Goal: Communication & Community: Answer question/provide support

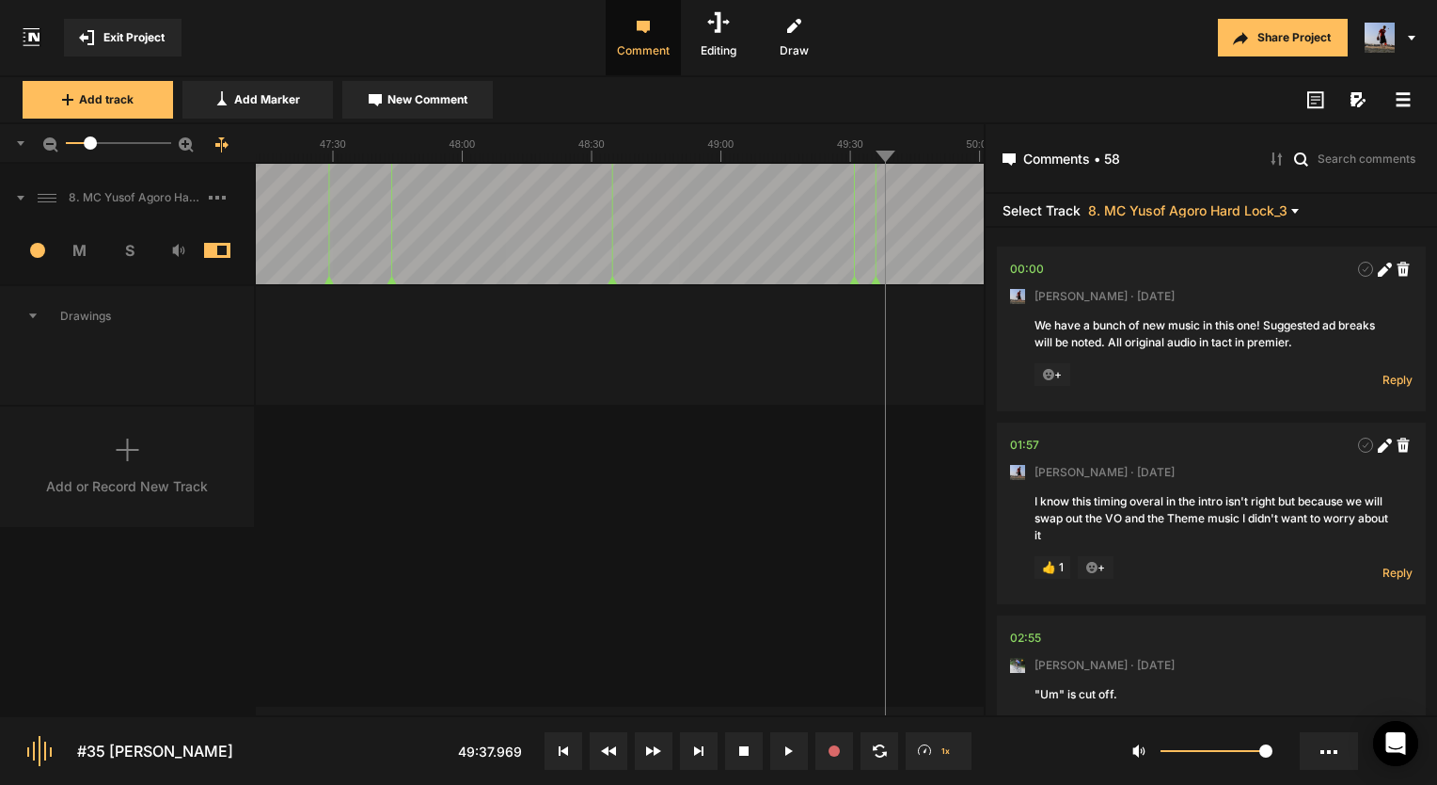
scroll to position [13933, 0]
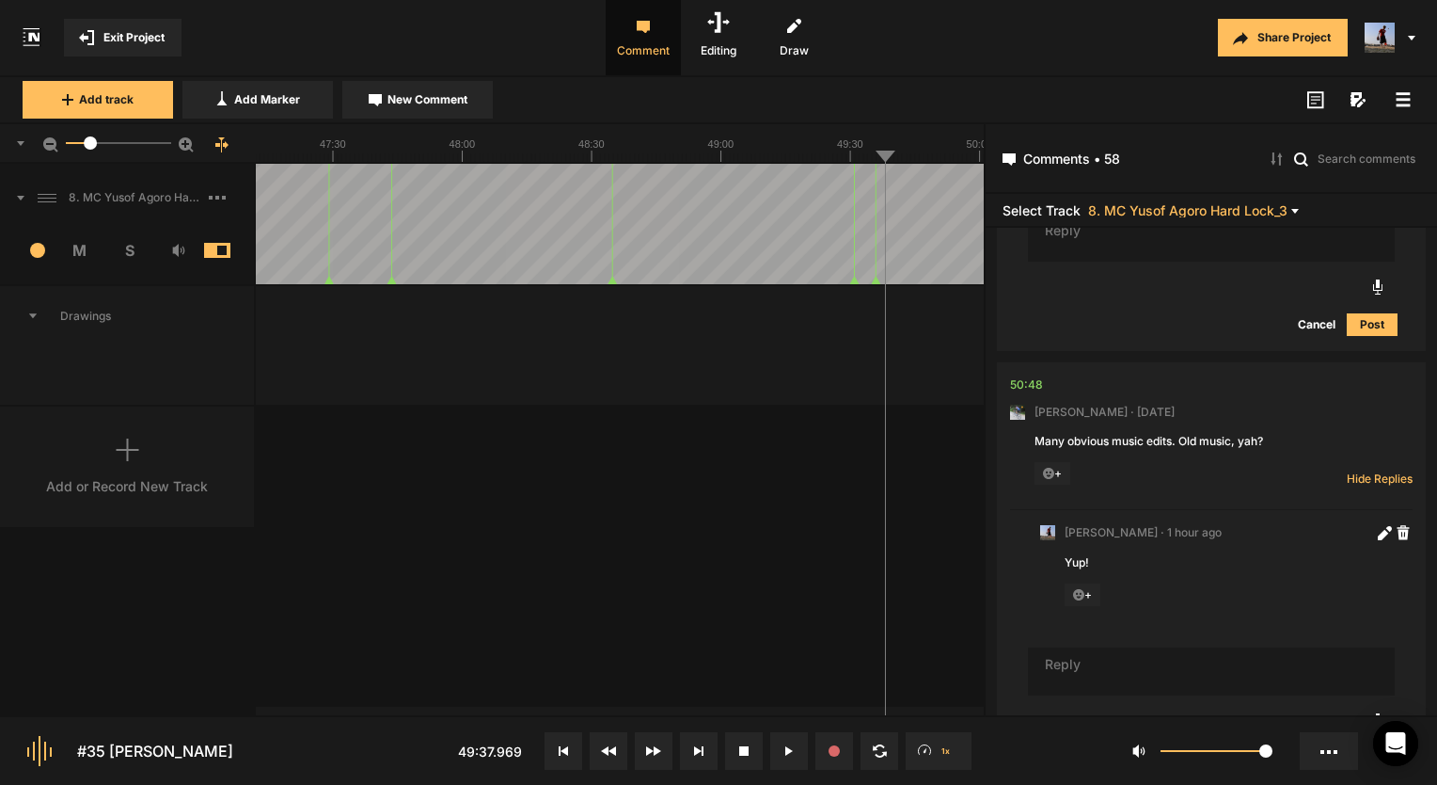
click at [151, 45] on span "Exit Project" at bounding box center [133, 37] width 61 height 17
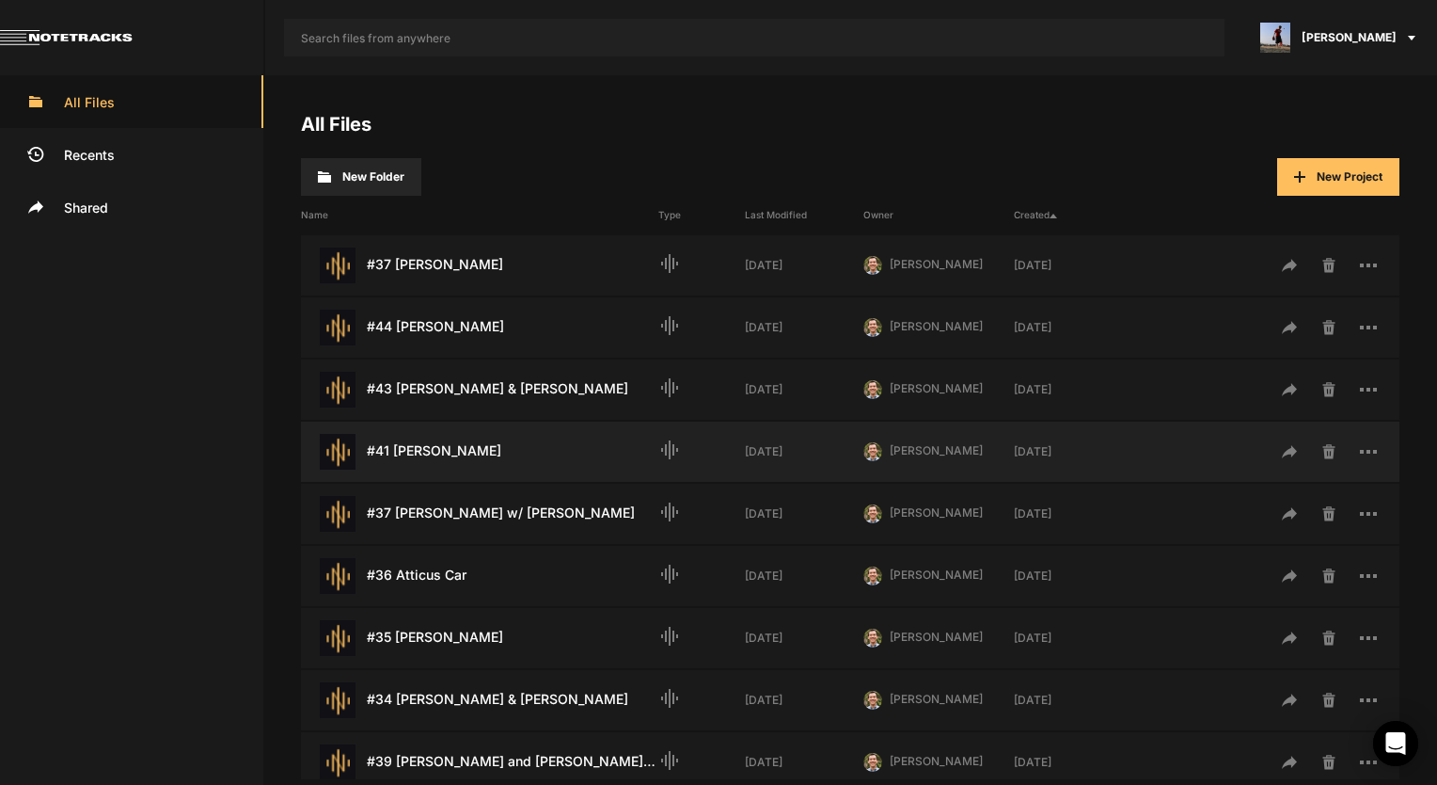
click at [497, 440] on div "#41 Catherine Zoller Last Modified: 4 weeks ago" at bounding box center [479, 452] width 357 height 36
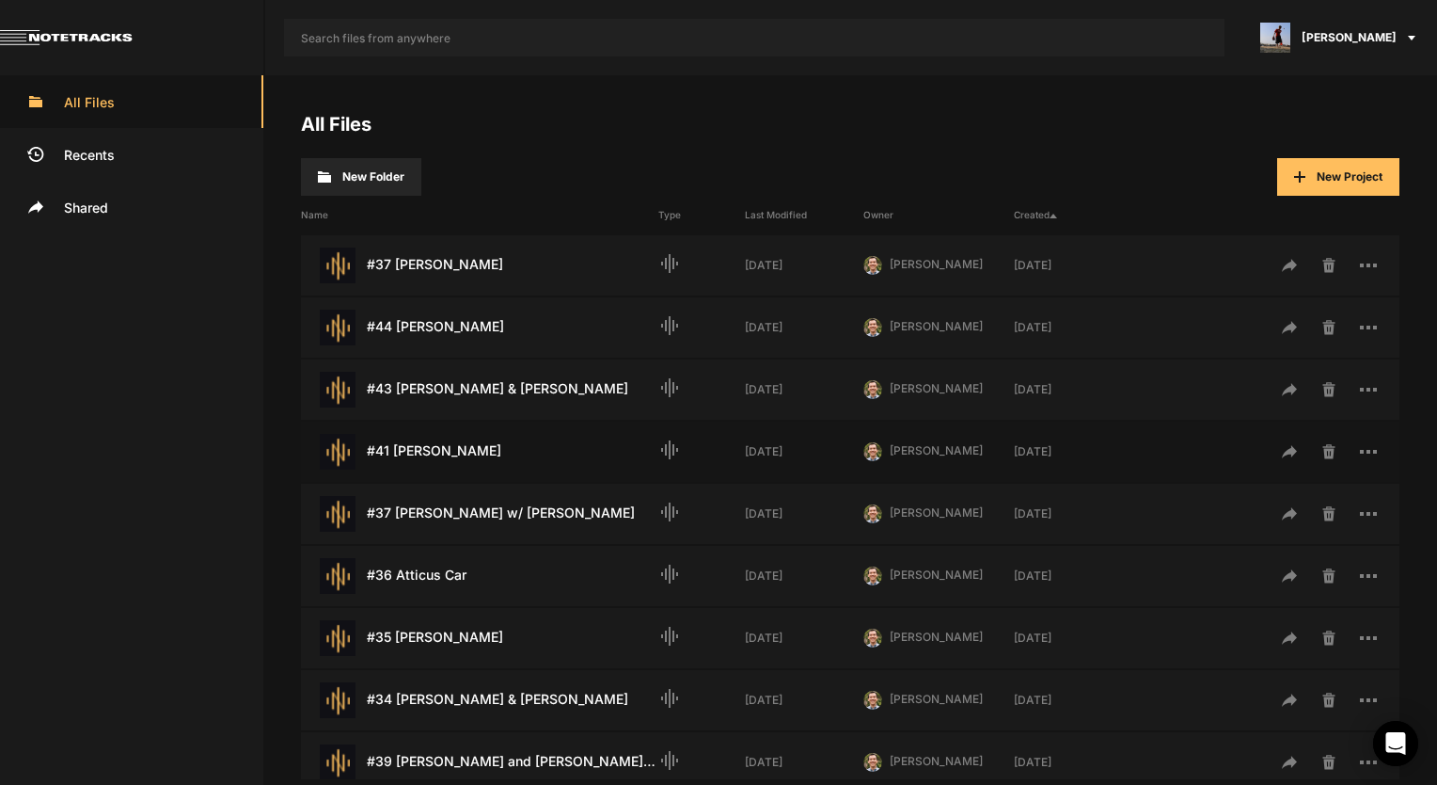
click at [497, 440] on div "#41 Catherine Zoller Last Modified: 4 weeks ago" at bounding box center [479, 452] width 357 height 36
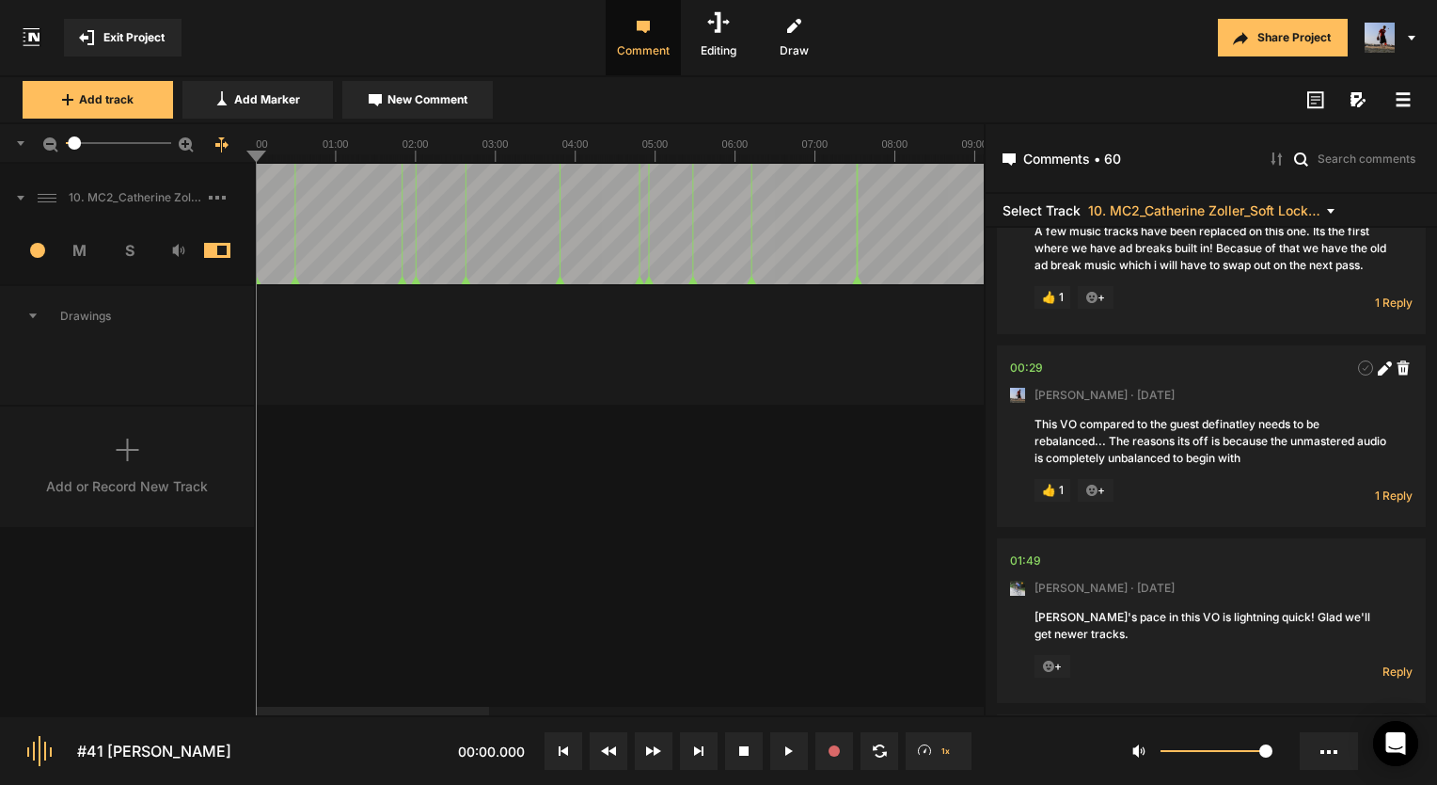
scroll to position [188, 0]
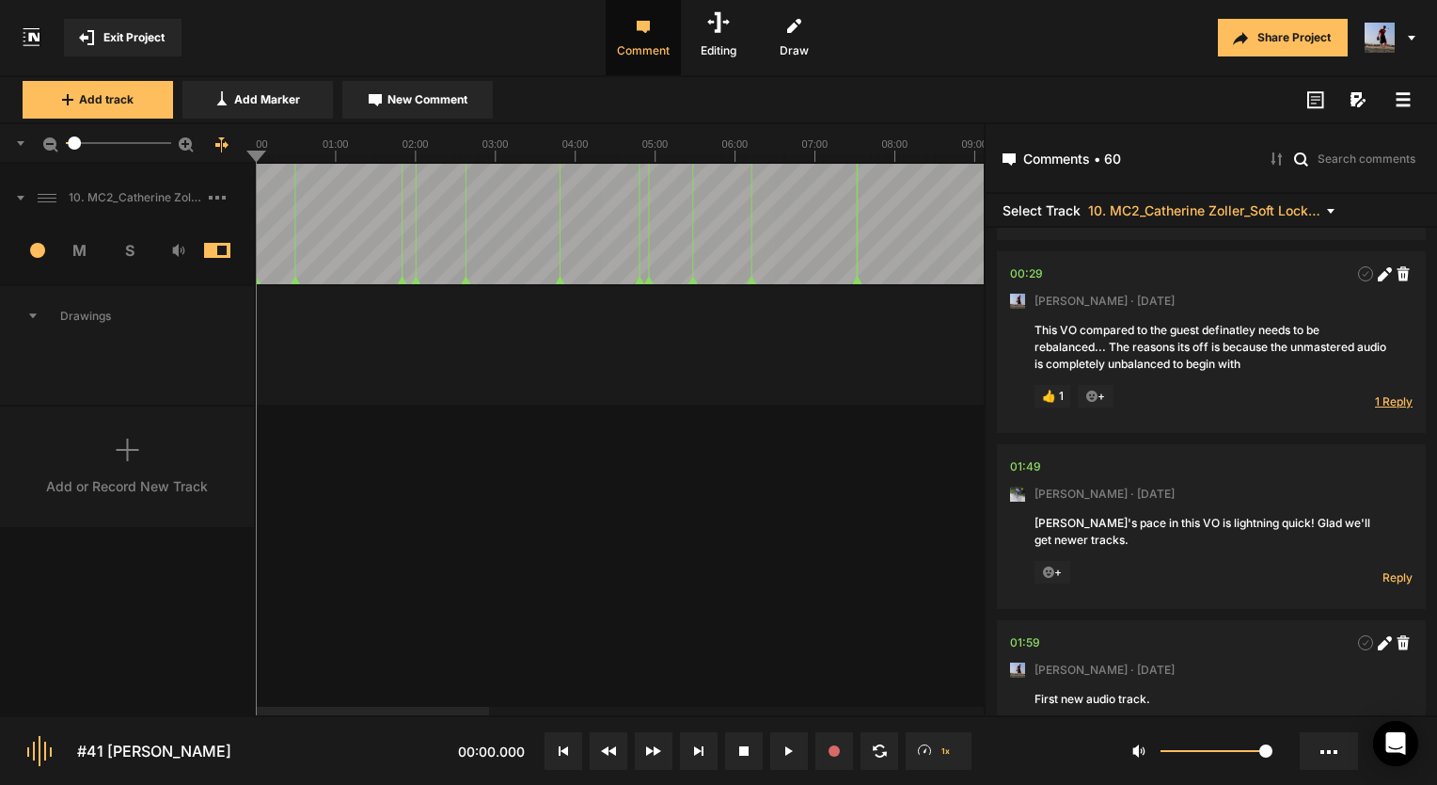
click at [1385, 409] on span "1 Reply" at bounding box center [1394, 401] width 38 height 16
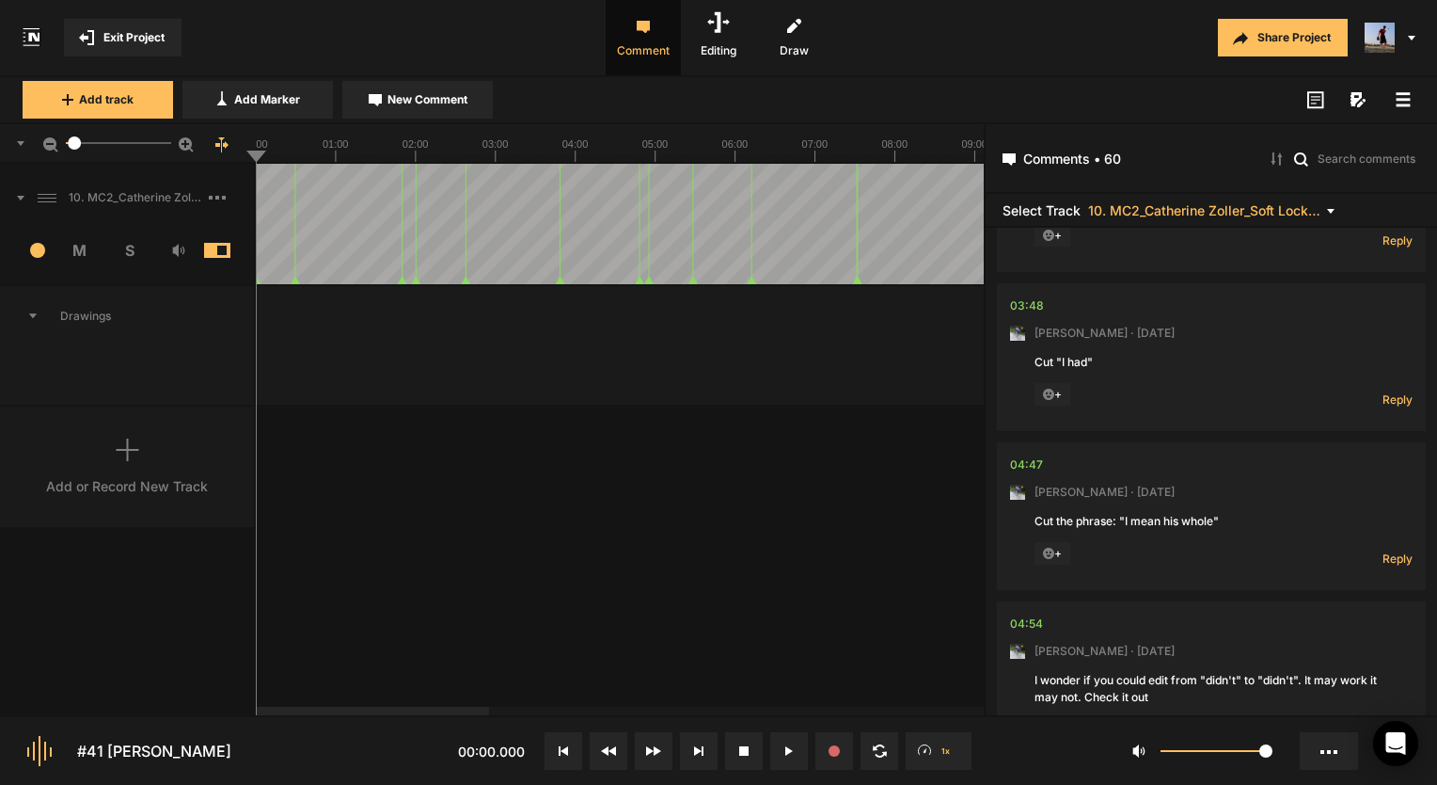
scroll to position [847, 0]
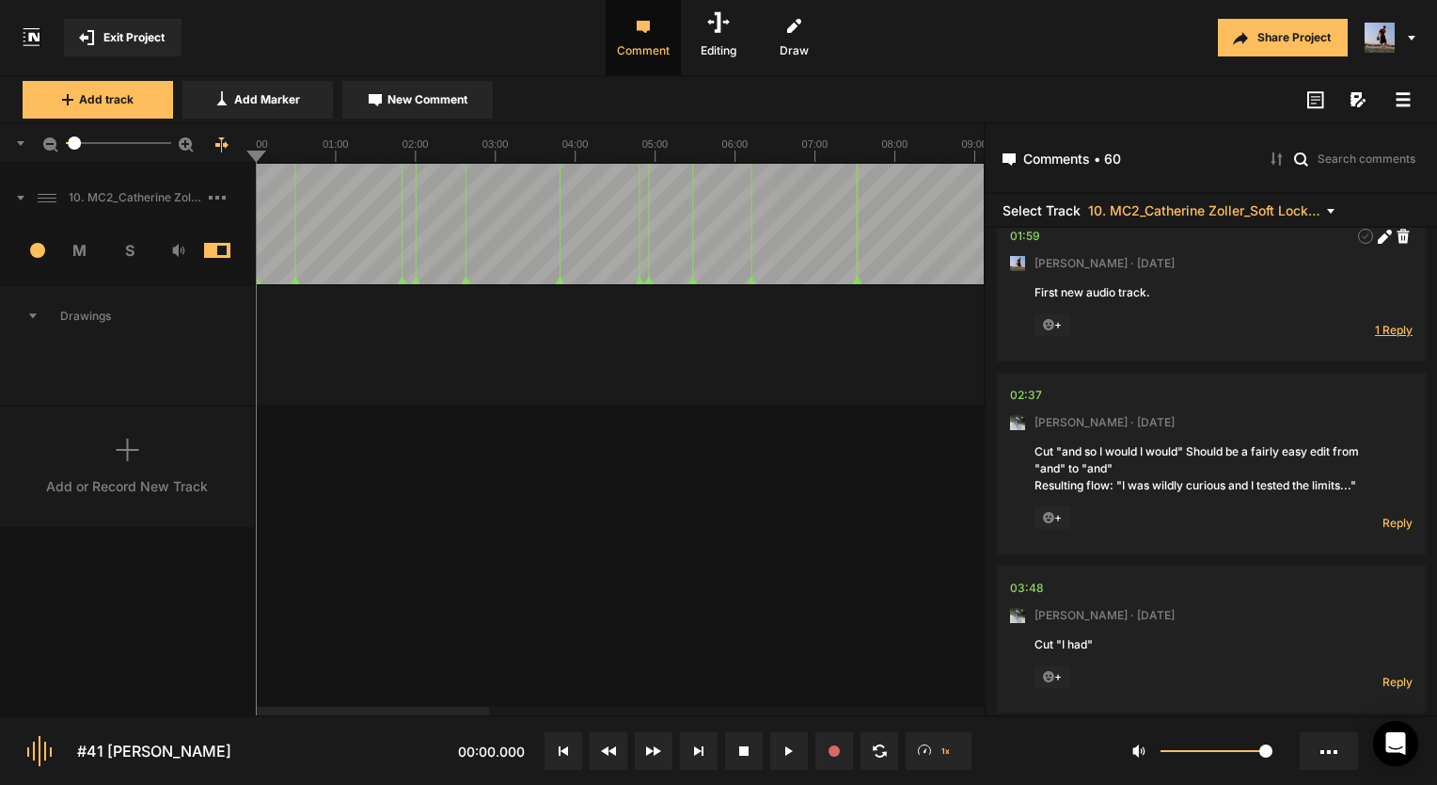
click at [1377, 338] on span "1 Reply" at bounding box center [1394, 330] width 38 height 16
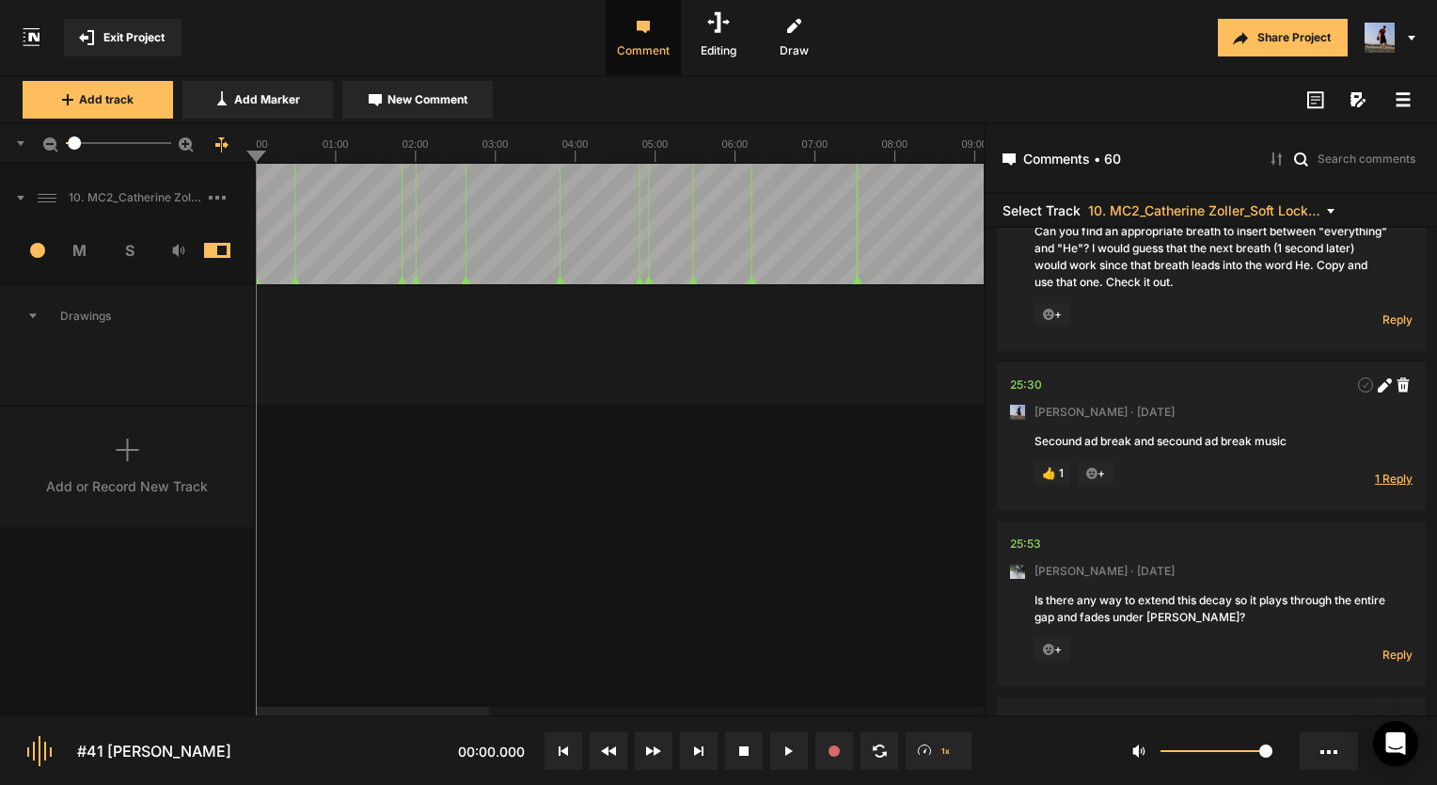
click at [1381, 470] on span "1 Reply" at bounding box center [1394, 478] width 38 height 16
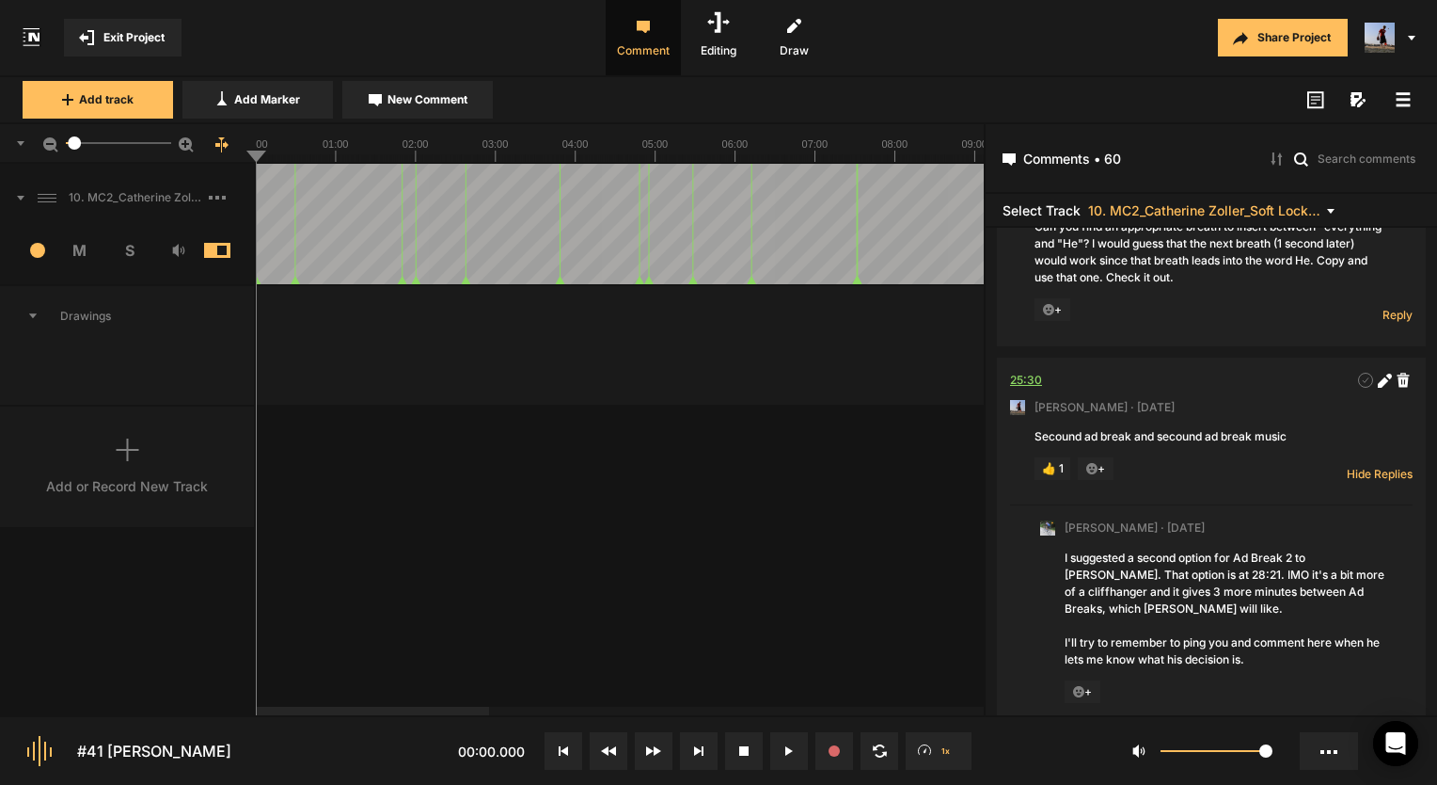
click at [1031, 371] on div "25:30" at bounding box center [1026, 380] width 32 height 19
click at [785, 754] on icon at bounding box center [789, 750] width 8 height 9
click at [611, 161] on rect at bounding box center [402, 143] width 3641 height 38
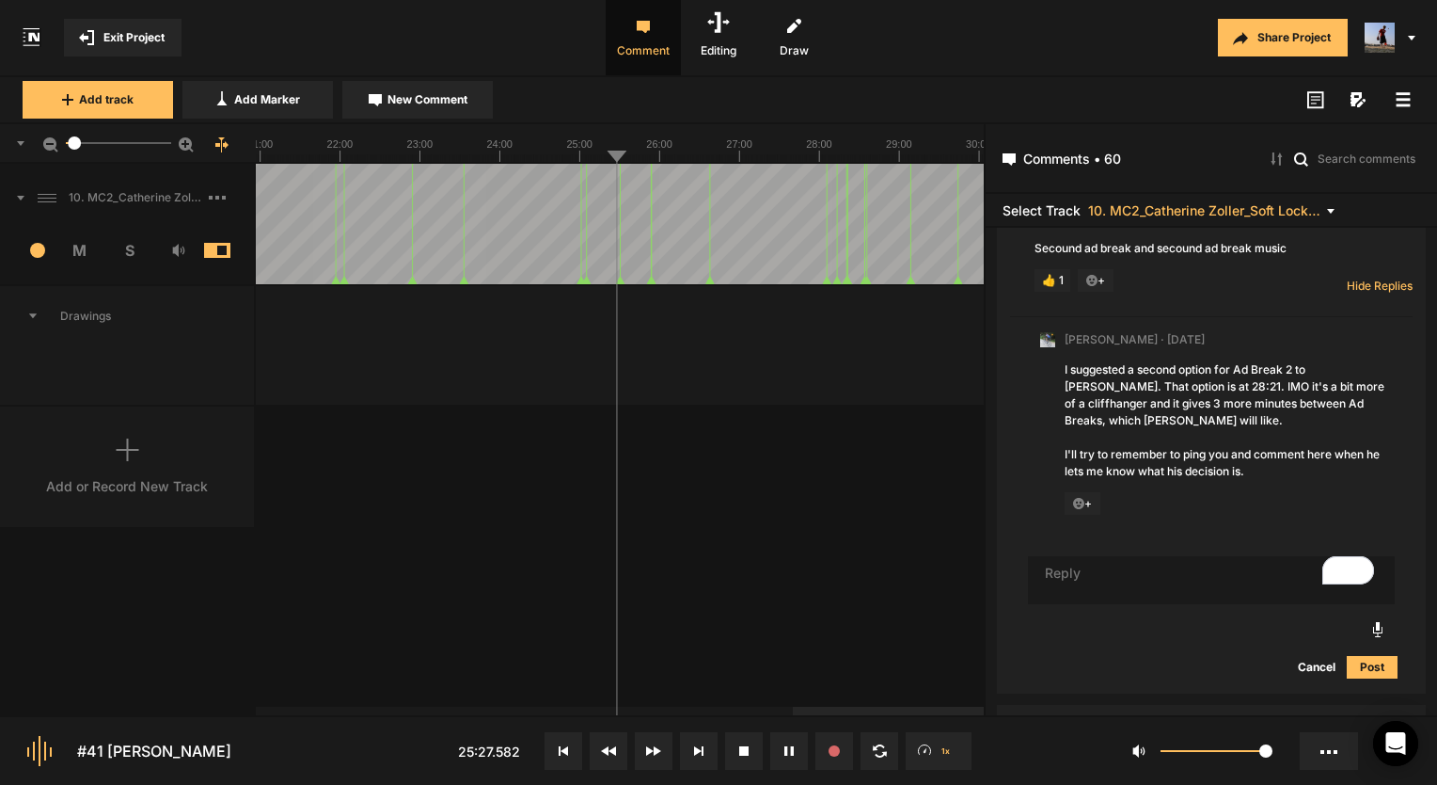
click at [791, 746] on icon at bounding box center [792, 750] width 3 height 9
click at [1188, 585] on textarea "To enrich screen reader interactions, please activate Accessibility in Grammarl…" at bounding box center [1211, 580] width 367 height 49
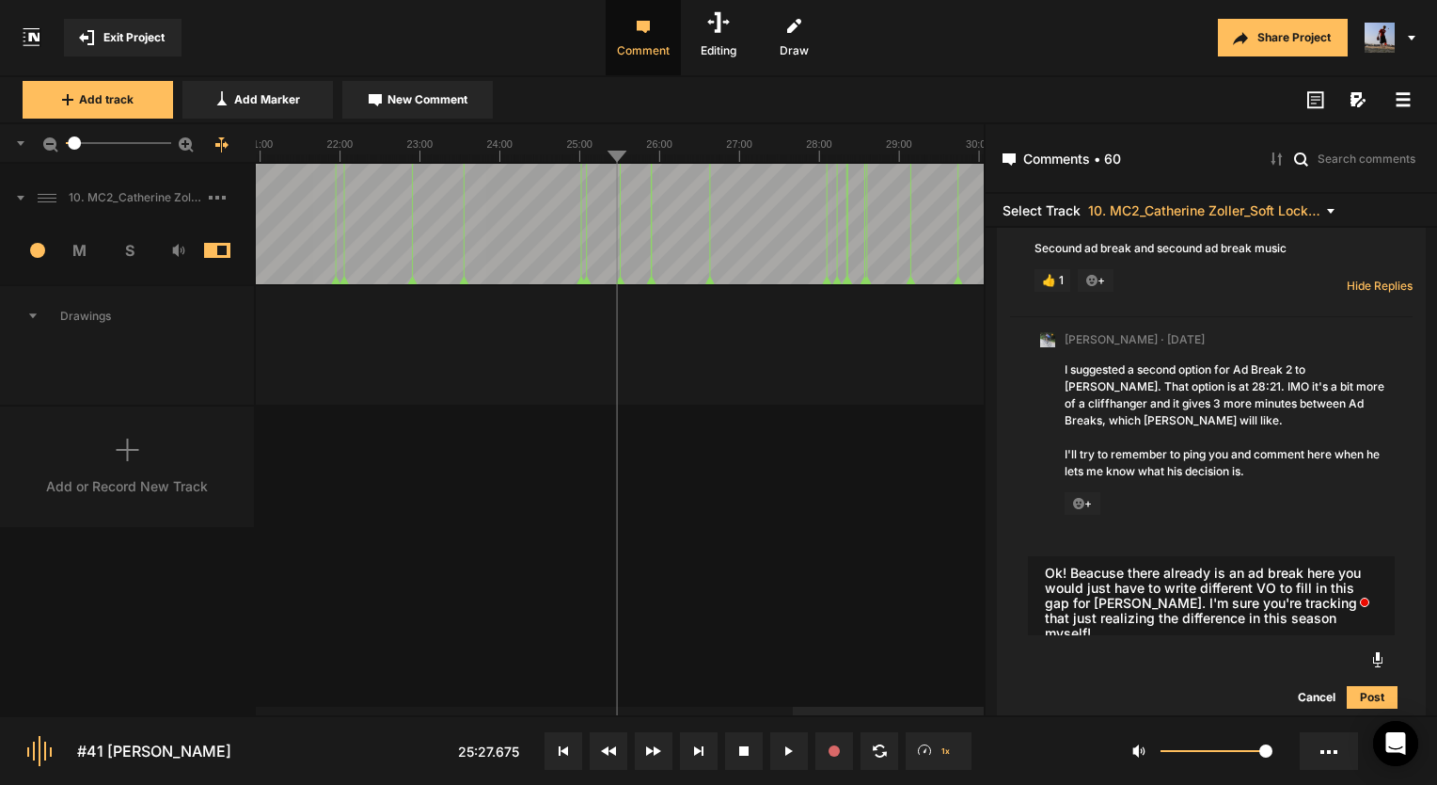
type textarea "Ok! Beacuse there already is an ad break here you would just have to write diff…"
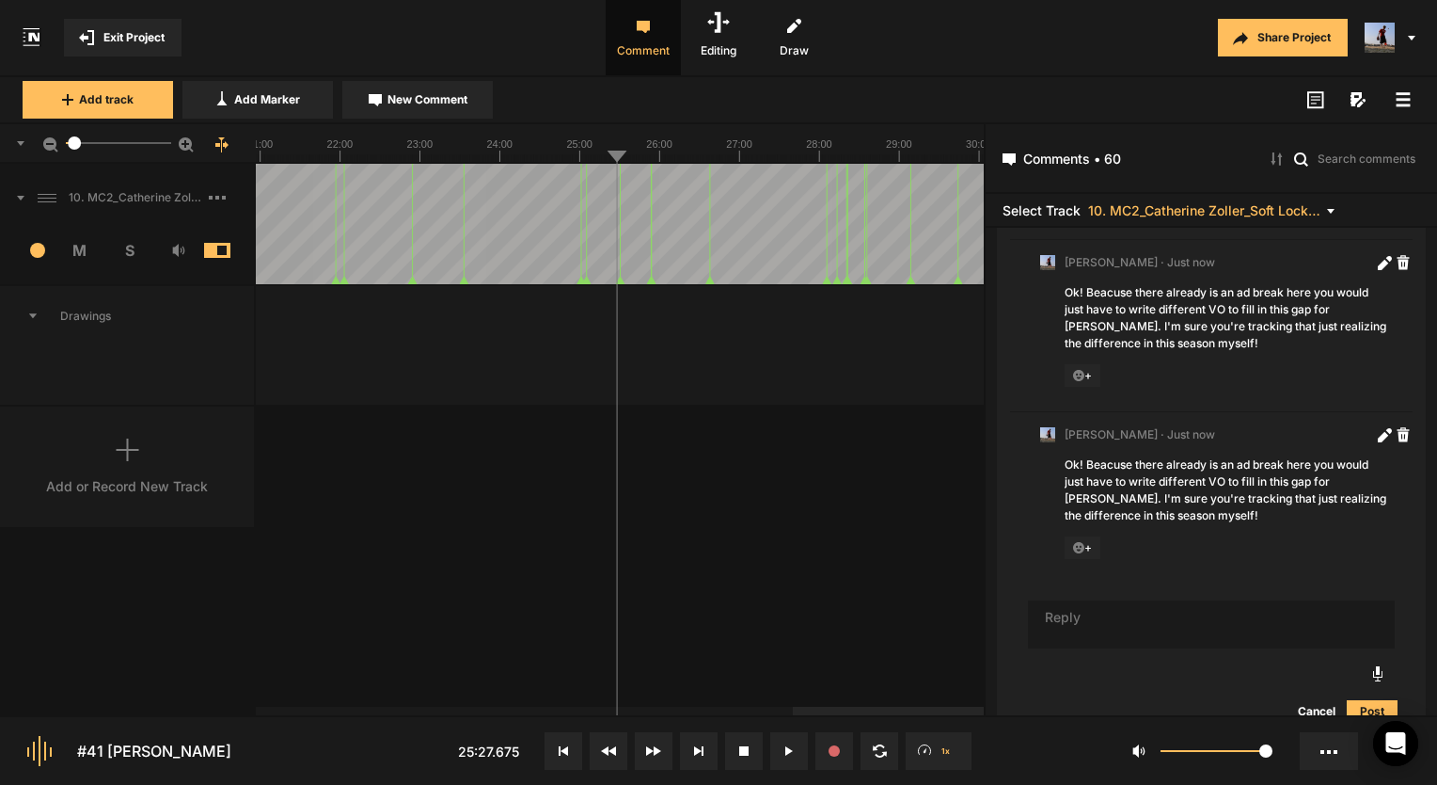
scroll to position [6935, 0]
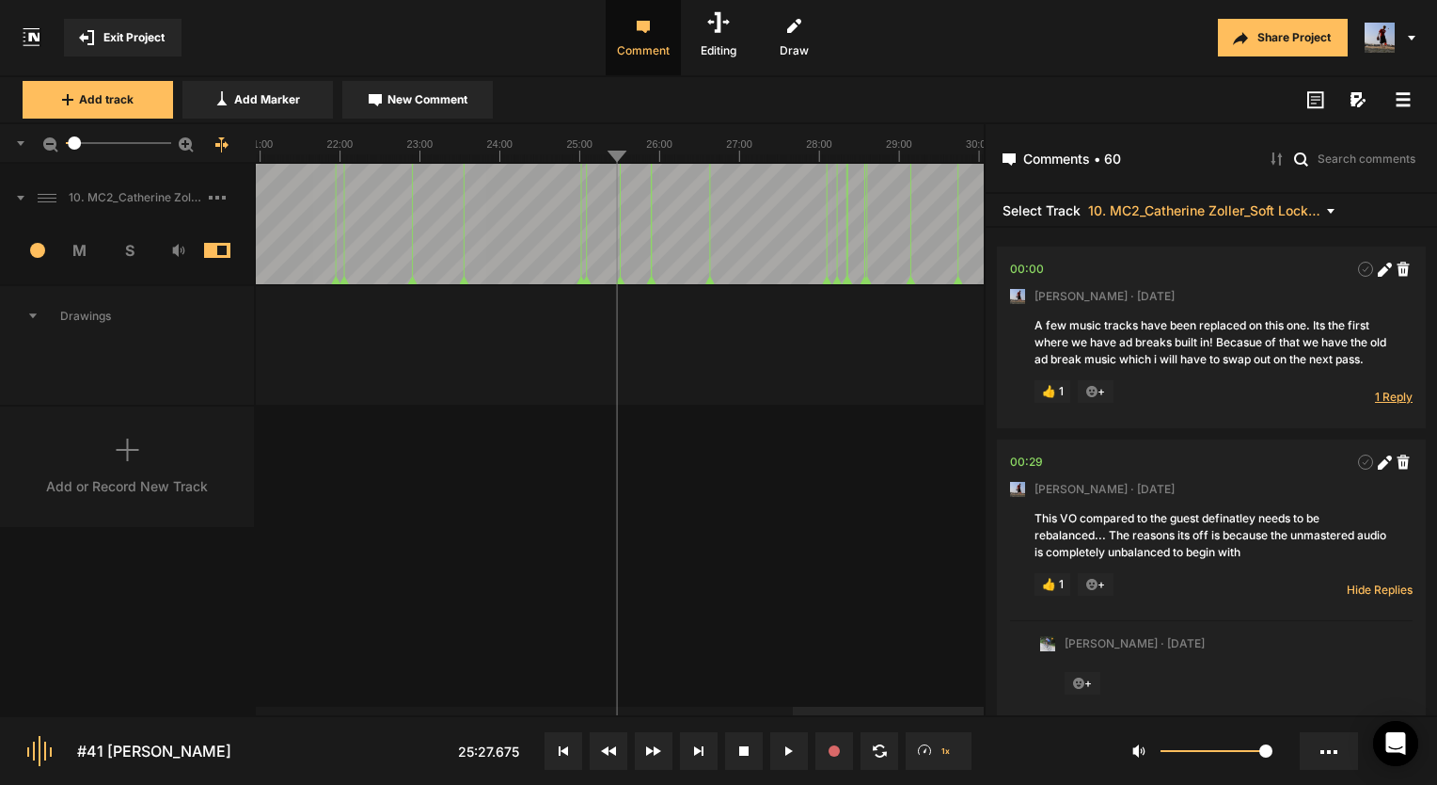
click at [1379, 405] on span "1 Reply" at bounding box center [1394, 397] width 38 height 16
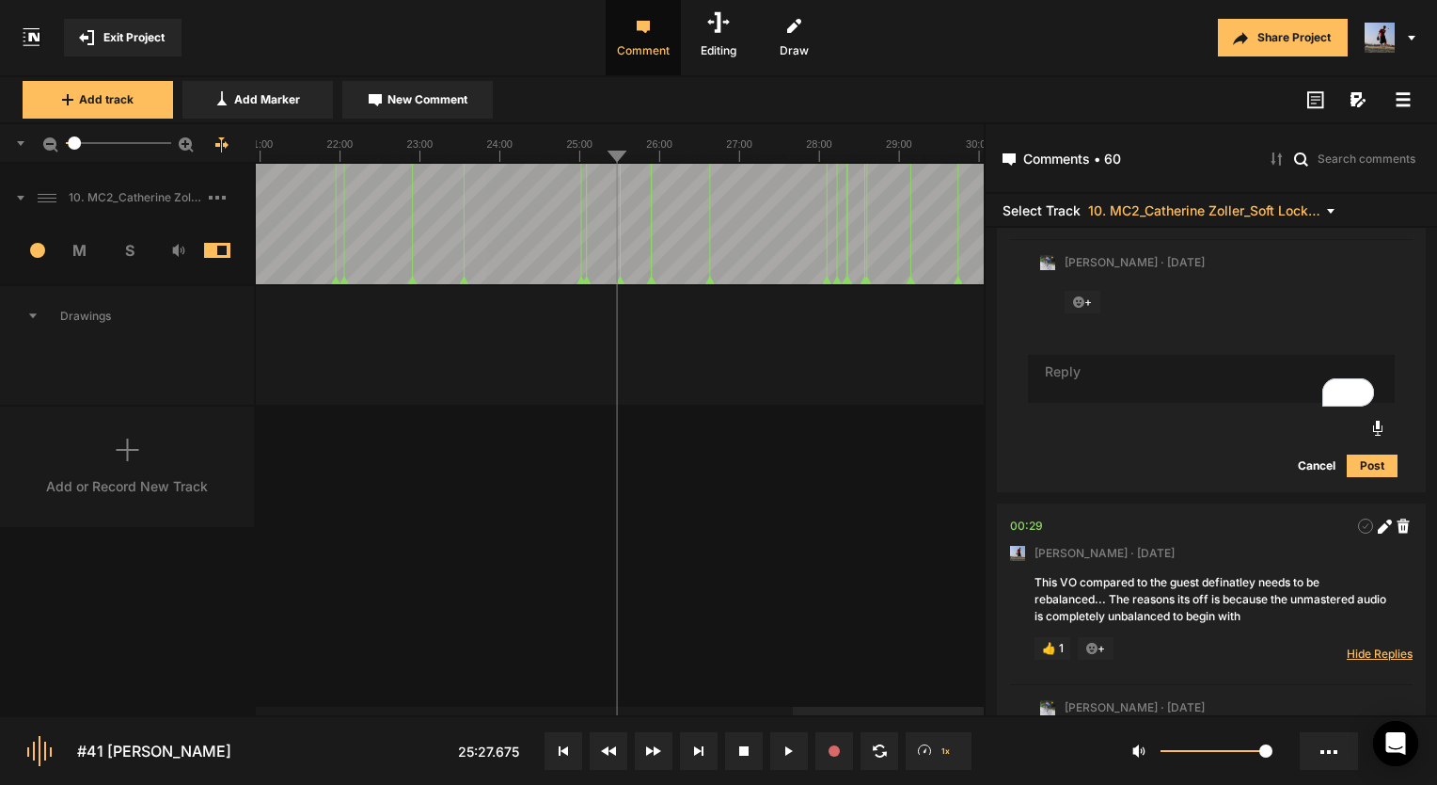
click at [1373, 661] on span "Hide Replies" at bounding box center [1380, 653] width 66 height 16
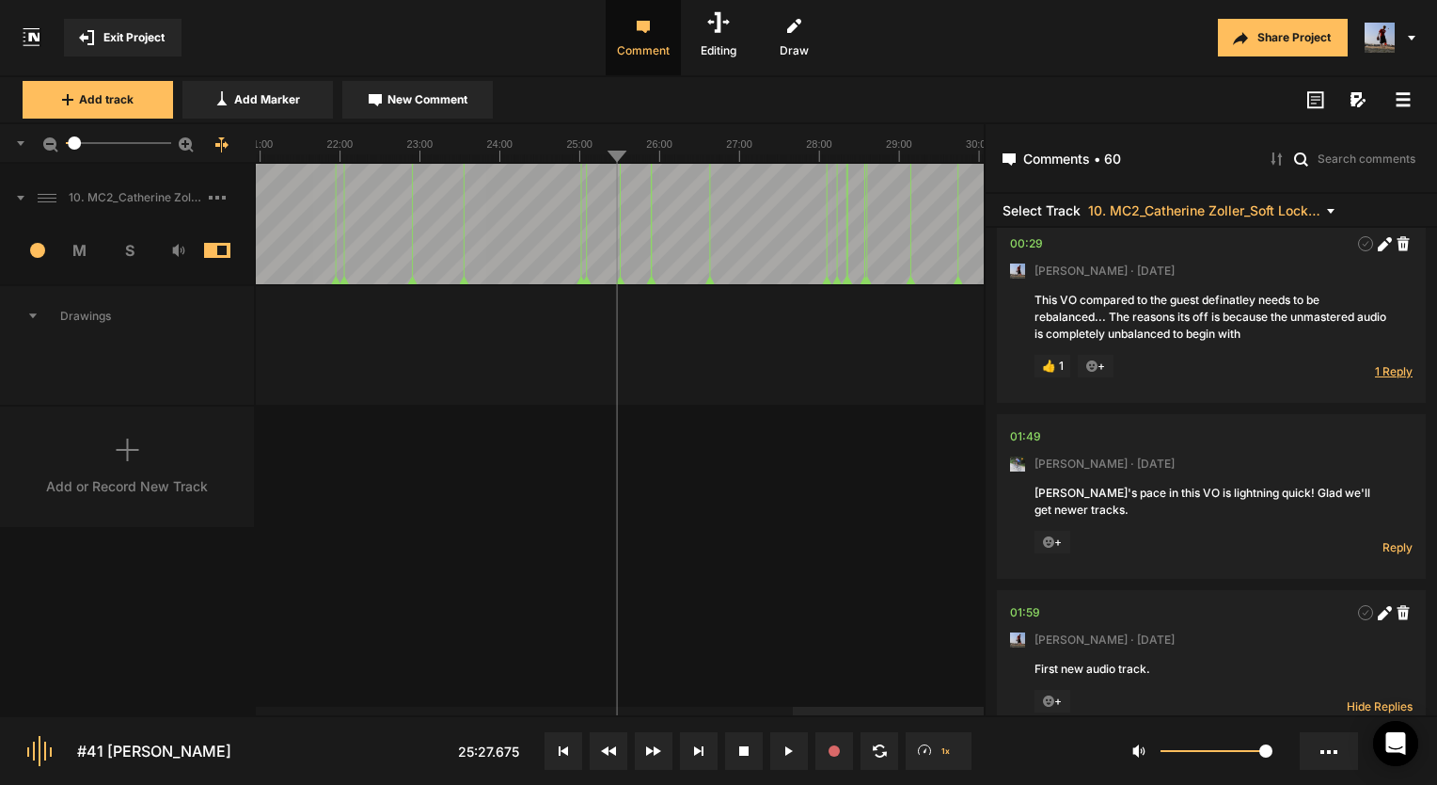
click at [1381, 379] on span "1 Reply" at bounding box center [1394, 371] width 38 height 16
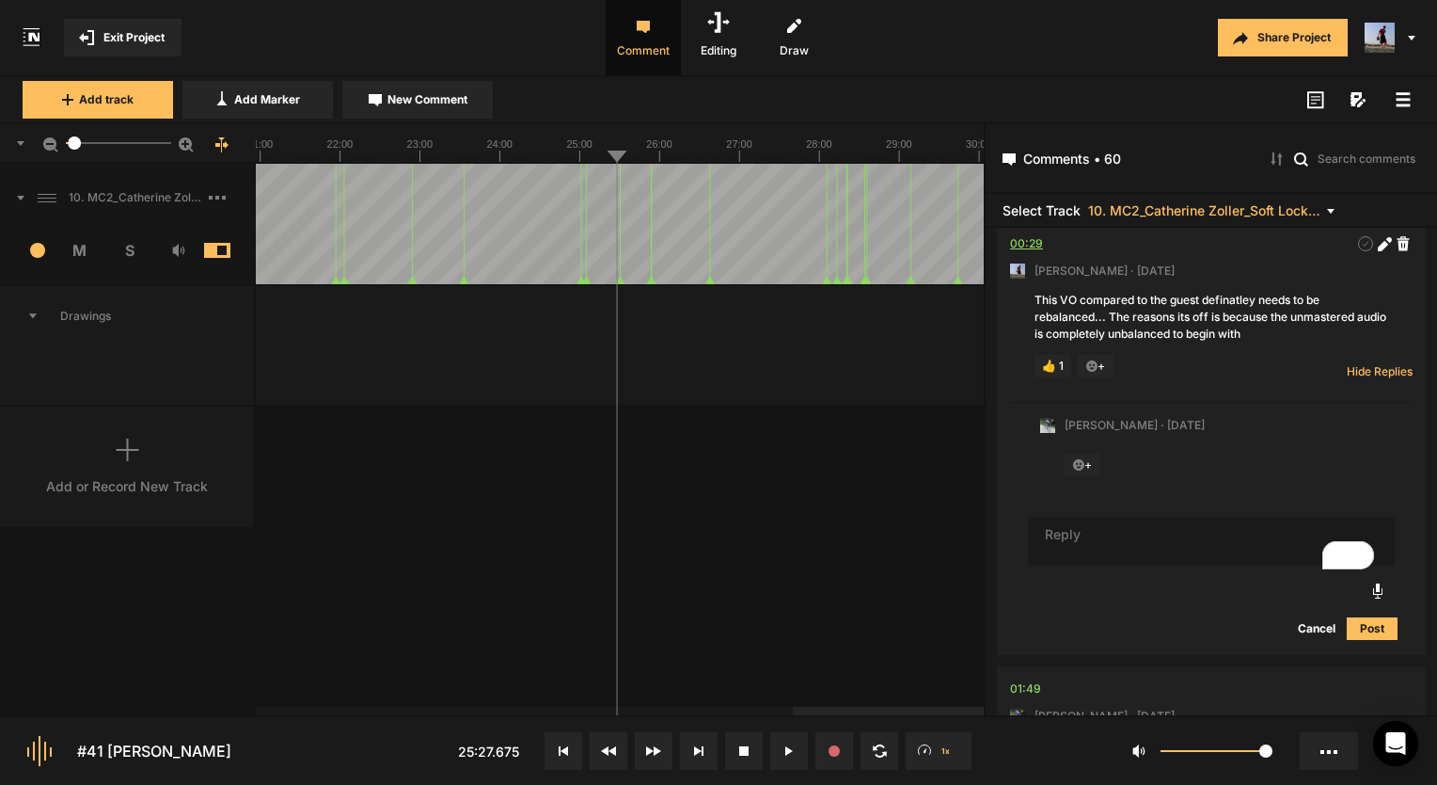
click at [1028, 253] on div "00:29" at bounding box center [1026, 243] width 33 height 19
click at [378, 154] on line at bounding box center [378, 158] width 0 height 8
click at [389, 155] on line at bounding box center [389, 158] width 0 height 8
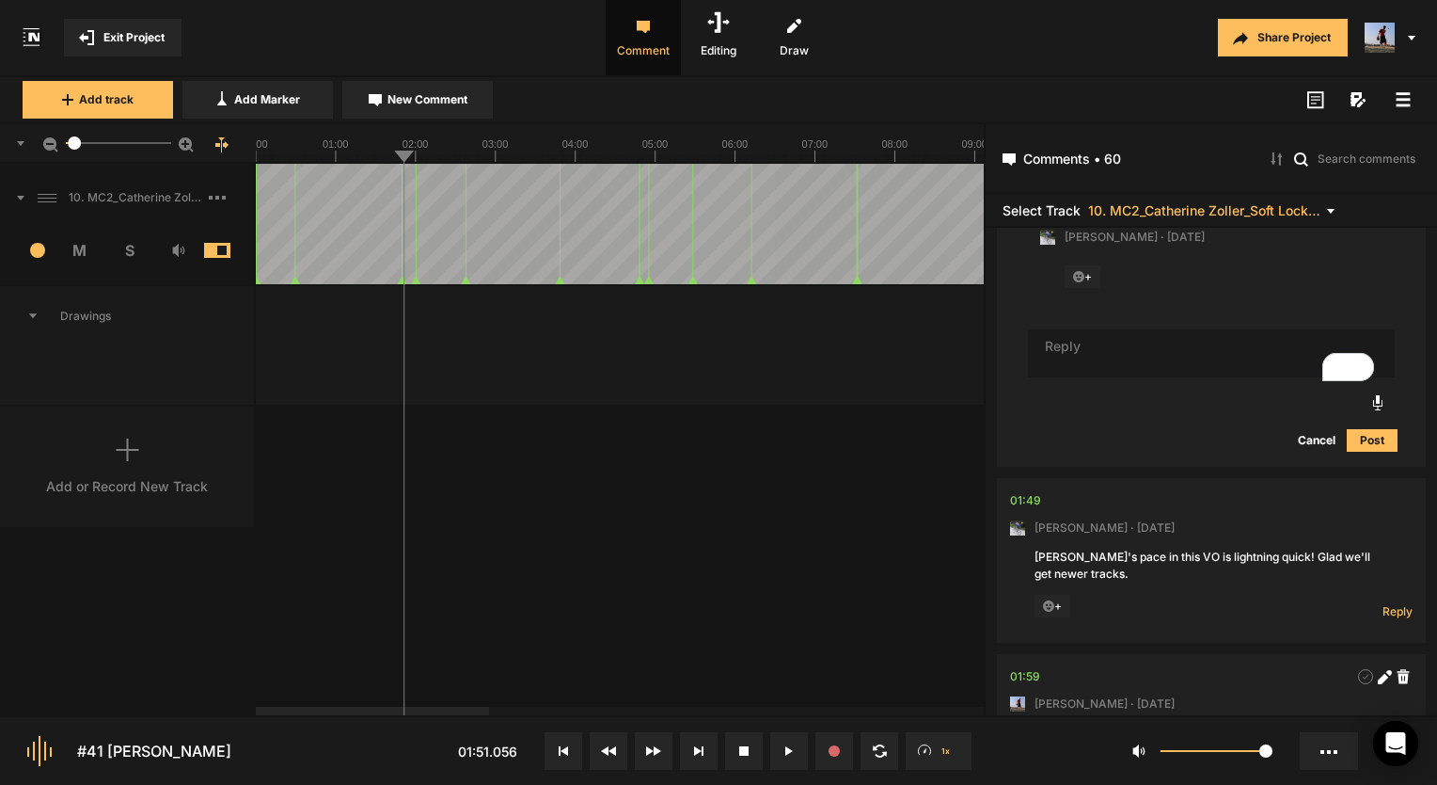
click at [160, 46] on button "Exit Project" at bounding box center [123, 38] width 118 height 38
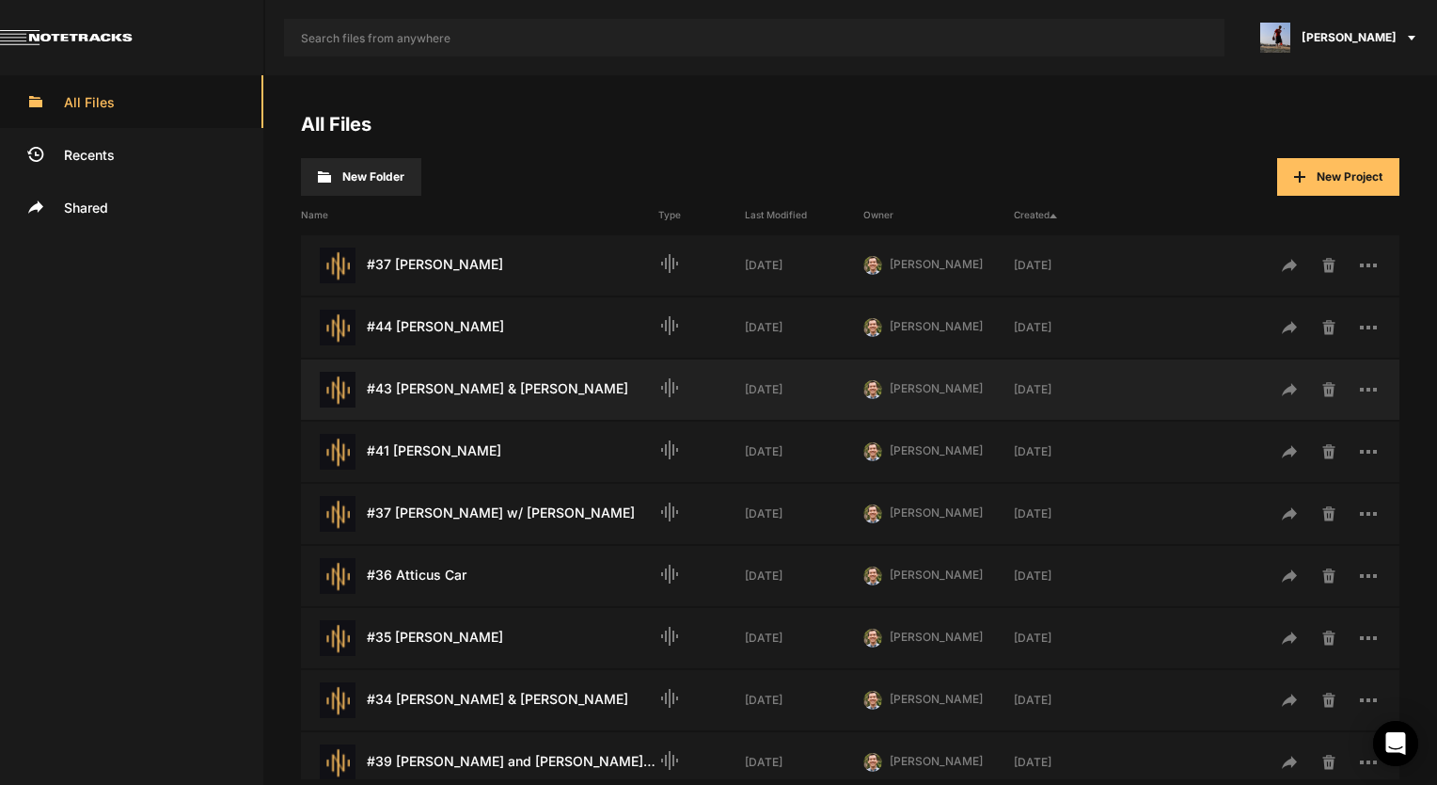
click at [526, 395] on div "#43 Fred & Casey Weymouth Last Modified: 4 weeks ago" at bounding box center [479, 390] width 357 height 36
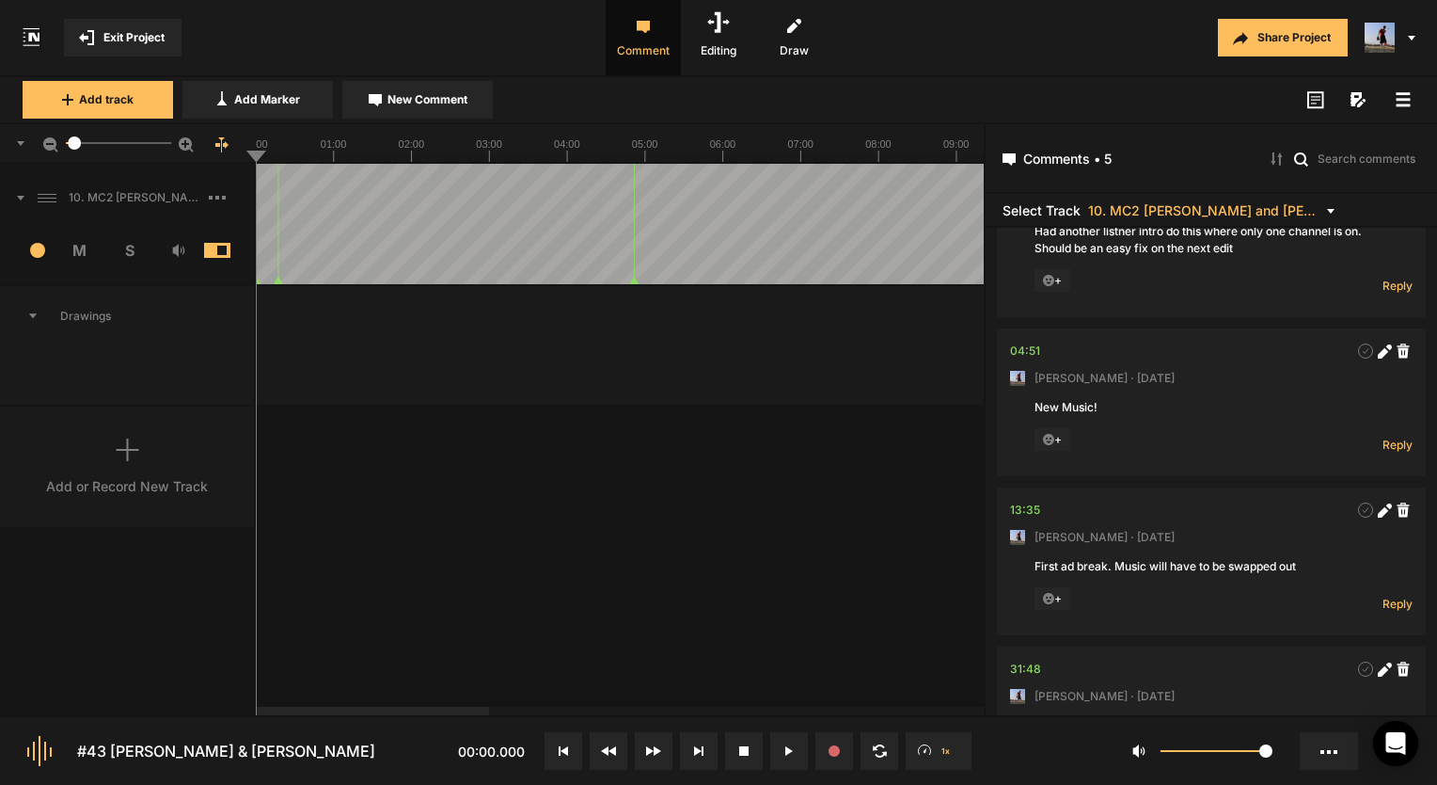
scroll to position [428, 0]
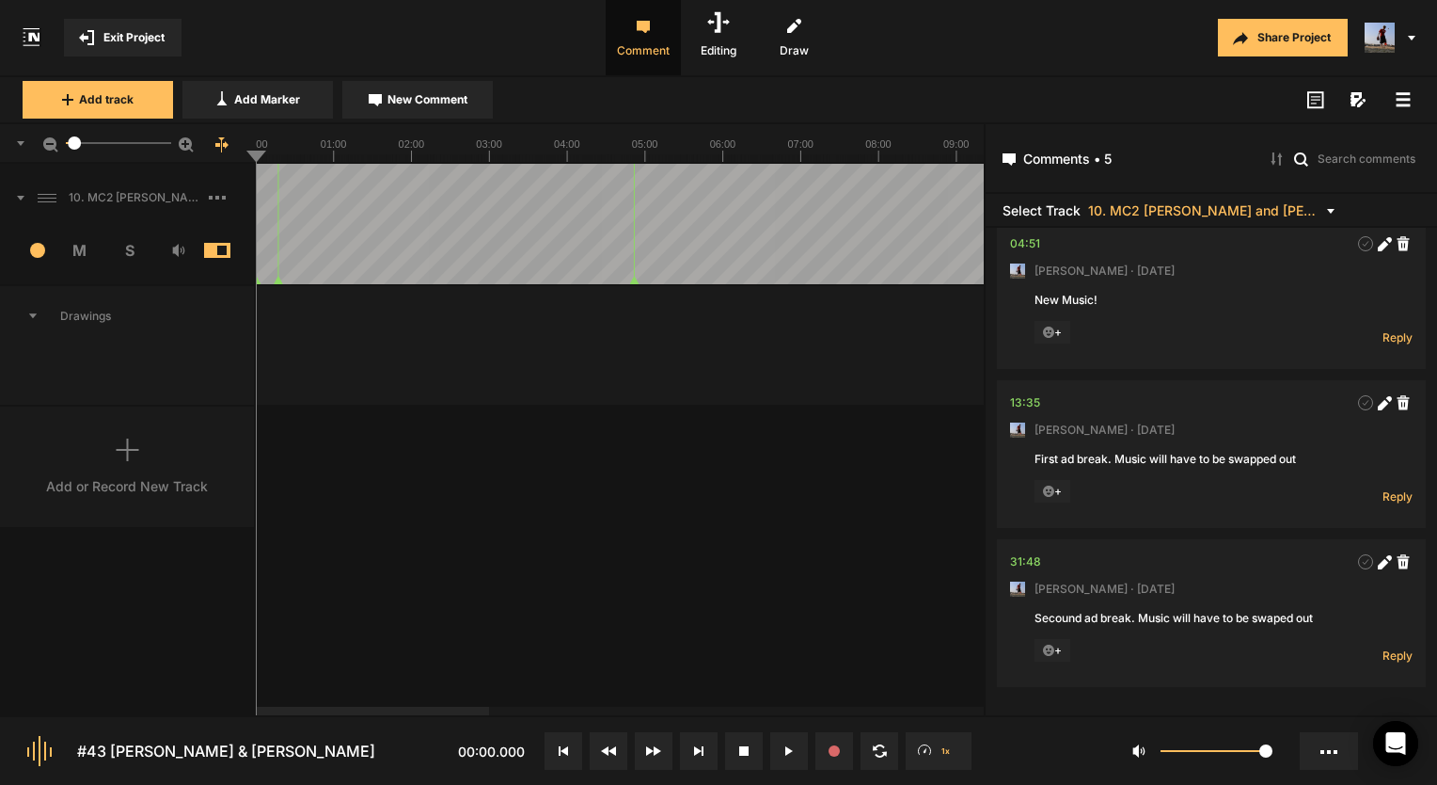
click at [94, 34] on mat-icon at bounding box center [91, 37] width 24 height 15
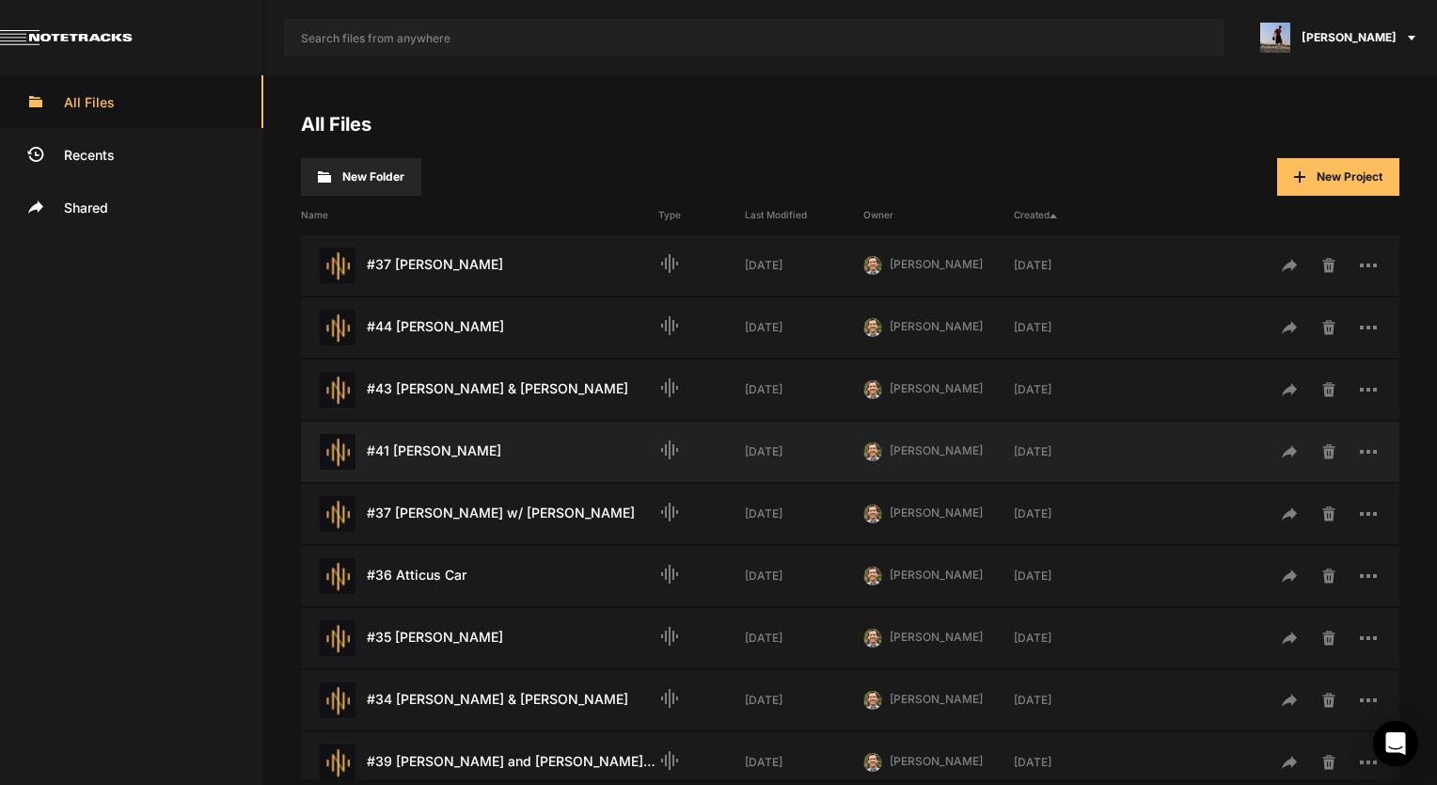
click at [478, 449] on div "#41 Catherine Zoller Last Modified: 4 weeks ago" at bounding box center [479, 452] width 357 height 36
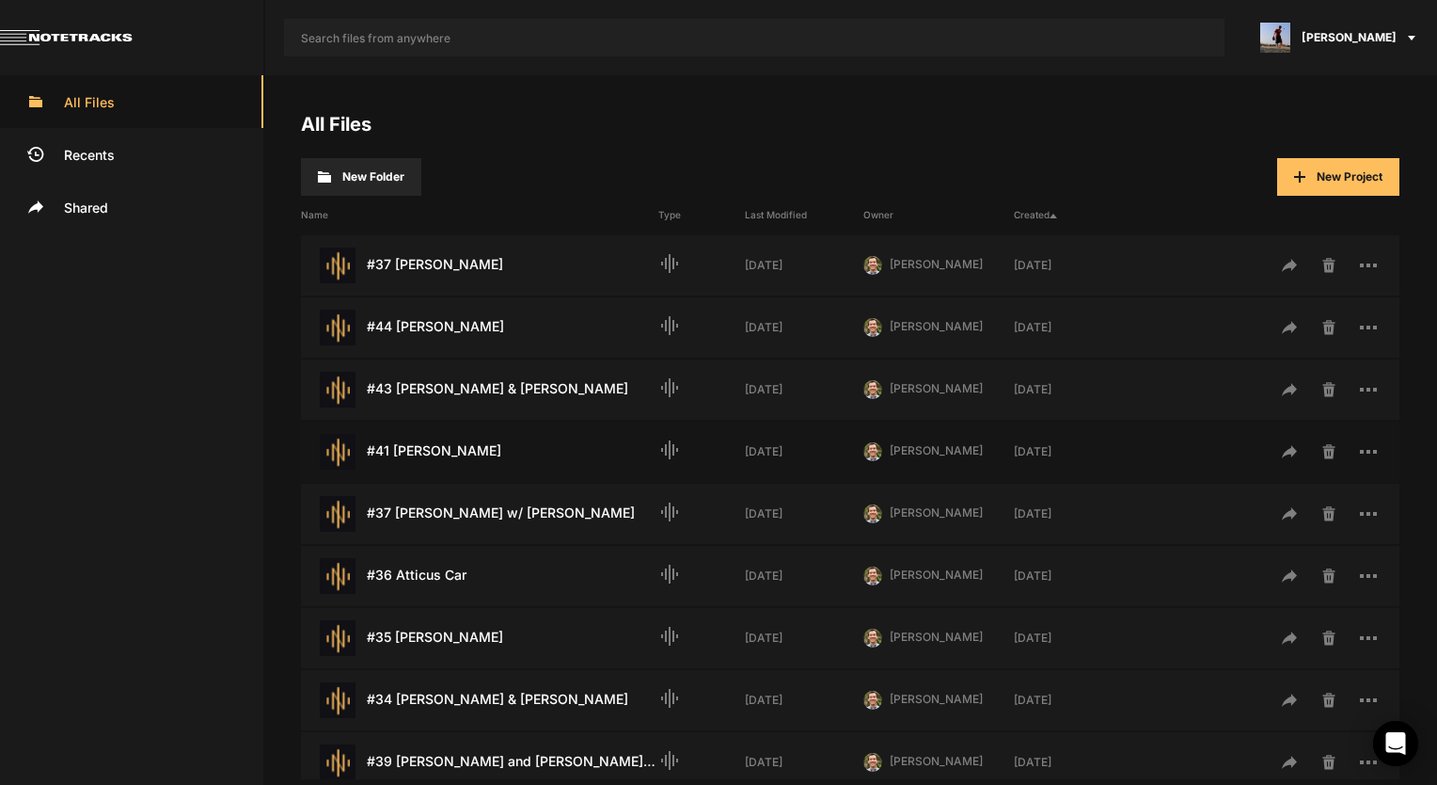
click at [478, 449] on div "#41 Catherine Zoller Last Modified: 4 weeks ago" at bounding box center [479, 452] width 357 height 36
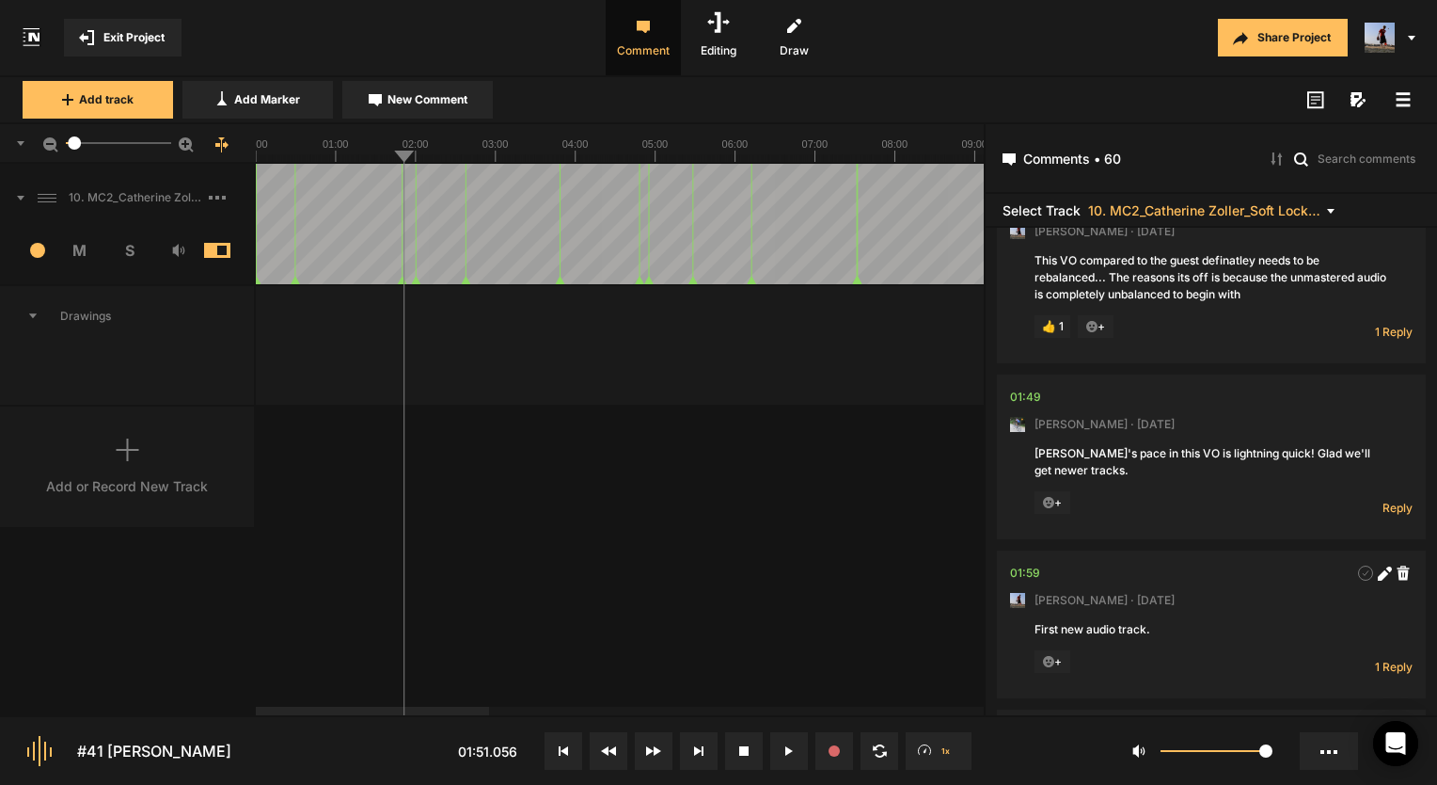
scroll to position [282, 0]
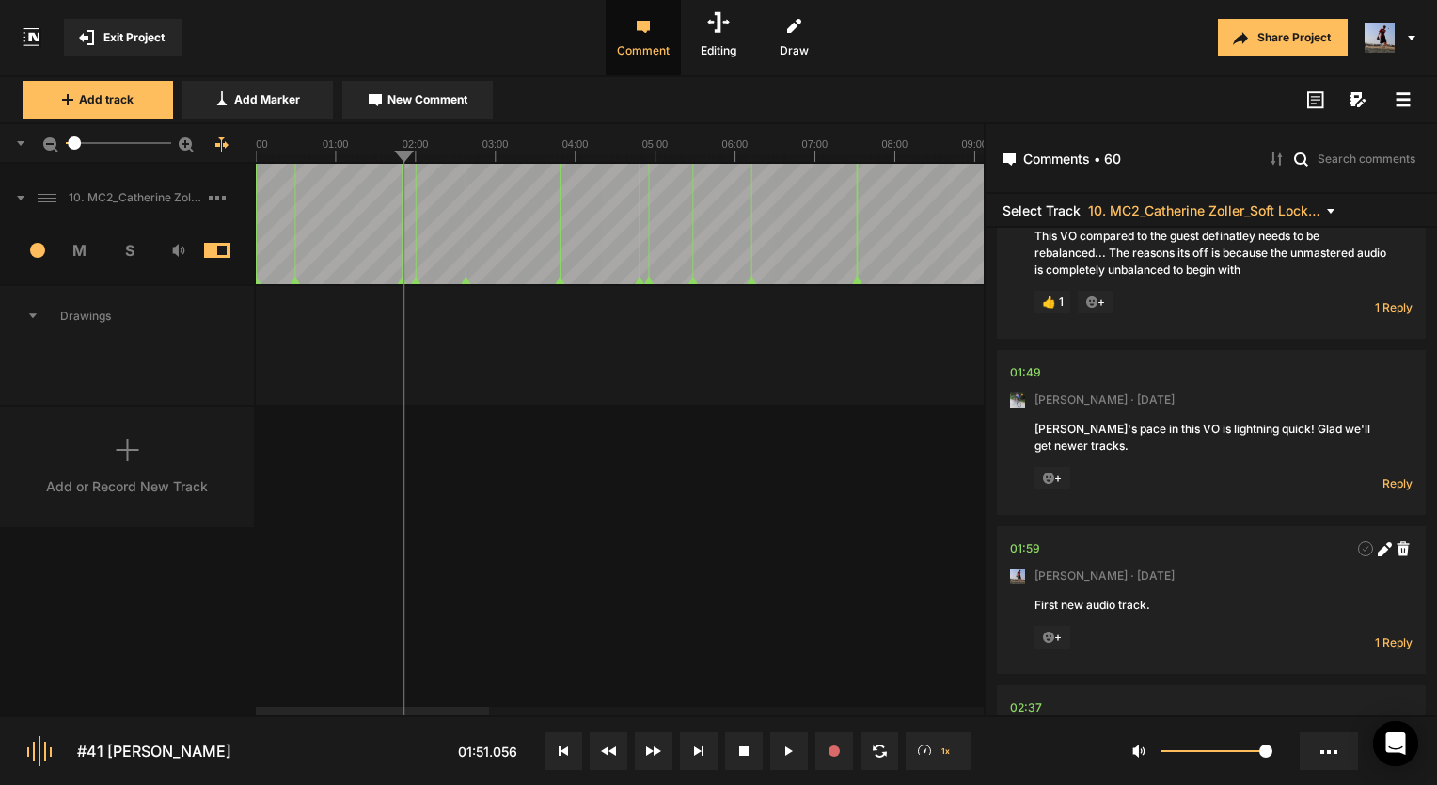
click at [1397, 491] on span "Reply" at bounding box center [1398, 483] width 30 height 16
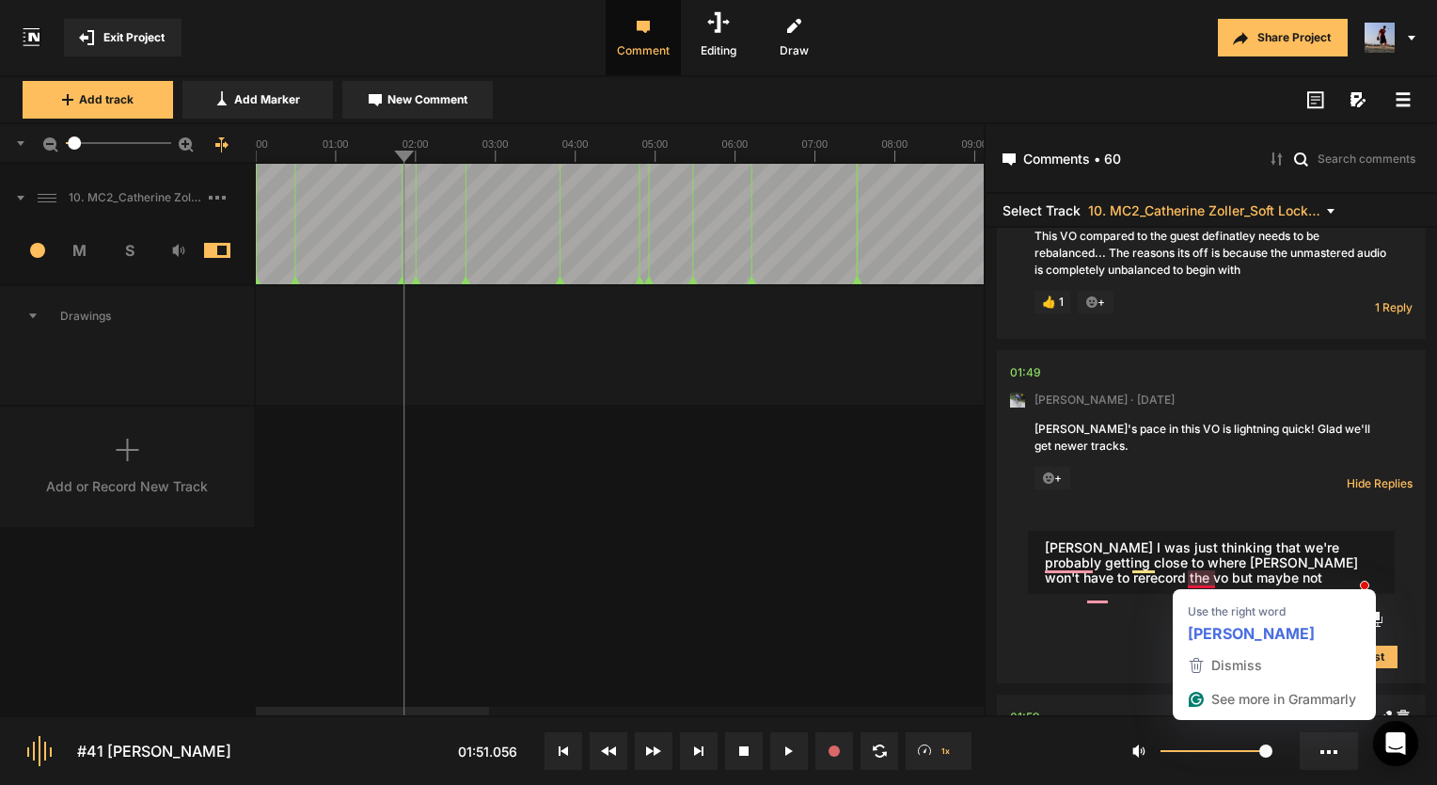
click at [1200, 580] on textarea "Hahaha I was just thinking that we're probably getting close to where Pual won'…" at bounding box center [1211, 563] width 367 height 64
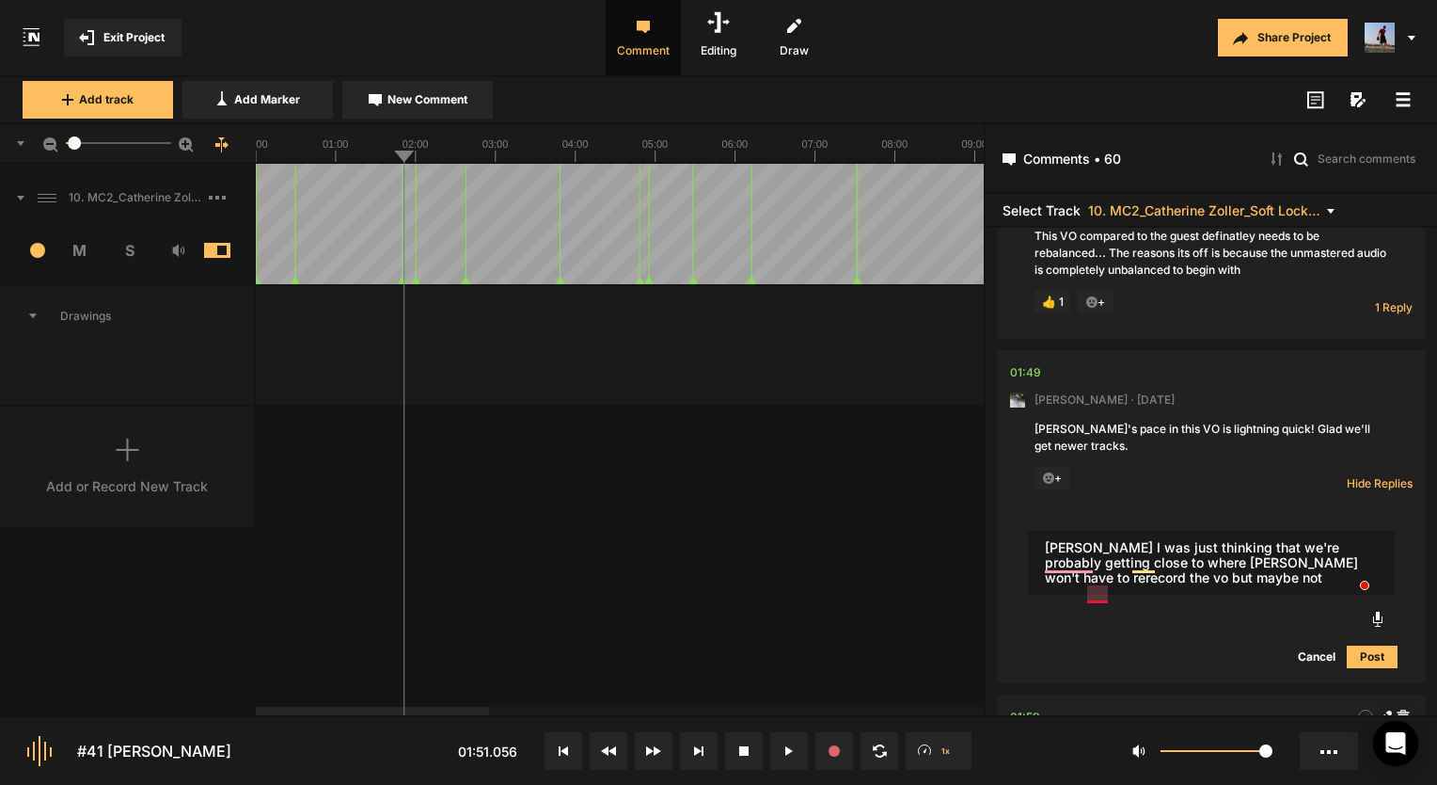
click at [1099, 589] on textarea "Hahaha I was just thinking that we're probably getting close to where Paul won'…" at bounding box center [1211, 563] width 367 height 64
type textarea "[PERSON_NAME] I was just thinking that we're probably getting close to where [P…"
click at [1376, 668] on button "Post" at bounding box center [1372, 656] width 51 height 23
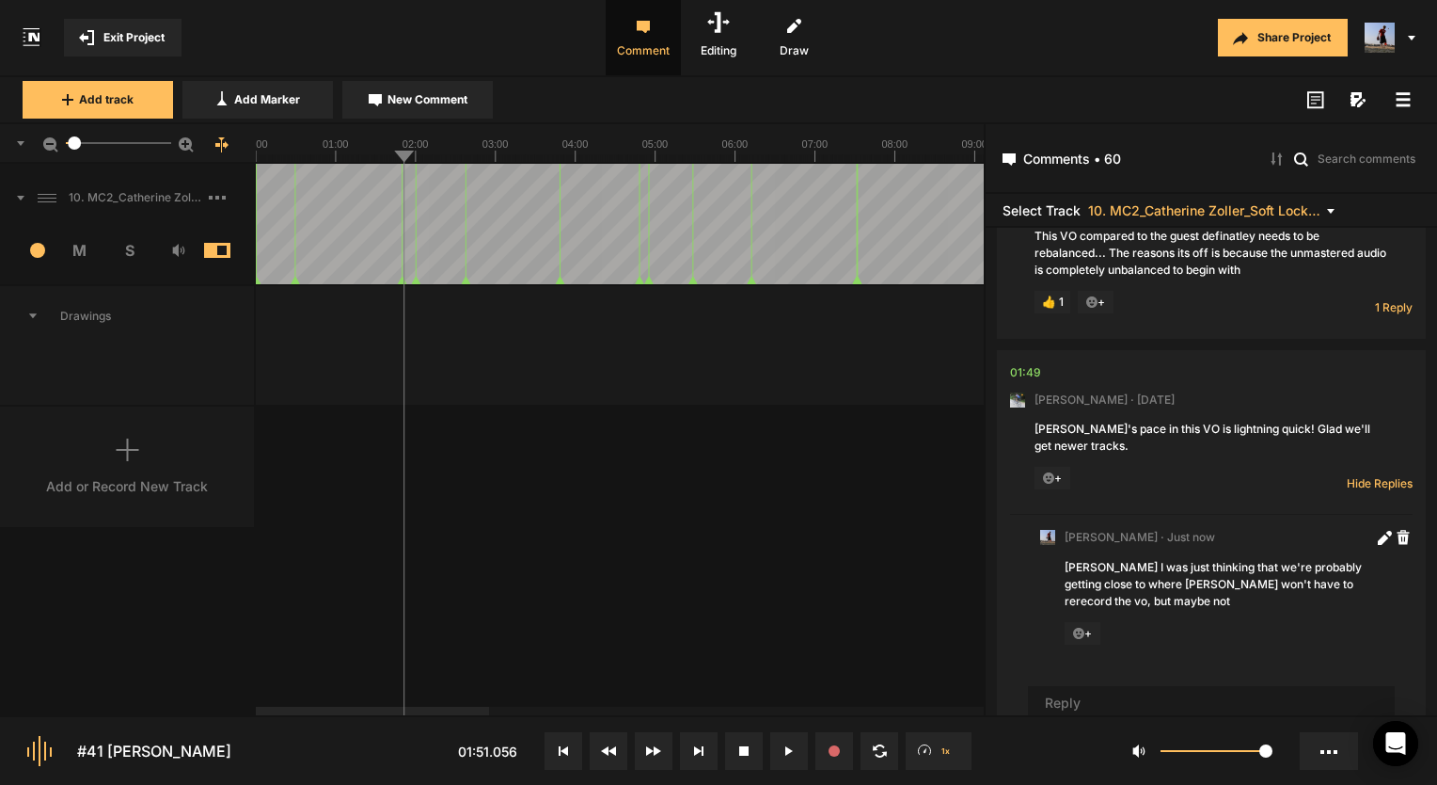
scroll to position [391, 0]
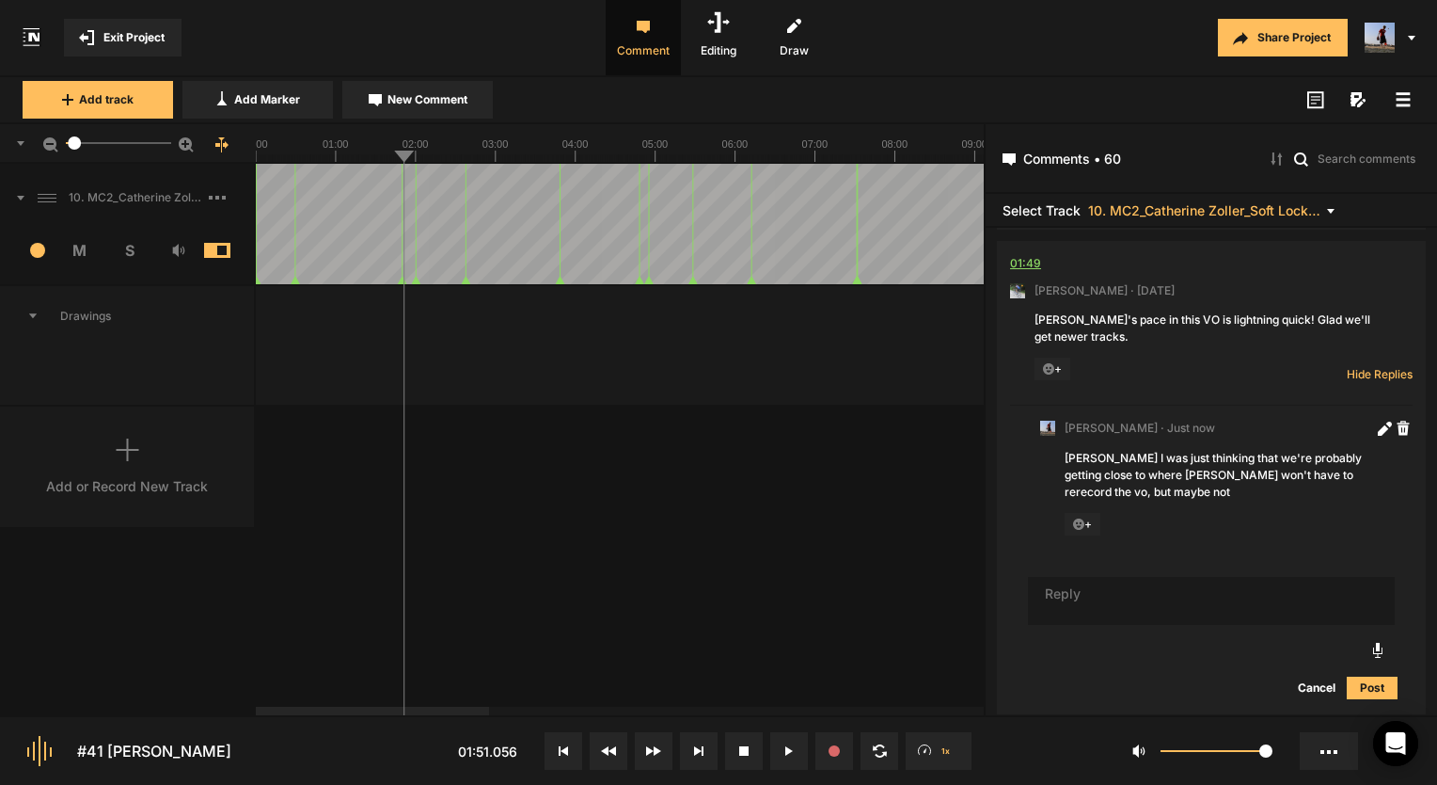
click at [1035, 273] on div "01:49" at bounding box center [1025, 263] width 31 height 19
click at [1007, 272] on nt-comment-thread "01:49 Mark Weeber · 2 weeks ago Paul's pace in this VO is lightning quick! Glad…" at bounding box center [1211, 483] width 429 height 484
click at [1025, 273] on div "01:49" at bounding box center [1025, 263] width 31 height 19
click at [1069, 615] on textarea "To enrich screen reader interactions, please activate Accessibility in Grammarl…" at bounding box center [1211, 601] width 367 height 49
type textarea "Wow it actaully sounds like its sped up or somehting...."
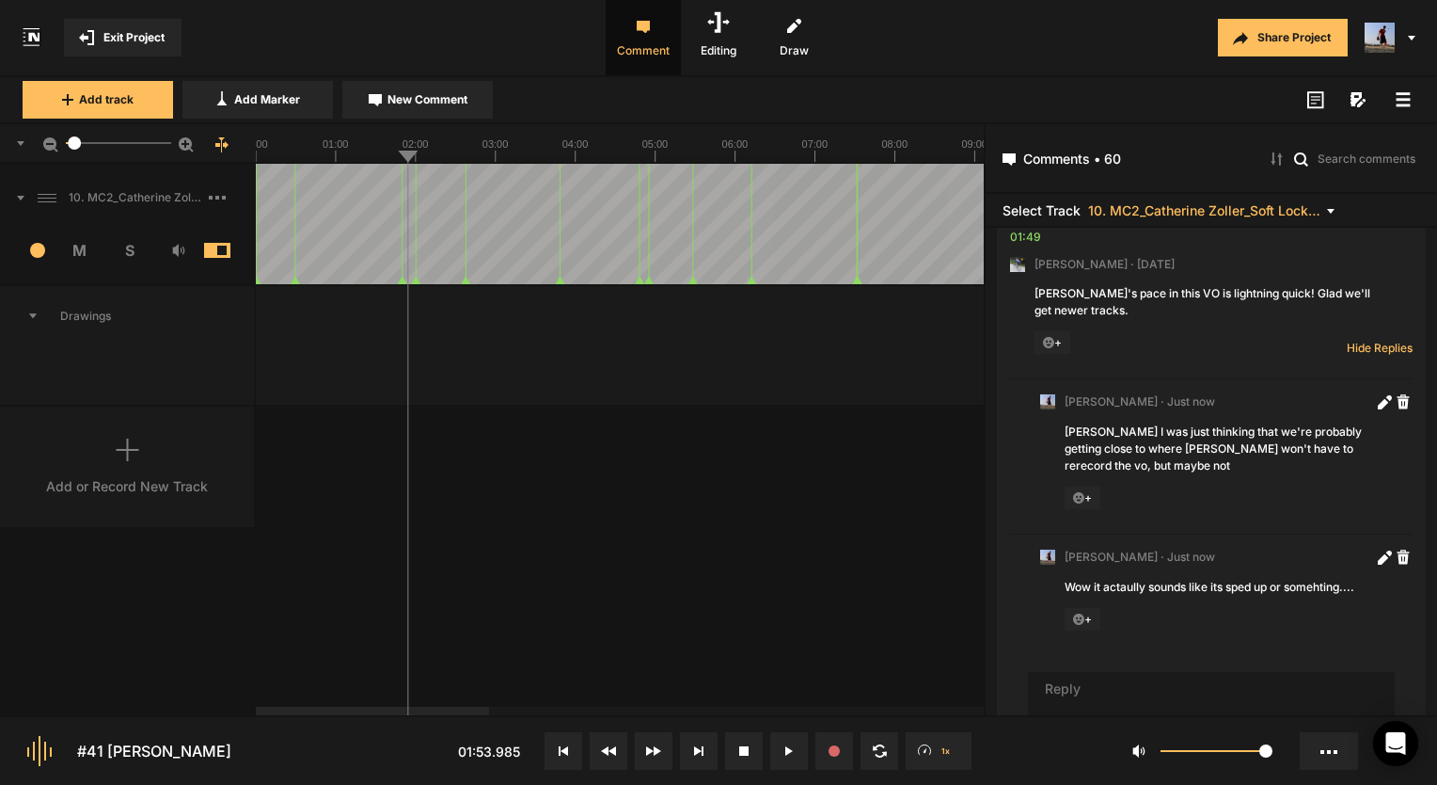
scroll to position [324, 0]
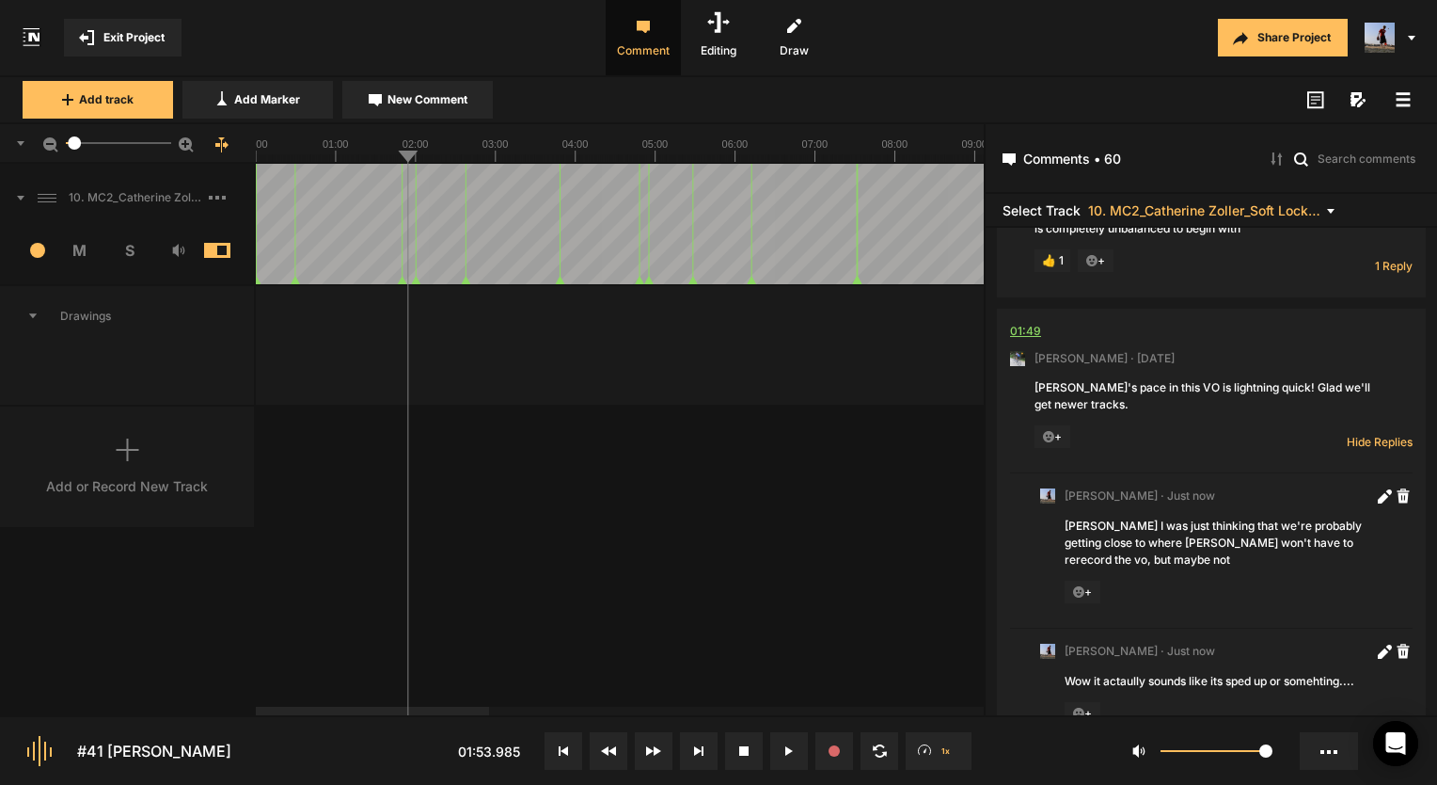
click at [1024, 339] on div "01:49" at bounding box center [1025, 331] width 31 height 19
click at [785, 745] on button at bounding box center [789, 751] width 38 height 38
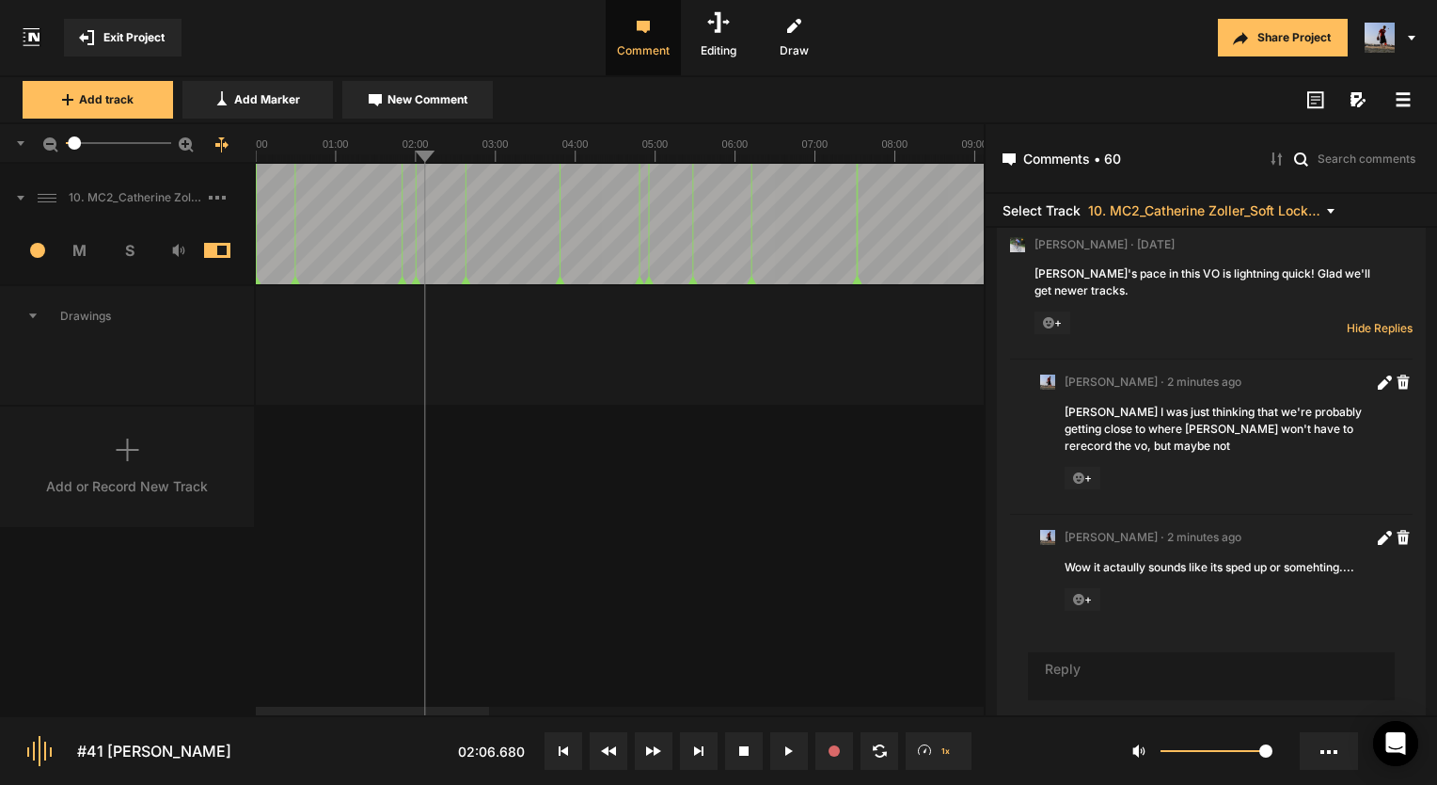
scroll to position [606, 0]
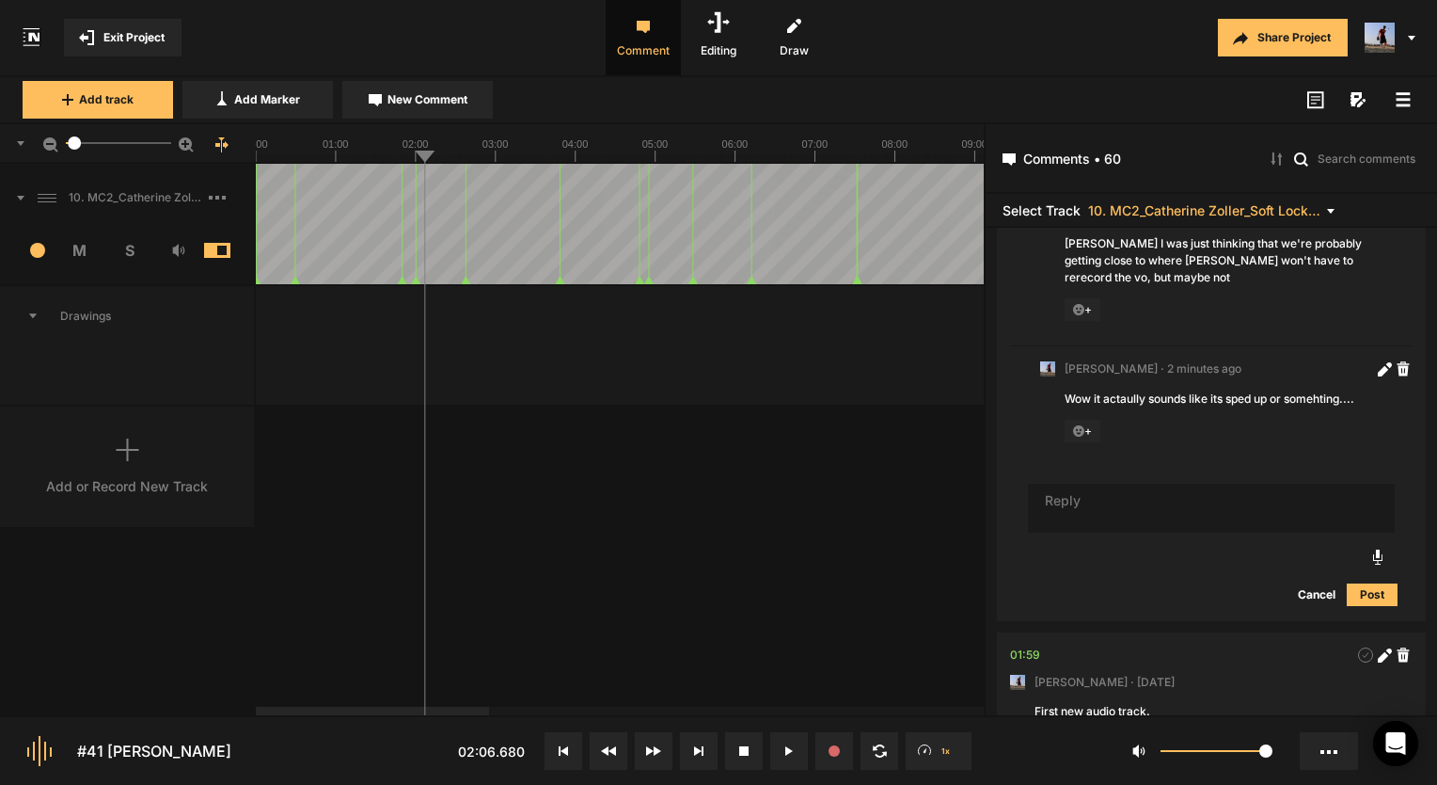
click at [1114, 529] on textarea "To enrich screen reader interactions, please activate Accessibility in Grammarl…" at bounding box center [1211, 508] width 367 height 49
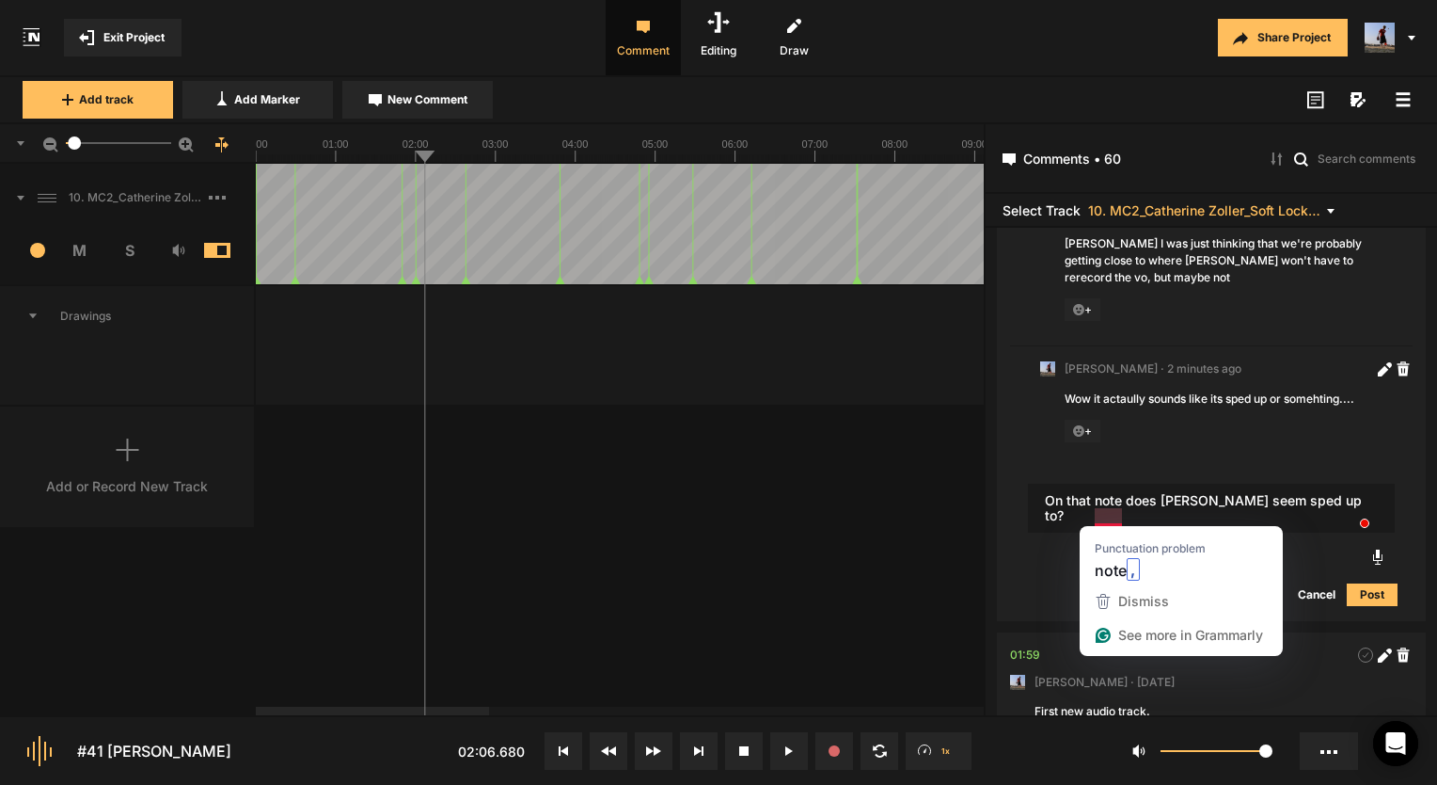
click at [1109, 521] on textarea "On that note does Catherine seem sped up to?" at bounding box center [1211, 508] width 367 height 49
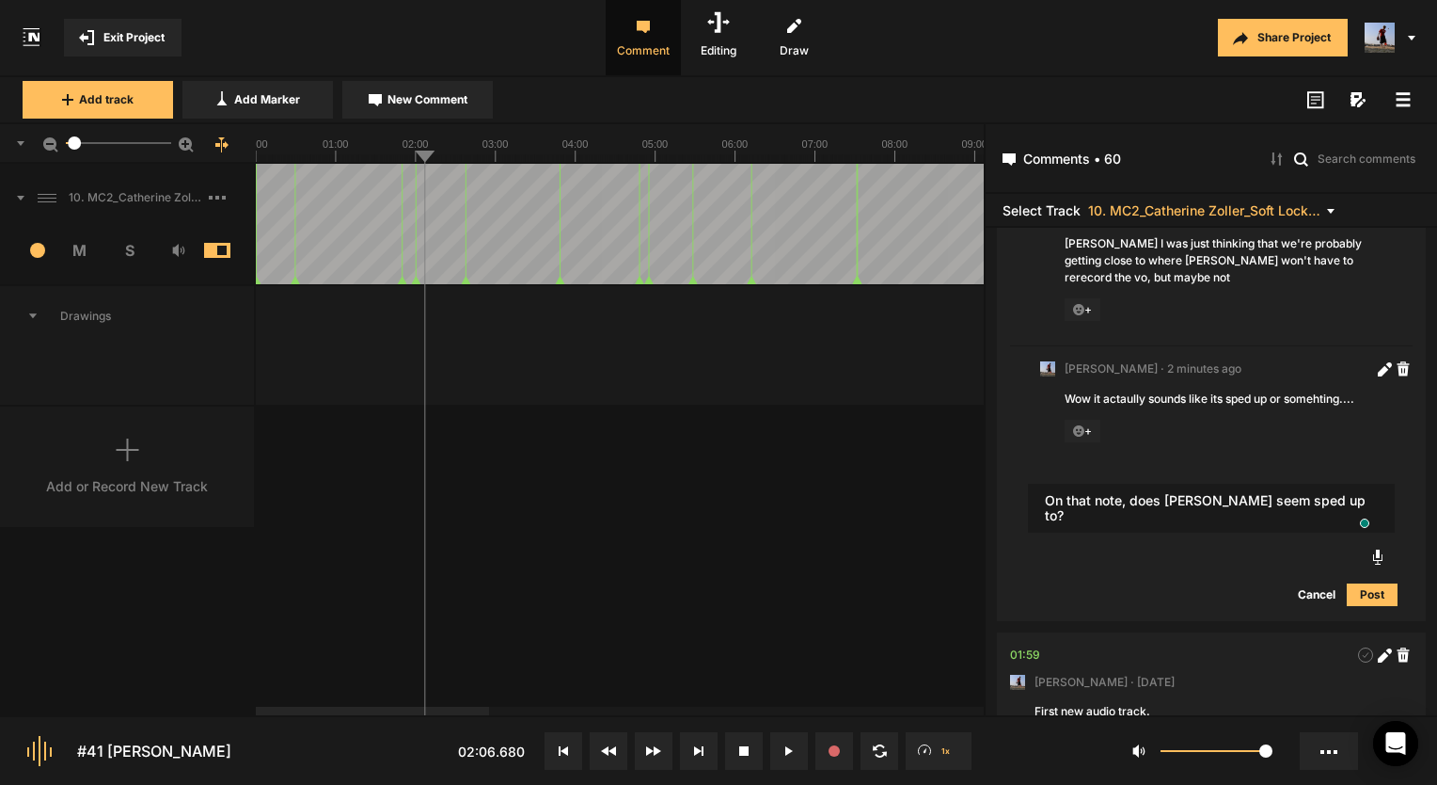
type textarea "On that note, does [PERSON_NAME] seem sped up to?"
click at [1365, 600] on button "Post" at bounding box center [1372, 594] width 51 height 23
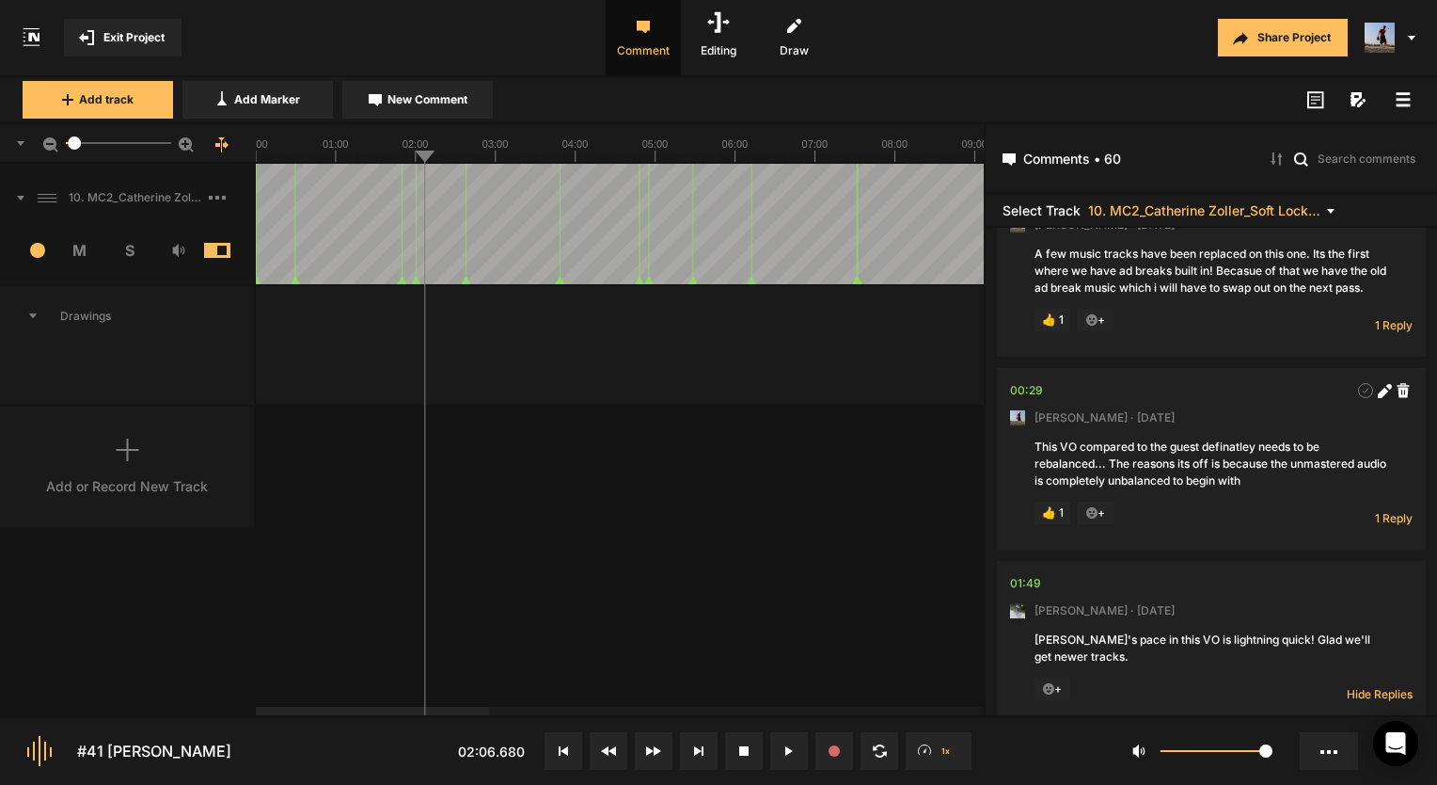
scroll to position [188, 0]
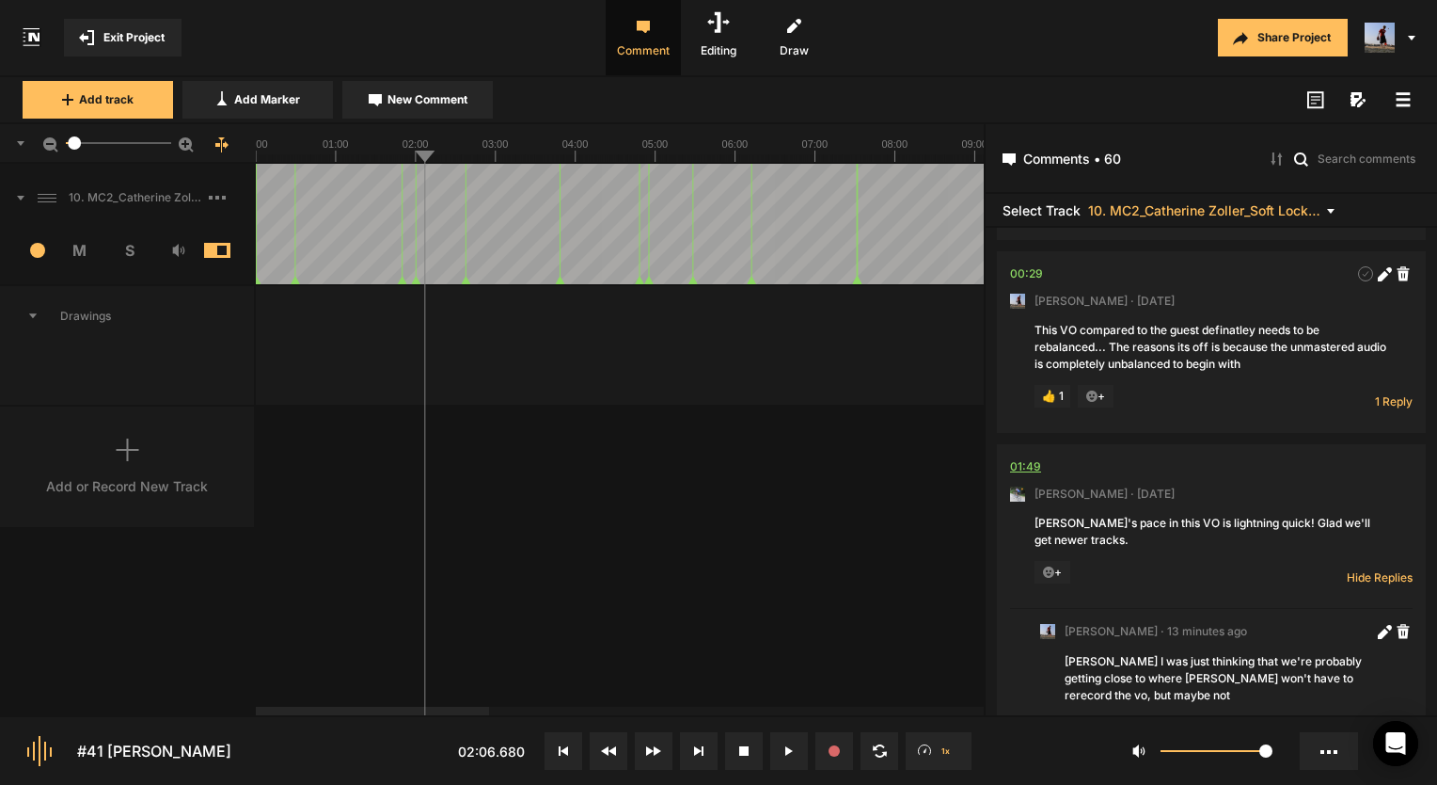
click at [1021, 476] on div "01:49" at bounding box center [1025, 466] width 31 height 19
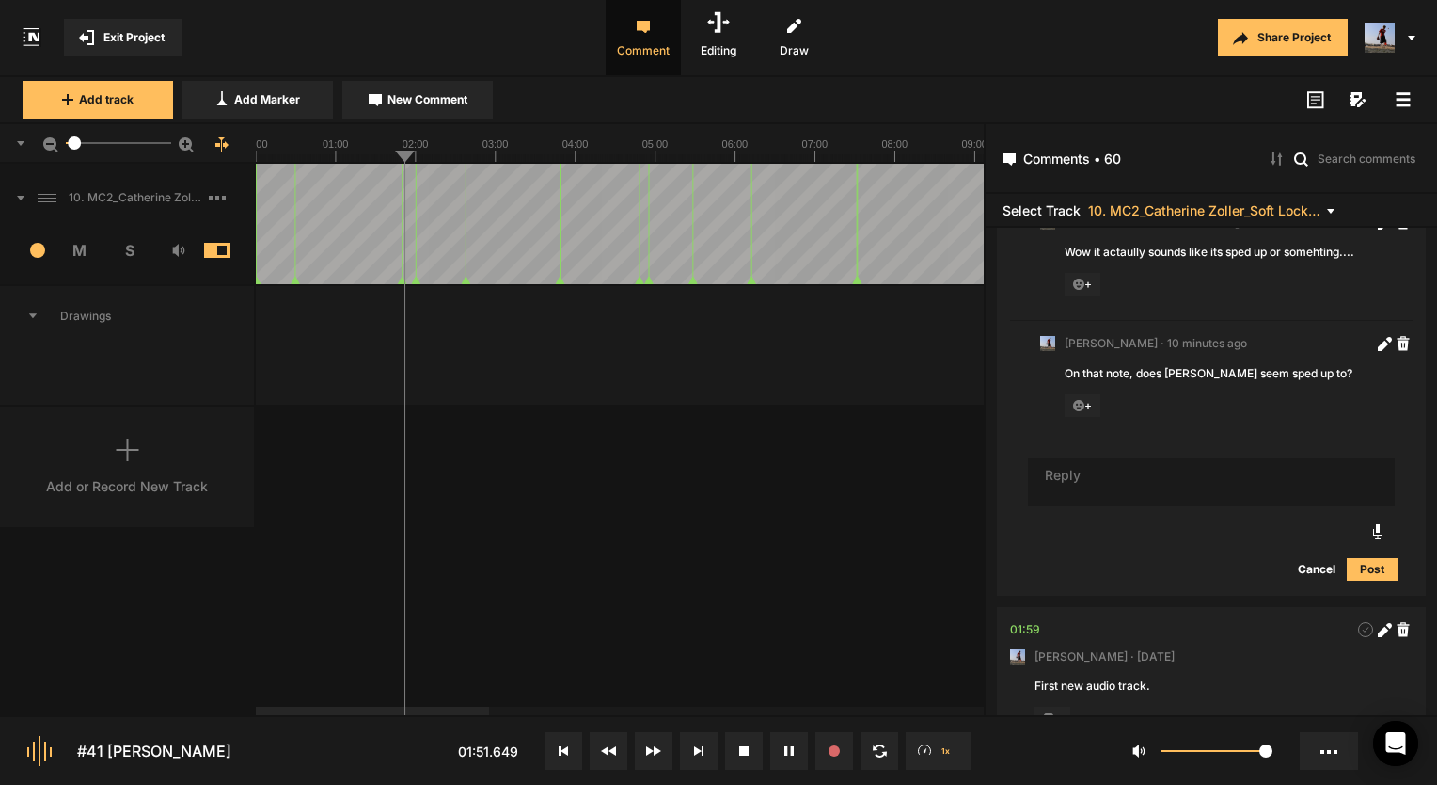
scroll to position [847, 0]
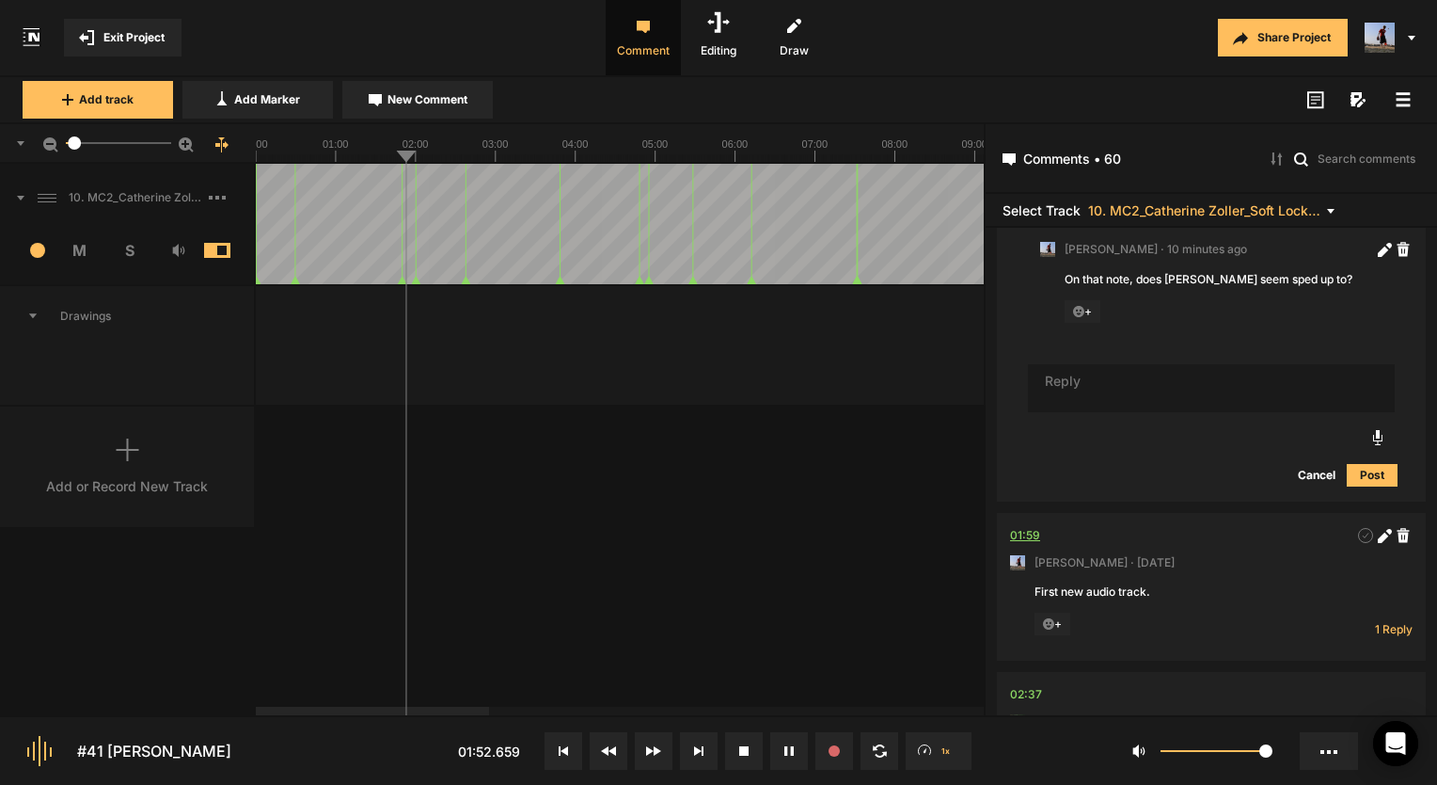
click at [1028, 545] on div "01:59" at bounding box center [1025, 535] width 30 height 19
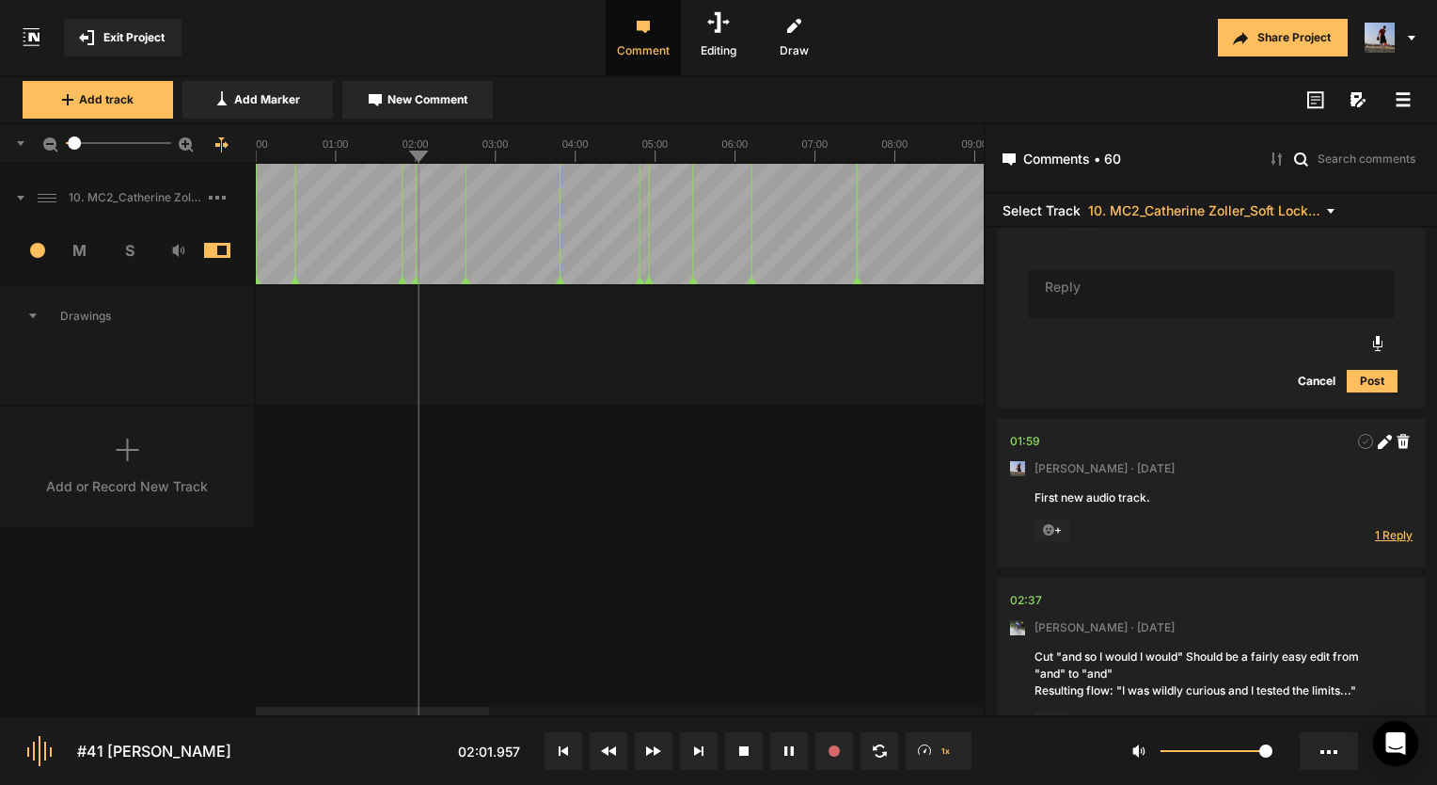
click at [1377, 543] on span "1 Reply" at bounding box center [1394, 535] width 38 height 16
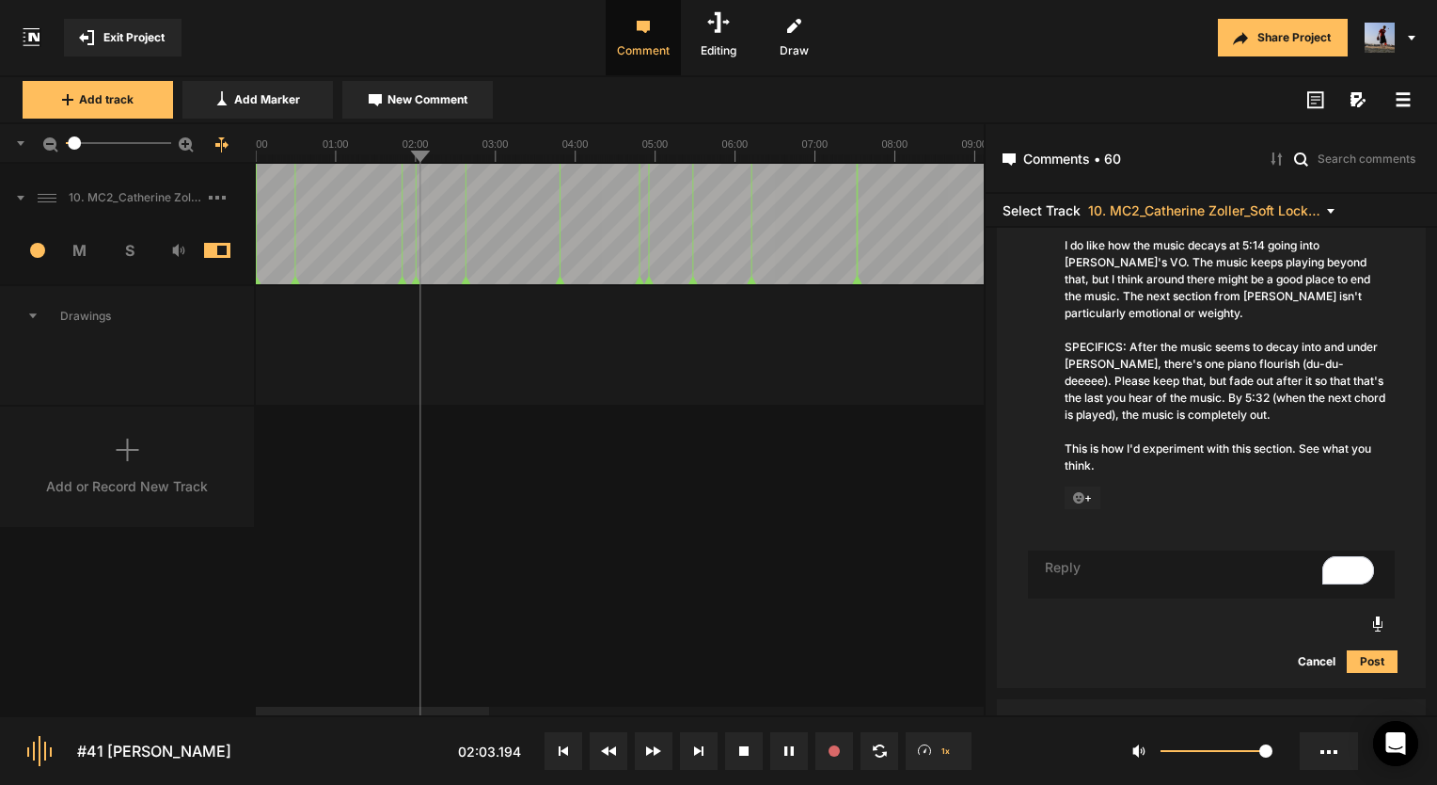
scroll to position [1323, 0]
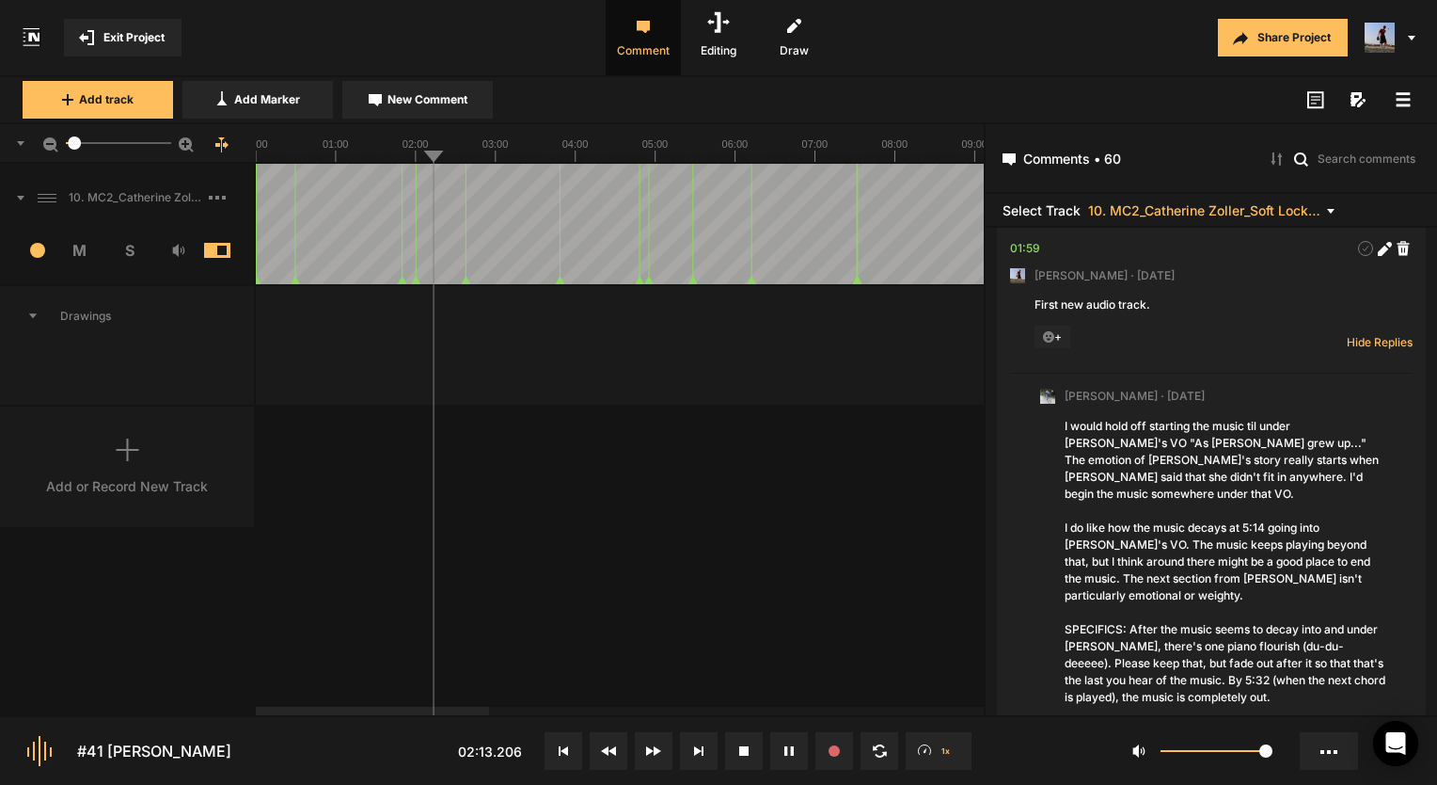
drag, startPoint x: 794, startPoint y: 758, endPoint x: 770, endPoint y: 758, distance: 23.5
click at [794, 758] on button at bounding box center [789, 751] width 38 height 38
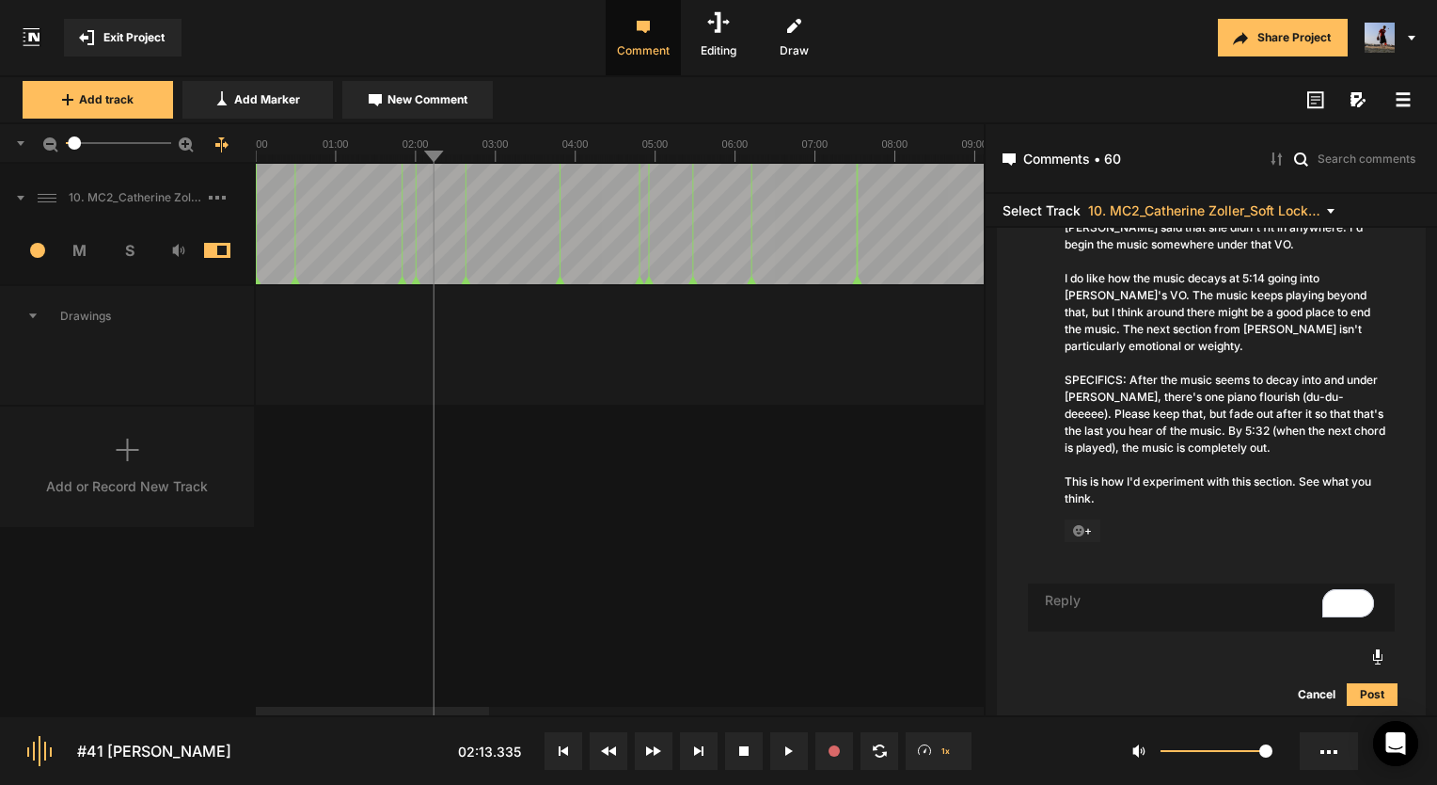
scroll to position [1416, 0]
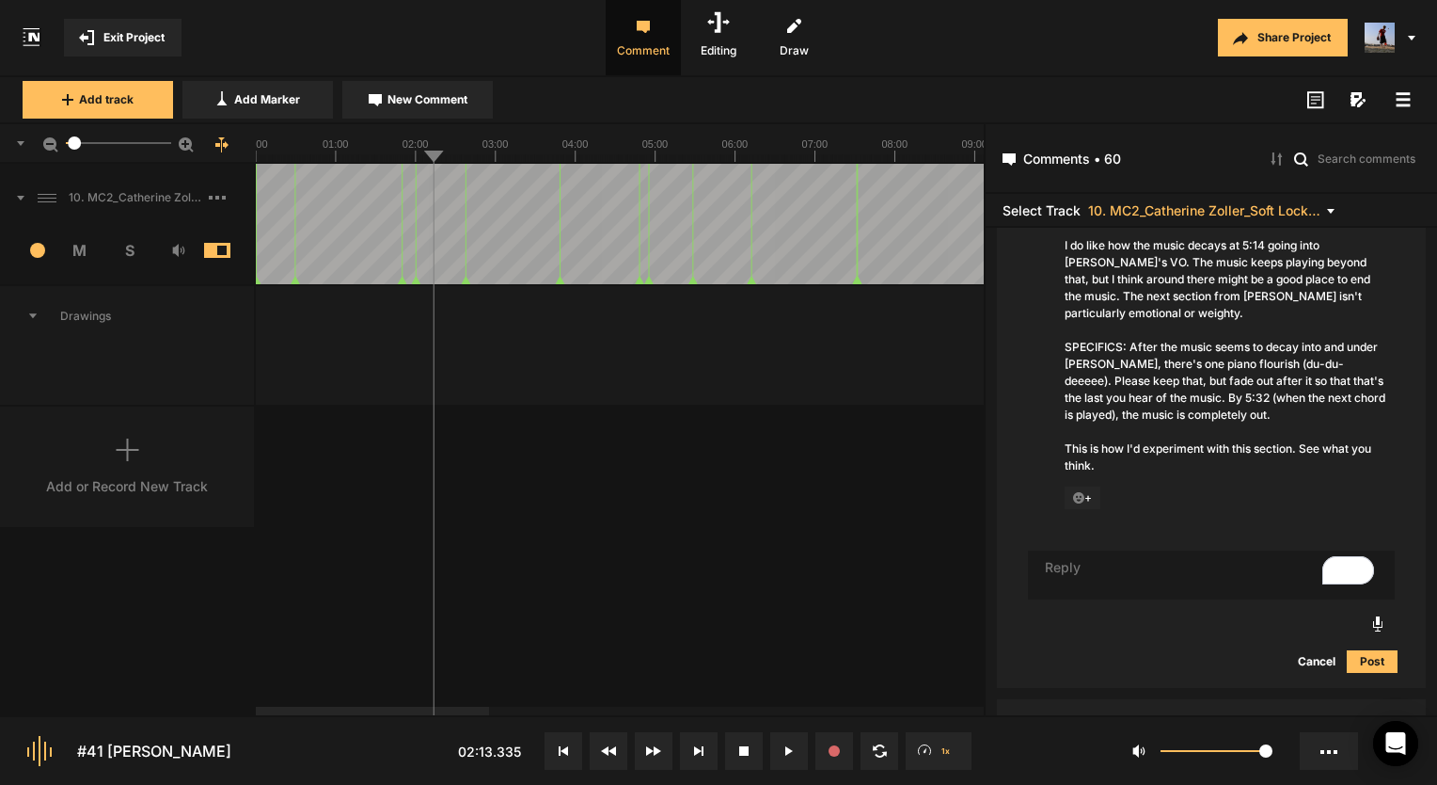
click at [1135, 575] on textarea "To enrich screen reader interactions, please activate Accessibility in Grammarl…" at bounding box center [1211, 574] width 367 height 49
click at [1120, 563] on textarea "To enrich screen reader interactions, please activate Accessibility in Grammarl…" at bounding box center [1211, 574] width 367 height 49
click at [1064, 569] on textarea "Ok i gave it a try!" at bounding box center [1211, 574] width 367 height 49
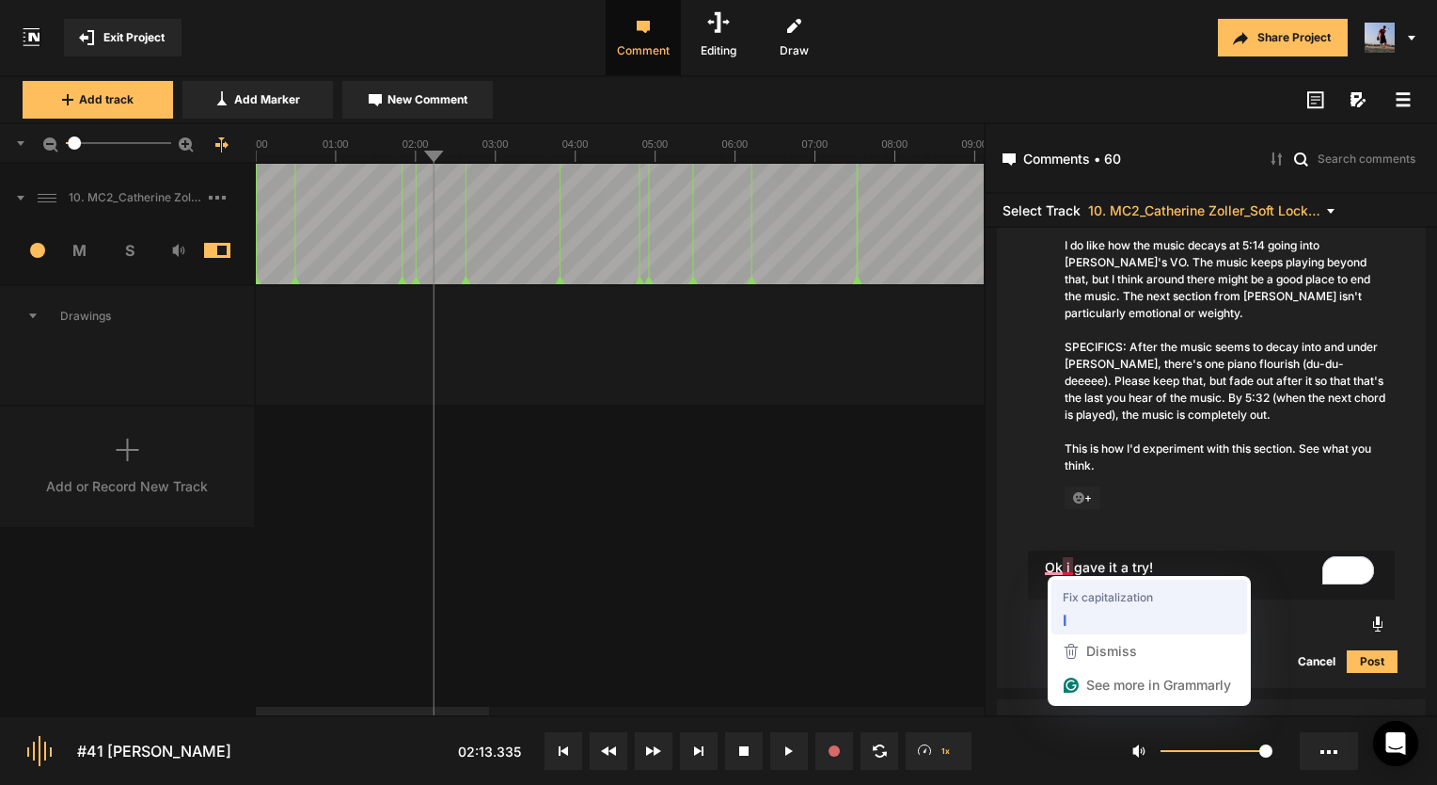
type textarea "Ok I gave it a try!"
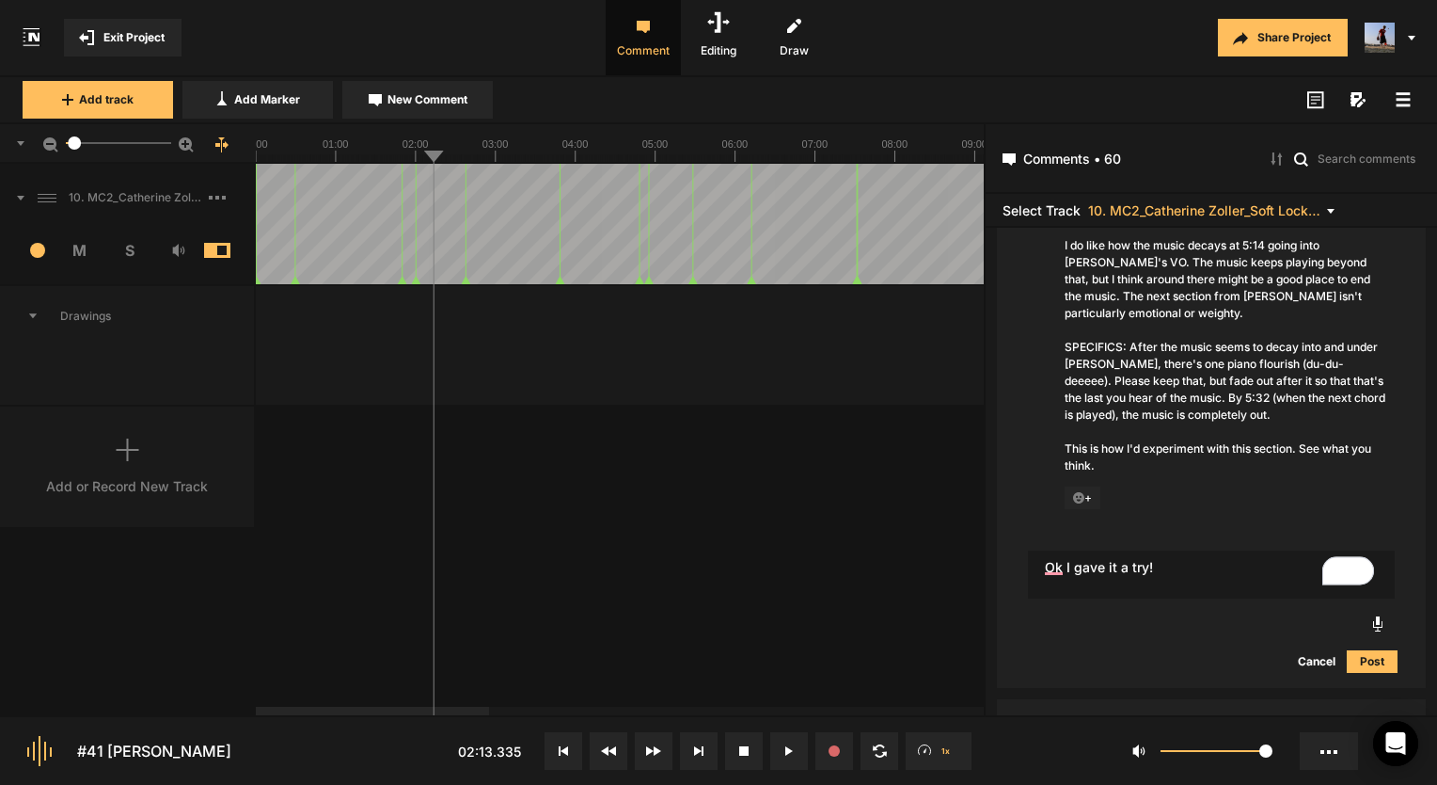
click at [1386, 653] on button "Post" at bounding box center [1372, 661] width 51 height 23
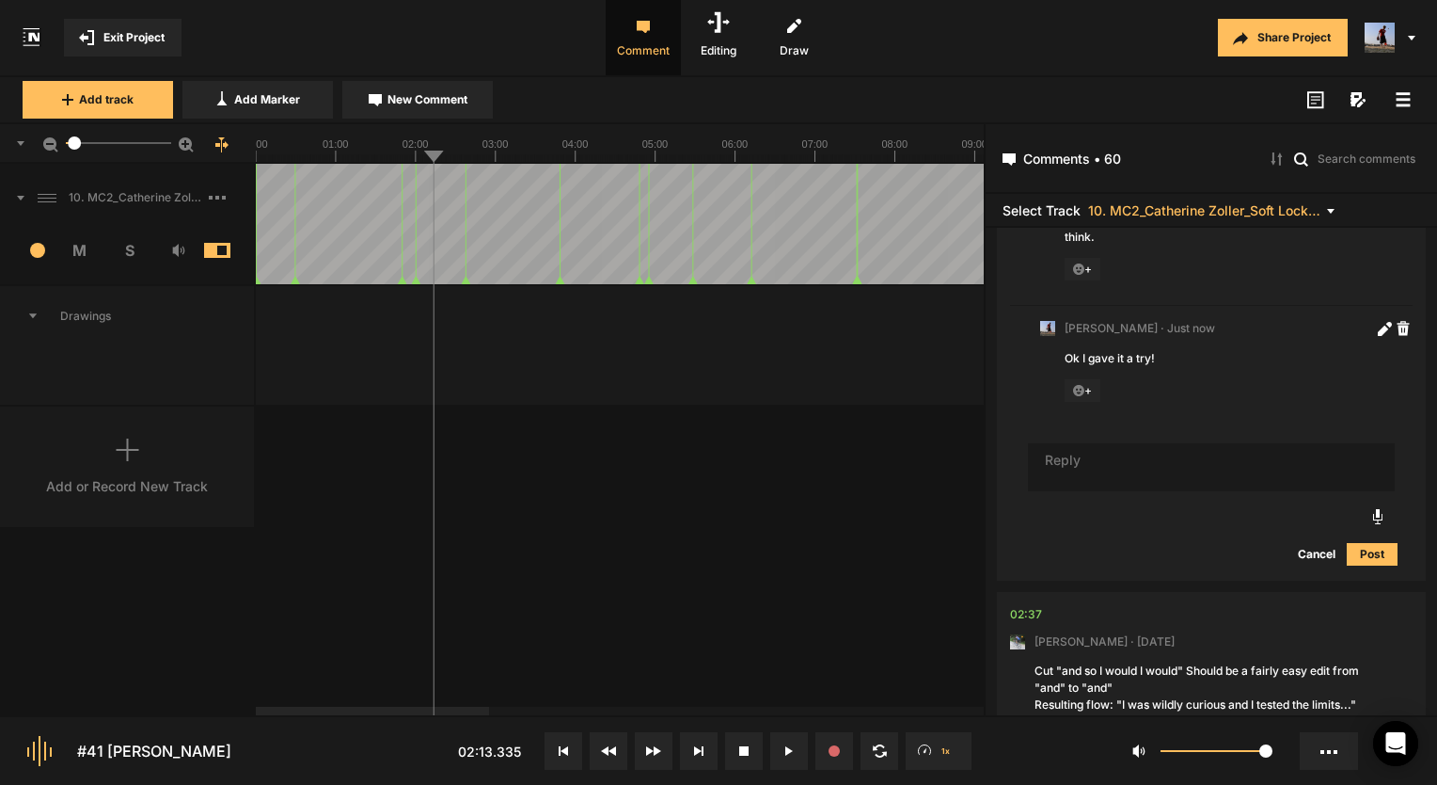
scroll to position [1681, 0]
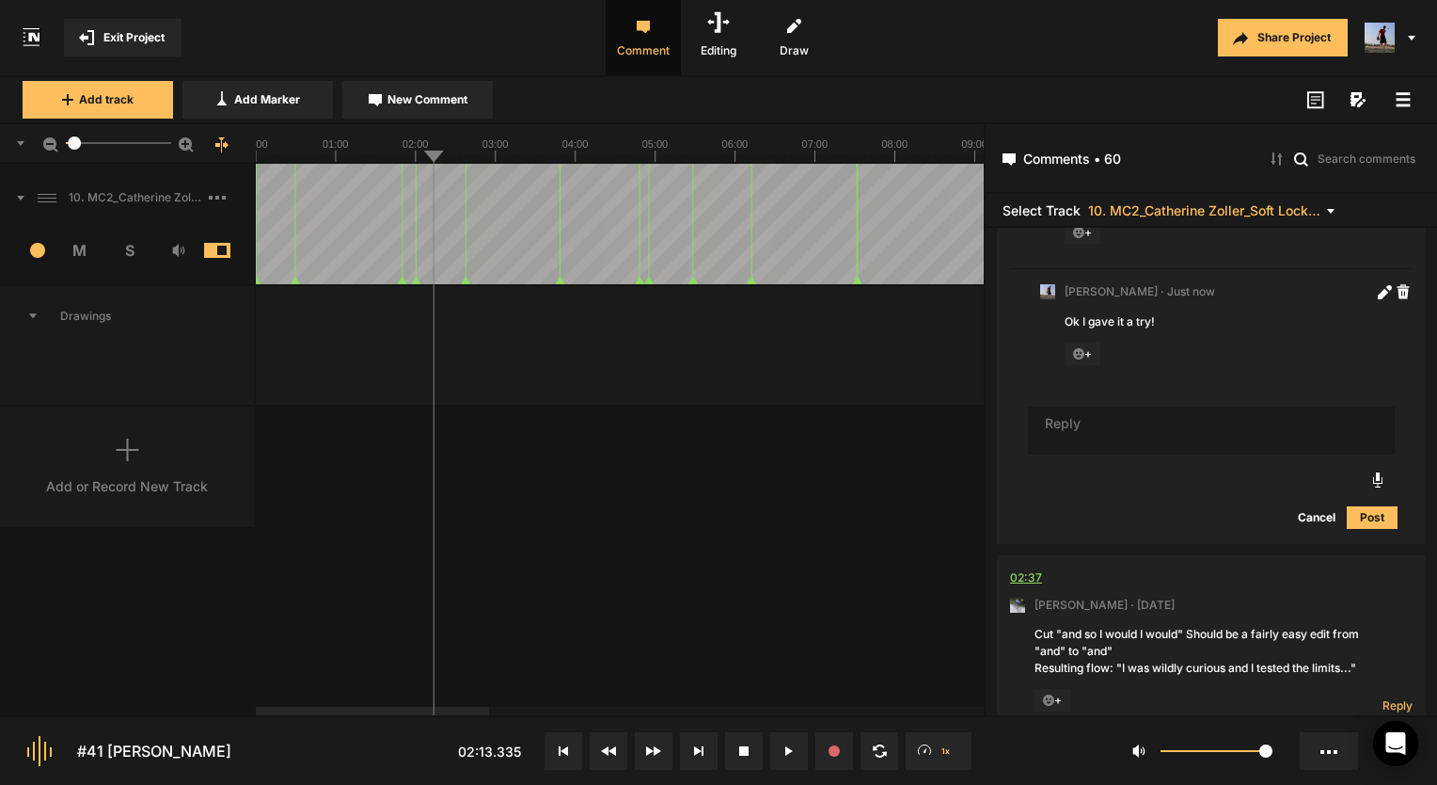
click at [1025, 572] on div "02:37" at bounding box center [1026, 577] width 32 height 19
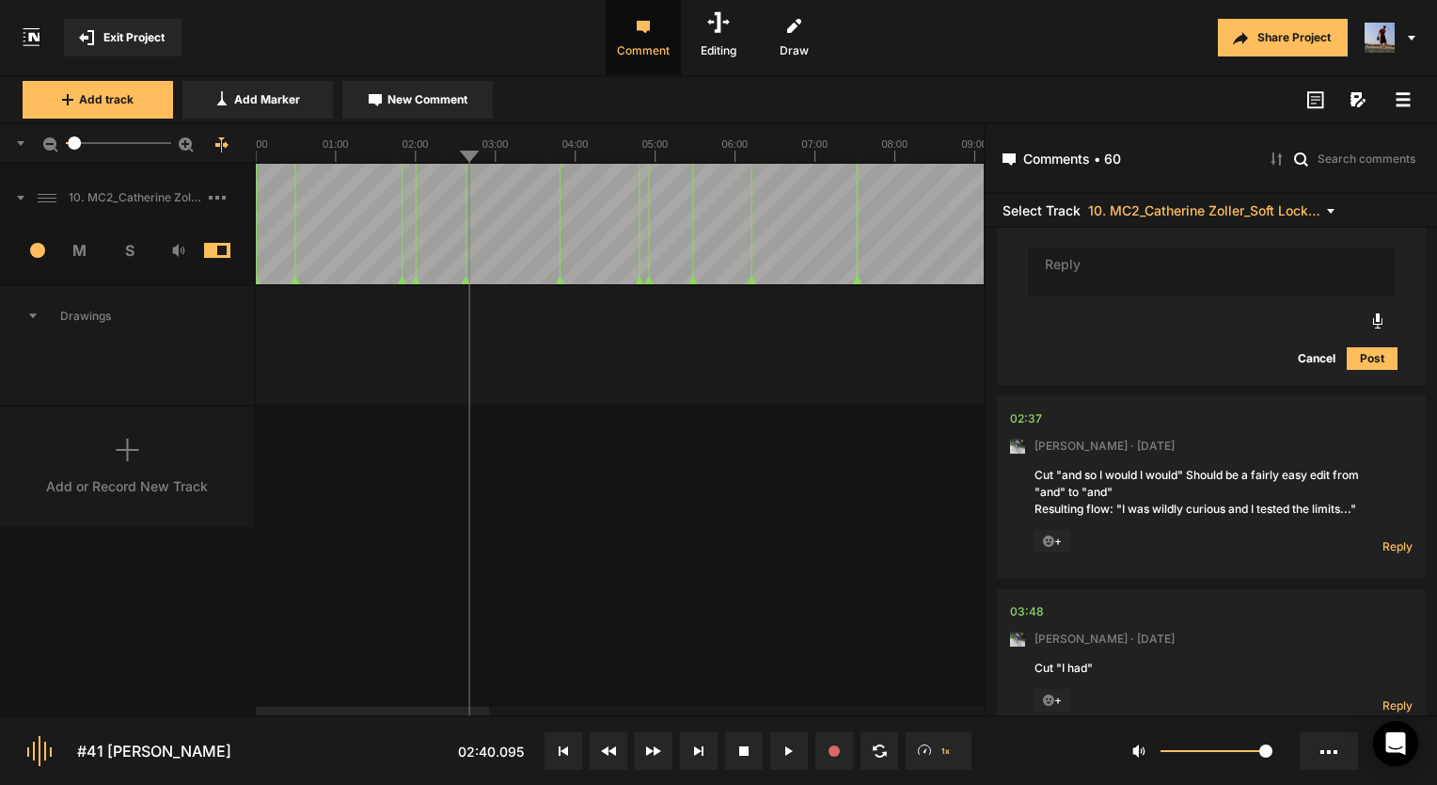
scroll to position [1869, 0]
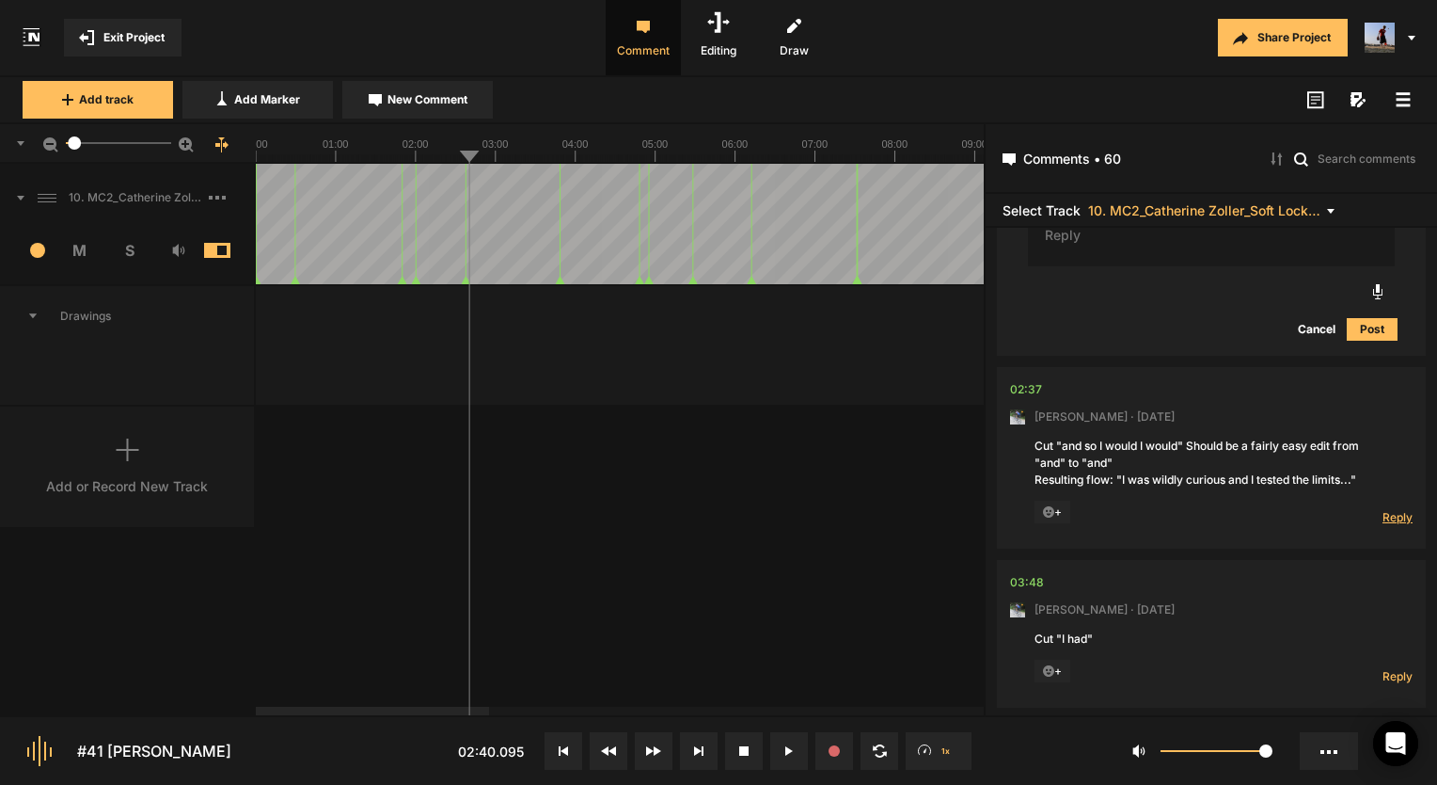
click at [1388, 516] on span "Reply" at bounding box center [1398, 517] width 30 height 16
type textarea "Done!"
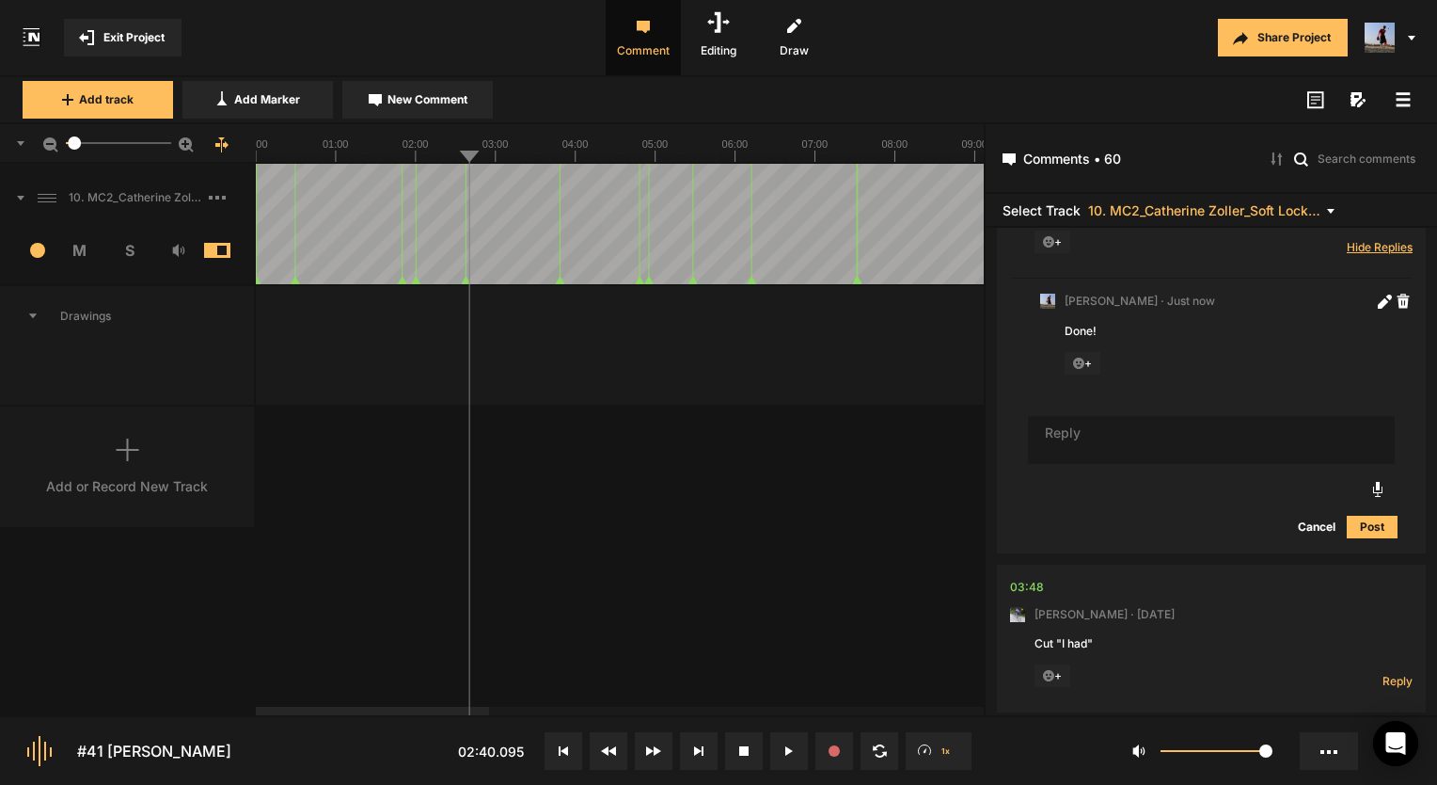
scroll to position [2329, 0]
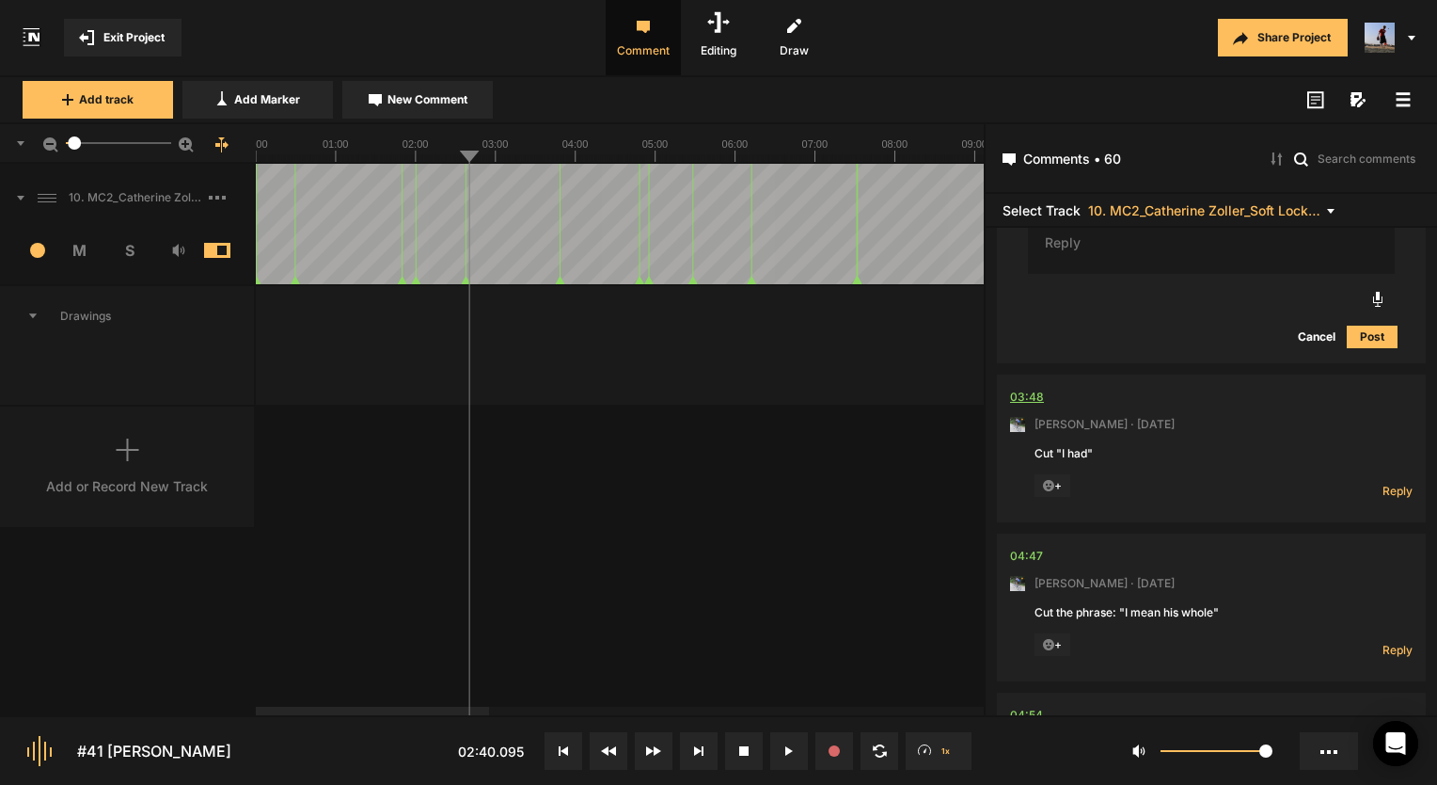
click at [1024, 388] on div "03:48" at bounding box center [1027, 397] width 34 height 19
click at [1386, 483] on span "Reply" at bounding box center [1398, 491] width 30 height 16
type textarea "Done!"
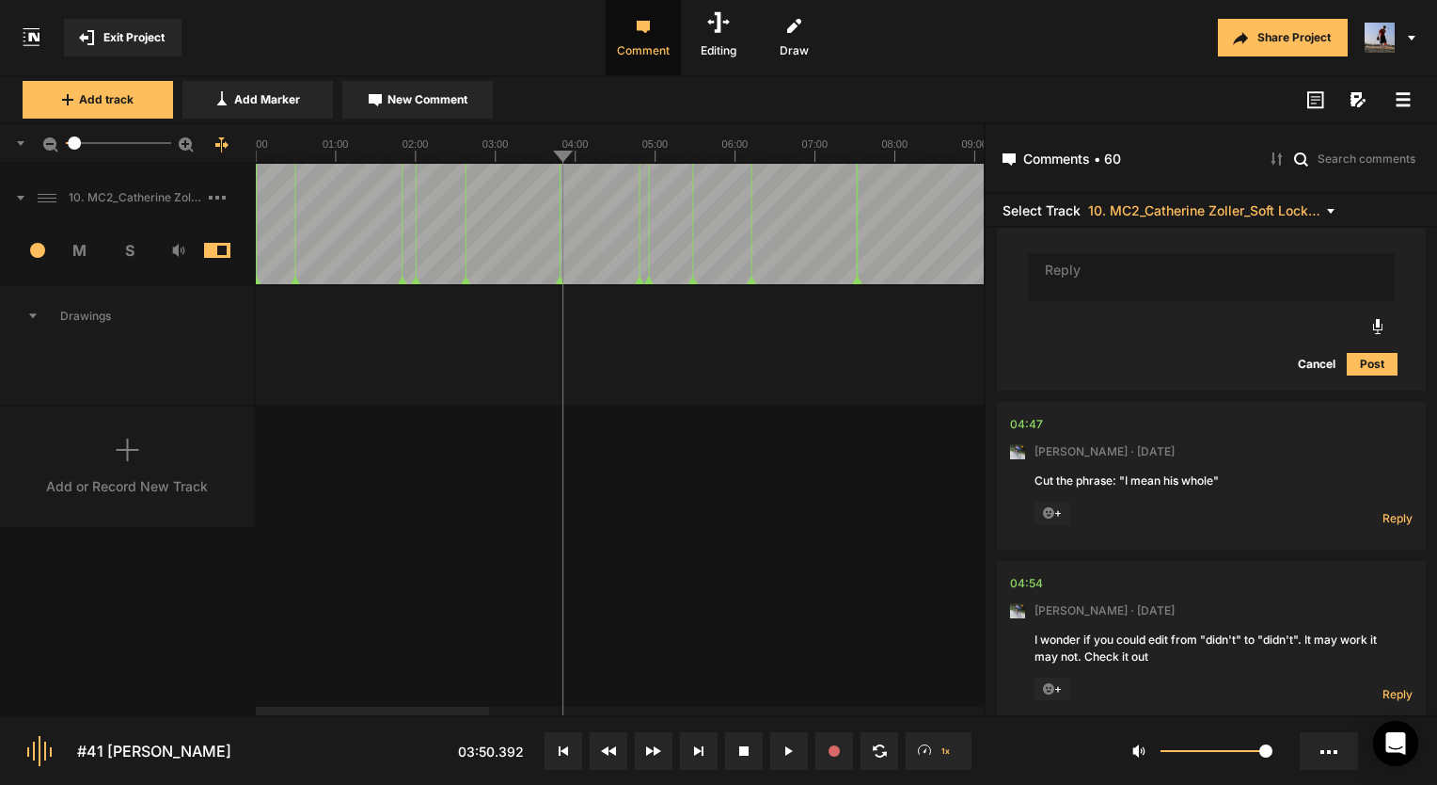
scroll to position [2769, 0]
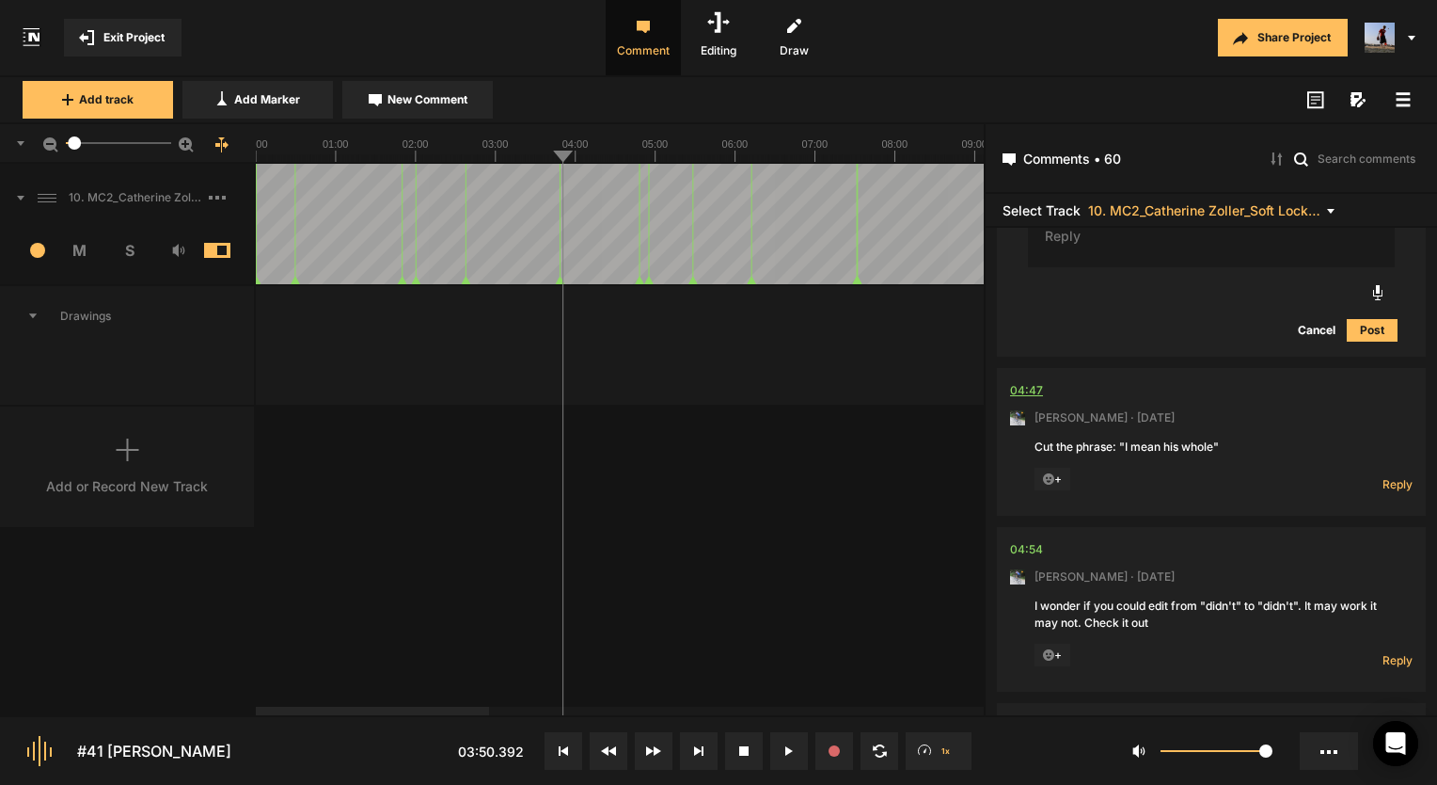
click at [1024, 381] on div "04:47" at bounding box center [1026, 390] width 33 height 19
click at [1027, 391] on div "04:47" at bounding box center [1026, 390] width 33 height 19
click at [779, 736] on button at bounding box center [789, 751] width 38 height 38
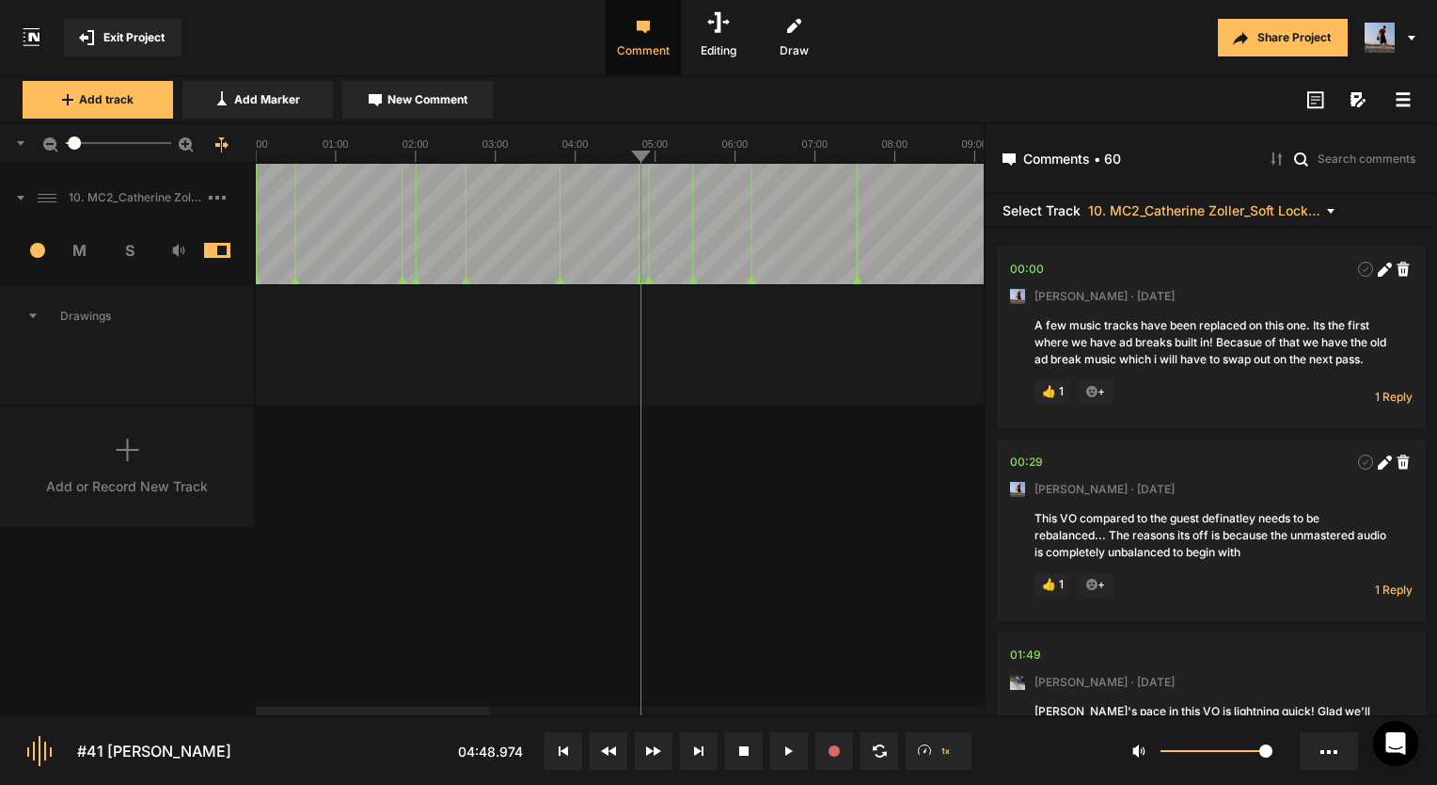
scroll to position [2769, 0]
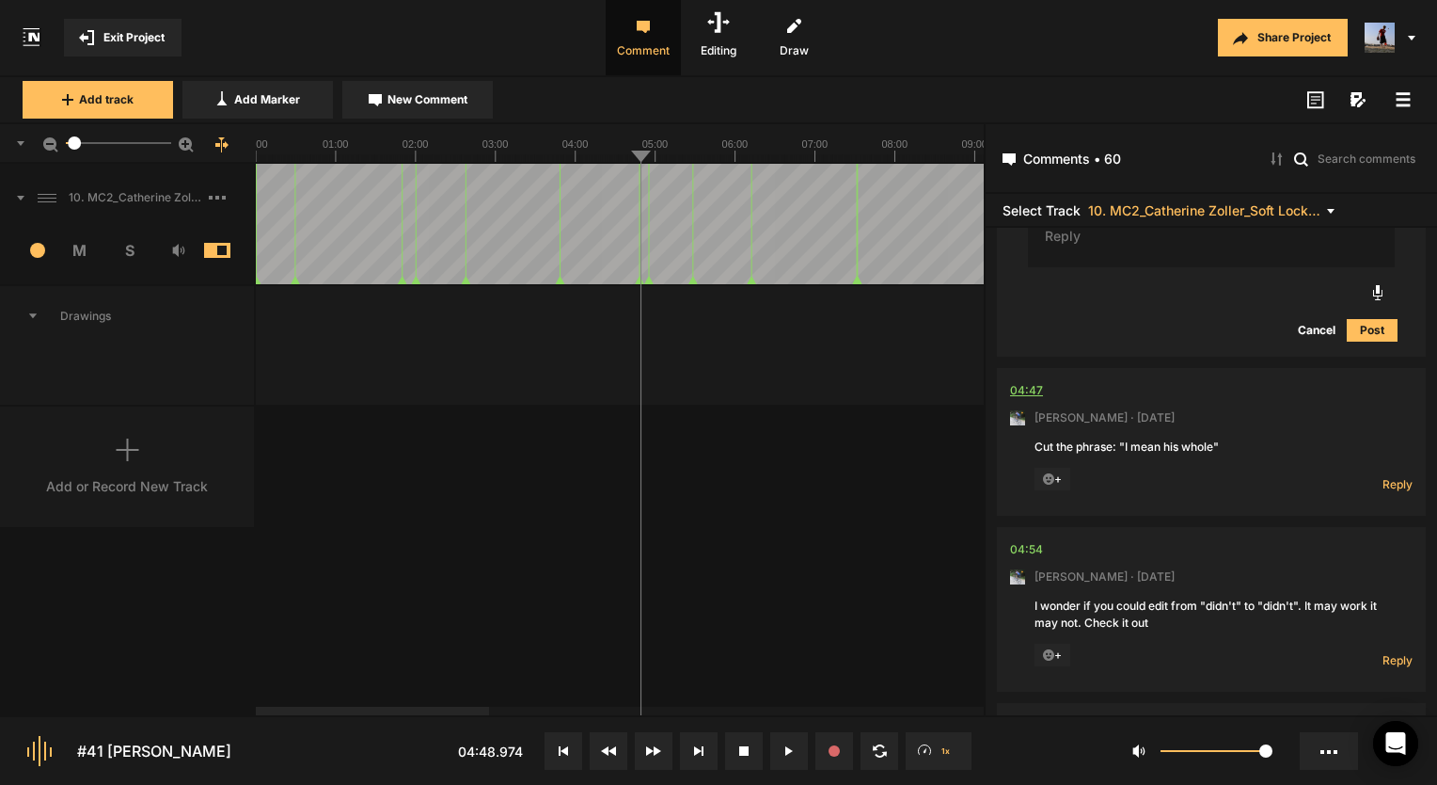
click at [1024, 391] on div "04:47" at bounding box center [1026, 390] width 33 height 19
click at [798, 751] on button at bounding box center [789, 751] width 38 height 38
click at [1035, 387] on div "04:47" at bounding box center [1026, 390] width 33 height 19
click at [1403, 484] on span "Reply" at bounding box center [1398, 484] width 30 height 16
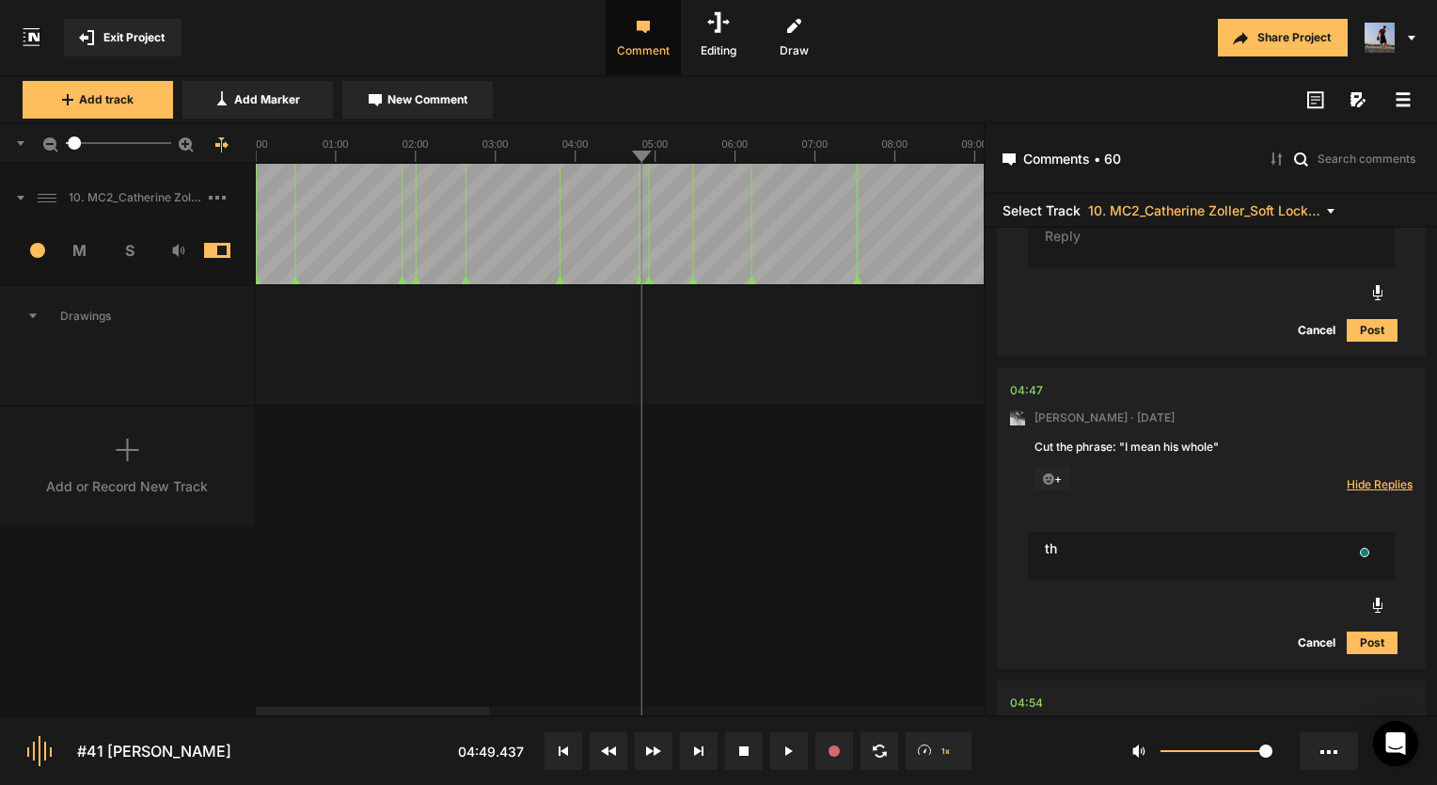
type textarea "t"
type textarea "There's not really a good way to edit this unfornutately"
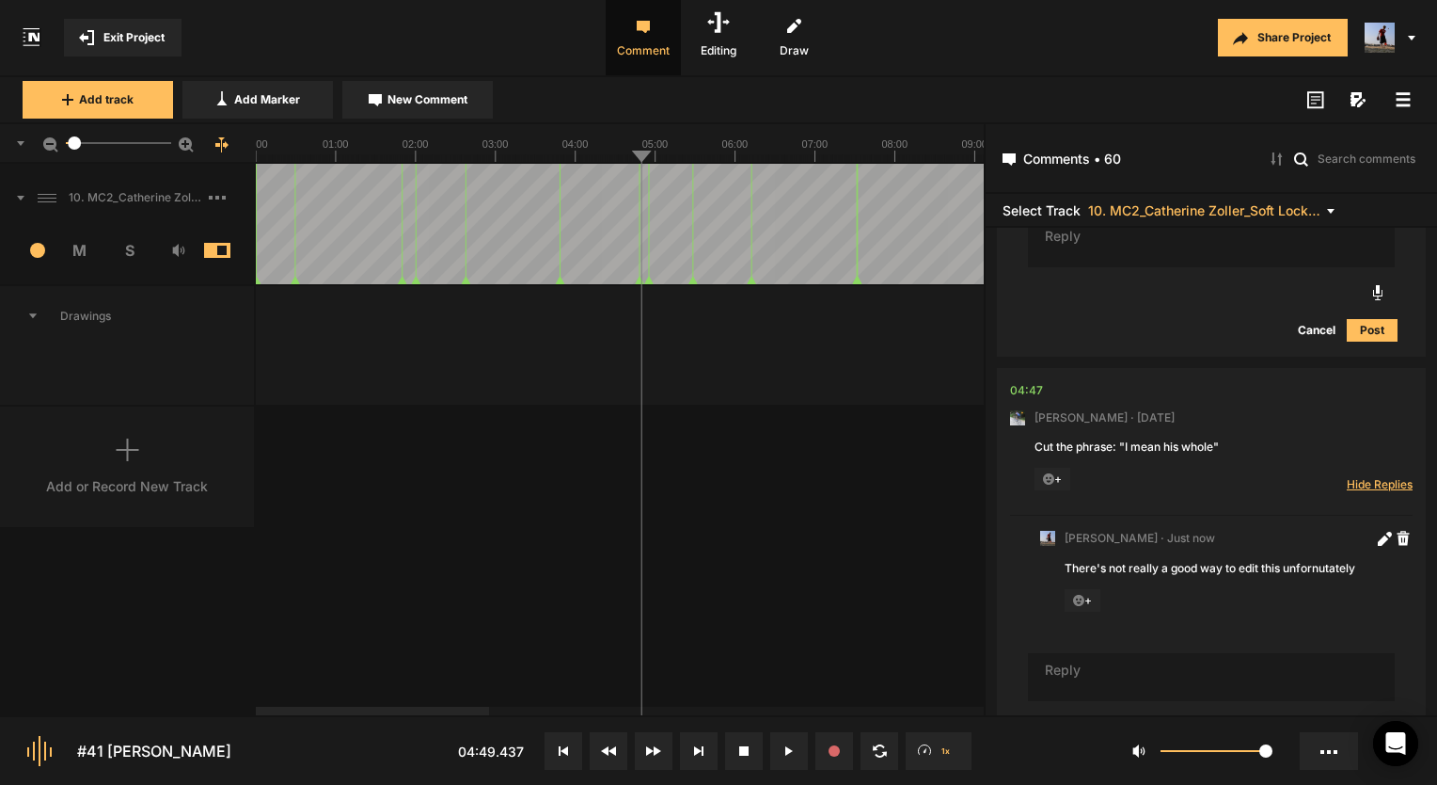
scroll to position [2826, 0]
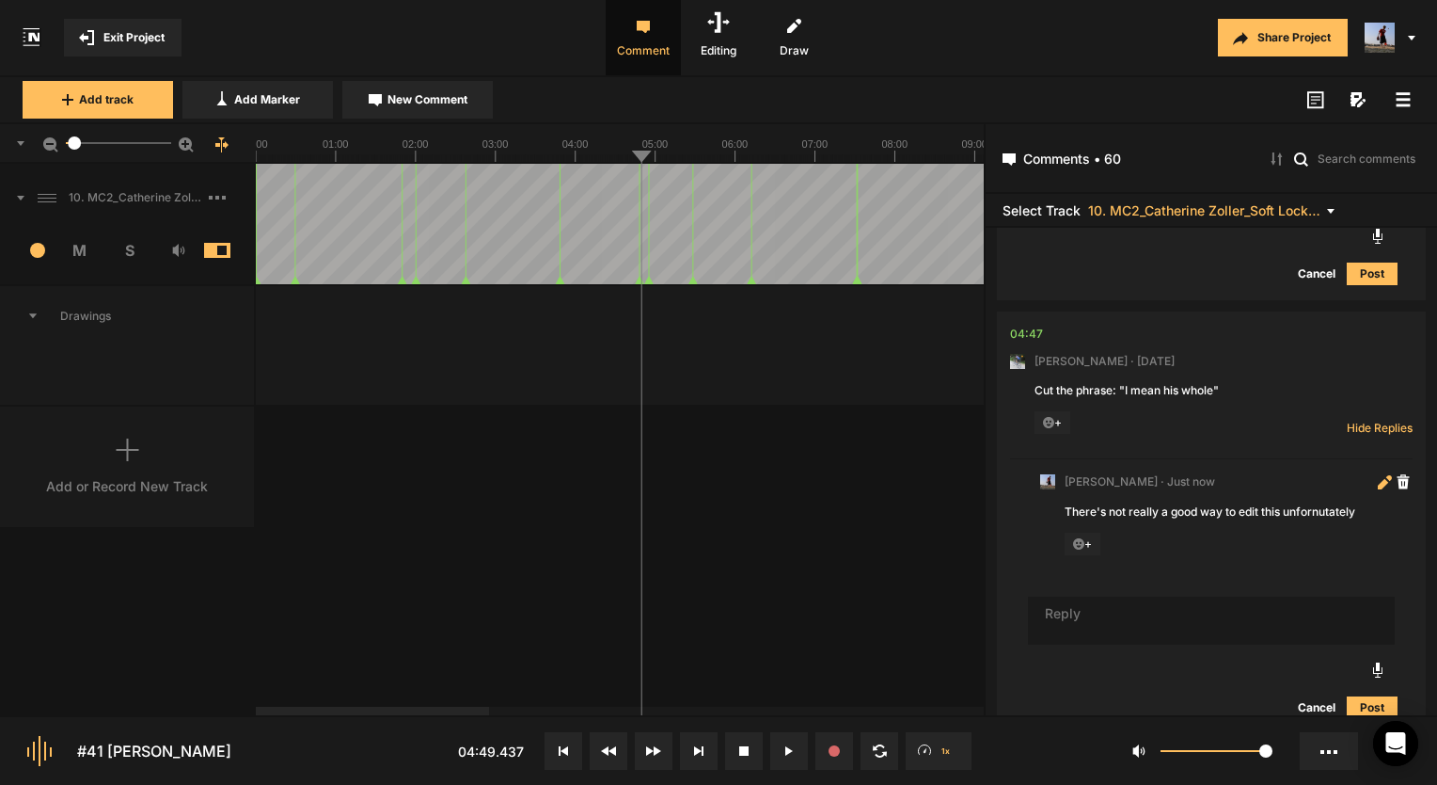
click at [1386, 475] on icon at bounding box center [1389, 478] width 6 height 6
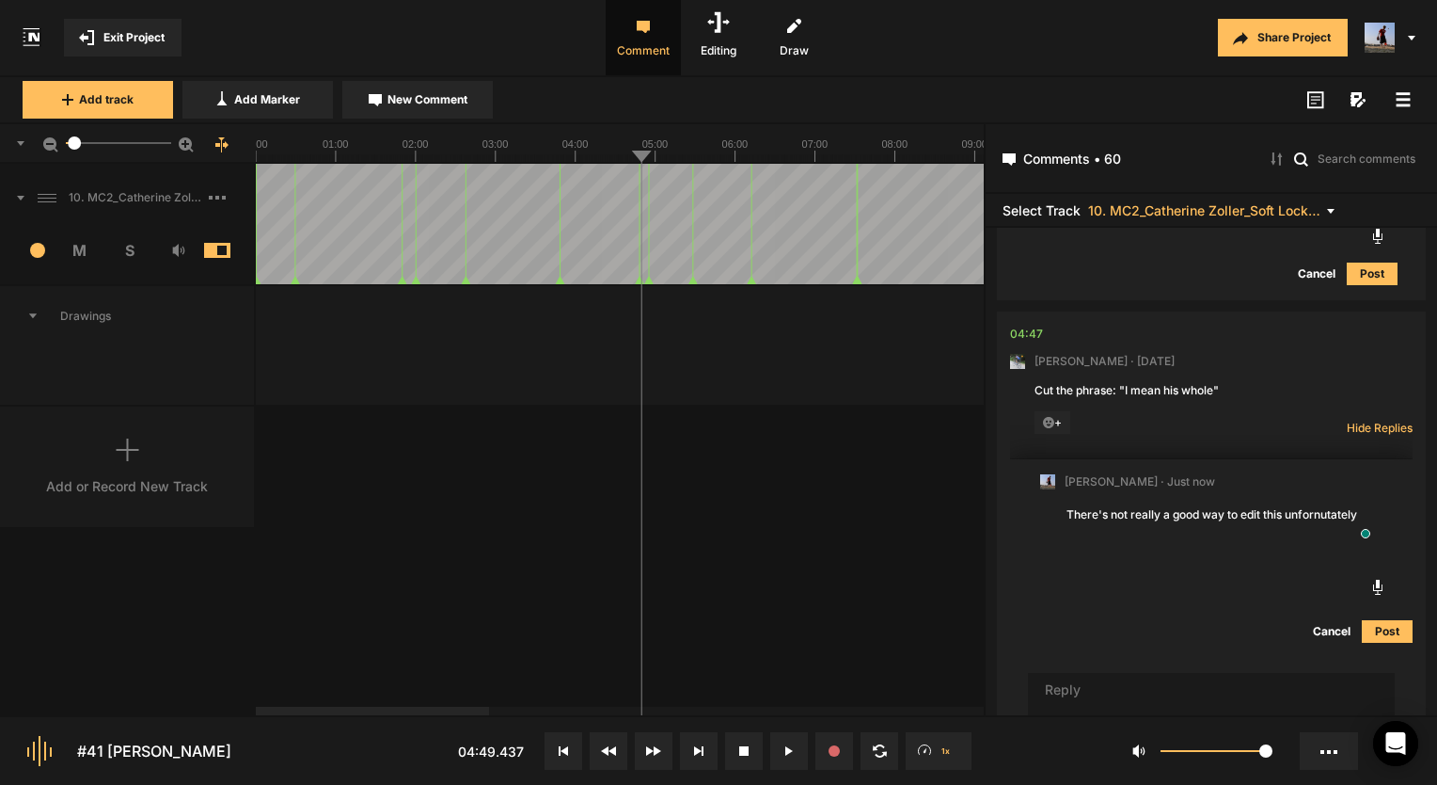
click at [1326, 506] on textarea "There's not really a good way to edit this unfornutately" at bounding box center [1227, 528] width 324 height 51
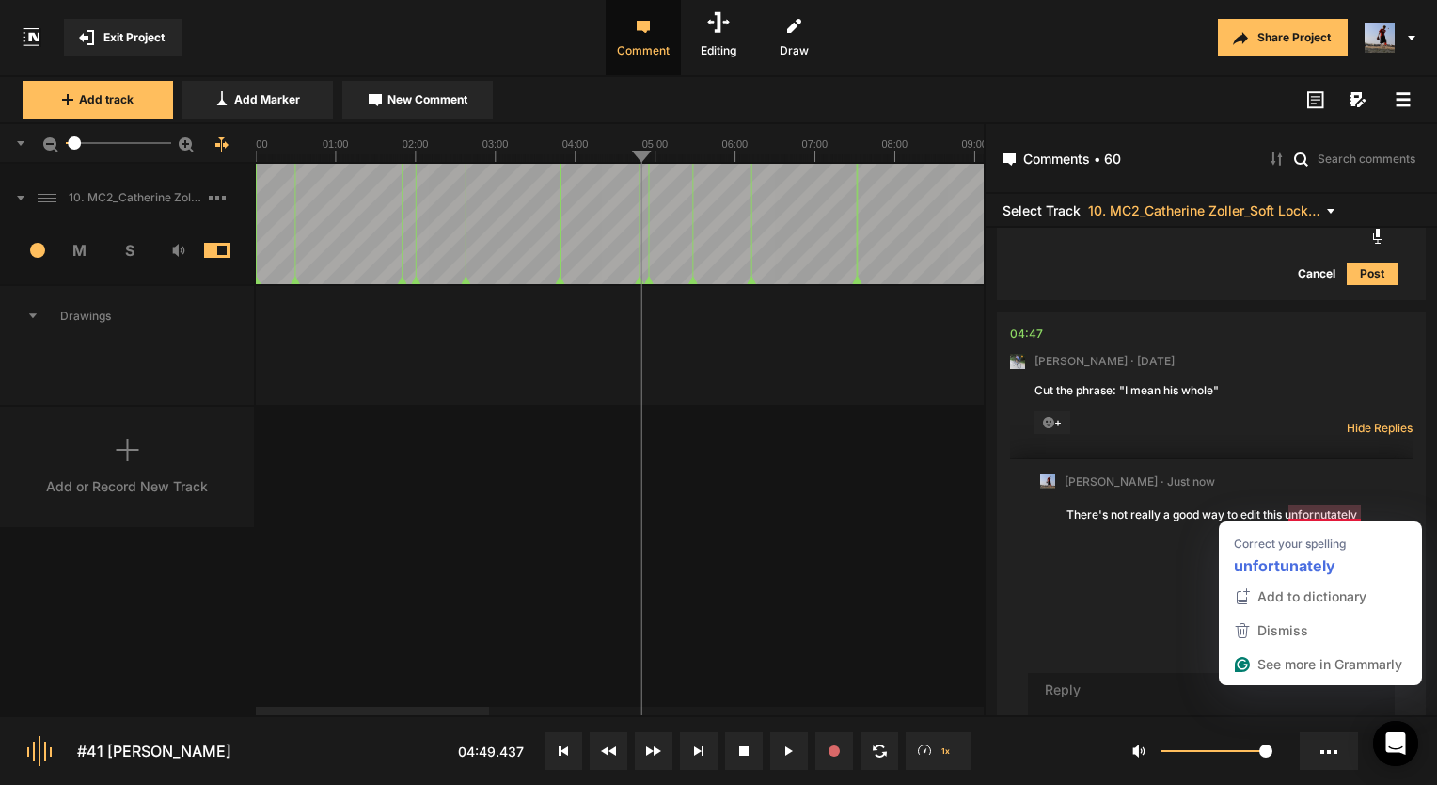
click at [1321, 513] on textarea "There's not really a good way to edit this unfornutately" at bounding box center [1227, 528] width 324 height 51
type textarea "There's not really a good way to edit this unfortunately"
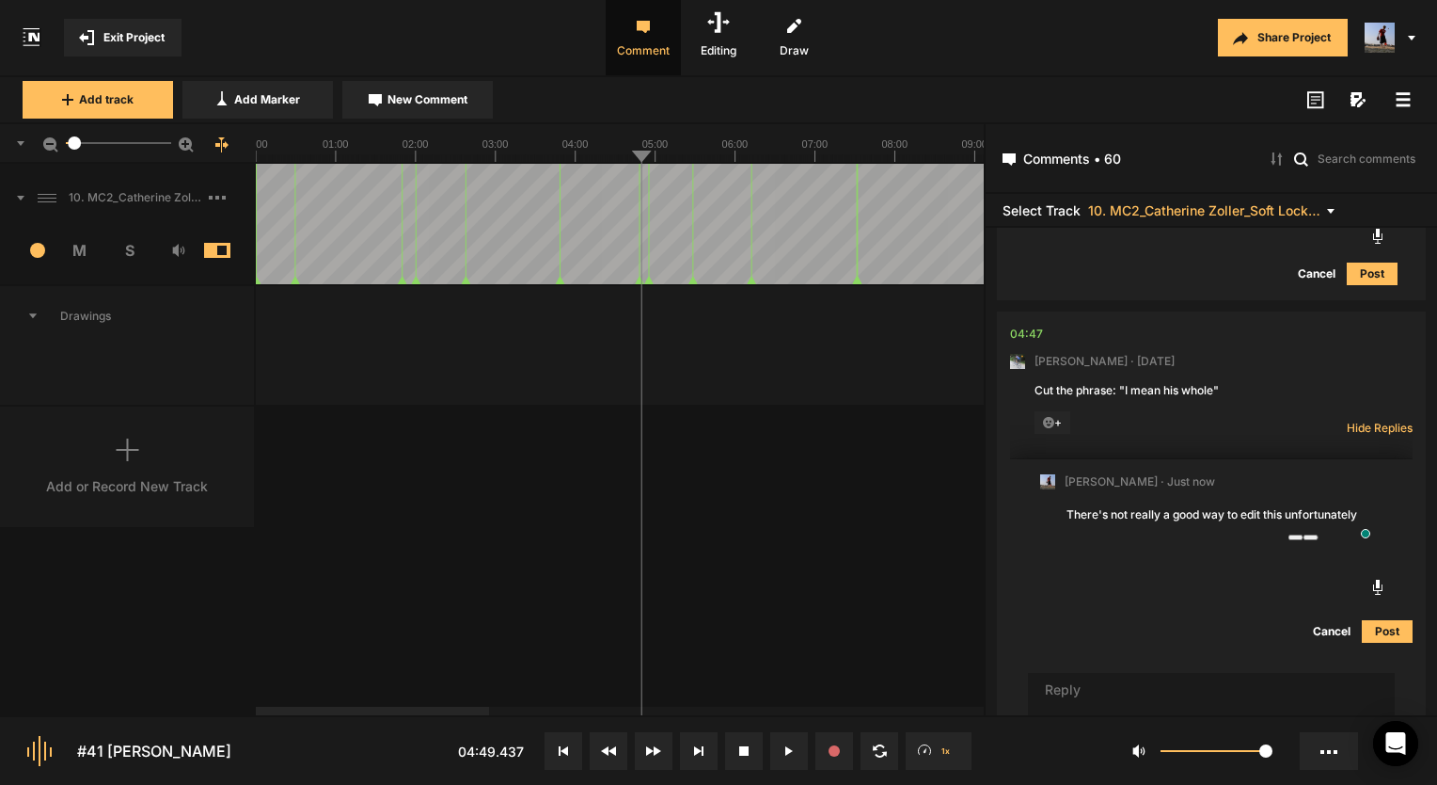
click at [1369, 620] on button "Post" at bounding box center [1387, 631] width 51 height 23
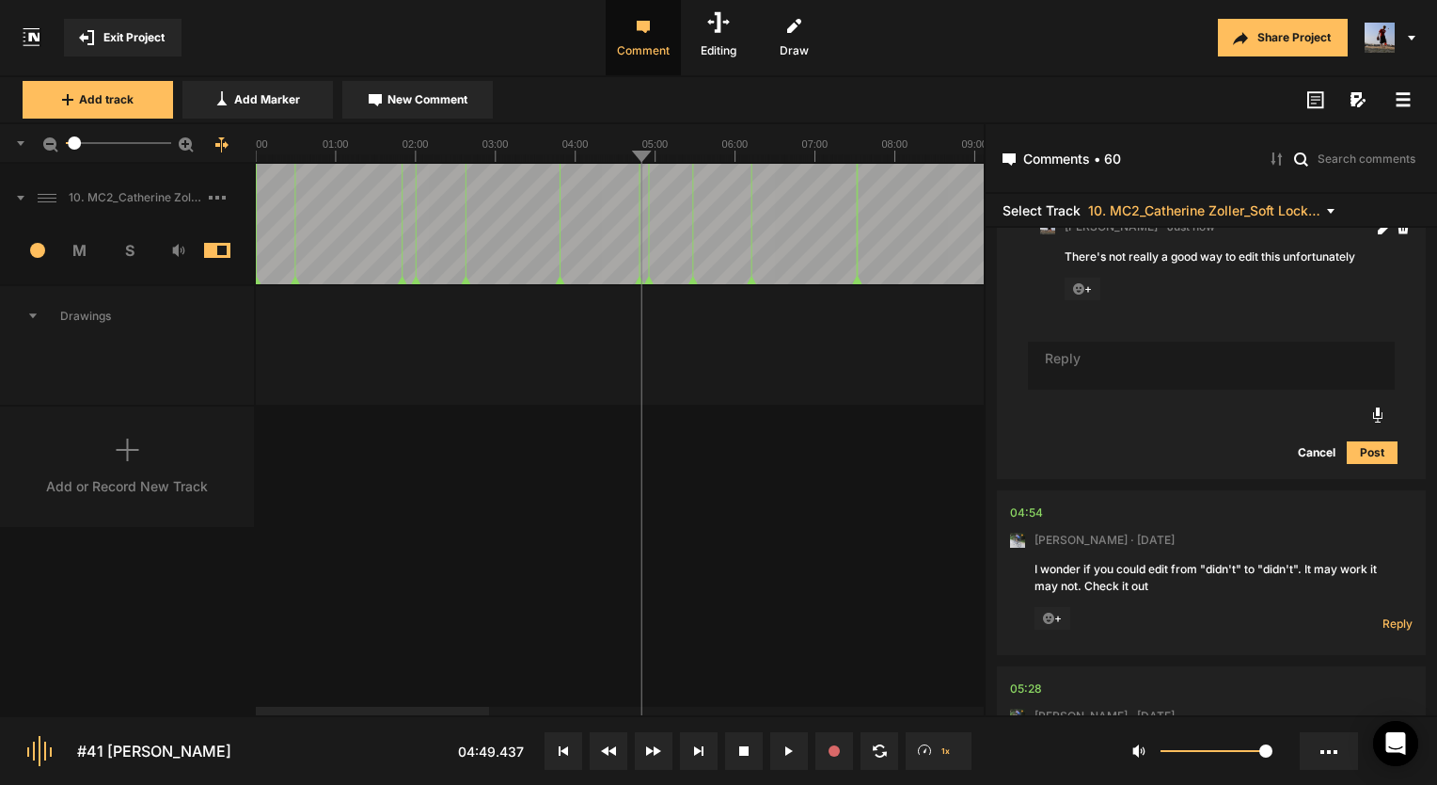
scroll to position [3108, 0]
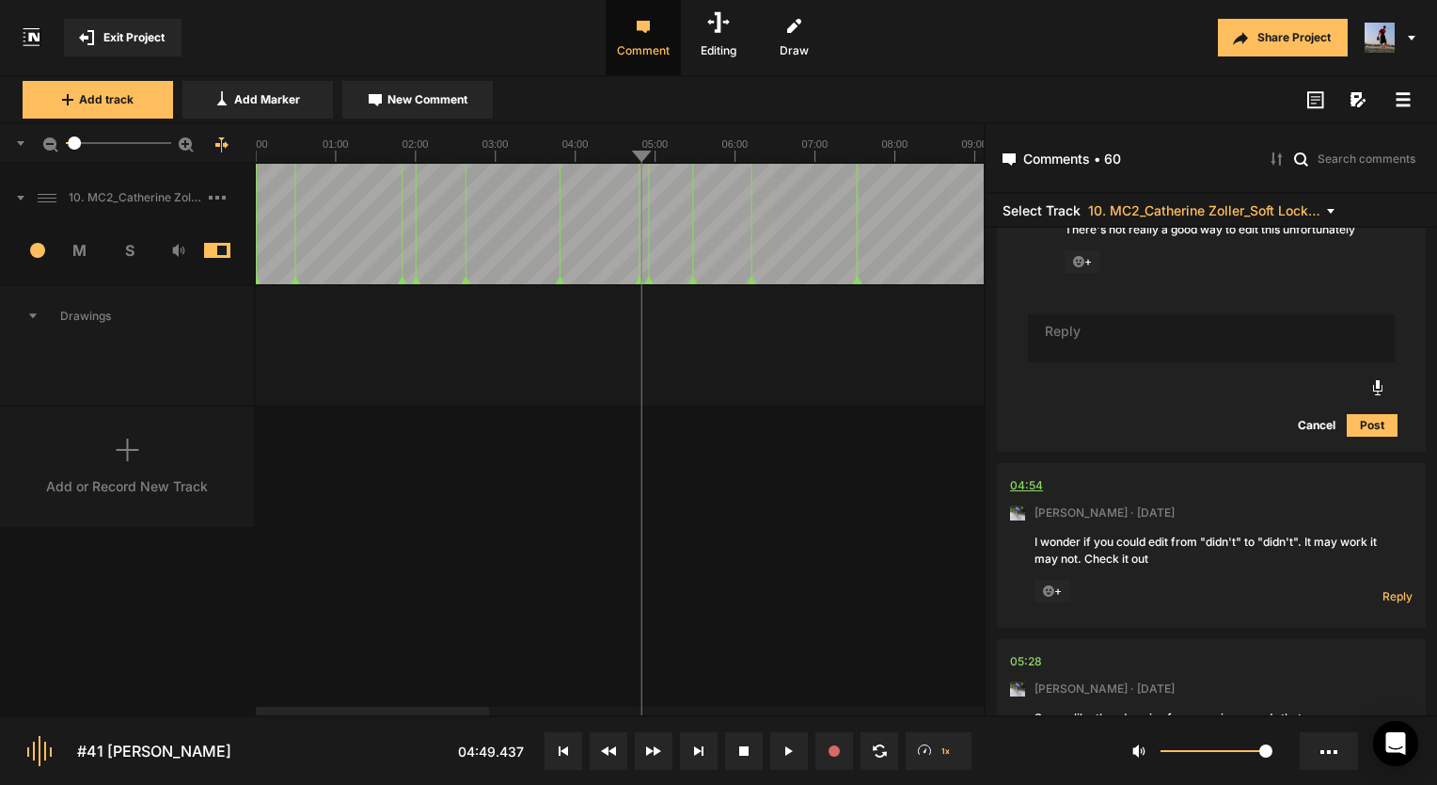
click at [1024, 480] on div "04:54" at bounding box center [1026, 485] width 33 height 19
click at [848, 449] on div "10. MC2_Catherine Zoller_Soft Lock_[DATE] Copy 01 1 M S Comments 00:00 [PERSON_…" at bounding box center [492, 439] width 984 height 551
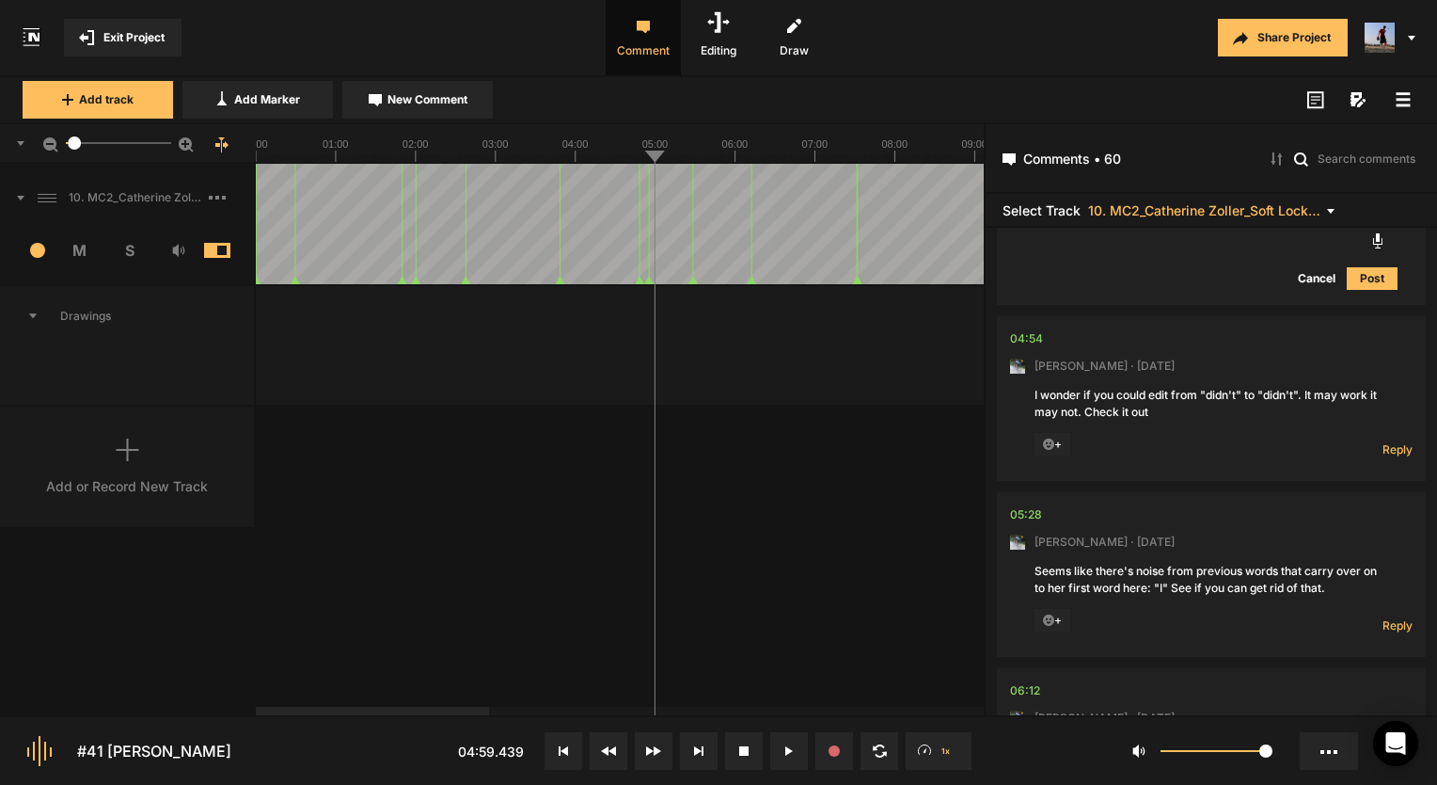
scroll to position [3296, 0]
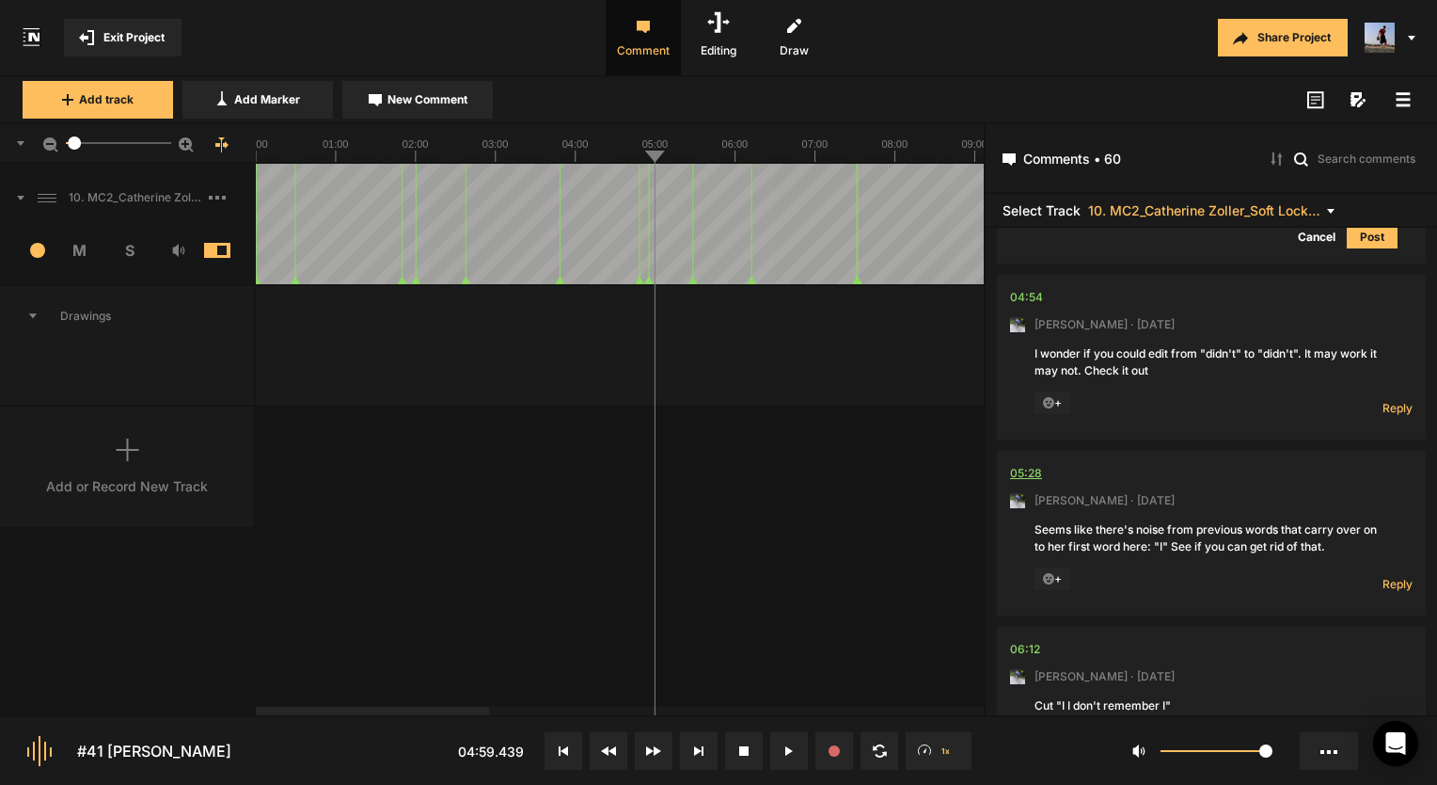
click at [1039, 468] on div "05:28" at bounding box center [1026, 473] width 32 height 19
click at [1039, 292] on div "04:54" at bounding box center [1026, 297] width 33 height 19
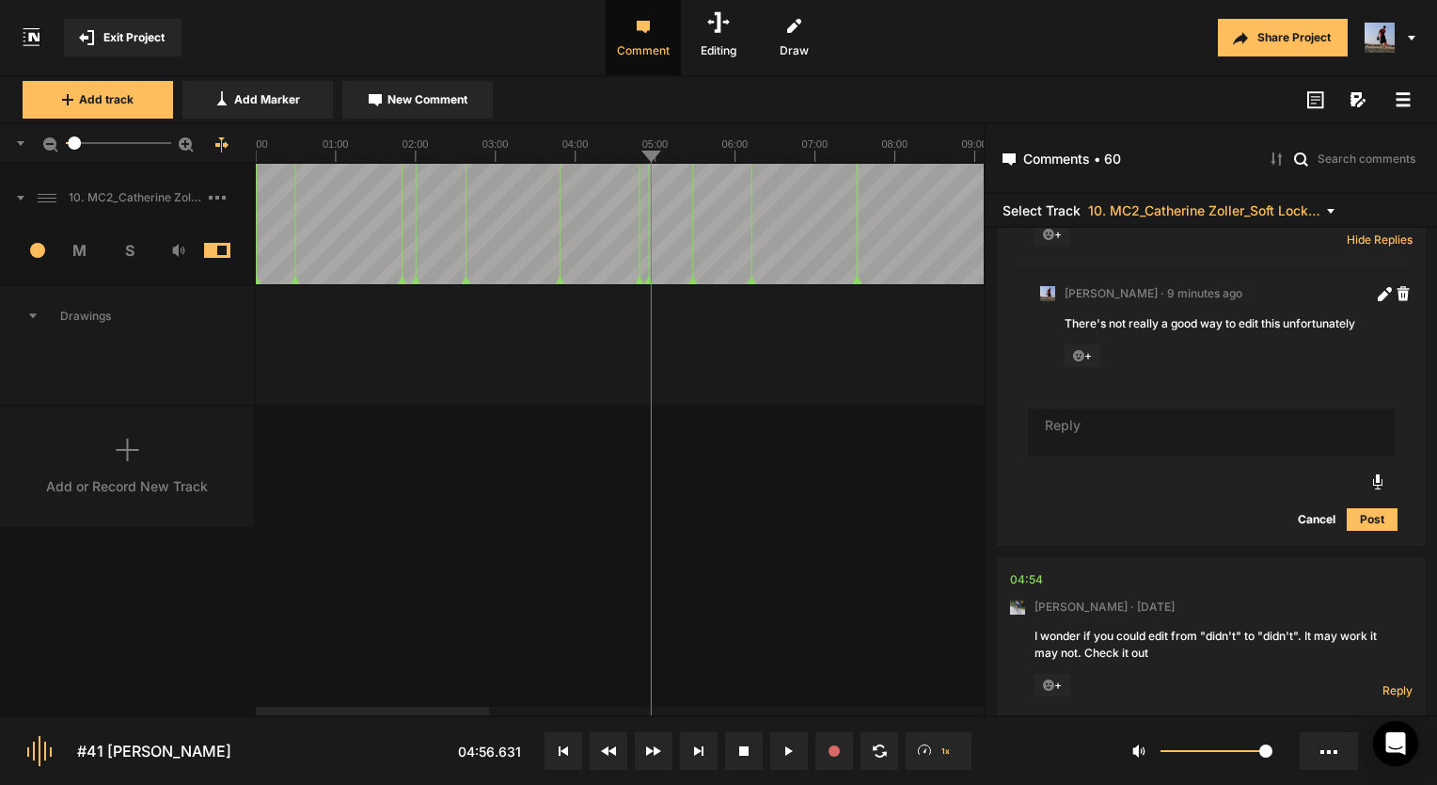
scroll to position [3108, 0]
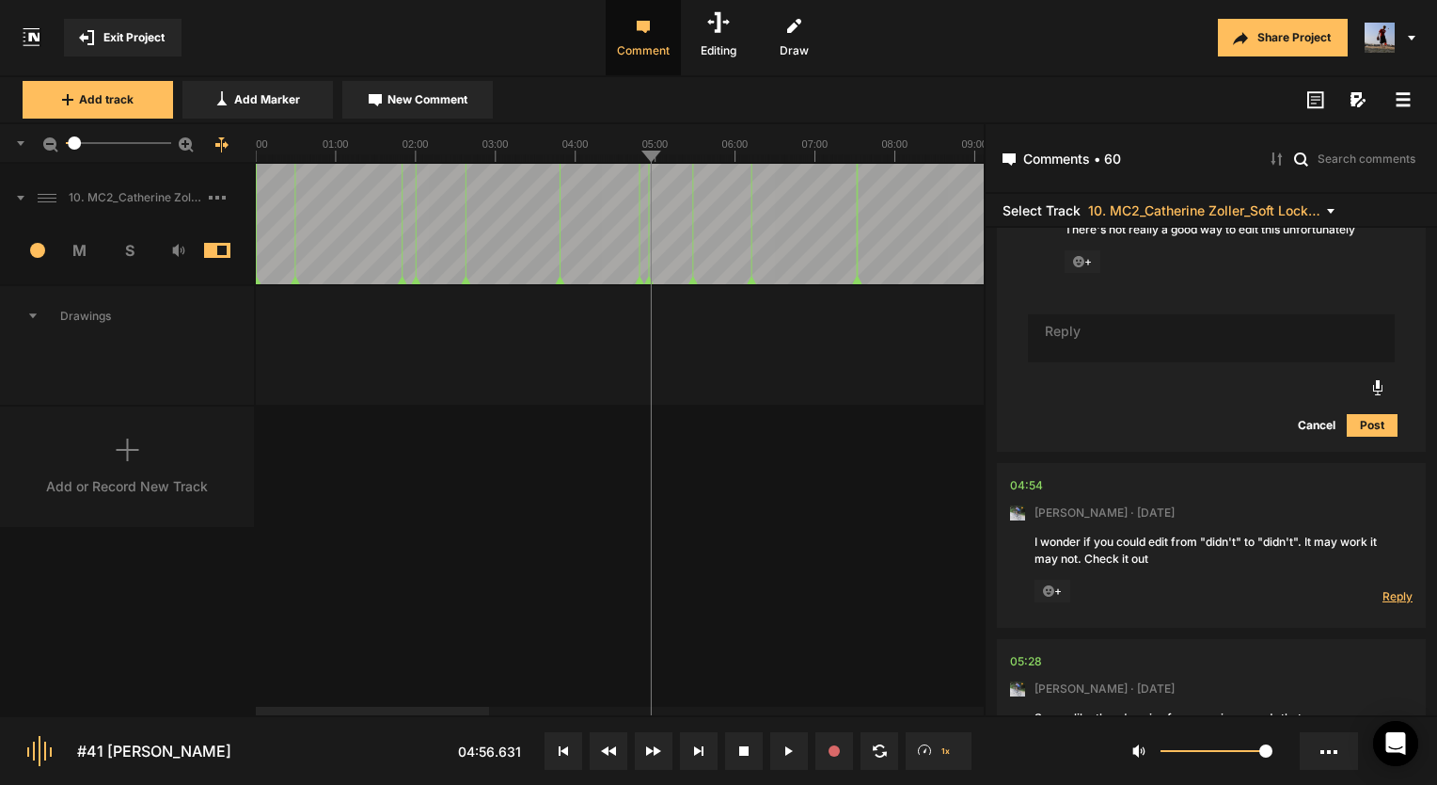
click at [1388, 588] on span "Reply" at bounding box center [1398, 596] width 30 height 16
type textarea "Done!"
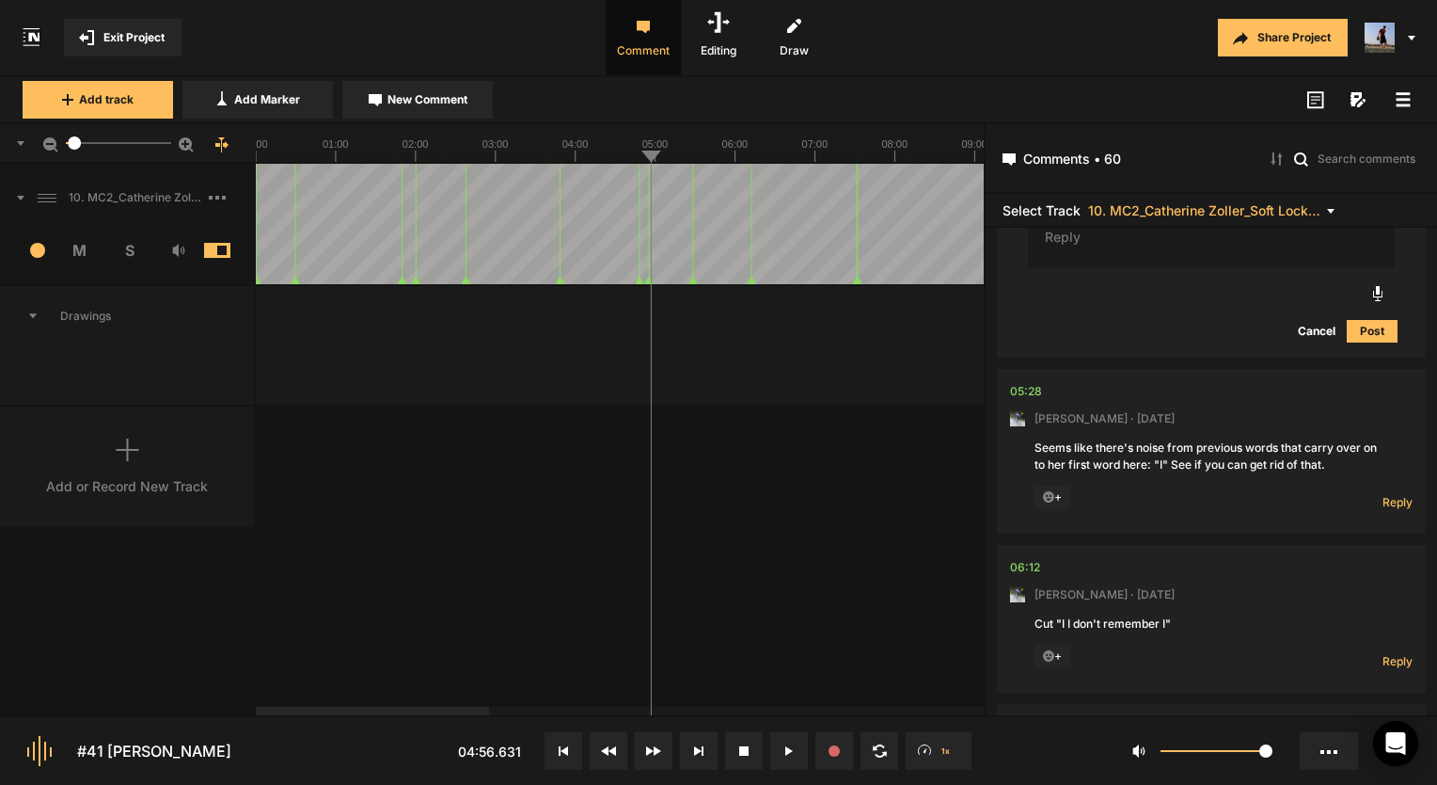
scroll to position [3841, 0]
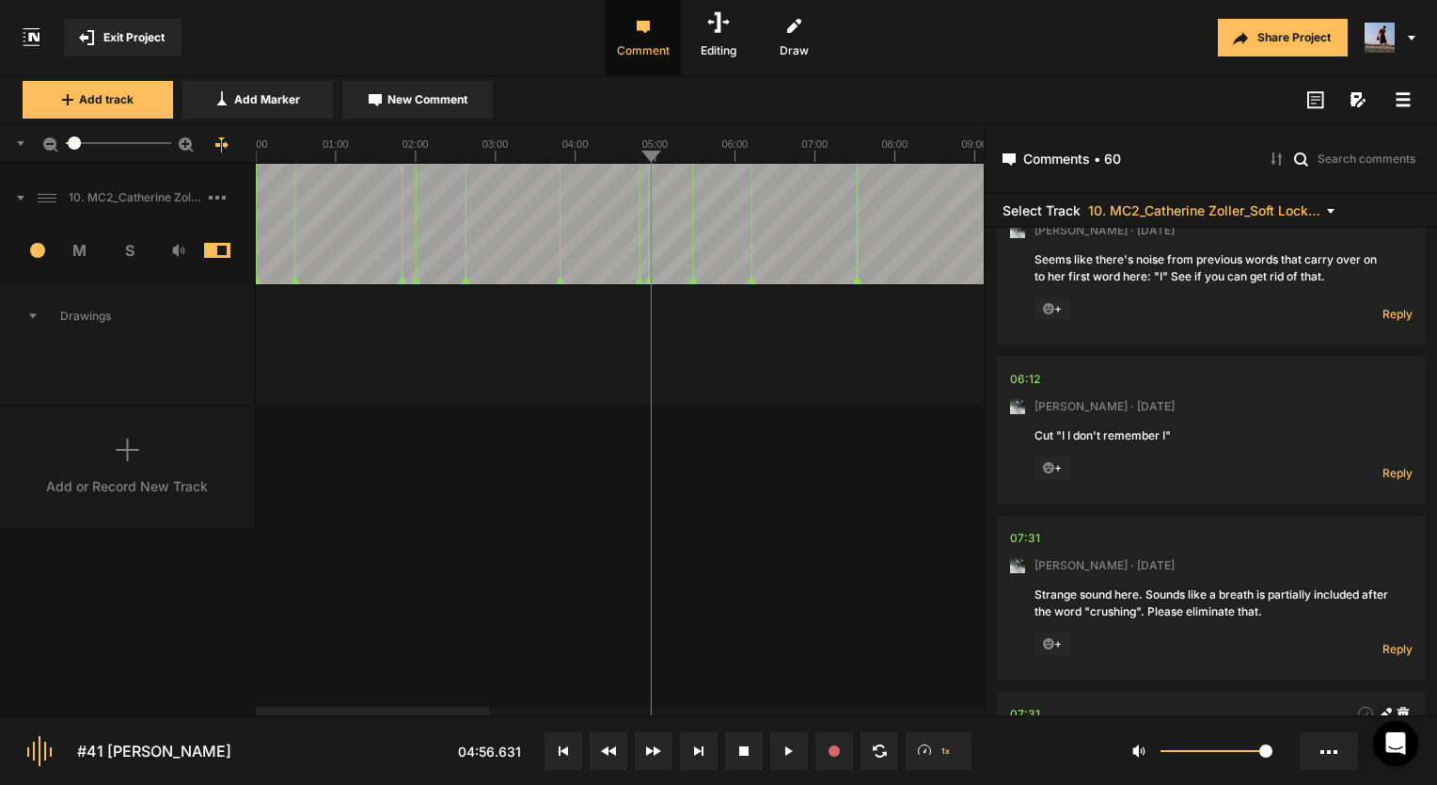
click at [1040, 376] on nt-comment "06:12 [PERSON_NAME] · [DATE] Cut "I I don't remember I" + Reply Hide Replies" at bounding box center [1211, 431] width 403 height 148
click at [1035, 374] on div "06:12" at bounding box center [1025, 379] width 30 height 19
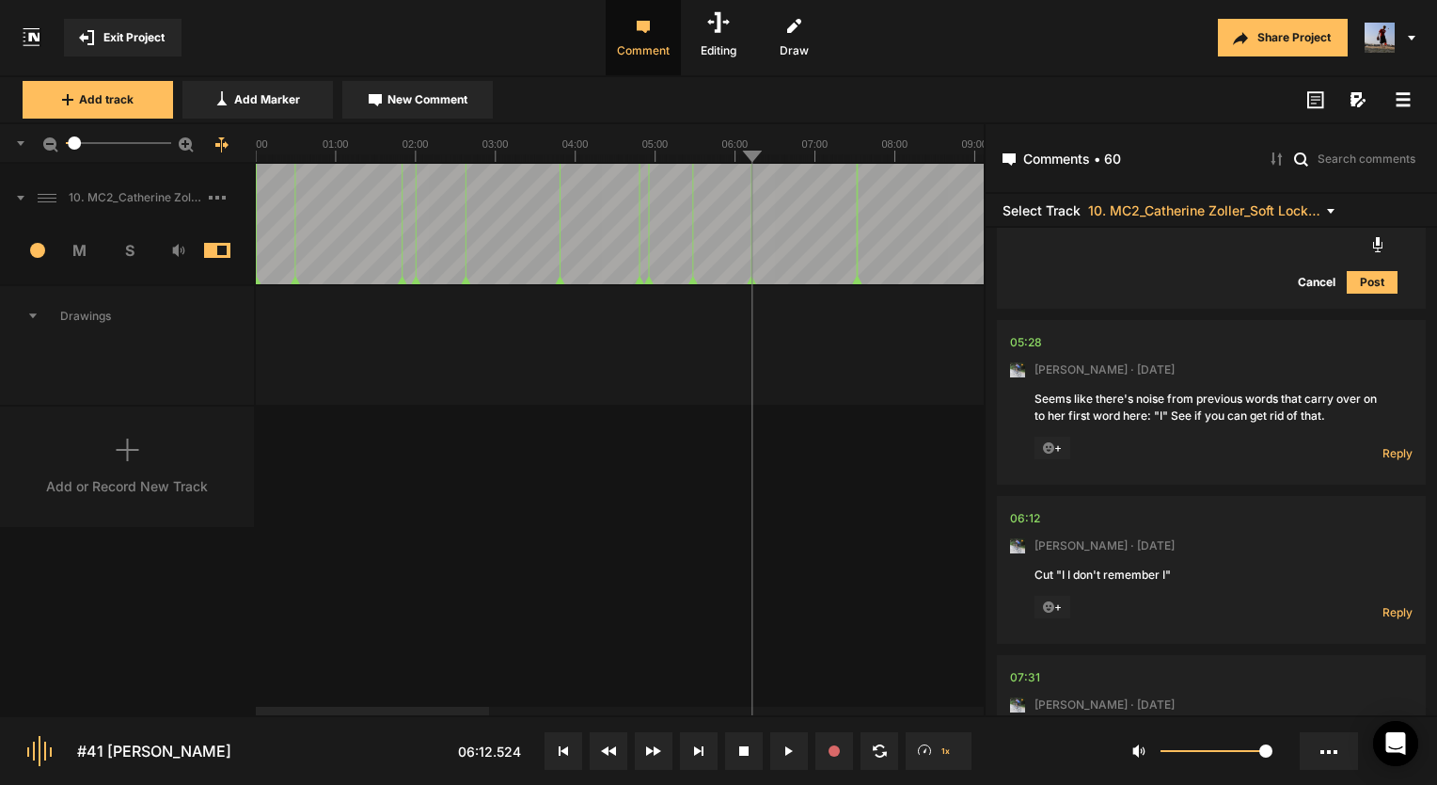
scroll to position [3559, 0]
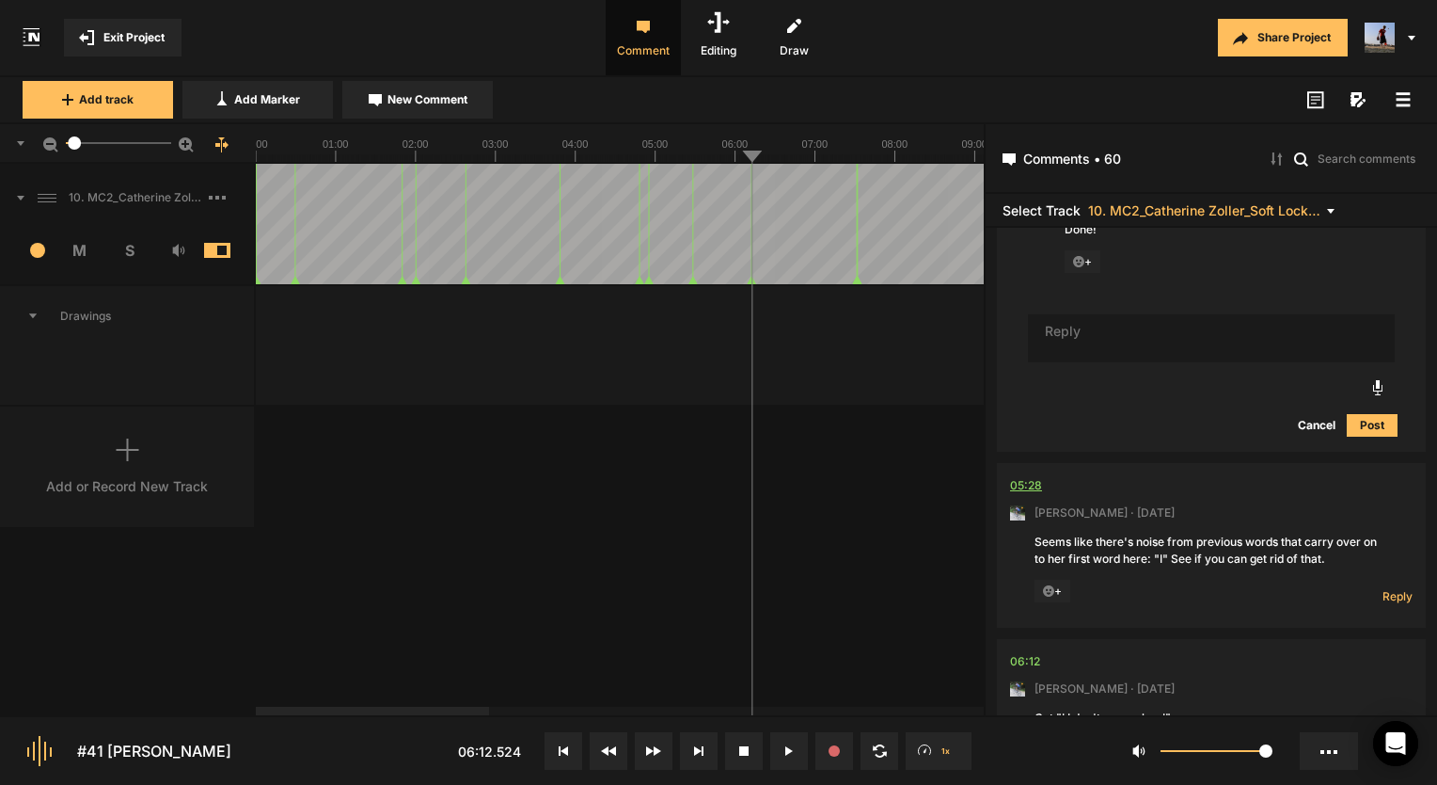
click at [1038, 476] on div "05:28" at bounding box center [1026, 485] width 32 height 19
click at [1037, 480] on div "05:28" at bounding box center [1026, 485] width 32 height 19
click at [1023, 476] on div "05:28" at bounding box center [1026, 485] width 32 height 19
click at [1022, 476] on div "05:28" at bounding box center [1026, 485] width 32 height 19
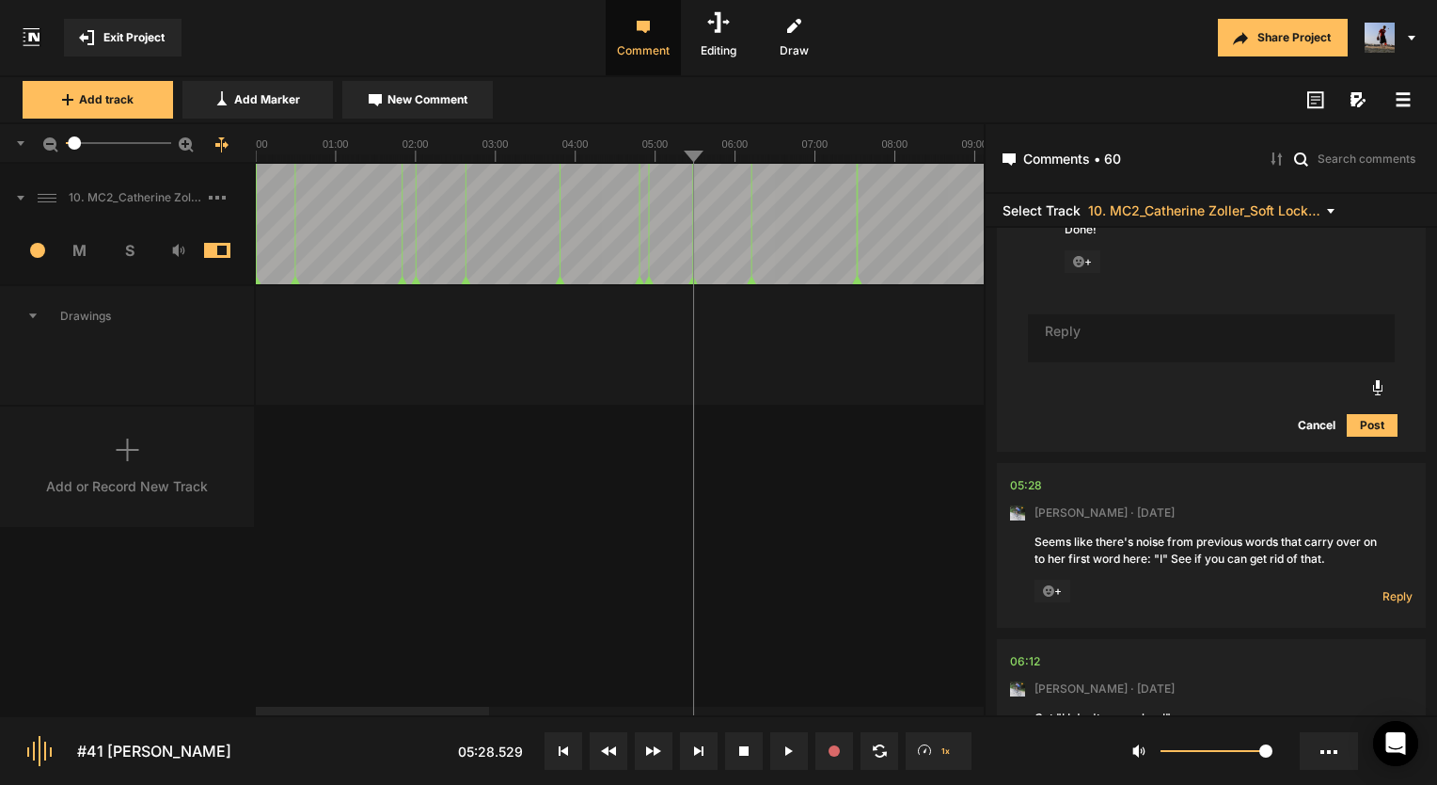
click at [686, 158] on line at bounding box center [686, 158] width 0 height 8
drag, startPoint x: 77, startPoint y: 148, endPoint x: 167, endPoint y: 145, distance: 89.4
click at [167, 145] on div at bounding box center [166, 142] width 13 height 13
click at [1385, 597] on span "Reply" at bounding box center [1398, 596] width 30 height 16
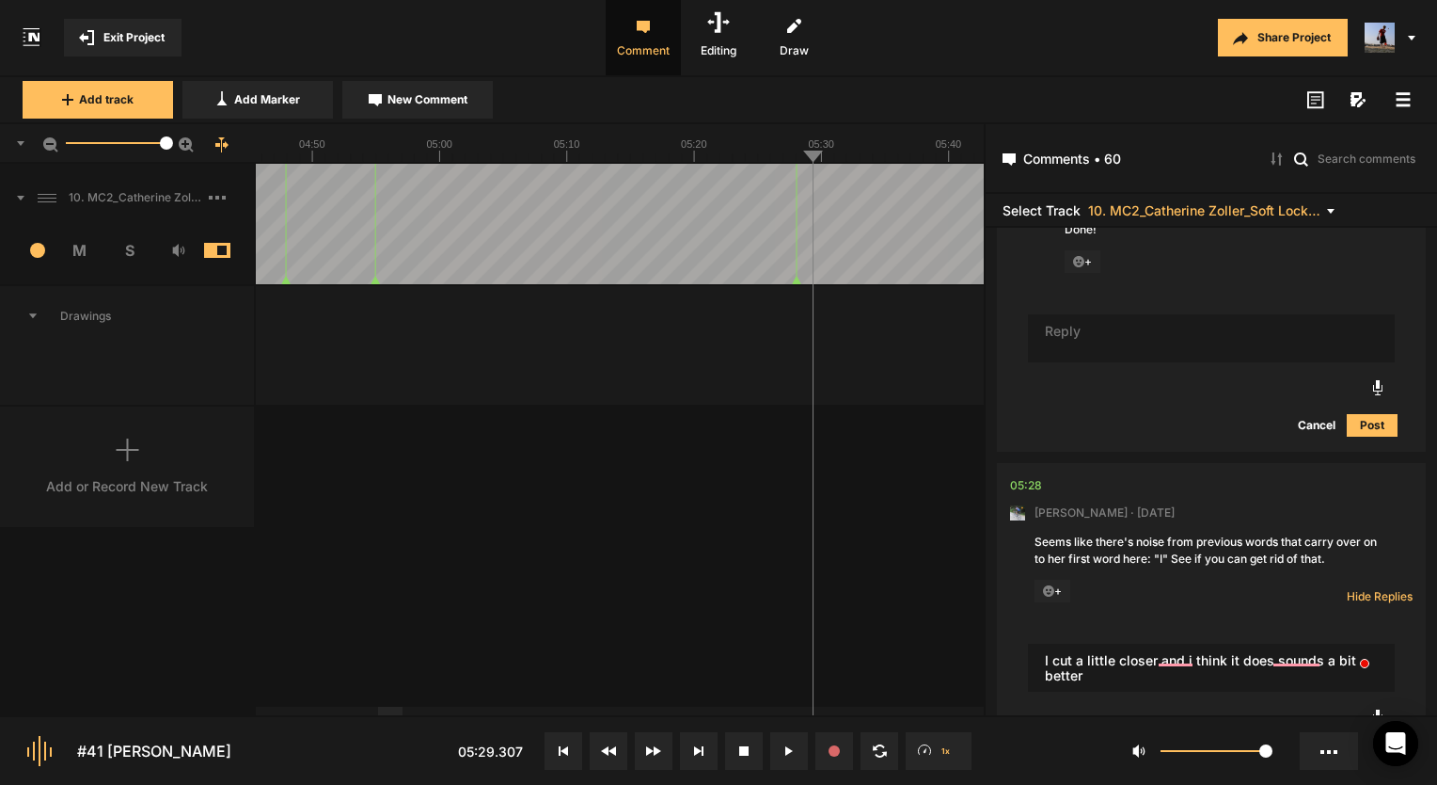
type textarea "I cut a little closer and i think it does sounds a bit better"
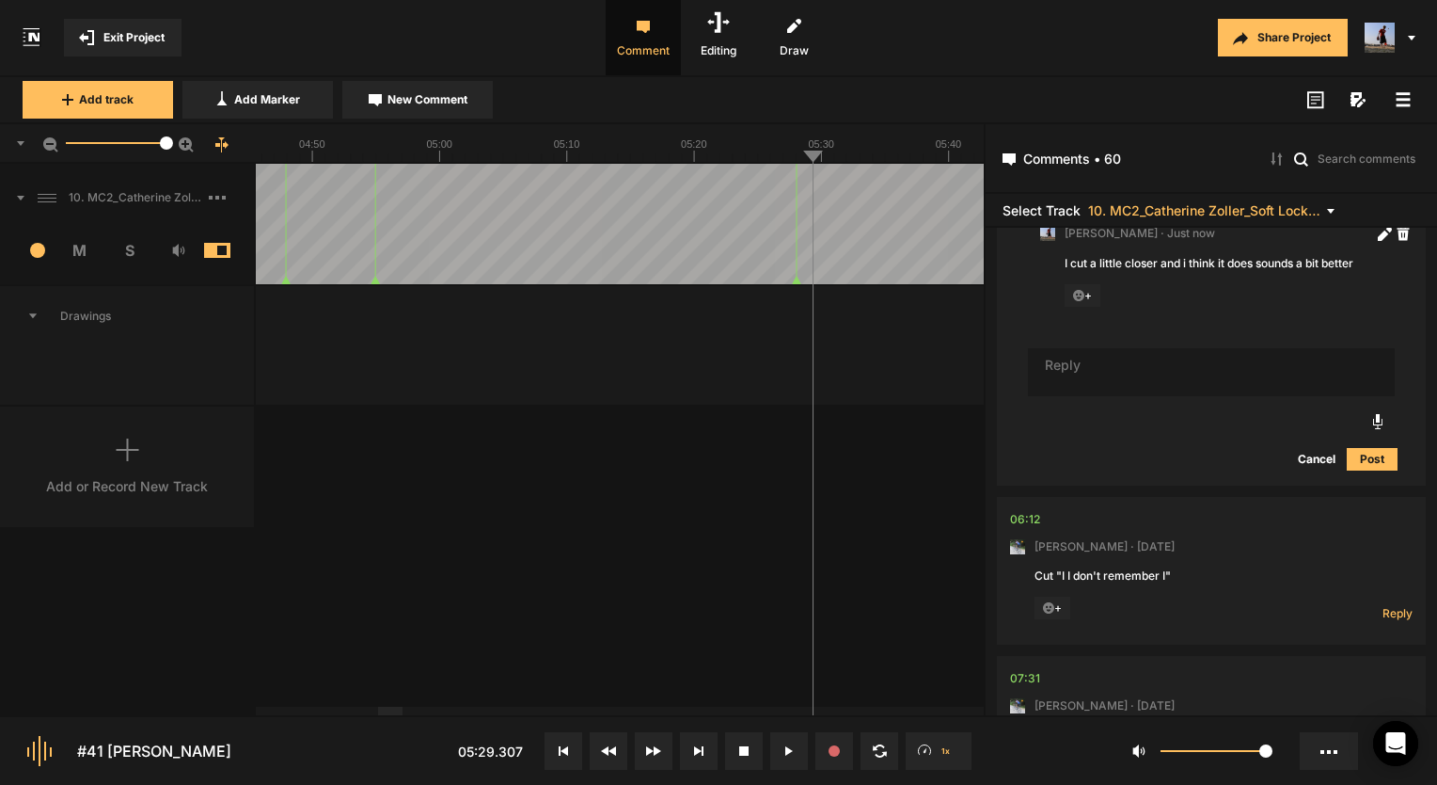
scroll to position [4008, 0]
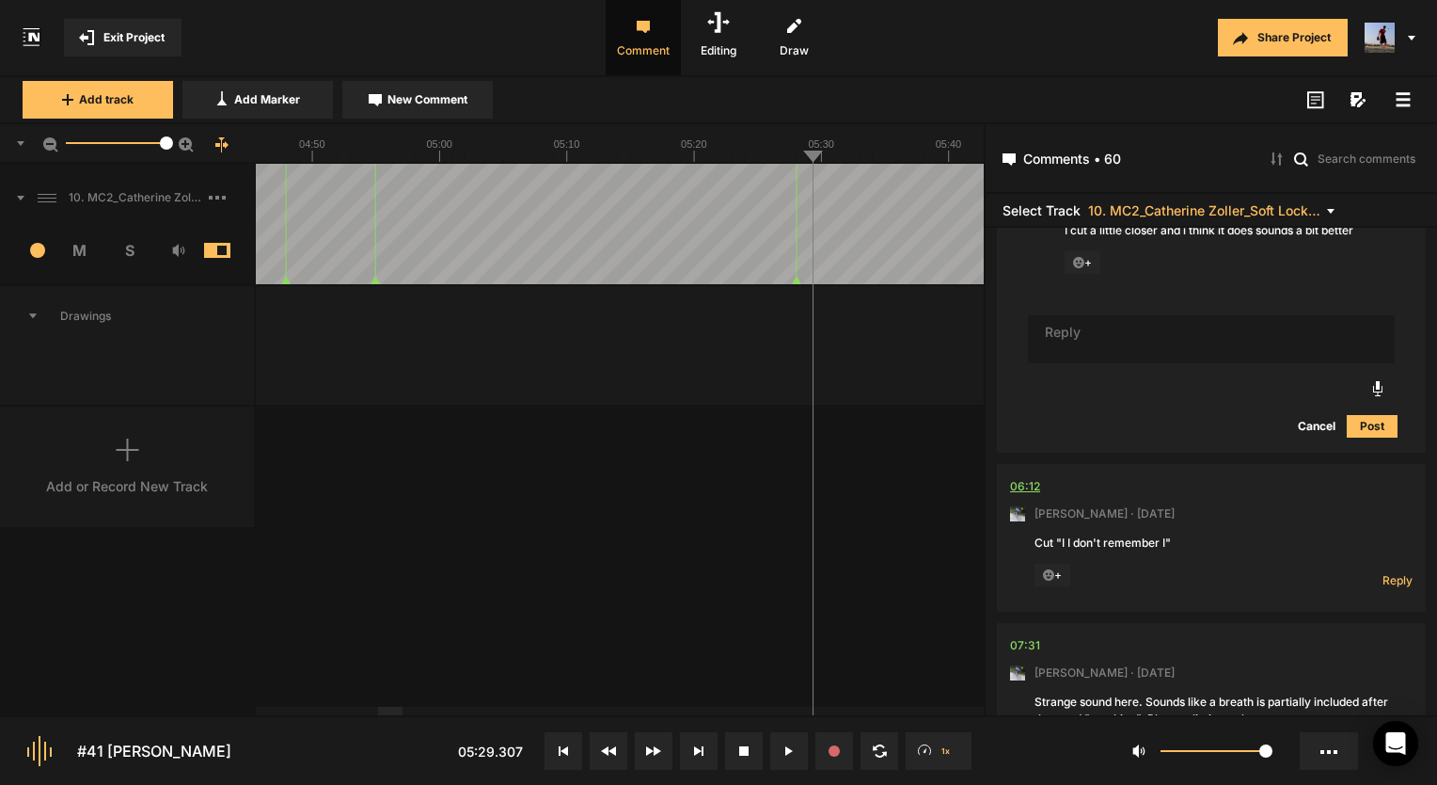
click at [1024, 486] on div "06:12" at bounding box center [1025, 486] width 30 height 19
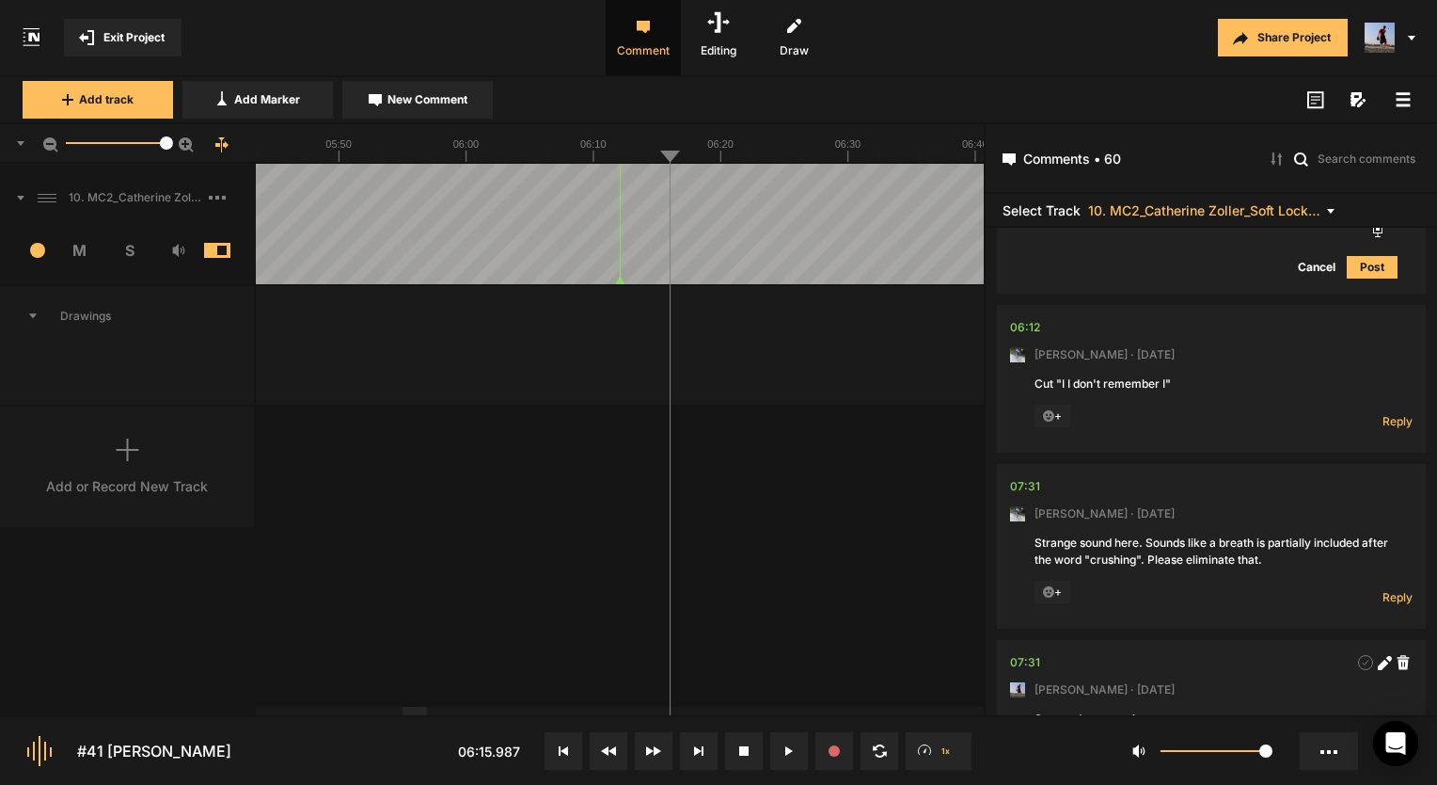
scroll to position [4197, 0]
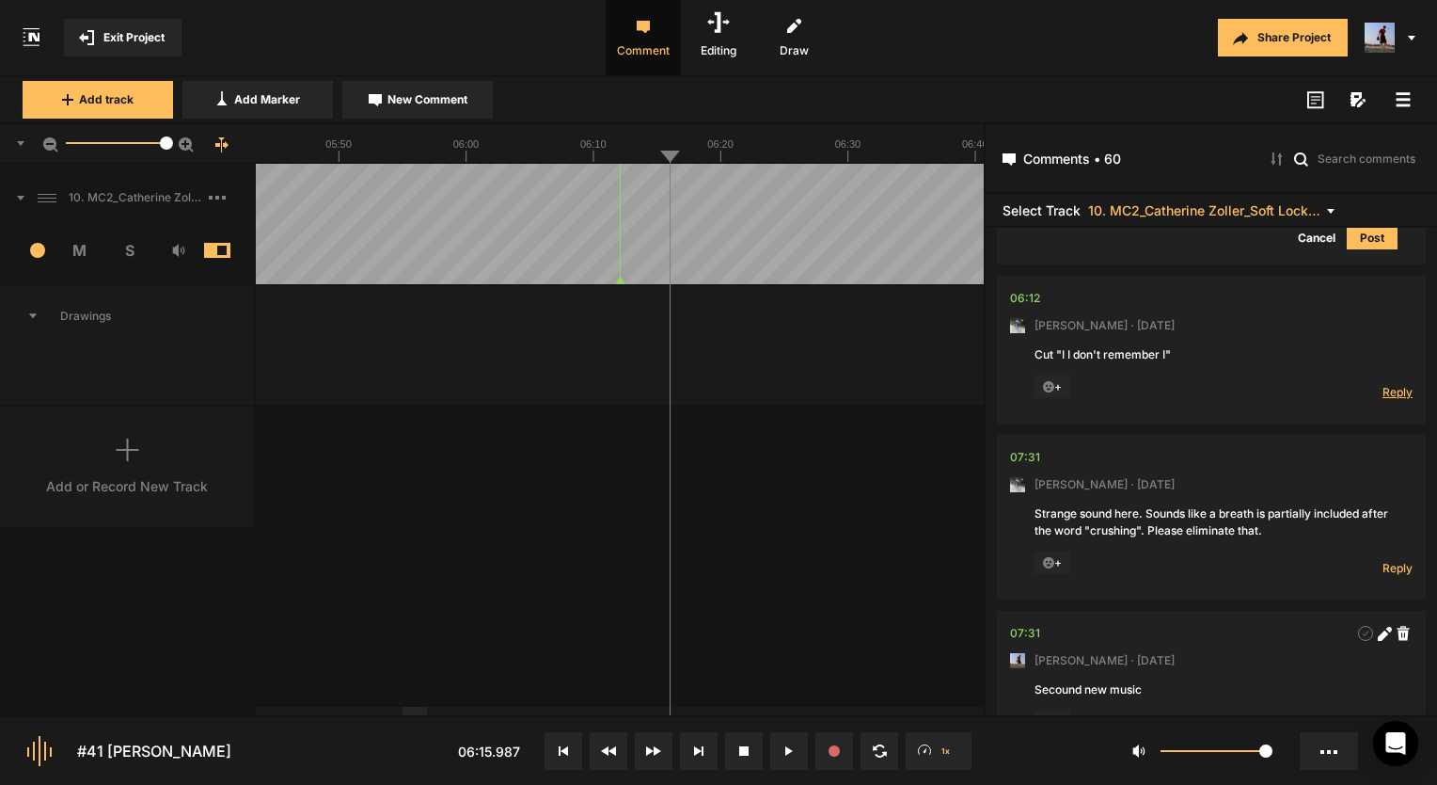
click at [1387, 389] on span "Reply" at bounding box center [1398, 392] width 30 height 16
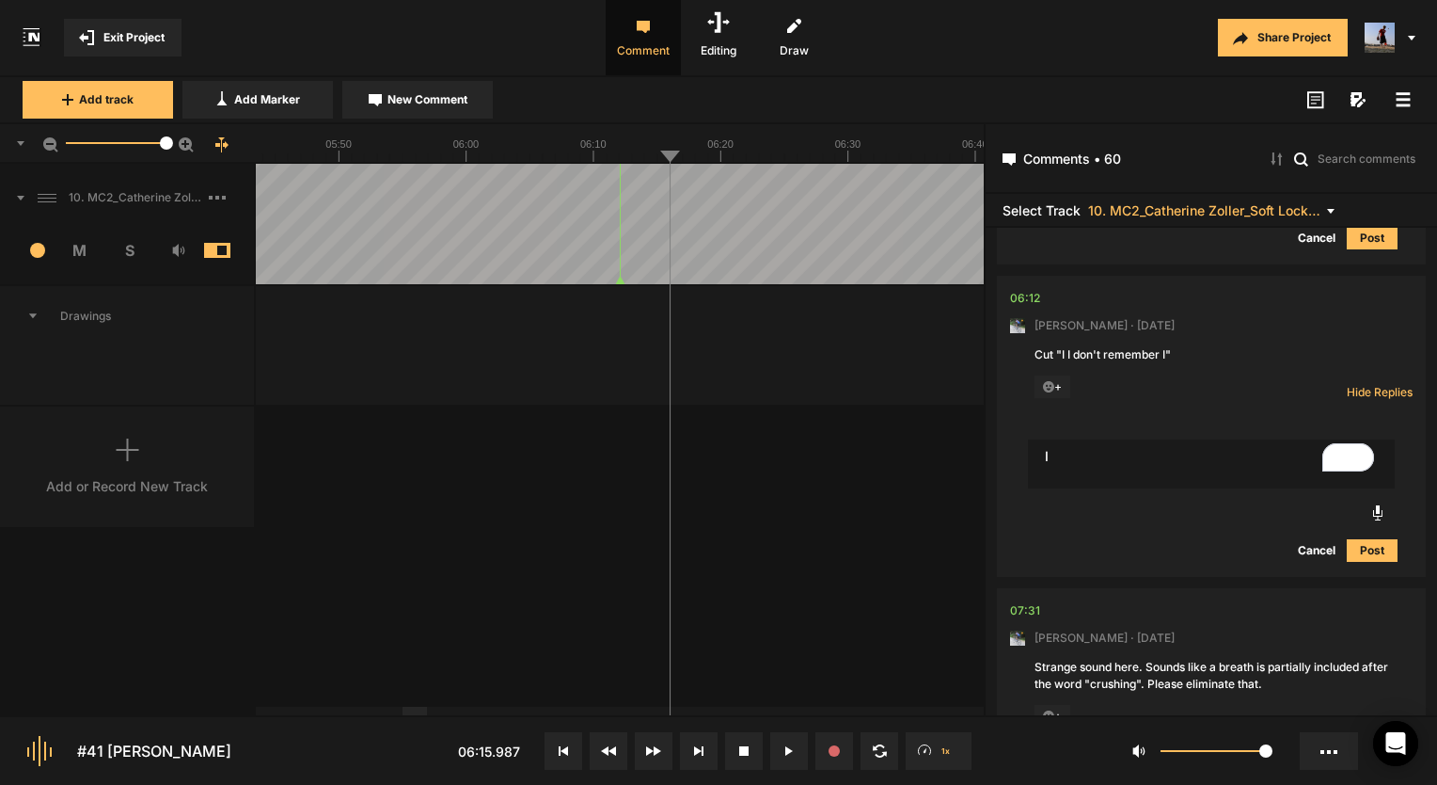
click at [1085, 468] on textarea "I" at bounding box center [1211, 463] width 367 height 49
click at [1069, 463] on textarea "I" at bounding box center [1211, 463] width 367 height 49
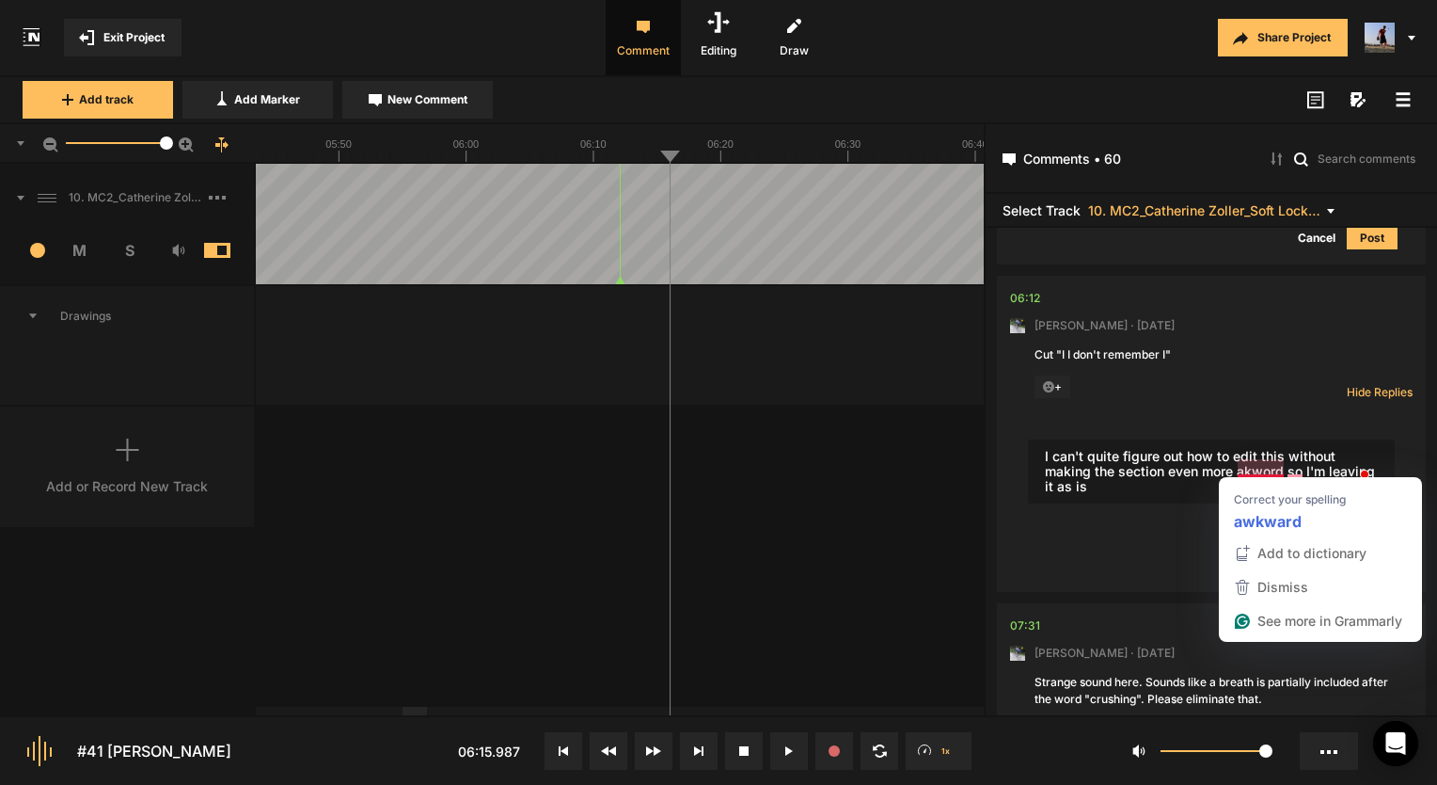
click at [1267, 465] on textarea "I can't quite figure out how to edit this without making the section even more …" at bounding box center [1211, 471] width 367 height 64
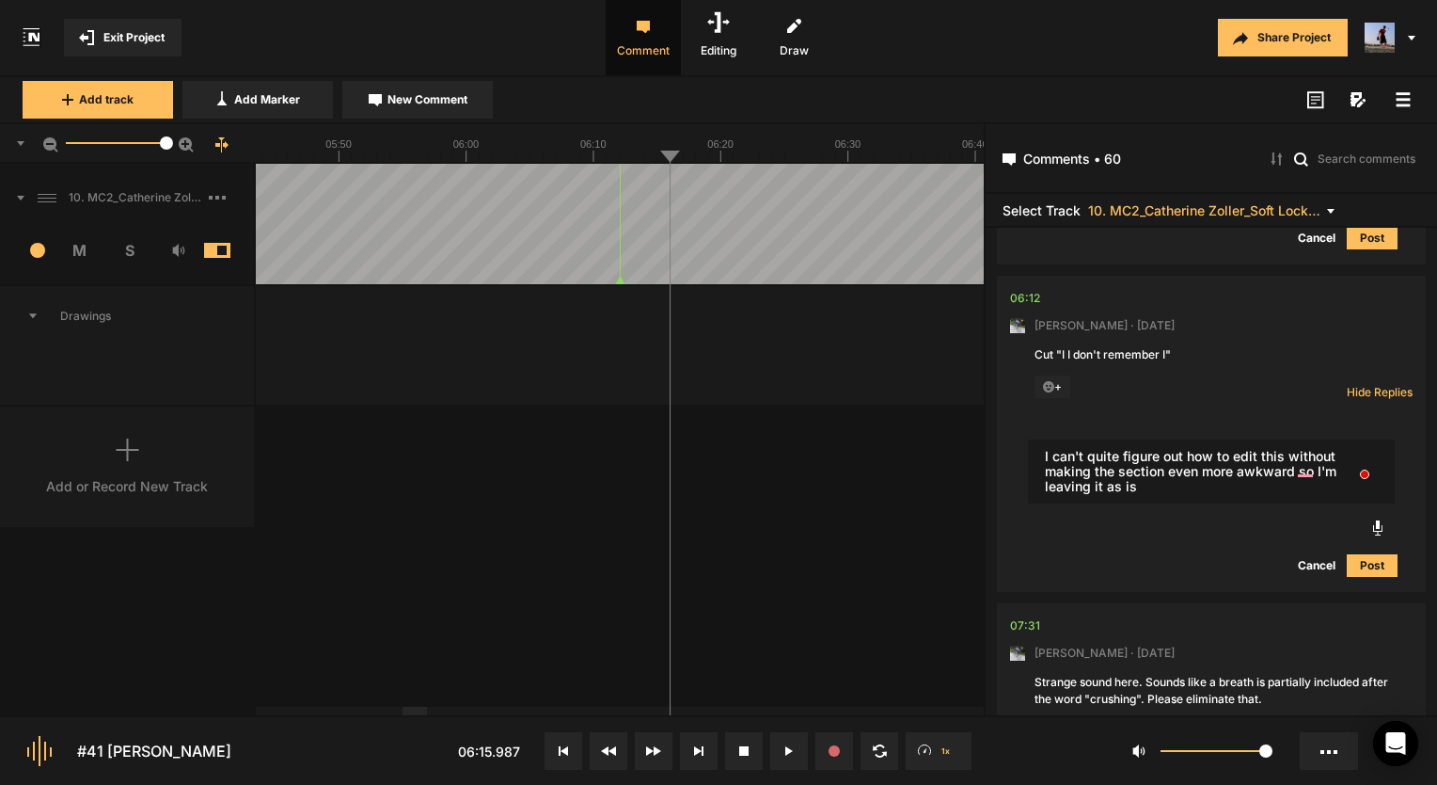
click at [1301, 468] on textarea "I can't quite figure out how to edit this without making the section even more …" at bounding box center [1211, 471] width 367 height 64
click at [1310, 471] on textarea "I can't quite figure out how to edit this without making the section even more …" at bounding box center [1211, 471] width 367 height 64
click at [1302, 475] on textarea "I can't quite figure out how to edit this without making the section even more …" at bounding box center [1211, 471] width 367 height 64
click at [1306, 467] on textarea "I can't quite figure out how to edit this without making the section even more …" at bounding box center [1211, 471] width 367 height 64
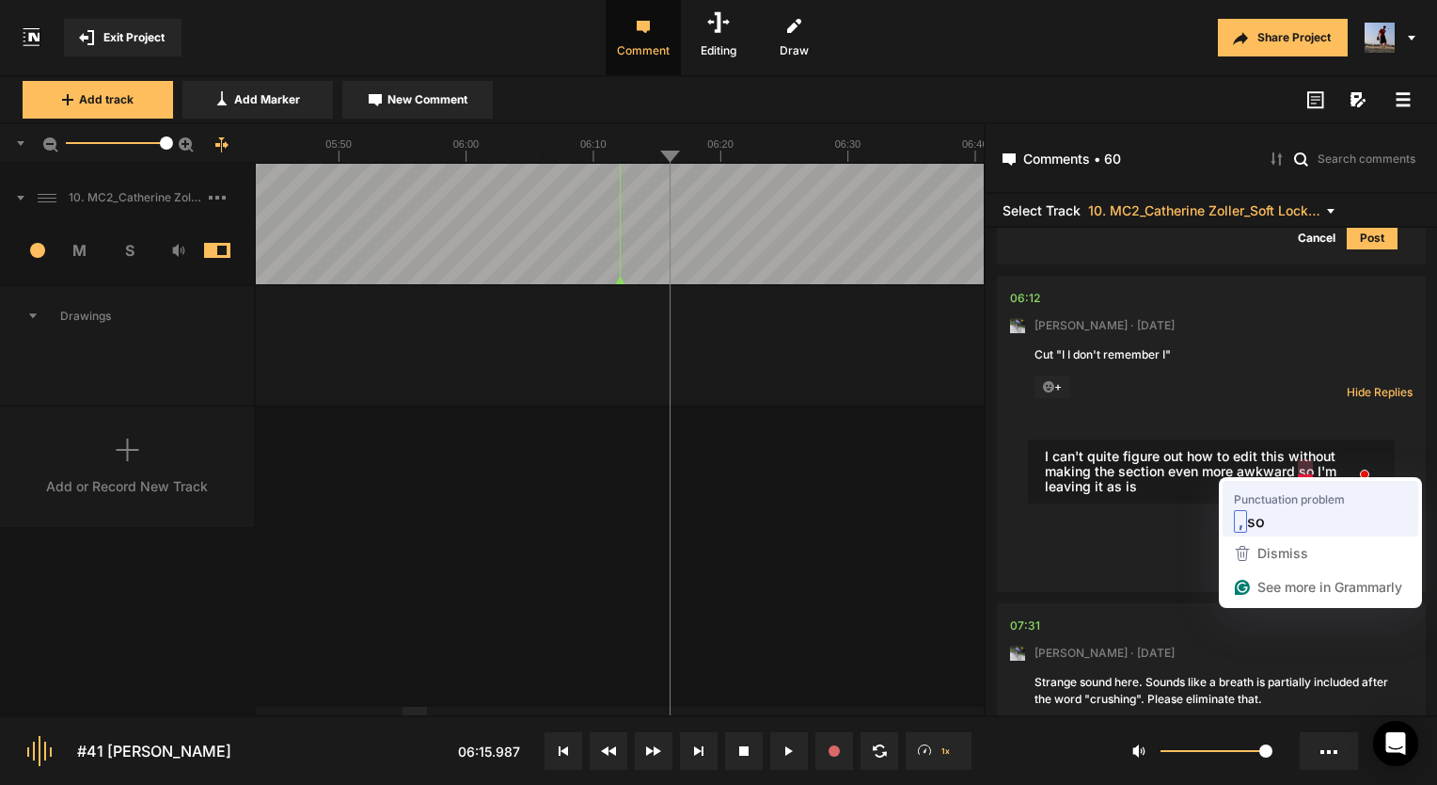
type textarea "I can't quite figure out how to edit this without making the section even more …"
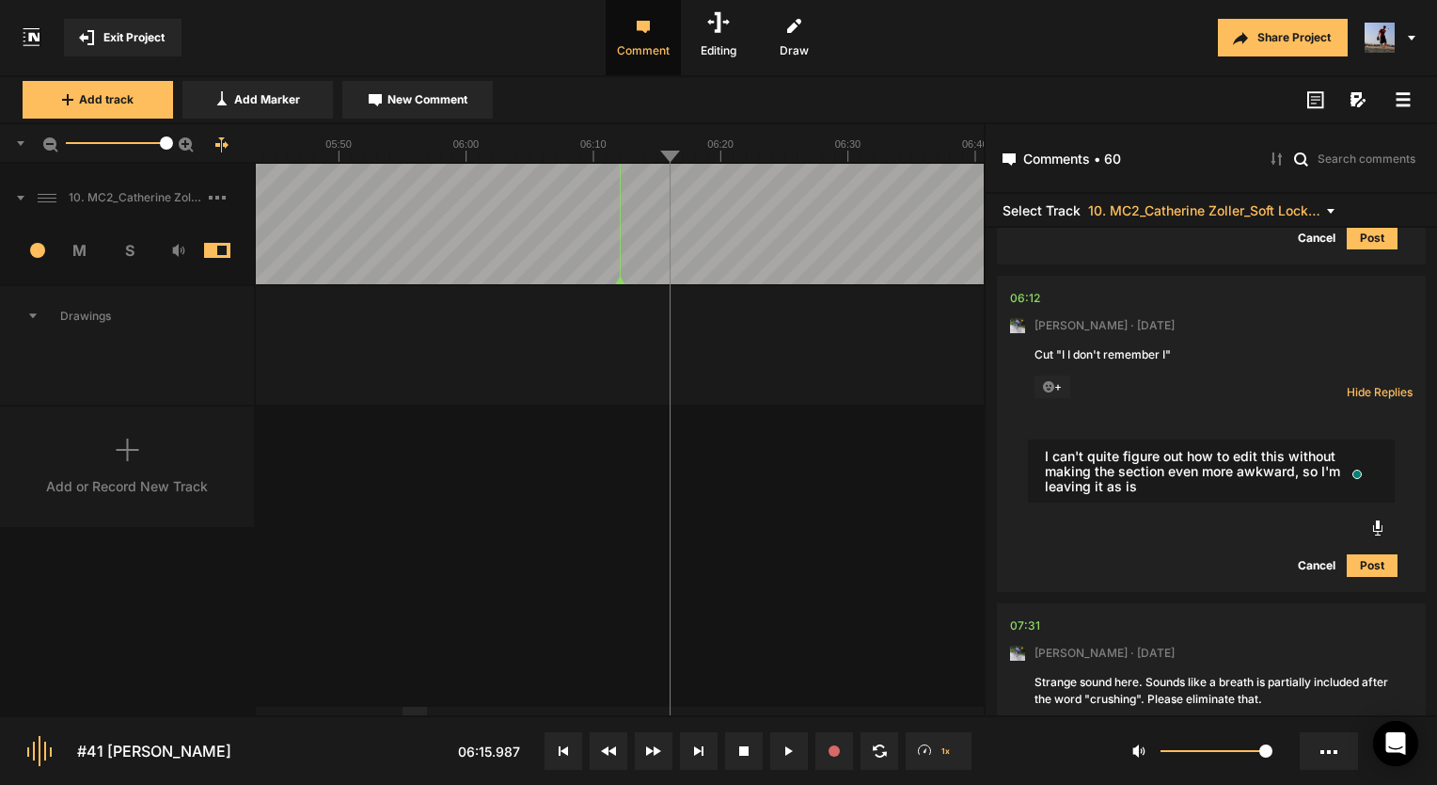
click at [1362, 554] on button "Post" at bounding box center [1372, 565] width 51 height 23
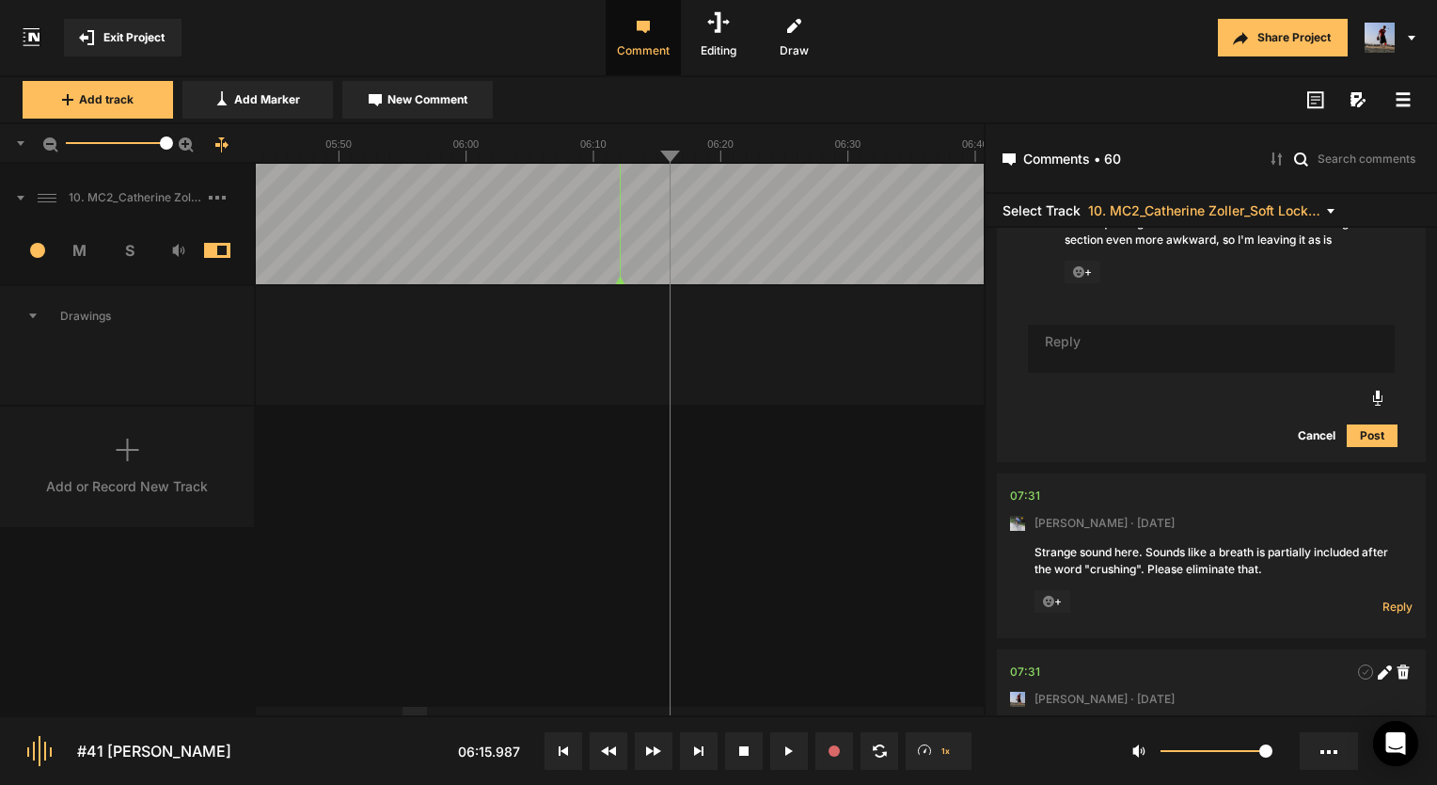
scroll to position [4479, 0]
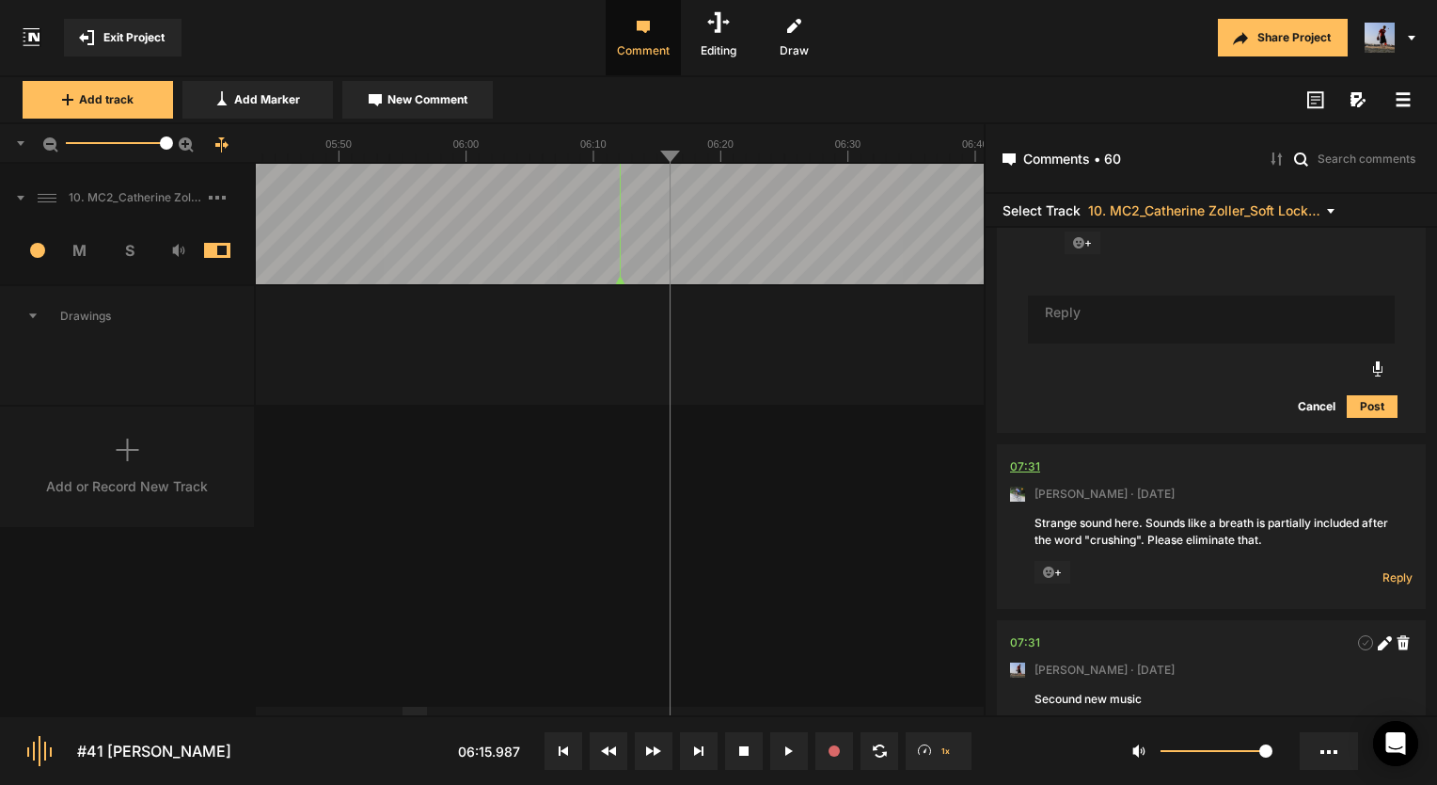
click at [1025, 464] on div "07:31" at bounding box center [1025, 466] width 30 height 19
click at [1008, 447] on nt-comment-thread "07:31 [PERSON_NAME] · [DATE] Strange sound here. Sounds like a breath is partia…" at bounding box center [1211, 532] width 429 height 176
click at [1018, 463] on div "07:31" at bounding box center [1025, 466] width 30 height 19
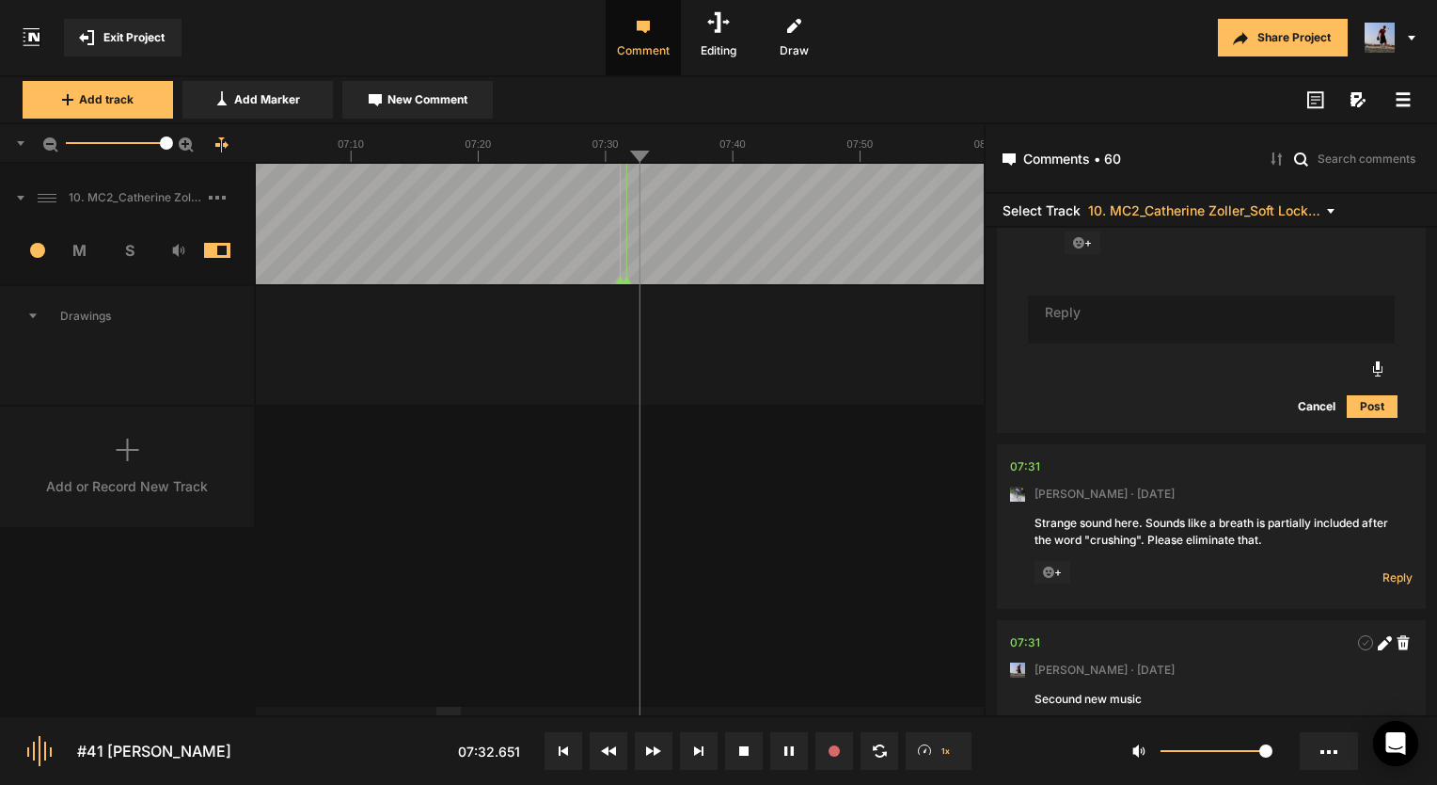
click at [1027, 461] on div "07:31" at bounding box center [1025, 466] width 30 height 19
click at [1383, 579] on span "Reply" at bounding box center [1398, 577] width 30 height 16
type textarea "Yup! It's fixed now!"
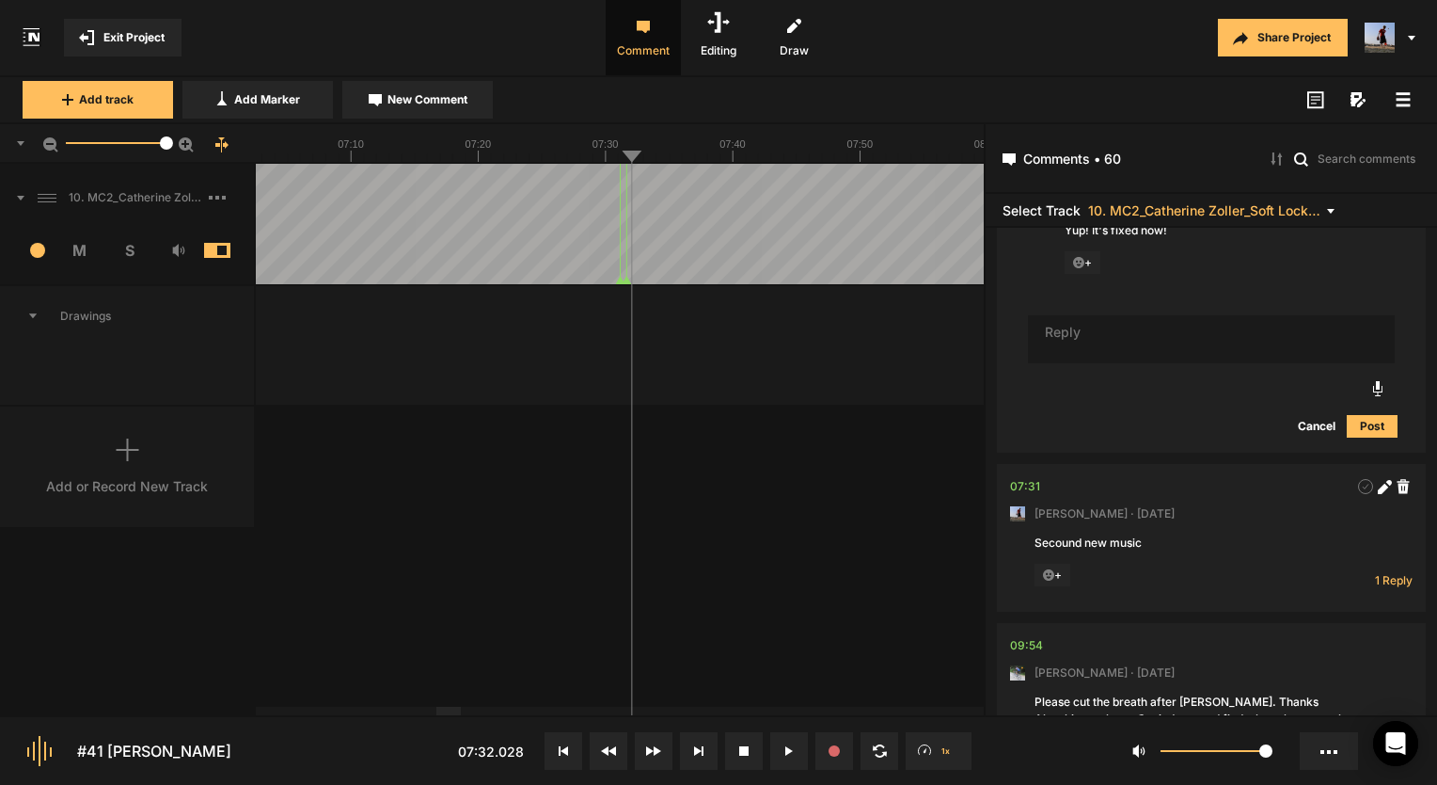
scroll to position [5004, 0]
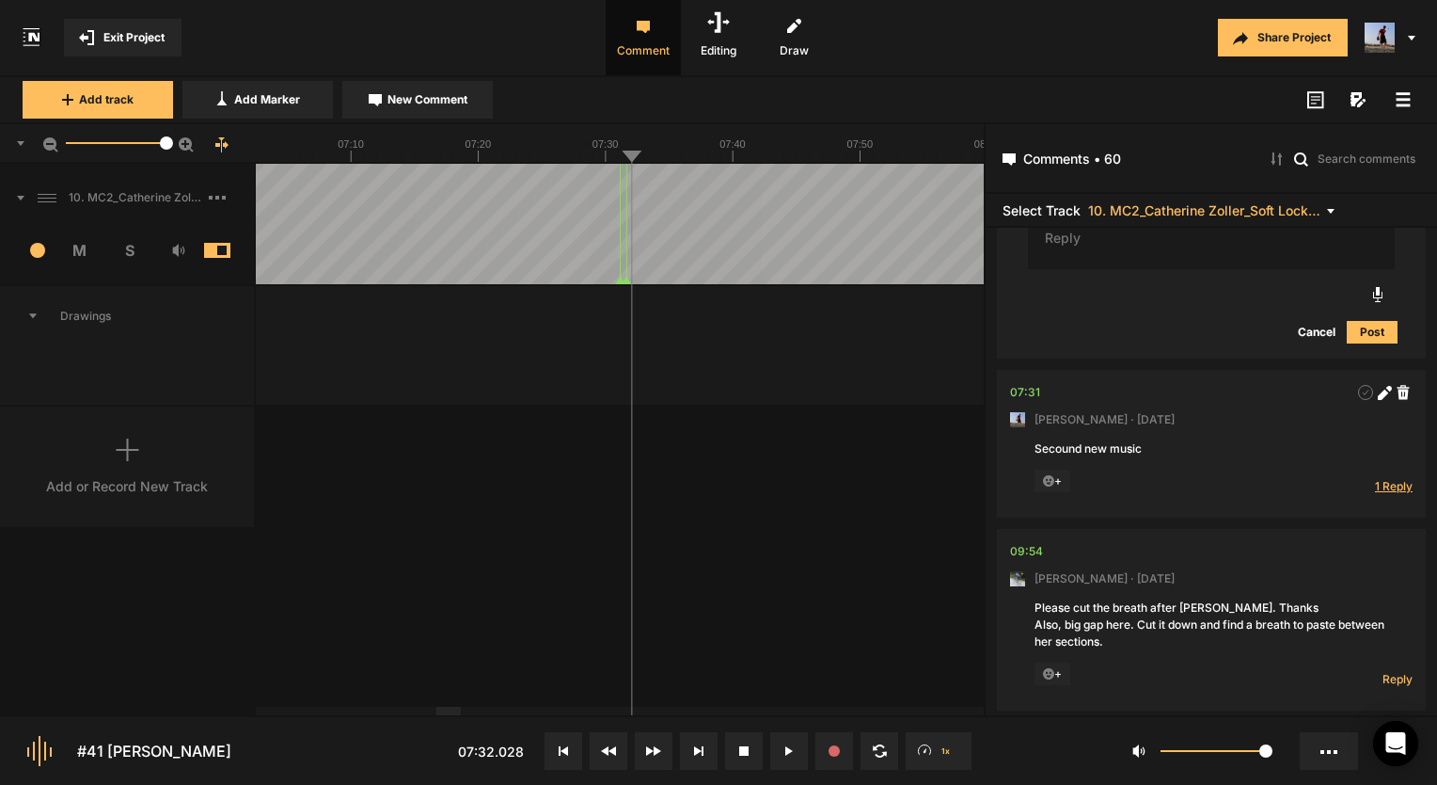
click at [1394, 481] on span "1 Reply" at bounding box center [1394, 486] width 38 height 16
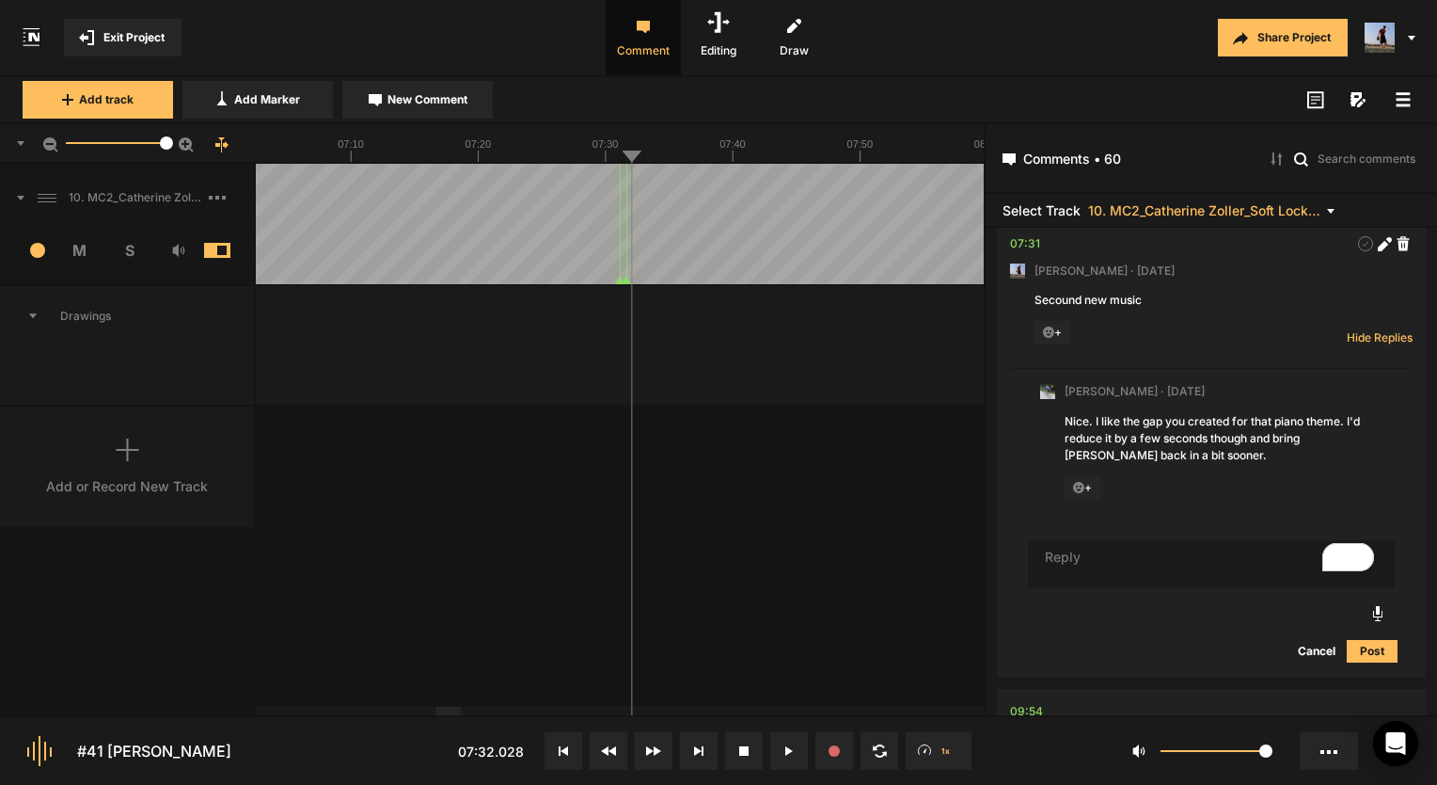
scroll to position [5192, 0]
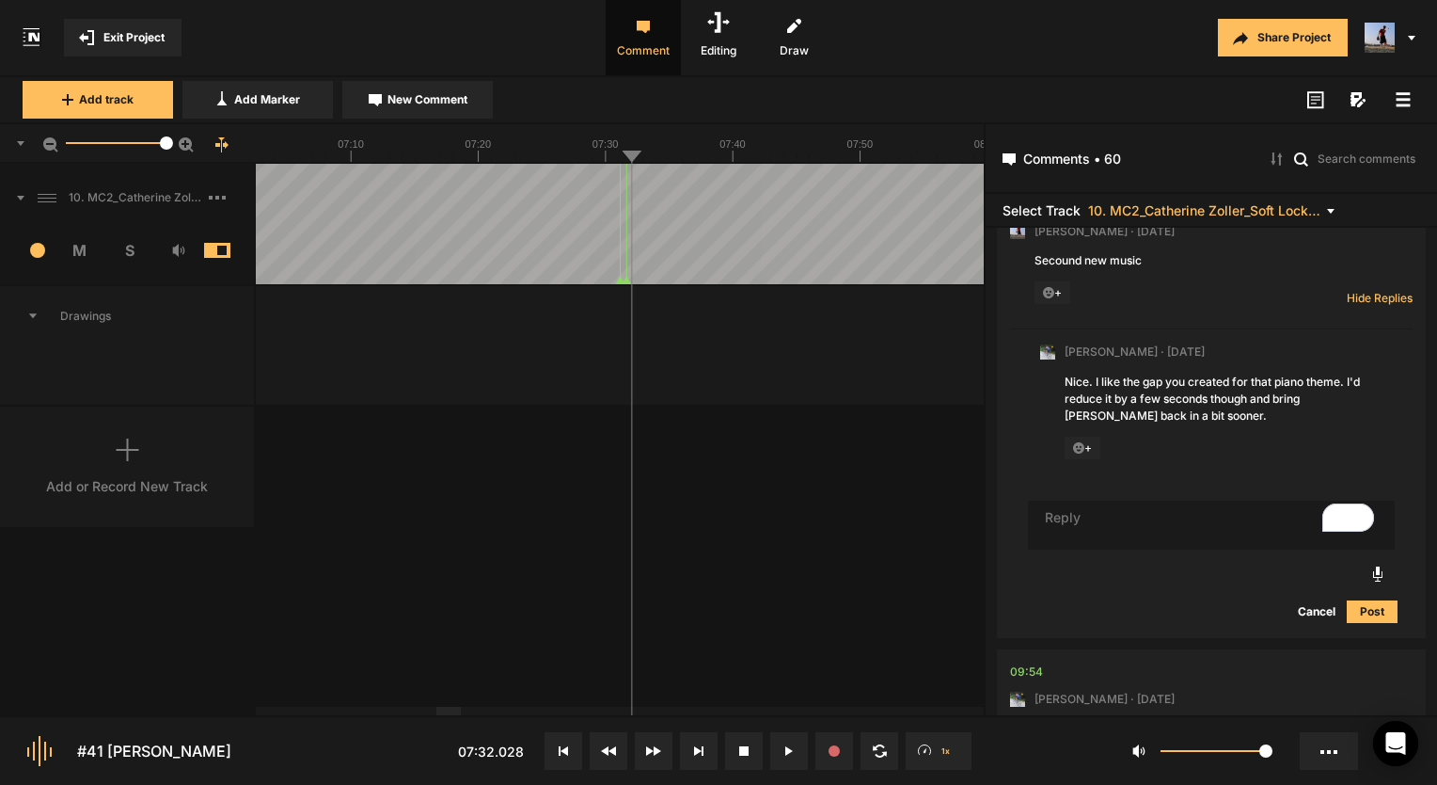
click at [1139, 514] on textarea "To enrich screen reader interactions, please activate Accessibility in Grammarl…" at bounding box center [1211, 524] width 367 height 49
type textarea "Good call! That works well!"
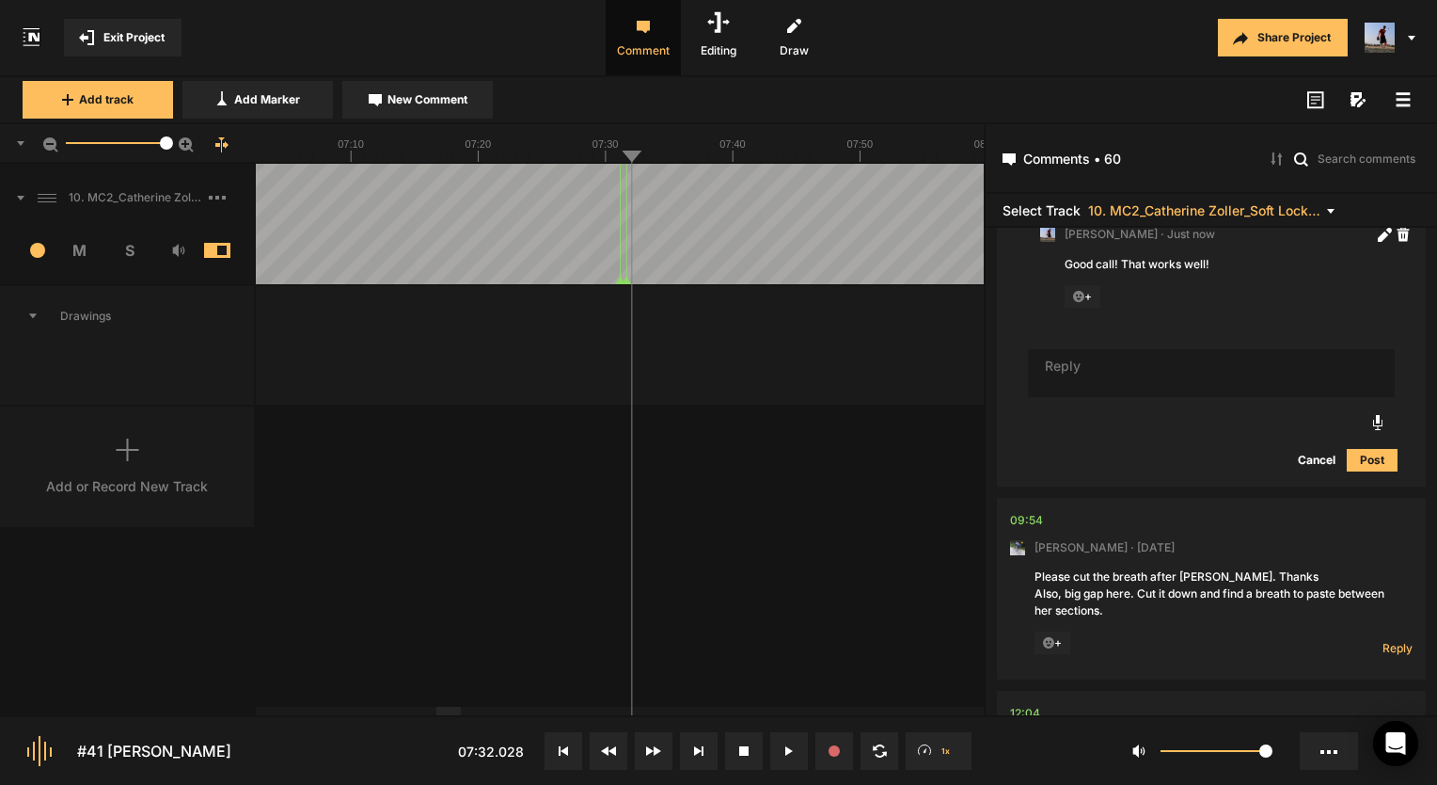
scroll to position [5498, 0]
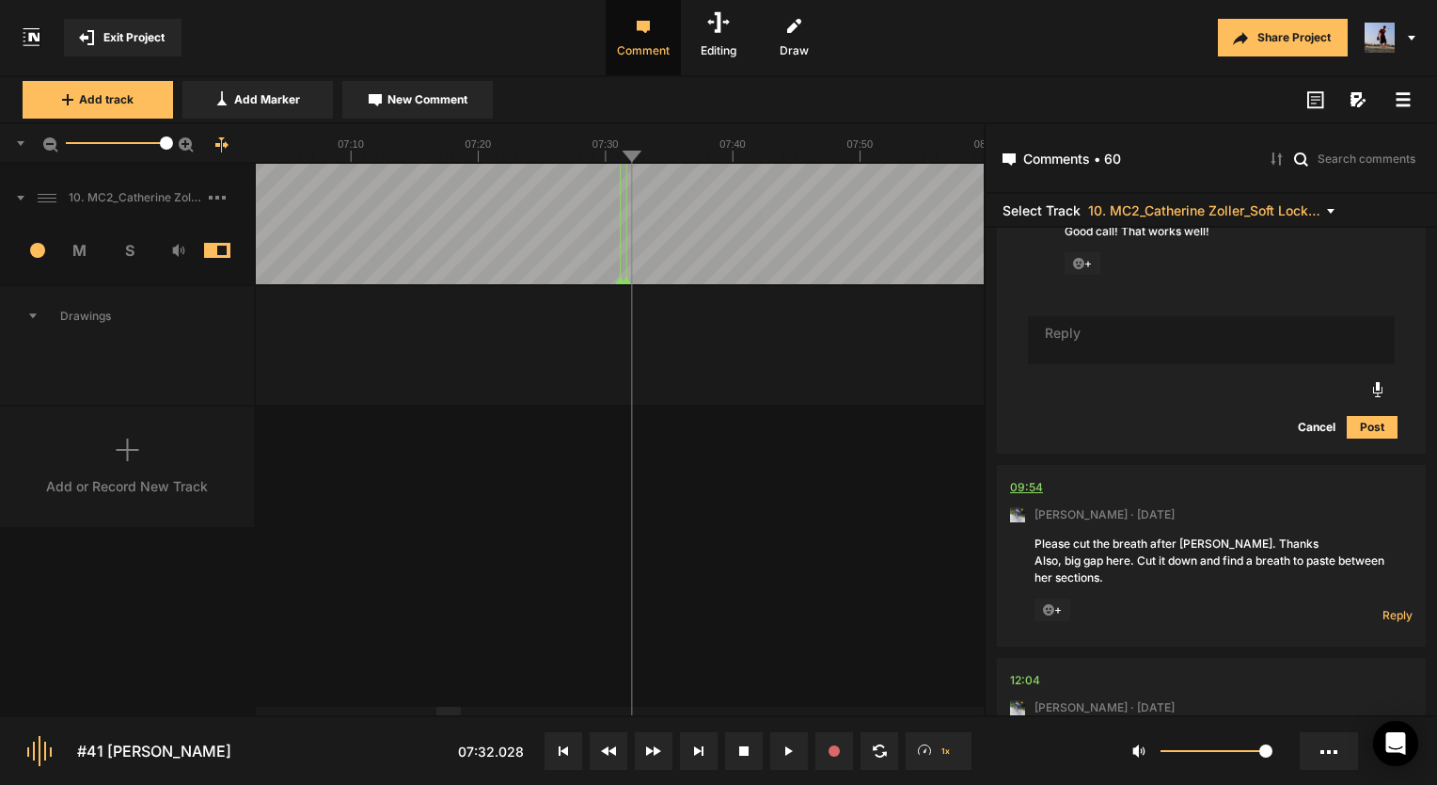
click at [1029, 479] on div "09:54" at bounding box center [1026, 487] width 33 height 19
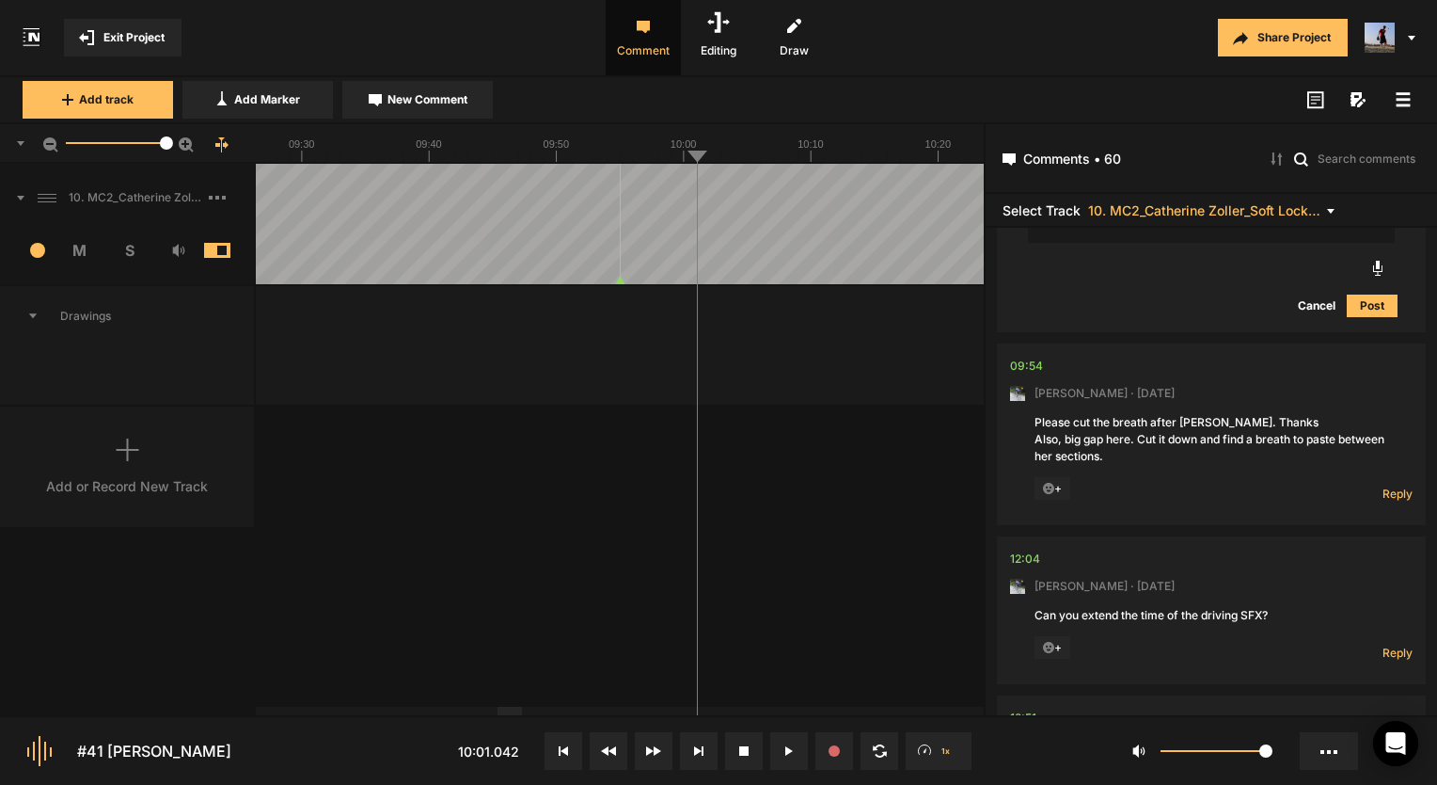
scroll to position [5686, 0]
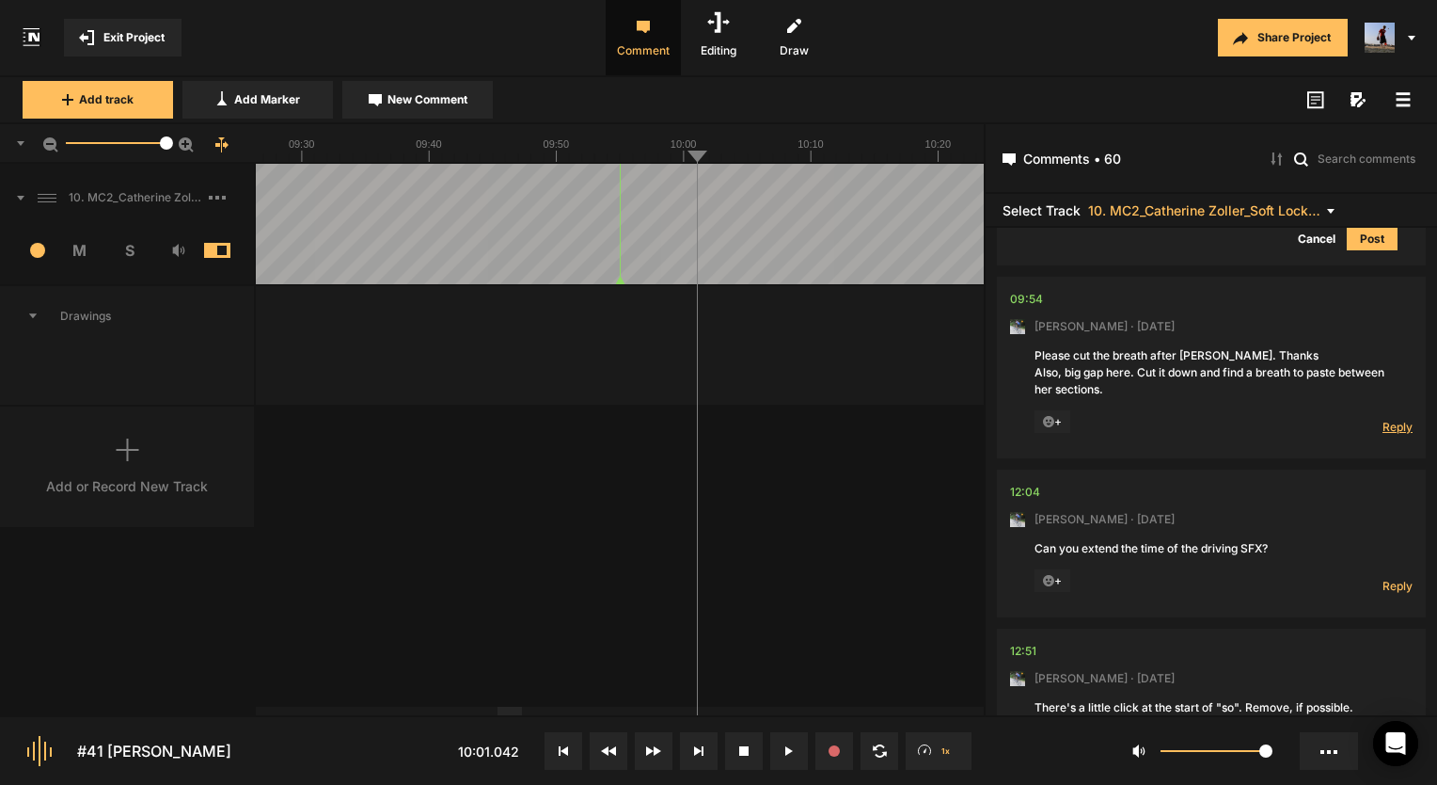
click at [1383, 419] on span "Reply" at bounding box center [1398, 427] width 30 height 16
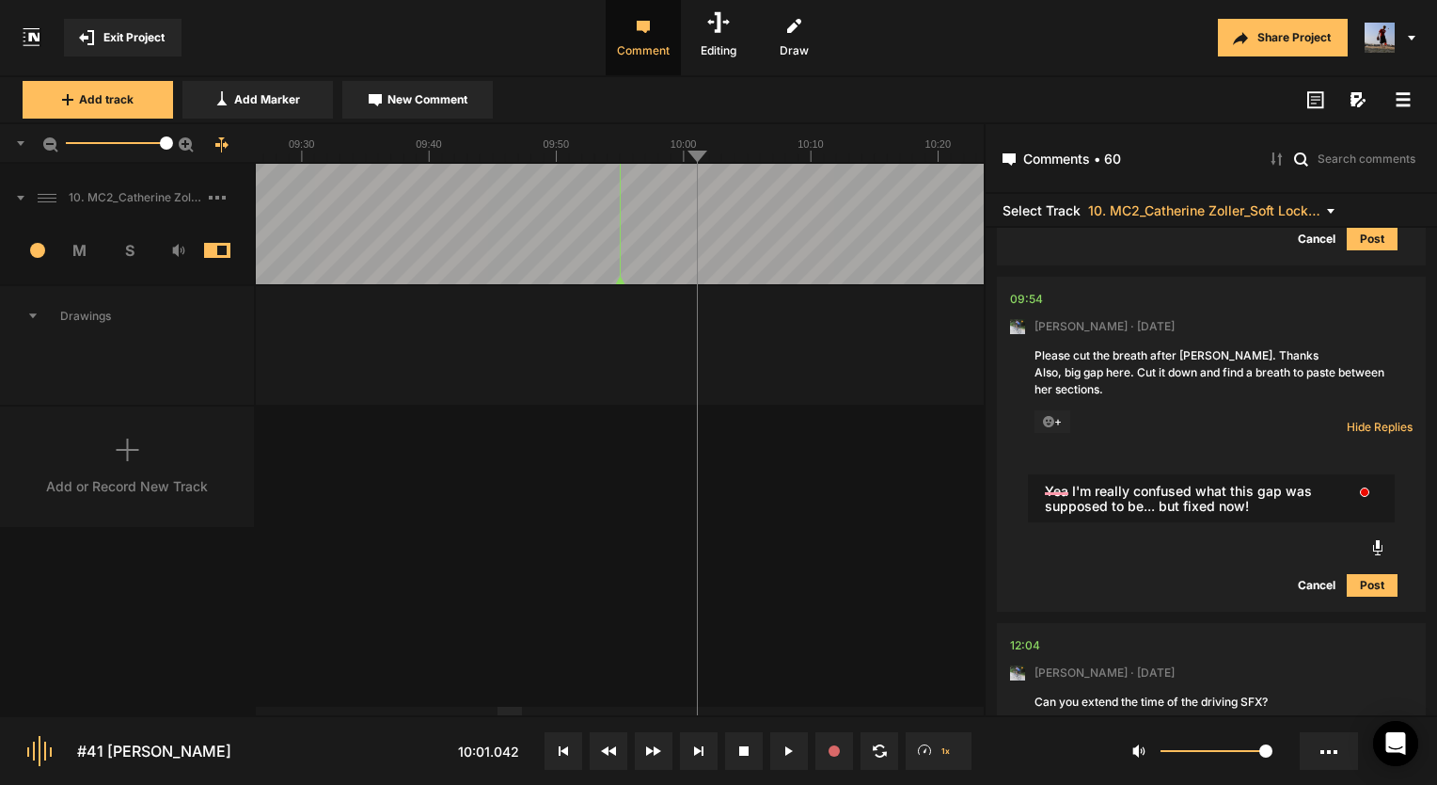
type textarea "Yea I'm really confused what this gap was supposed to be... but fixed now!"
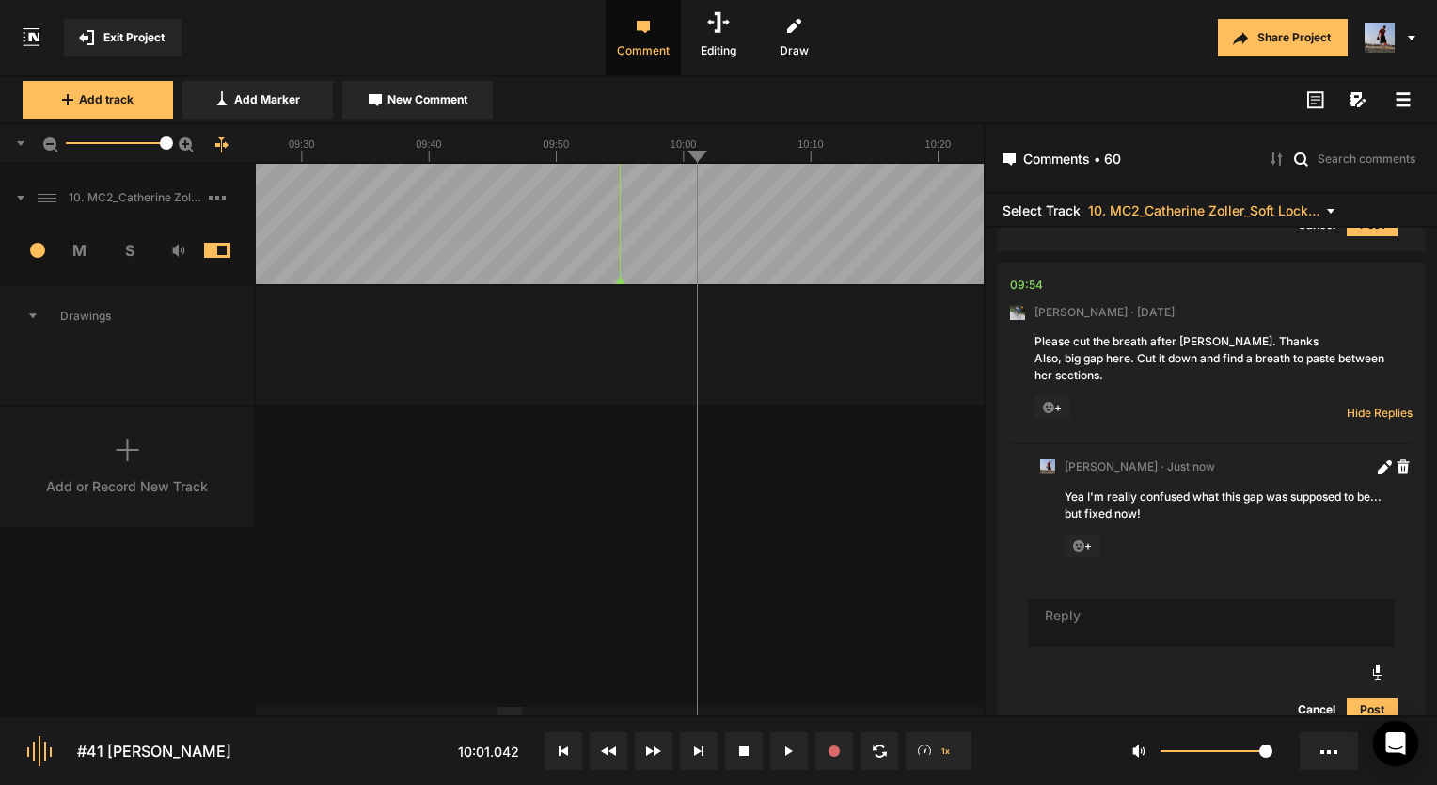
scroll to position [5982, 0]
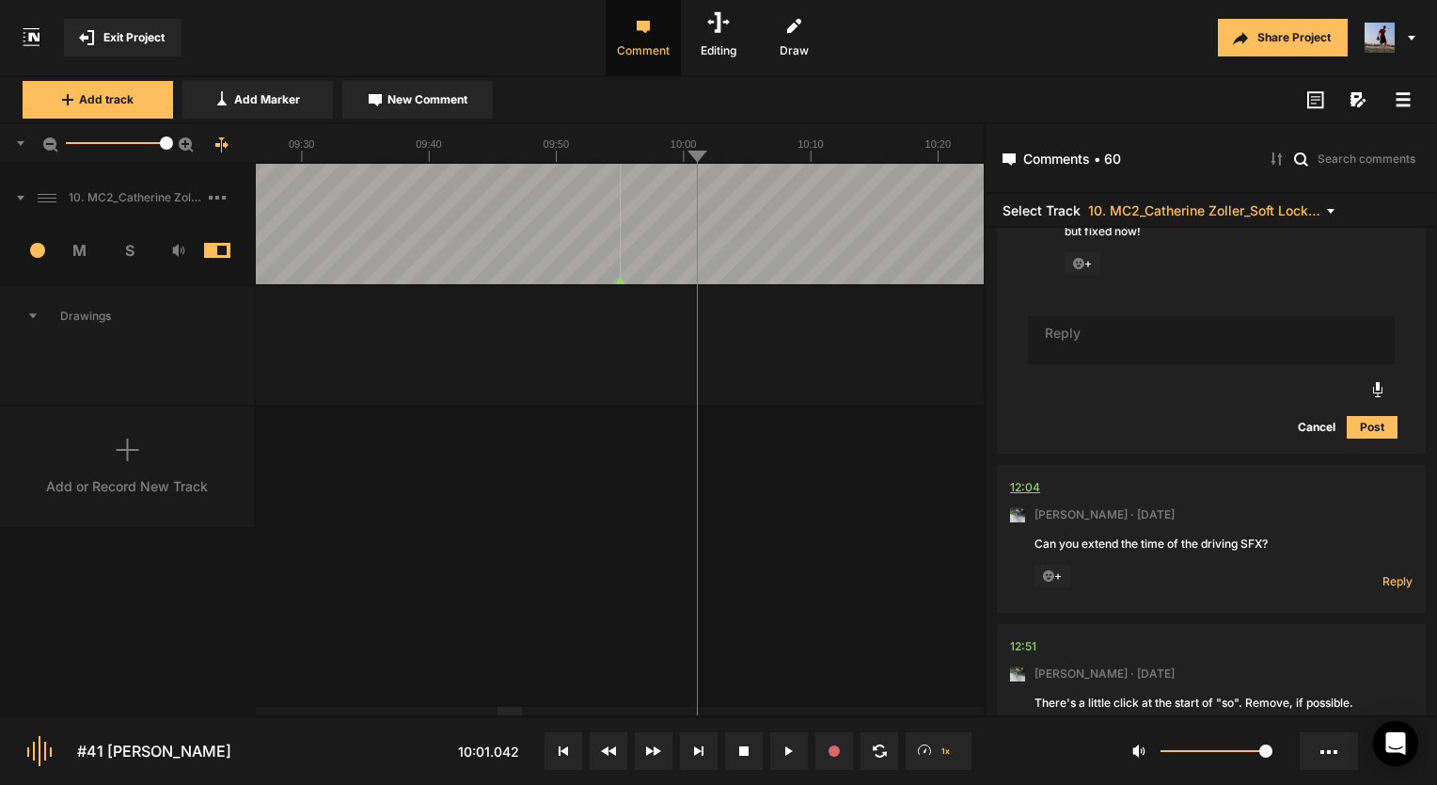
click at [1020, 481] on div "12:04" at bounding box center [1025, 487] width 30 height 19
click at [1011, 484] on div "12:04" at bounding box center [1025, 487] width 30 height 19
drag, startPoint x: 541, startPoint y: 580, endPoint x: 648, endPoint y: 562, distance: 108.9
click at [648, 562] on div "10. MC2_Catherine Zoller_Soft Lock_25-09-21 Copy 01 1 M S Comments 00:00 Micah …" at bounding box center [492, 439] width 984 height 551
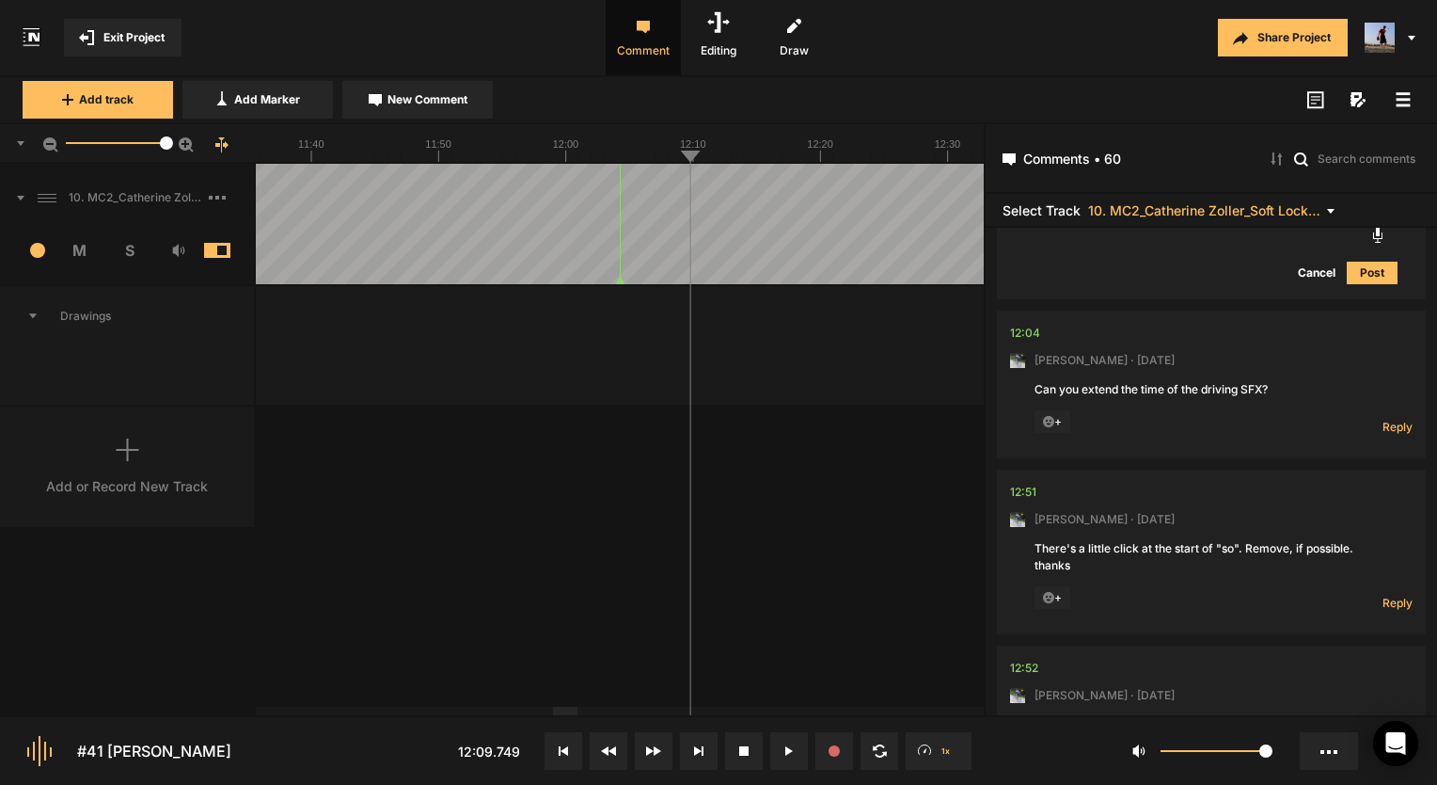
scroll to position [6170, 0]
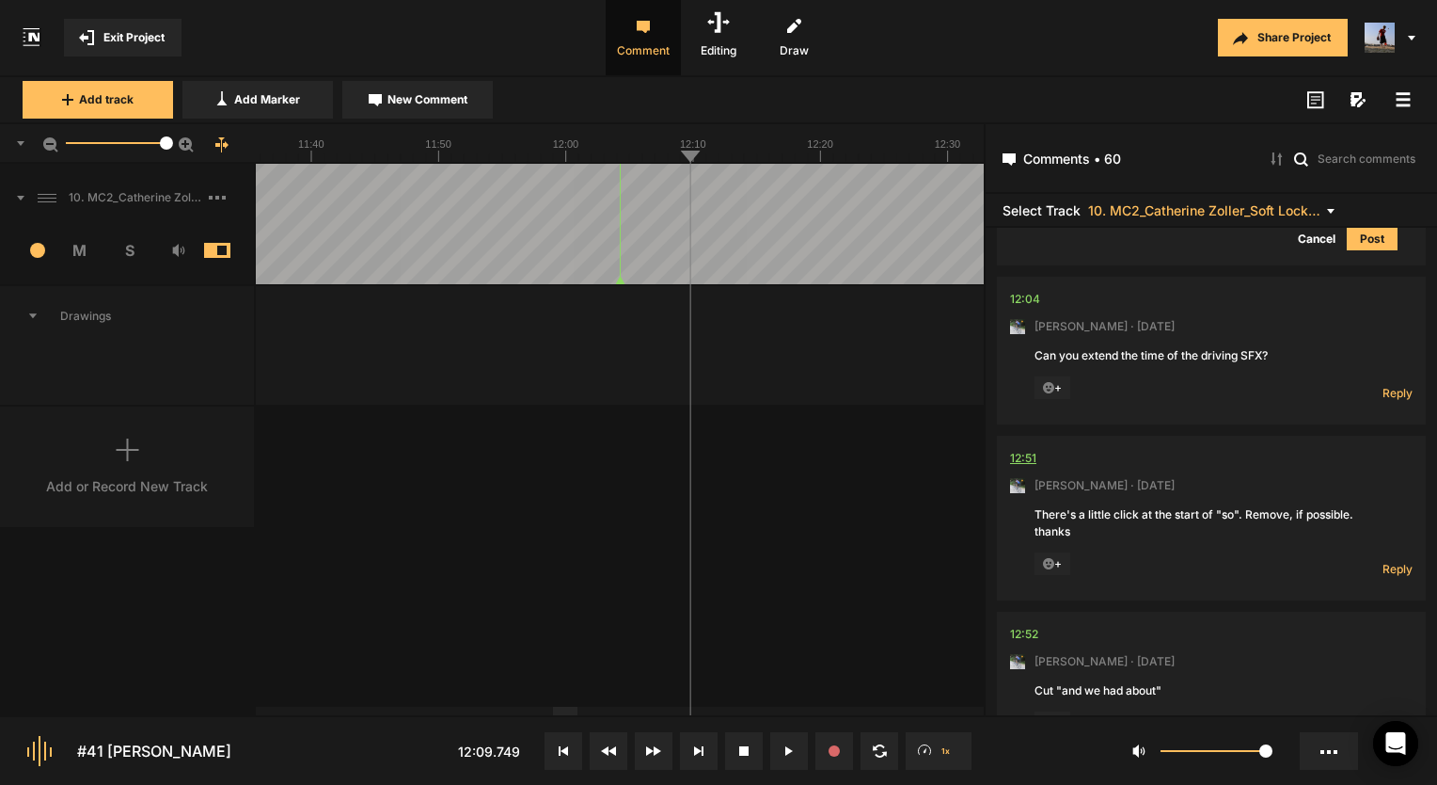
click at [1033, 455] on div "12:51" at bounding box center [1023, 458] width 26 height 19
click at [1034, 452] on div "12:51" at bounding box center [1023, 458] width 26 height 19
click at [800, 738] on button at bounding box center [789, 751] width 38 height 38
click at [794, 738] on button at bounding box center [789, 751] width 38 height 38
click at [1034, 295] on div "12:04" at bounding box center [1025, 299] width 30 height 19
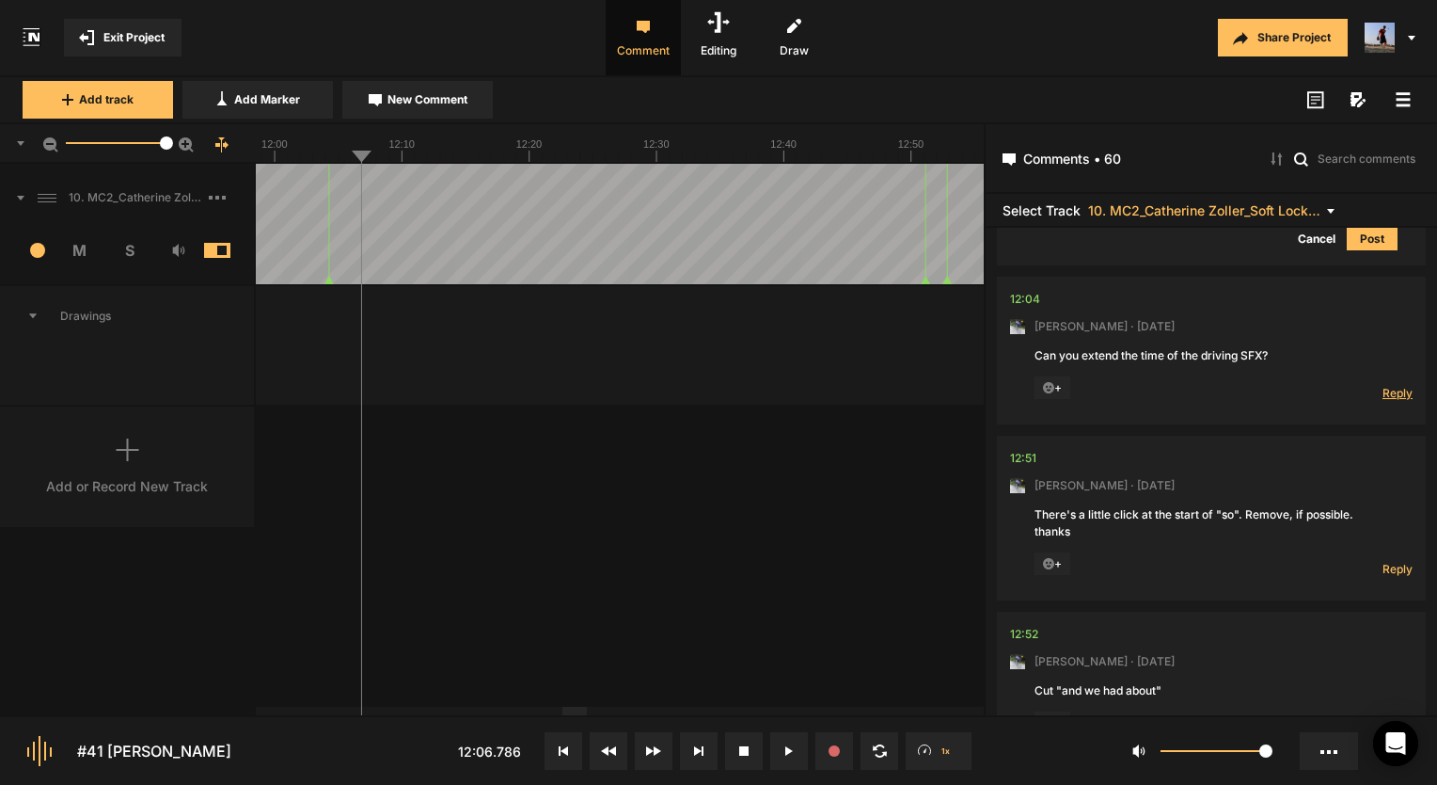
click at [1383, 385] on span "Reply" at bounding box center [1398, 393] width 30 height 16
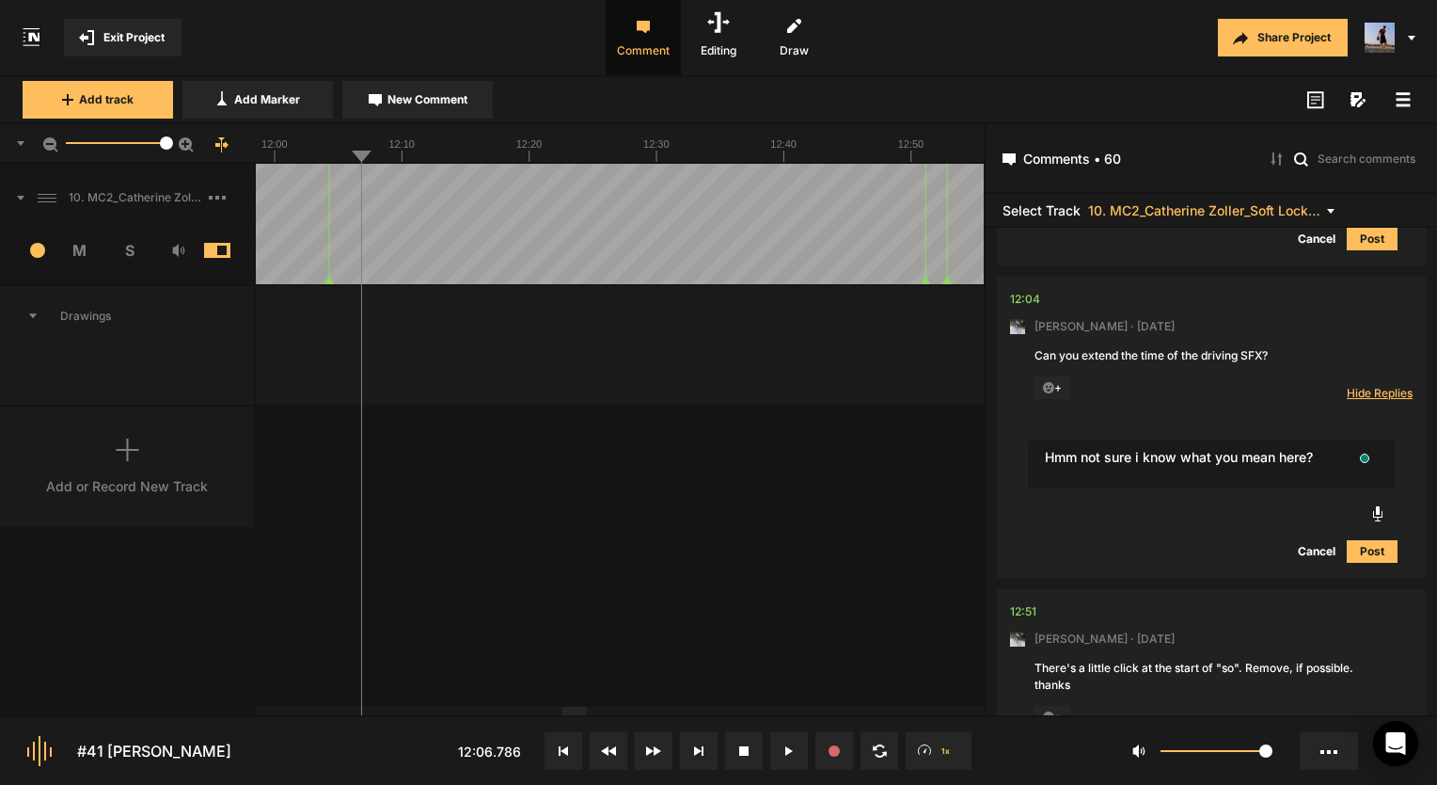
type textarea "Hmm not sure i know what you mean here?"
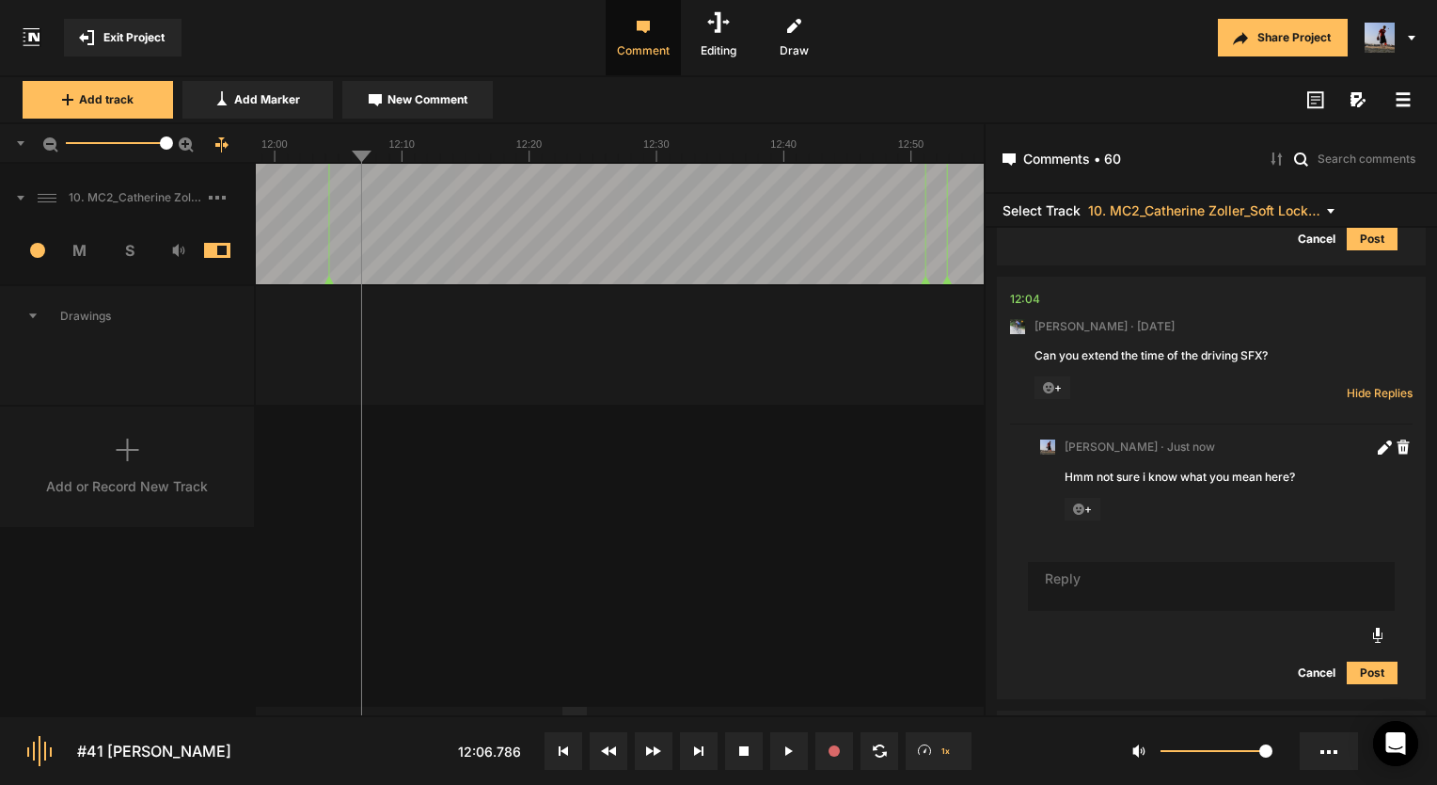
click at [1122, 590] on textarea "To enrich screen reader interactions, please activate Accessibility in Grammarl…" at bounding box center [1211, 586] width 367 height 49
click at [1378, 440] on icon at bounding box center [1385, 447] width 14 height 14
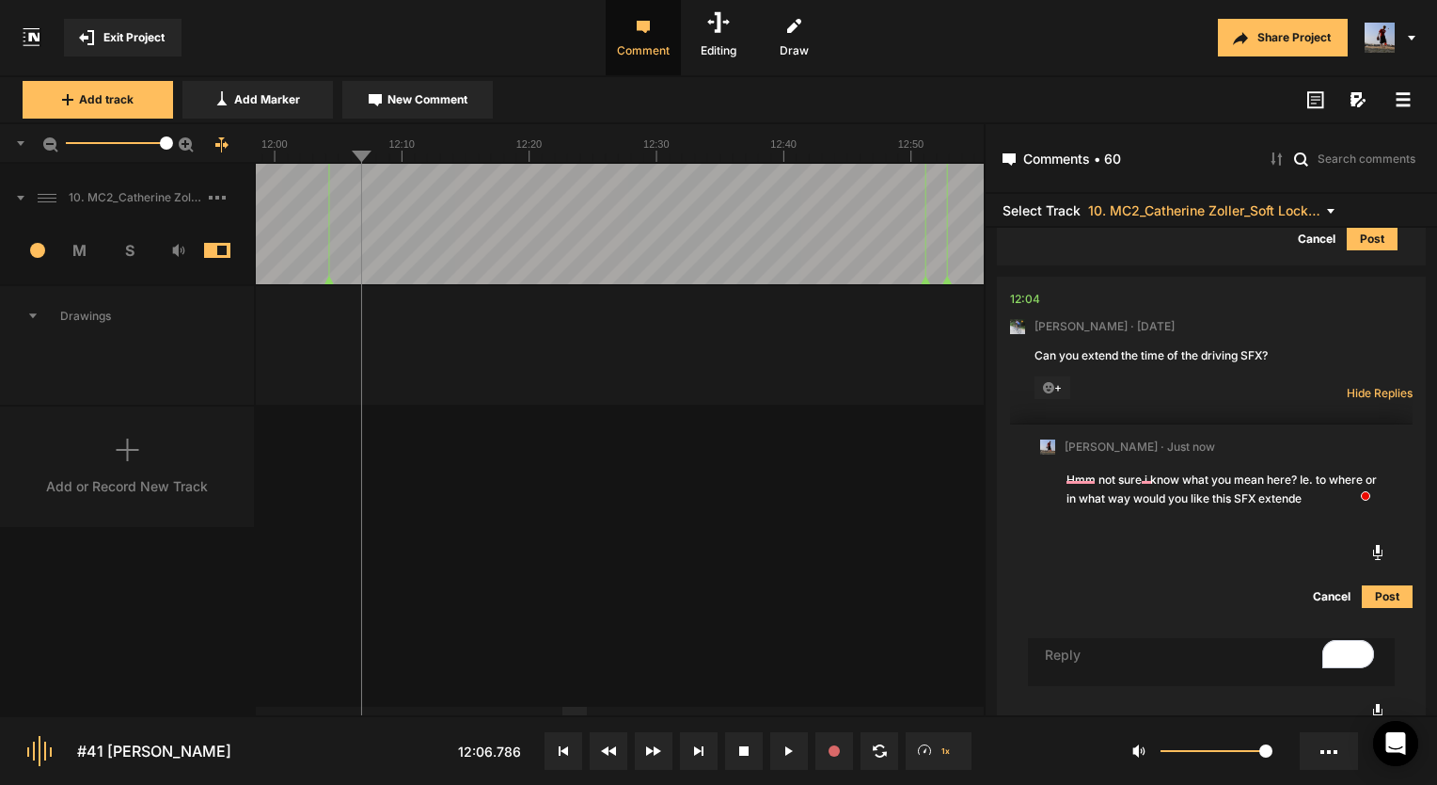
type textarea "Hmm not sure i know what you mean here? Ie. to where or in what way would you l…"
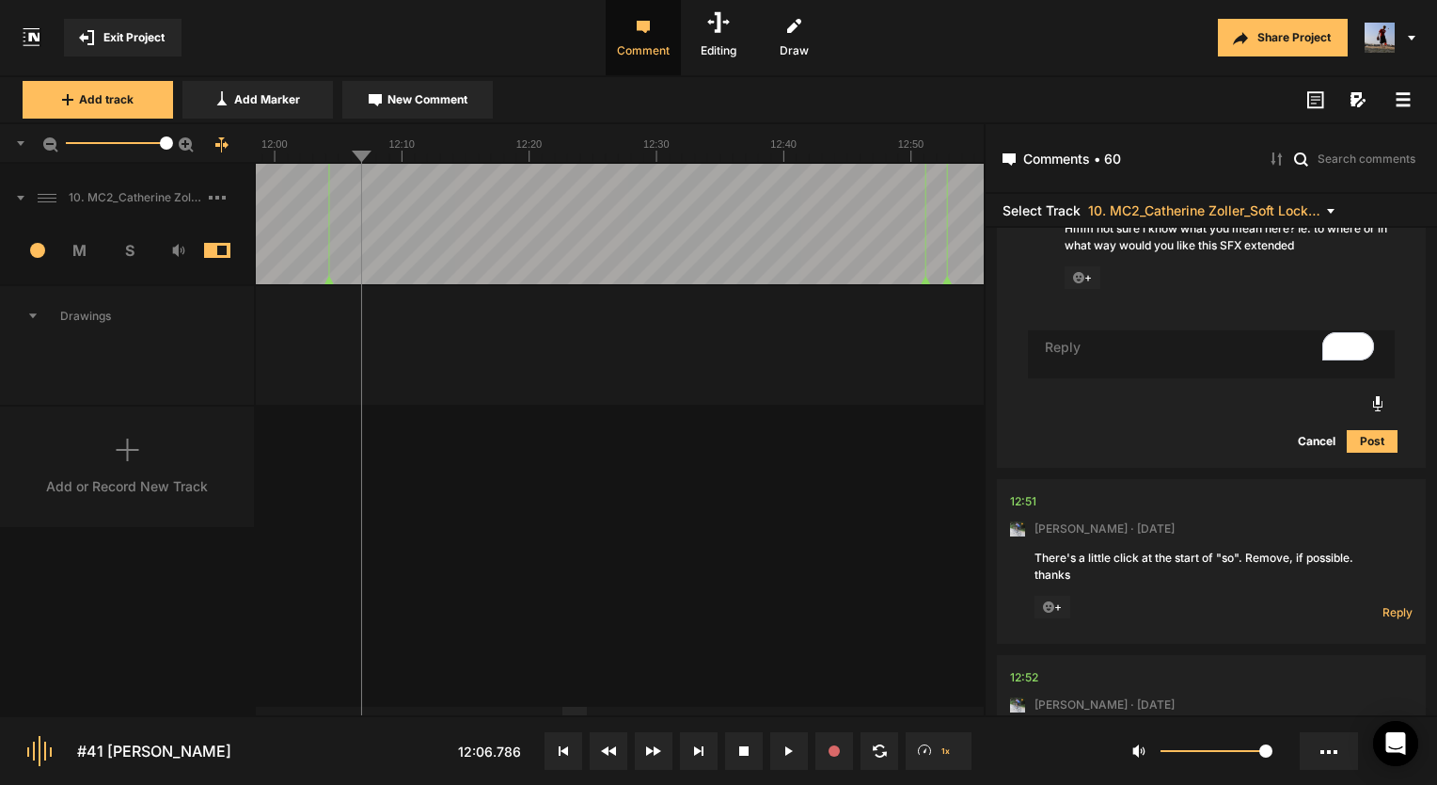
scroll to position [0, 0]
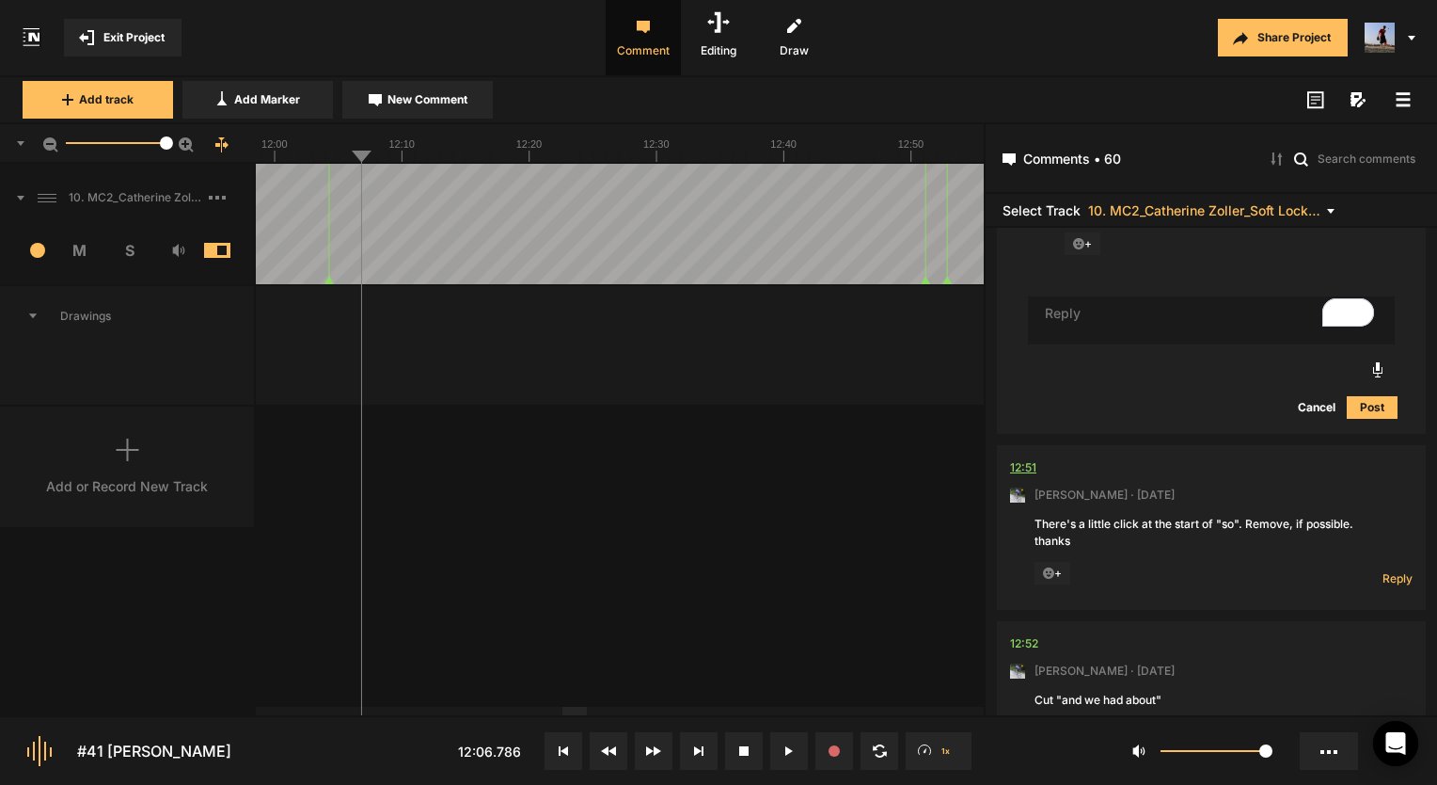
click at [1024, 458] on div "12:51" at bounding box center [1023, 467] width 26 height 19
click at [1386, 562] on div "Reply Hide Replies" at bounding box center [1375, 574] width 75 height 24
click at [1386, 570] on span "Reply" at bounding box center [1398, 578] width 30 height 16
click at [0, 0] on span "Hide Replies" at bounding box center [0, 0] width 0 height 0
click at [1404, 573] on nt-comment-thread "12:51 Mark Weeber · 5 days ago There's a little click at the start of "so". Rem…" at bounding box center [1211, 533] width 429 height 176
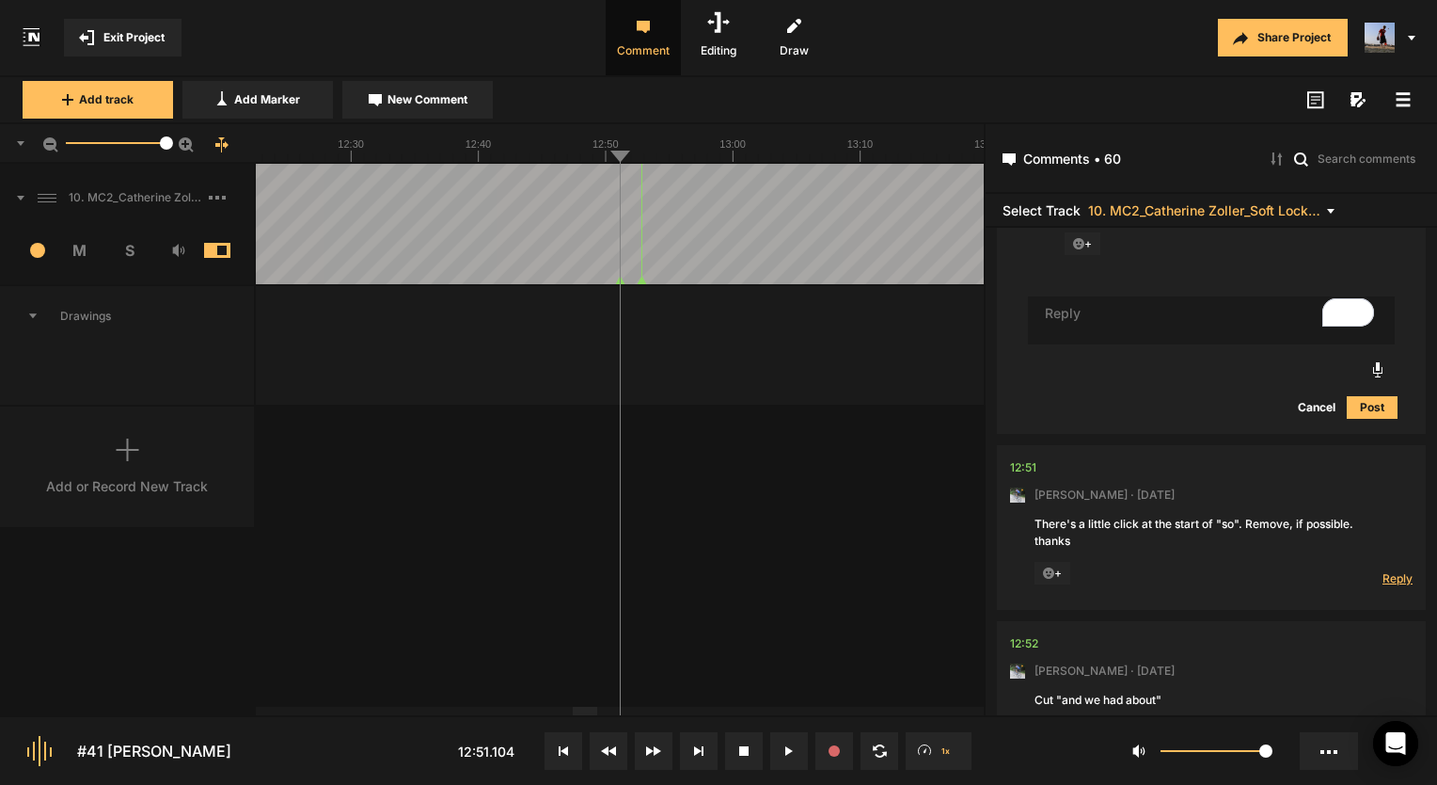
click at [1404, 573] on span "Reply" at bounding box center [1398, 578] width 30 height 16
drag, startPoint x: 1397, startPoint y: 574, endPoint x: 1275, endPoint y: 554, distance: 123.9
click at [1275, 554] on nt-comment "12:51 Mark Weeber · 5 days ago There's a little click at the start of "so". Rem…" at bounding box center [1211, 527] width 403 height 165
type textarea "Gone!"
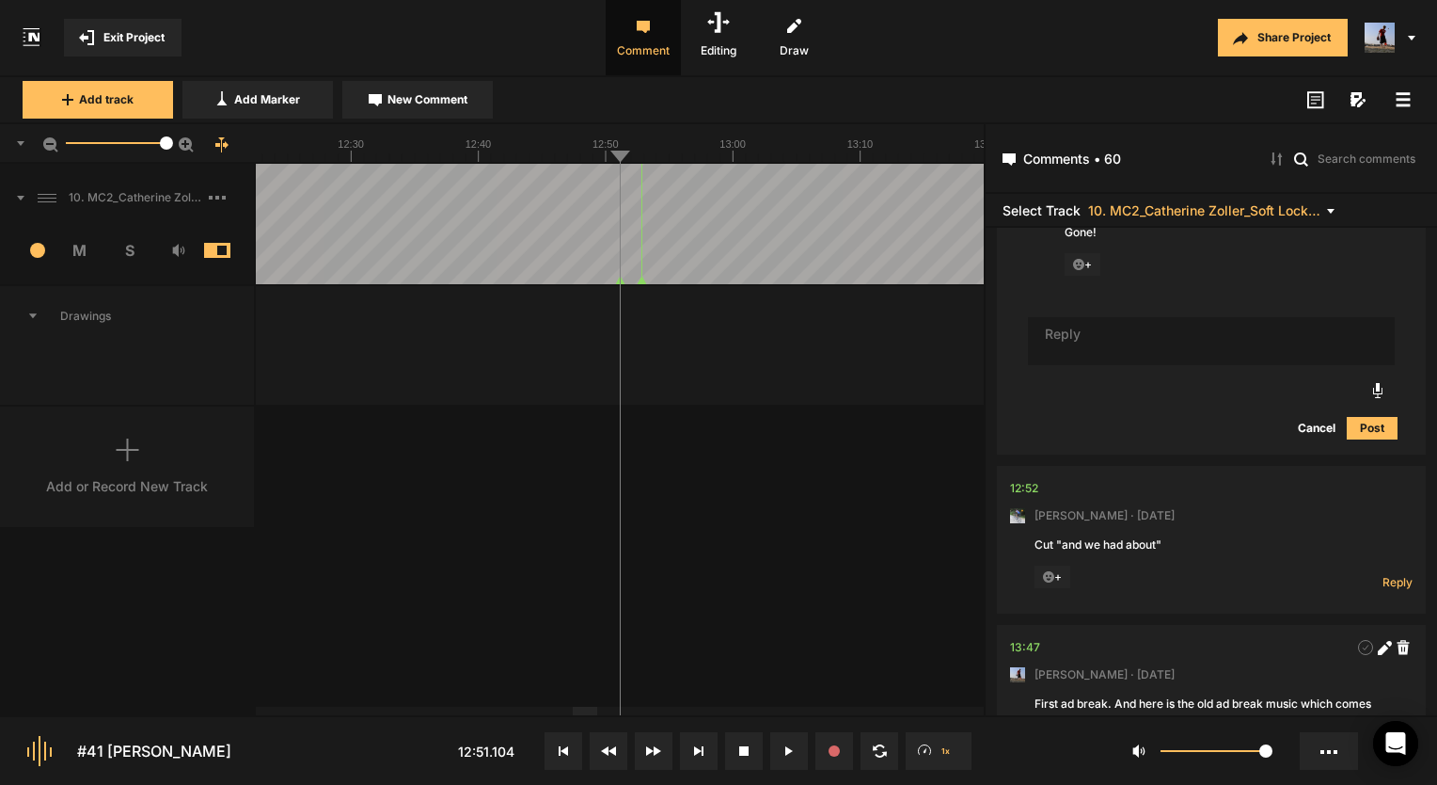
scroll to position [6976, 0]
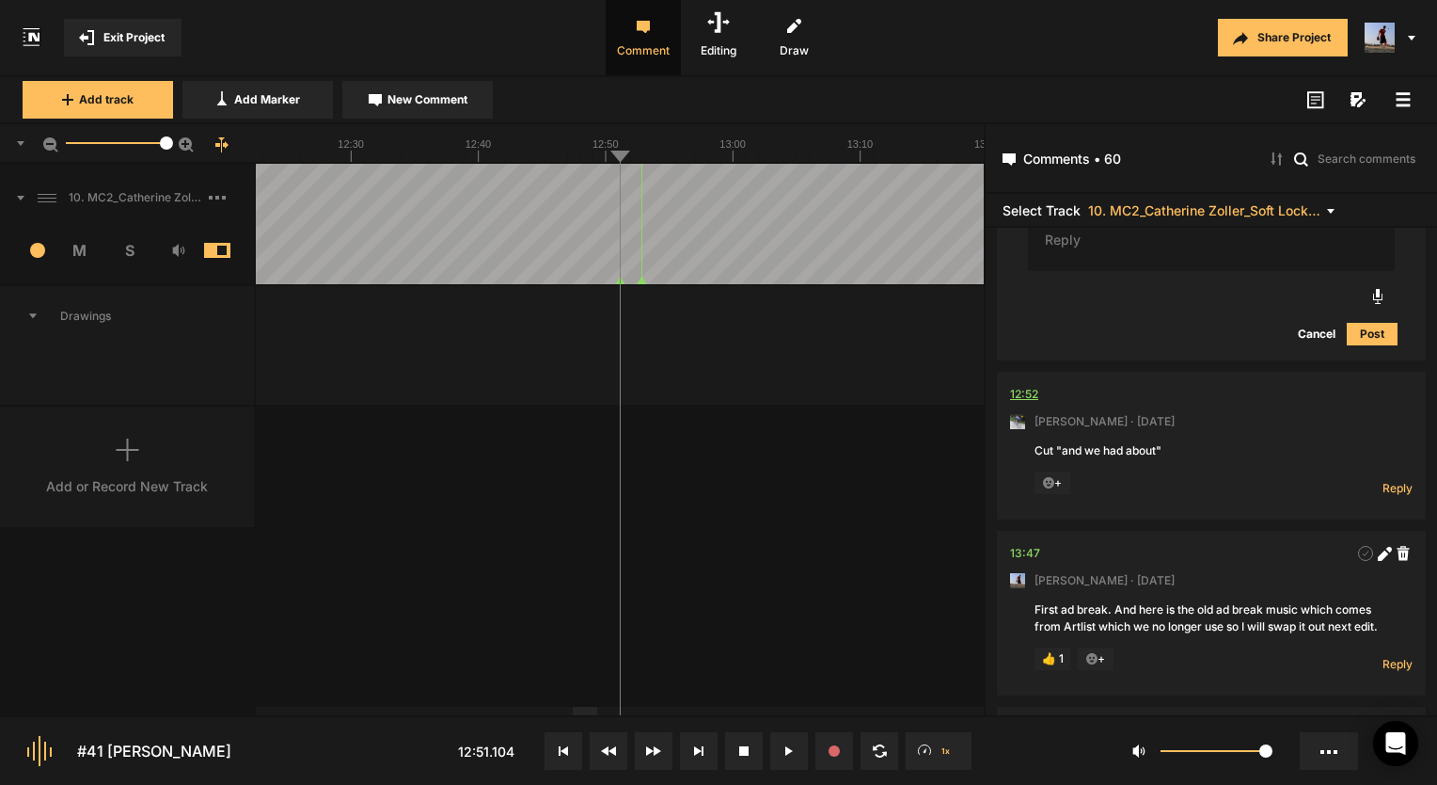
click at [1031, 391] on div "12:52" at bounding box center [1024, 394] width 28 height 19
click at [1398, 484] on span "Reply" at bounding box center [1398, 488] width 30 height 16
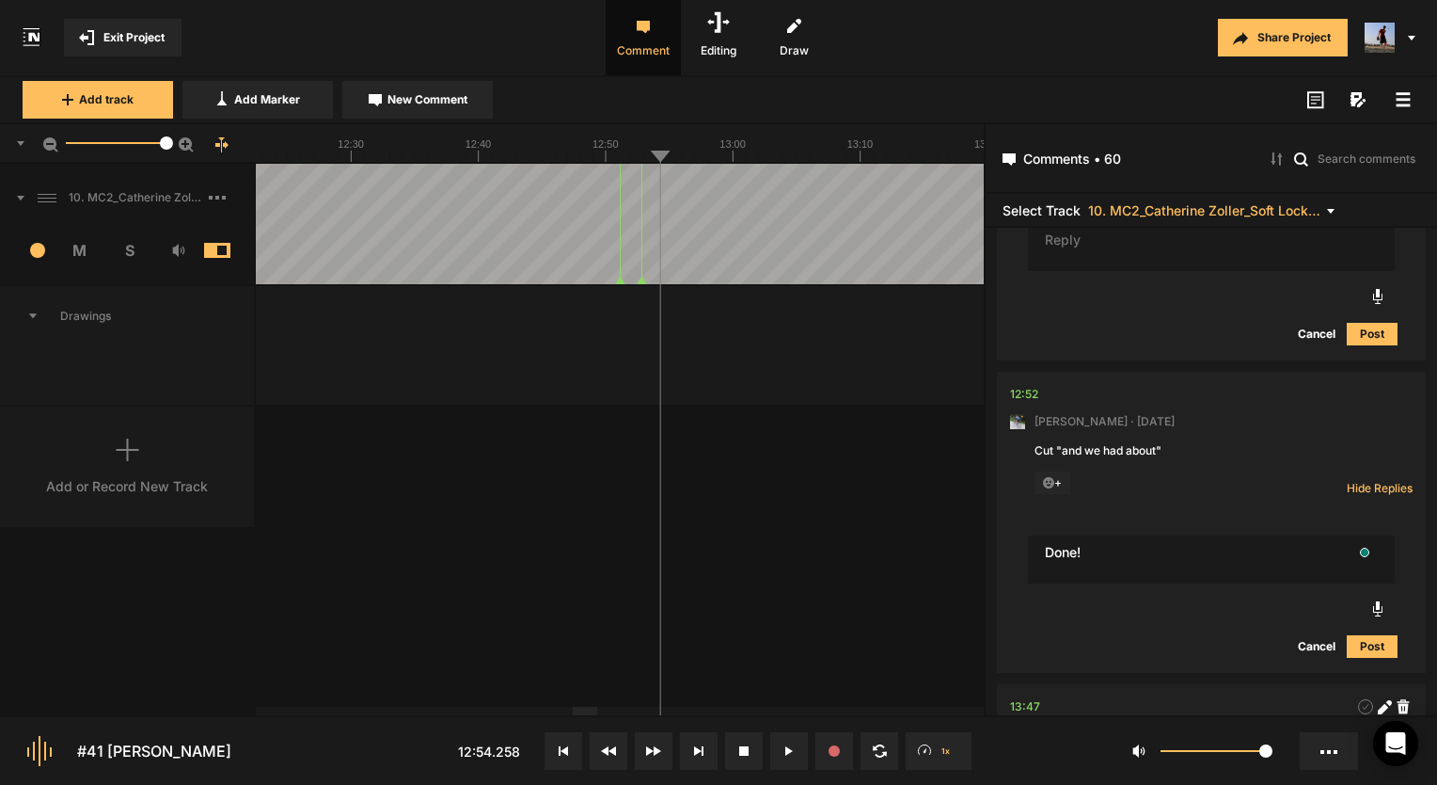
type textarea "Done!"
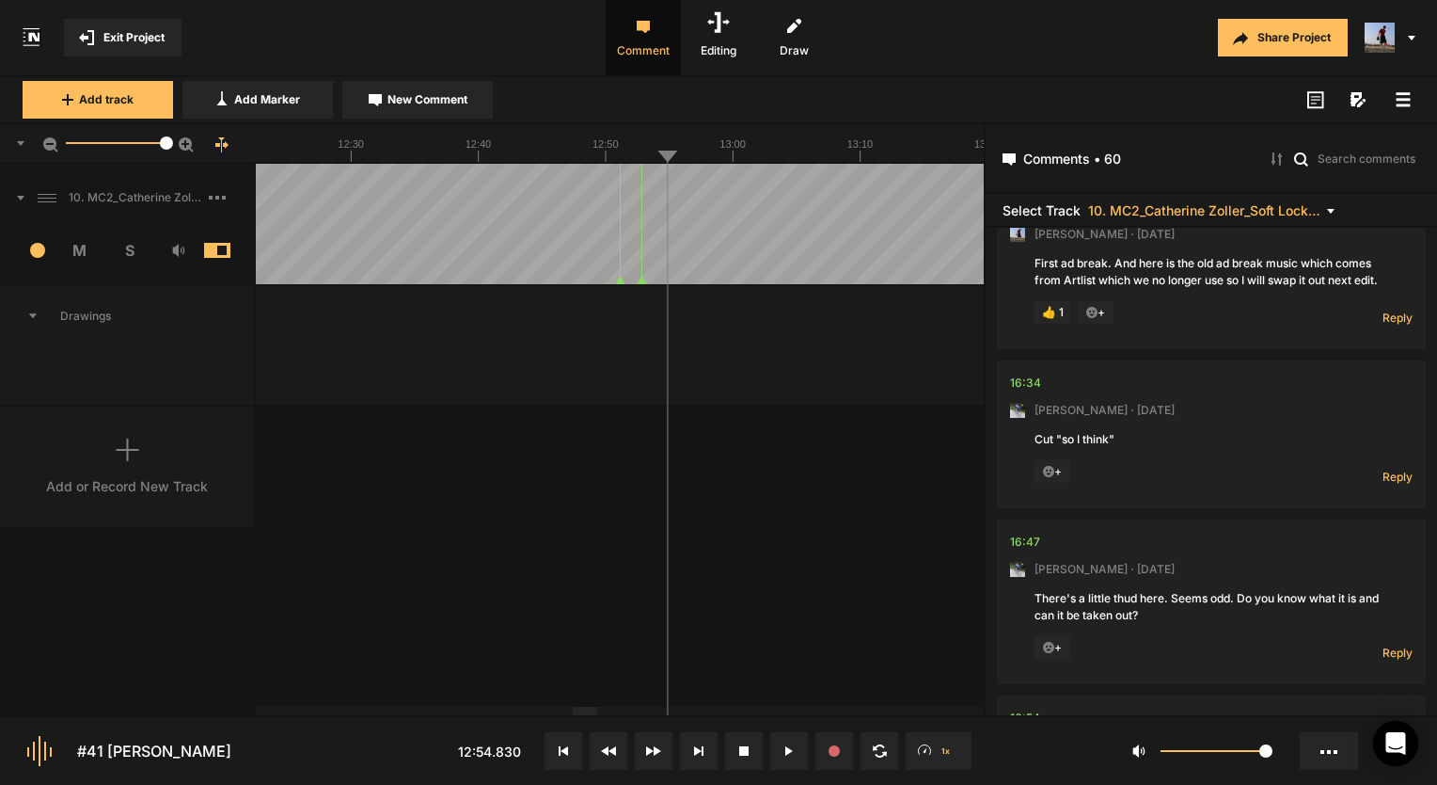
scroll to position [7776, 0]
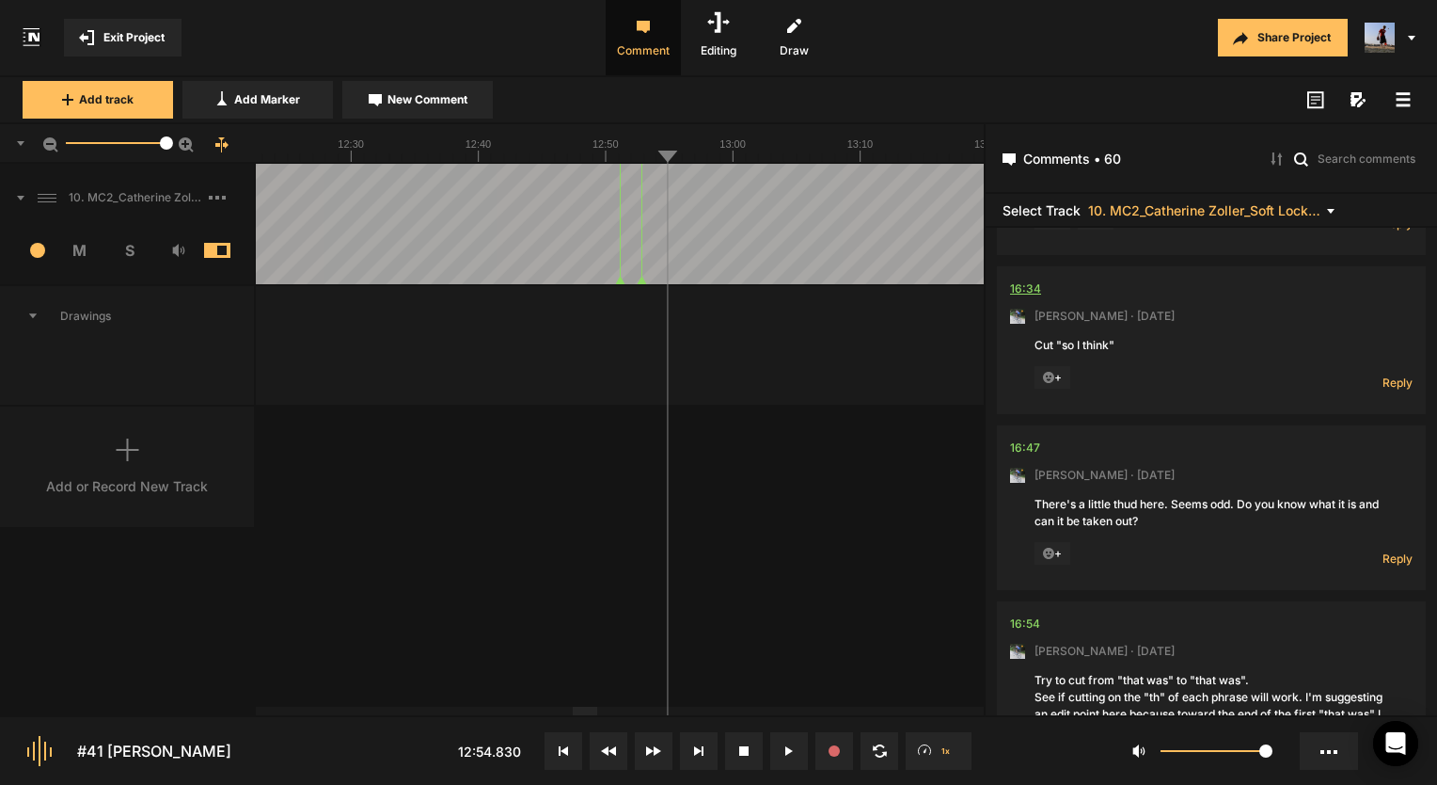
click at [1019, 290] on div "16:34" at bounding box center [1025, 288] width 31 height 19
click at [1038, 295] on div "16:34" at bounding box center [1025, 288] width 31 height 19
click at [743, 512] on div "10. MC2_Catherine Zoller_Soft Lock_25-09-21 Copy 01 1 M S Comments 00:00 Micah …" at bounding box center [492, 439] width 984 height 551
click at [1386, 385] on span "Reply" at bounding box center [1398, 382] width 30 height 16
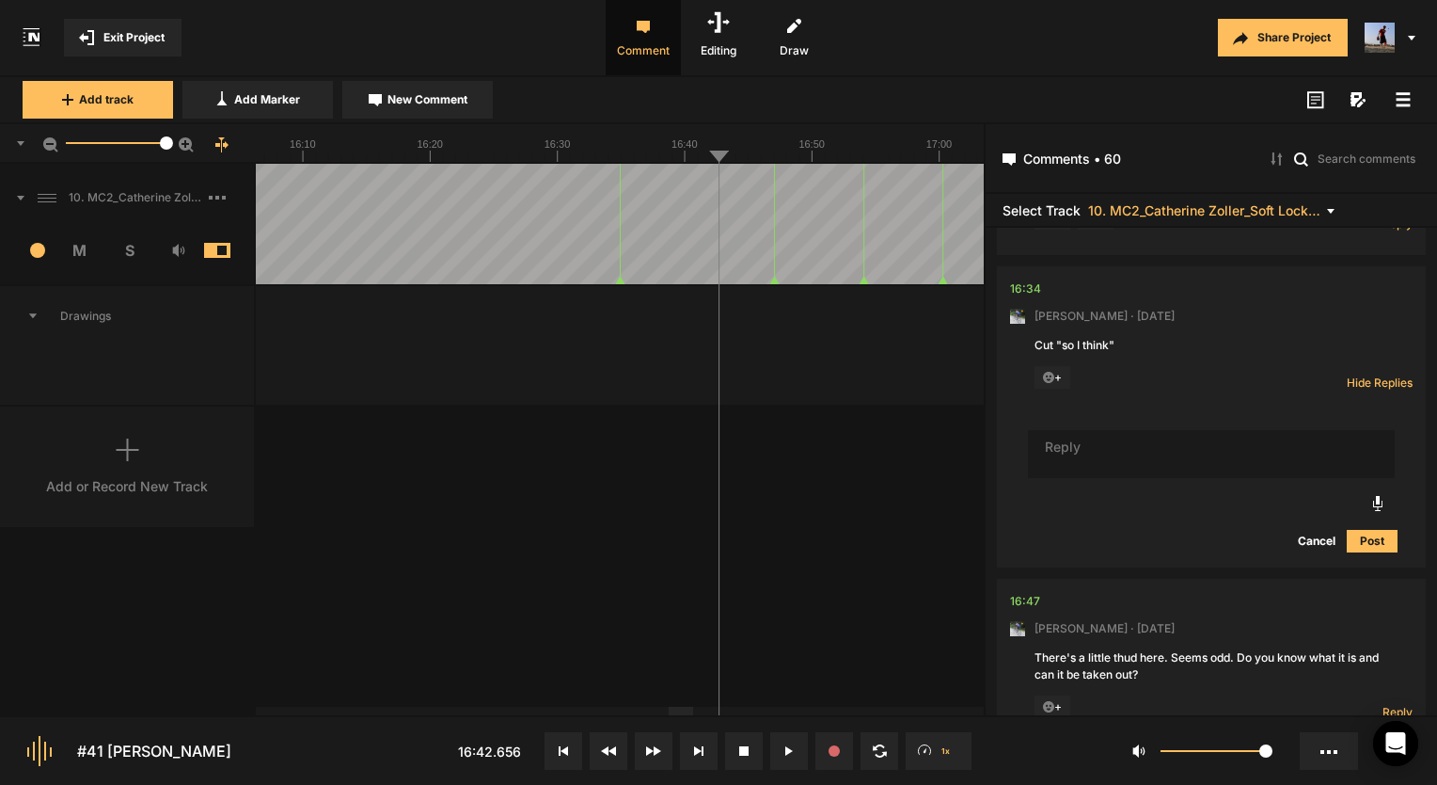
type textarea "D"
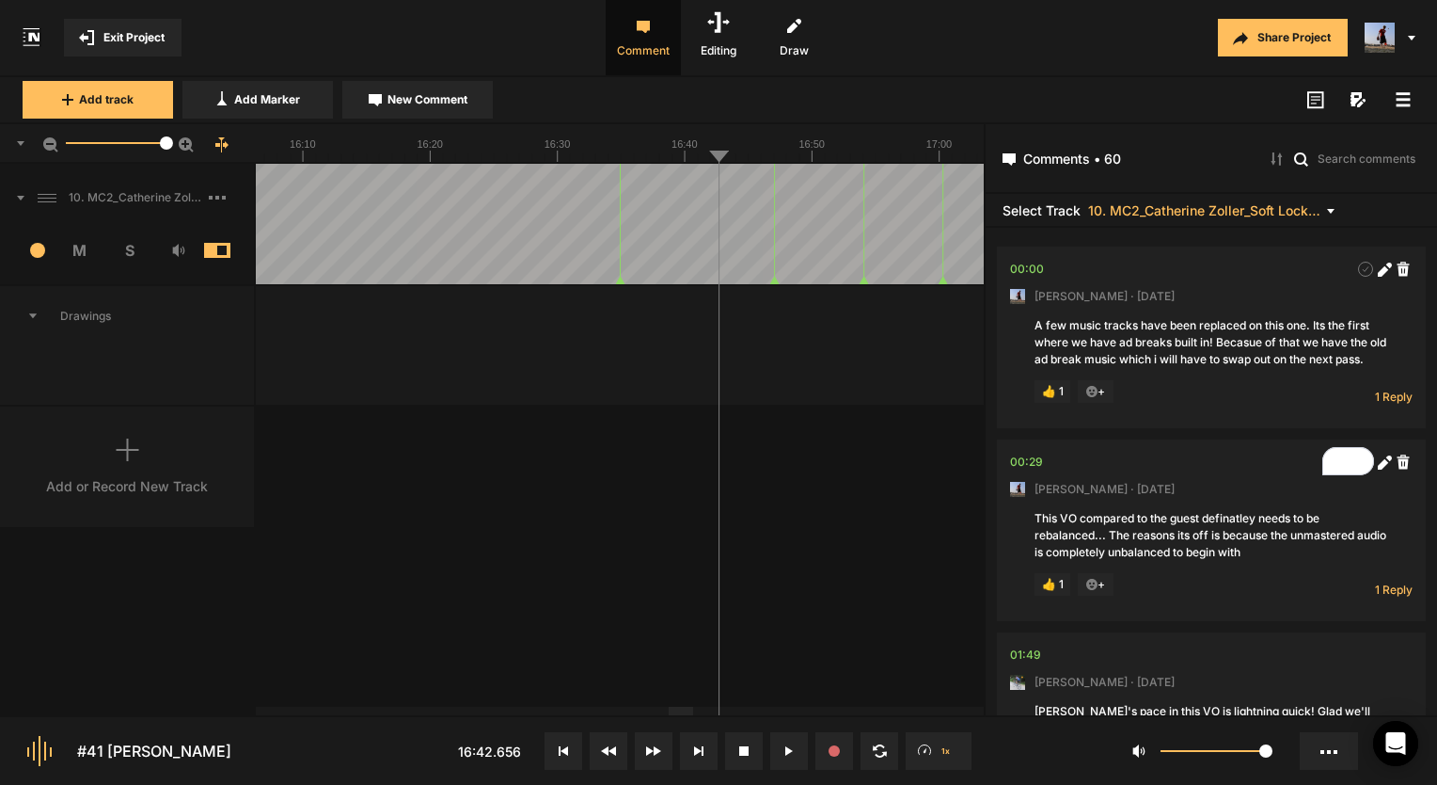
scroll to position [7813, 0]
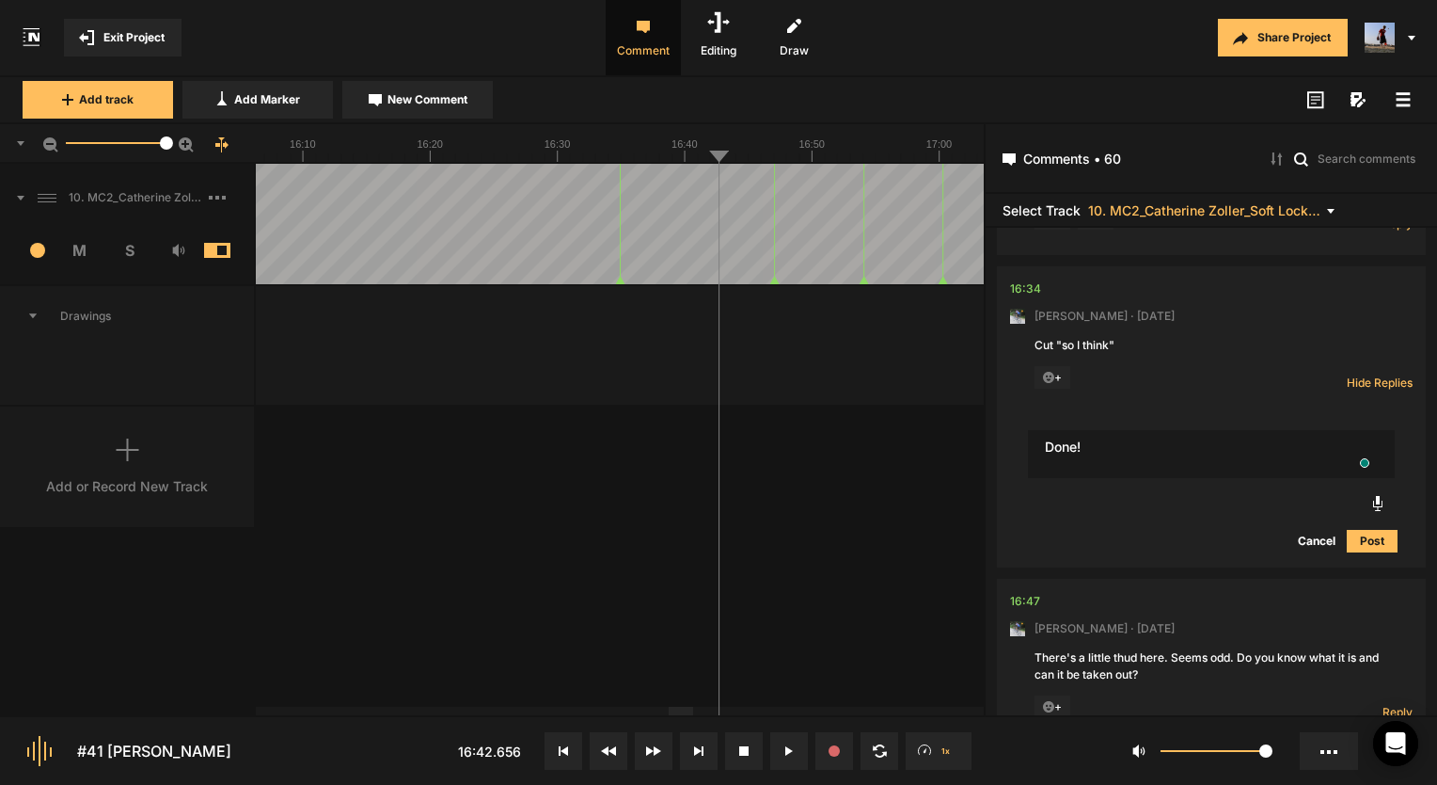
type textarea "Done!"
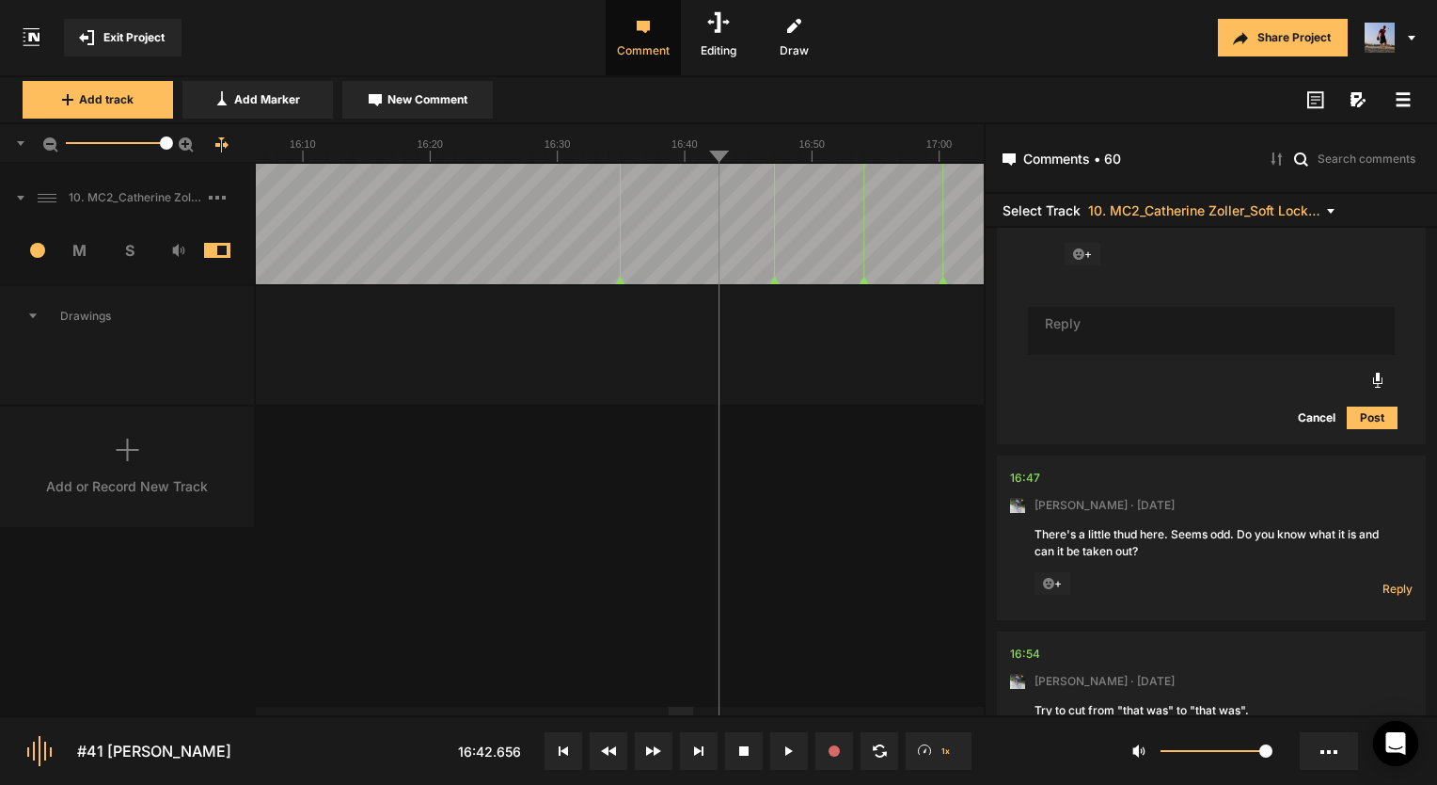
scroll to position [0, 0]
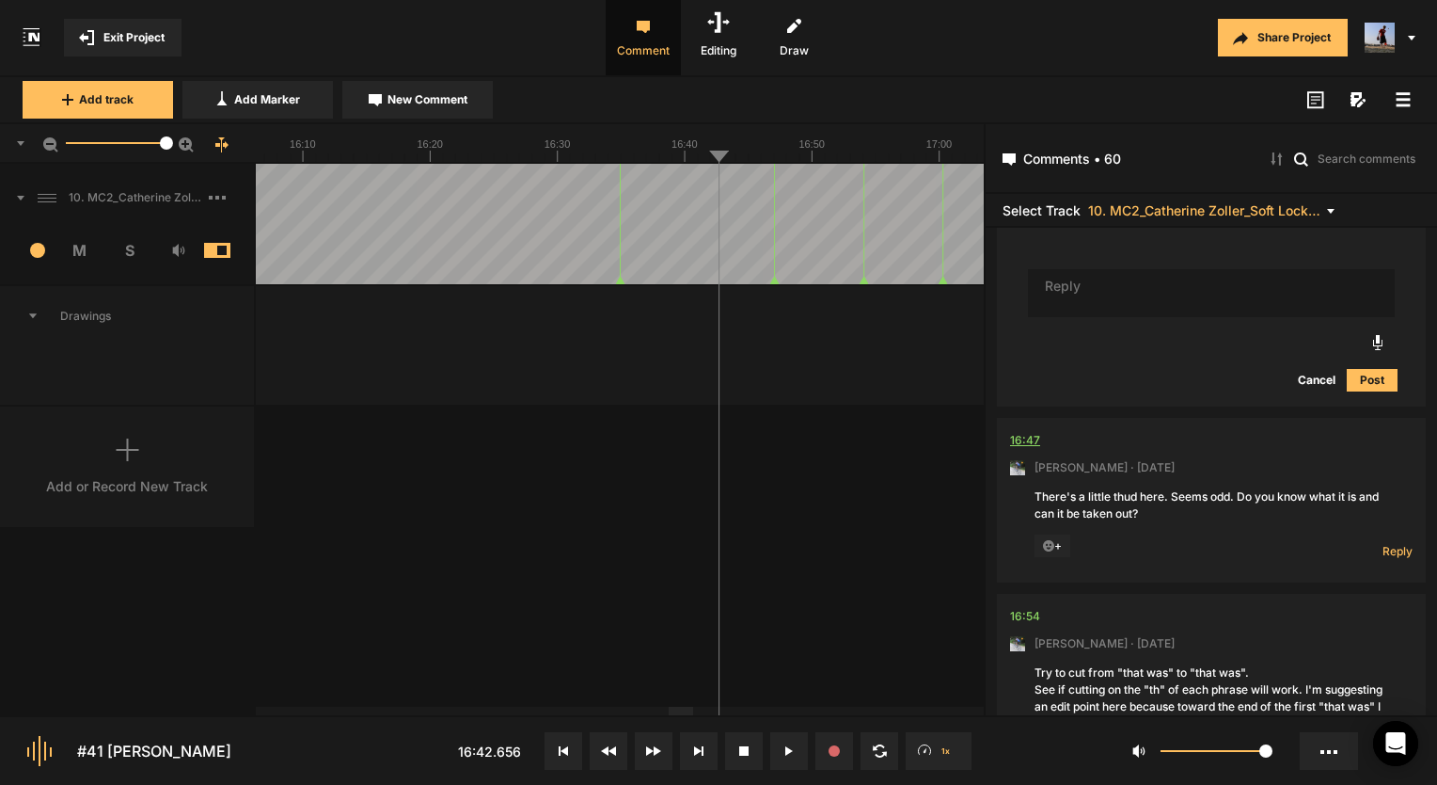
click at [1025, 446] on div "16:47" at bounding box center [1025, 440] width 30 height 19
click at [1018, 450] on div "16:47" at bounding box center [1025, 440] width 30 height 19
click at [1394, 559] on span "Reply" at bounding box center [1398, 551] width 30 height 16
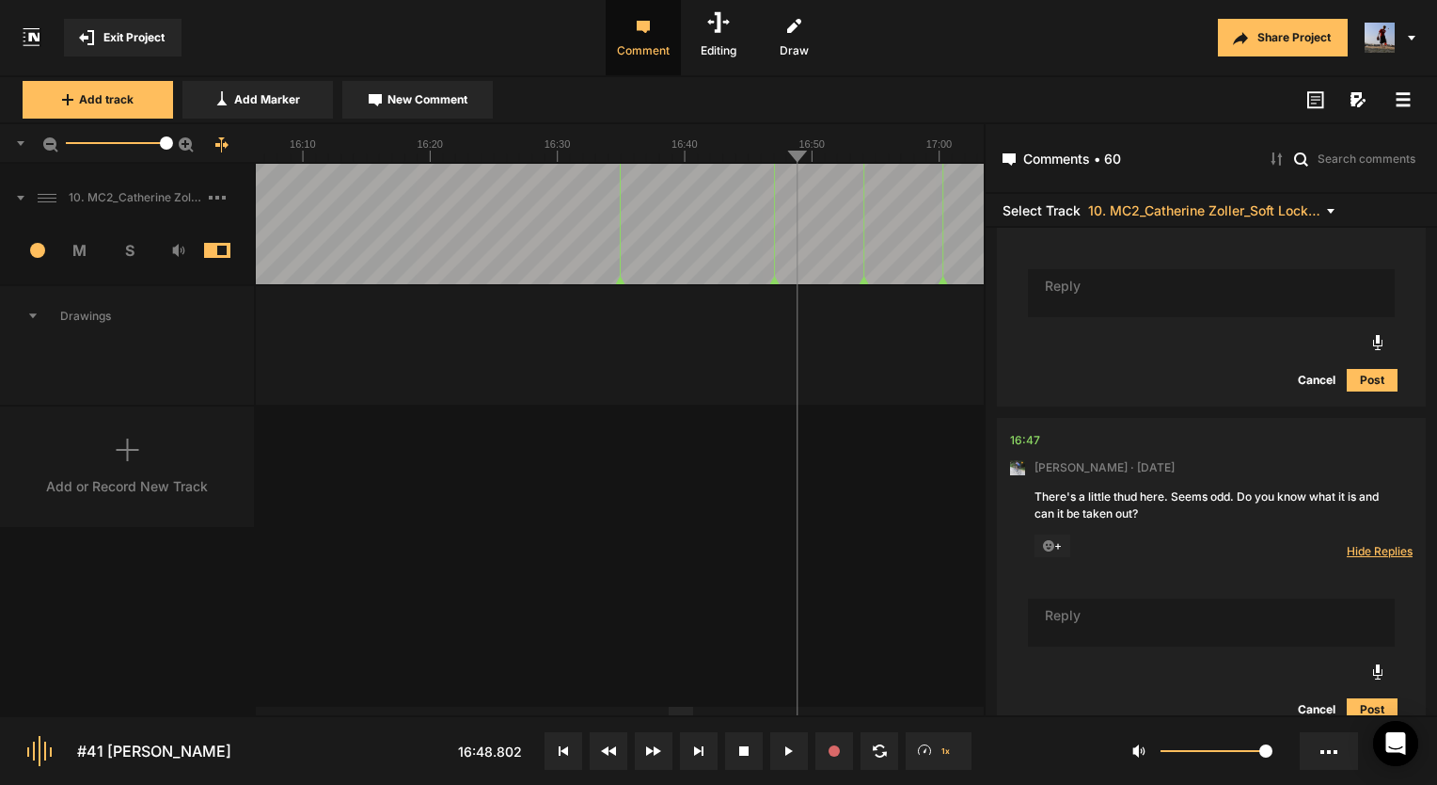
scroll to position [8095, 0]
type textarea "GONE! It was just a clip of audio accidentally left in the gap."
click at [1023, 446] on div "16:47" at bounding box center [1025, 440] width 30 height 19
click at [1155, 644] on textarea "GONE! It was just a clip of audio accidentally left in the gap." at bounding box center [1211, 622] width 367 height 49
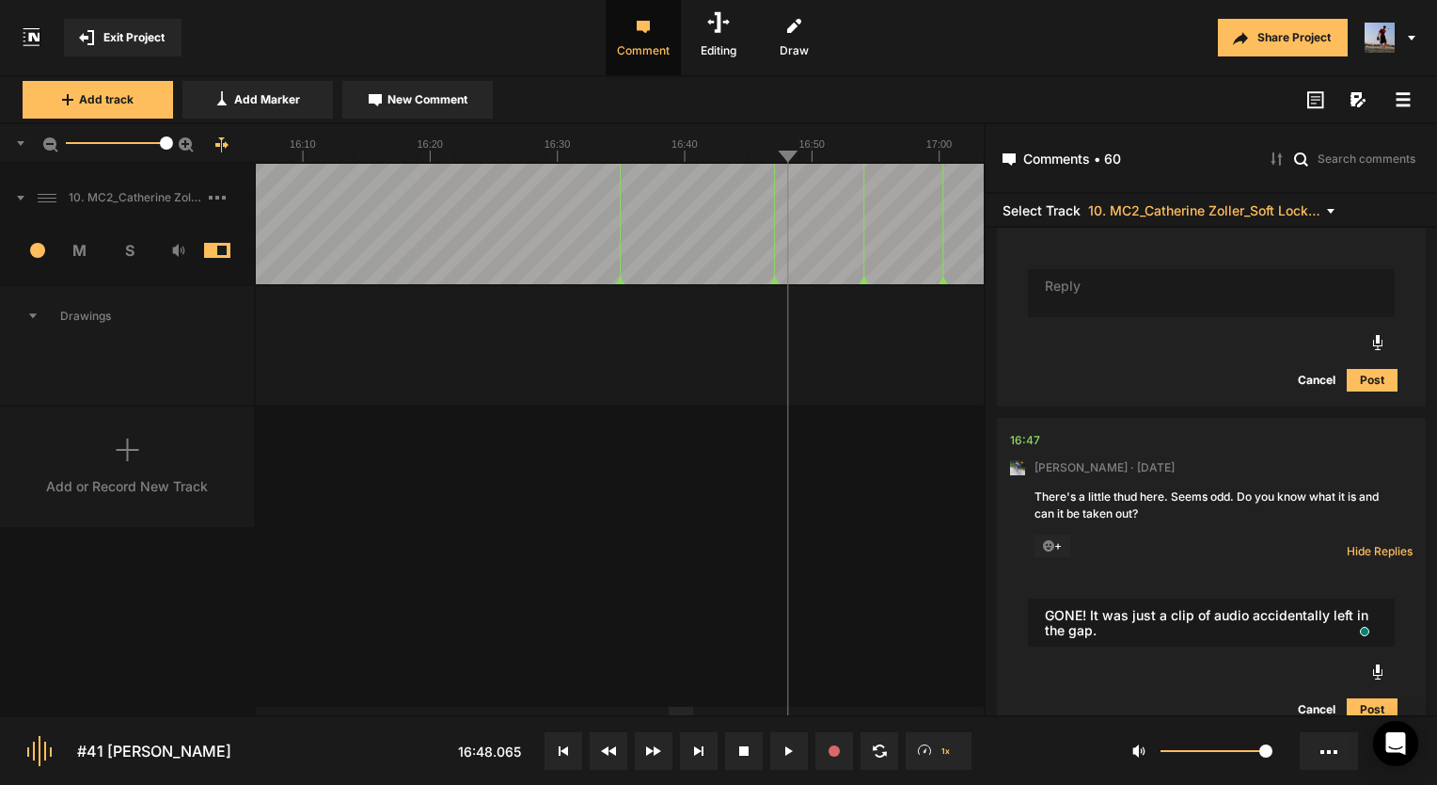
click at [1371, 712] on button "Post" at bounding box center [1372, 709] width 51 height 23
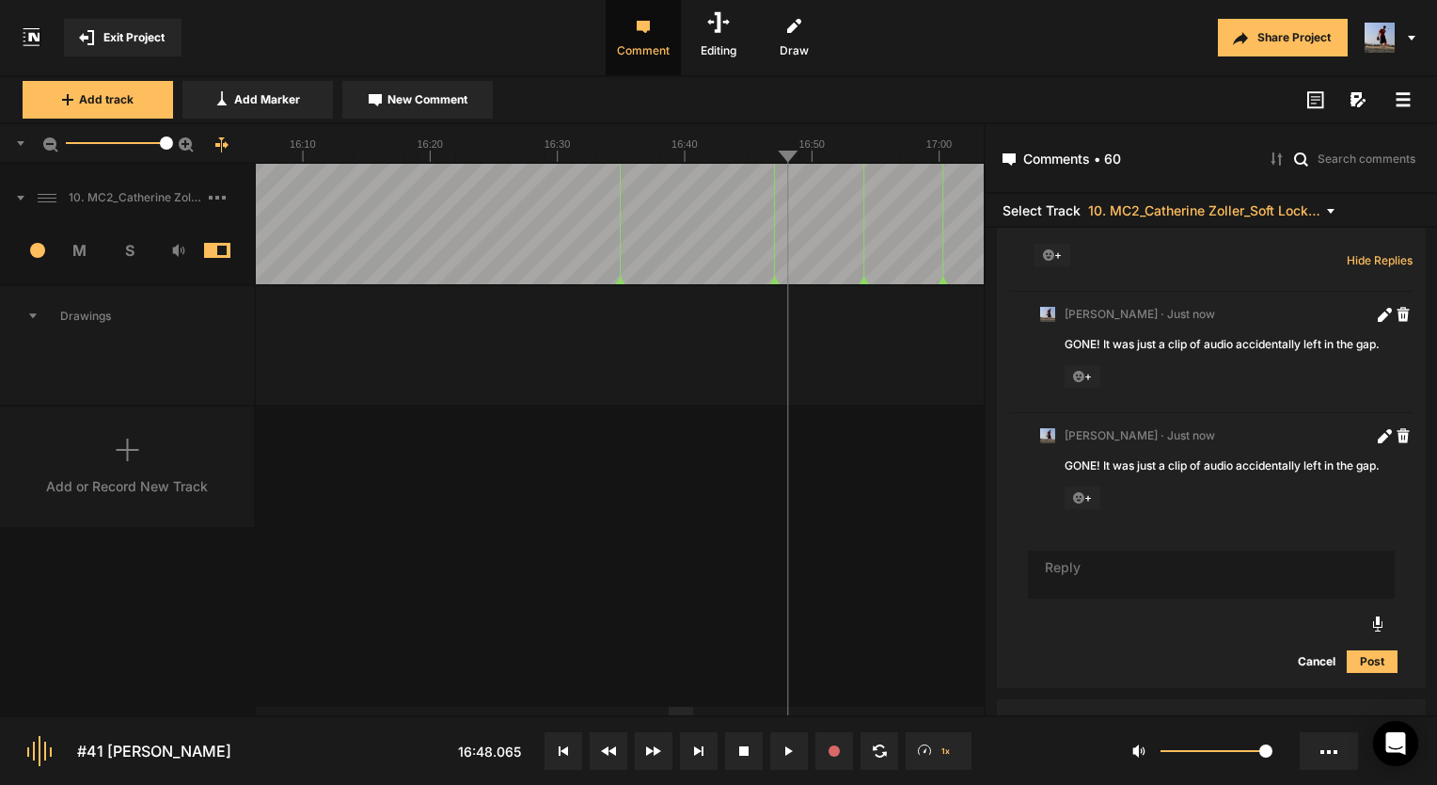
scroll to position [8291, 0]
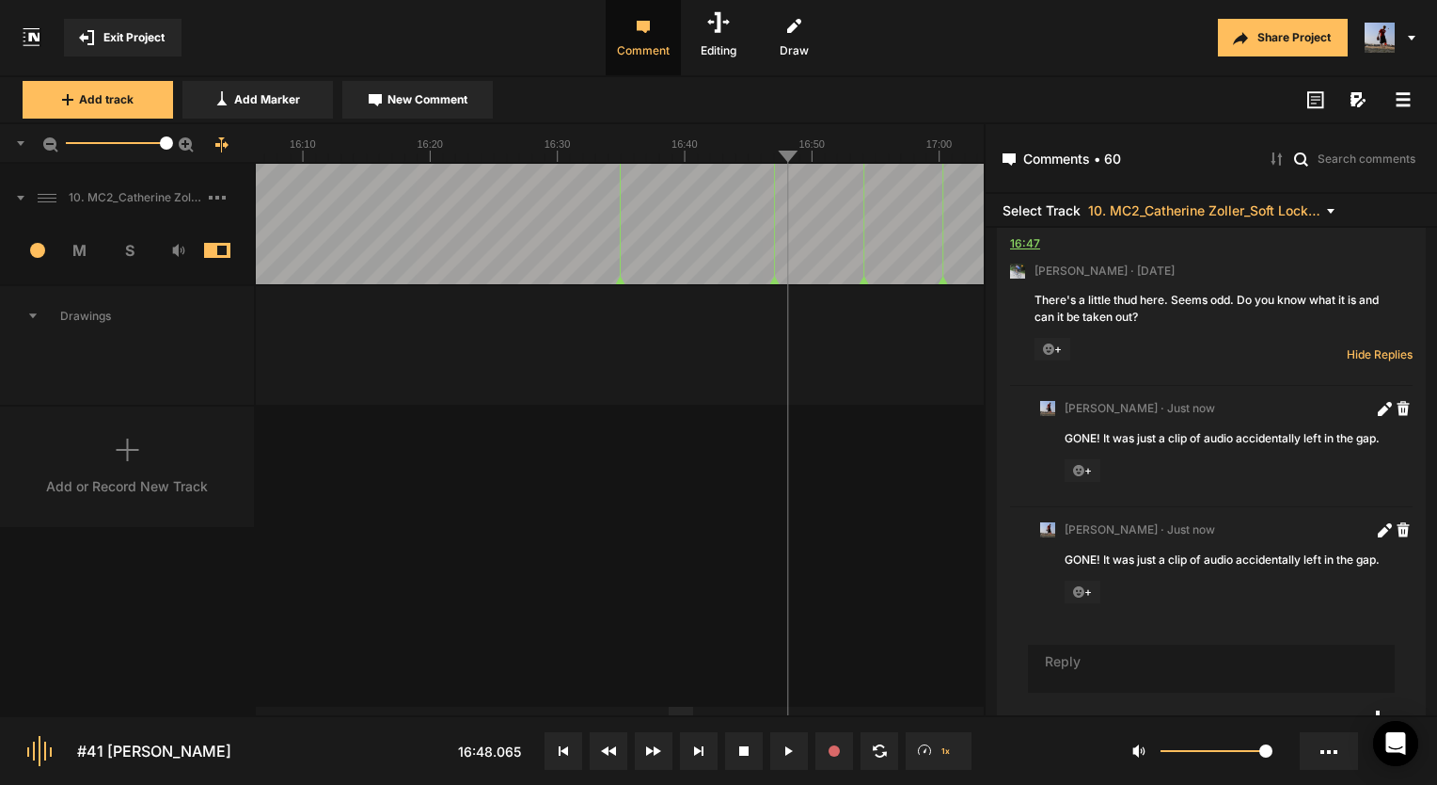
click at [1035, 253] on div "16:47" at bounding box center [1025, 243] width 30 height 19
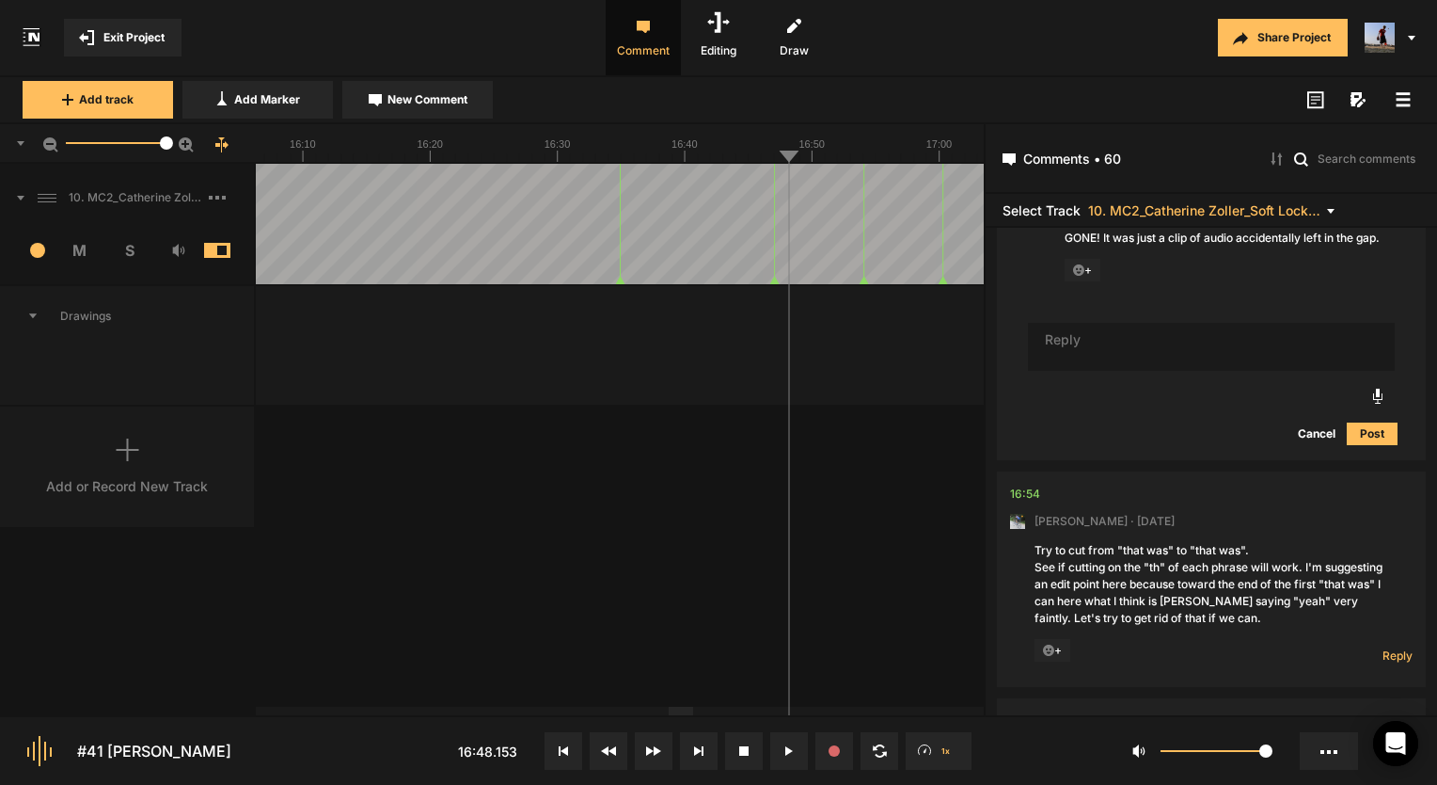
scroll to position [8480, 0]
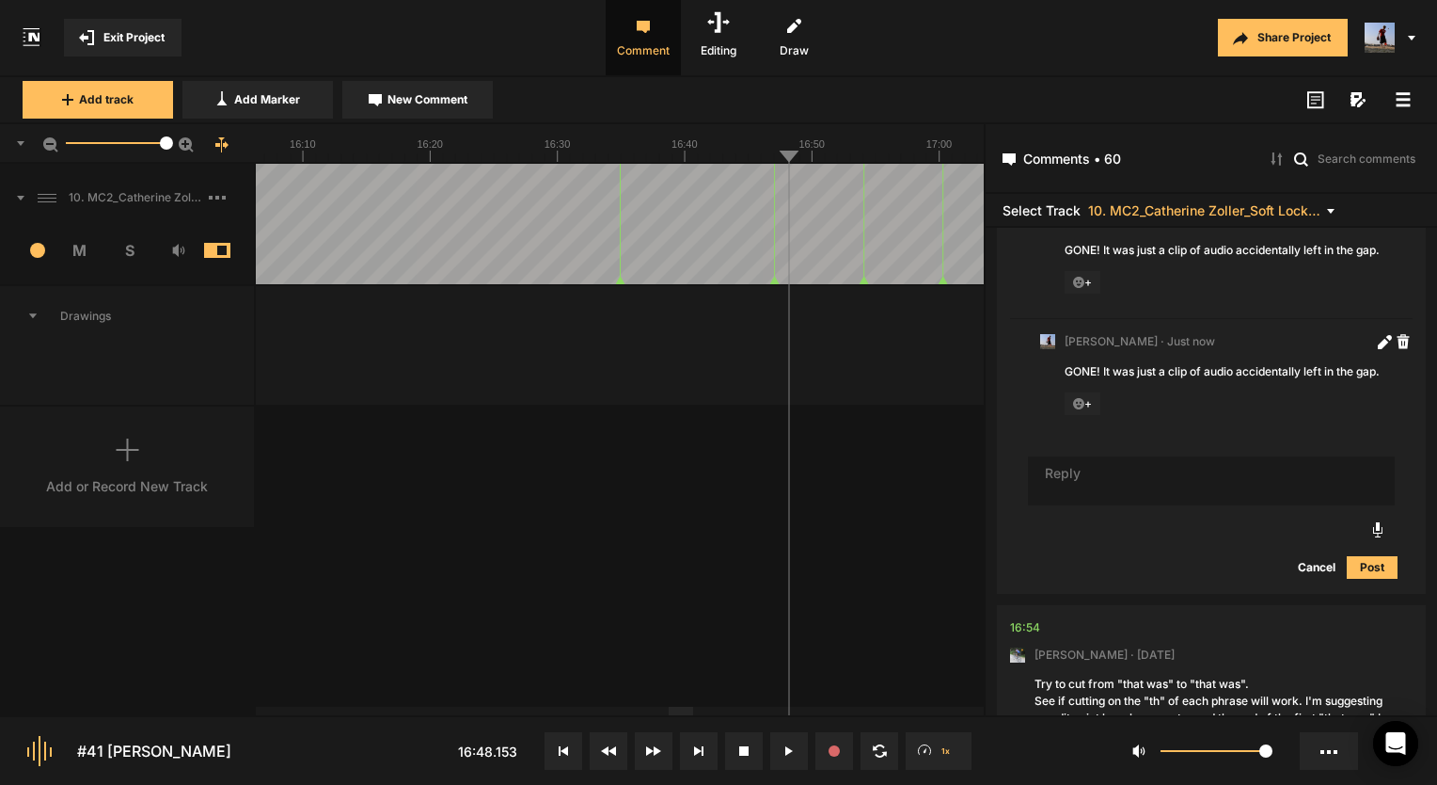
click at [1092, 505] on textarea "To enrich screen reader interactions, please activate Accessibility in Grammarl…" at bounding box center [1211, 480] width 367 height 49
type textarea "U"
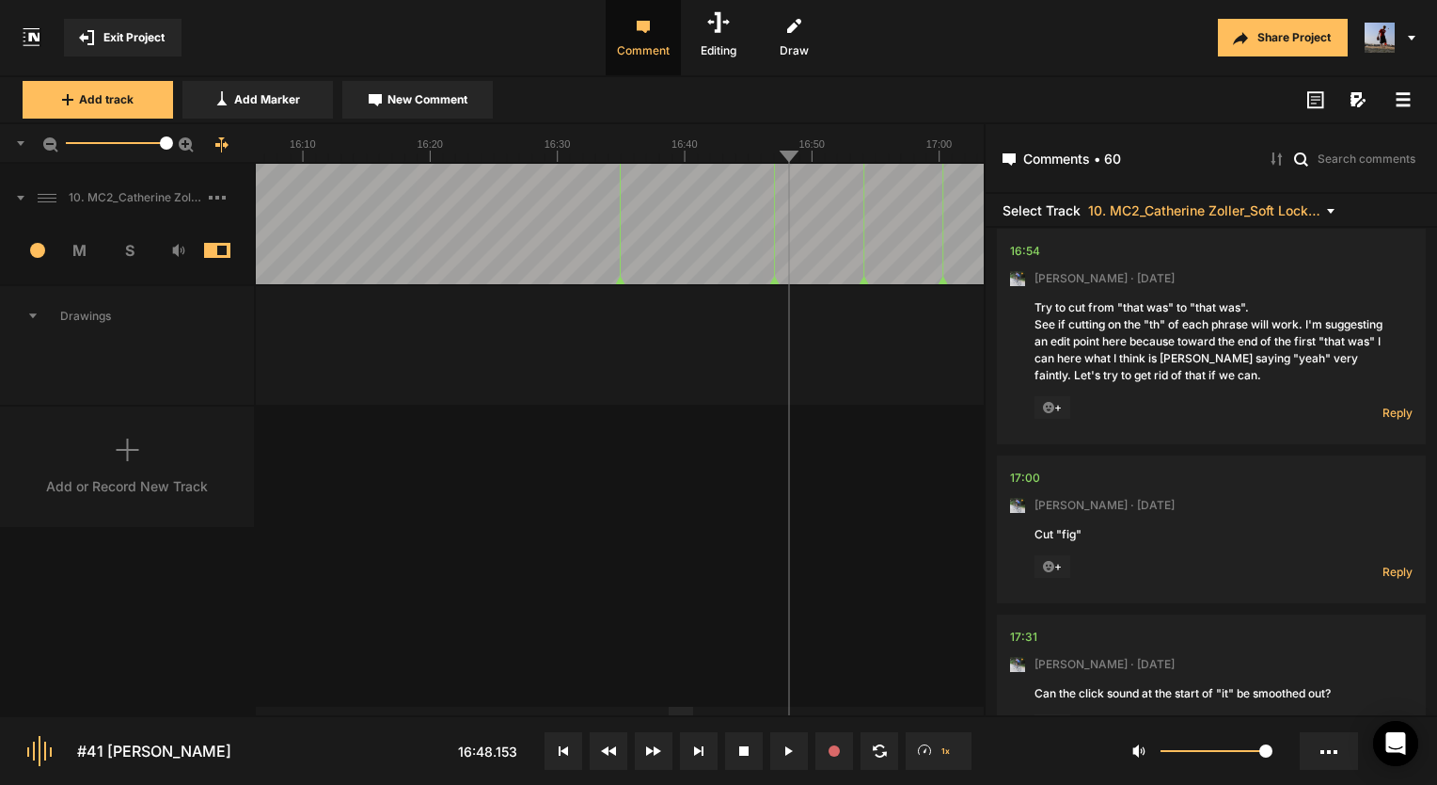
scroll to position [8762, 0]
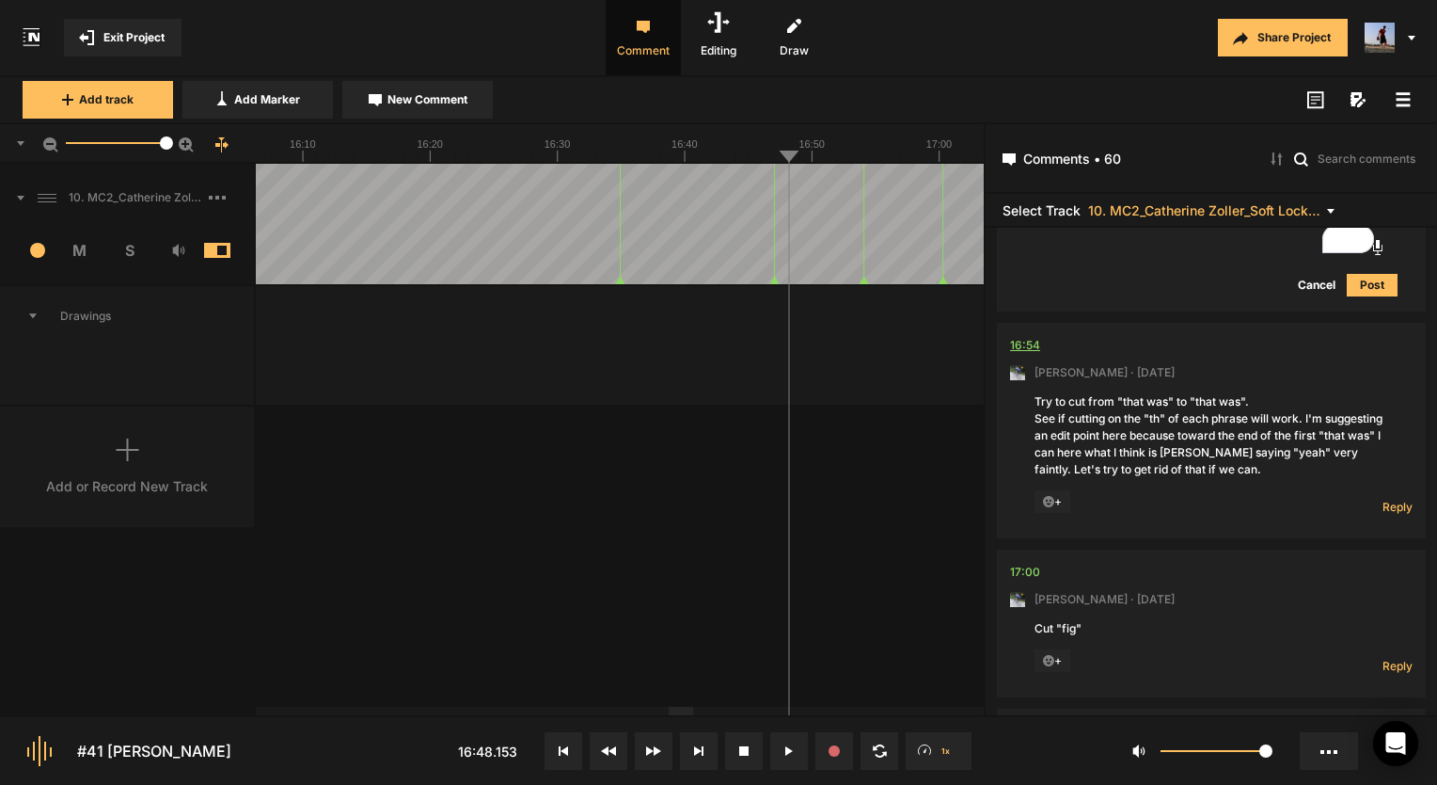
click at [1028, 355] on div "16:54" at bounding box center [1025, 345] width 30 height 19
click at [1384, 515] on span "Reply" at bounding box center [1398, 507] width 30 height 16
type textarea "Done!"
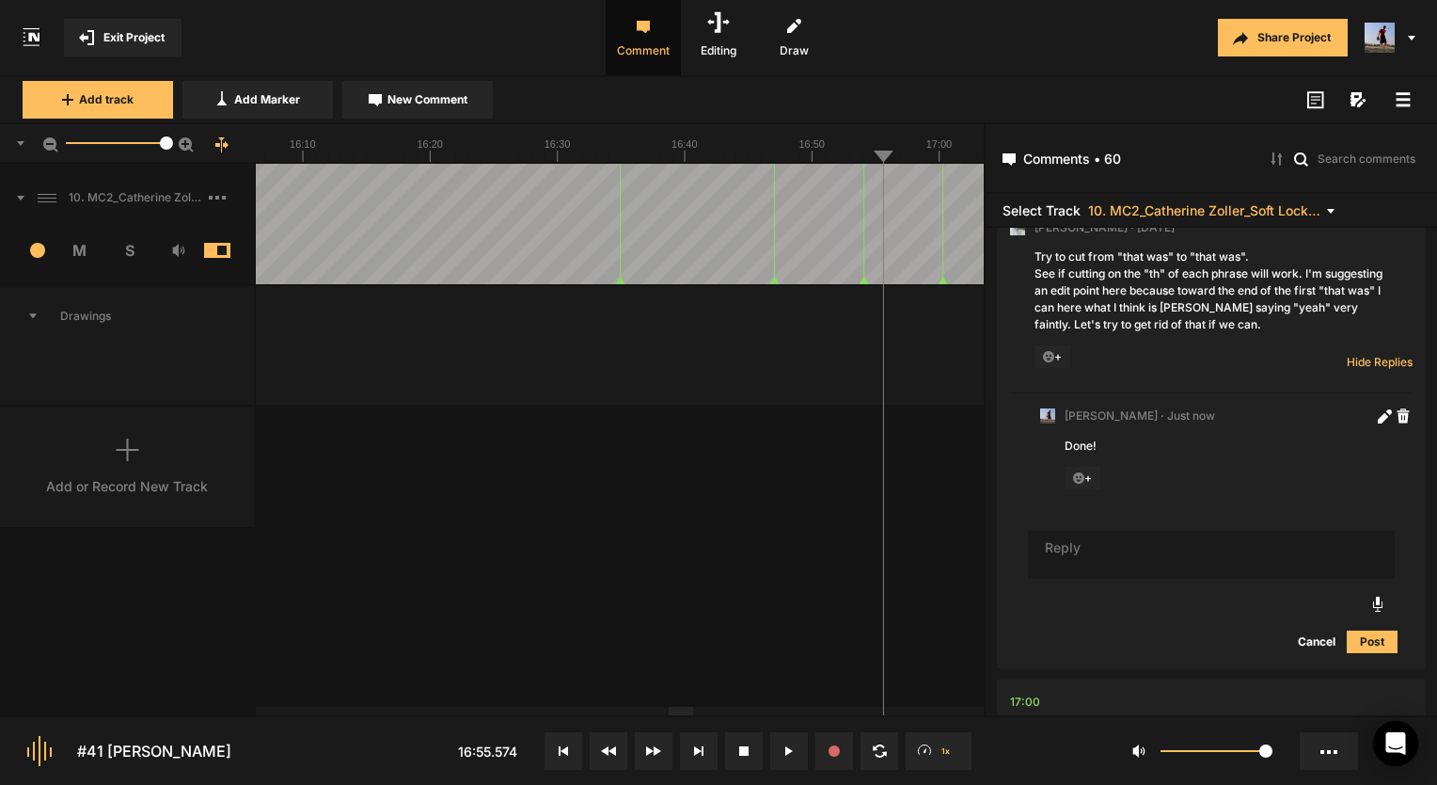
scroll to position [9169, 0]
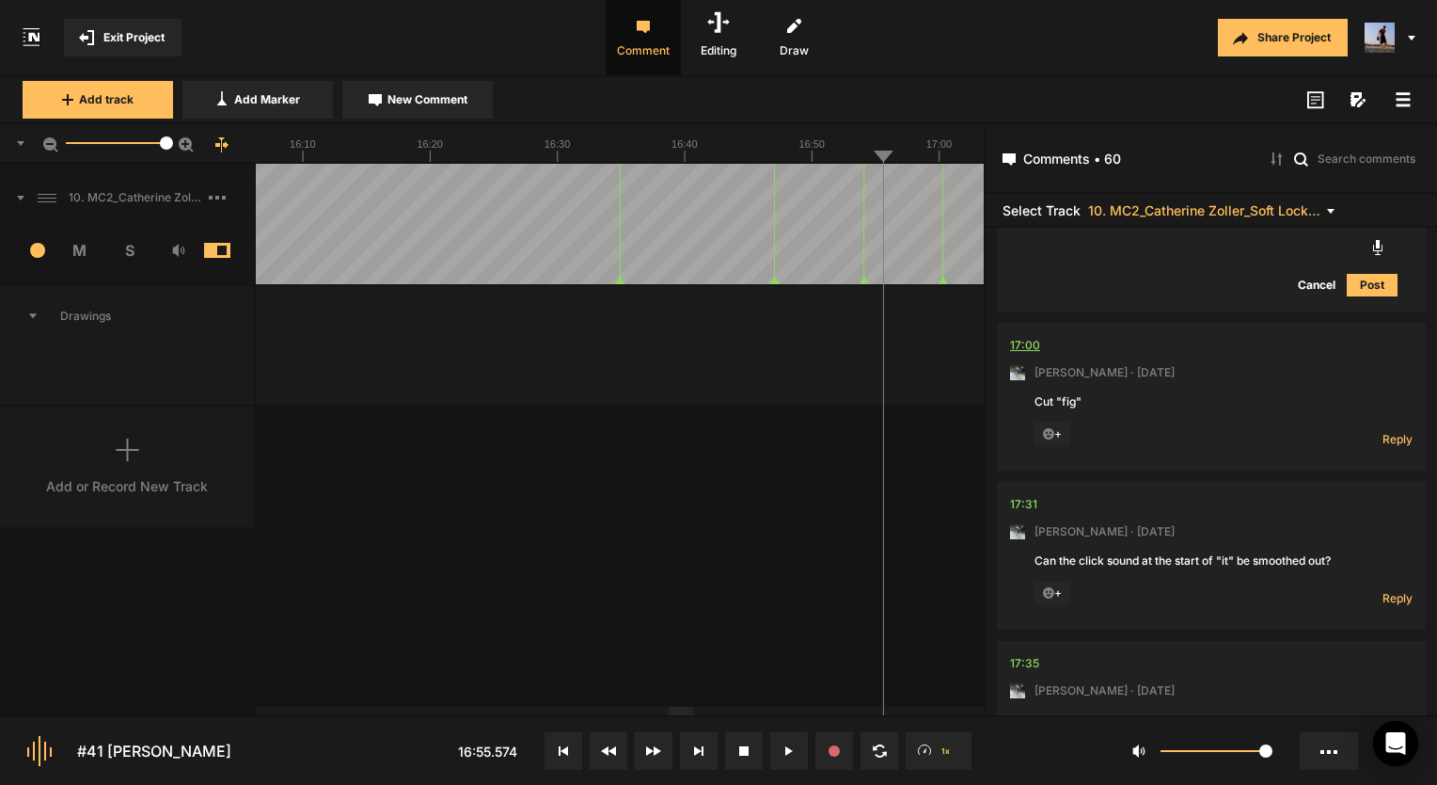
click at [1029, 355] on div "17:00" at bounding box center [1025, 345] width 30 height 19
click at [1024, 376] on nt-comment "17:00 Mark Weeber · 5 days ago Cut "fig" + Reply Hide Replies" at bounding box center [1211, 397] width 403 height 148
click at [1024, 355] on div "17:00" at bounding box center [1025, 345] width 30 height 19
click at [1282, 447] on div "+" at bounding box center [1174, 434] width 278 height 24
click at [1383, 606] on span "Reply" at bounding box center [1398, 598] width 30 height 16
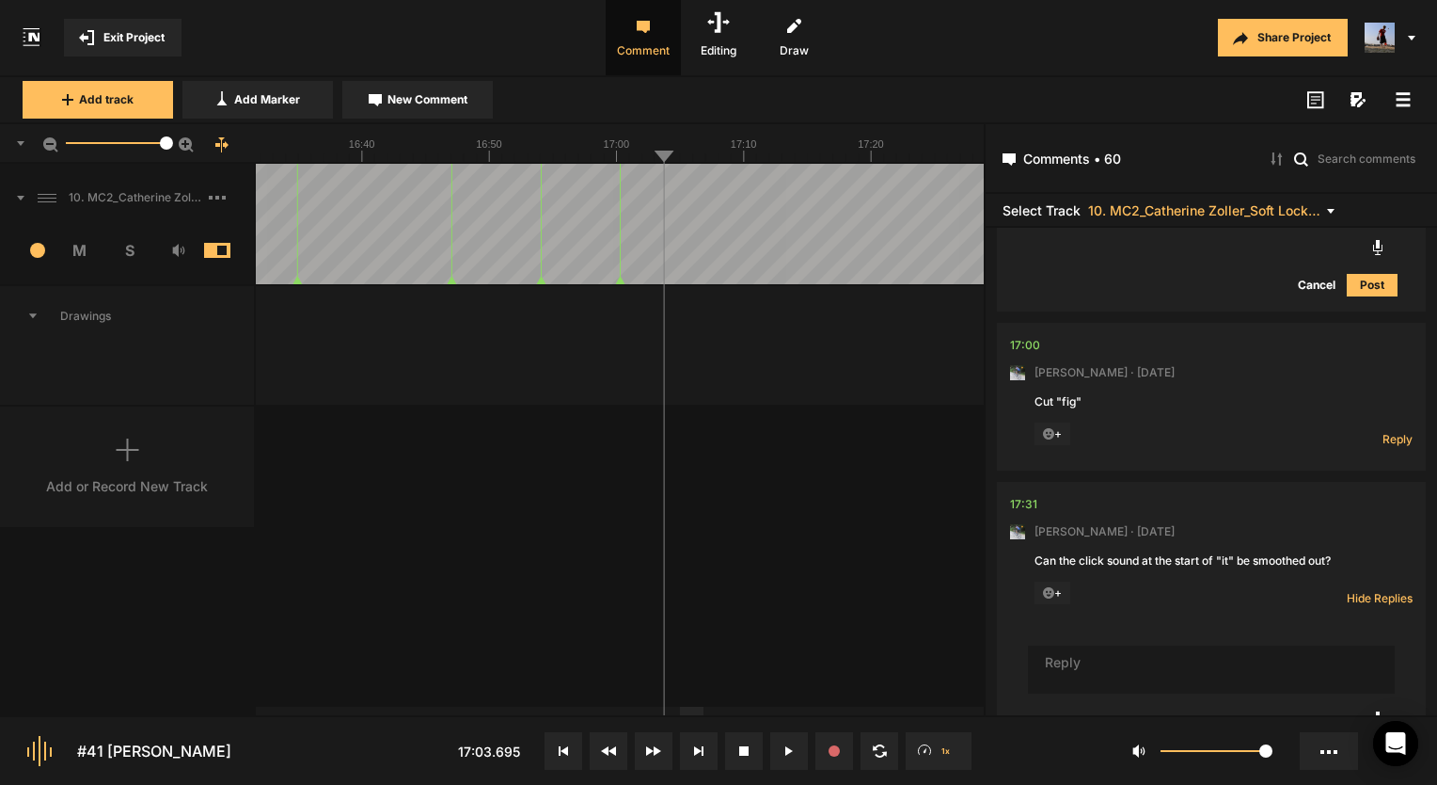
scroll to position [9263, 0]
type textarea "G"
type textarea "Eliminated"
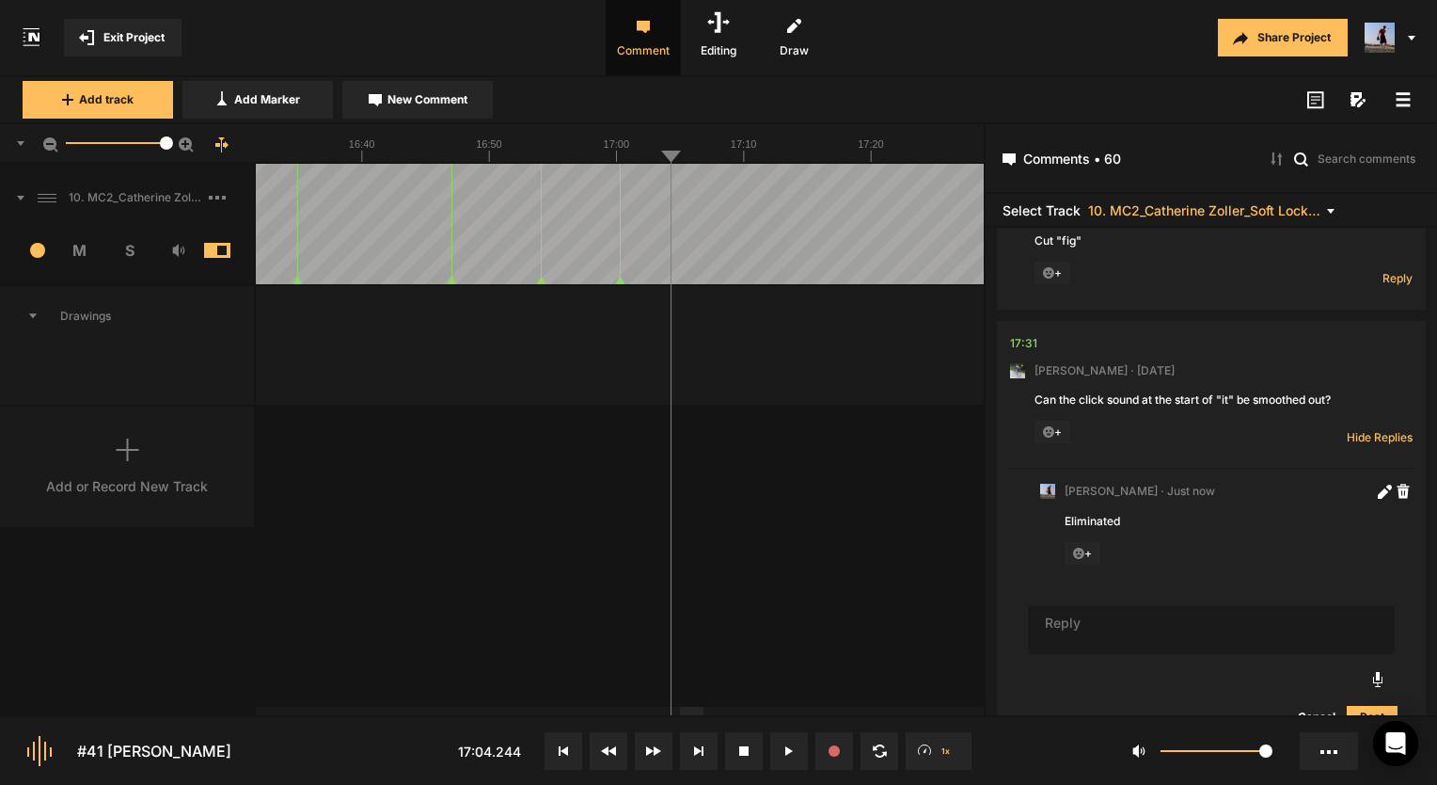
scroll to position [9385, 0]
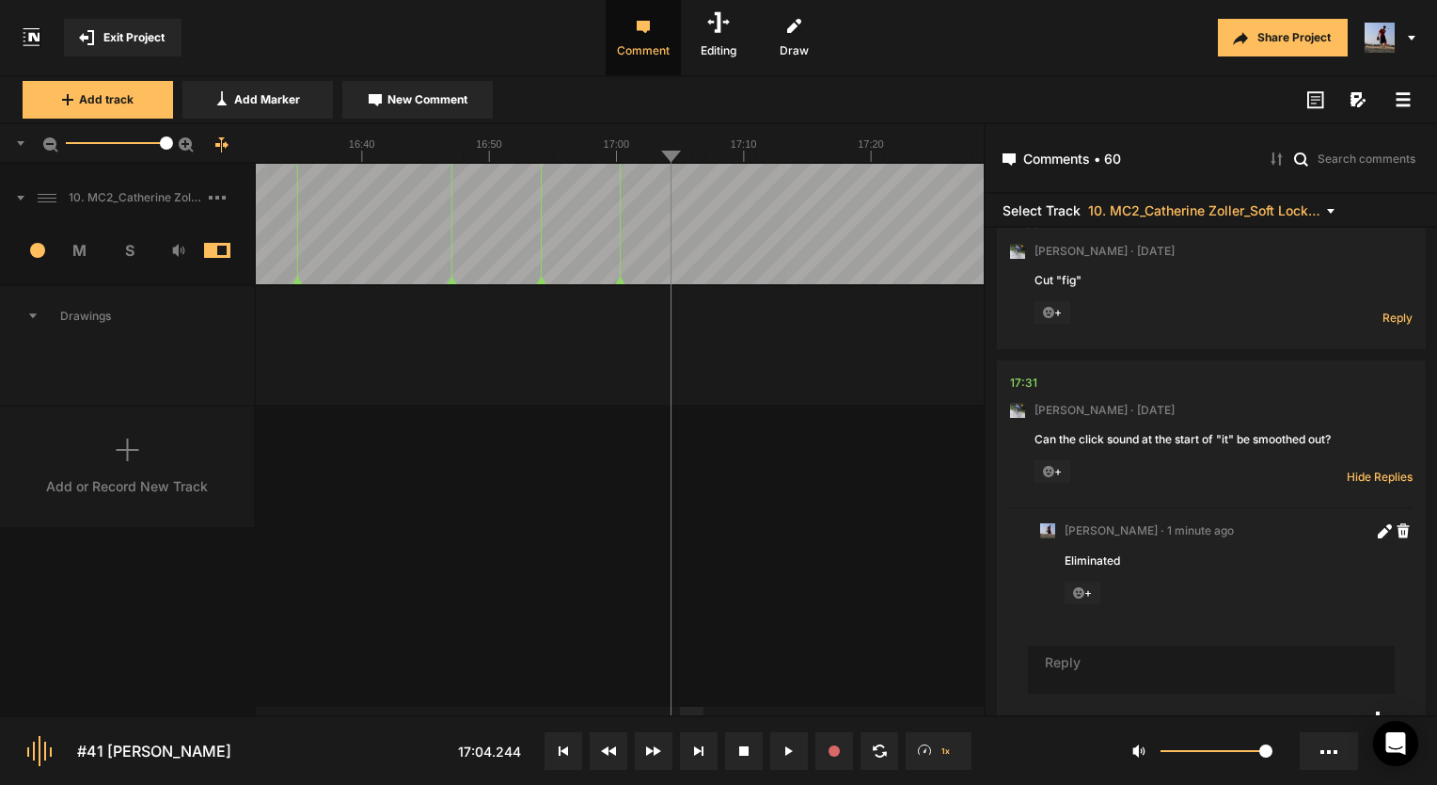
click at [1383, 325] on span "Reply" at bounding box center [1398, 317] width 30 height 16
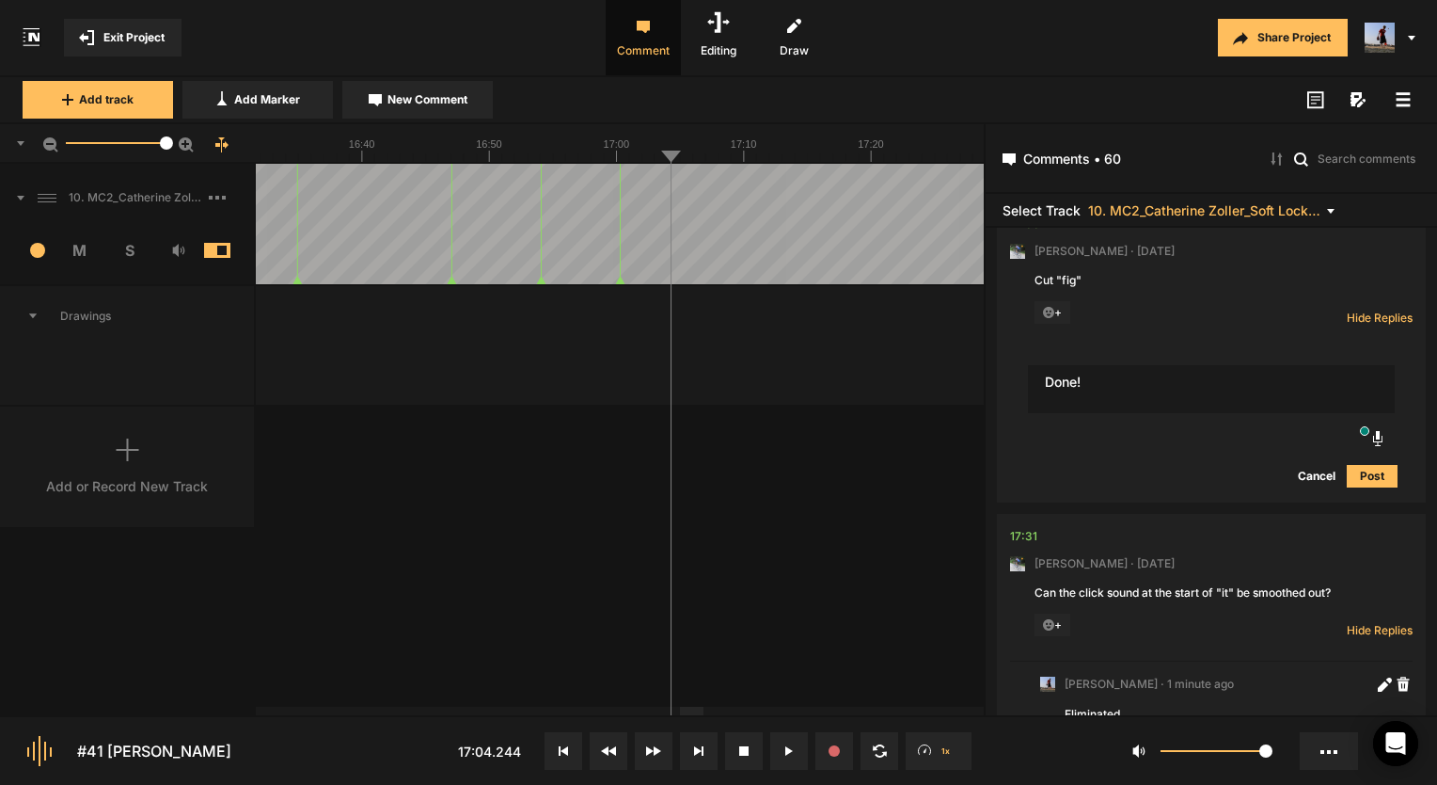
type textarea "Done!"
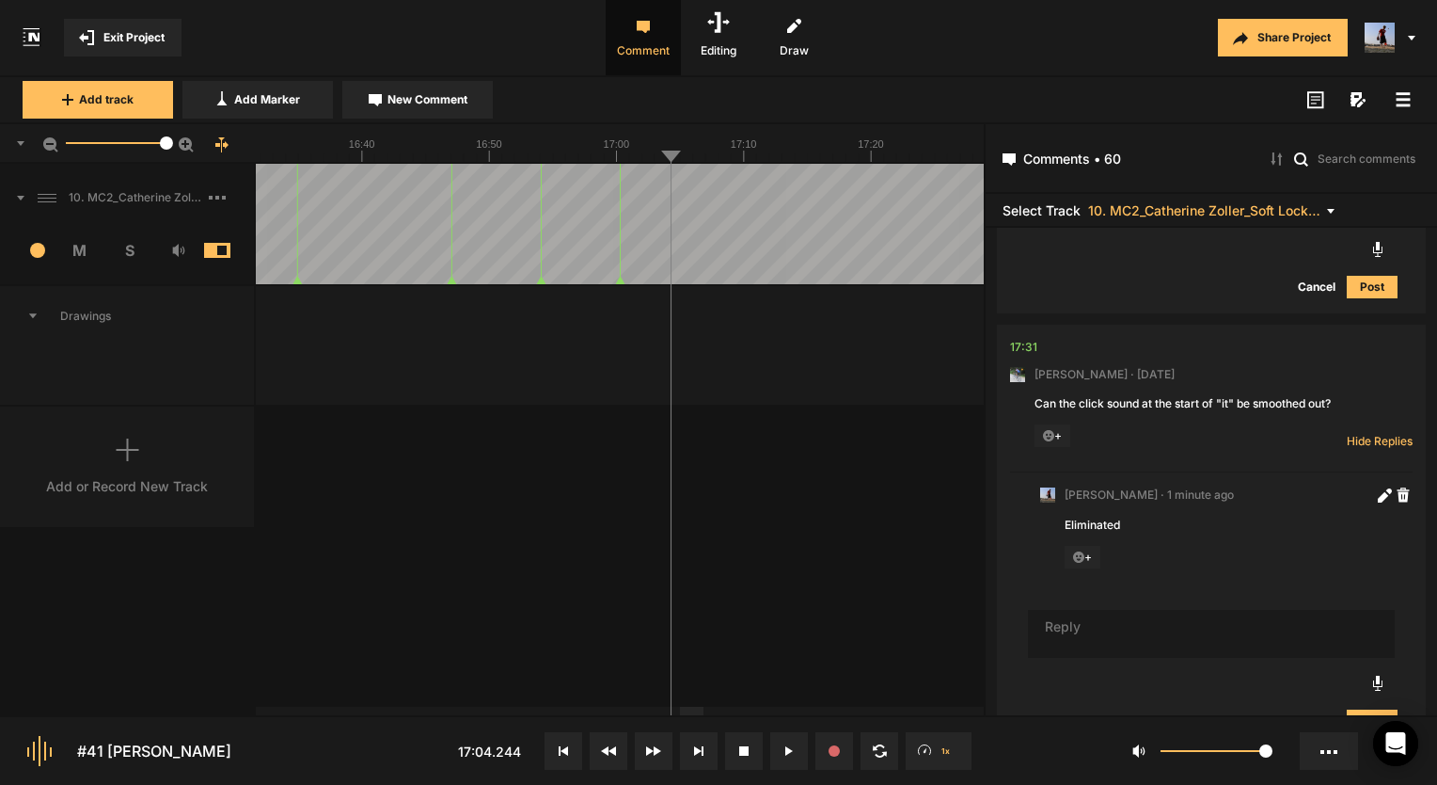
scroll to position [9761, 0]
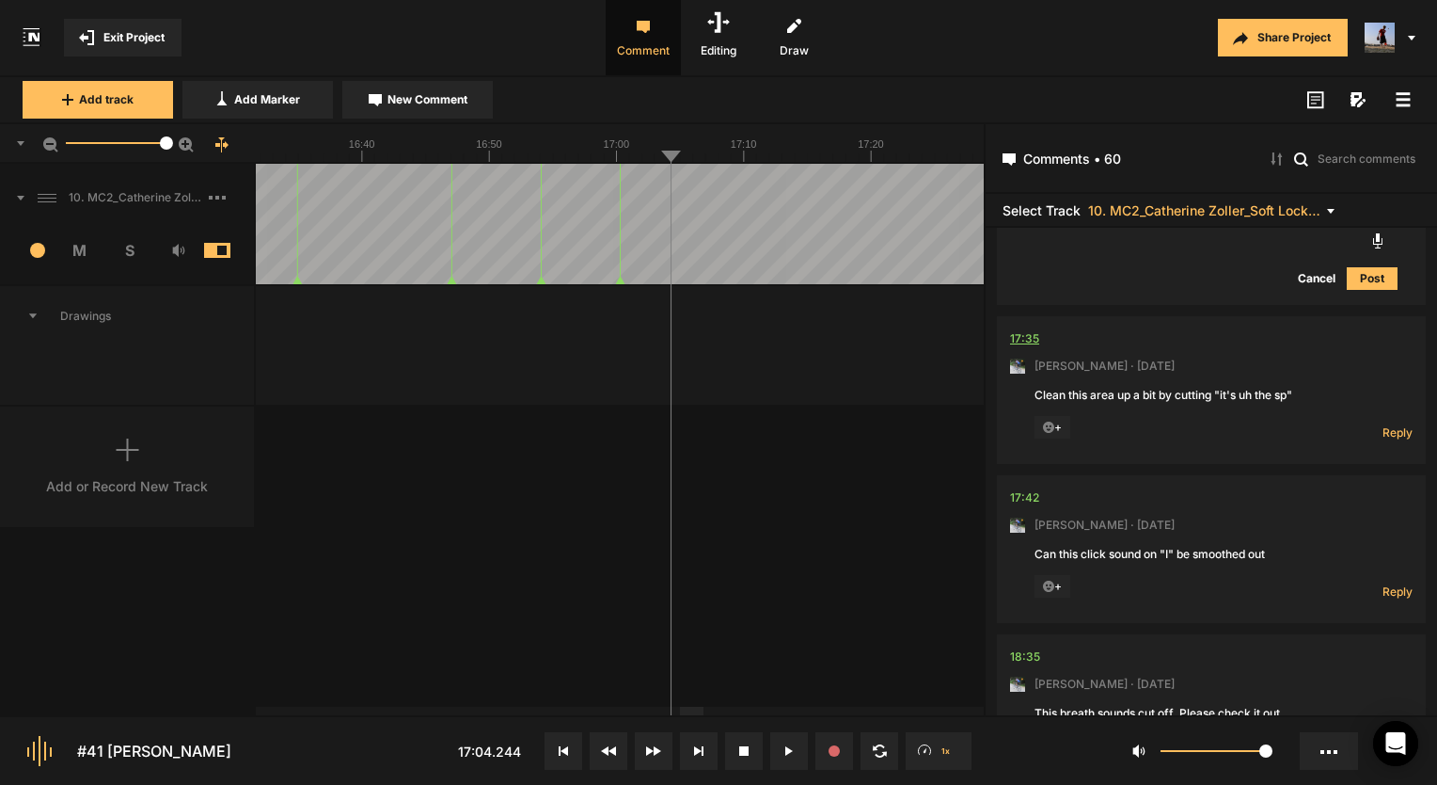
click at [1017, 348] on div "17:35" at bounding box center [1024, 338] width 29 height 19
click at [1392, 599] on span "Reply" at bounding box center [1398, 591] width 30 height 16
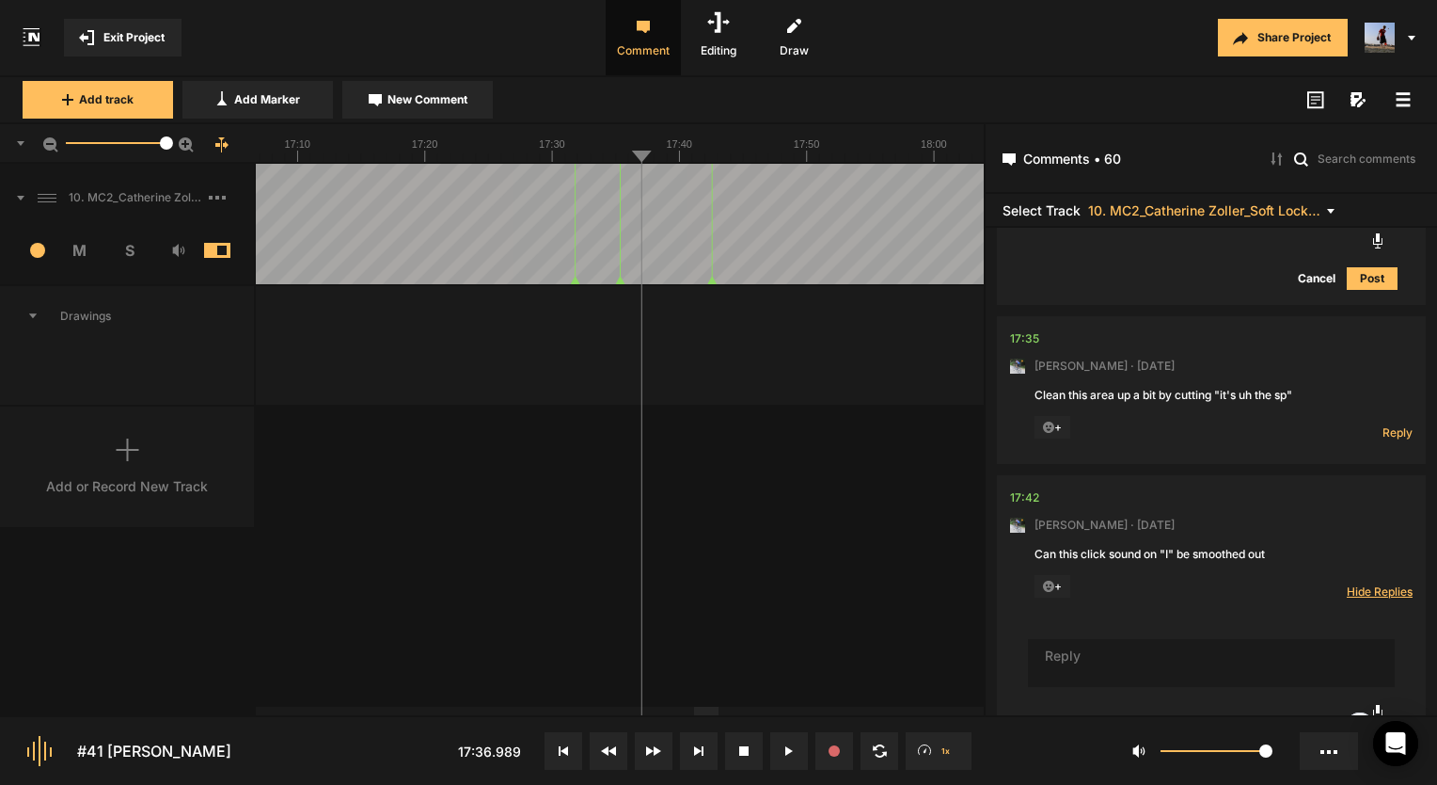
type textarea "D"
click at [1152, 688] on textarea "Be gone click!" at bounding box center [1211, 663] width 367 height 49
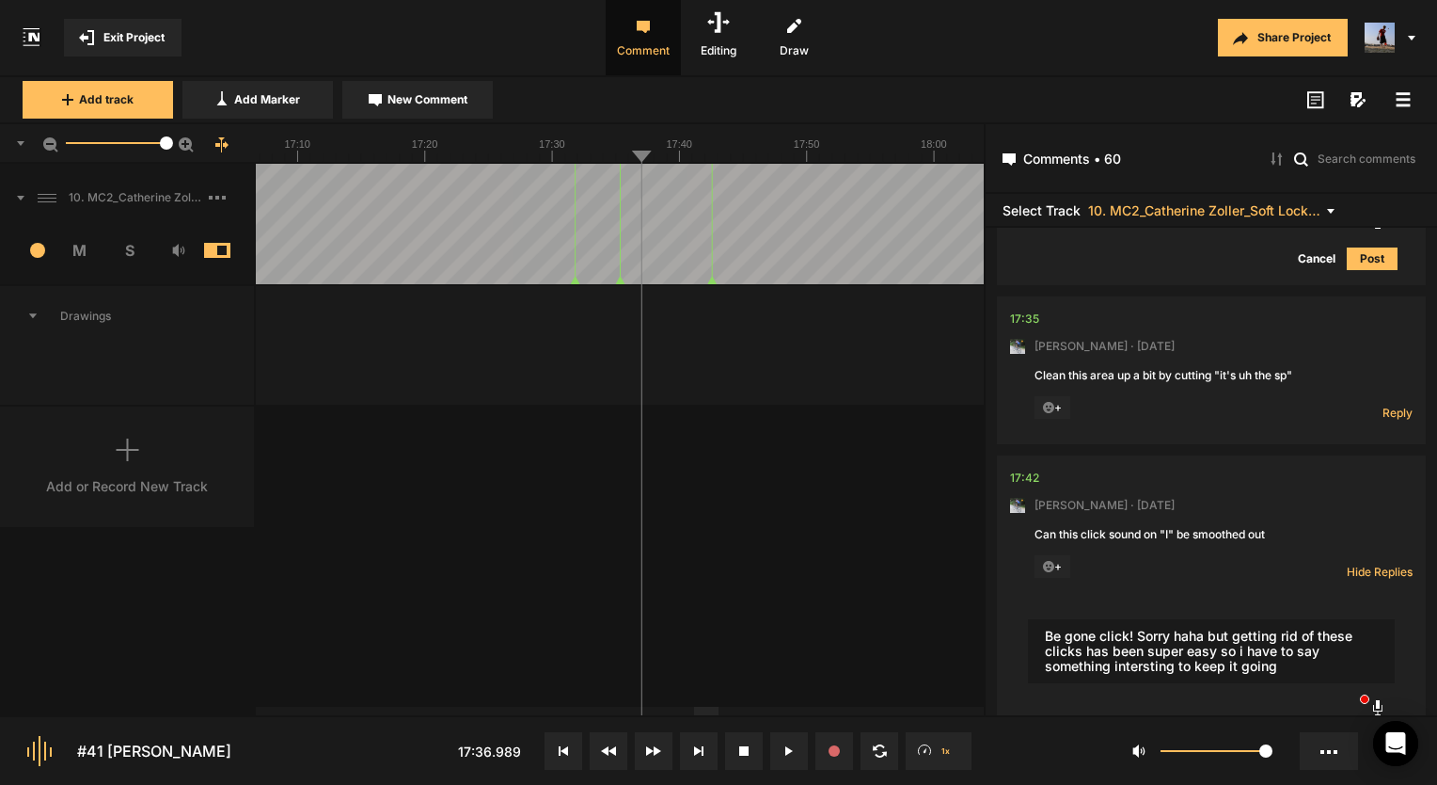
type textarea "Be gone click! Sorry haha but getting rid of these clicks has been super easy s…"
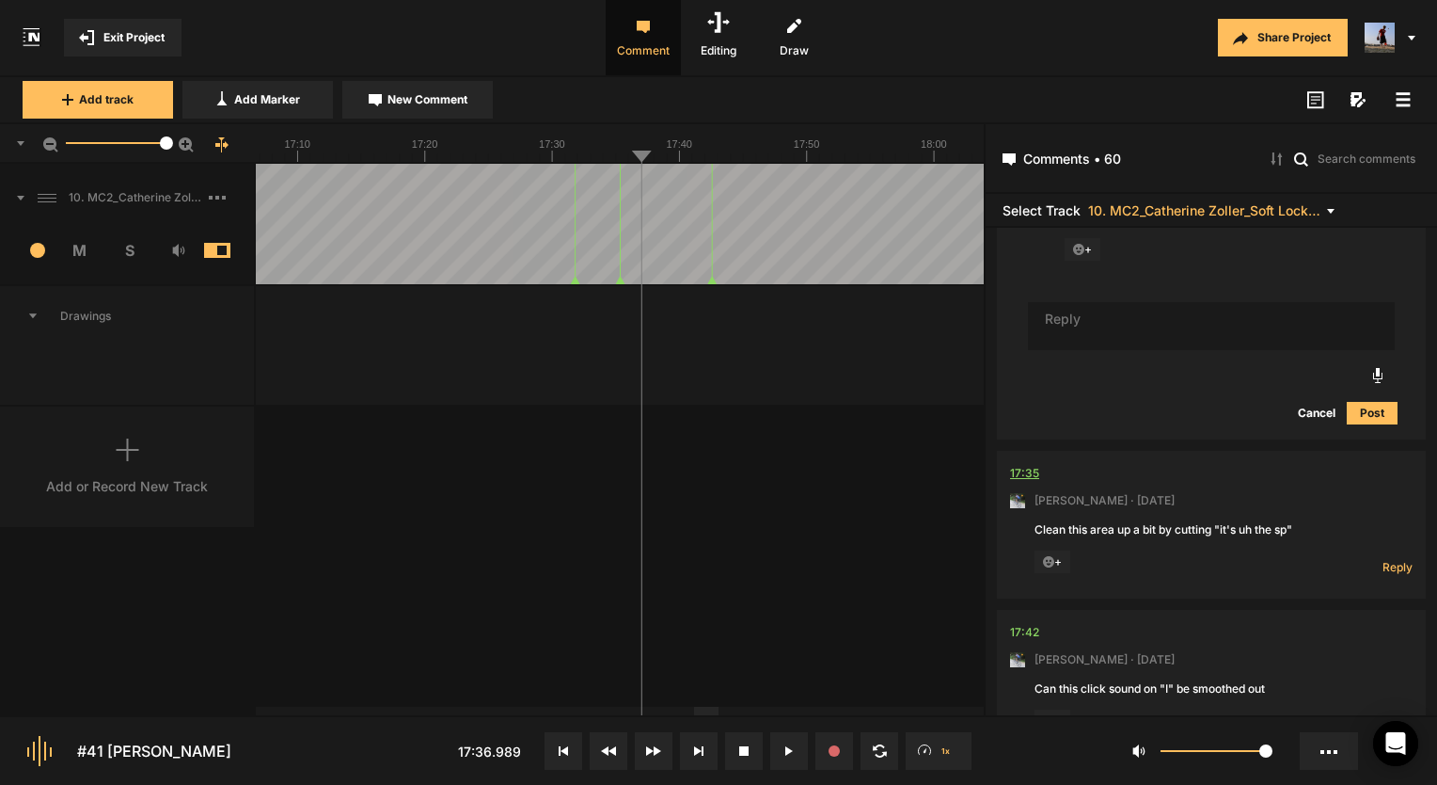
click at [1035, 483] on div "17:35" at bounding box center [1024, 473] width 29 height 19
click at [1383, 575] on span "Reply" at bounding box center [1398, 567] width 30 height 16
type textarea "Done!"
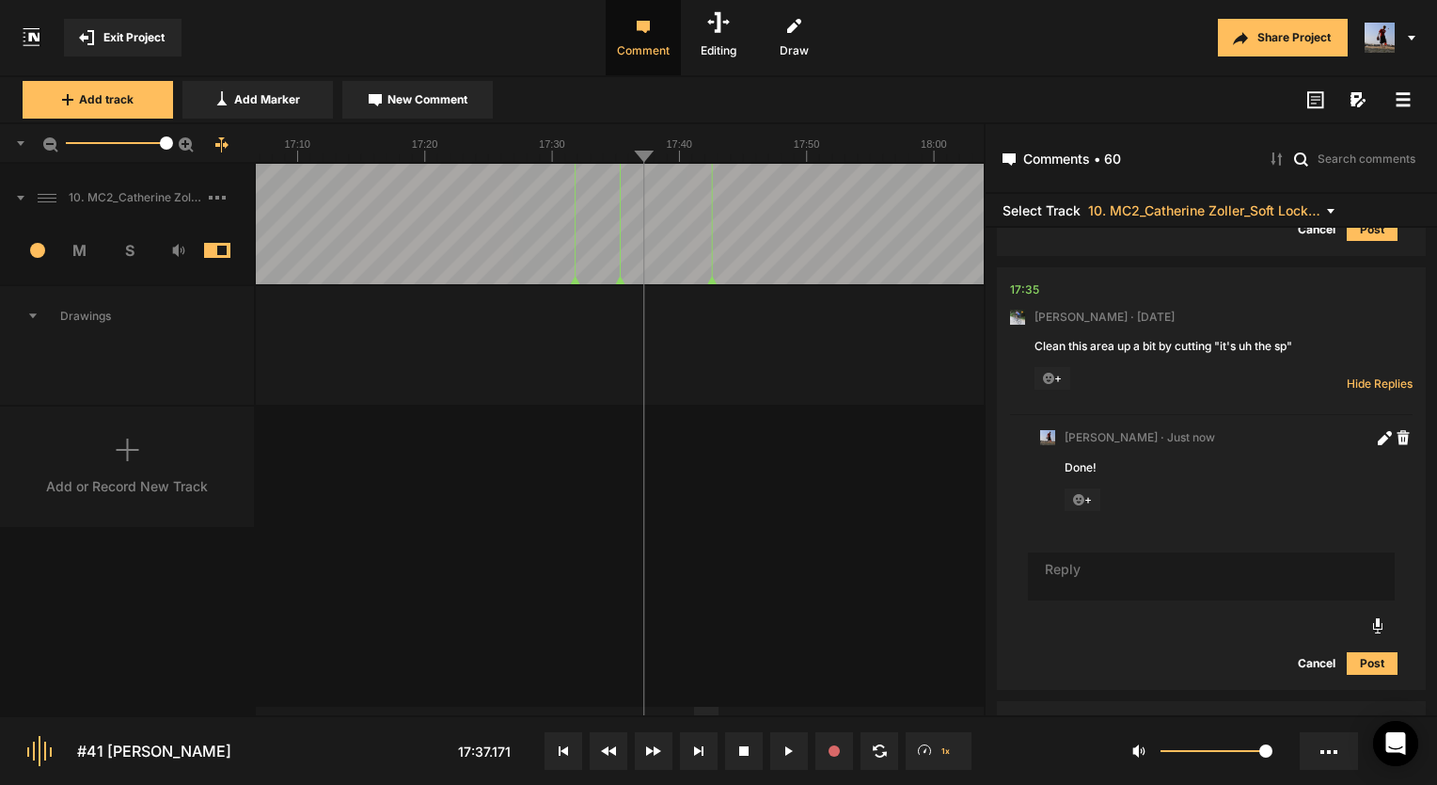
scroll to position [10265, 0]
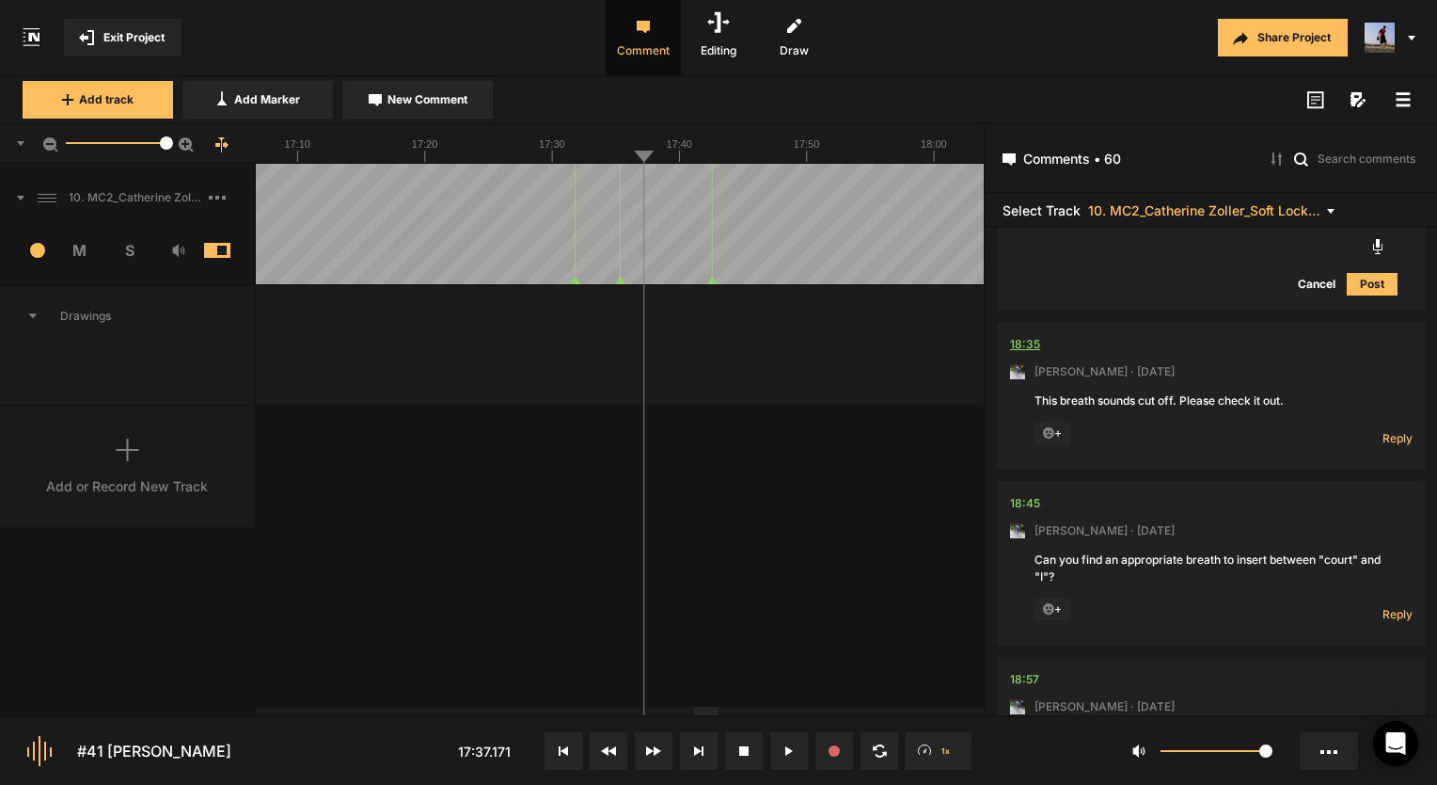
click at [1024, 354] on div "18:35" at bounding box center [1025, 344] width 30 height 19
click at [1015, 354] on div "18:35" at bounding box center [1025, 344] width 30 height 19
click at [1388, 446] on span "Reply" at bounding box center [1398, 438] width 30 height 16
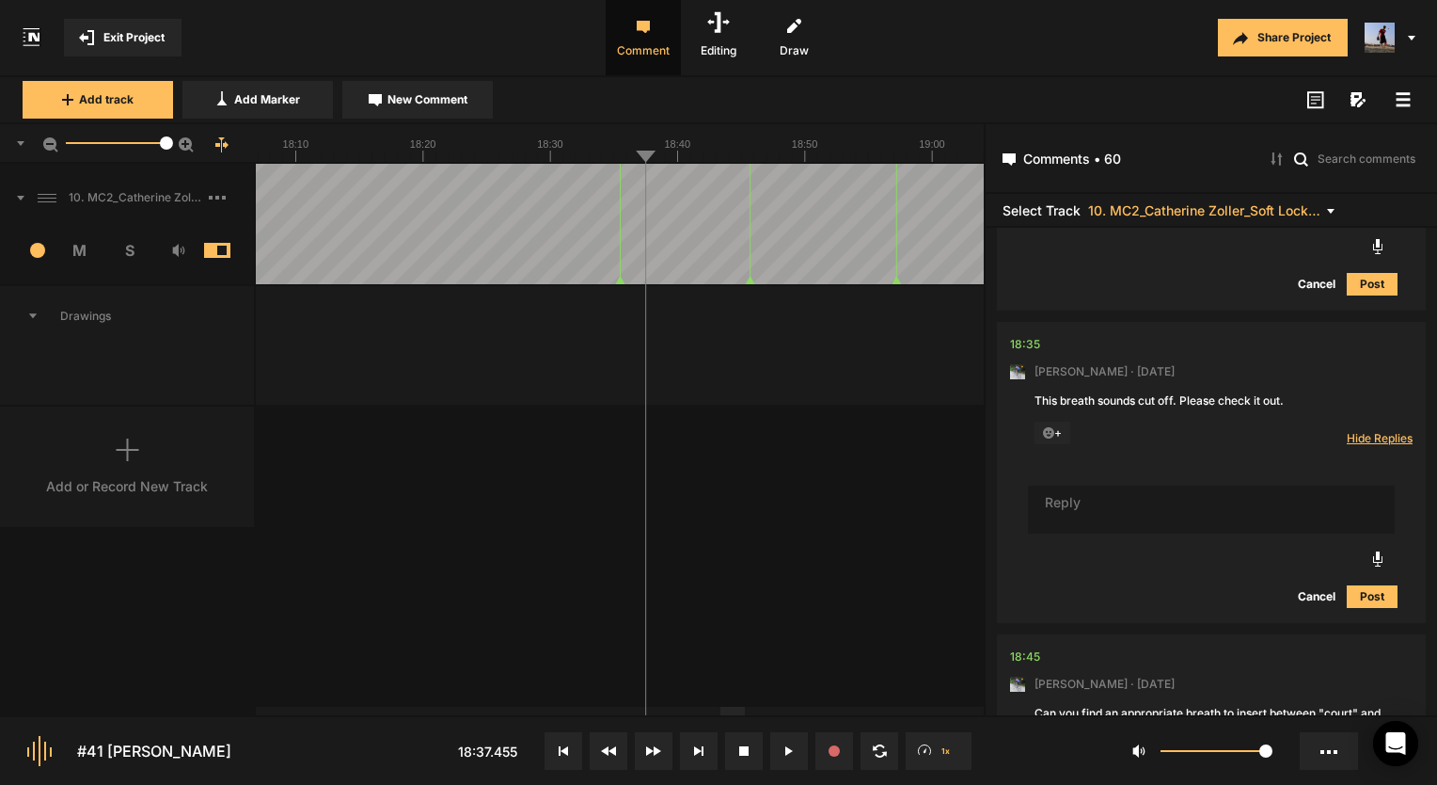
scroll to position [11033, 0]
type textarea "Done!"
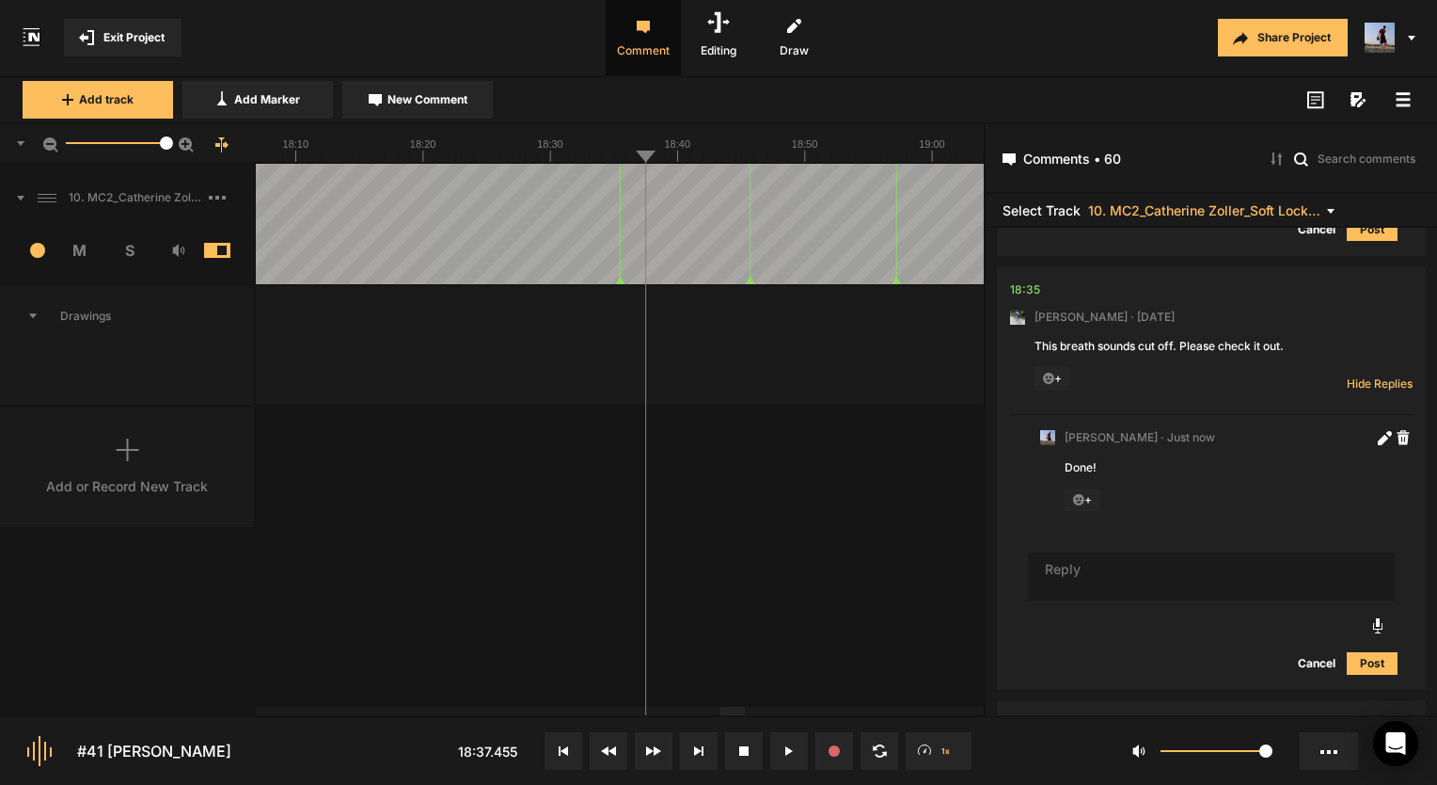
scroll to position [11307, 0]
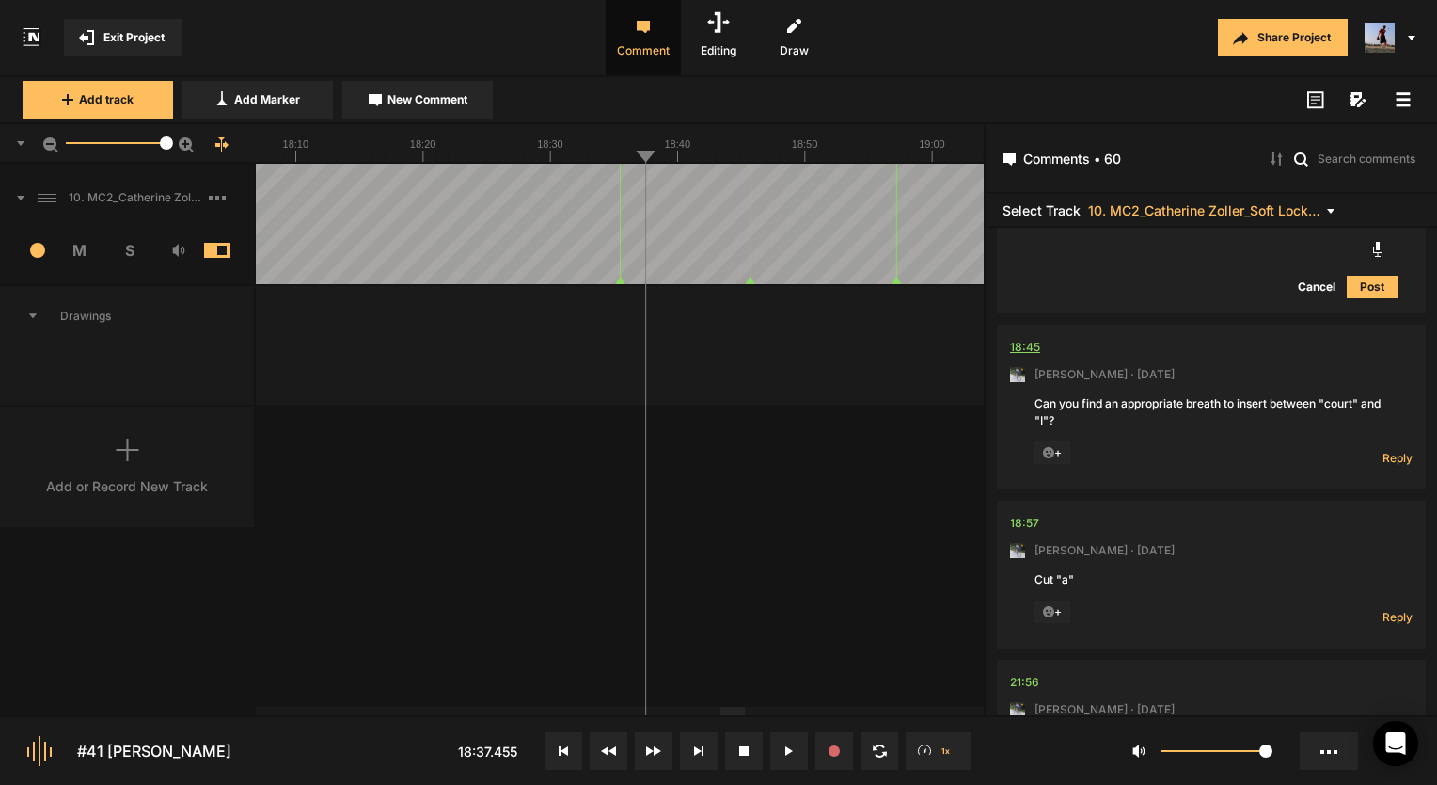
click at [1010, 357] on div "18:45" at bounding box center [1025, 347] width 30 height 19
click at [1386, 466] on span "Reply" at bounding box center [1398, 458] width 30 height 16
type textarea "Done!"
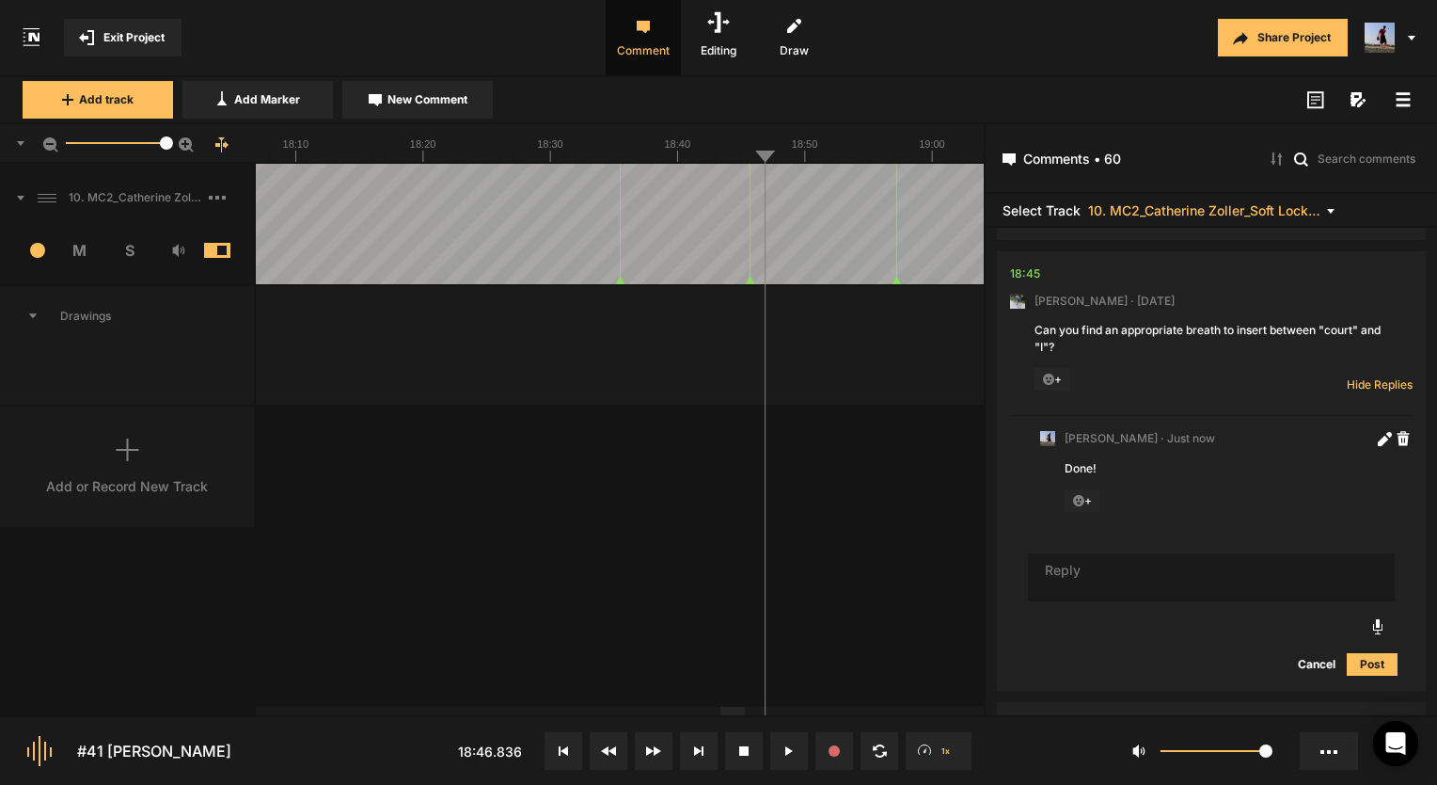
scroll to position [11631, 0]
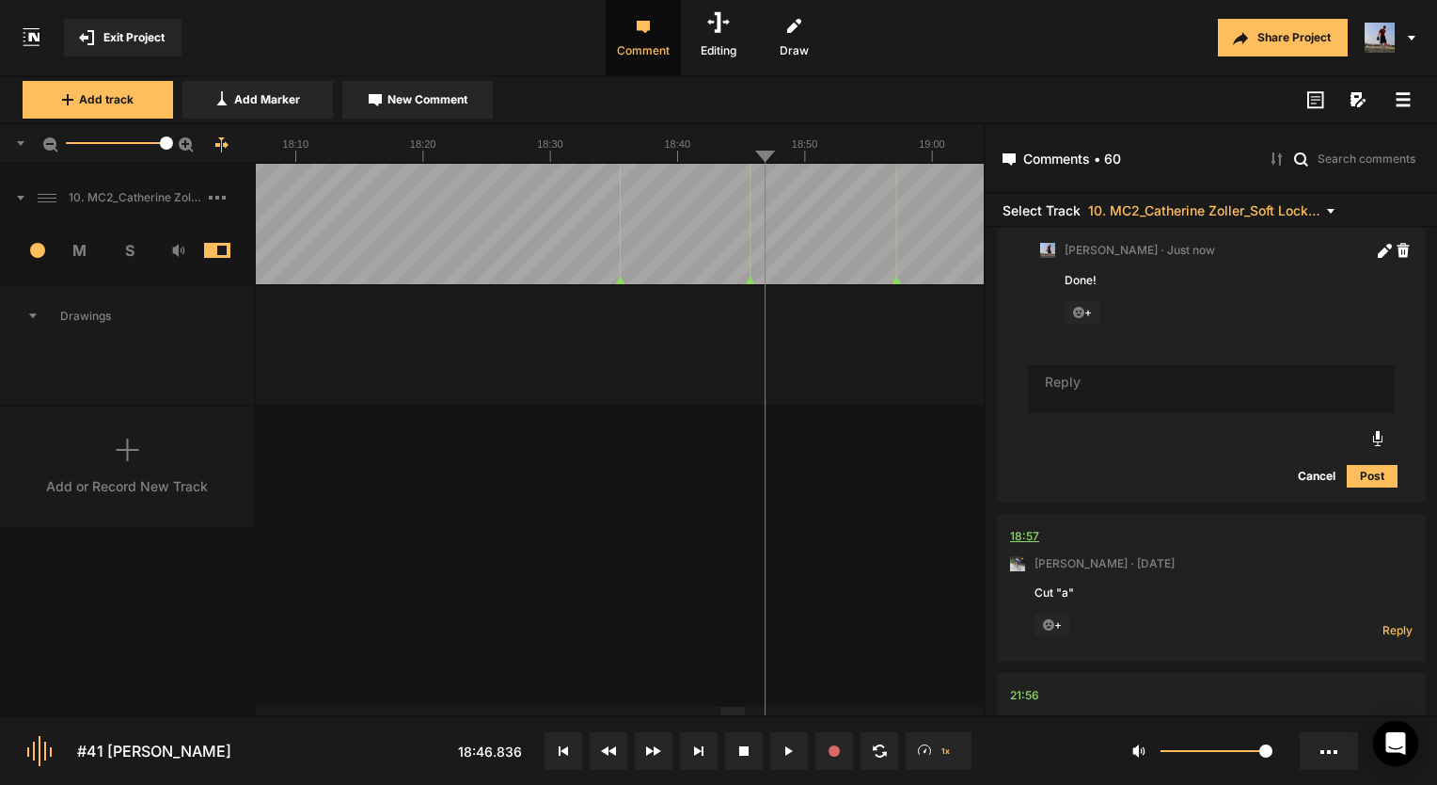
click at [1029, 546] on div "18:57" at bounding box center [1024, 536] width 29 height 19
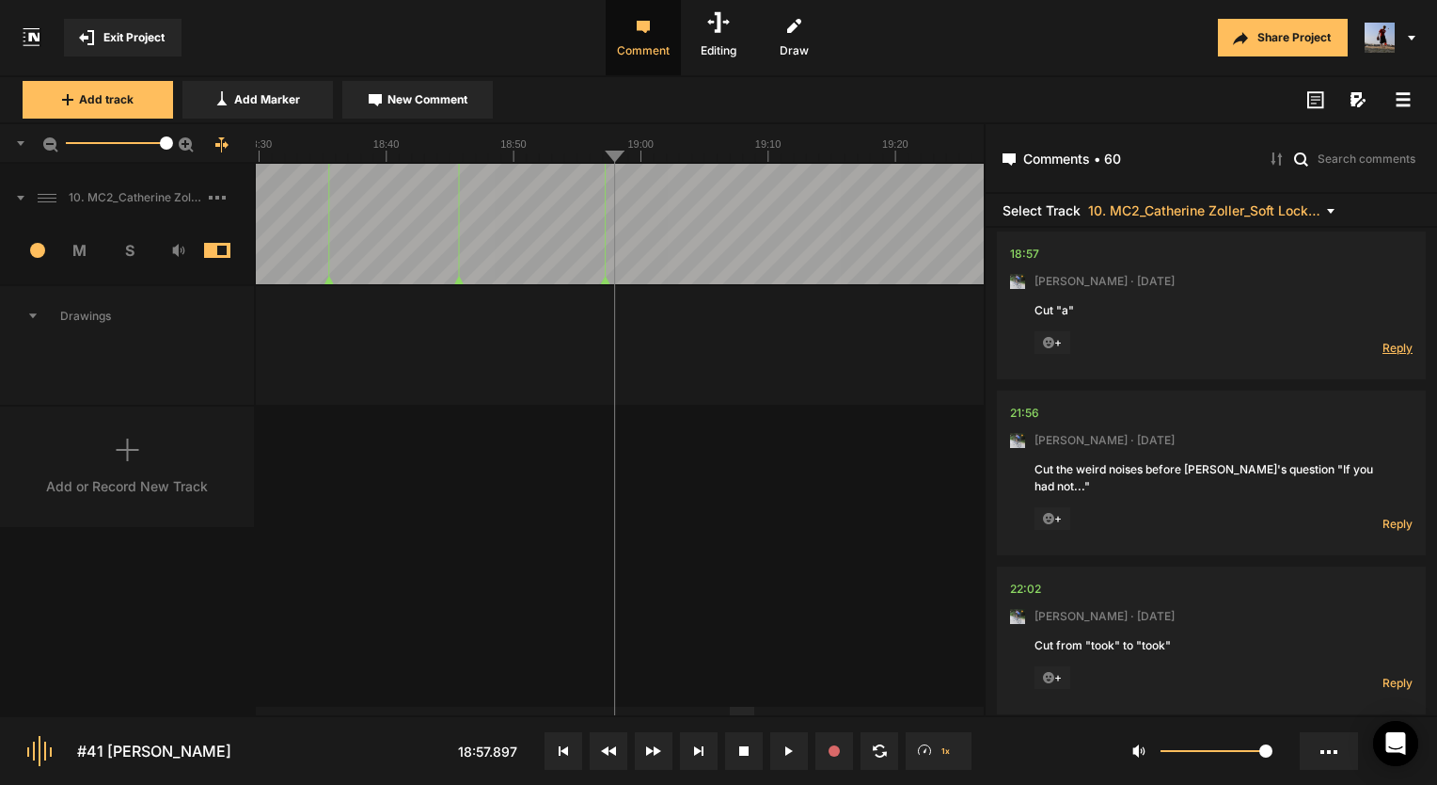
click at [1396, 356] on span "Reply" at bounding box center [1398, 348] width 30 height 16
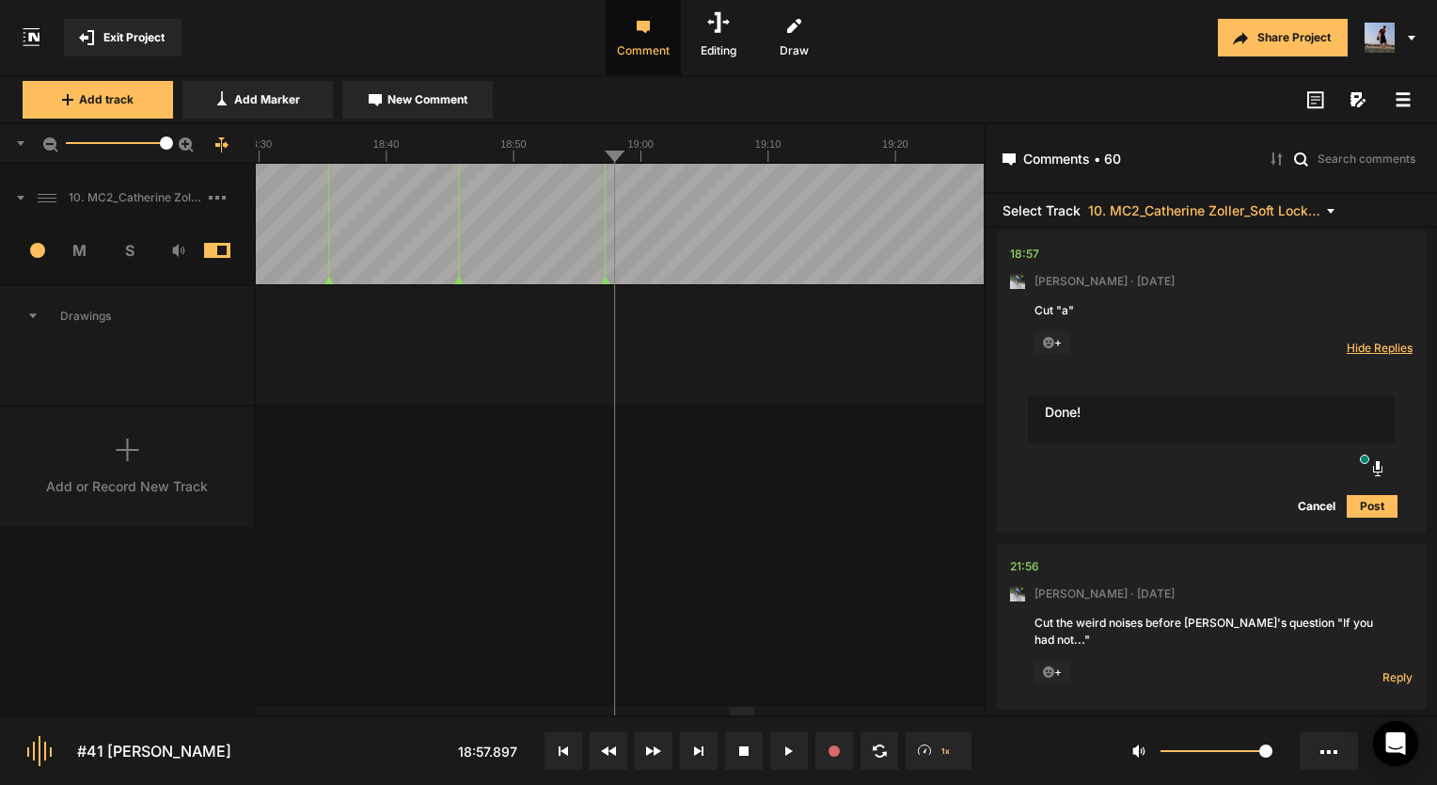
type textarea "Done!"
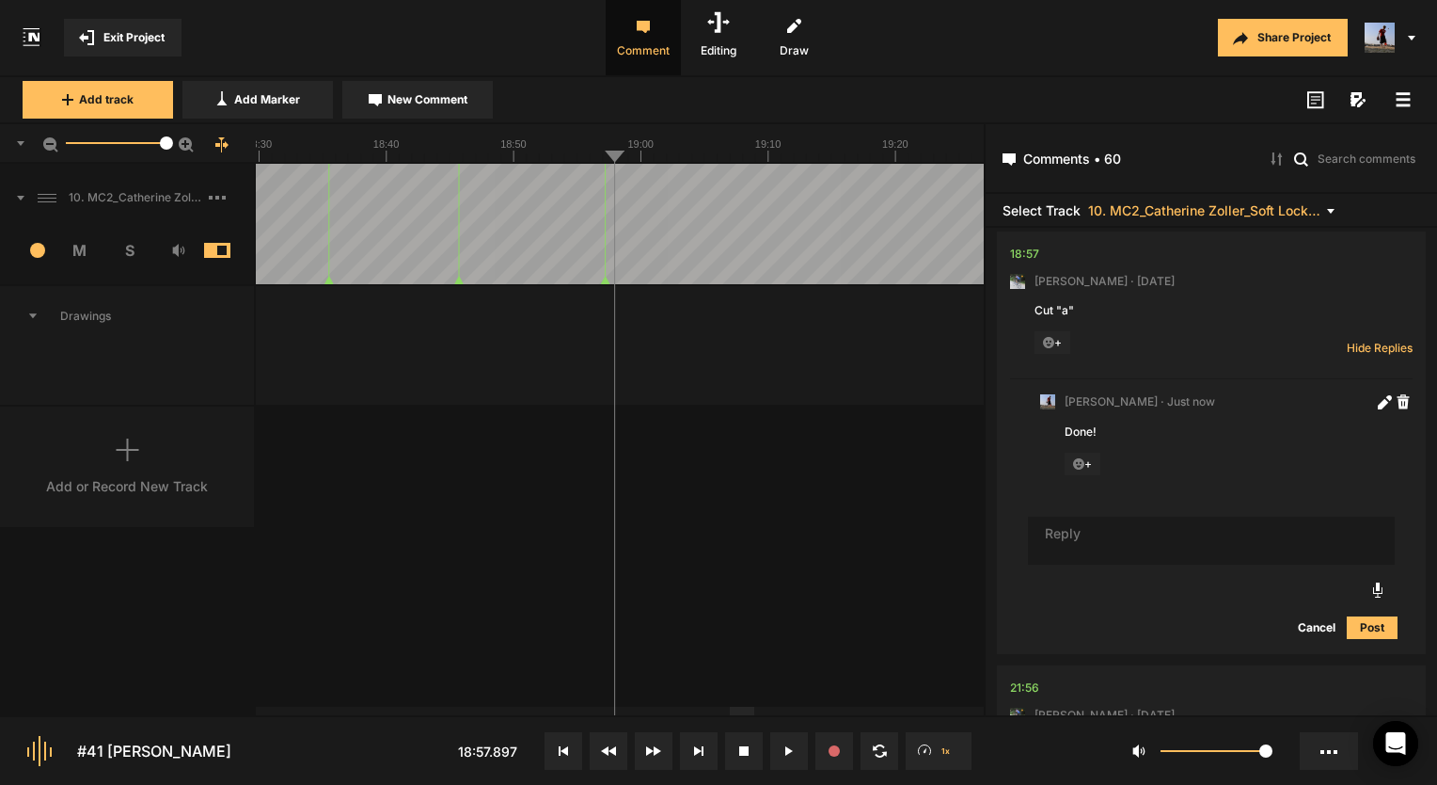
scroll to position [12195, 0]
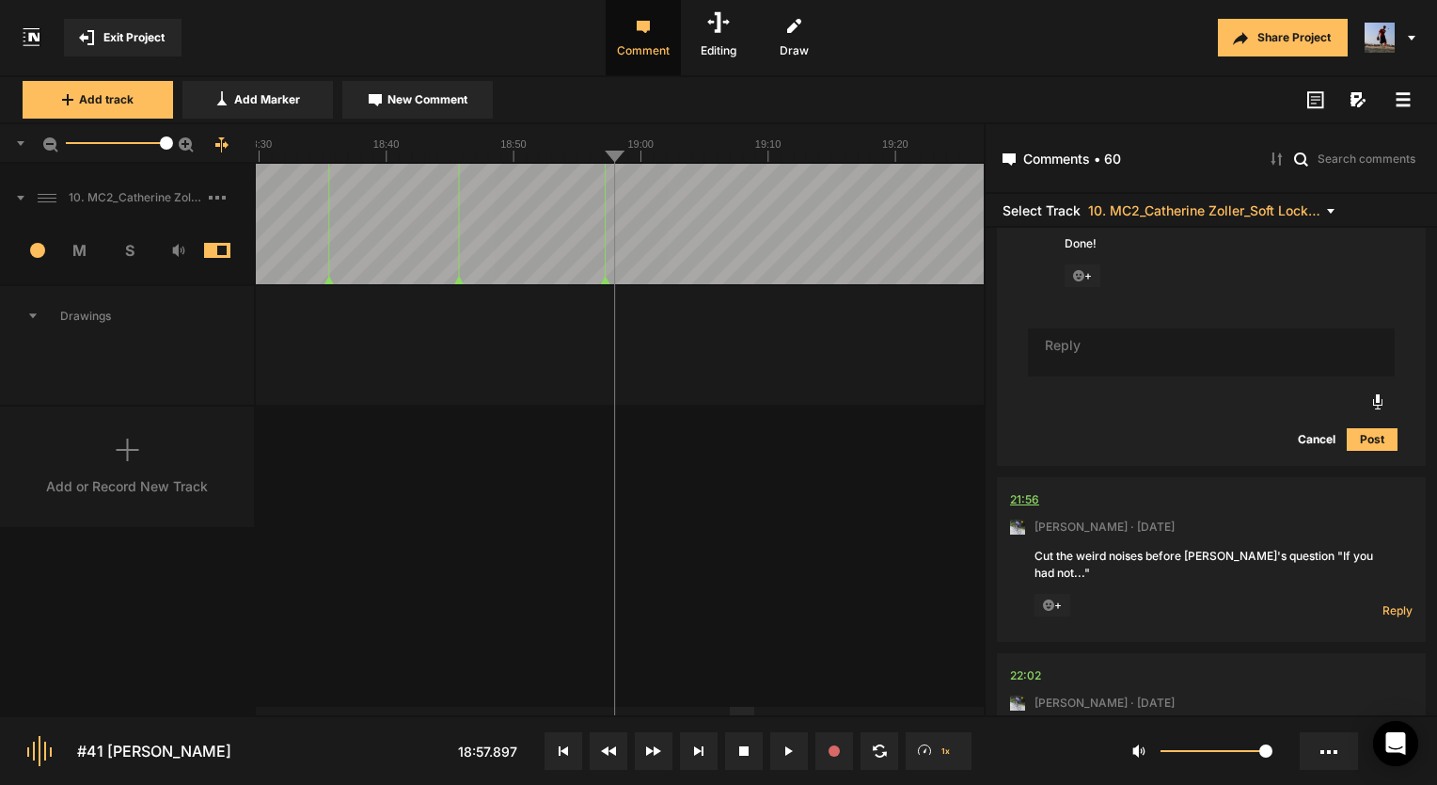
click at [1025, 509] on div "21:56" at bounding box center [1024, 499] width 29 height 19
click at [1031, 509] on div "21:56" at bounding box center [1024, 499] width 29 height 19
click at [606, 156] on rect at bounding box center [1262, 143] width 34804 height 38
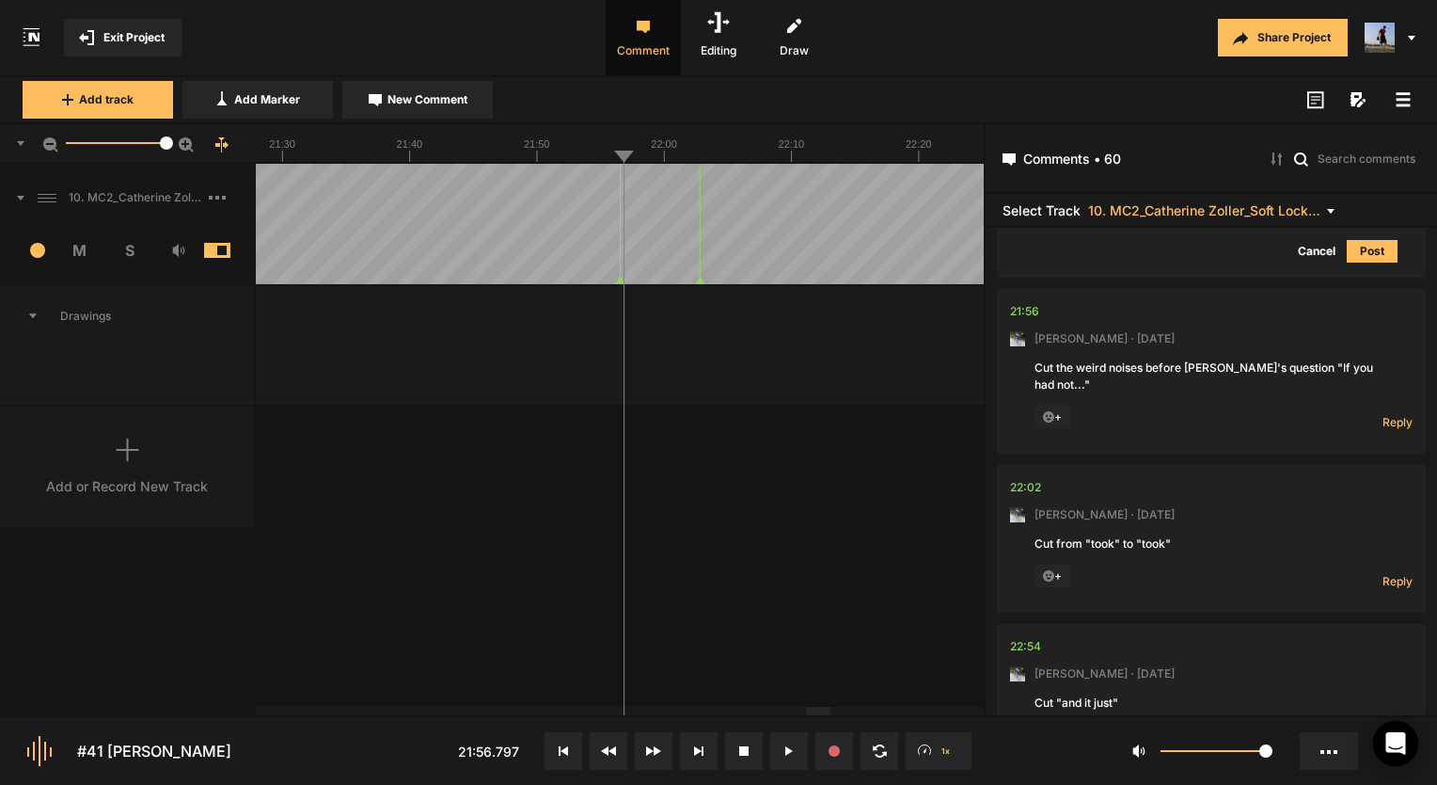
scroll to position [12384, 0]
click at [1386, 430] on span "Reply" at bounding box center [1398, 422] width 30 height 16
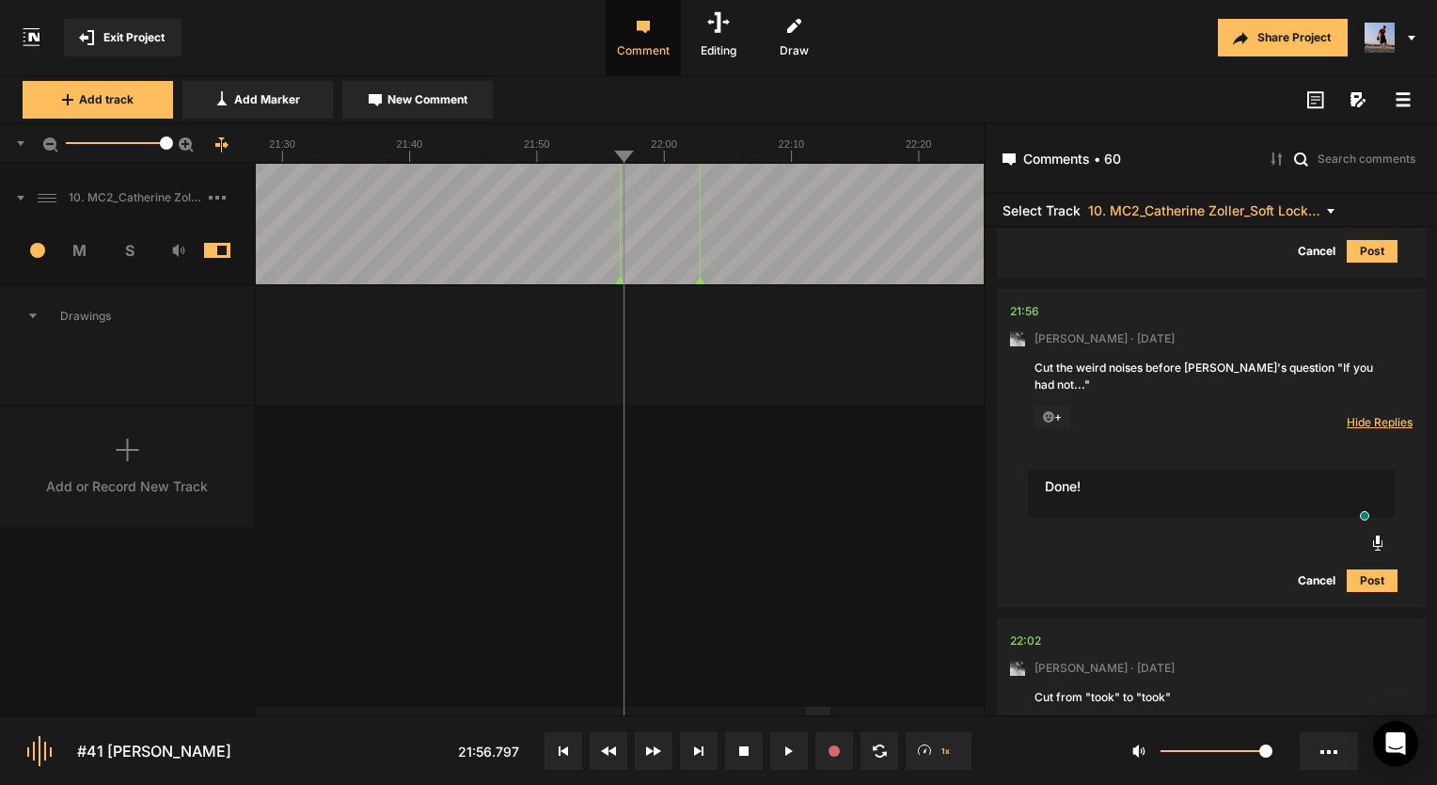
type textarea "Done!"
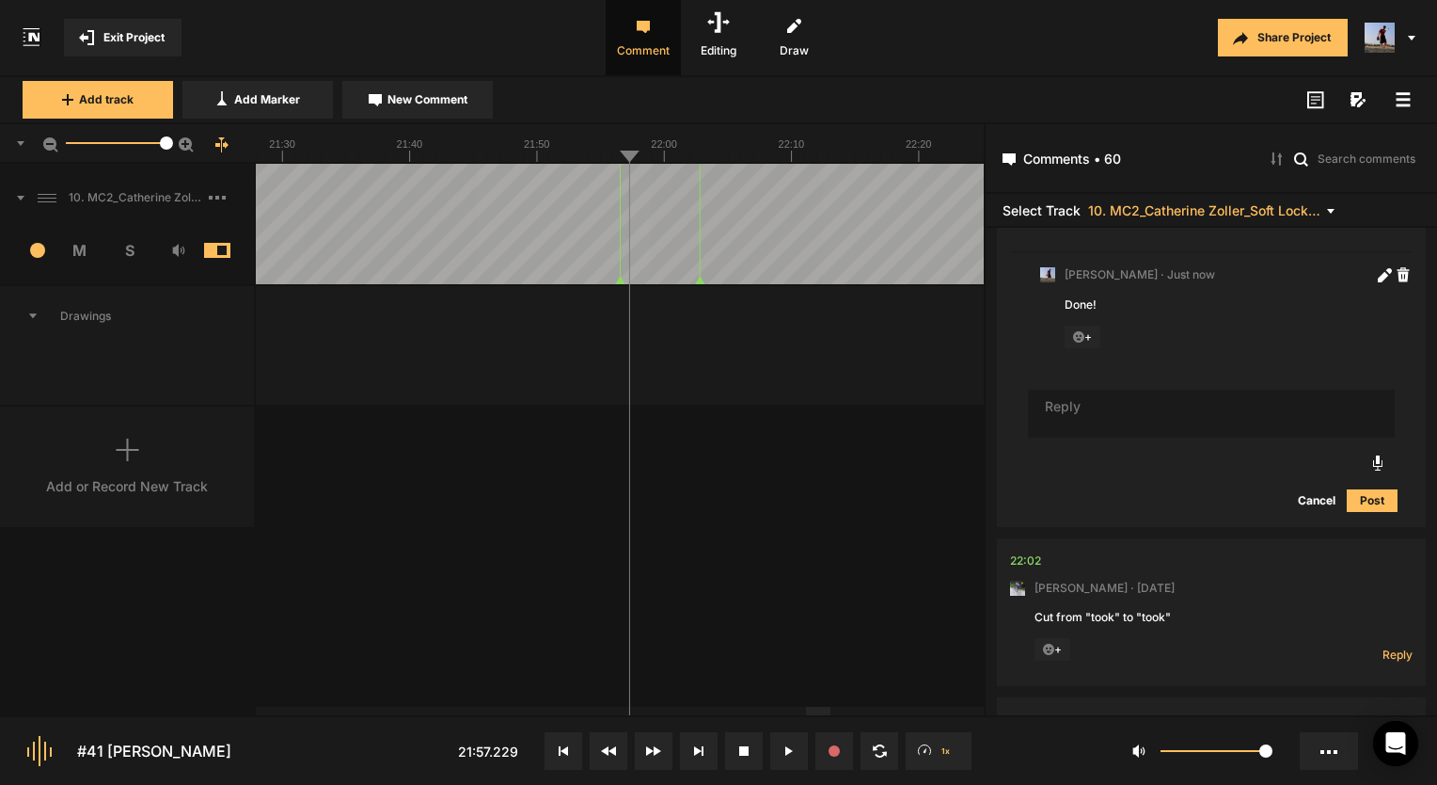
scroll to position [12592, 0]
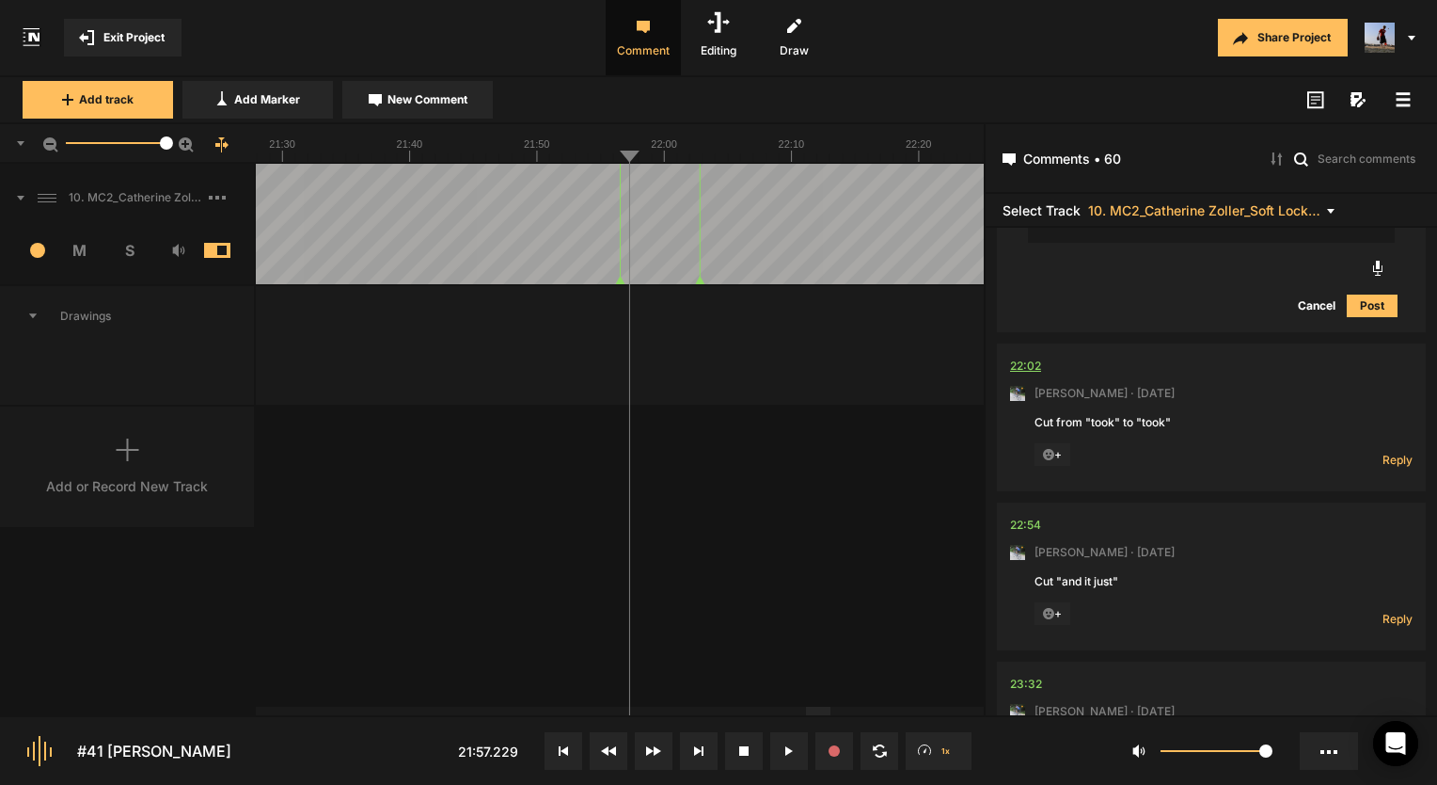
click at [1033, 375] on div "22:02" at bounding box center [1025, 366] width 31 height 19
click at [1403, 468] on span "Reply" at bounding box center [1398, 460] width 30 height 16
type textarea "Done!"
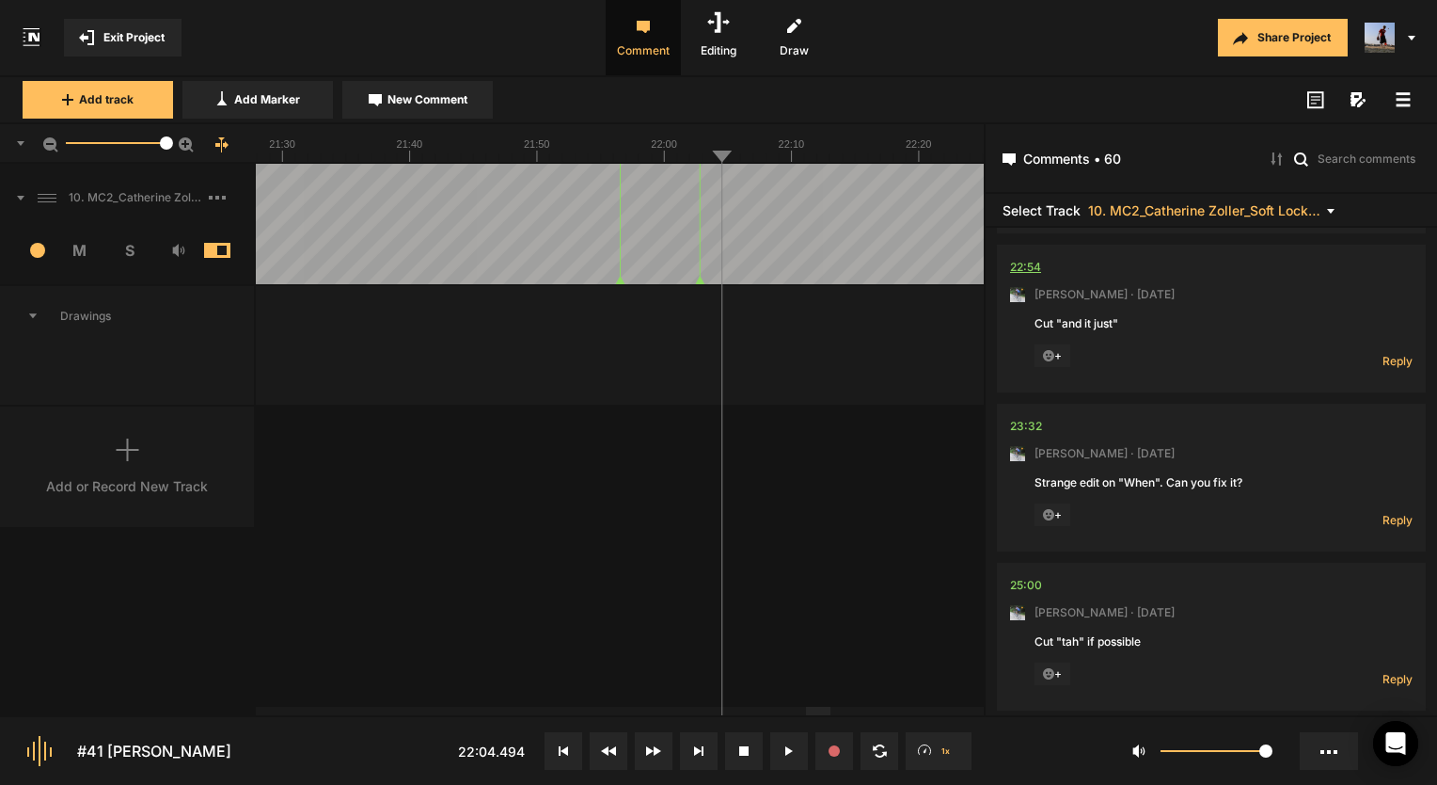
click at [1021, 277] on div "22:54" at bounding box center [1025, 267] width 31 height 19
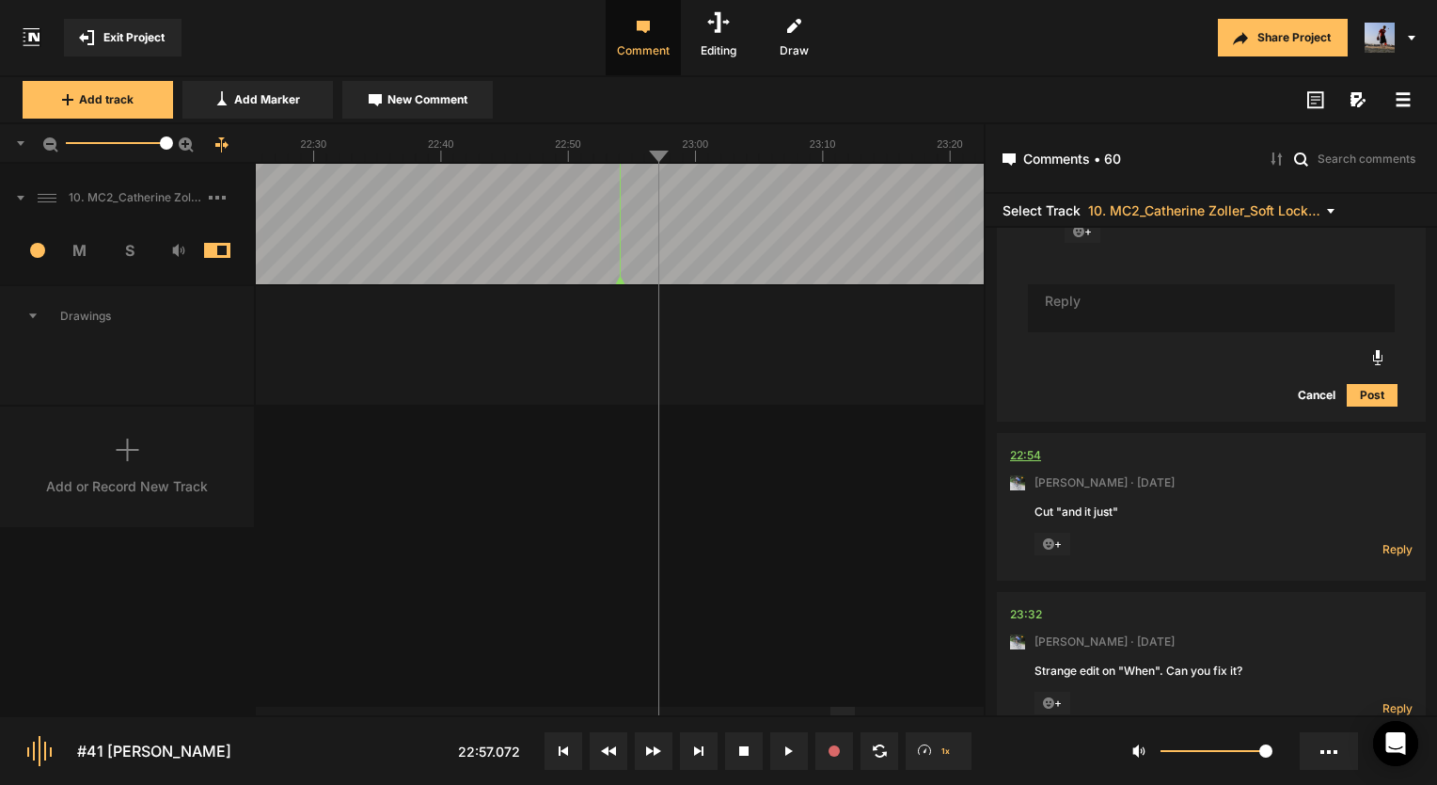
click at [1024, 465] on div "22:54" at bounding box center [1025, 455] width 31 height 19
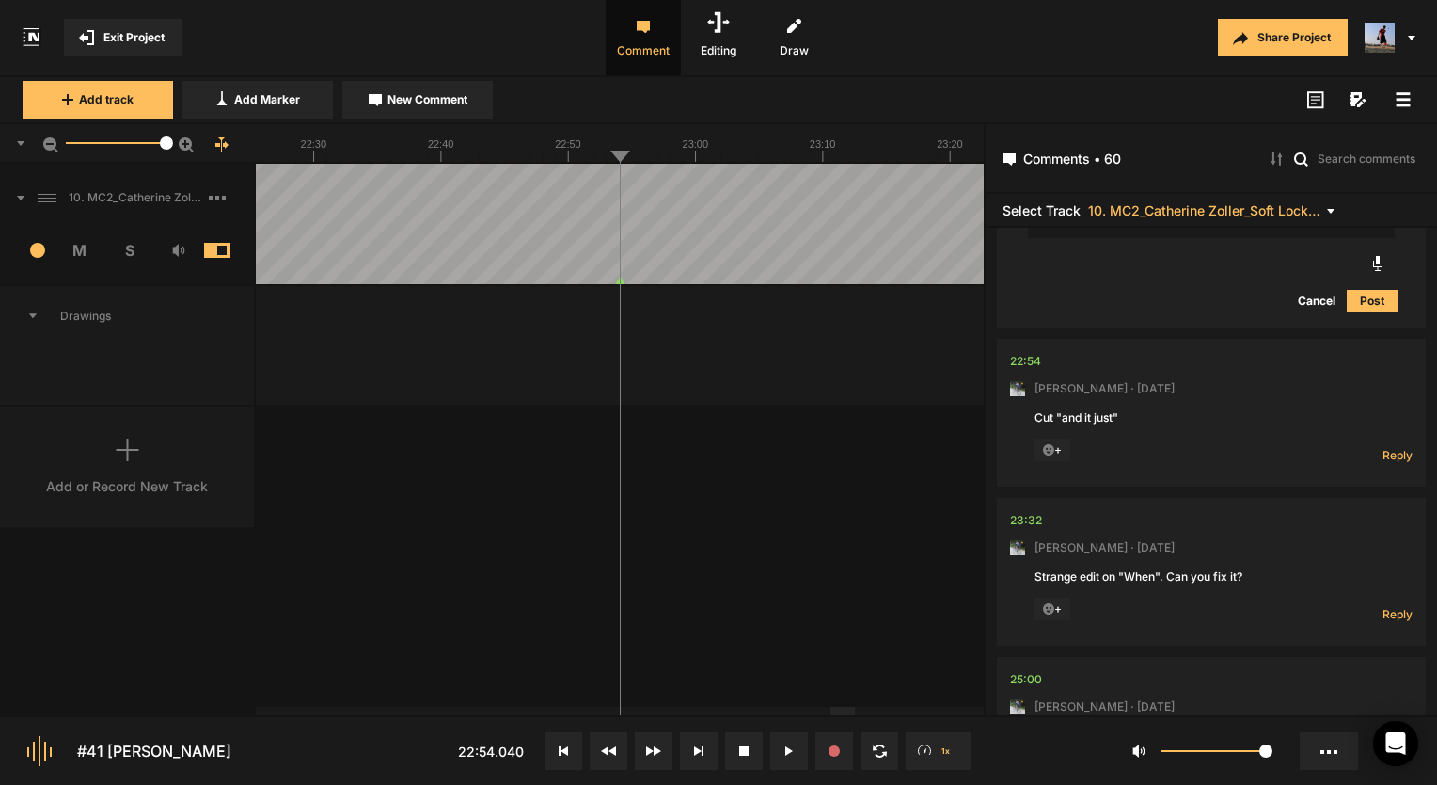
scroll to position [13218, 0]
click at [1383, 463] on span "Reply" at bounding box center [1398, 455] width 30 height 16
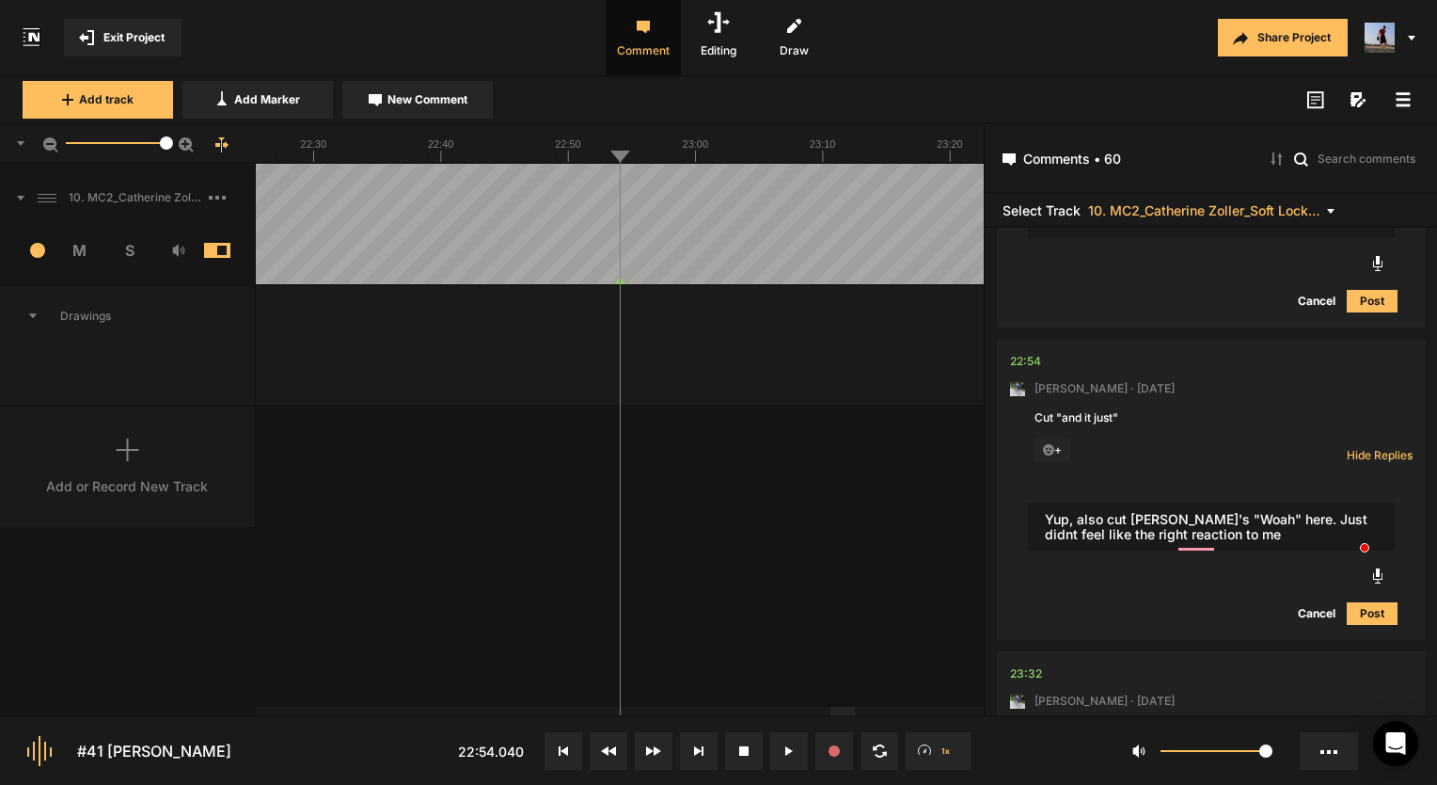
type textarea "Yup, also cut [PERSON_NAME]'s "Woah" here. Just didnt feel like the right react…"
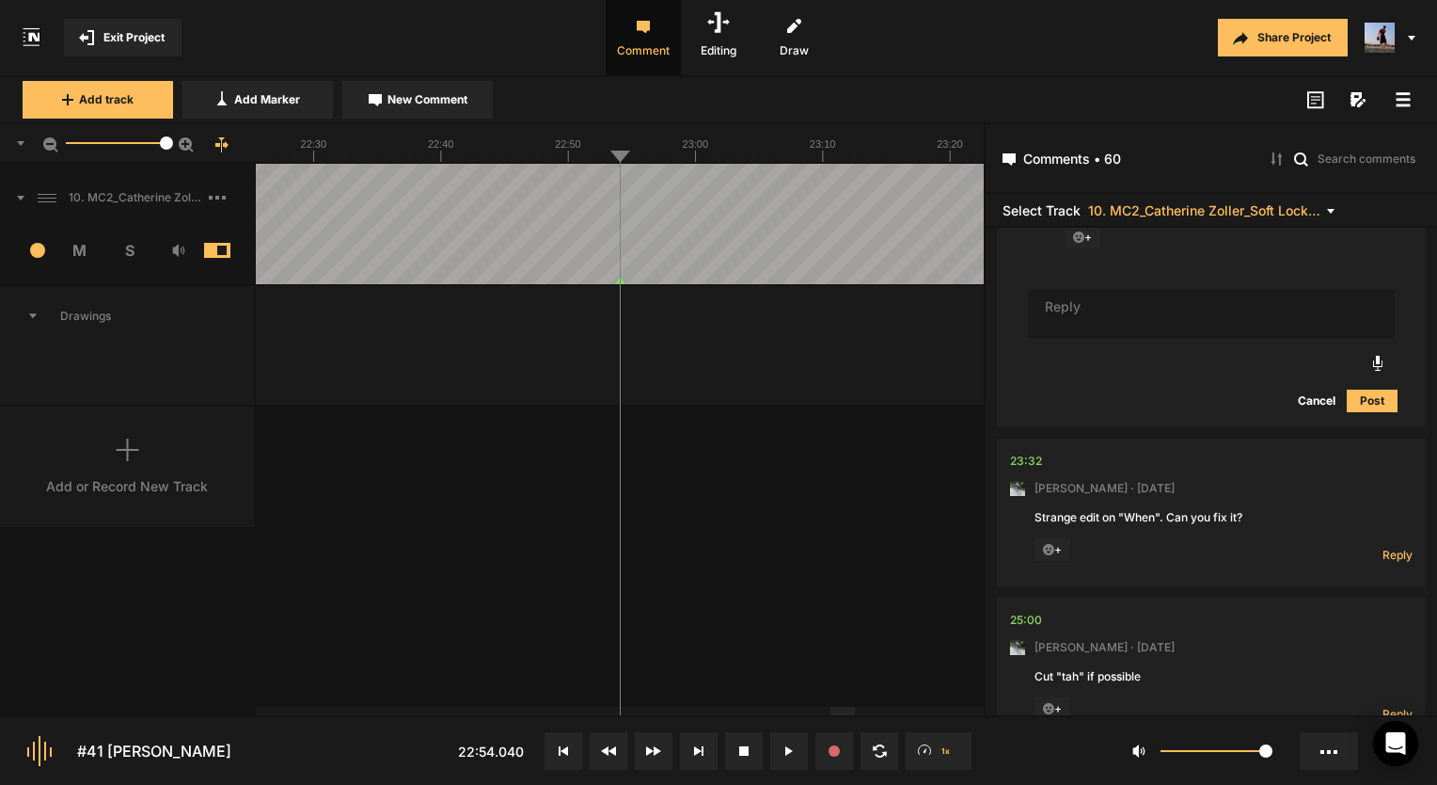
scroll to position [13633, 0]
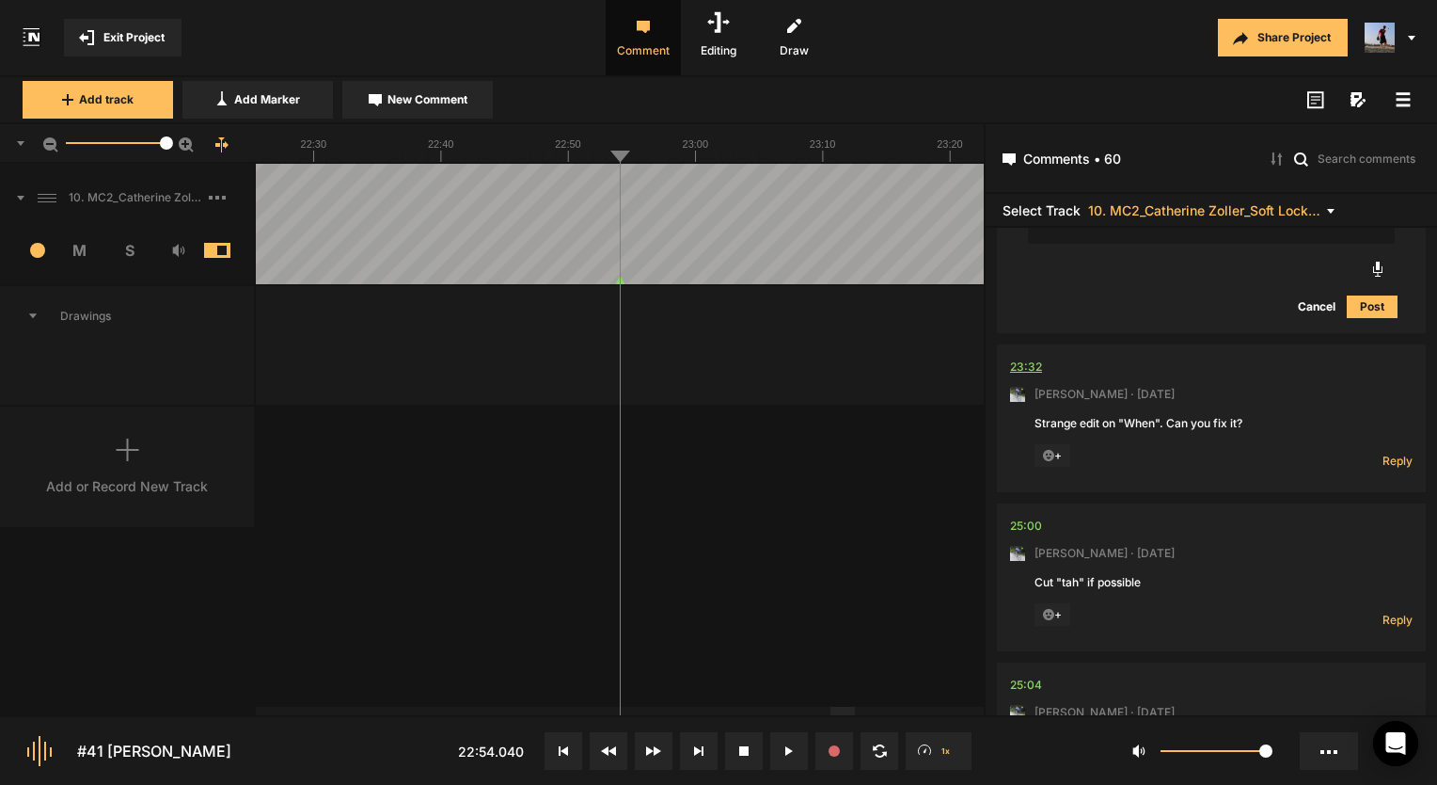
click at [1036, 376] on div "23:32" at bounding box center [1026, 366] width 32 height 19
click at [1025, 376] on div "23:32" at bounding box center [1026, 366] width 32 height 19
click at [1383, 468] on span "Reply" at bounding box center [1398, 460] width 30 height 16
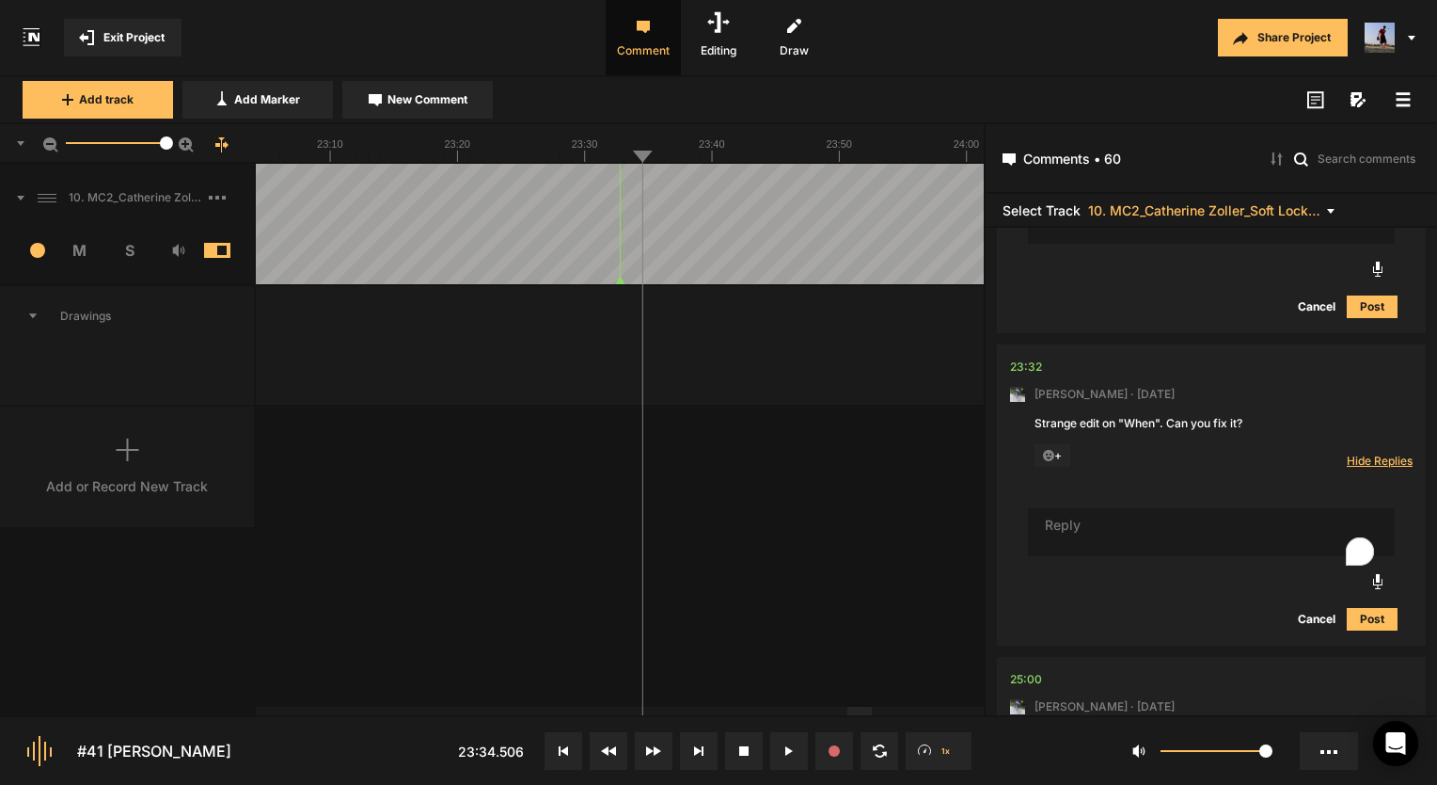
scroll to position [13663, 0]
type textarea "I just eli"
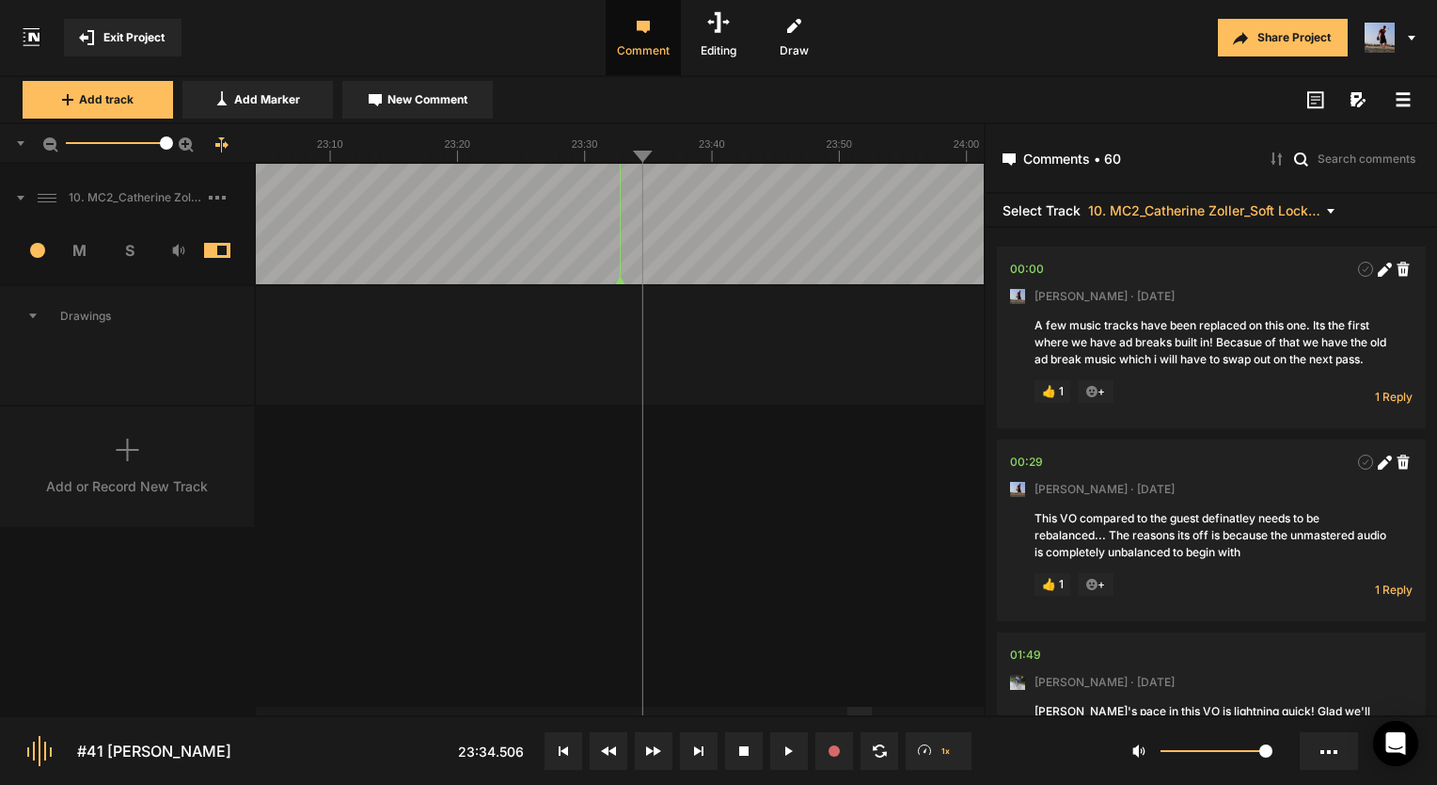
scroll to position [13663, 0]
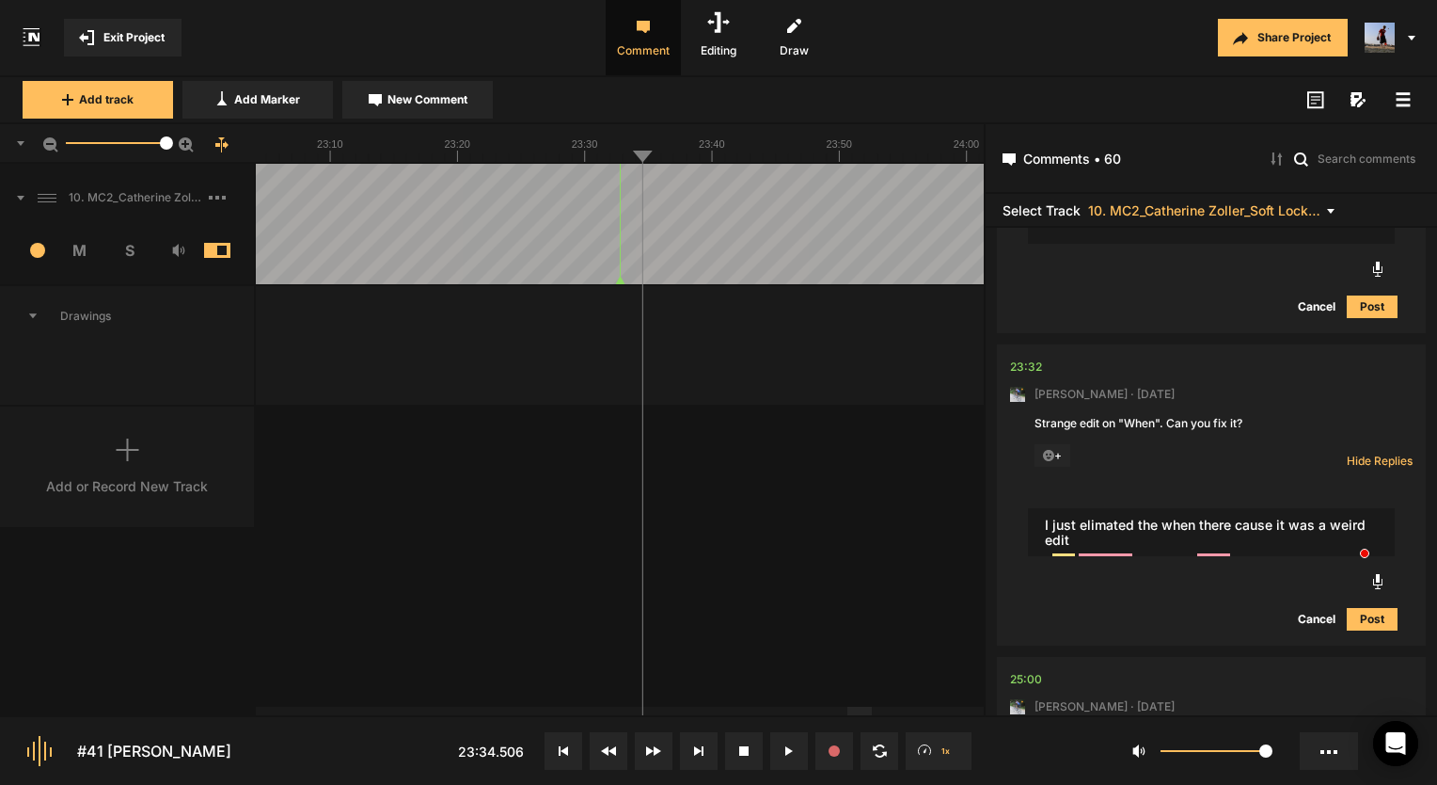
click at [1215, 536] on textarea "I just elimated the when there cause it was a weird edit" at bounding box center [1211, 532] width 367 height 49
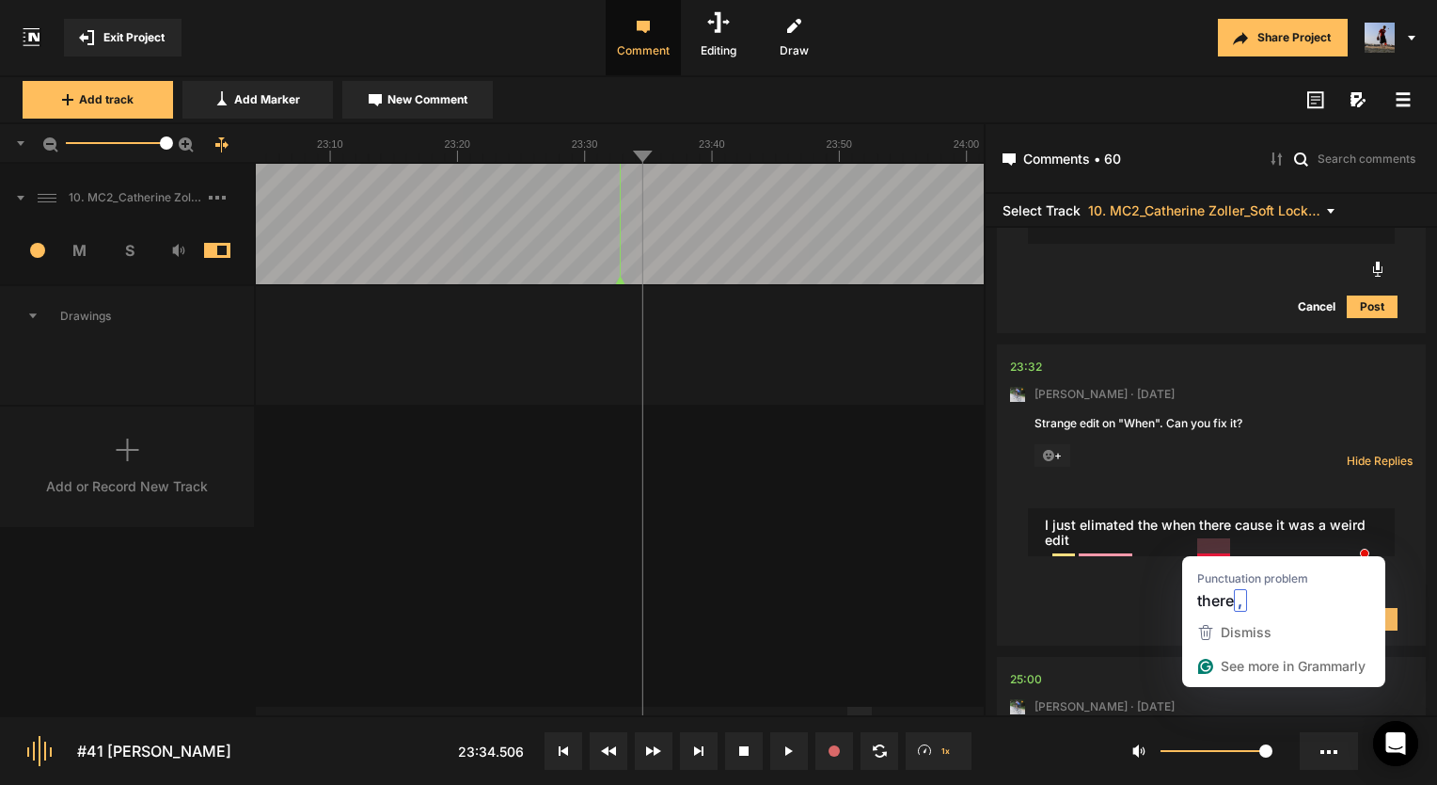
click at [1209, 543] on textarea "I just elimated the when there cause it was a weird edit" at bounding box center [1211, 532] width 367 height 49
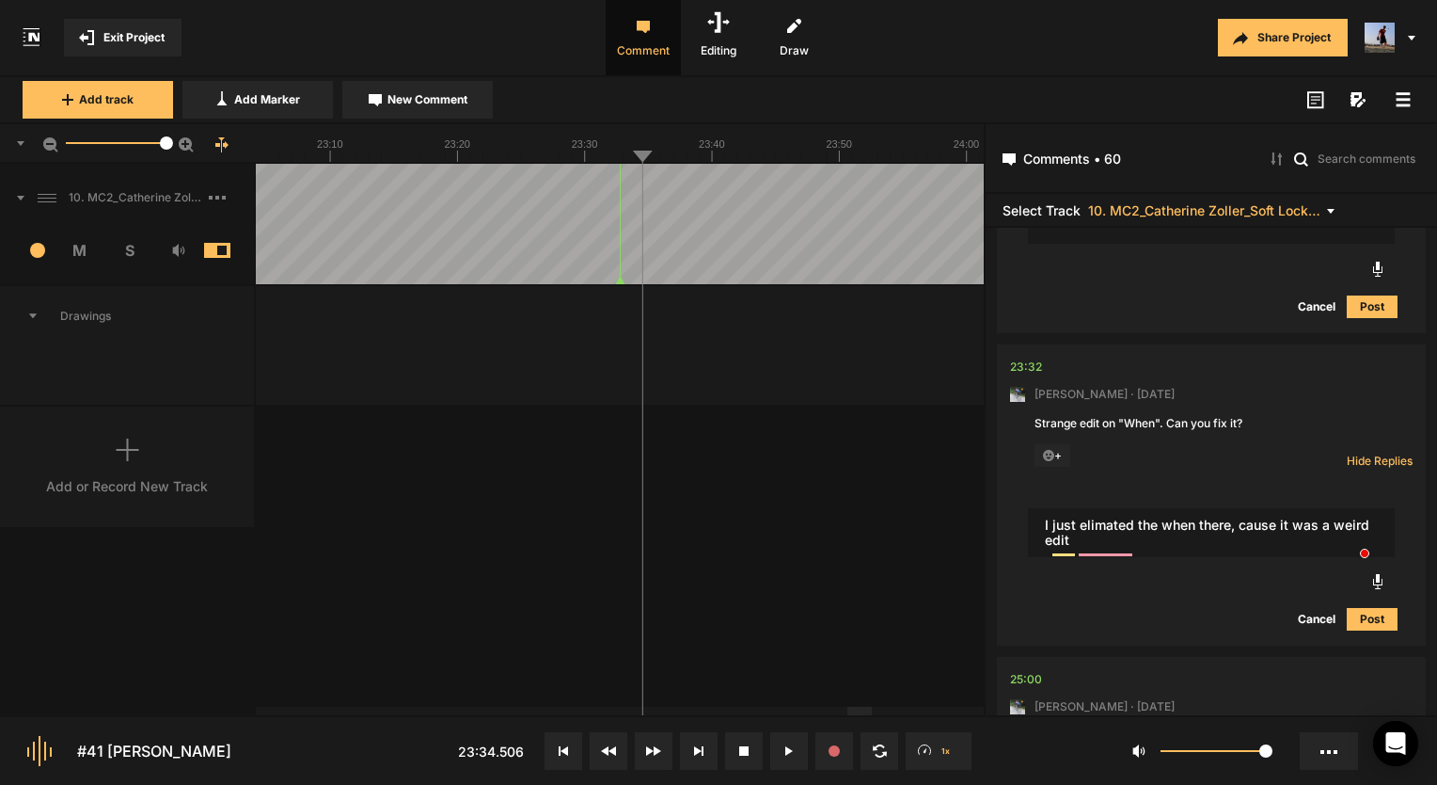
click at [1115, 547] on textarea "I just elimated the when there, cause it was a weird edit" at bounding box center [1211, 532] width 367 height 49
click at [1104, 548] on textarea "I just elimated the when there, cause it was a weird edit" at bounding box center [1211, 532] width 367 height 49
click at [1103, 557] on textarea "I just elimated the when there, cause it was a weird edit" at bounding box center [1211, 532] width 367 height 49
click at [1103, 547] on textarea "I just elimated the when there, cause it was a weird edit" at bounding box center [1211, 532] width 367 height 49
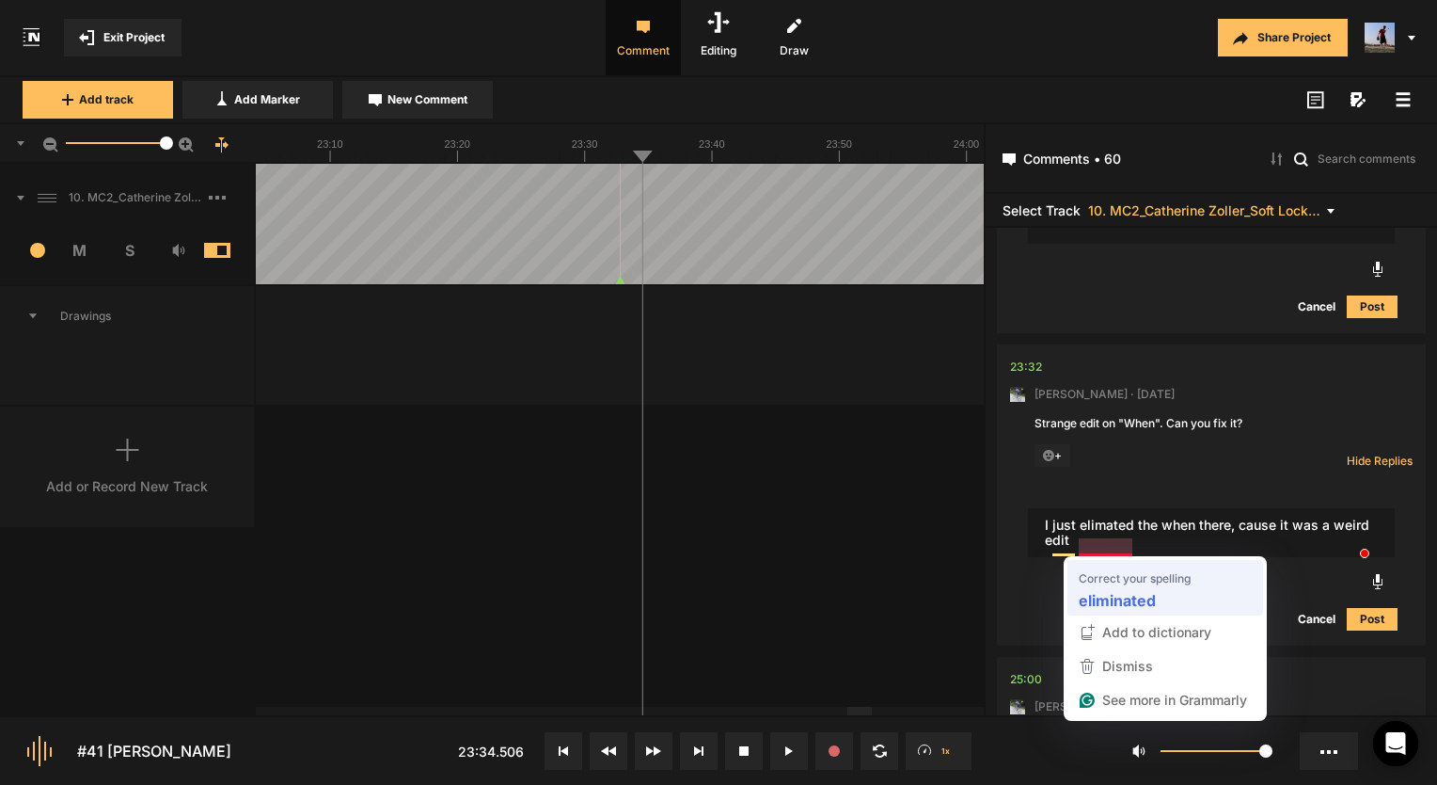
type textarea "I just eliminated the when there, cause it was a weird edit"
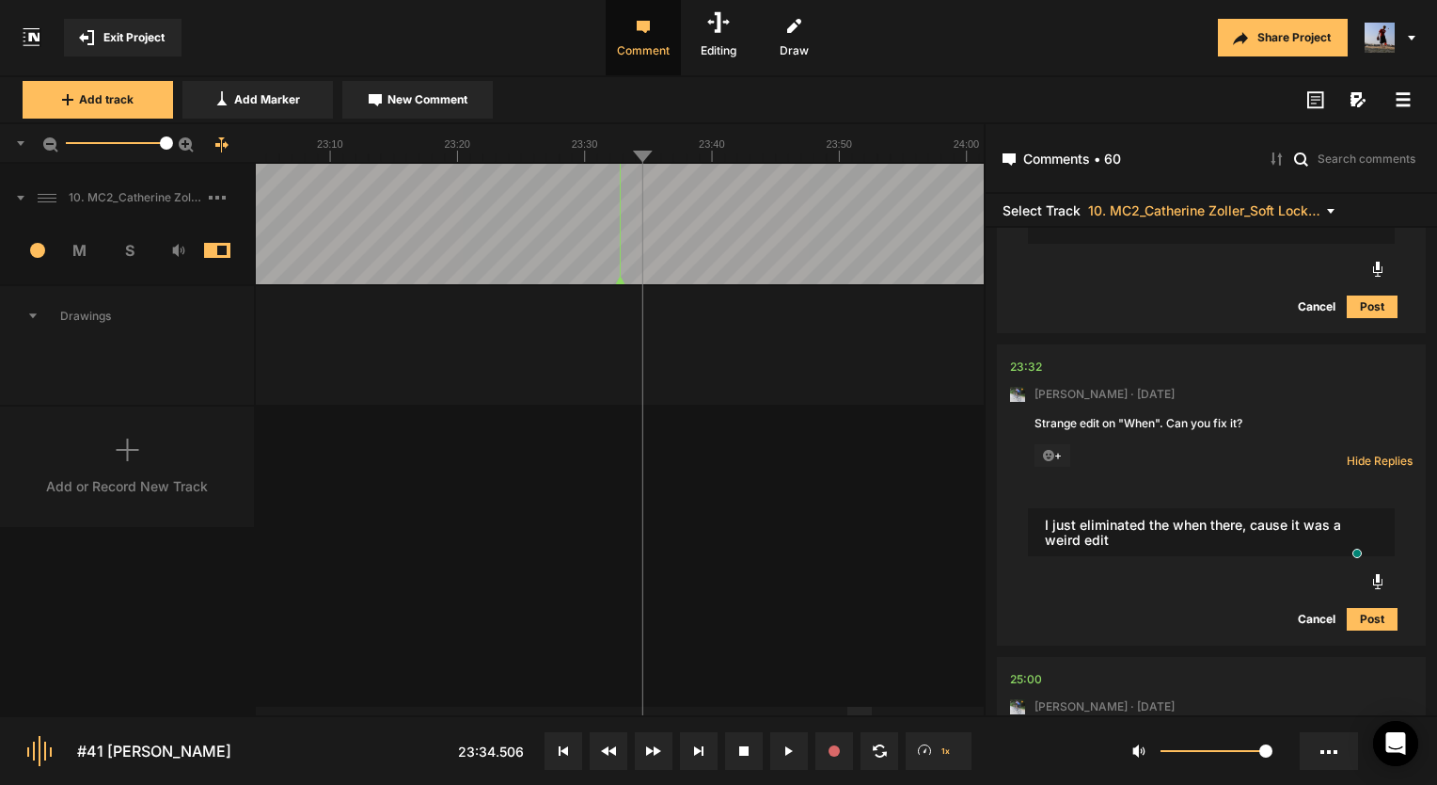
click at [1363, 630] on button "Post" at bounding box center [1372, 619] width 51 height 23
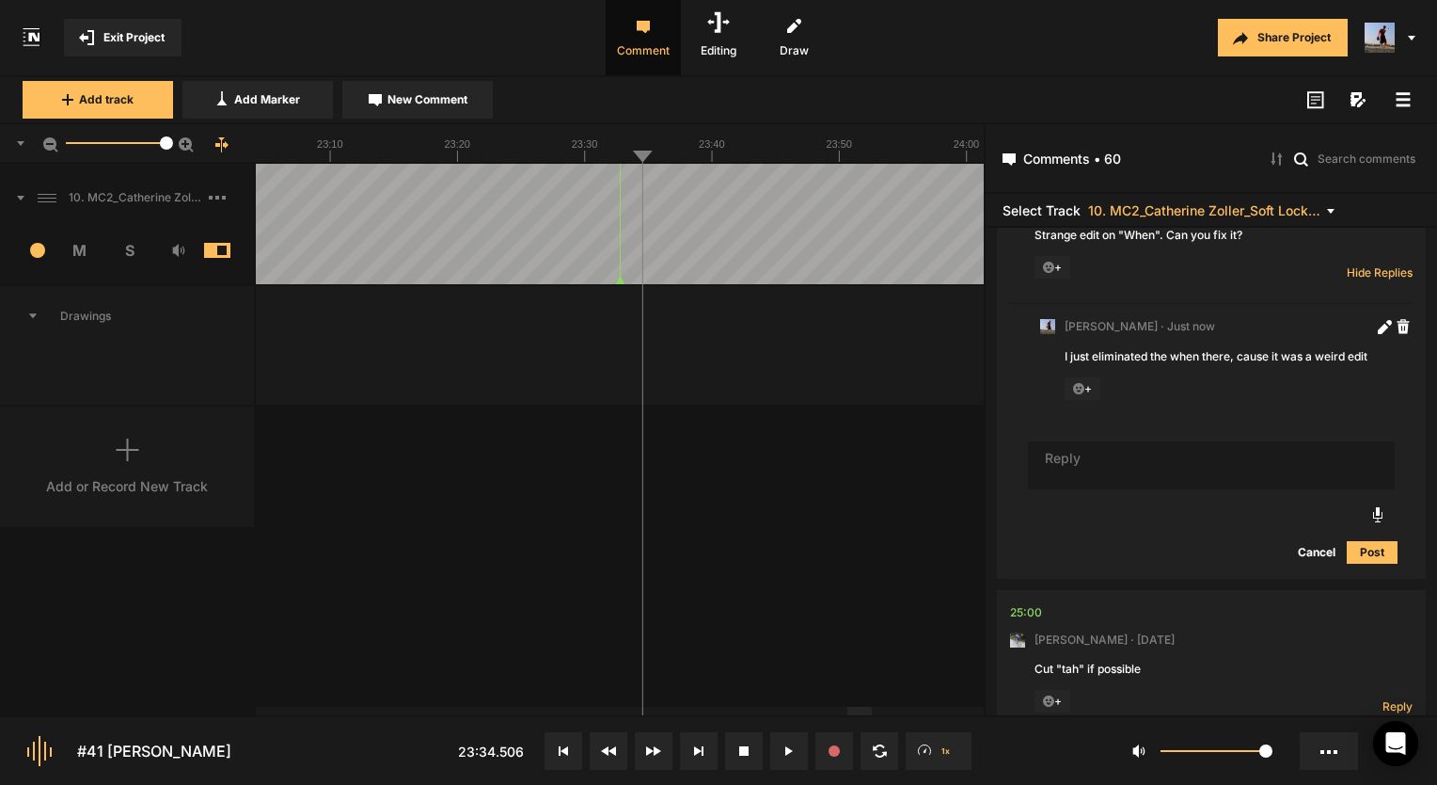
scroll to position [0, 0]
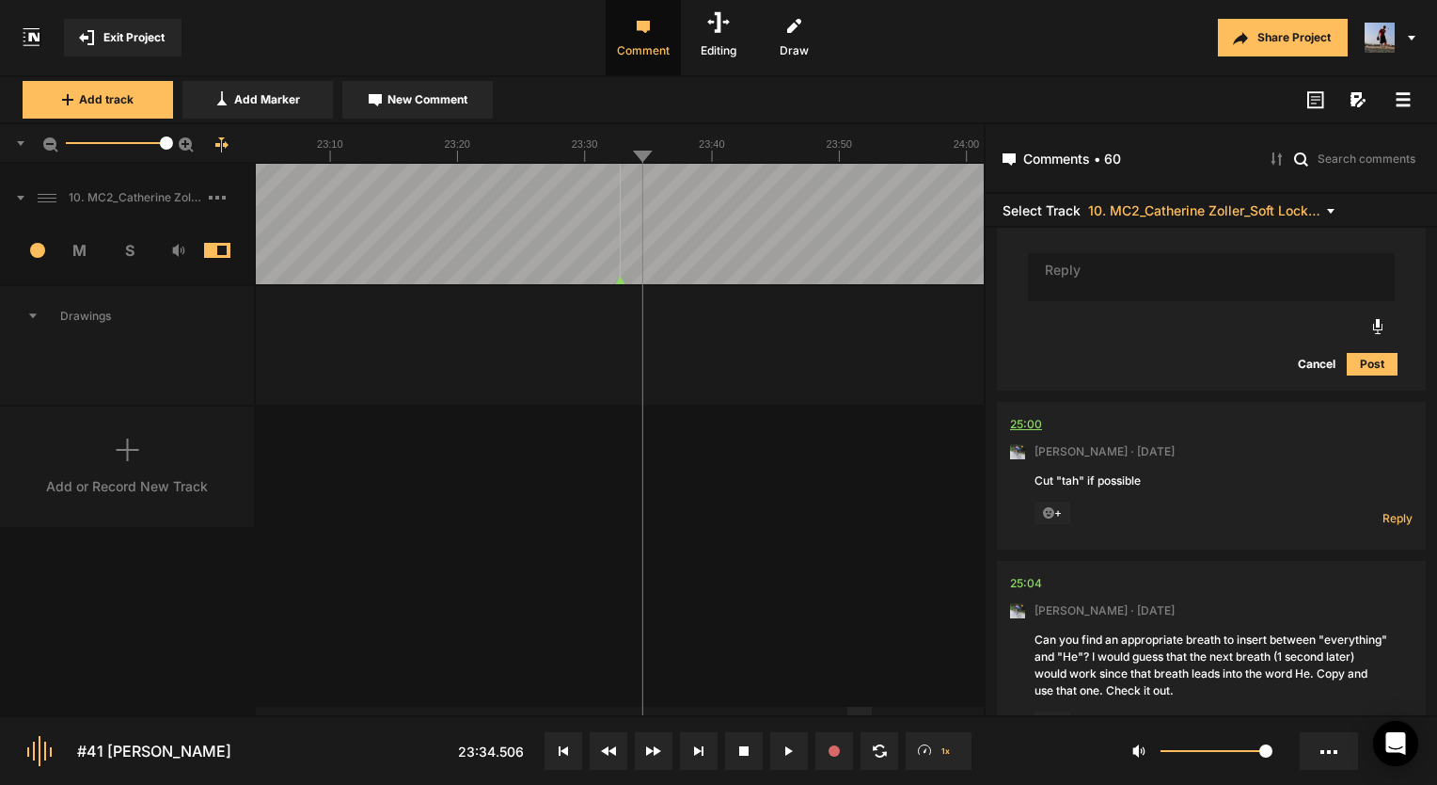
click at [1031, 434] on div "25:00" at bounding box center [1026, 424] width 32 height 19
click at [1028, 434] on div "25:00" at bounding box center [1026, 424] width 32 height 19
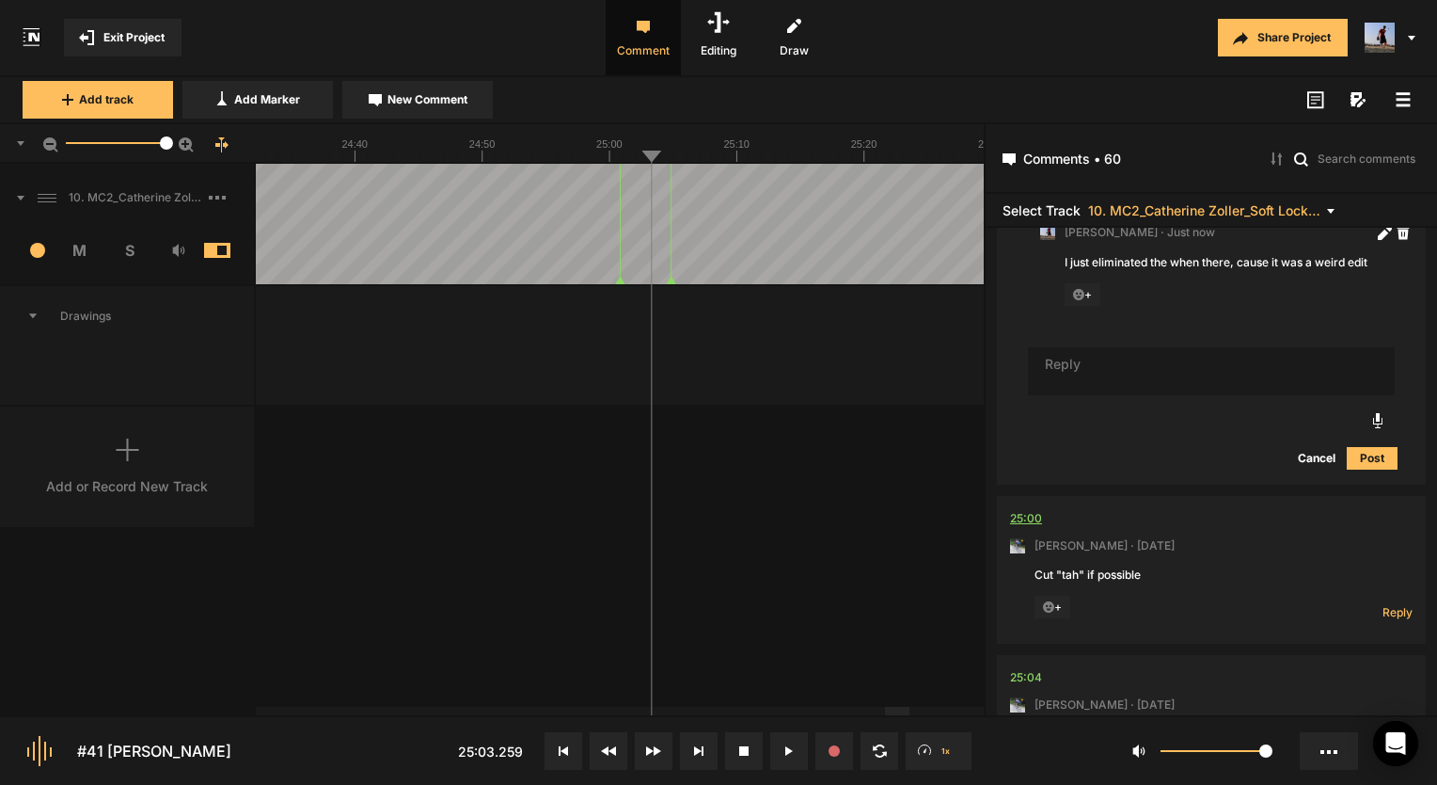
click at [1020, 528] on div "25:00" at bounding box center [1026, 518] width 32 height 19
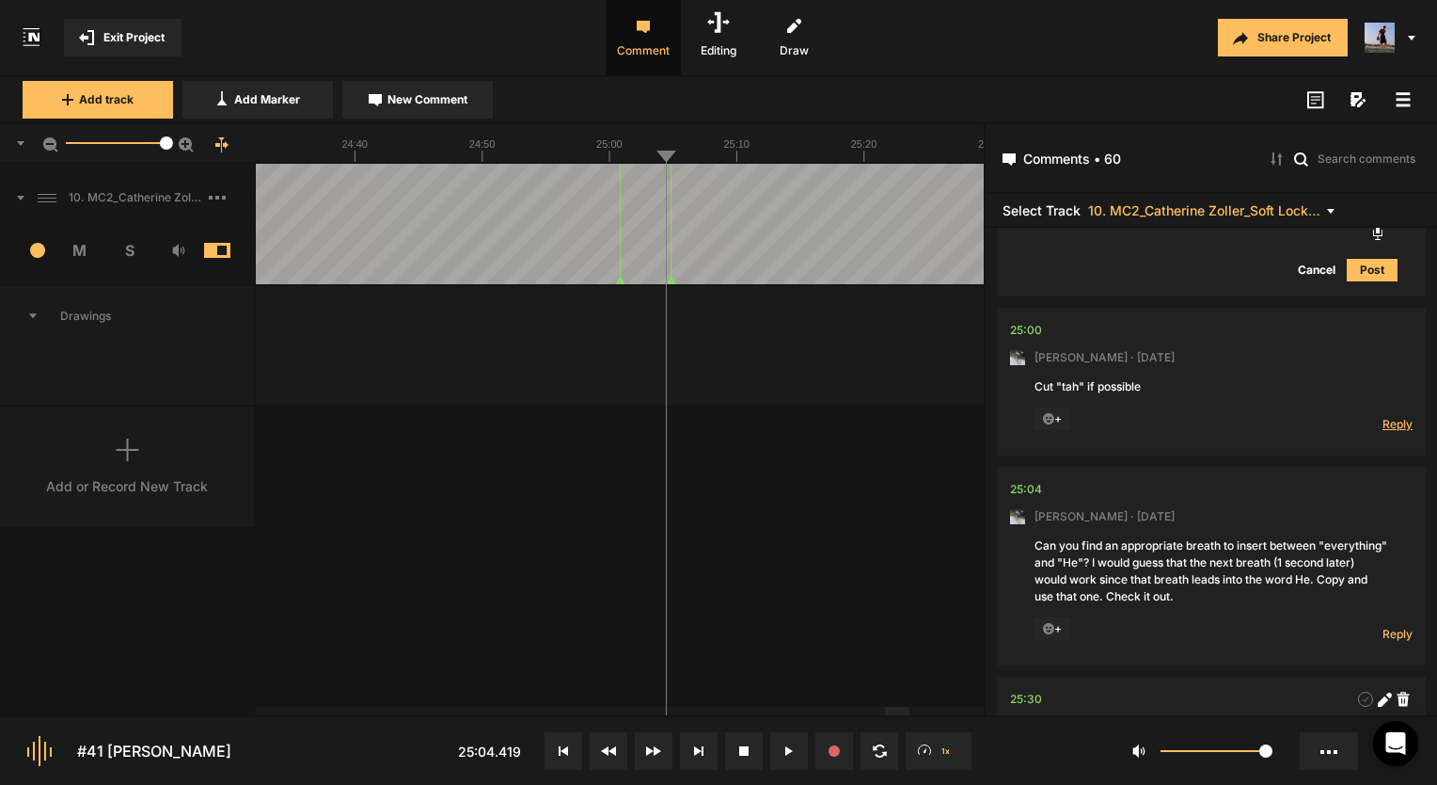
click at [1385, 432] on span "Reply" at bounding box center [1398, 424] width 30 height 16
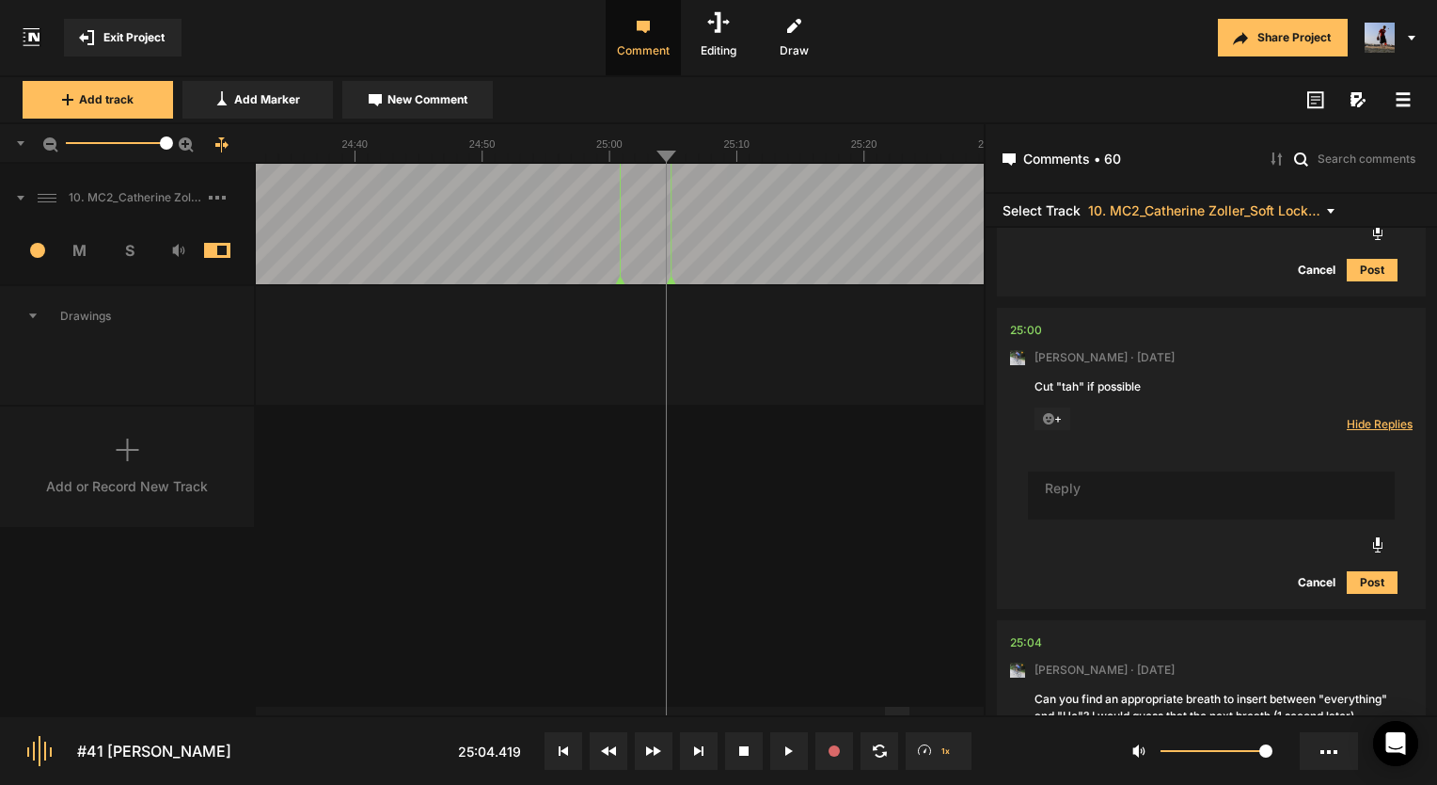
scroll to position [14133, 0]
type textarea "Done!"
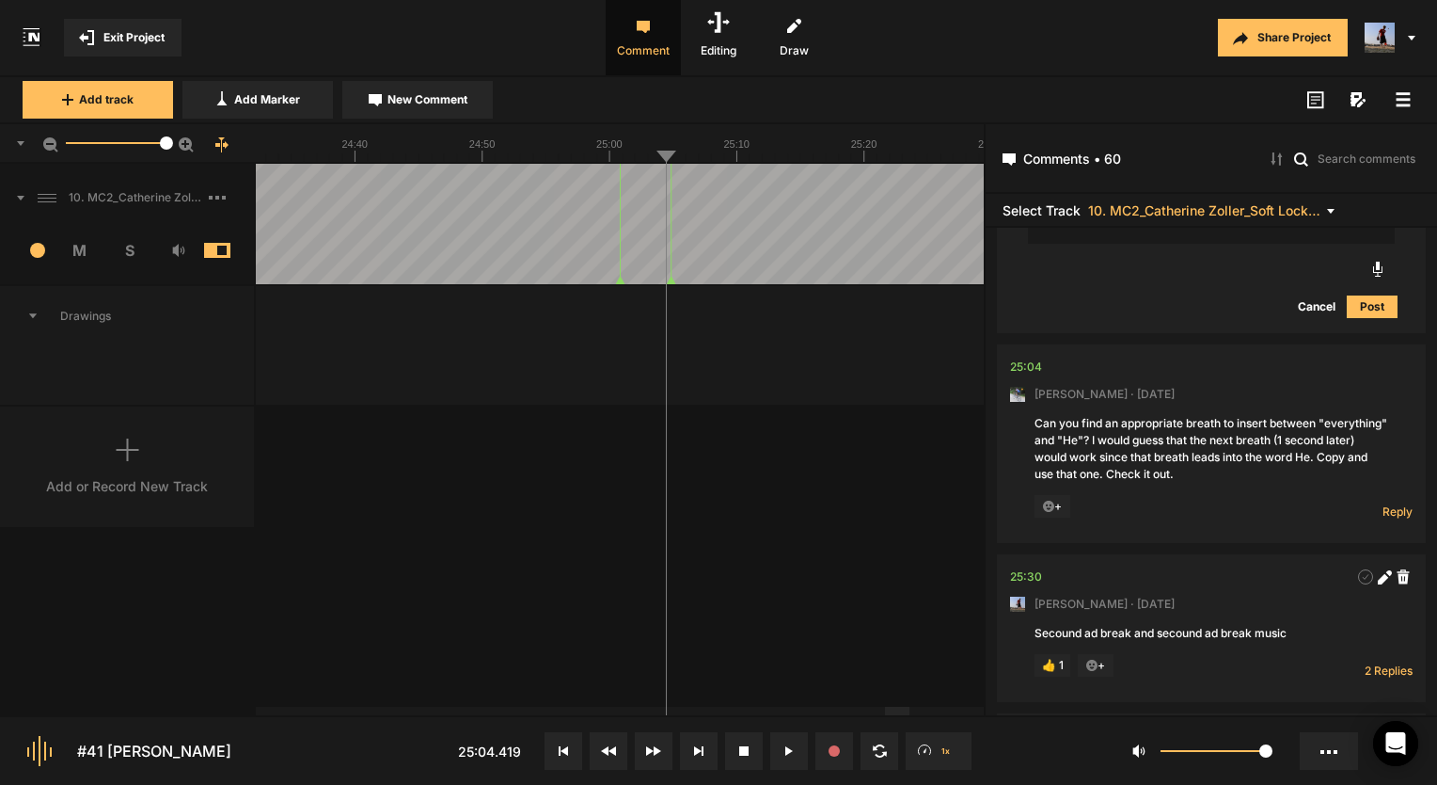
scroll to position [14624, 0]
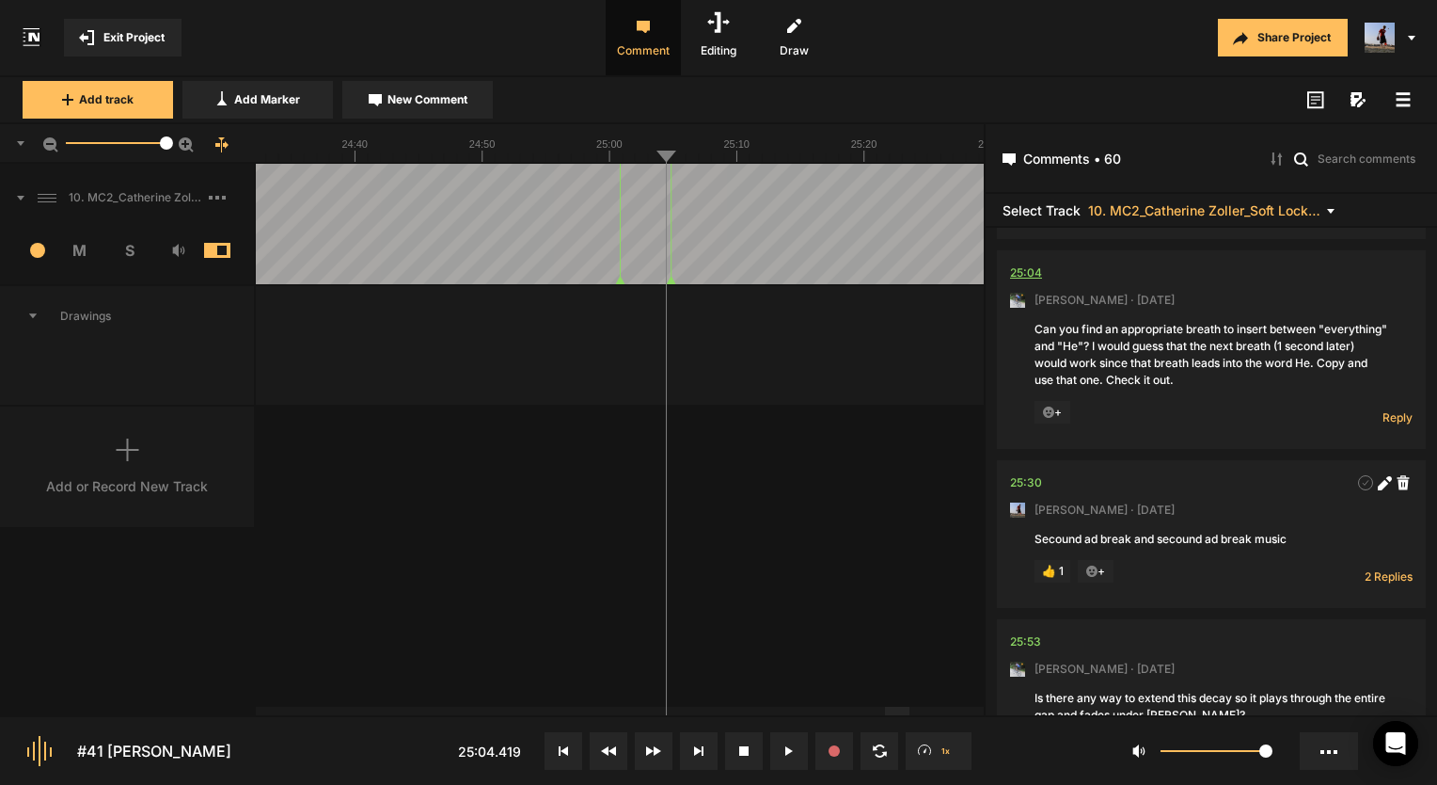
click at [1031, 282] on div "25:04" at bounding box center [1026, 272] width 32 height 19
click at [1398, 425] on span "Reply" at bounding box center [1398, 417] width 30 height 16
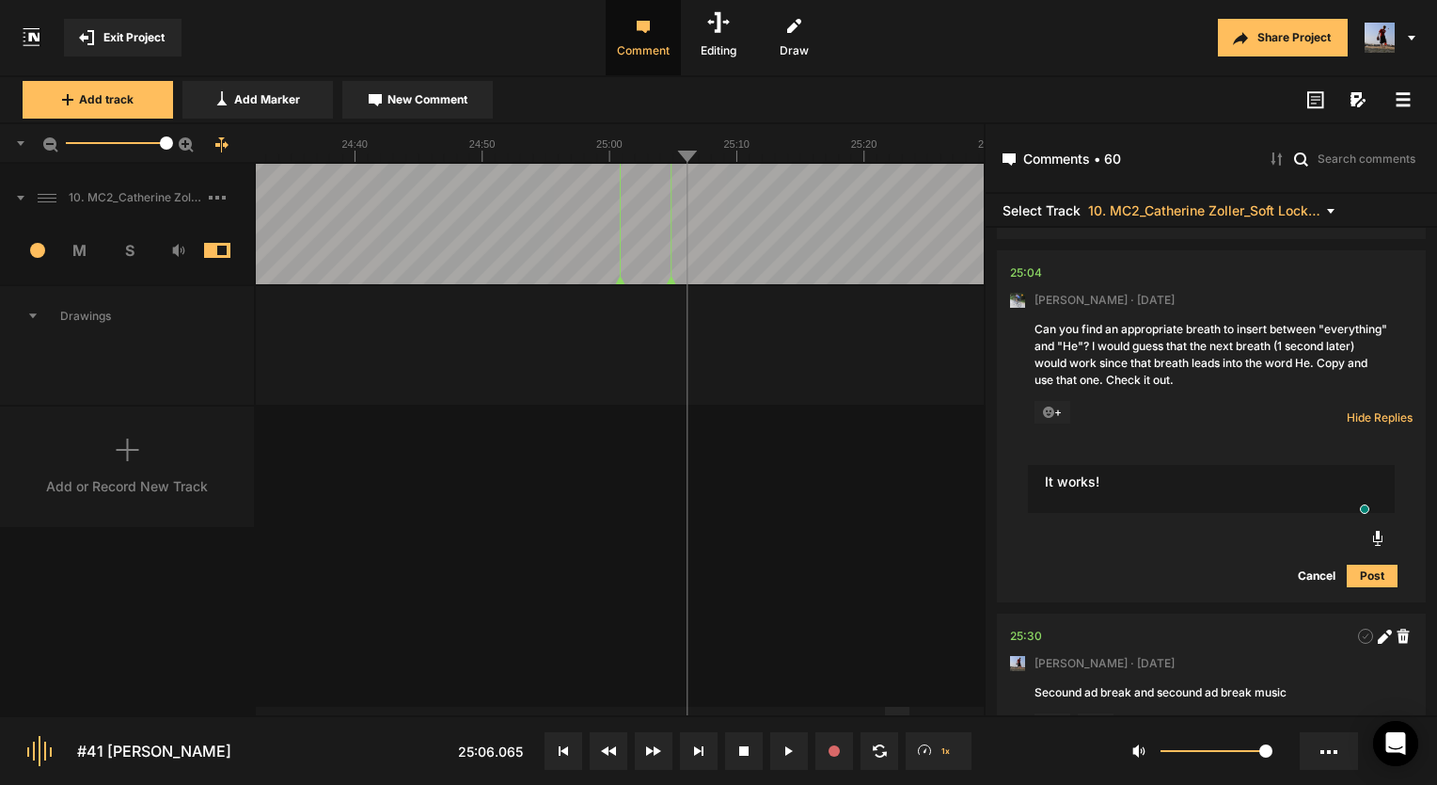
type textarea "It works!"
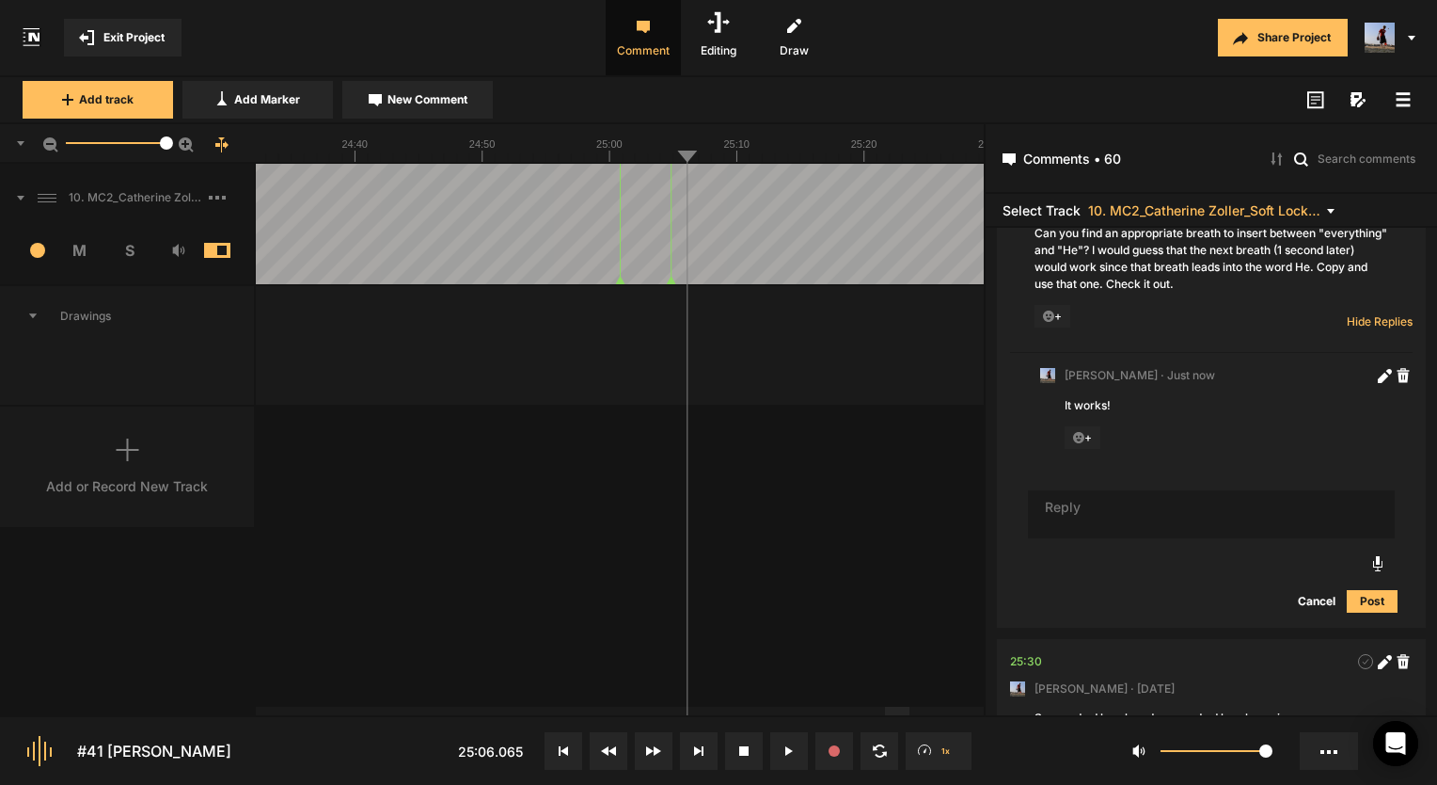
scroll to position [14826, 0]
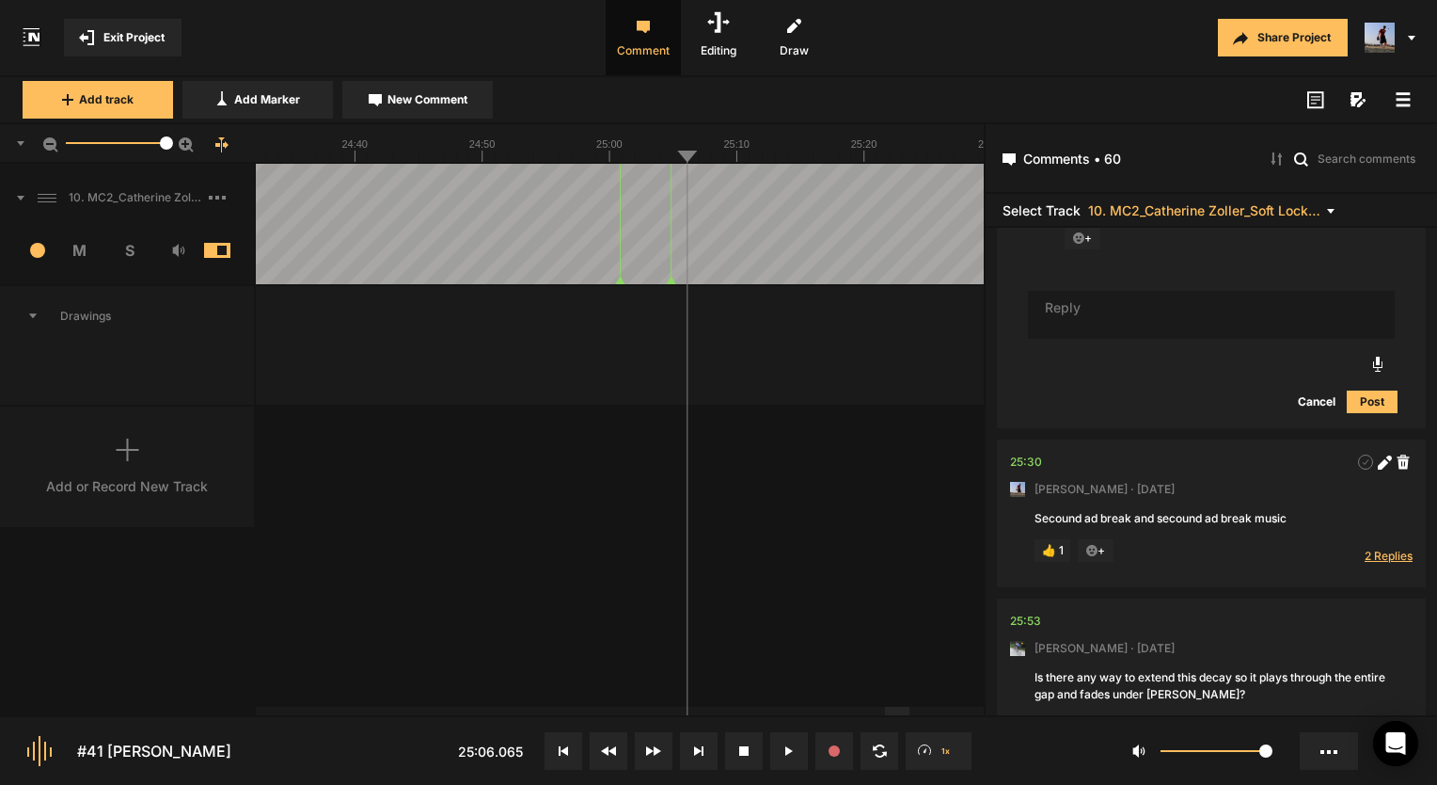
click at [1382, 563] on span "2 Replies" at bounding box center [1389, 555] width 48 height 16
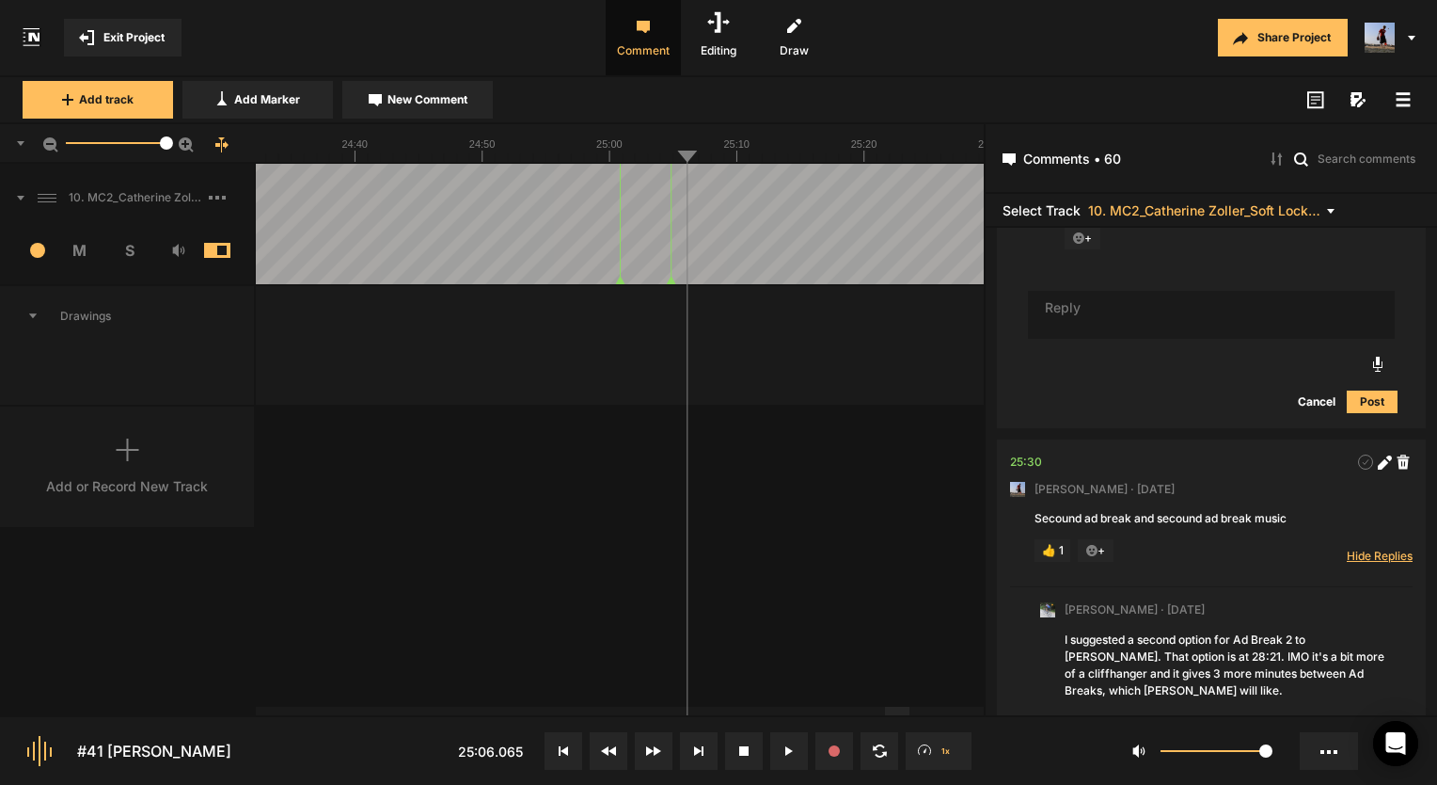
scroll to position [15483, 0]
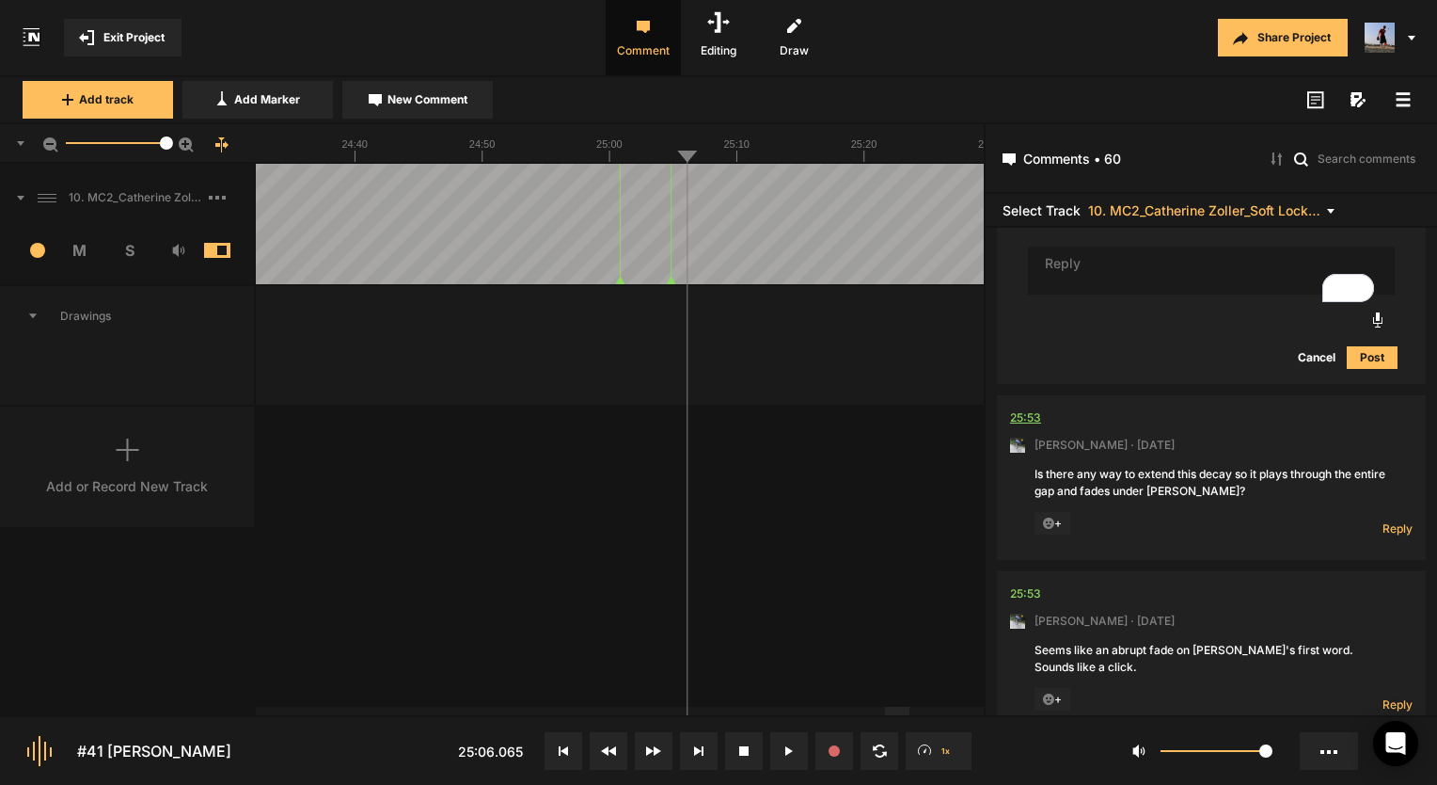
click at [1020, 427] on div "25:53" at bounding box center [1025, 417] width 31 height 19
click at [1383, 536] on span "Reply" at bounding box center [1398, 528] width 30 height 16
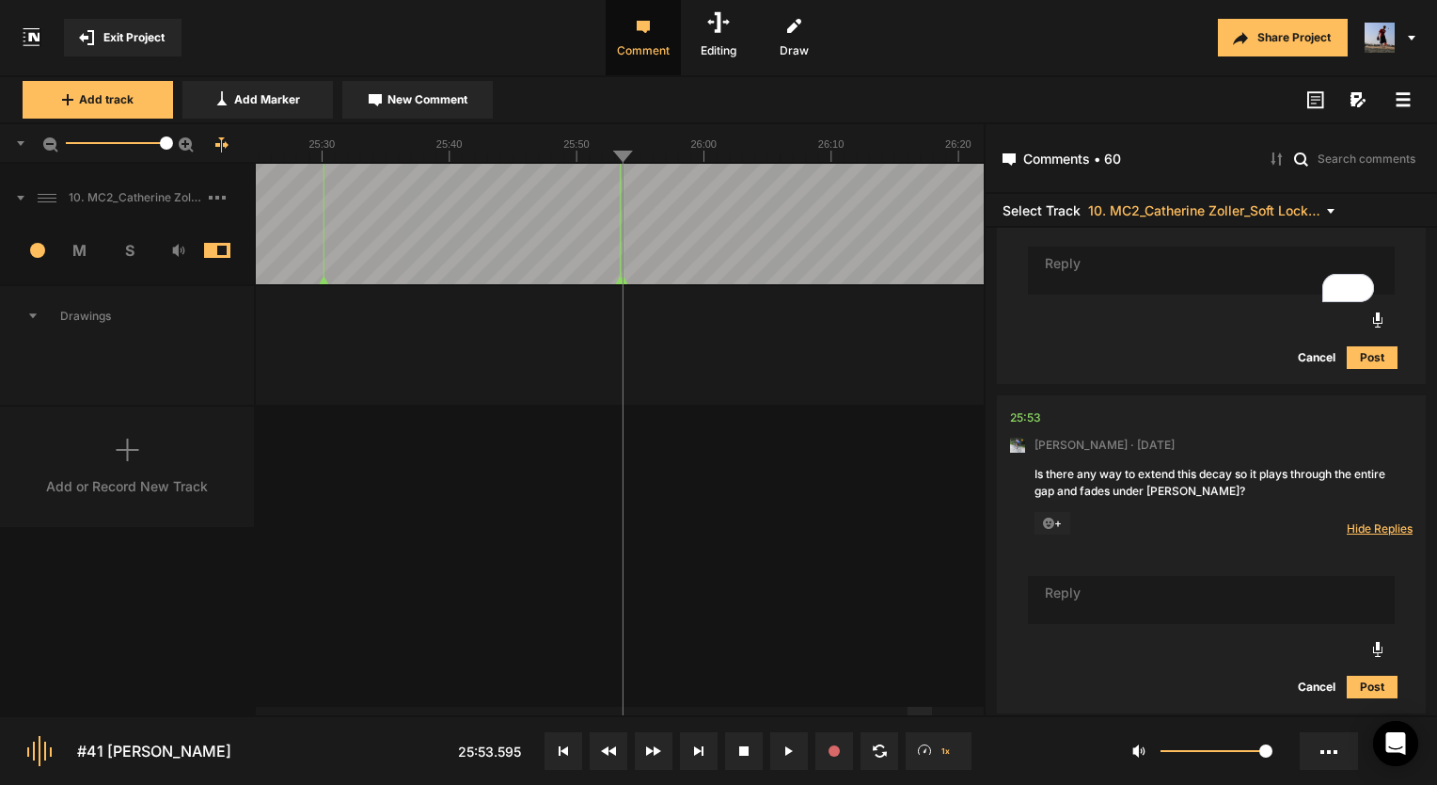
scroll to position [15671, 0]
type textarea "Done!"
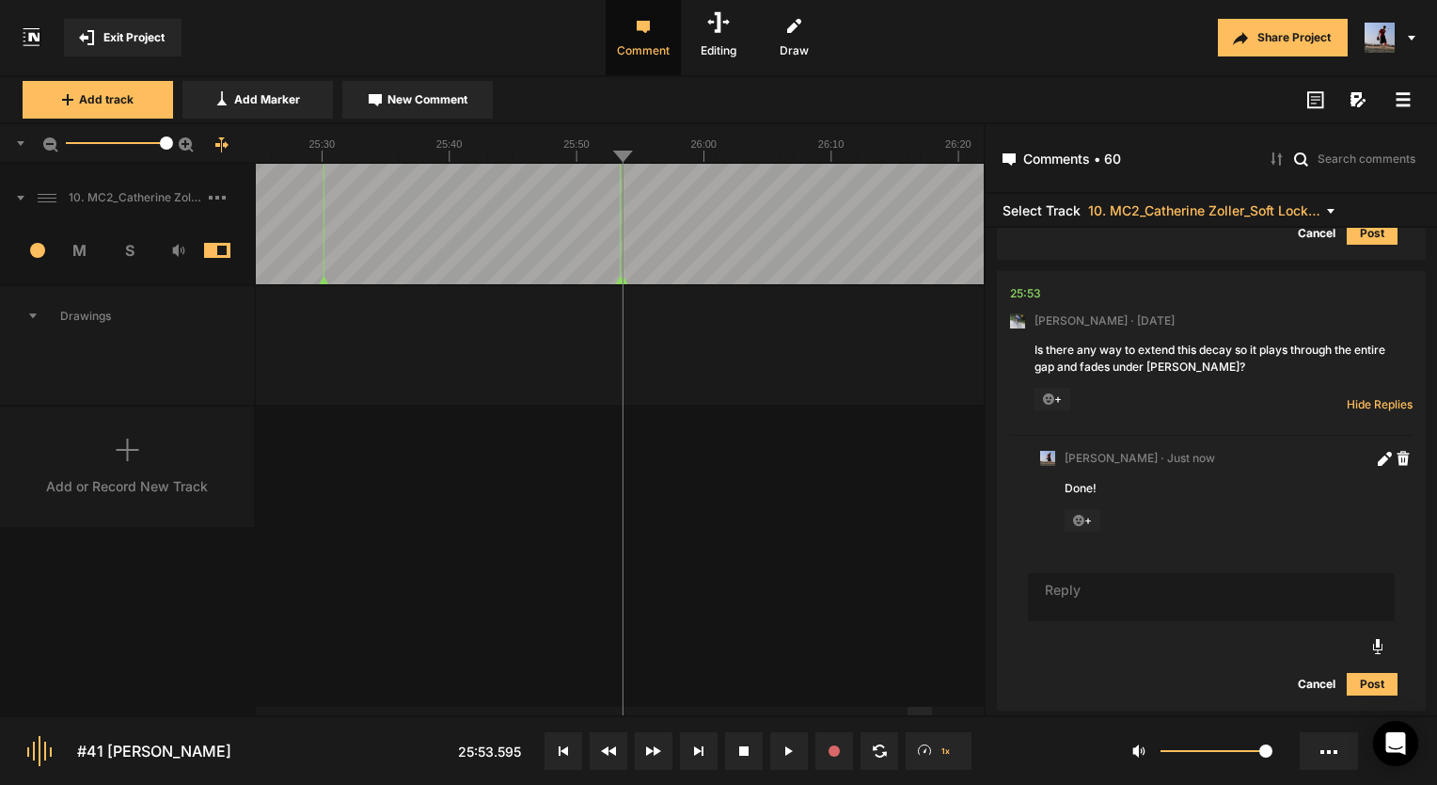
scroll to position [15879, 0]
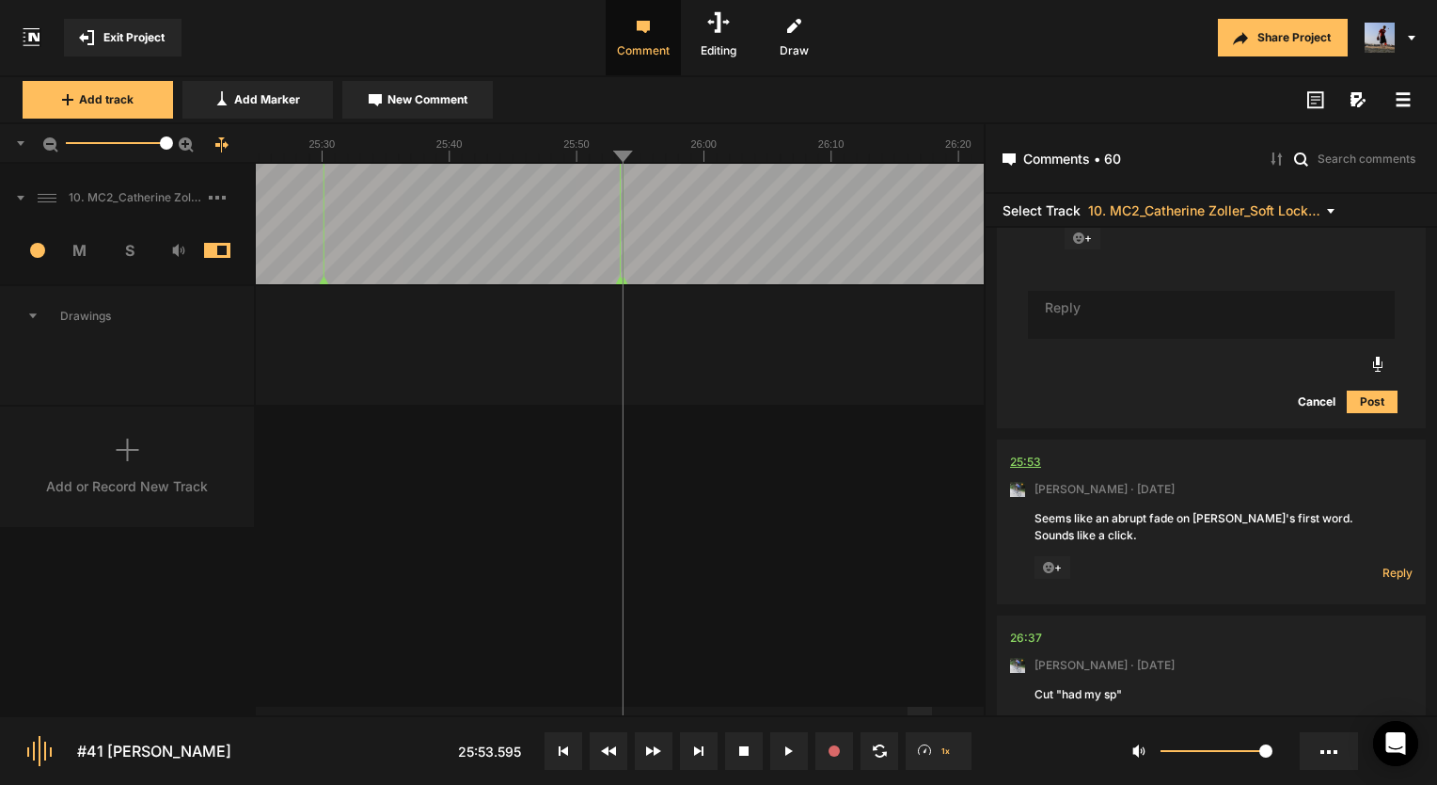
click at [1028, 471] on div "25:53" at bounding box center [1025, 461] width 31 height 19
click at [1393, 580] on span "Reply" at bounding box center [1398, 572] width 30 height 16
type textarea "It still has a weird fade but the click is gone!"
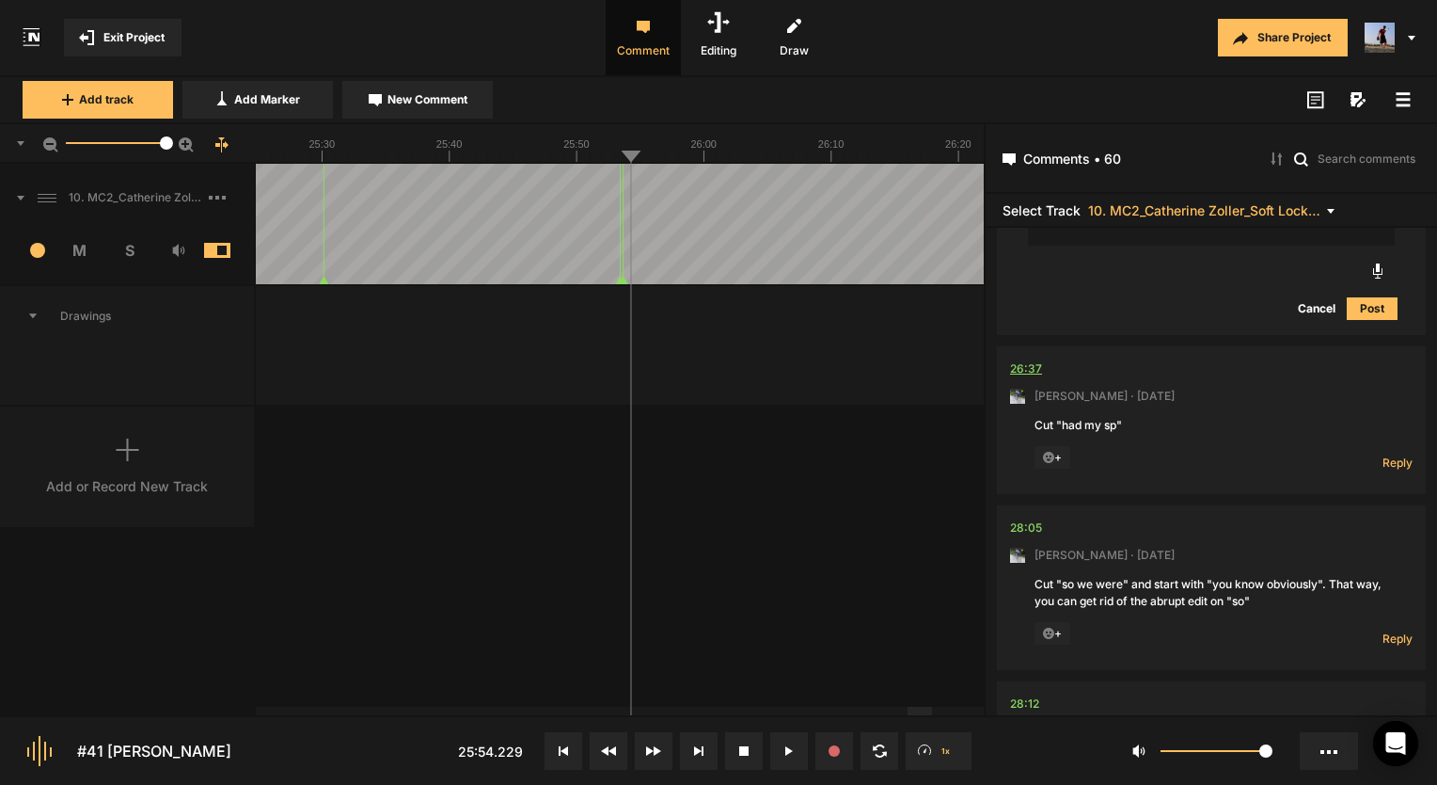
click at [1025, 378] on div "26:37" at bounding box center [1026, 368] width 32 height 19
click at [794, 753] on button at bounding box center [789, 751] width 38 height 38
click at [1383, 470] on span "Reply" at bounding box center [1398, 462] width 30 height 16
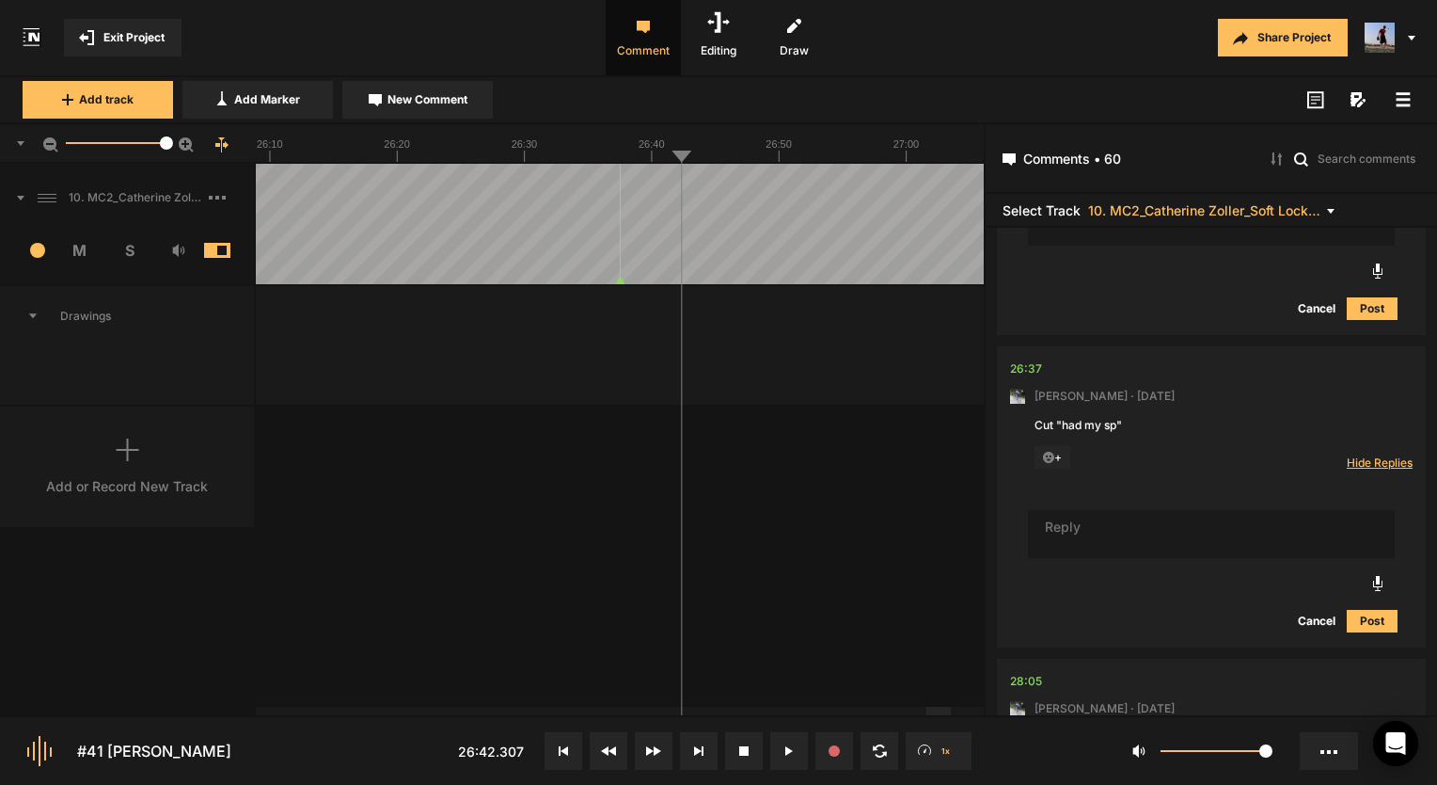
scroll to position [16622, 0]
type textarea "Done!"
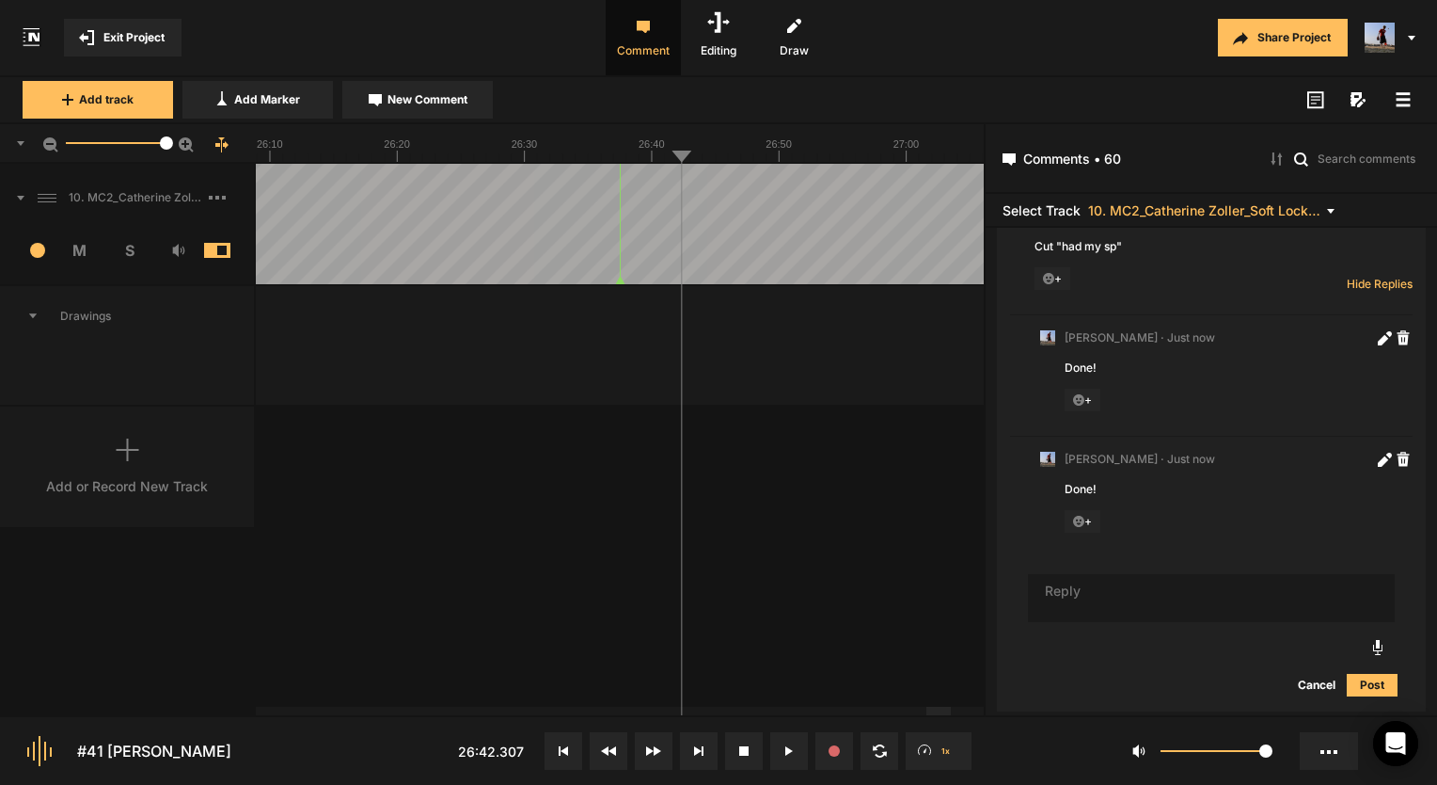
scroll to position [16859, 0]
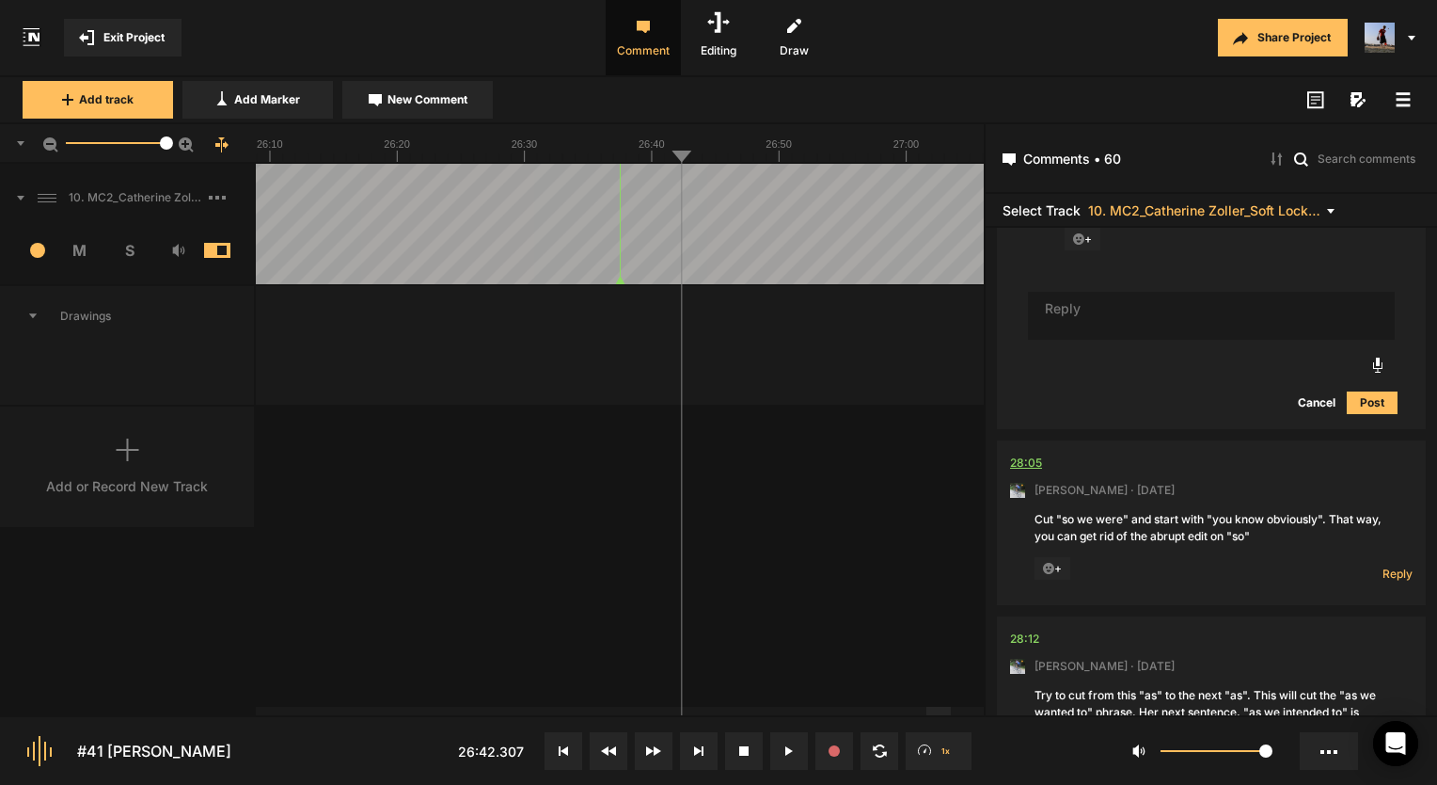
click at [1020, 472] on div "28:05" at bounding box center [1026, 462] width 32 height 19
click at [794, 759] on button at bounding box center [789, 751] width 38 height 38
click at [1033, 472] on div "28:05" at bounding box center [1026, 462] width 32 height 19
click at [1391, 581] on span "Reply" at bounding box center [1398, 573] width 30 height 16
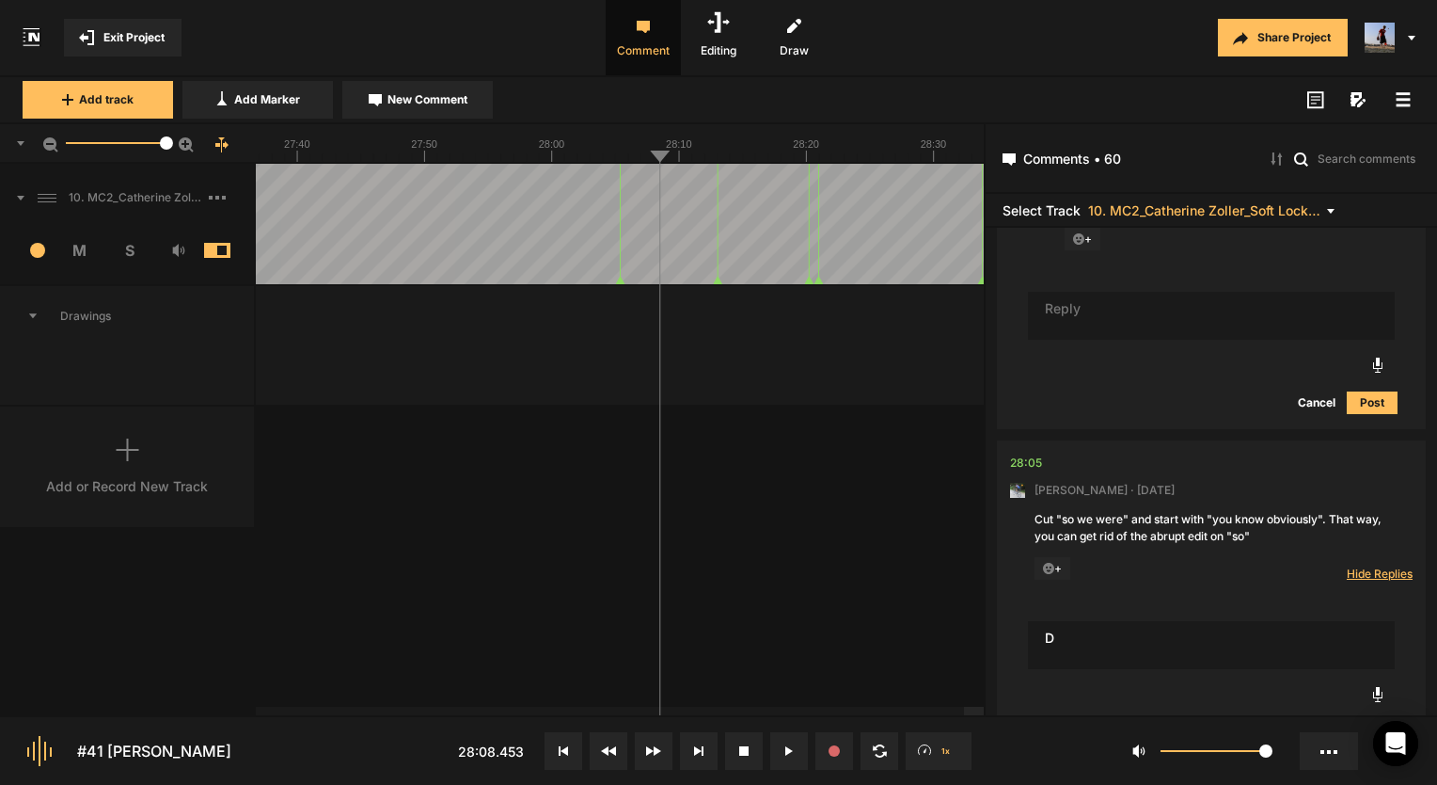
scroll to position [17082, 0]
type textarea "Done!"
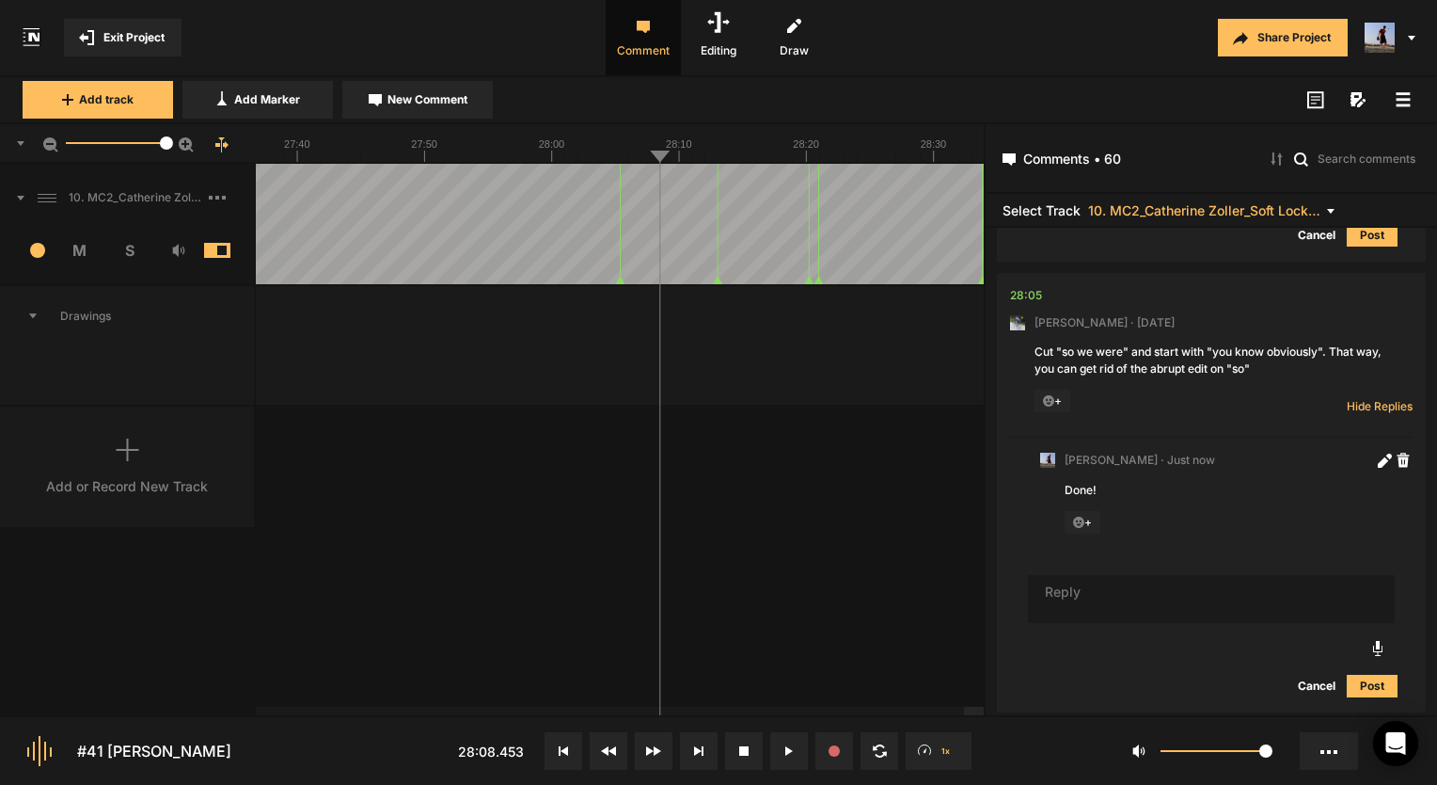
scroll to position [17482, 0]
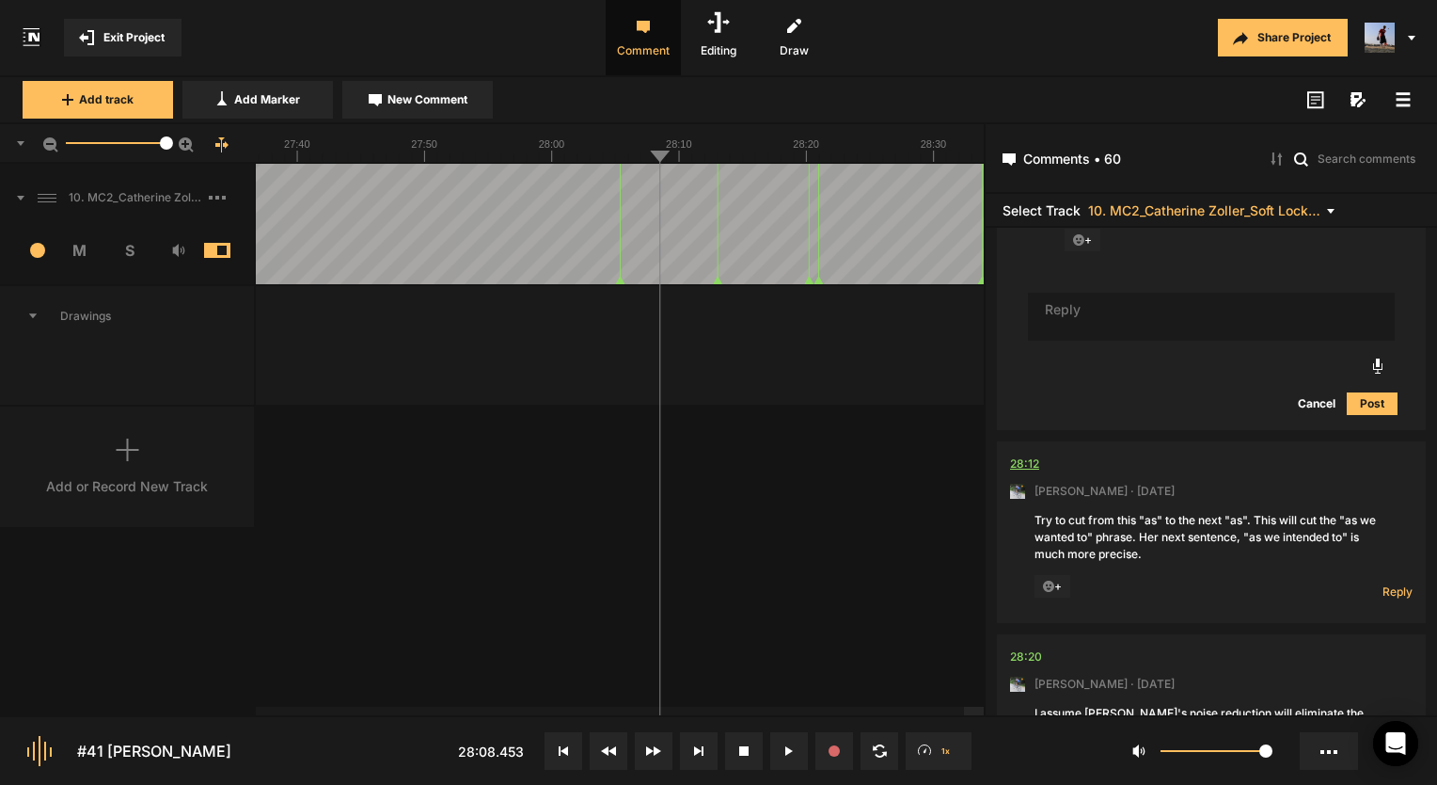
click at [1027, 473] on div "28:12" at bounding box center [1024, 463] width 29 height 19
click at [1026, 473] on div "28:12" at bounding box center [1024, 463] width 29 height 19
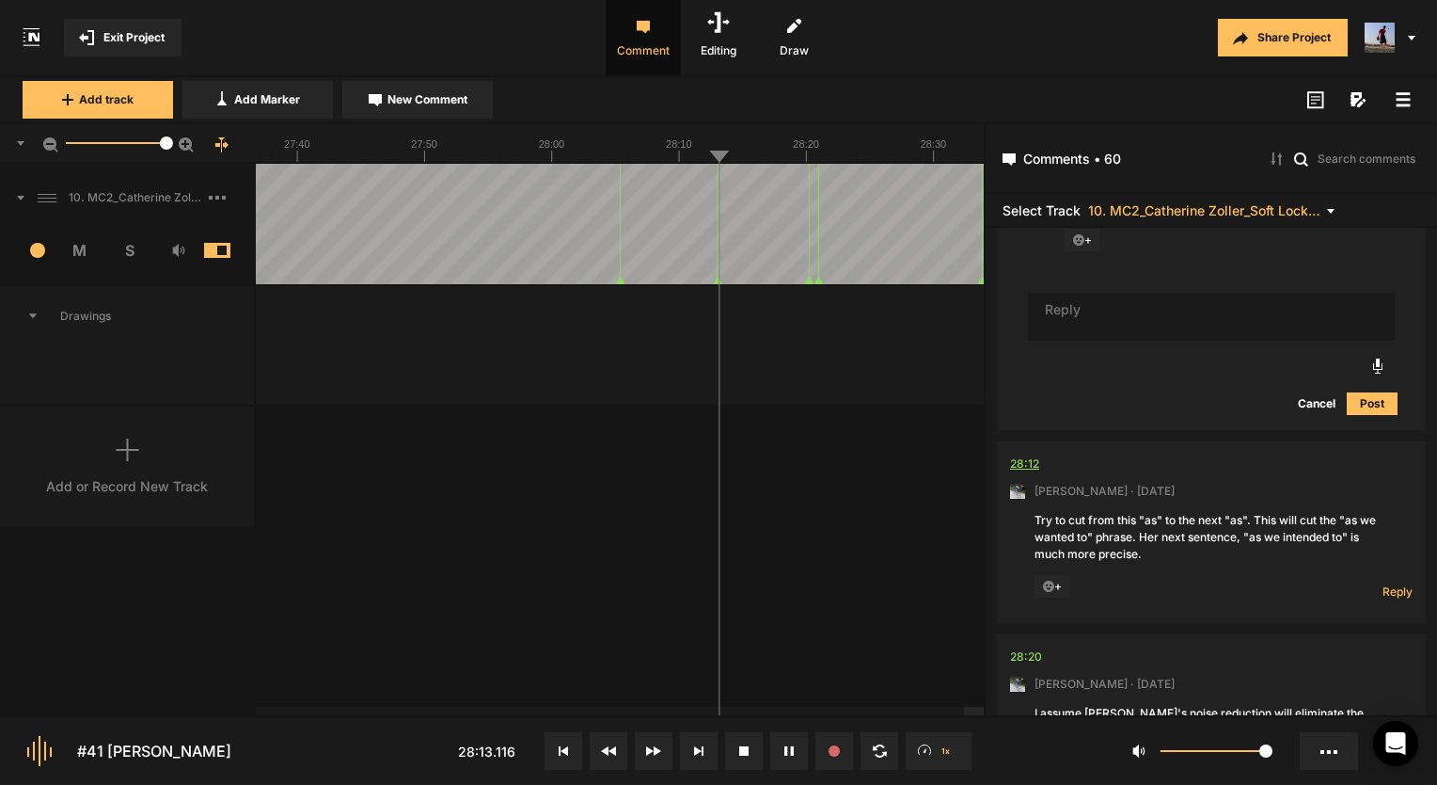
click at [1026, 473] on div "28:12" at bounding box center [1024, 463] width 29 height 19
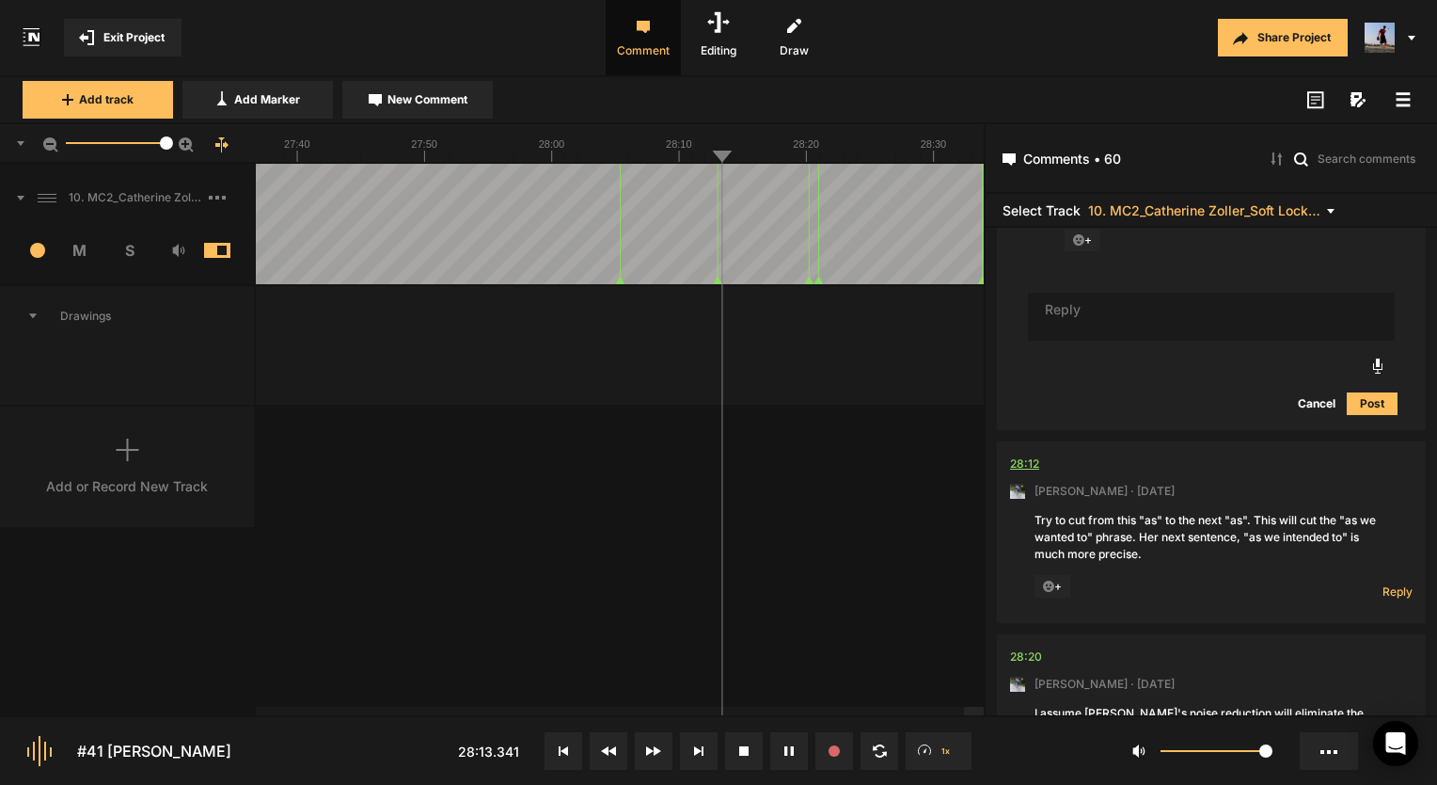
click at [1026, 473] on div "28:12" at bounding box center [1024, 463] width 29 height 19
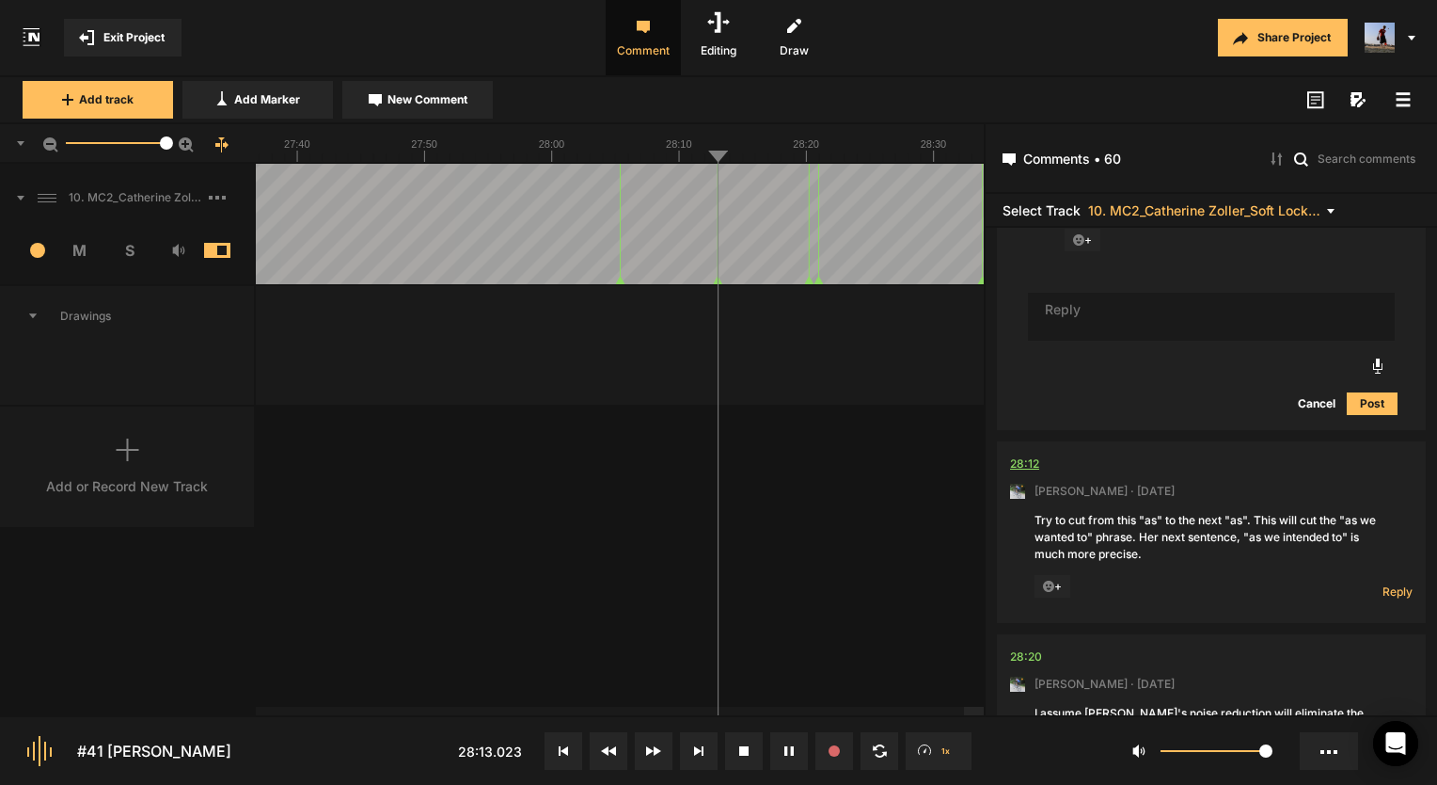
click at [1026, 473] on div "28:12" at bounding box center [1024, 463] width 29 height 19
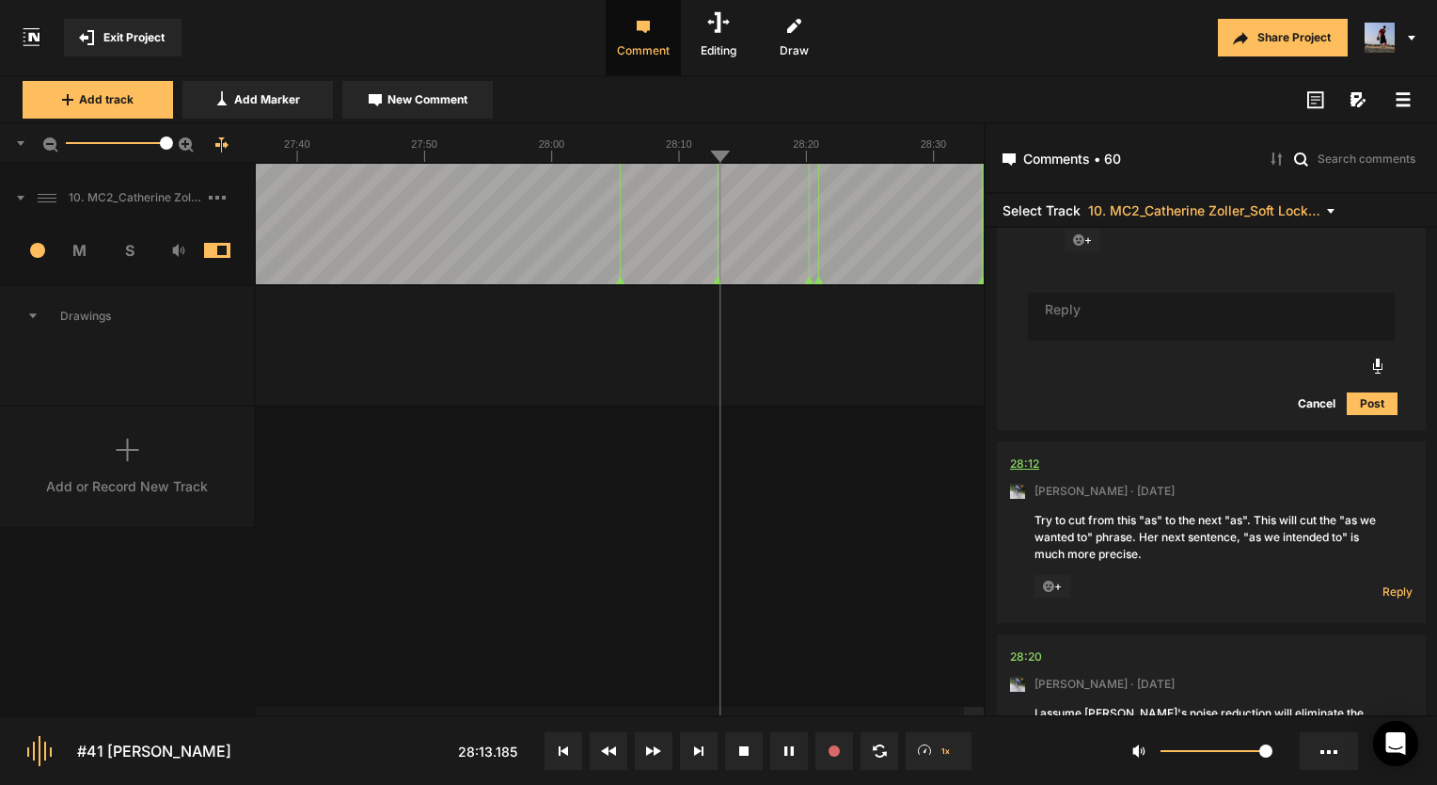
click at [1026, 473] on div "28:12" at bounding box center [1024, 463] width 29 height 19
click at [1017, 473] on div "28:12" at bounding box center [1024, 463] width 29 height 19
click at [1394, 599] on span "Reply" at bounding box center [1398, 591] width 30 height 16
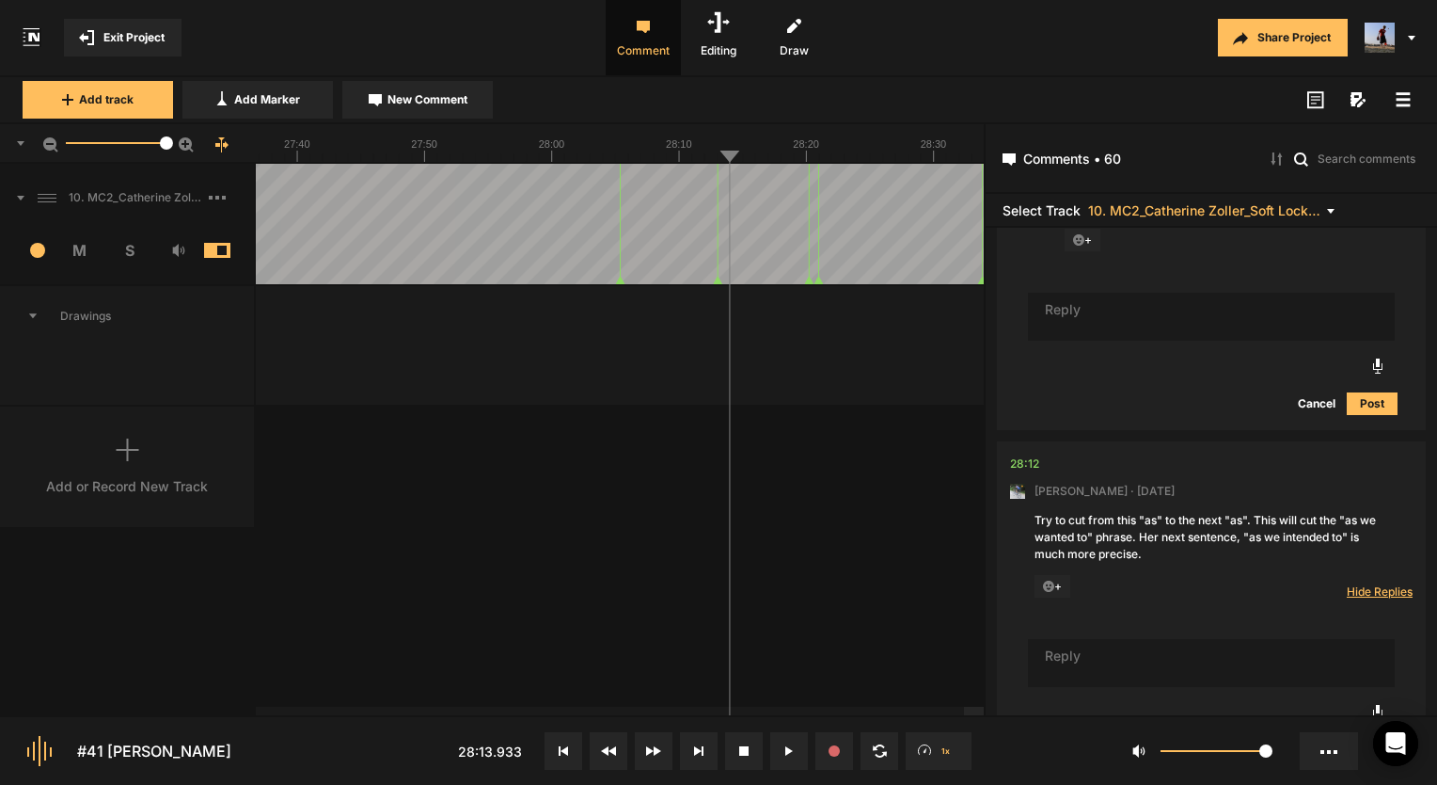
scroll to position [17532, 0]
type textarea "Done!"
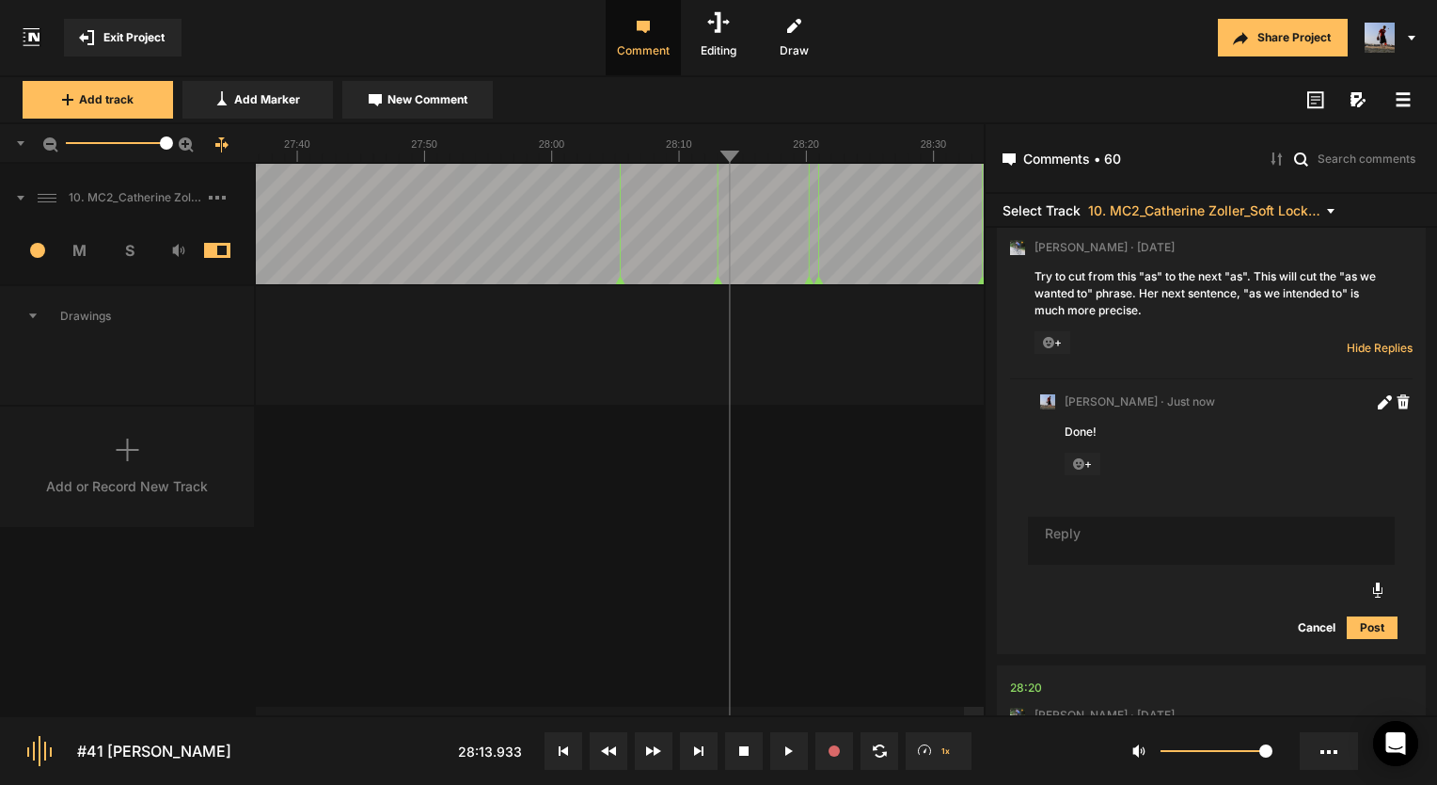
scroll to position [17812, 0]
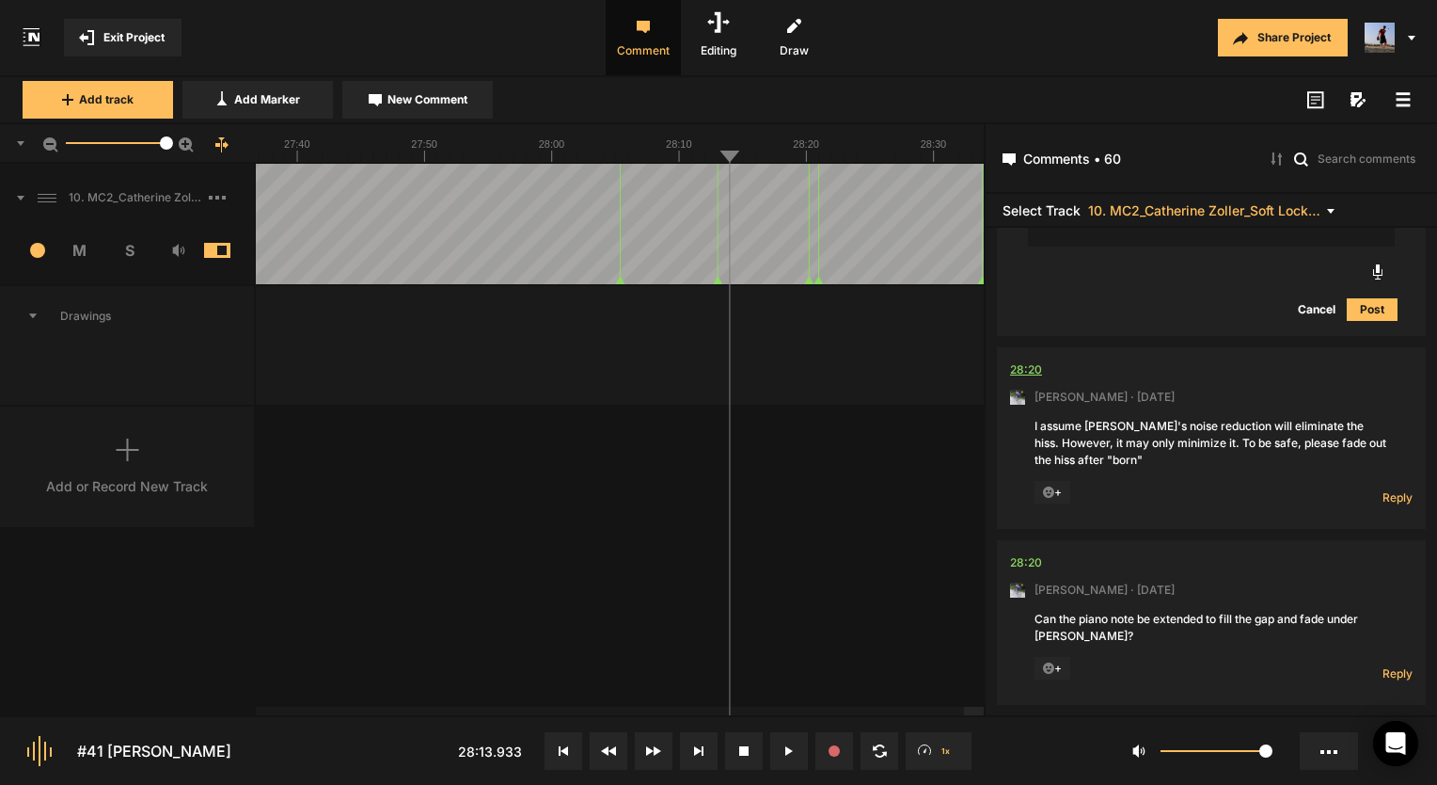
click at [1022, 379] on div "28:20" at bounding box center [1026, 369] width 32 height 19
click at [1031, 379] on div "28:20" at bounding box center [1026, 369] width 32 height 19
click at [1383, 505] on span "Reply" at bounding box center [1398, 497] width 30 height 16
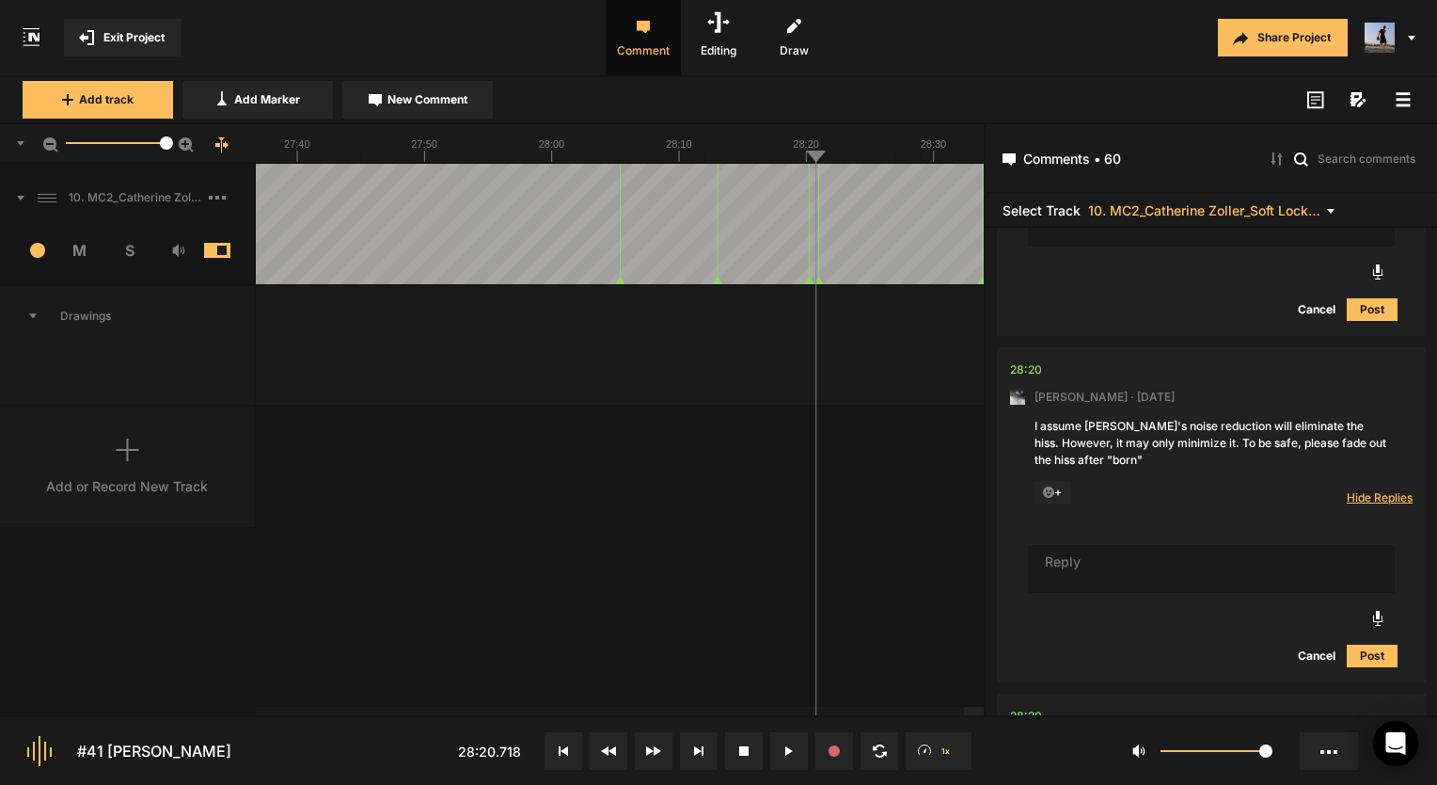
scroll to position [18094, 0]
type textarea "Doen!"
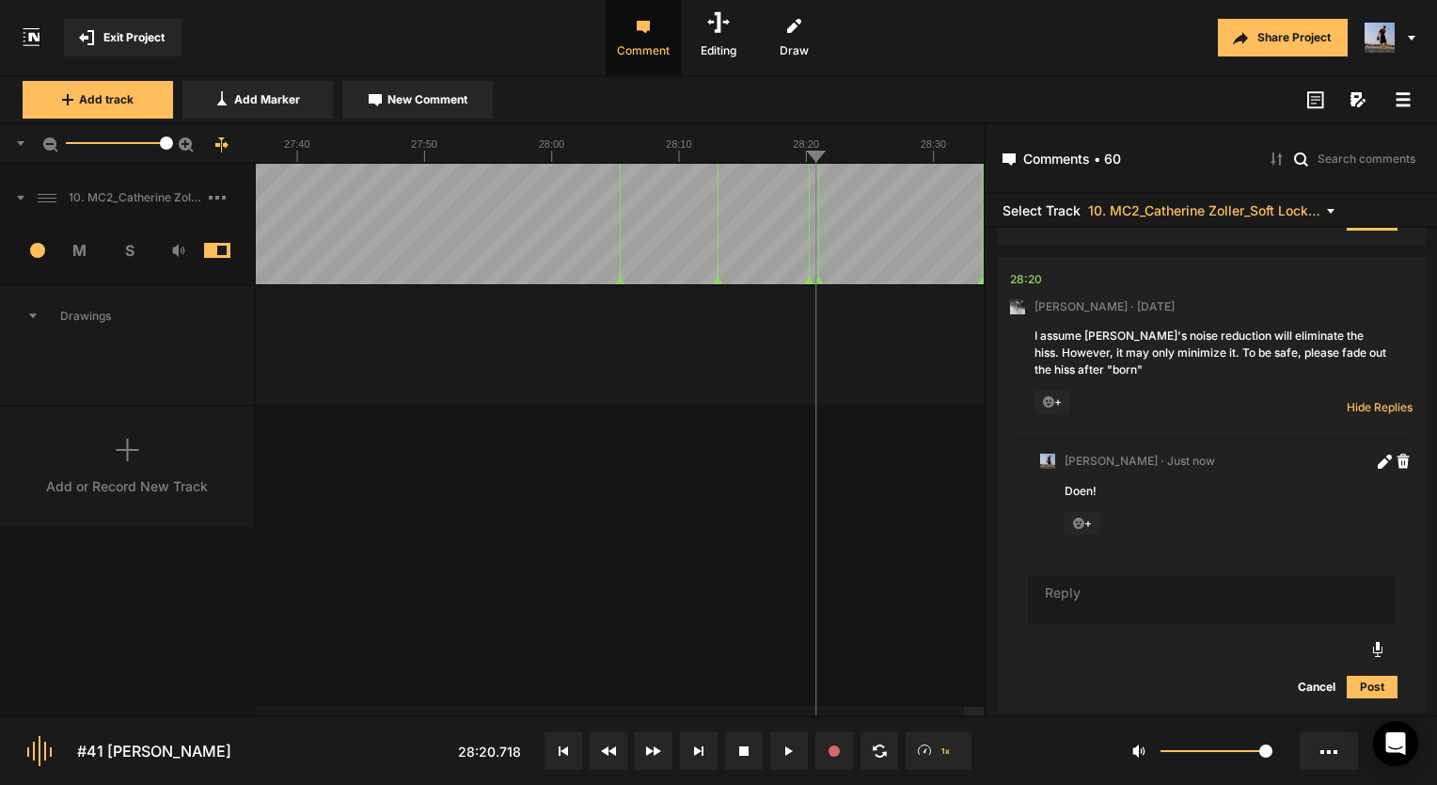
scroll to position [18372, 0]
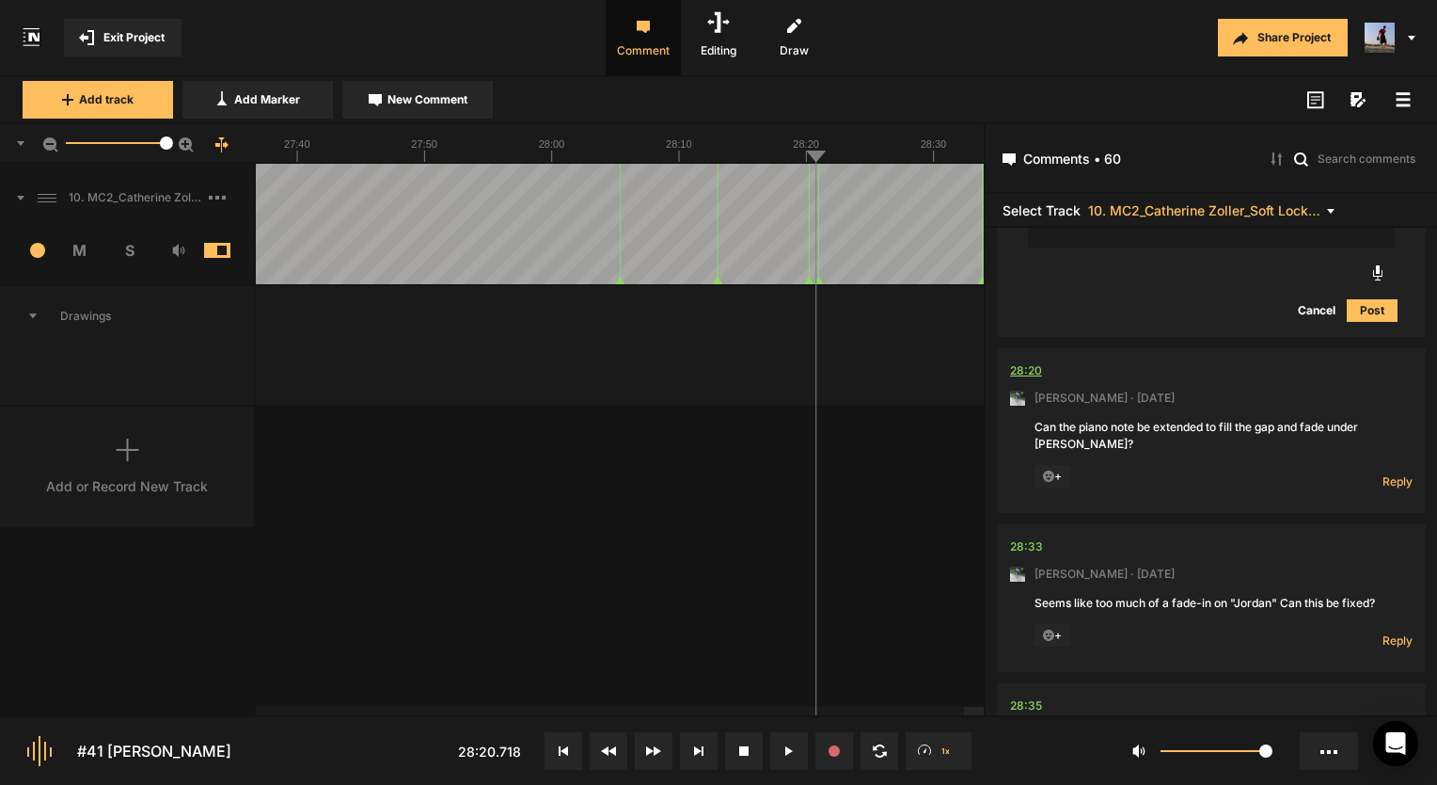
click at [1017, 379] on div "28:20" at bounding box center [1026, 370] width 32 height 19
click at [1029, 380] on div "28:20" at bounding box center [1026, 370] width 32 height 19
click at [1394, 489] on span "Reply" at bounding box center [1398, 481] width 30 height 16
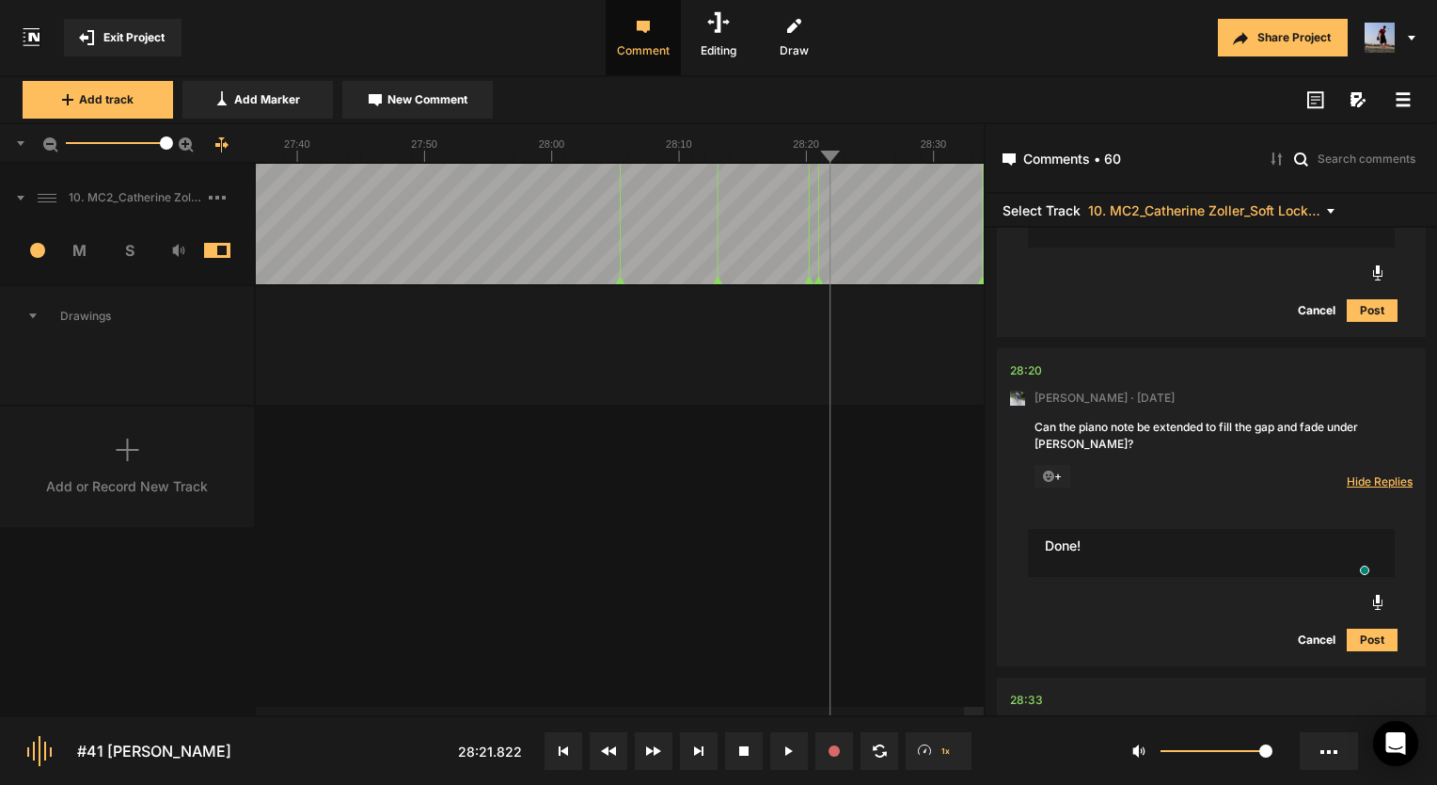
type textarea "Done!"
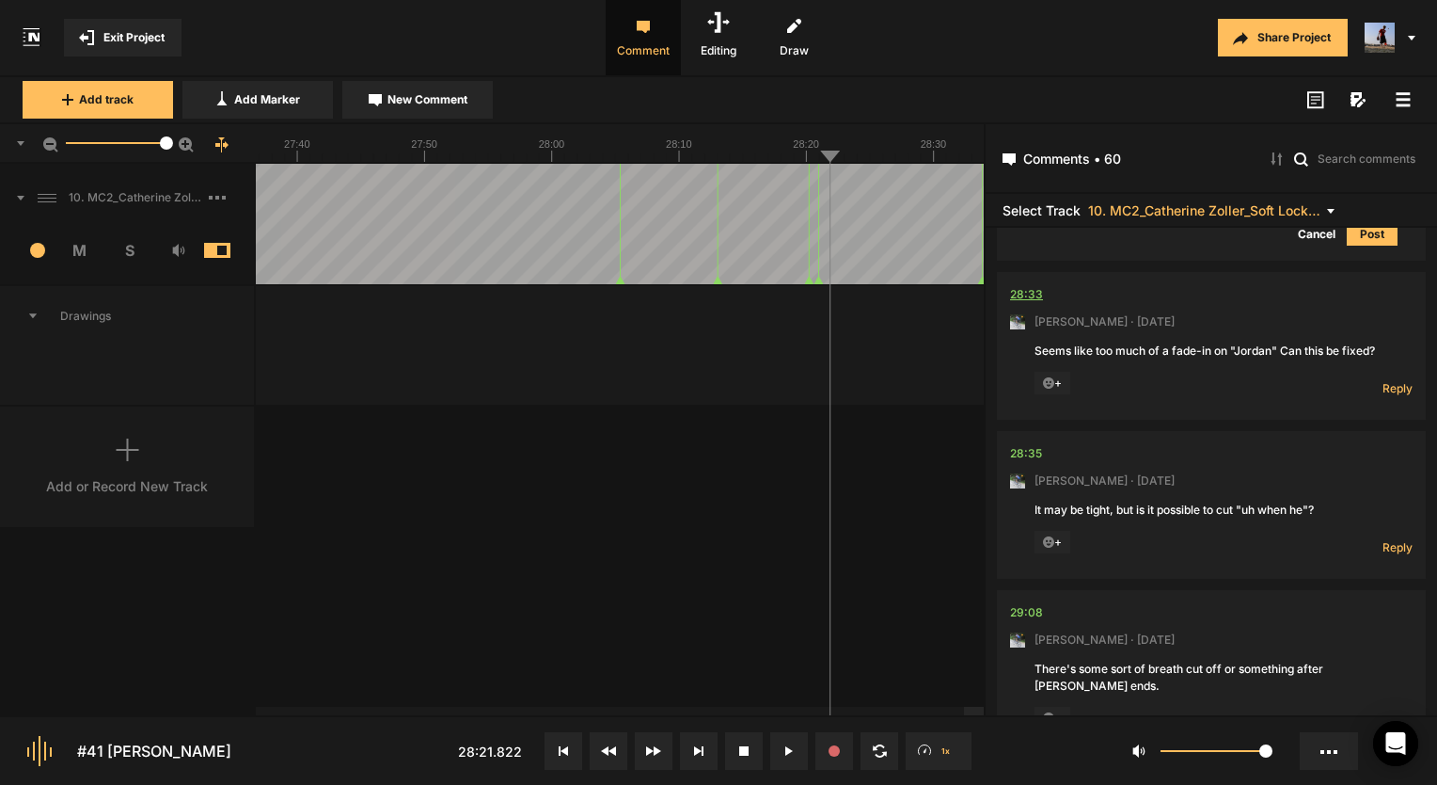
click at [1012, 304] on div "28:33" at bounding box center [1026, 294] width 33 height 19
click at [1386, 396] on span "Reply" at bounding box center [1398, 388] width 30 height 16
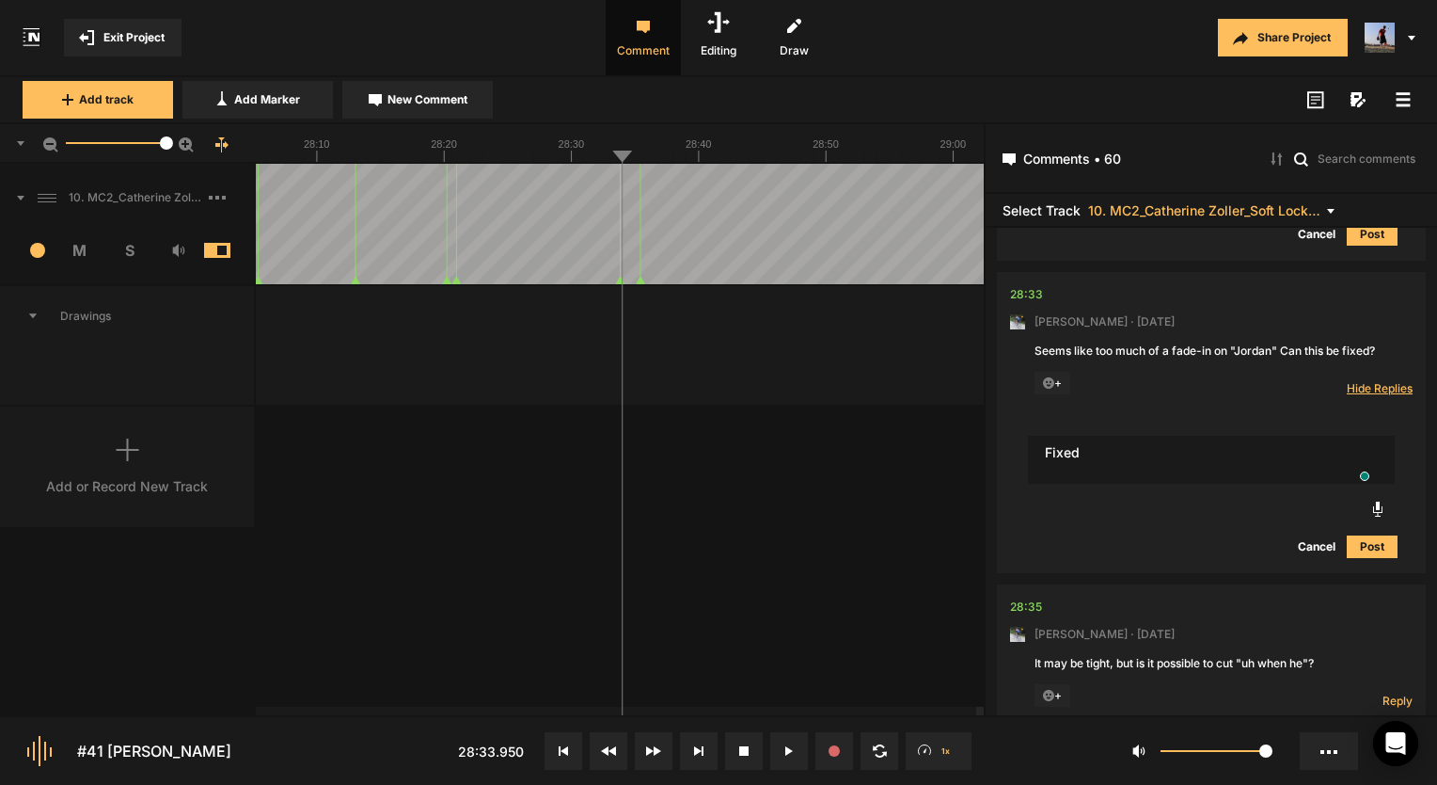
type textarea "Fixed"
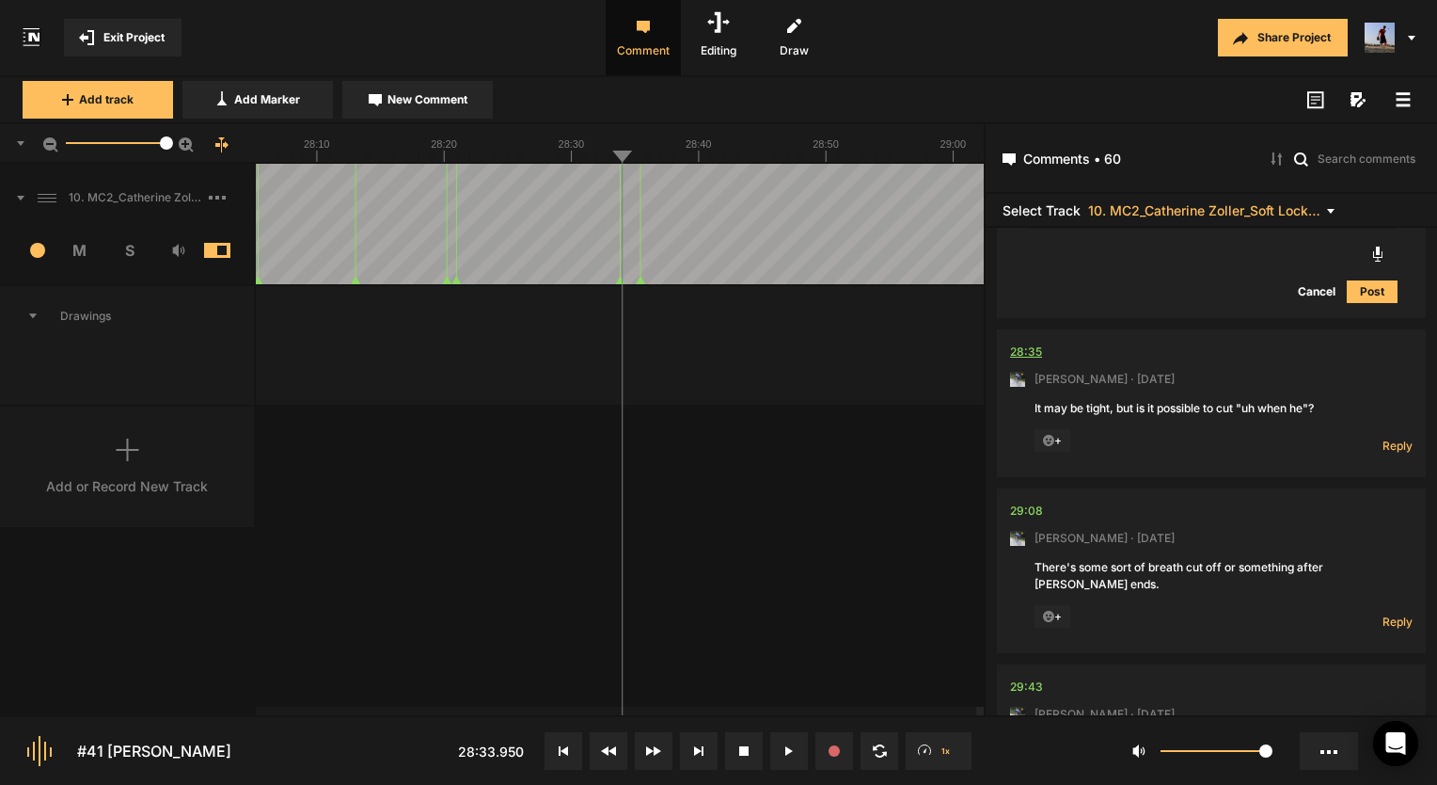
click at [1032, 359] on div "28:35" at bounding box center [1026, 351] width 32 height 19
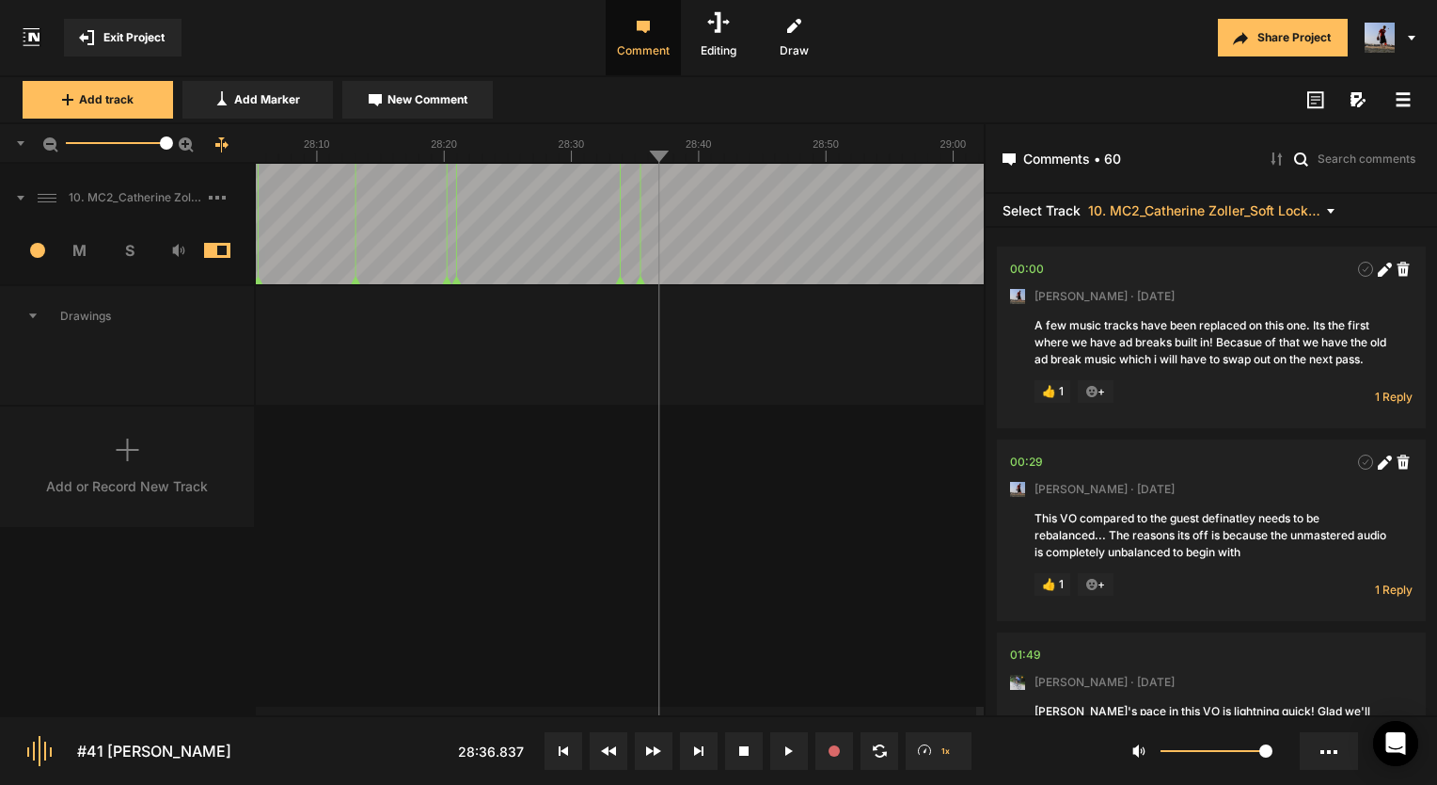
scroll to position [19463, 0]
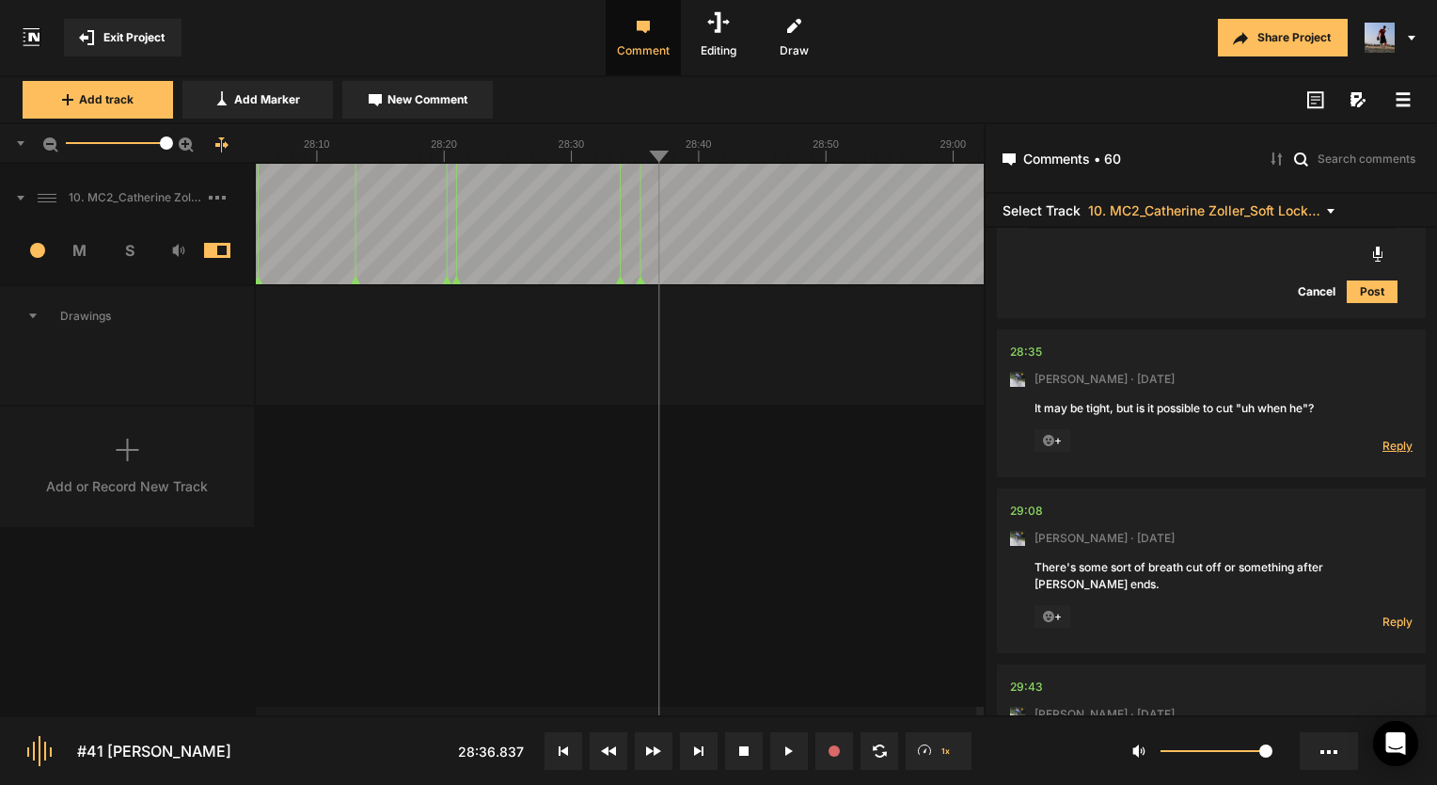
click at [1385, 453] on span "Reply" at bounding box center [1398, 445] width 30 height 16
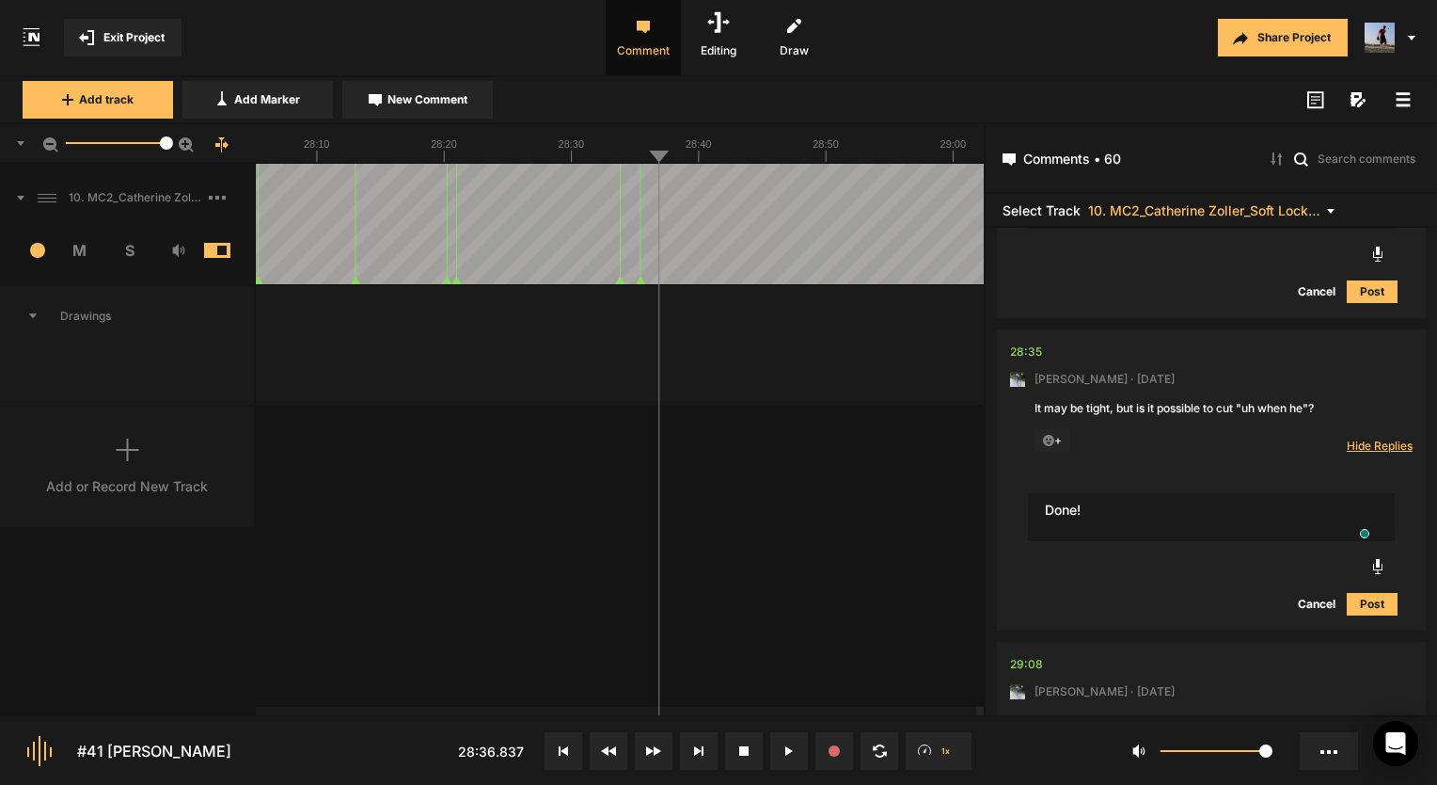
type textarea "Done!"
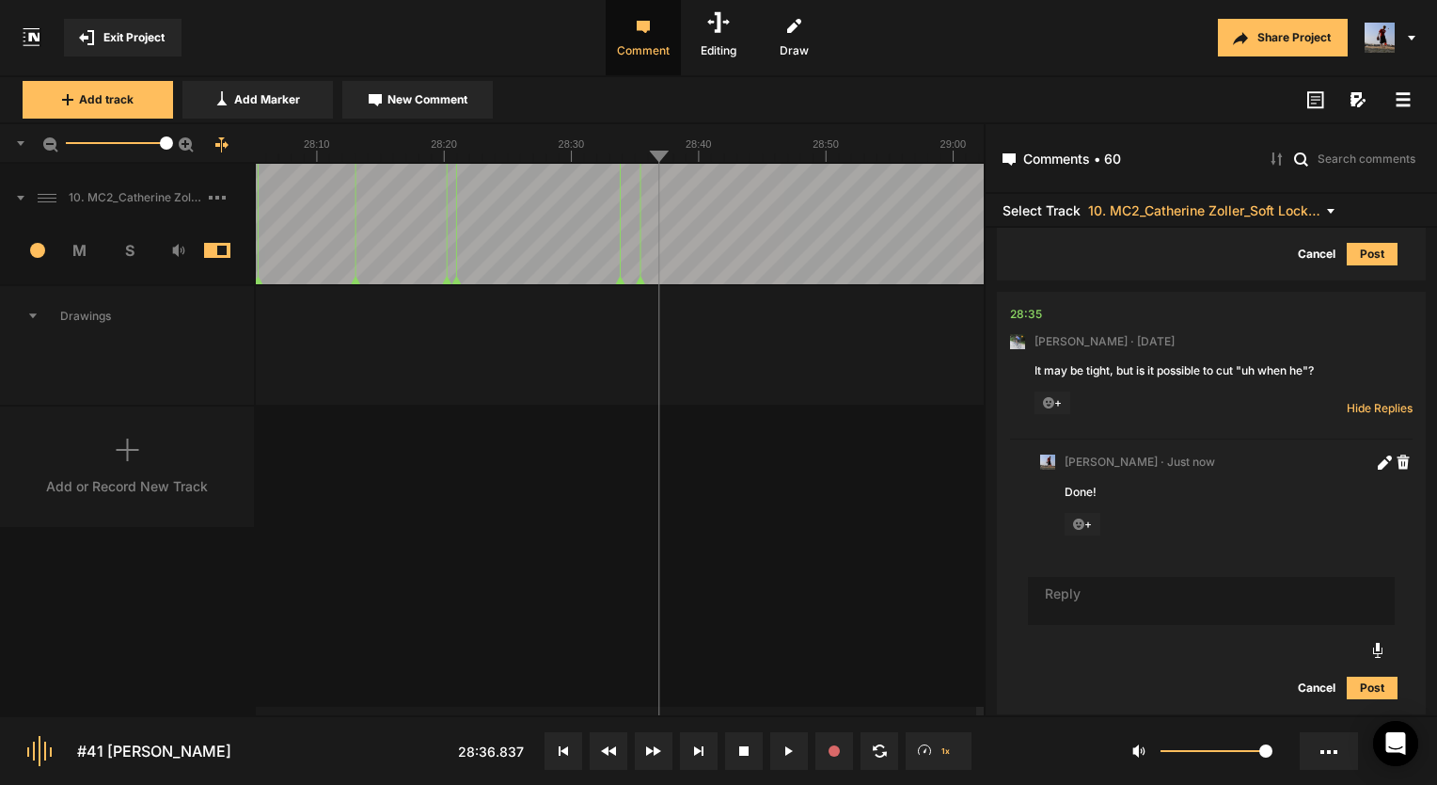
scroll to position [0, 0]
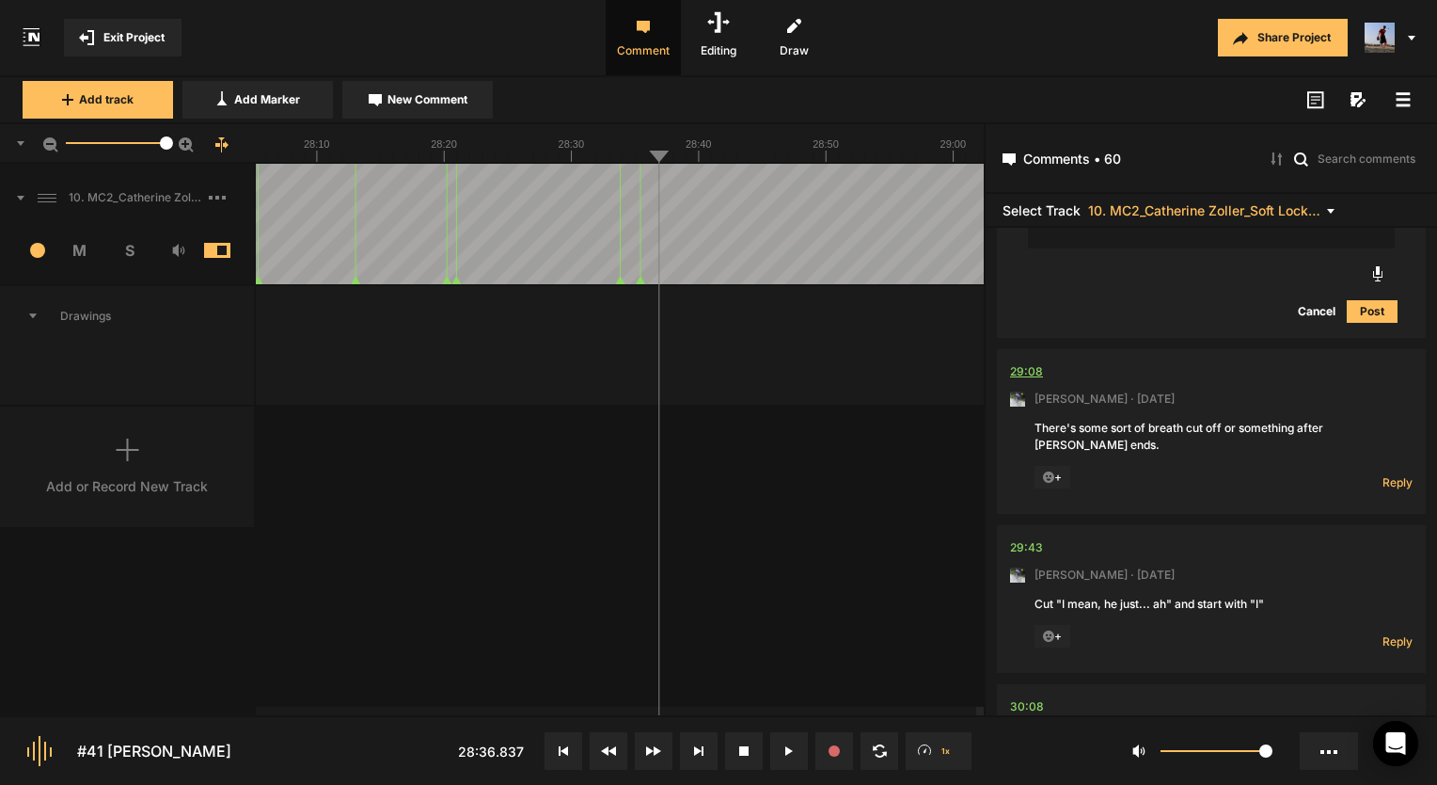
click at [1034, 381] on div "29:08" at bounding box center [1026, 371] width 33 height 19
click at [1383, 490] on span "Reply" at bounding box center [1398, 482] width 30 height 16
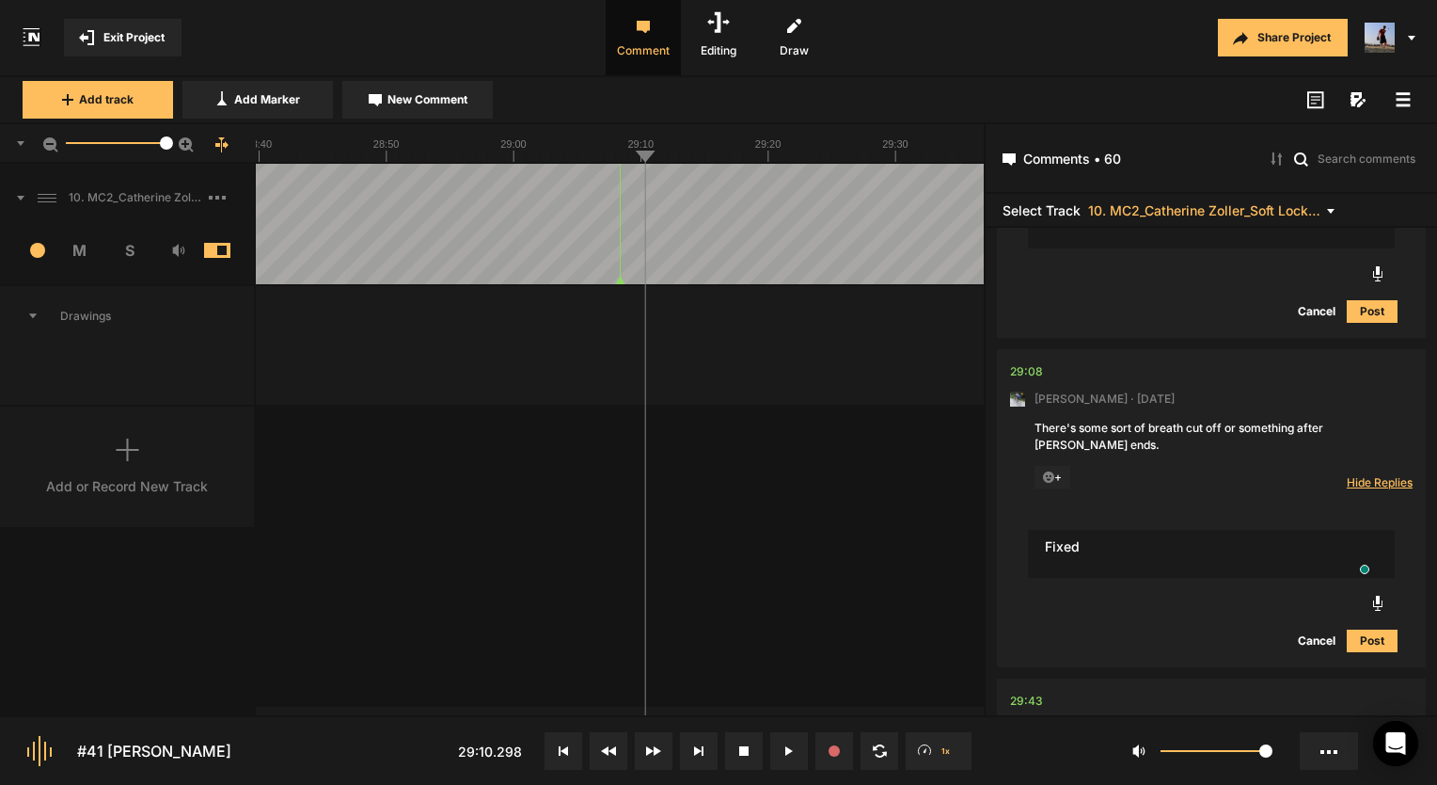
type textarea "Fixed"
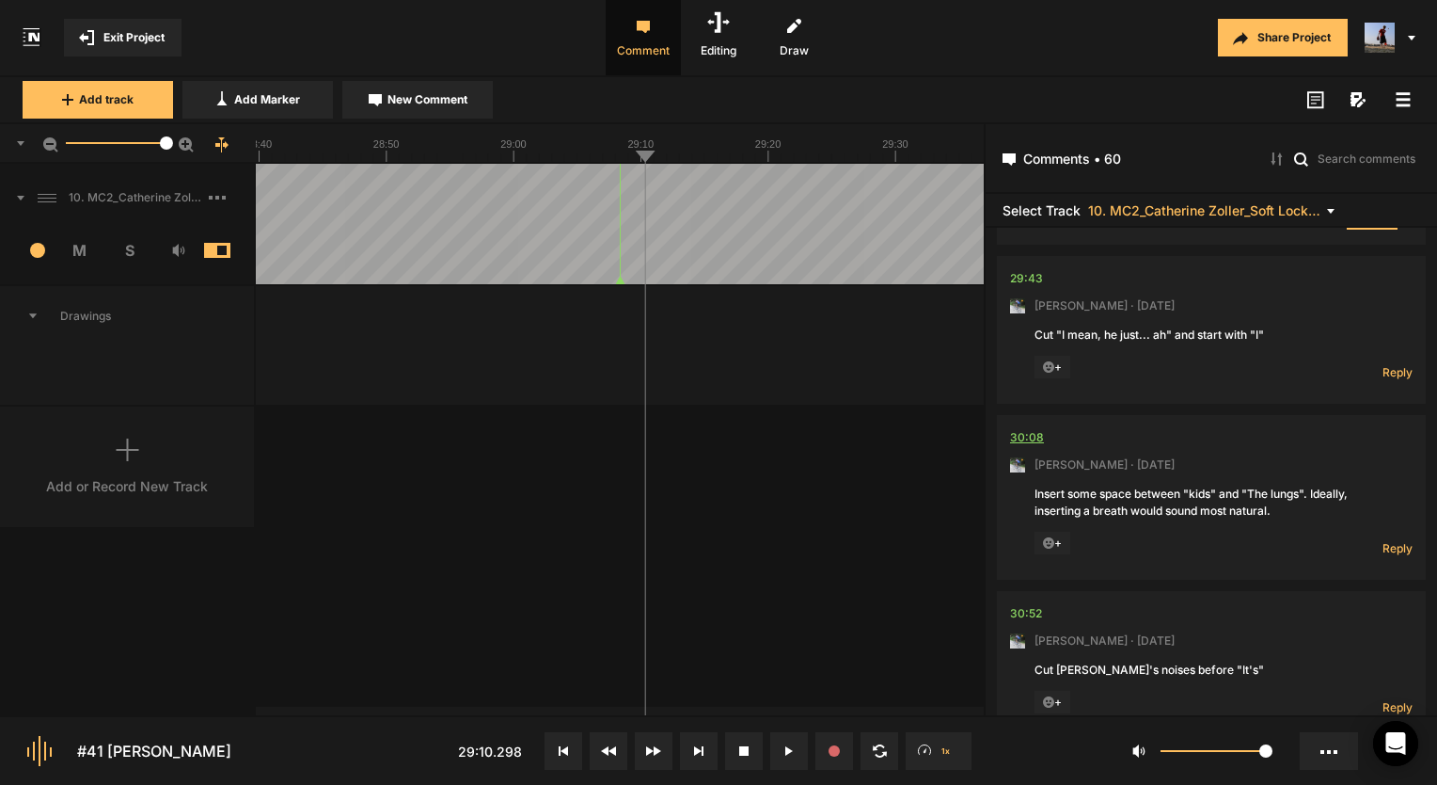
click at [1037, 447] on div "30:08" at bounding box center [1027, 437] width 34 height 19
click at [1034, 288] on div "29:43" at bounding box center [1026, 278] width 33 height 19
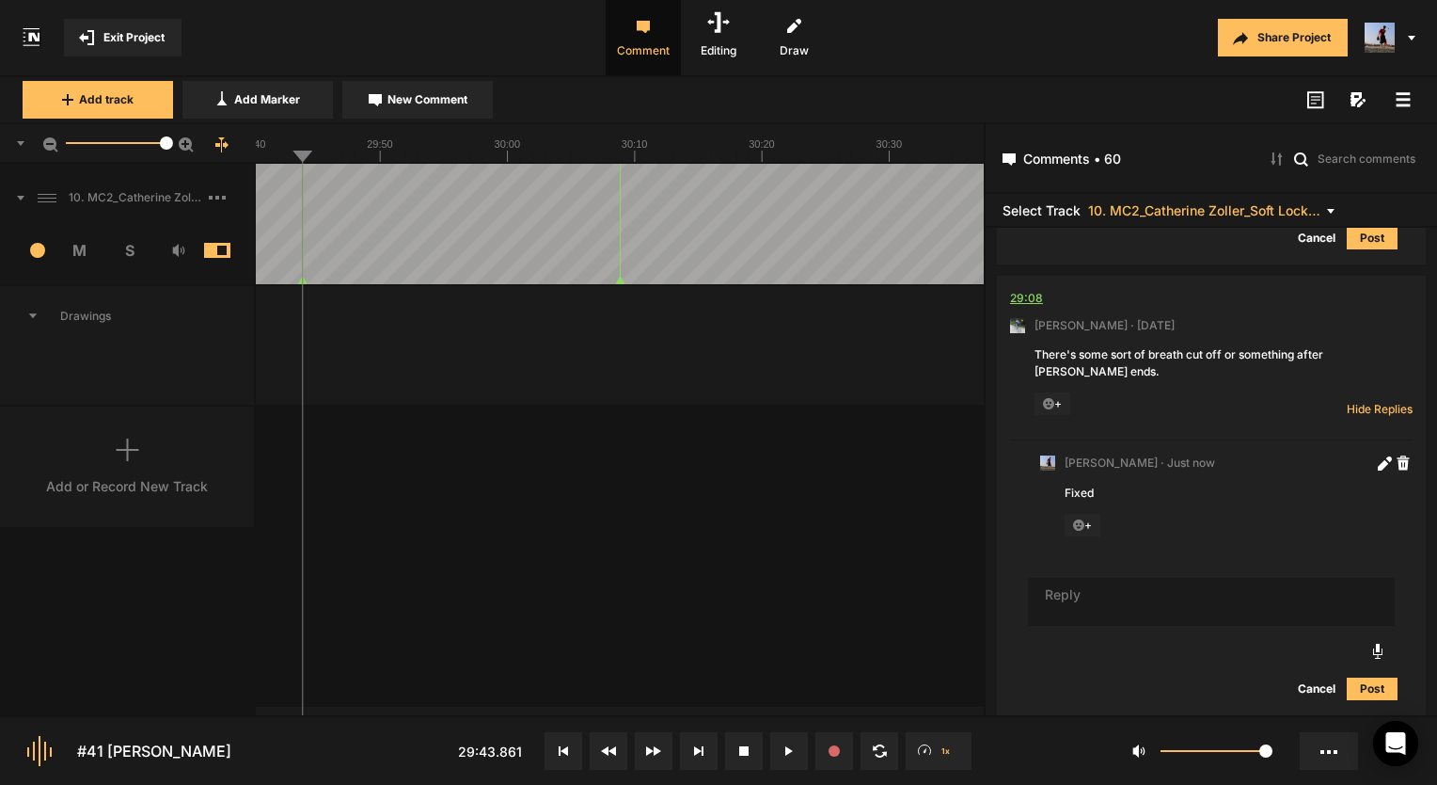
click at [1036, 308] on div "29:08" at bounding box center [1026, 298] width 33 height 19
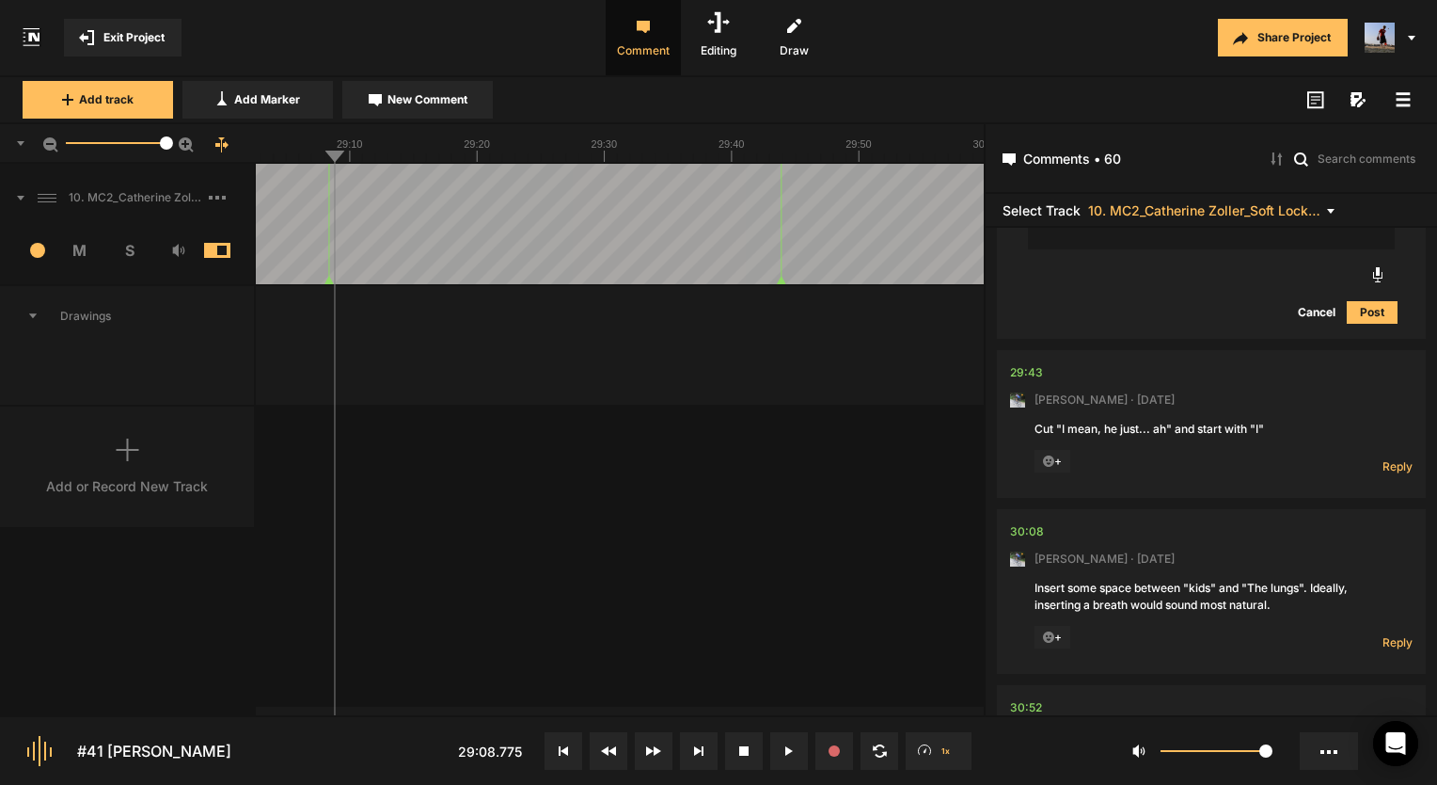
click at [1039, 377] on nt-comment "29:43 [PERSON_NAME] · [DATE] Cut "I mean, he just... ah" and start with "I" + R…" at bounding box center [1211, 424] width 403 height 148
click at [1024, 382] on div "29:43" at bounding box center [1026, 372] width 33 height 19
click at [1395, 474] on span "Reply" at bounding box center [1398, 466] width 30 height 16
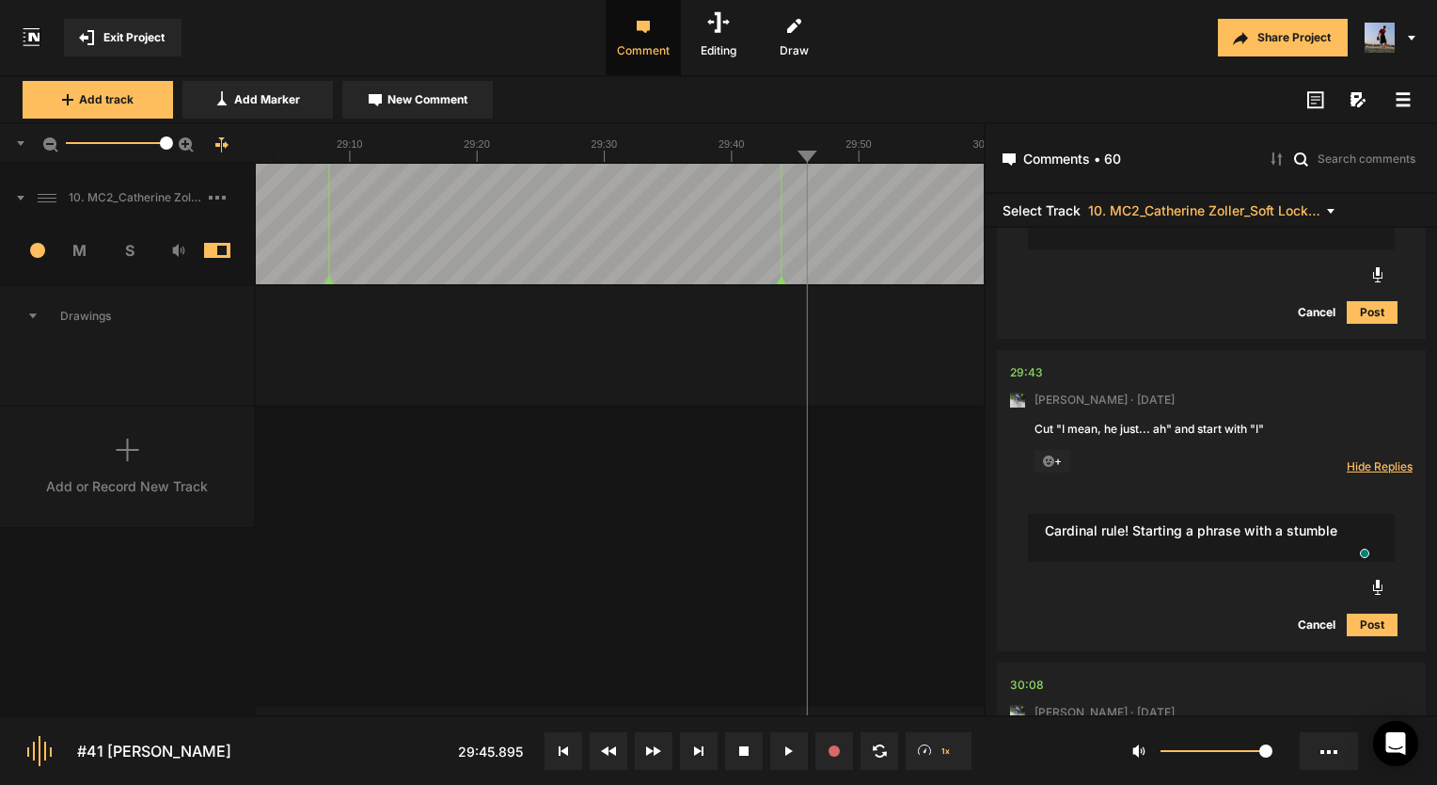
type textarea "Cardinal rule! Starting a phrase with a stumble"
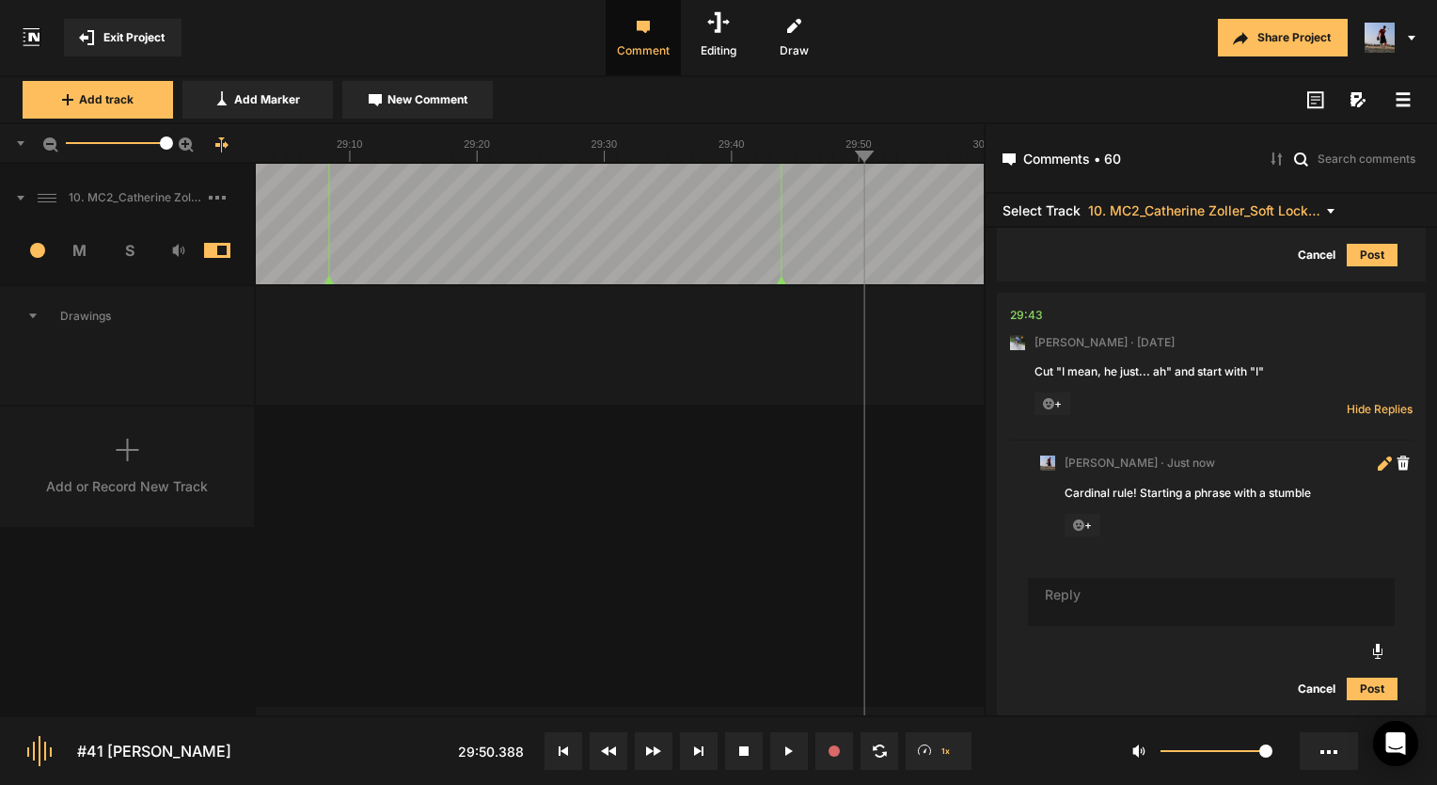
scroll to position [20451, 0]
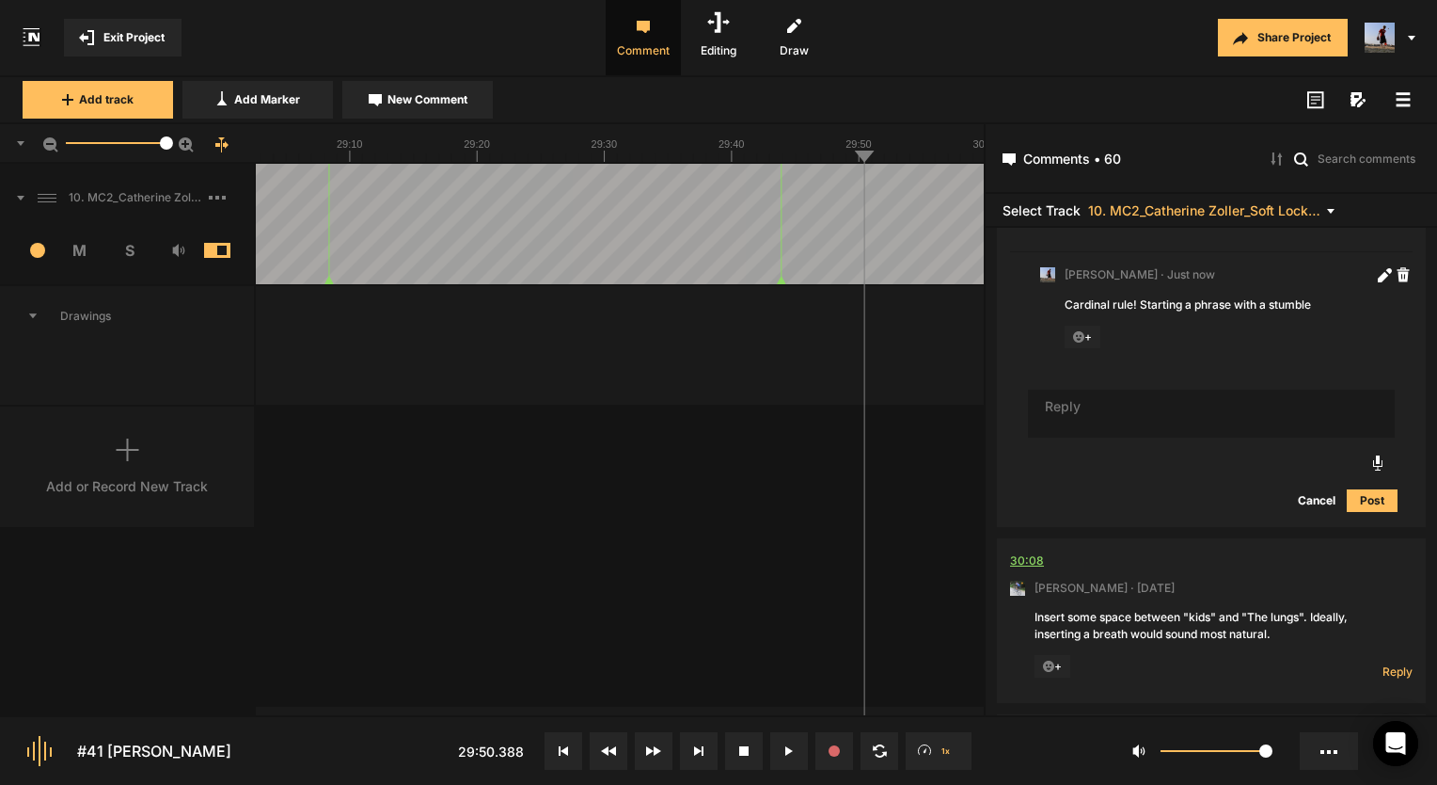
click at [1035, 570] on div "30:08" at bounding box center [1027, 560] width 34 height 19
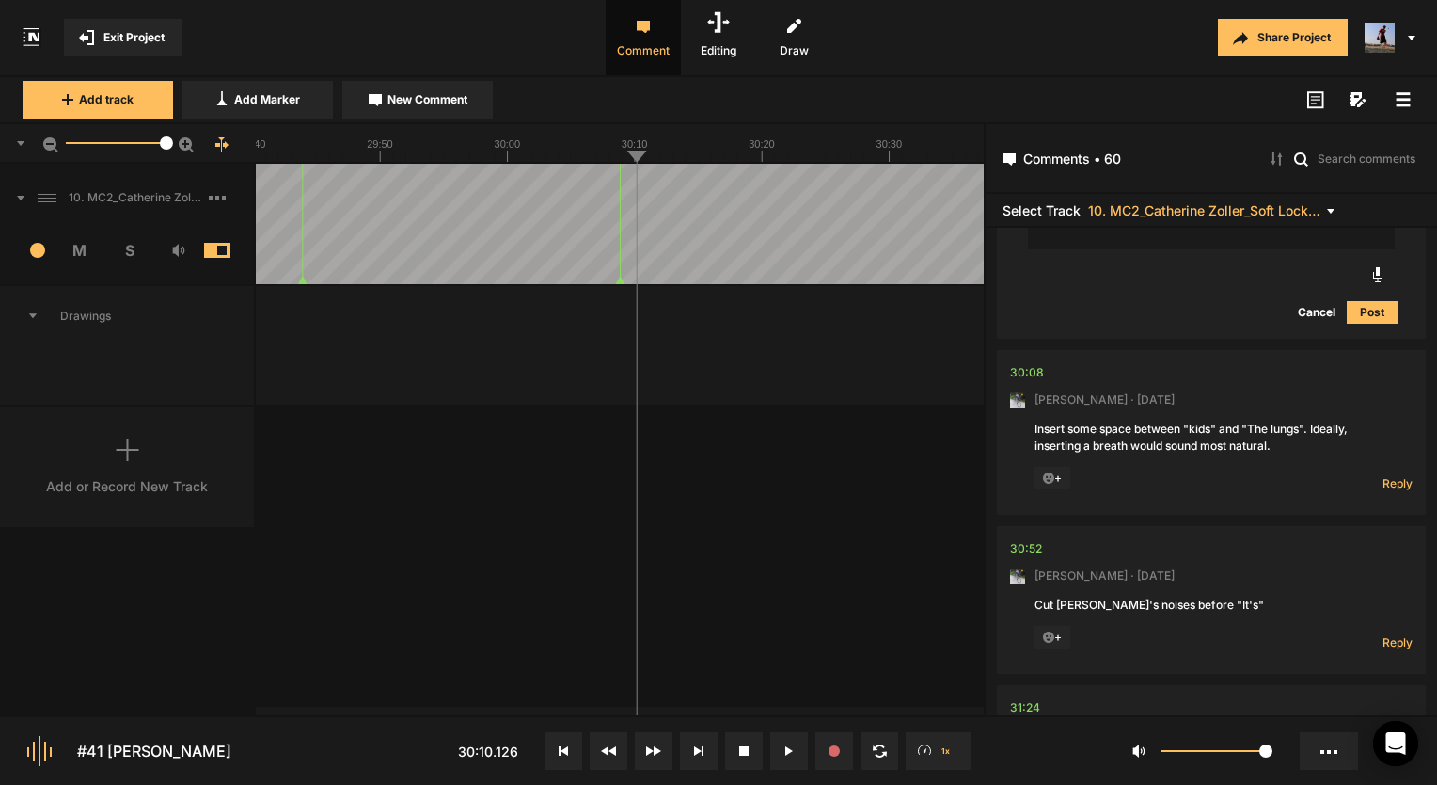
drag, startPoint x: 1385, startPoint y: 498, endPoint x: 1185, endPoint y: 470, distance: 201.3
click at [1185, 470] on nt-comment "30:08 Mark Weeber · 5 days ago Insert some space between "kids" and "The lungs"…" at bounding box center [1211, 432] width 403 height 165
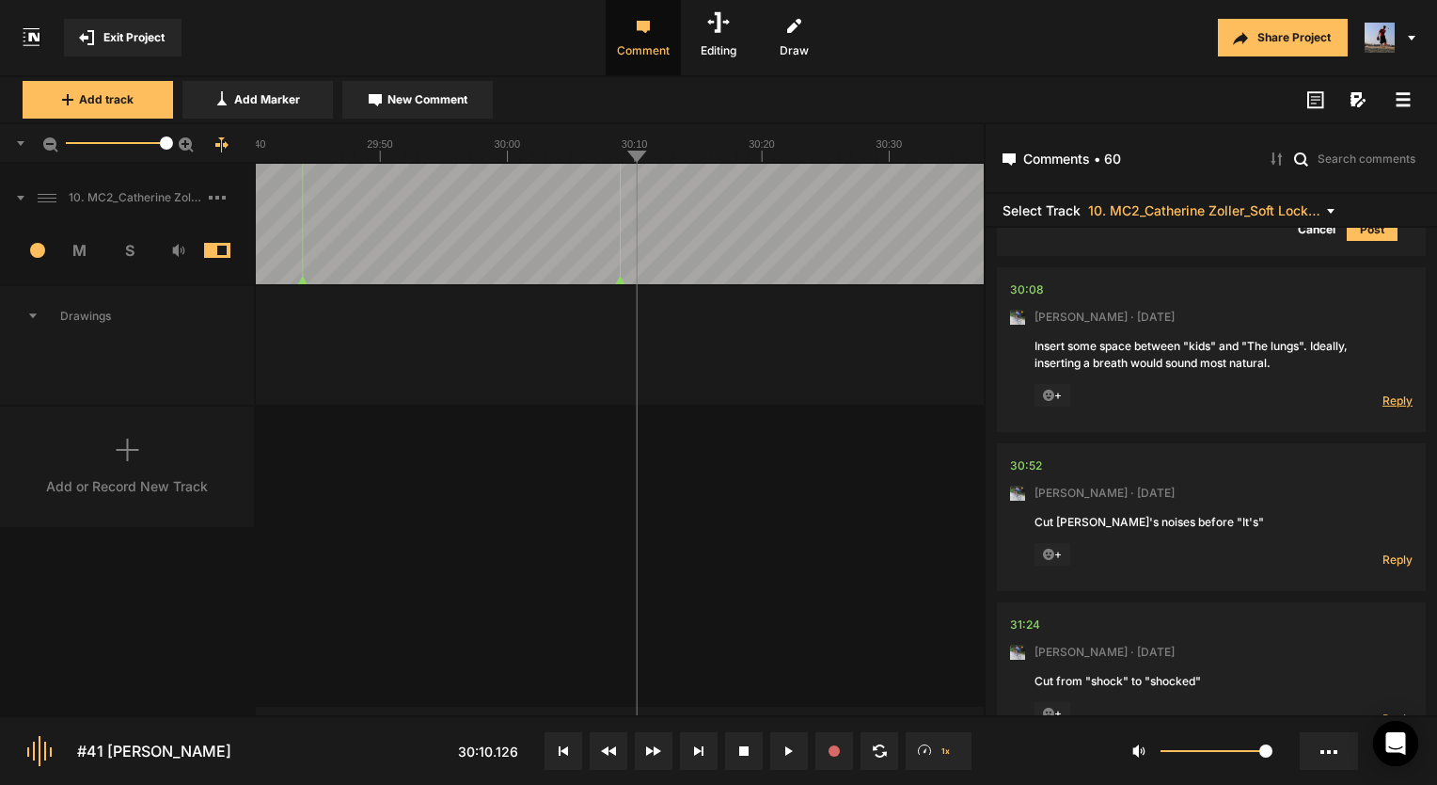
click at [1388, 408] on span "Reply" at bounding box center [1398, 400] width 30 height 16
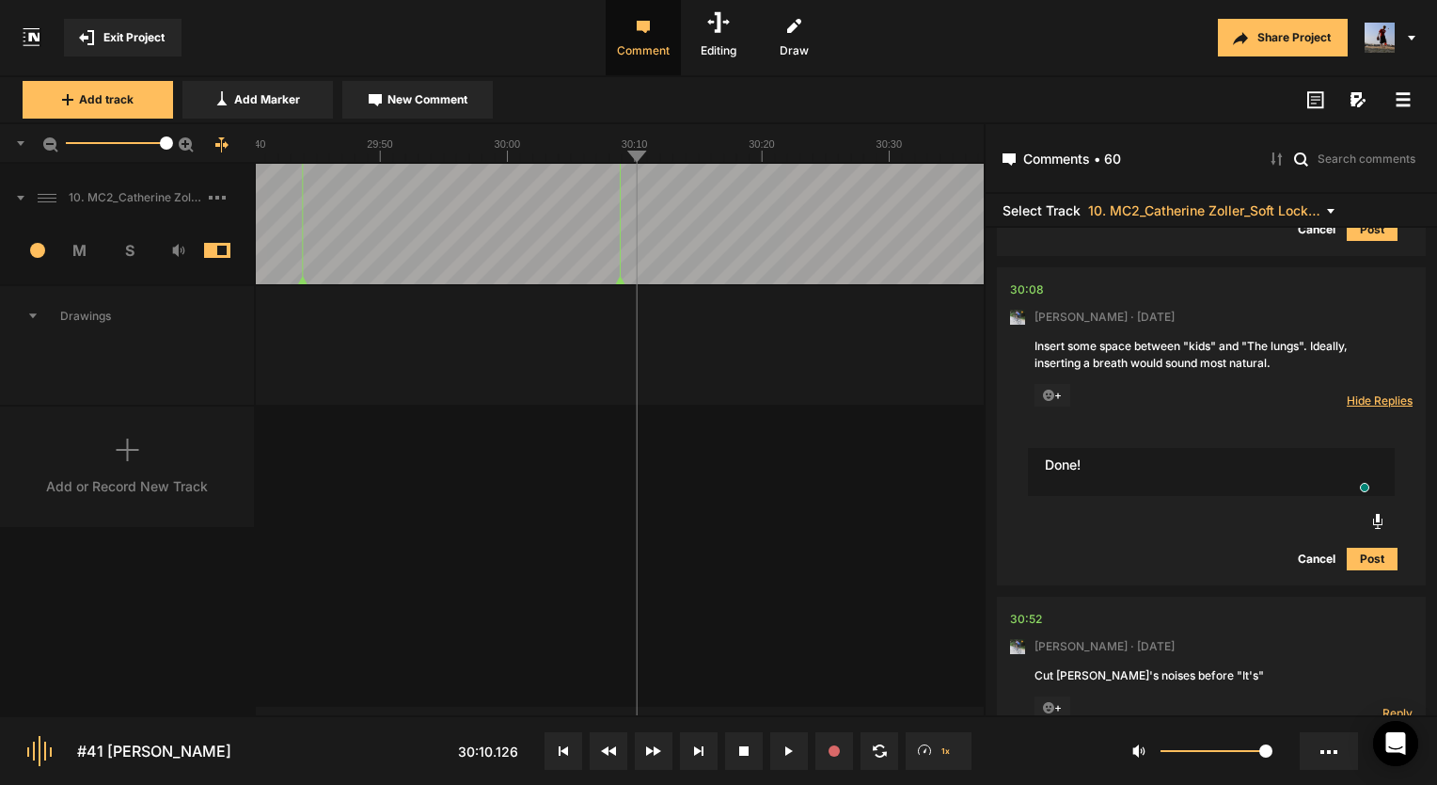
type textarea "Done!"
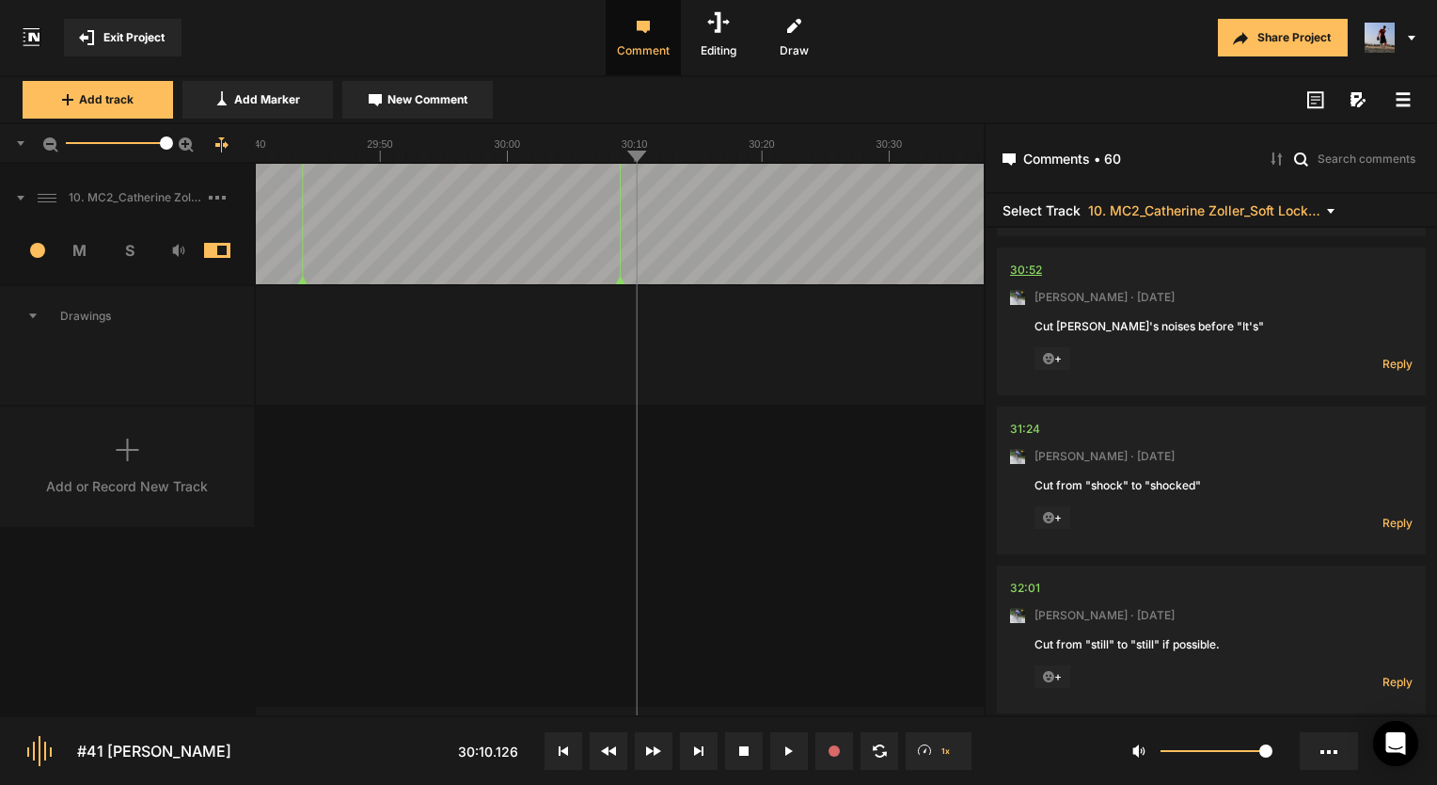
click at [1029, 279] on div "30:52" at bounding box center [1026, 270] width 32 height 19
click at [768, 511] on div "10. MC2_Catherine Zoller_Soft Lock_25-09-21 Copy 01 1 M S Comments 00:00 Micah …" at bounding box center [492, 439] width 984 height 551
click at [1400, 372] on span "Reply" at bounding box center [1398, 364] width 30 height 16
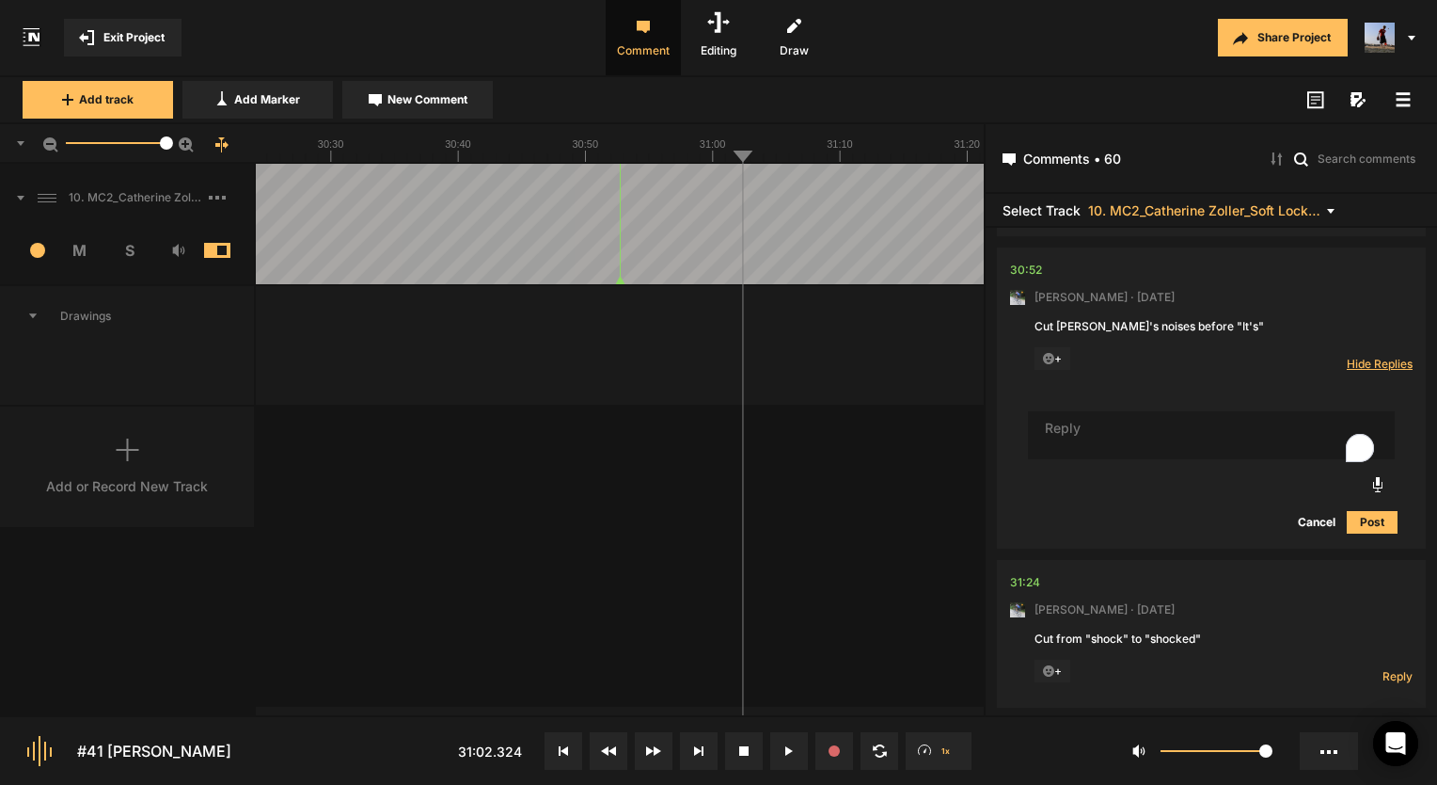
scroll to position [21314, 0]
type textarea "Done!"
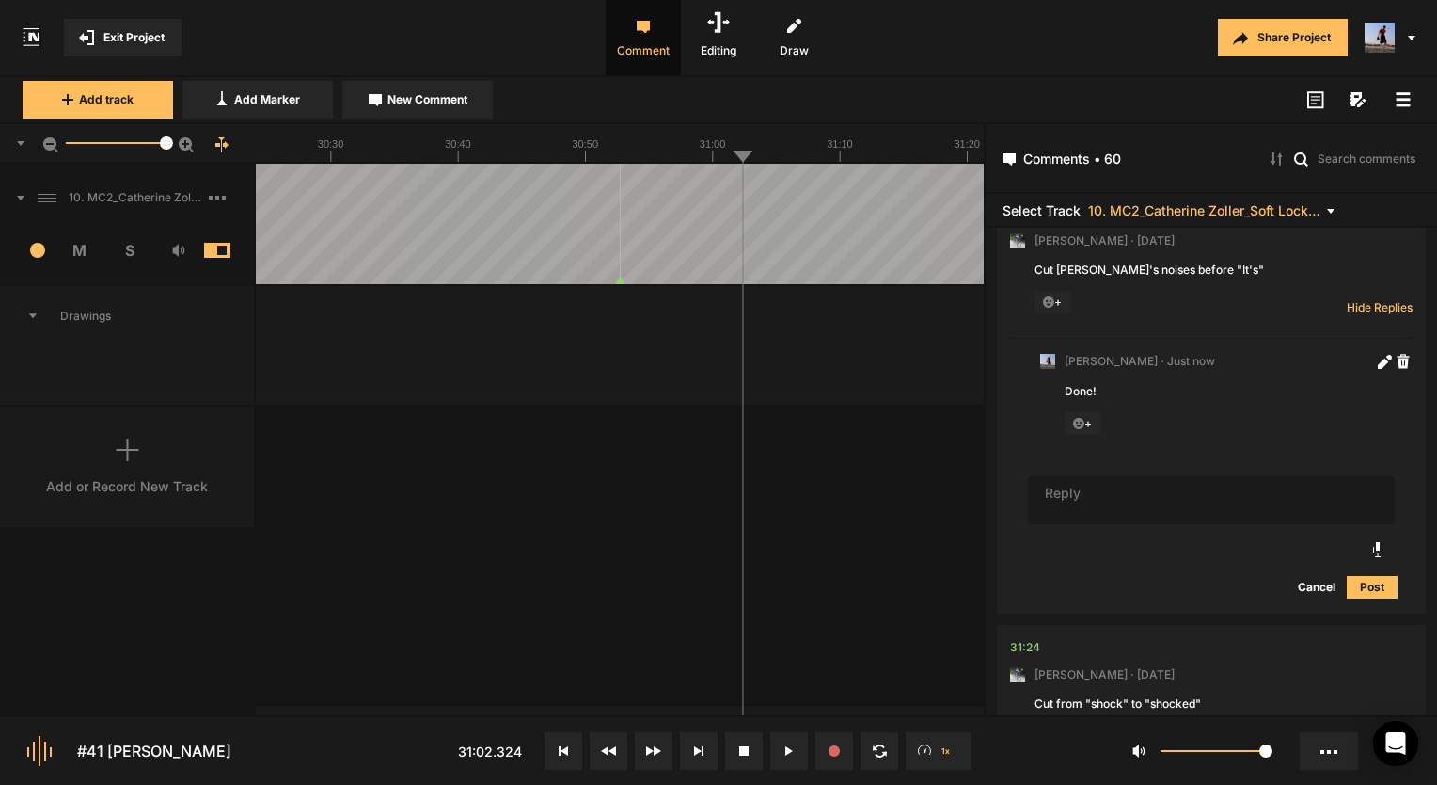
scroll to position [21370, 0]
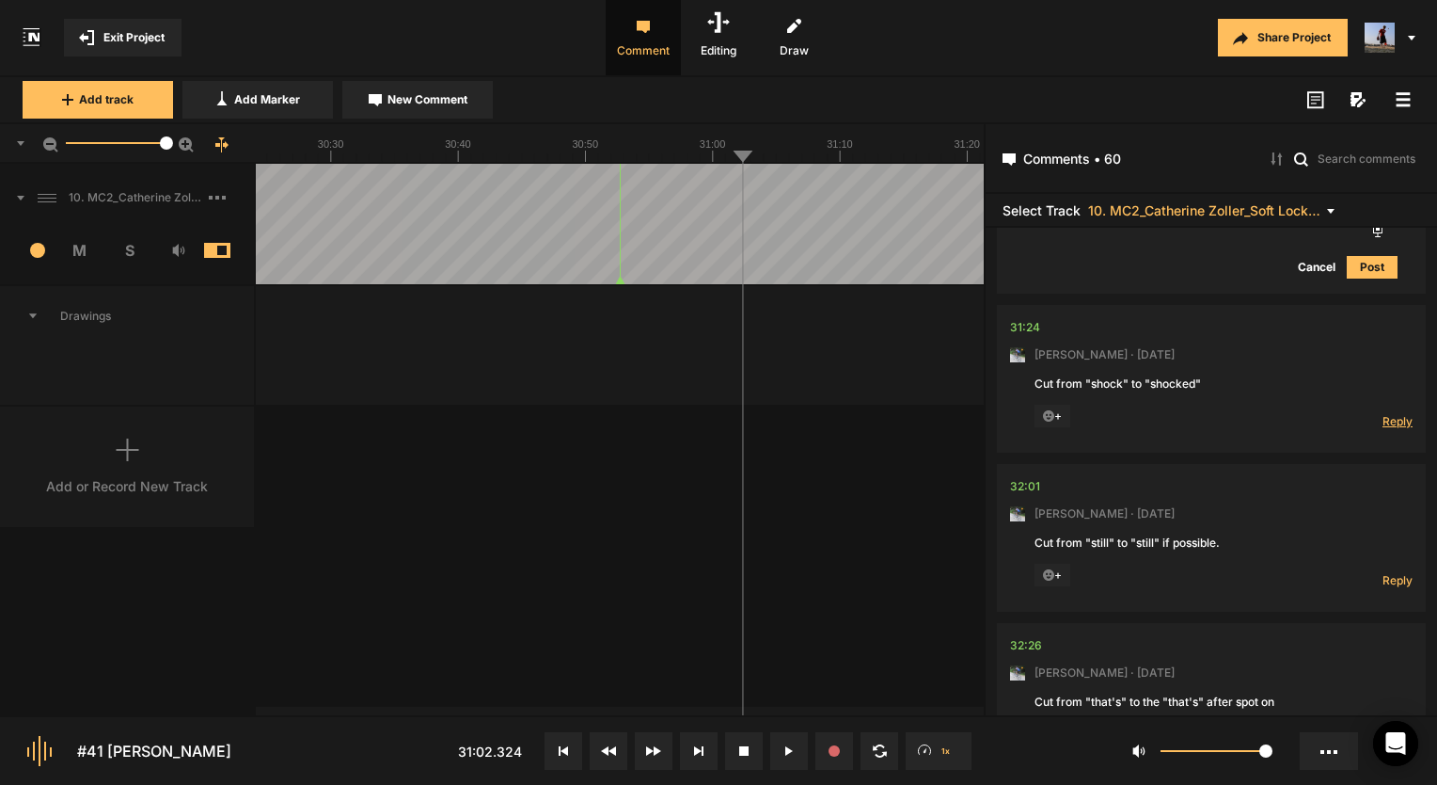
click at [1388, 429] on span "Reply" at bounding box center [1398, 421] width 30 height 16
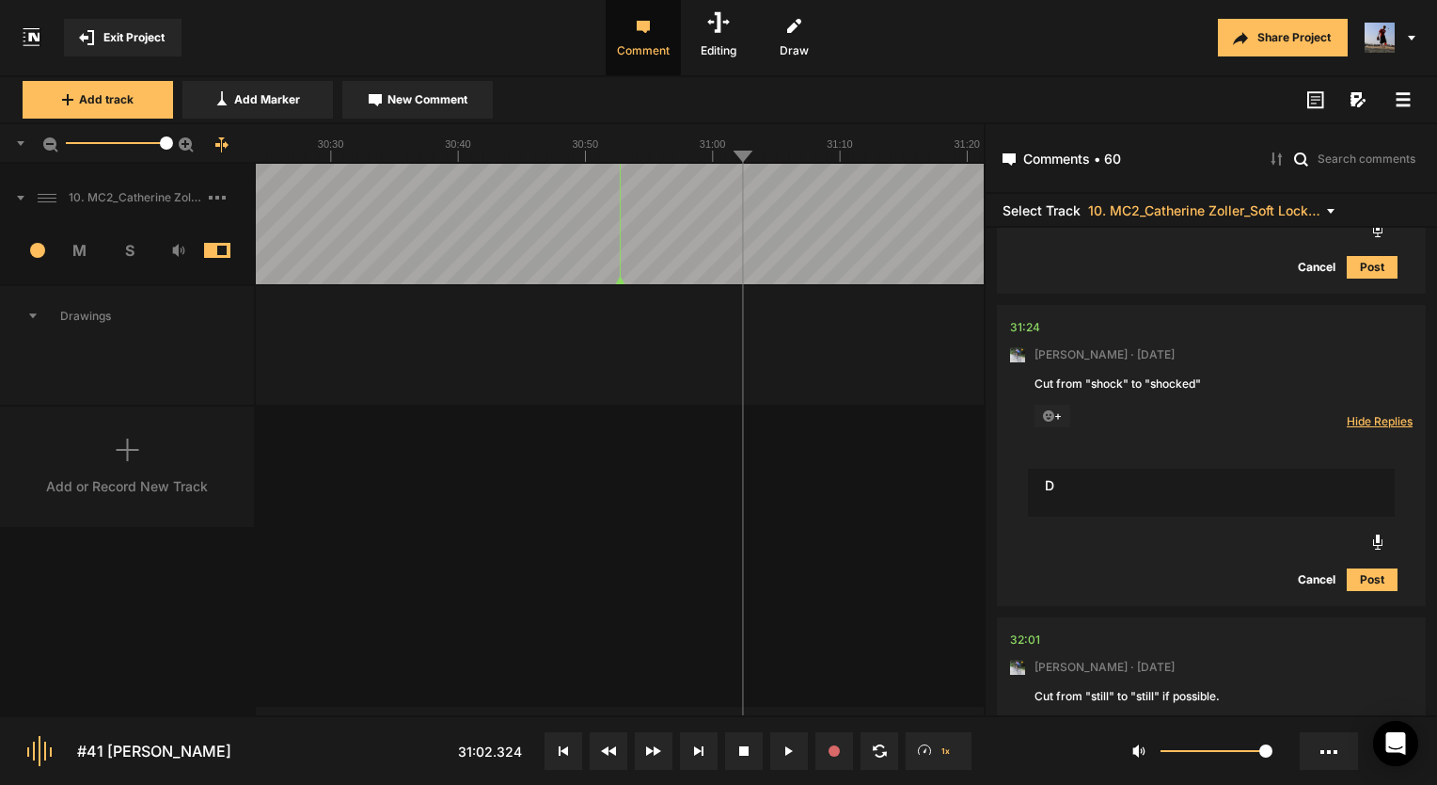
scroll to position [21690, 0]
type textarea "Done!"
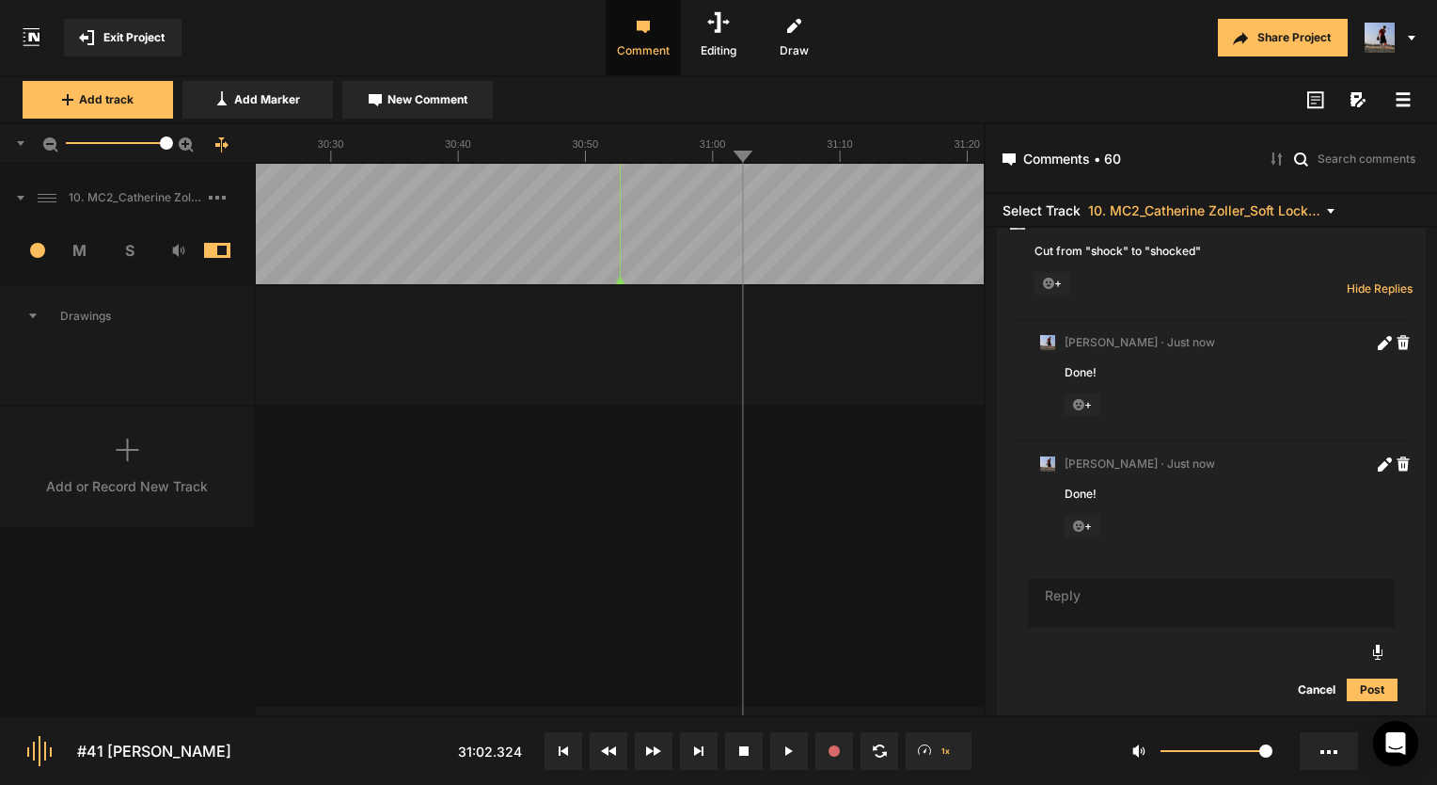
scroll to position [21885, 0]
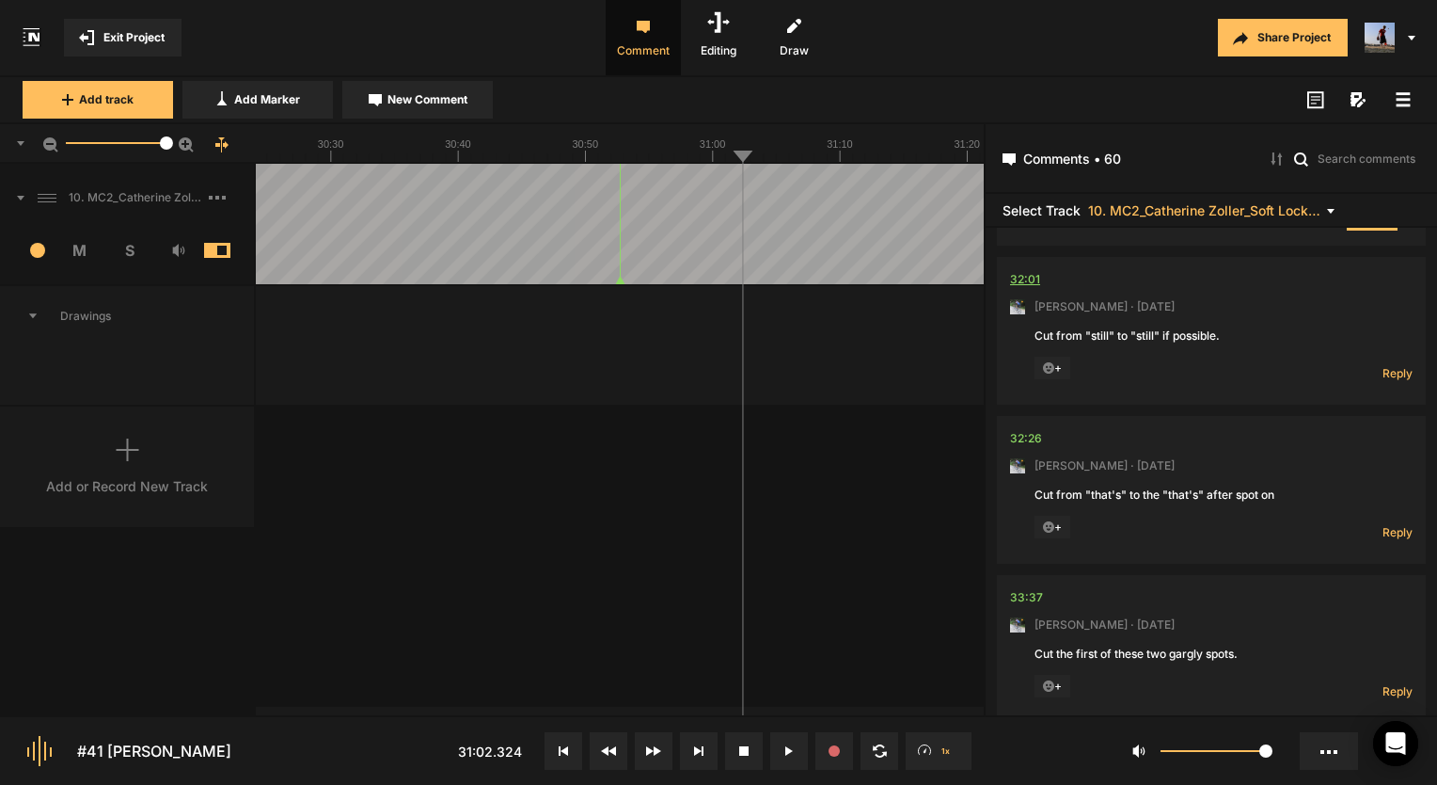
click at [1011, 288] on div "32:01" at bounding box center [1025, 279] width 30 height 19
click at [1392, 381] on span "Reply" at bounding box center [1398, 373] width 30 height 16
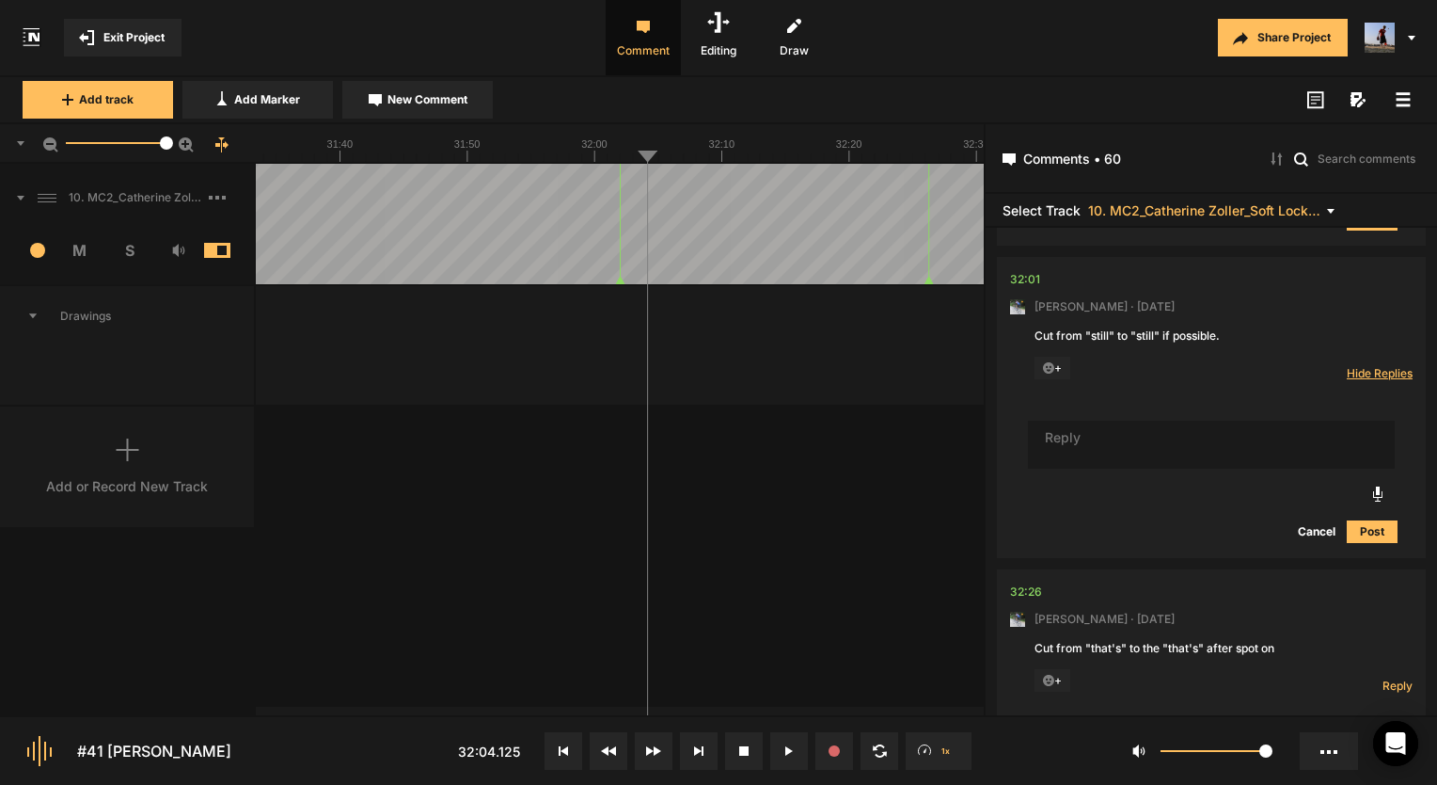
scroll to position [22293, 0]
type textarea "Done!"
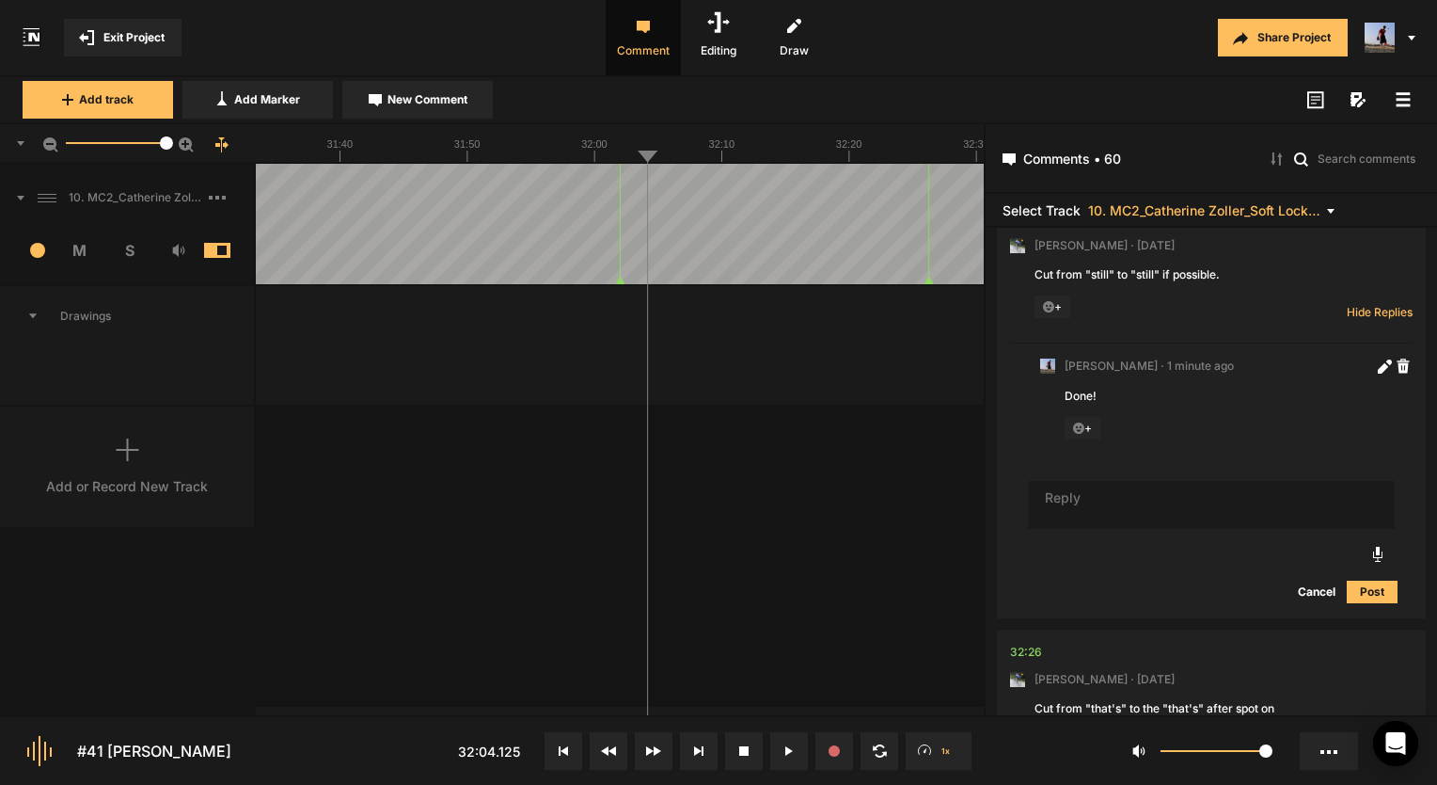
scroll to position [22387, 0]
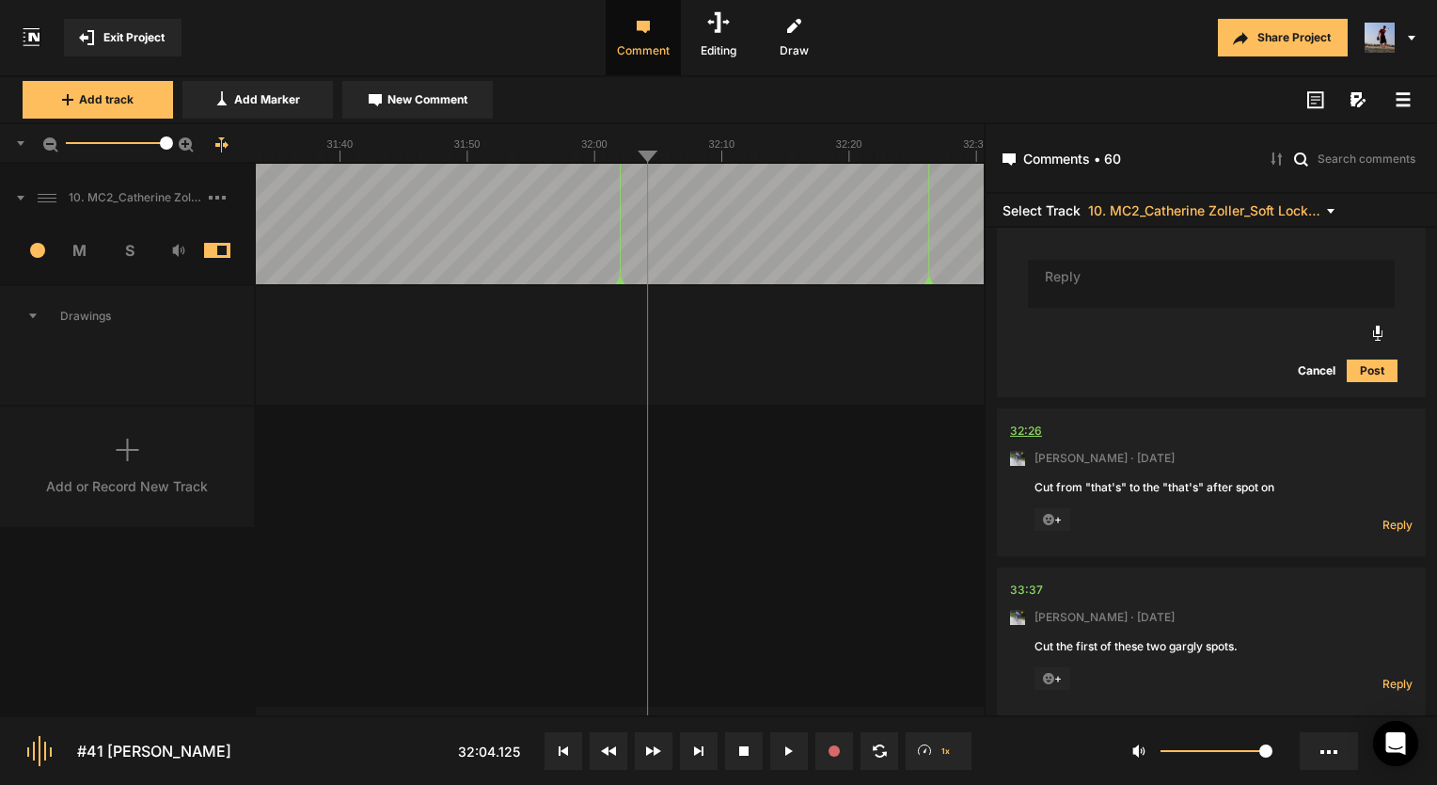
click at [1031, 440] on div "32:26" at bounding box center [1026, 430] width 32 height 19
click at [545, 149] on text "32:20" at bounding box center [541, 143] width 26 height 11
click at [1392, 532] on span "Reply" at bounding box center [1398, 524] width 30 height 16
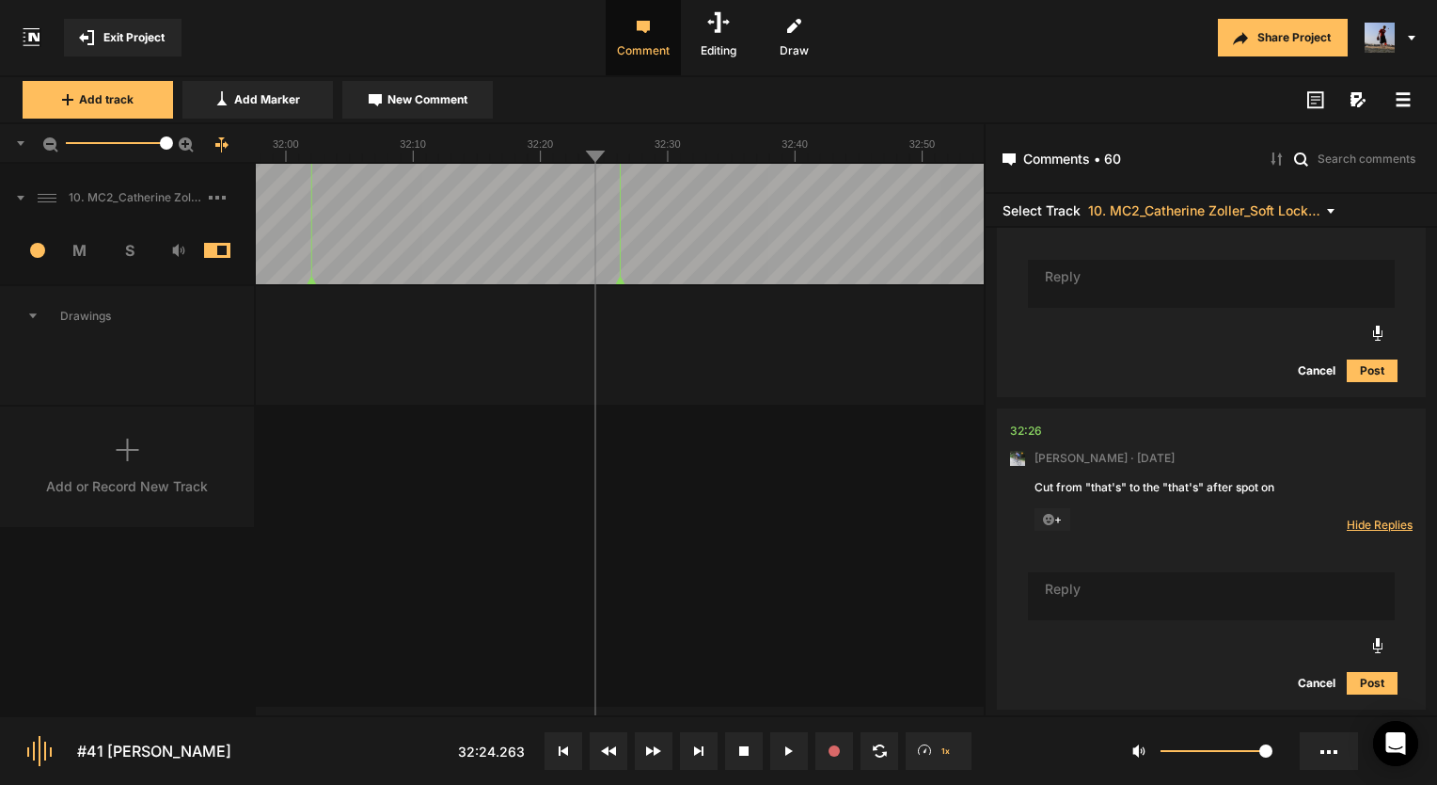
scroll to position [22575, 0]
type textarea "N"
type textarea "That worked out real nicely"
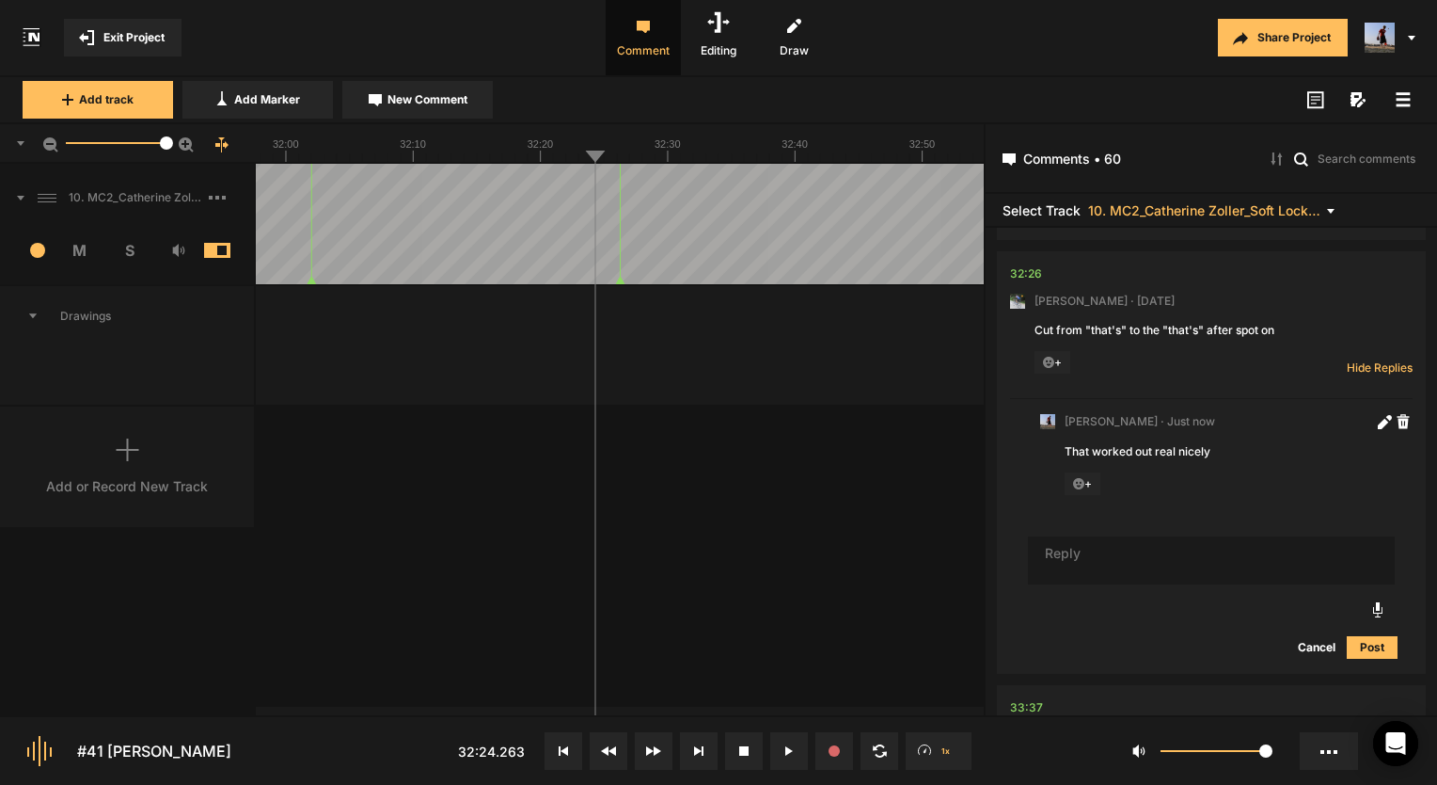
scroll to position [22783, 0]
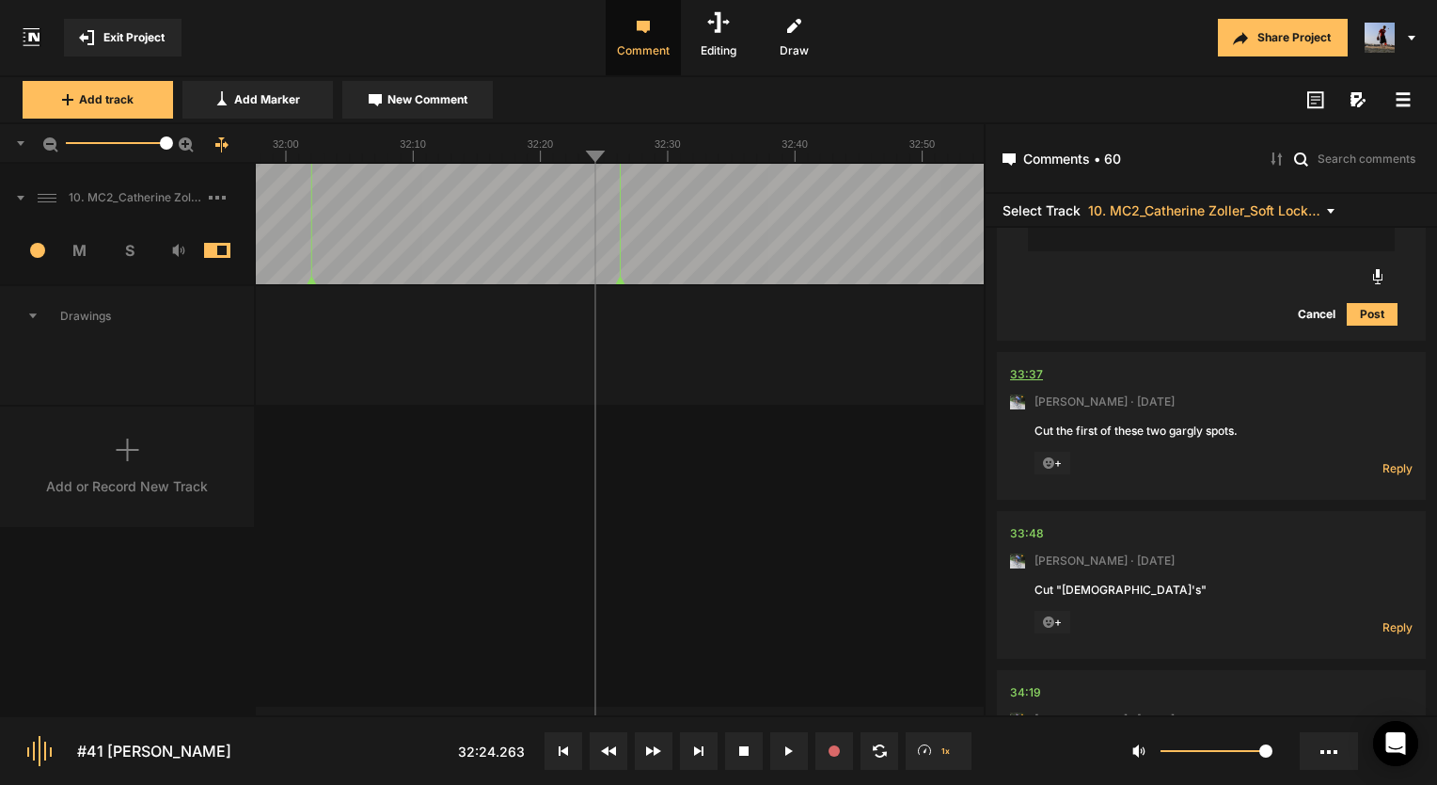
click at [1031, 384] on div "33:37" at bounding box center [1026, 374] width 33 height 19
click at [1029, 384] on div "33:37" at bounding box center [1026, 374] width 33 height 19
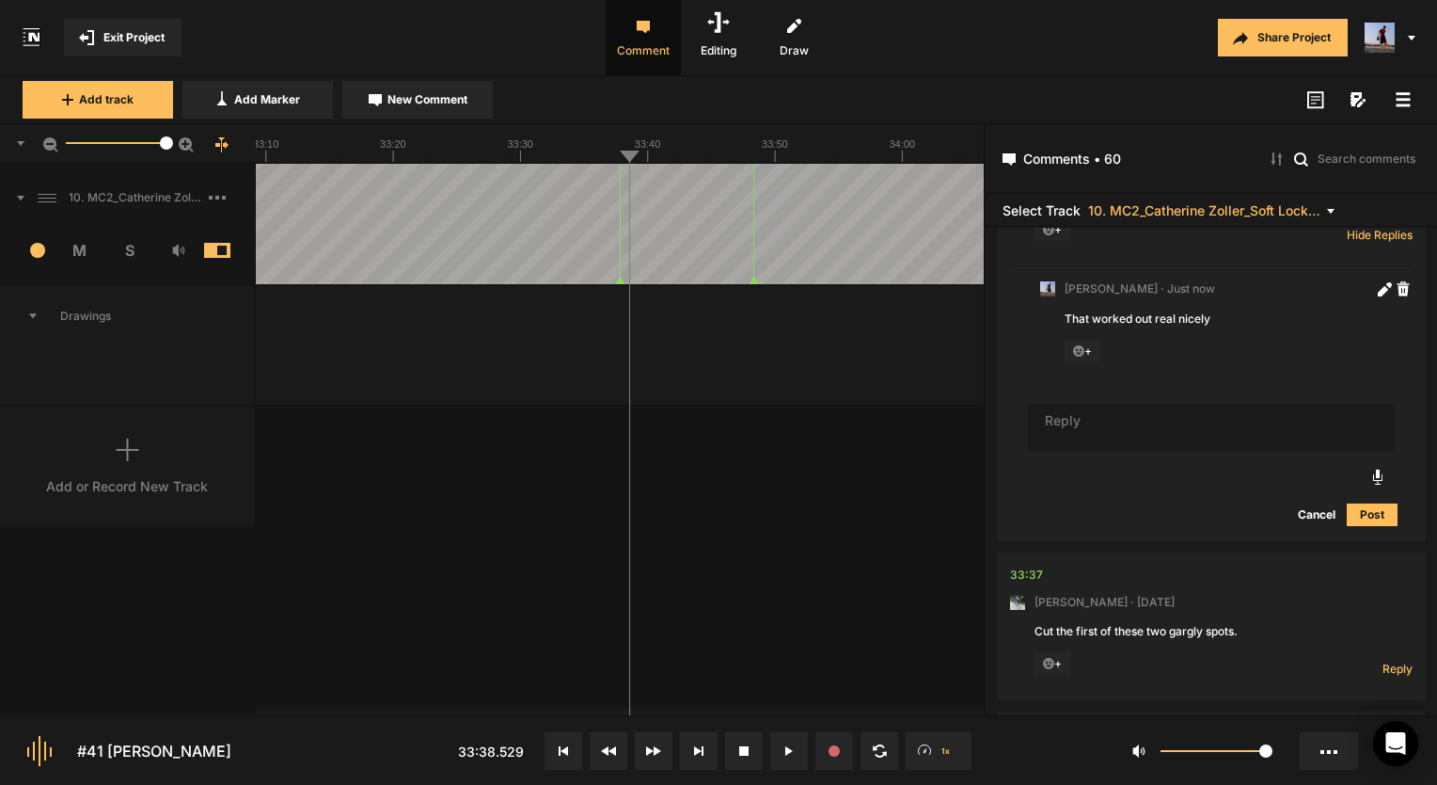
scroll to position [23065, 0]
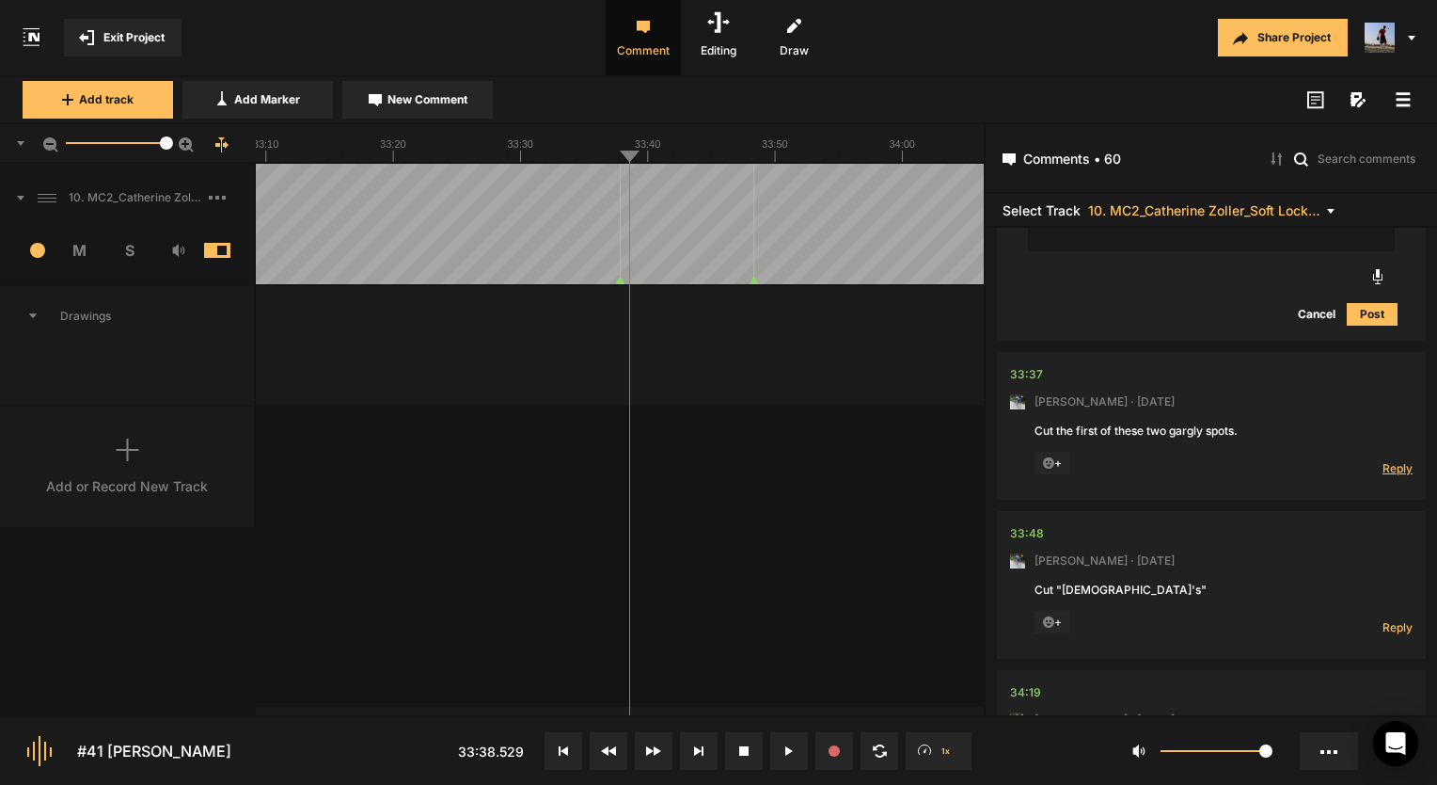
click at [1388, 476] on span "Reply" at bounding box center [1398, 468] width 30 height 16
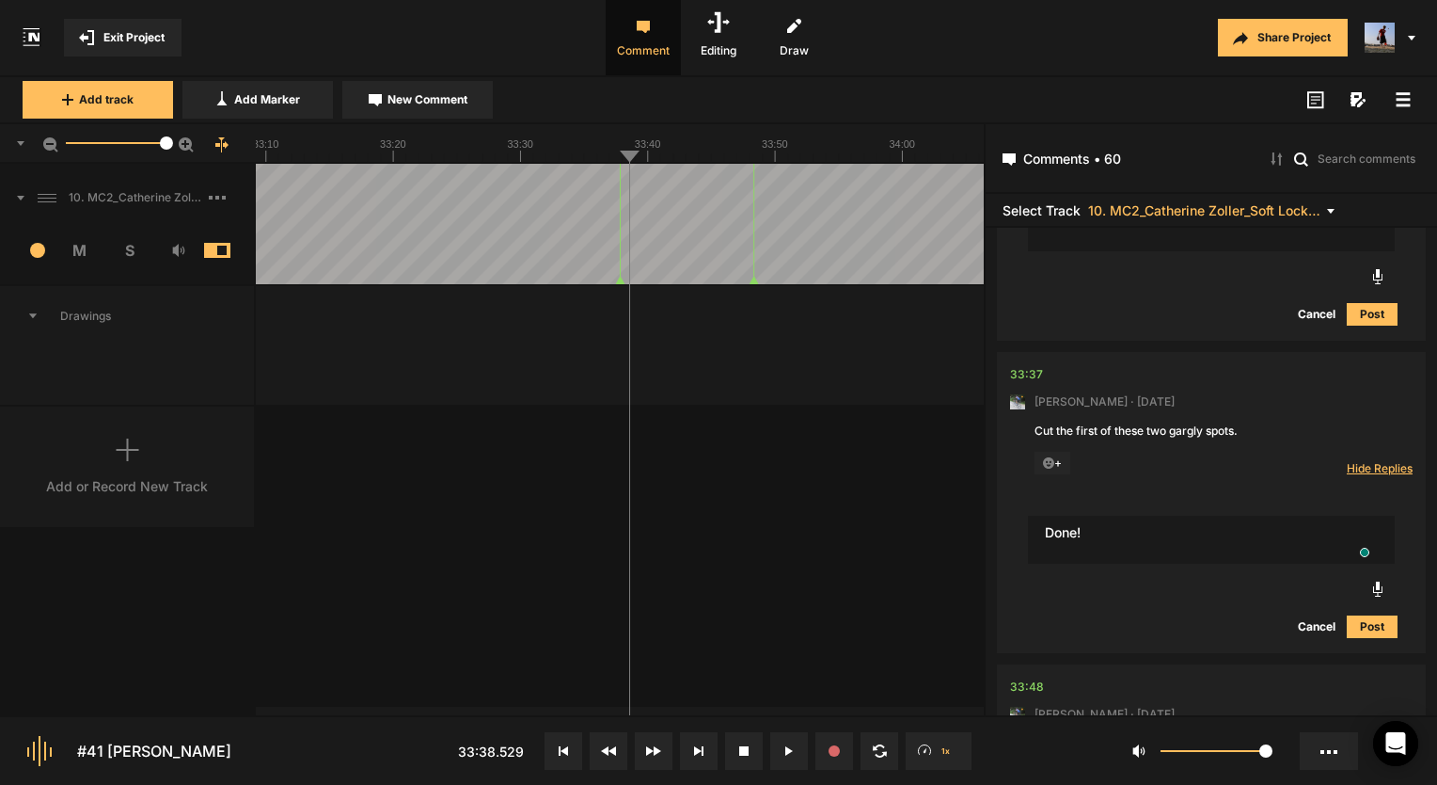
type textarea "Done!"
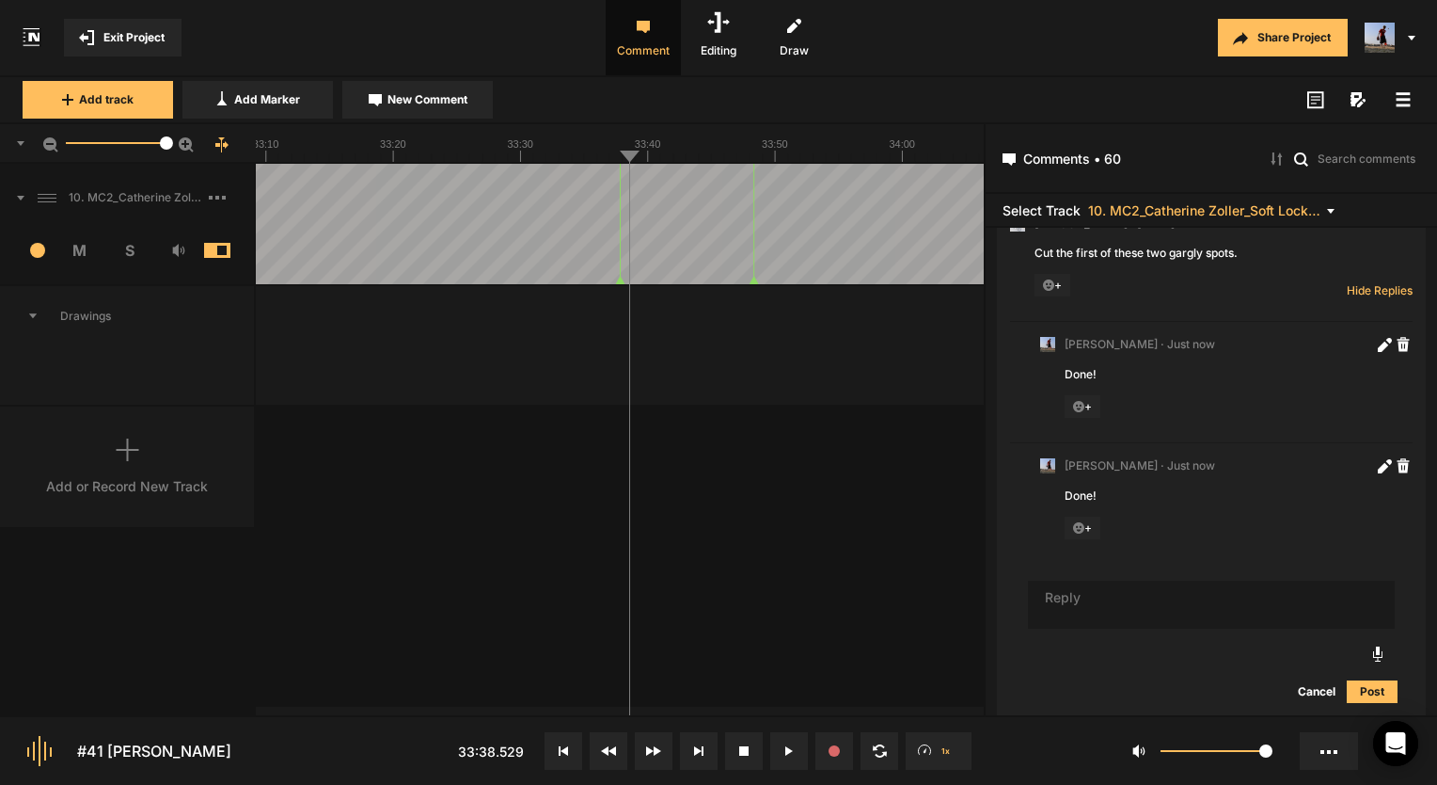
scroll to position [23313, 0]
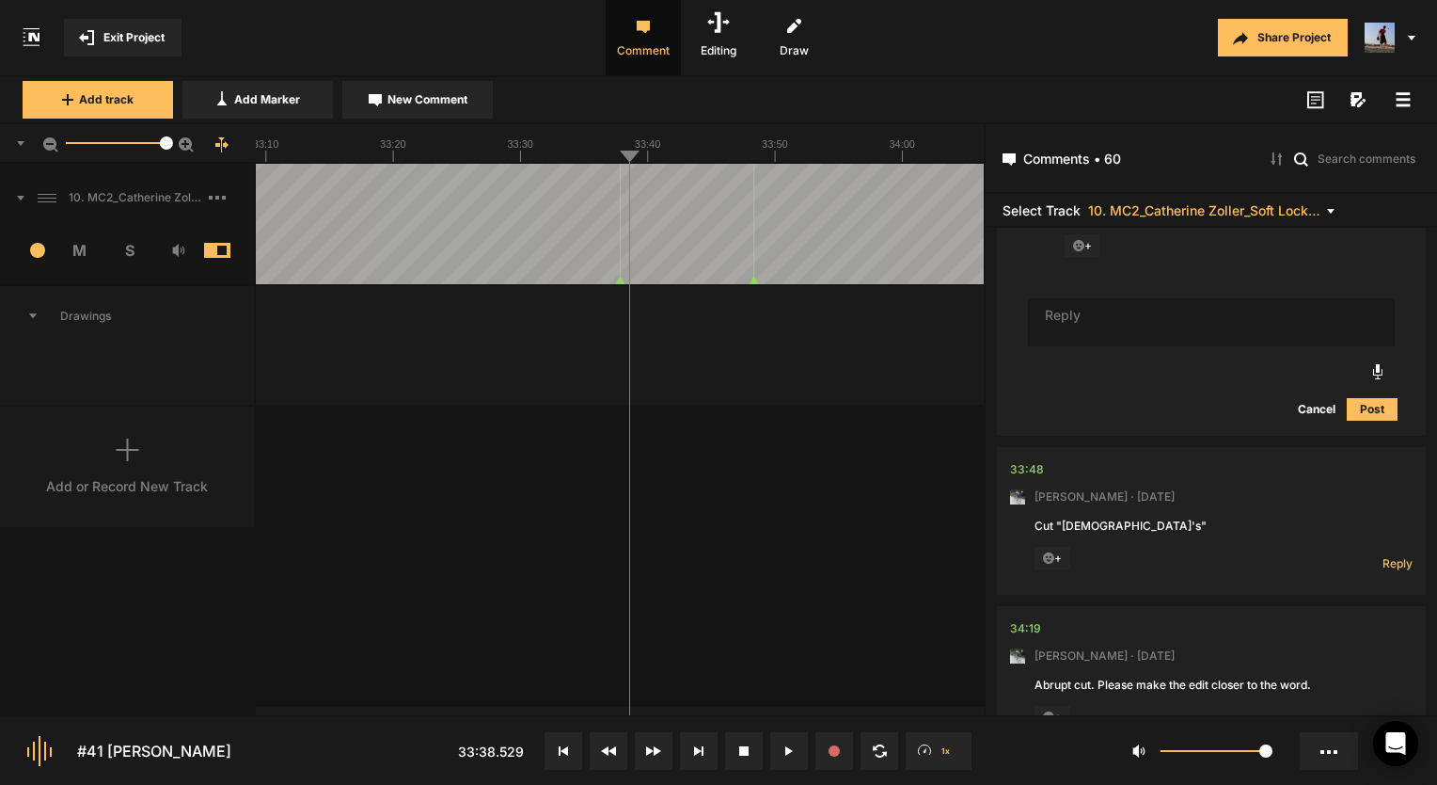
click at [1043, 480] on nt-comment "33:48 Mark Weeber · 5 days ago Cut "God's" + Reply Hide Replies" at bounding box center [1211, 521] width 403 height 148
click at [1039, 479] on div "33:48" at bounding box center [1027, 469] width 34 height 19
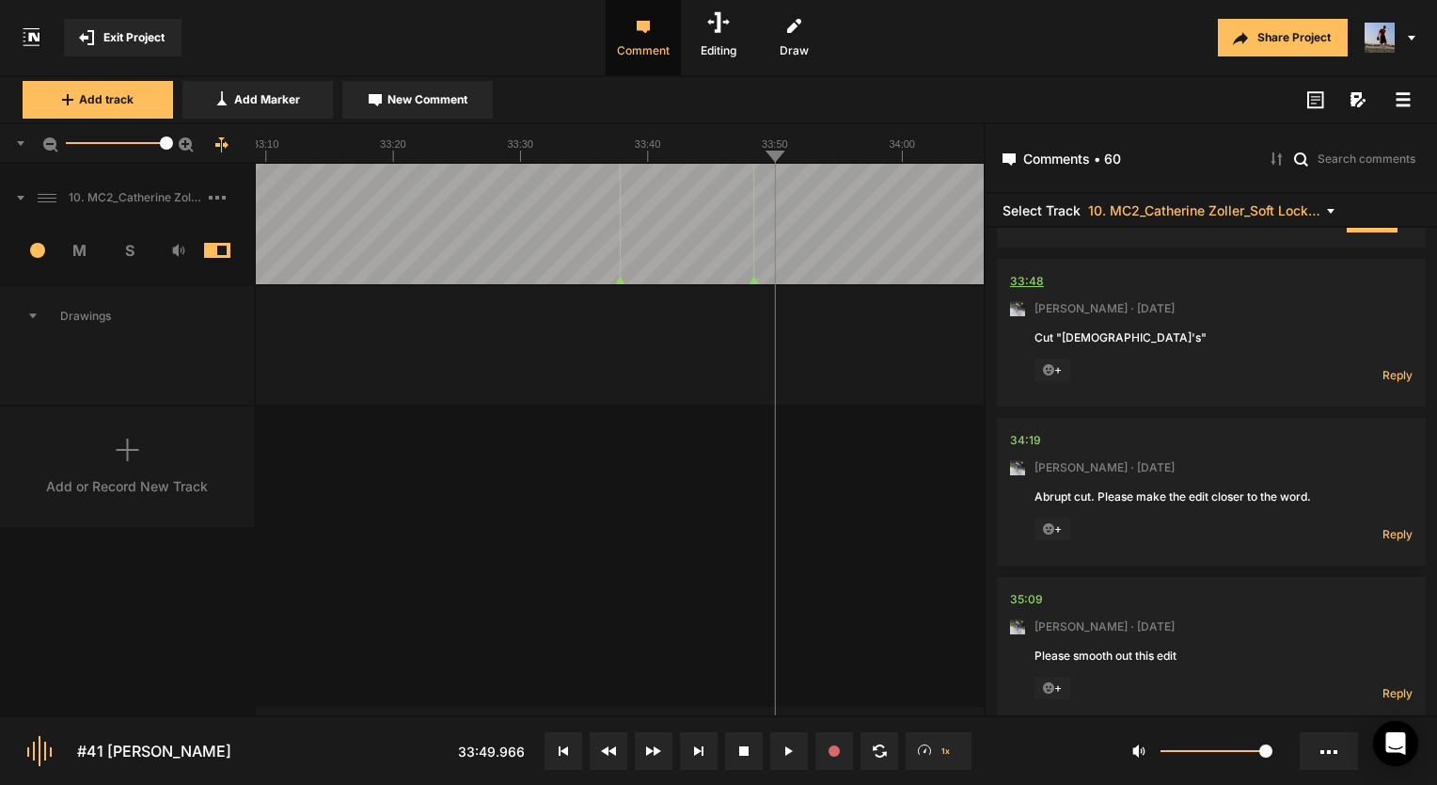
click at [1016, 291] on div "33:48" at bounding box center [1027, 281] width 34 height 19
click at [1404, 383] on span "Reply" at bounding box center [1398, 375] width 30 height 16
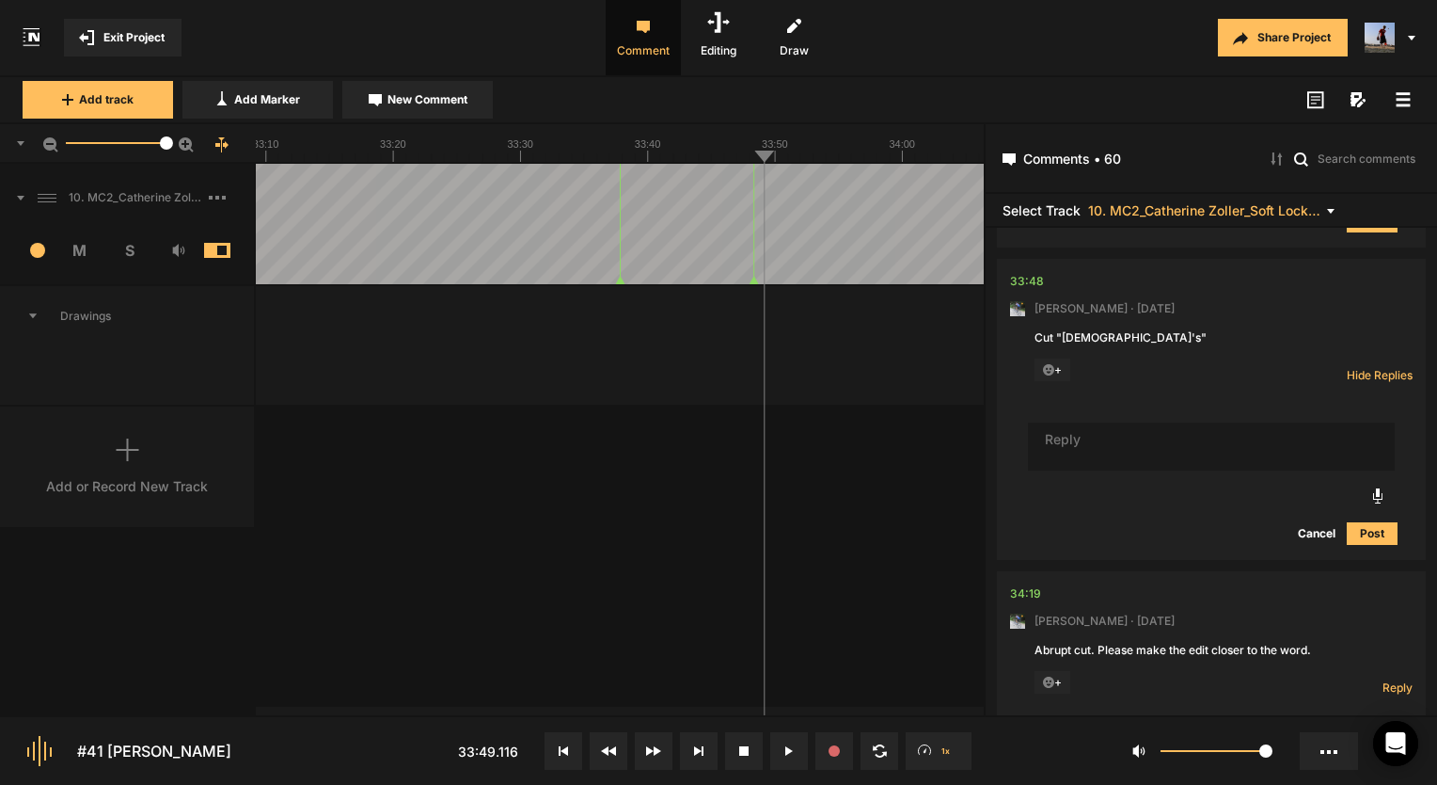
scroll to position [23714, 0]
type textarea "Doen!"
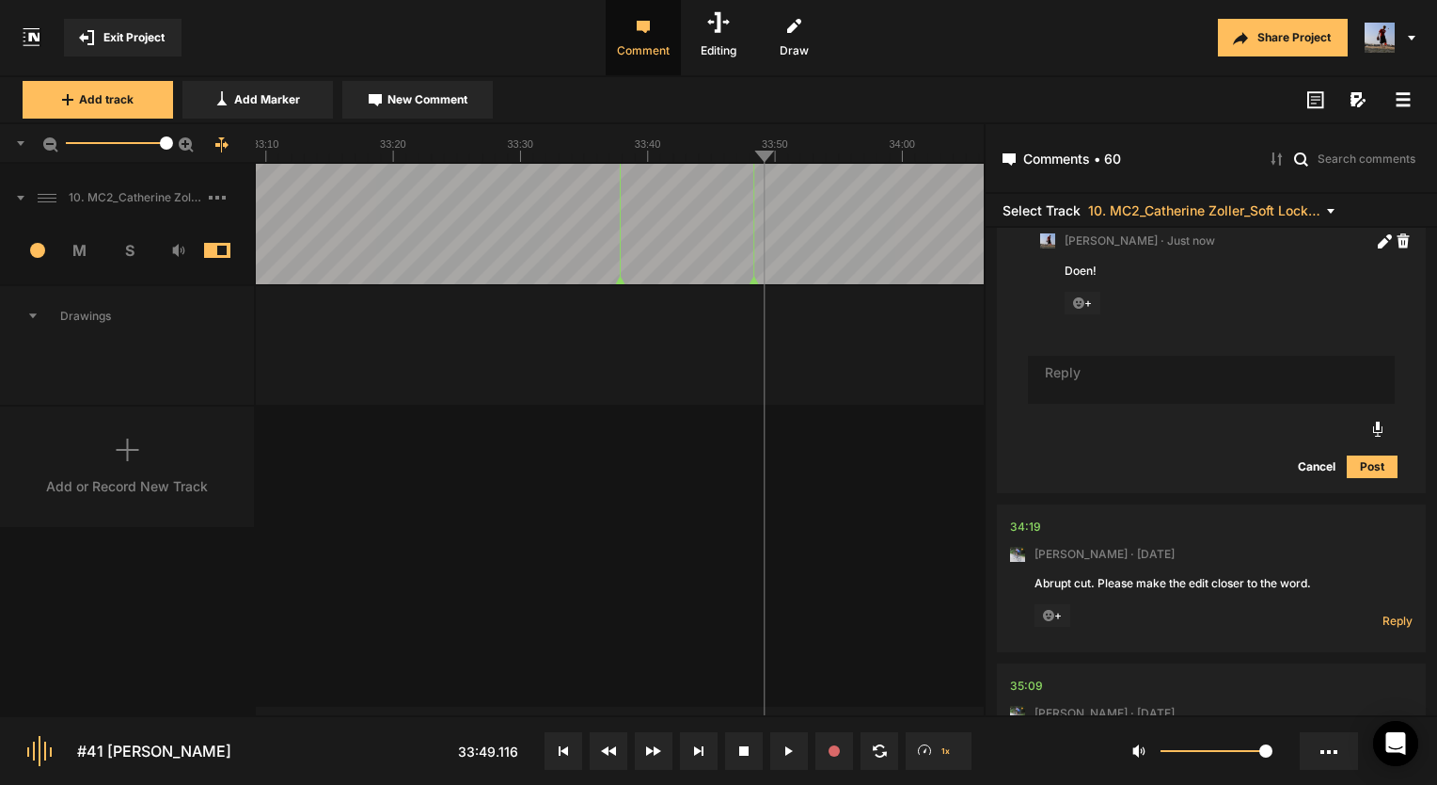
scroll to position [23949, 0]
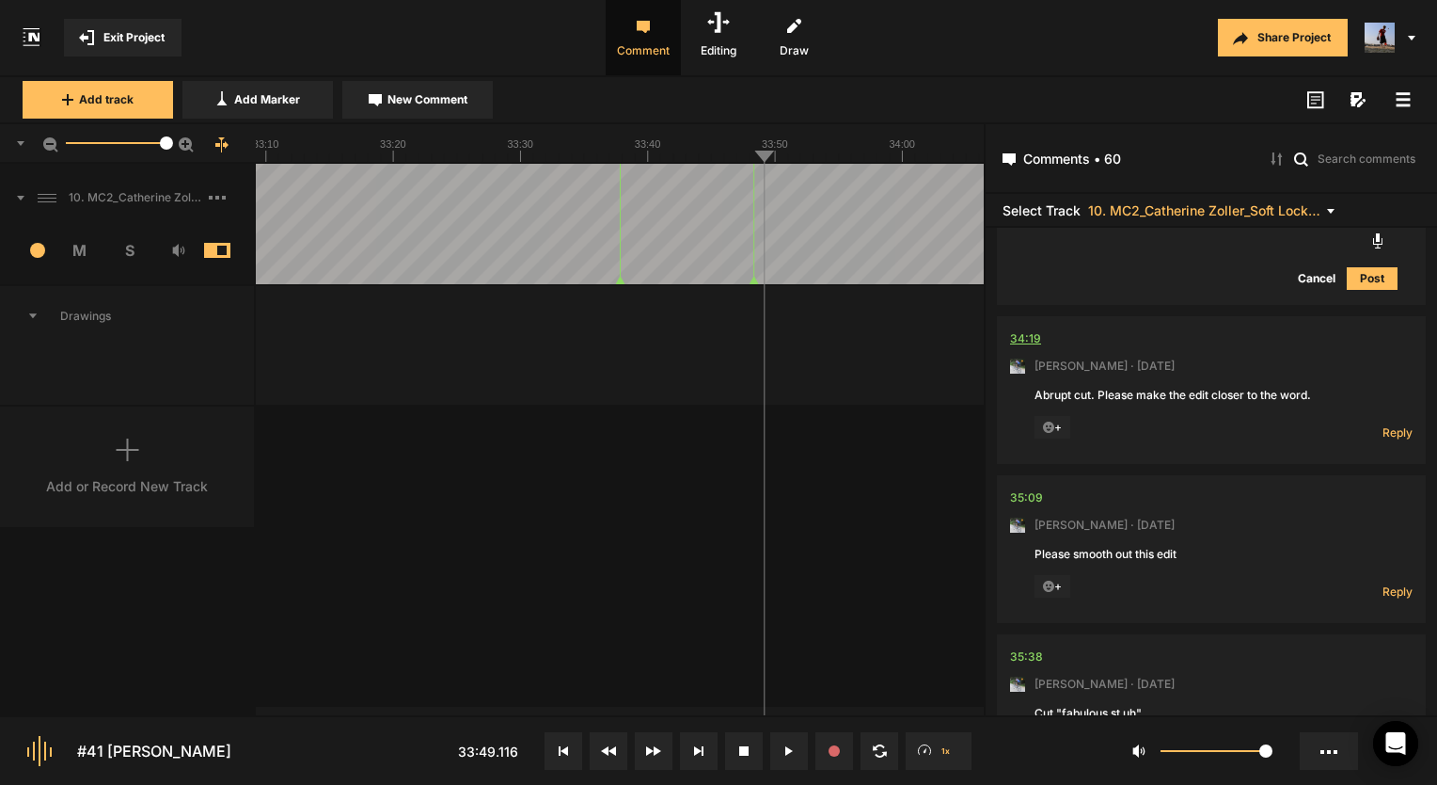
click at [1019, 344] on div "34:19" at bounding box center [1025, 338] width 31 height 19
click at [1028, 348] on div "34:19" at bounding box center [1025, 338] width 31 height 19
click at [1383, 440] on span "Reply" at bounding box center [1398, 432] width 30 height 16
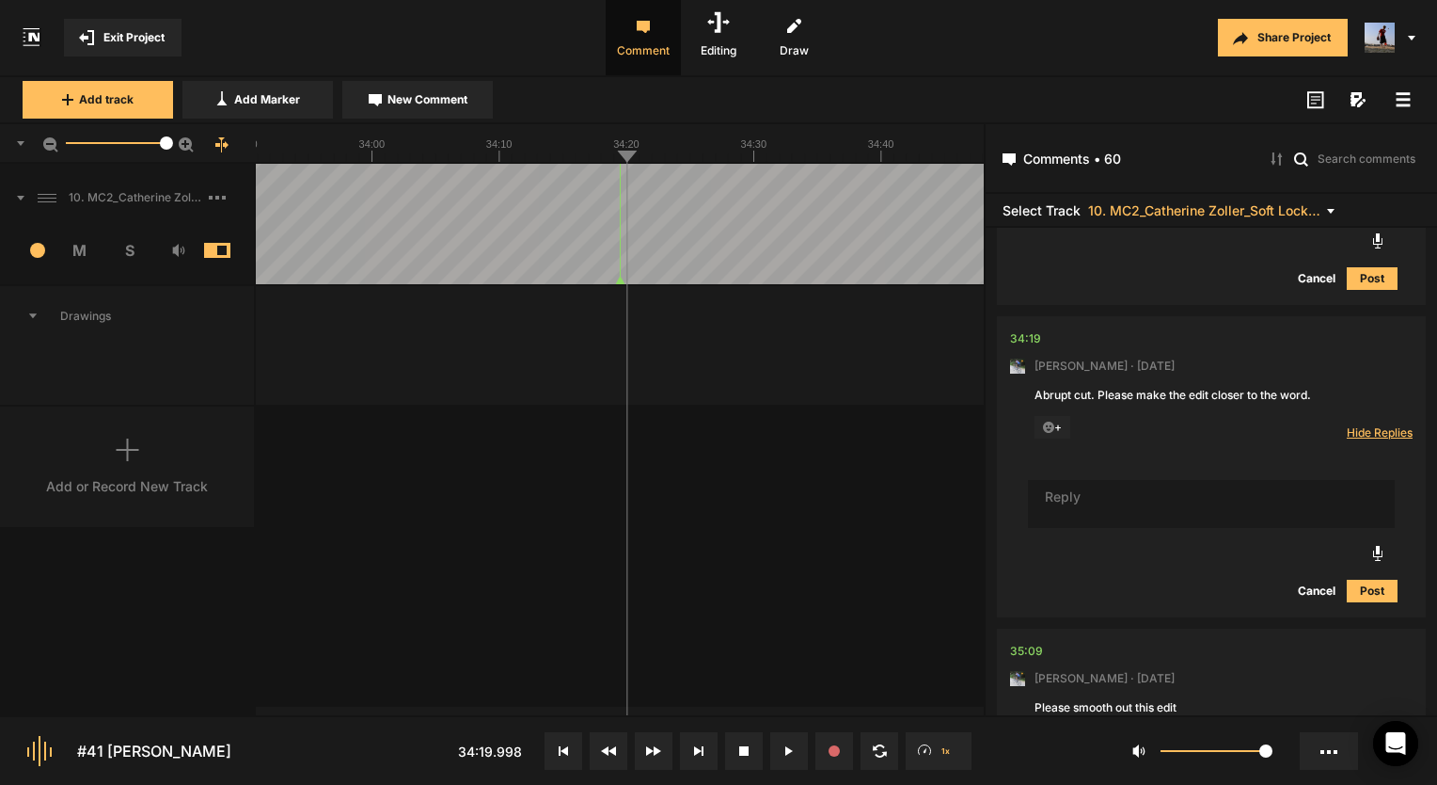
scroll to position [24090, 0]
type textarea "Done!"
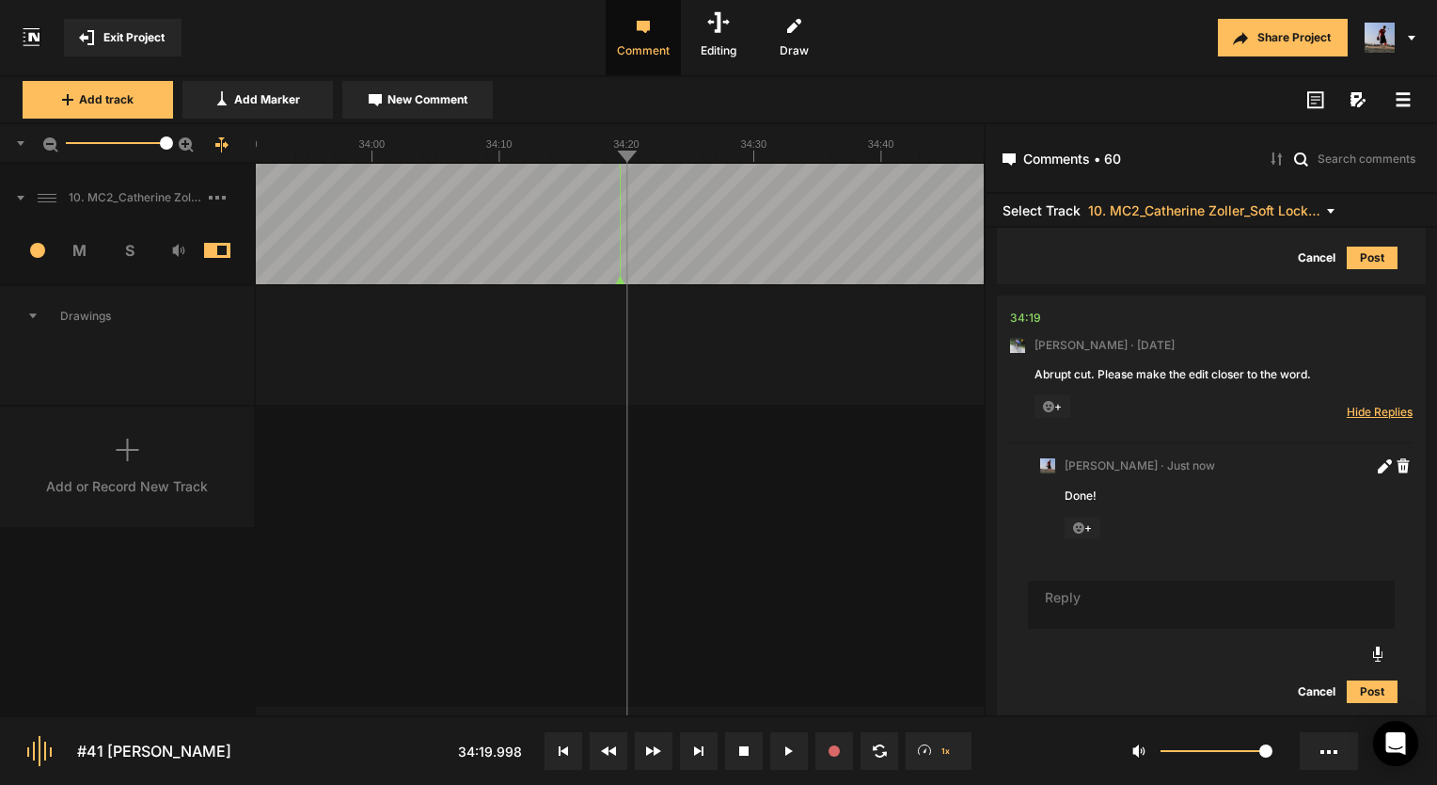
scroll to position [24111, 0]
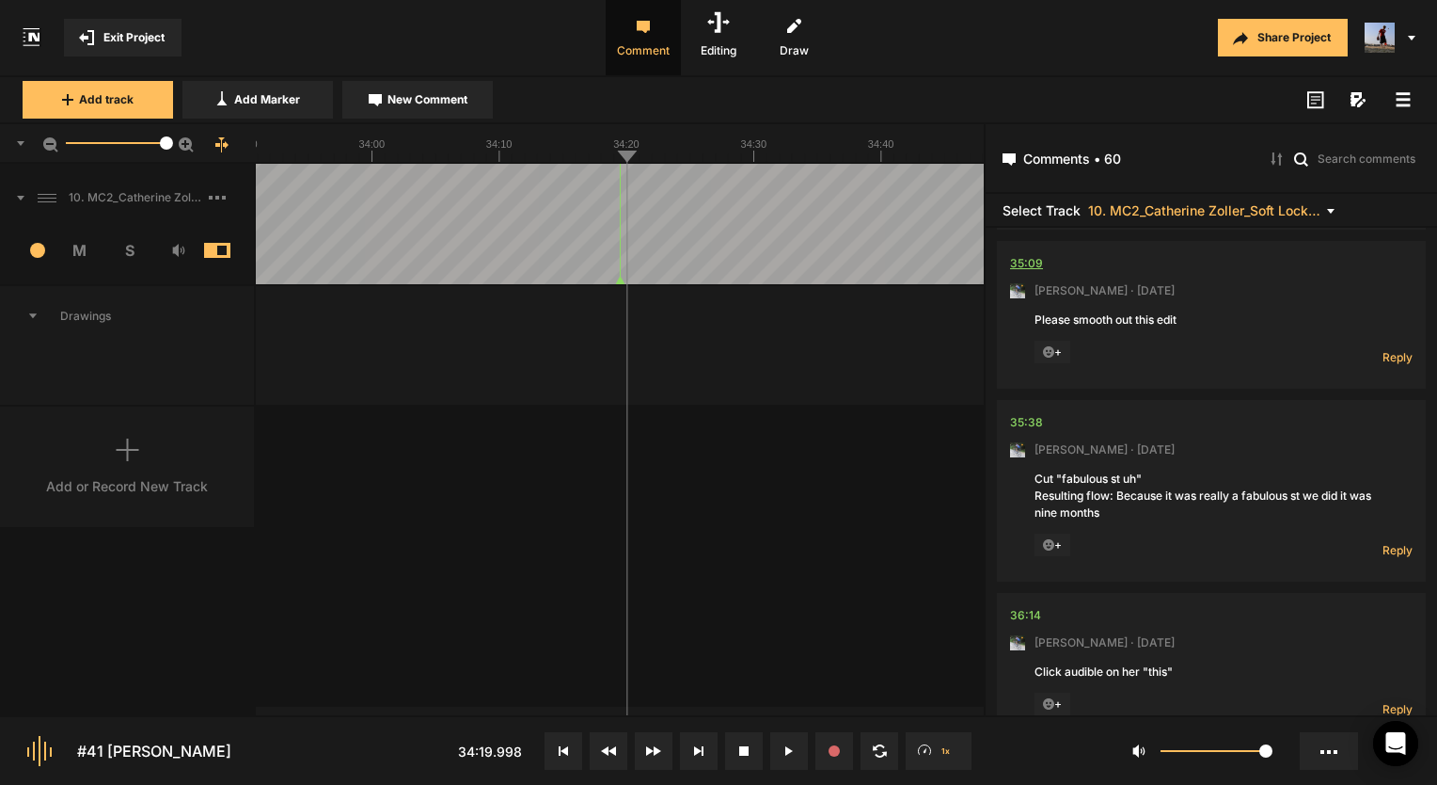
click at [1031, 267] on div "35:09" at bounding box center [1026, 263] width 33 height 19
click at [1388, 365] on span "Reply" at bounding box center [1398, 357] width 30 height 16
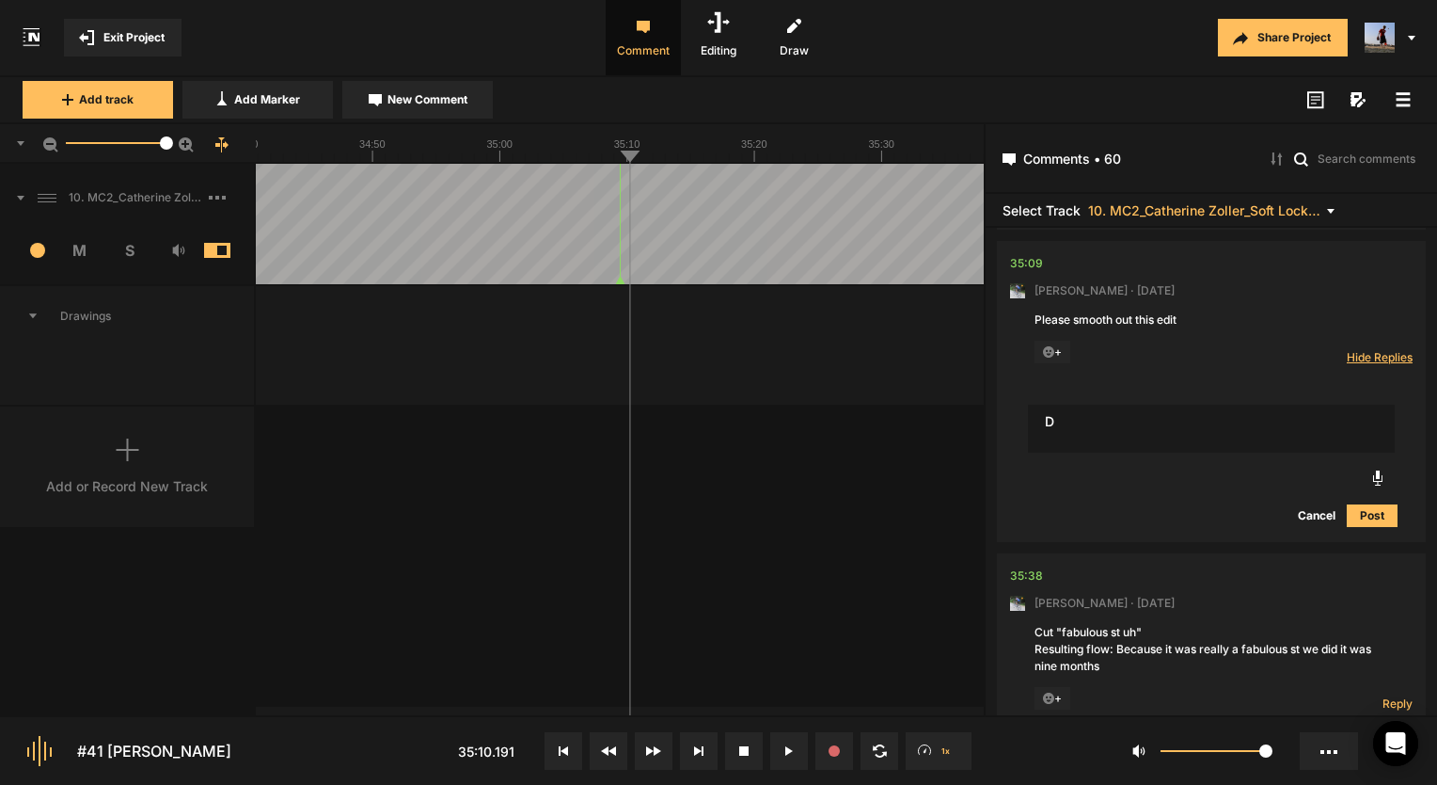
scroll to position [24599, 0]
type textarea "Done!"
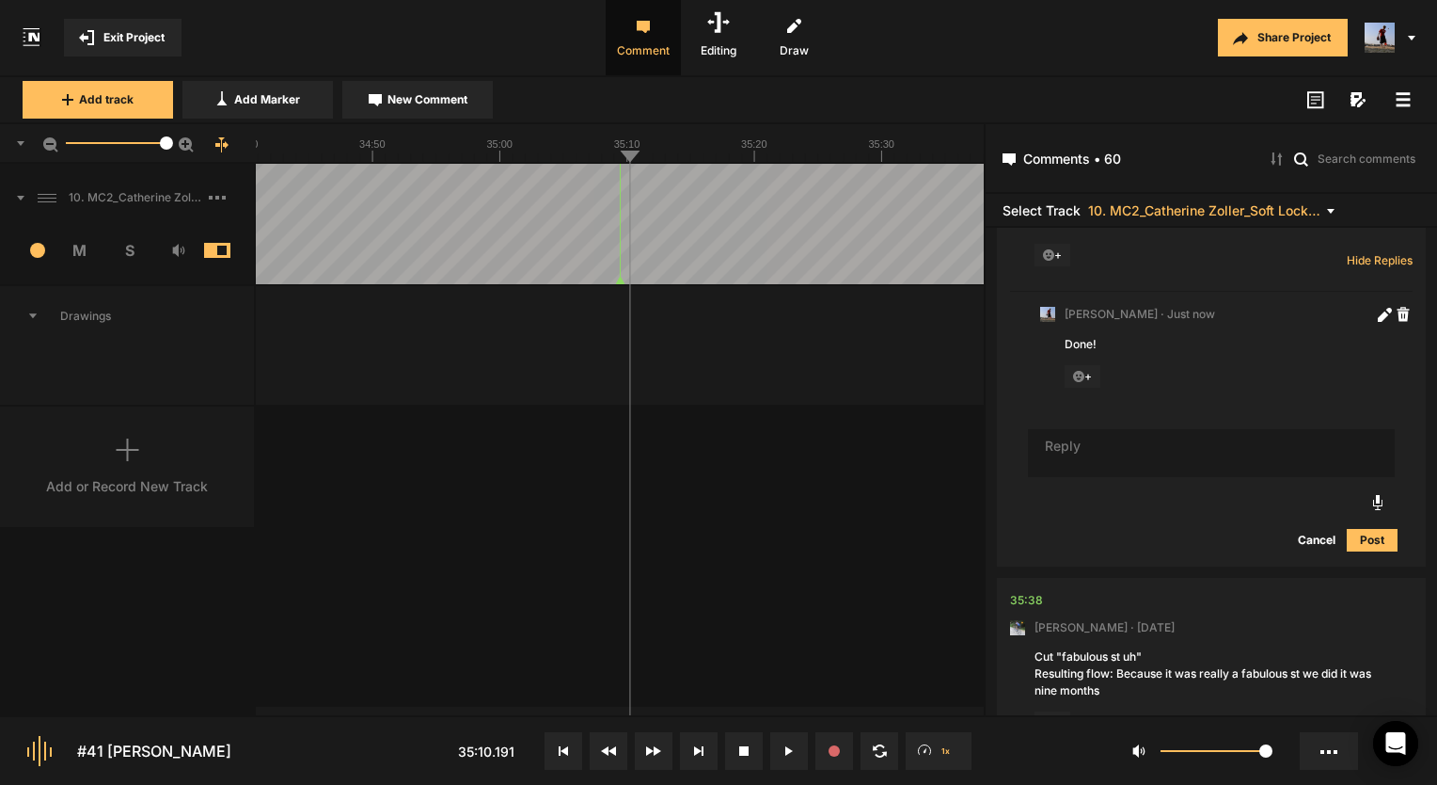
scroll to position [24787, 0]
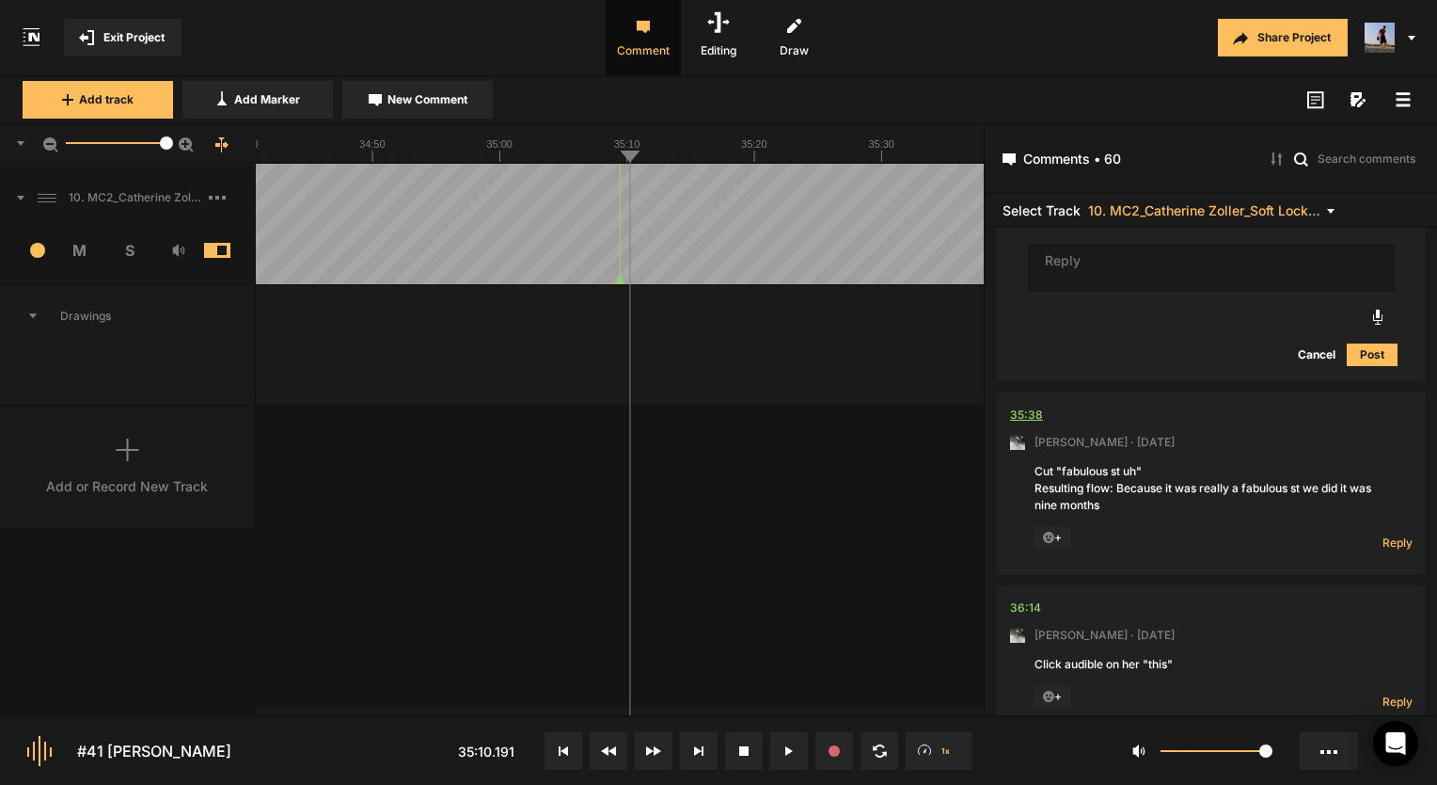
click at [1031, 424] on div "35:38" at bounding box center [1026, 414] width 33 height 19
click at [1398, 550] on span "Reply" at bounding box center [1398, 542] width 30 height 16
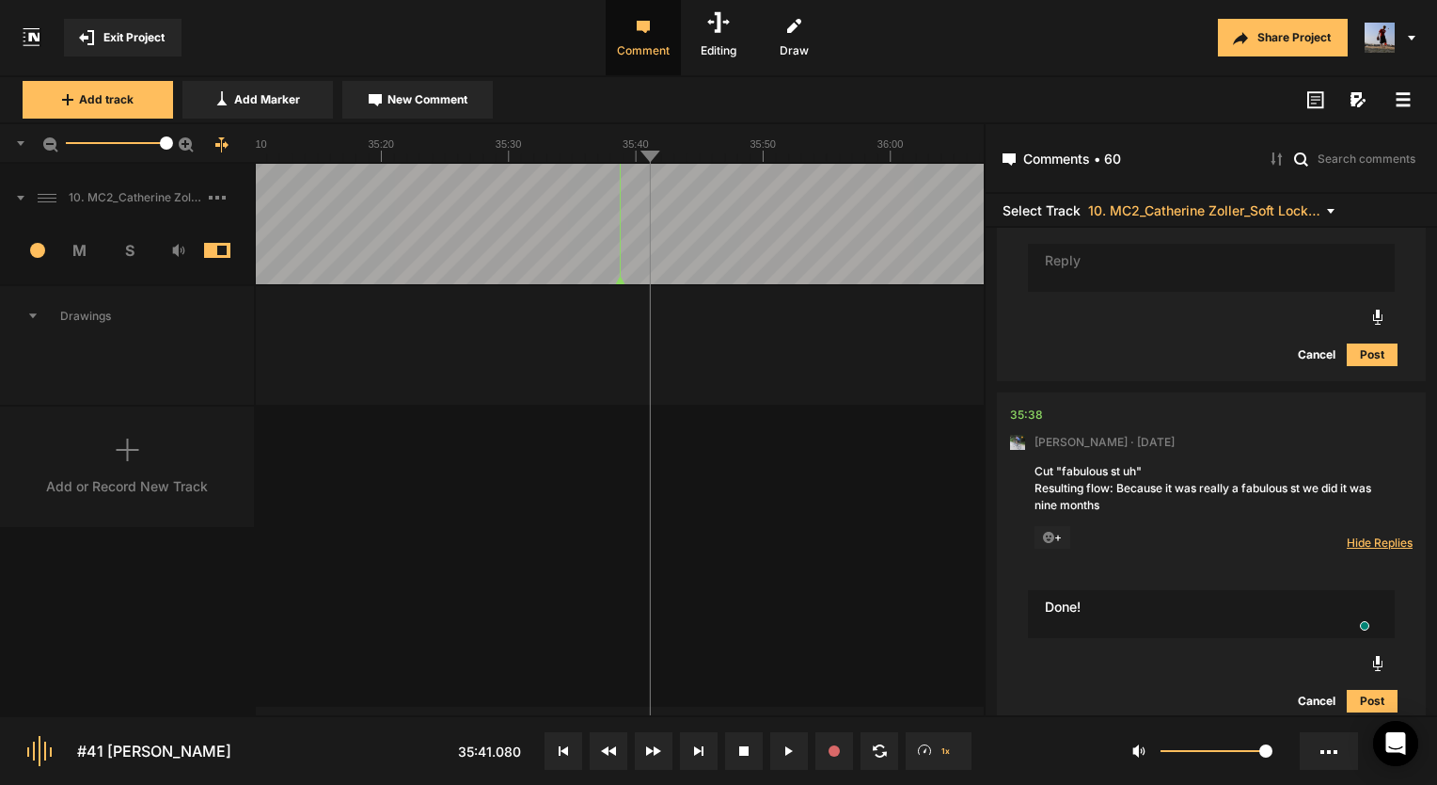
type textarea "Done!"
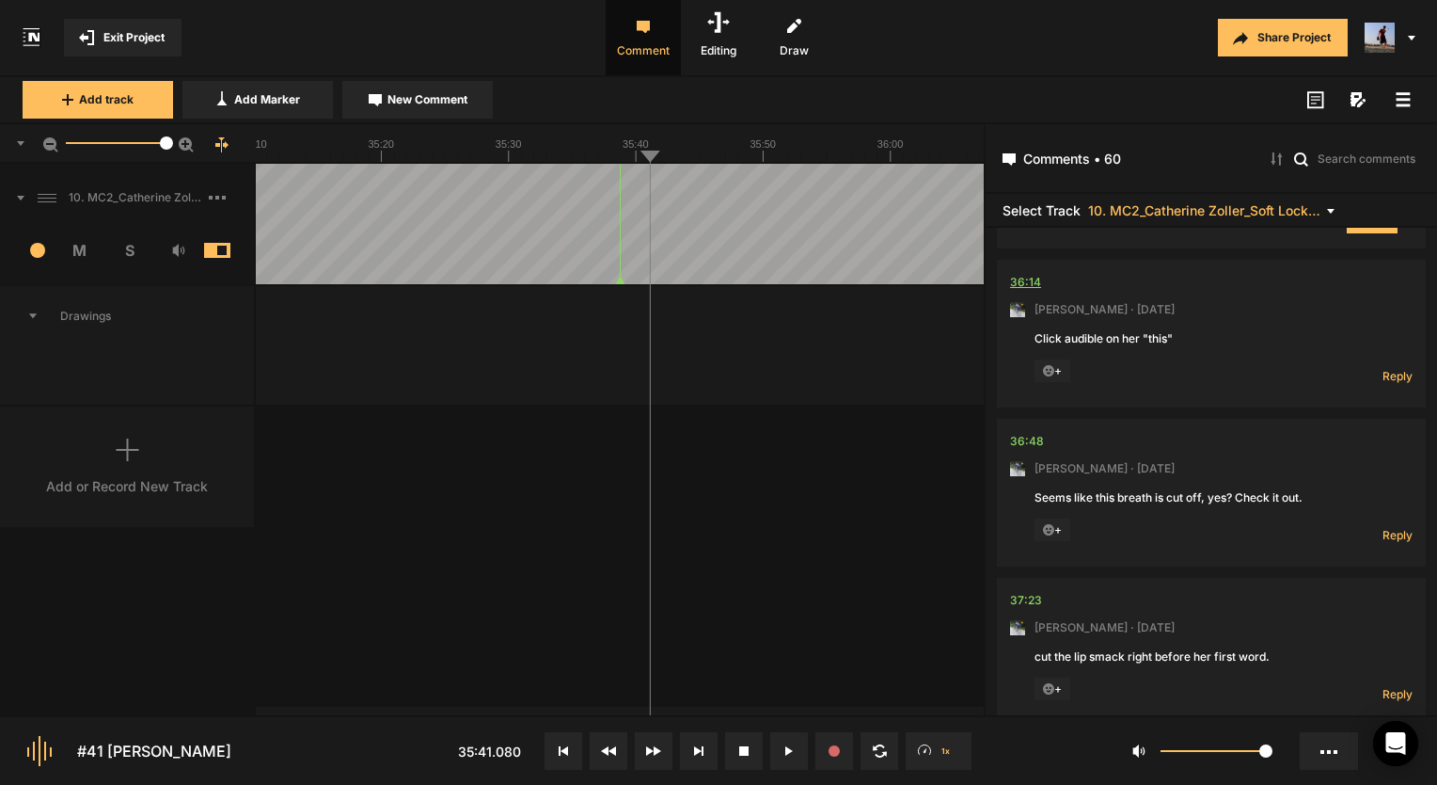
click at [1011, 287] on div "36:14" at bounding box center [1025, 282] width 31 height 19
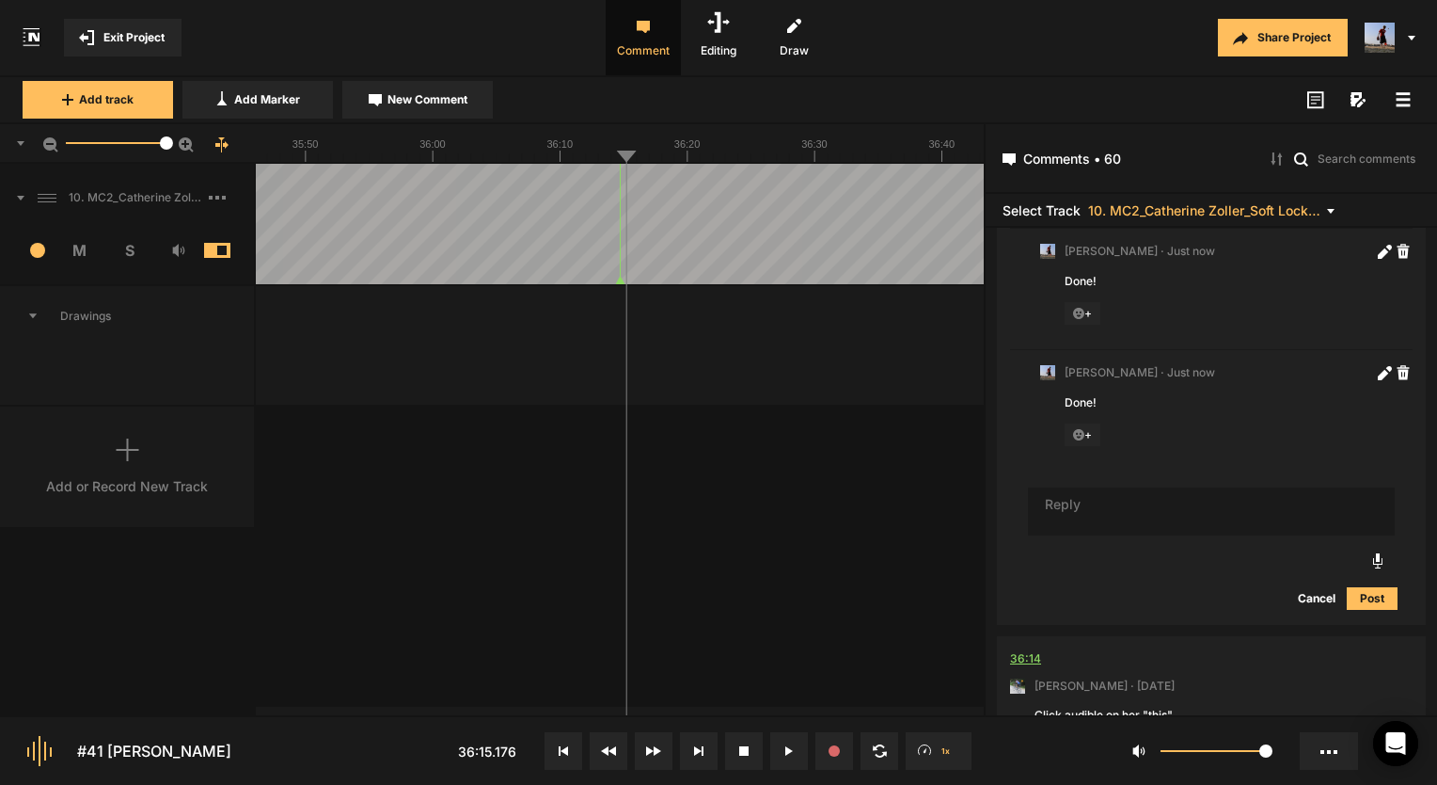
click at [1021, 668] on div "36:14" at bounding box center [1025, 658] width 31 height 19
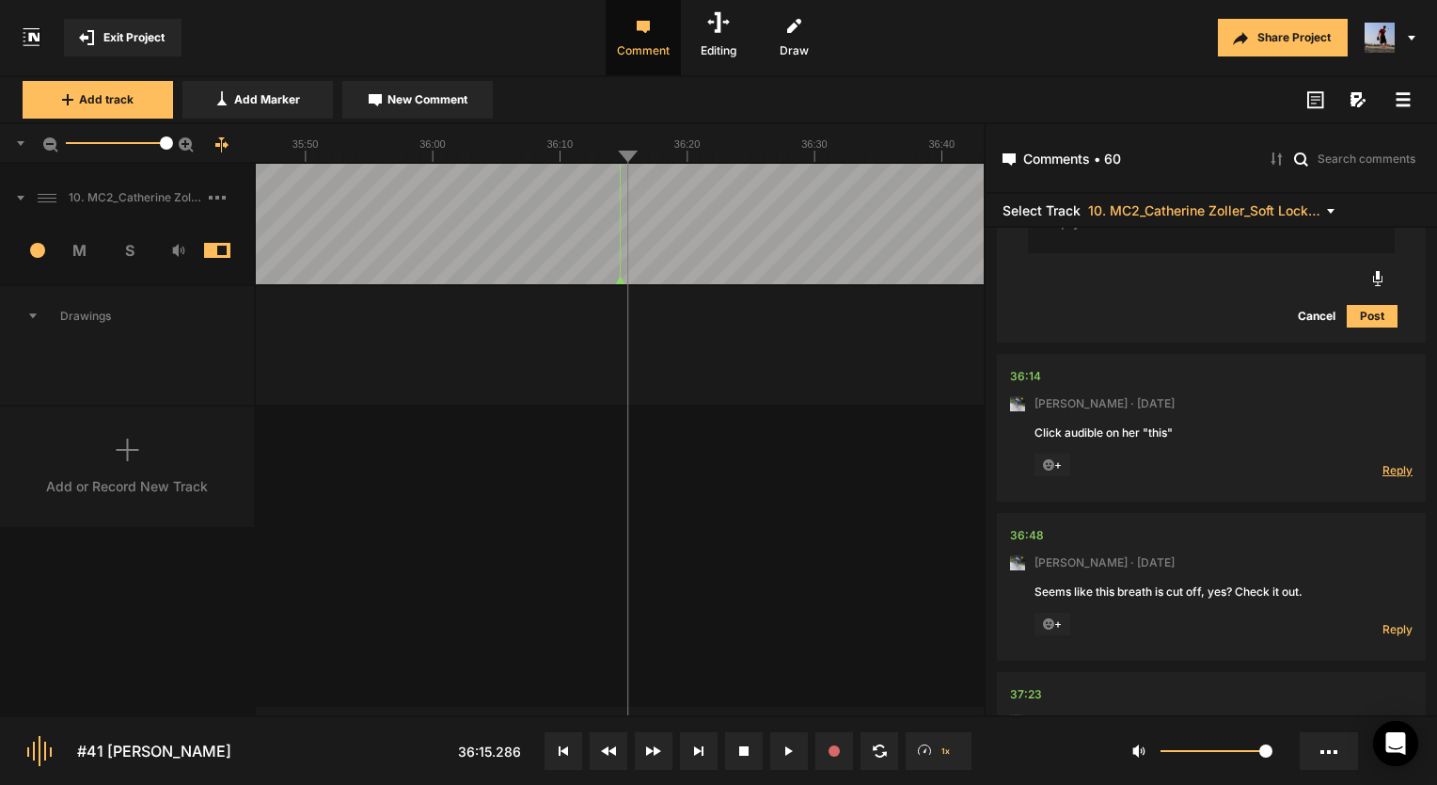
click at [1396, 478] on span "Reply" at bounding box center [1398, 470] width 30 height 16
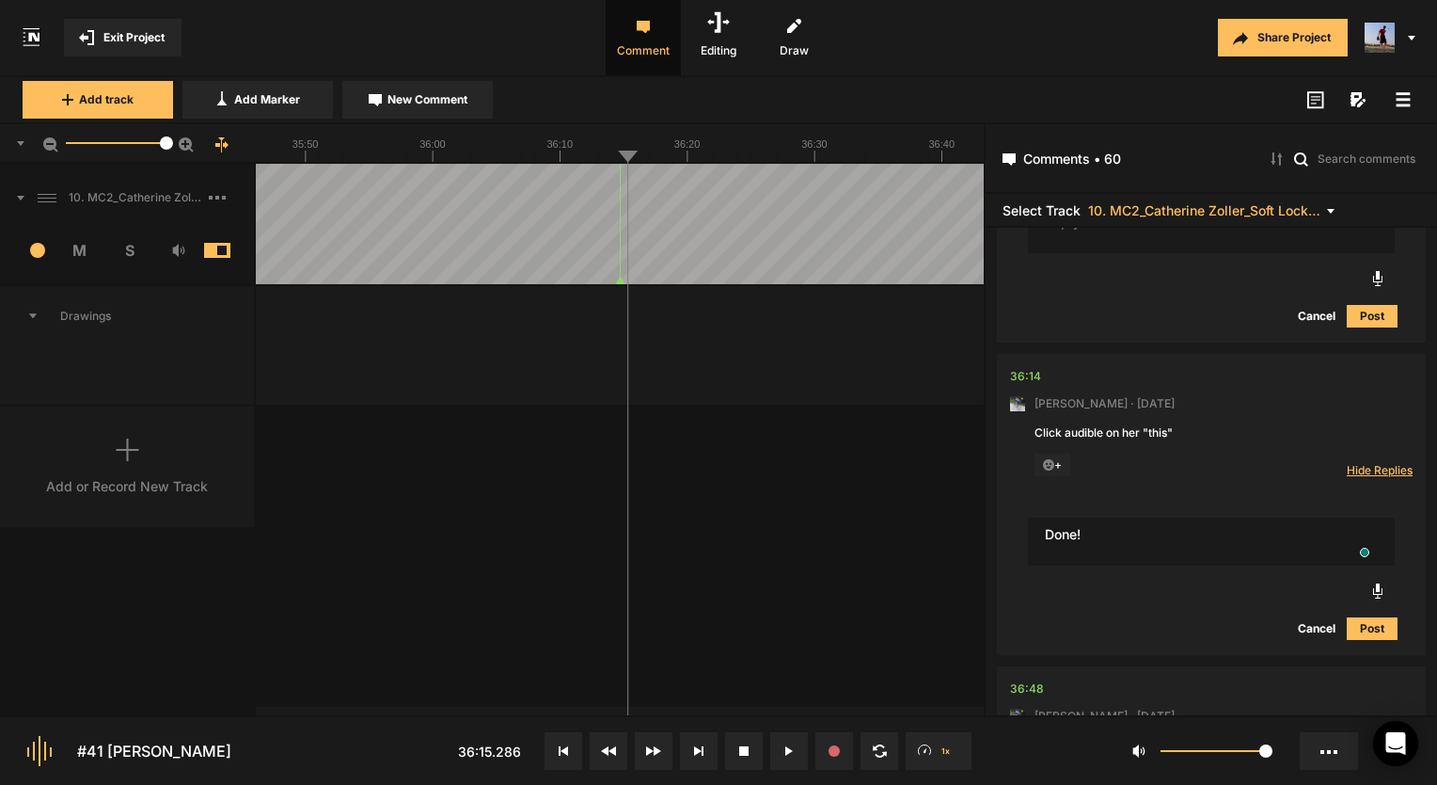
type textarea "Done!"
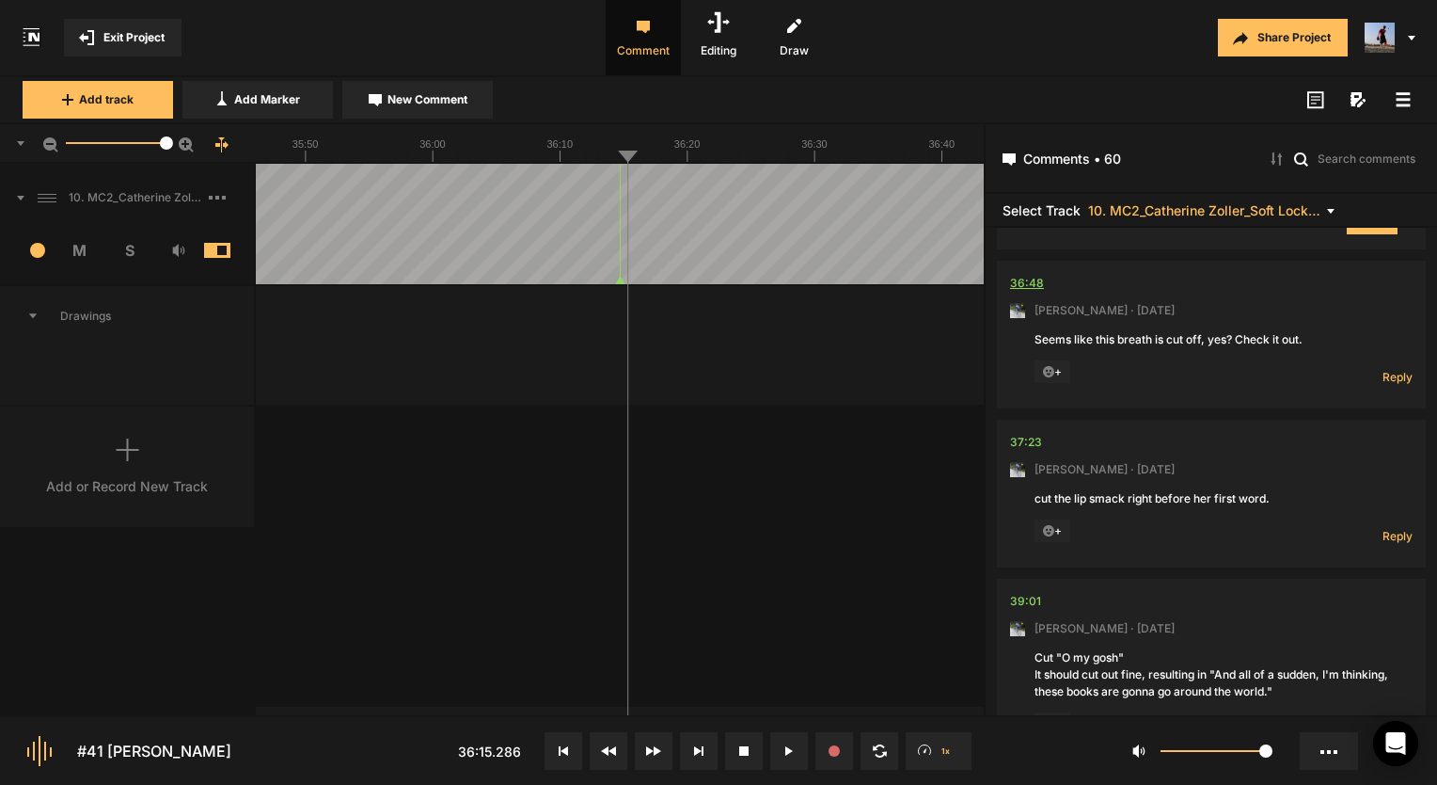
click at [1031, 288] on div "36:48" at bounding box center [1027, 283] width 34 height 19
click at [1030, 288] on div "36:48" at bounding box center [1027, 283] width 34 height 19
click at [1383, 385] on span "Reply" at bounding box center [1398, 377] width 30 height 16
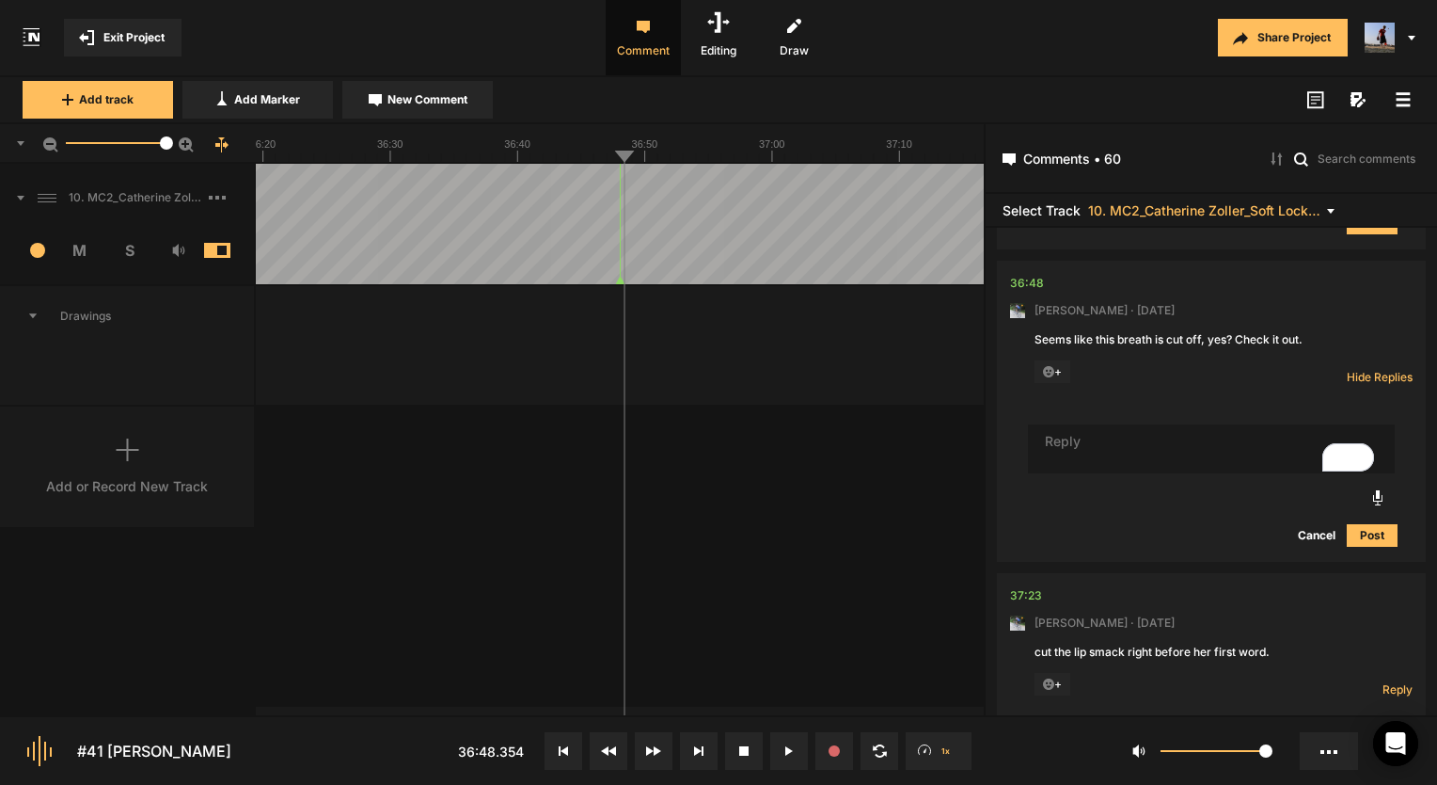
click at [1110, 473] on textarea "To enrich screen reader interactions, please activate Accessibility in Grammarl…" at bounding box center [1211, 448] width 367 height 49
type textarea "Fixed"
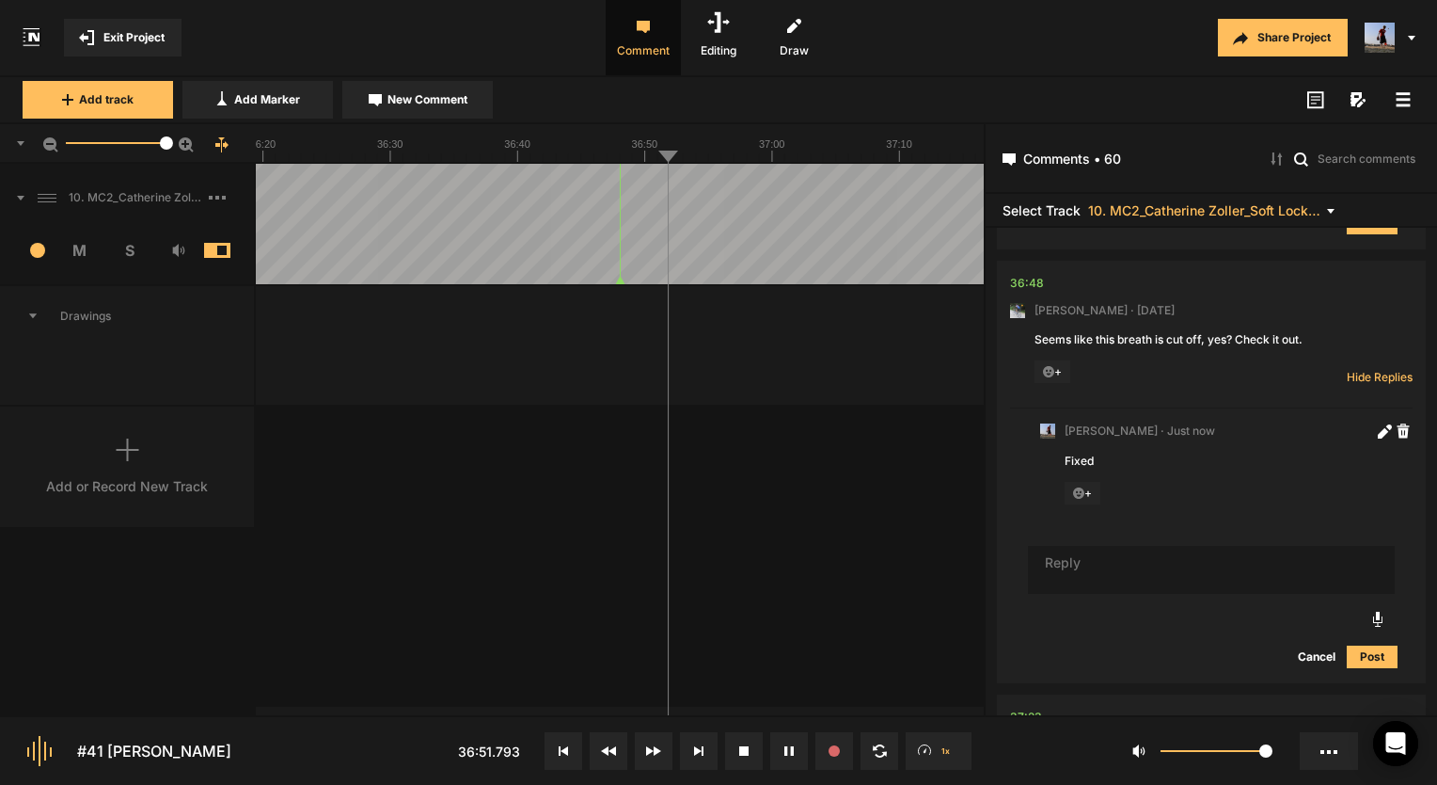
click at [798, 764] on button at bounding box center [789, 751] width 38 height 38
click at [787, 761] on button at bounding box center [789, 751] width 38 height 38
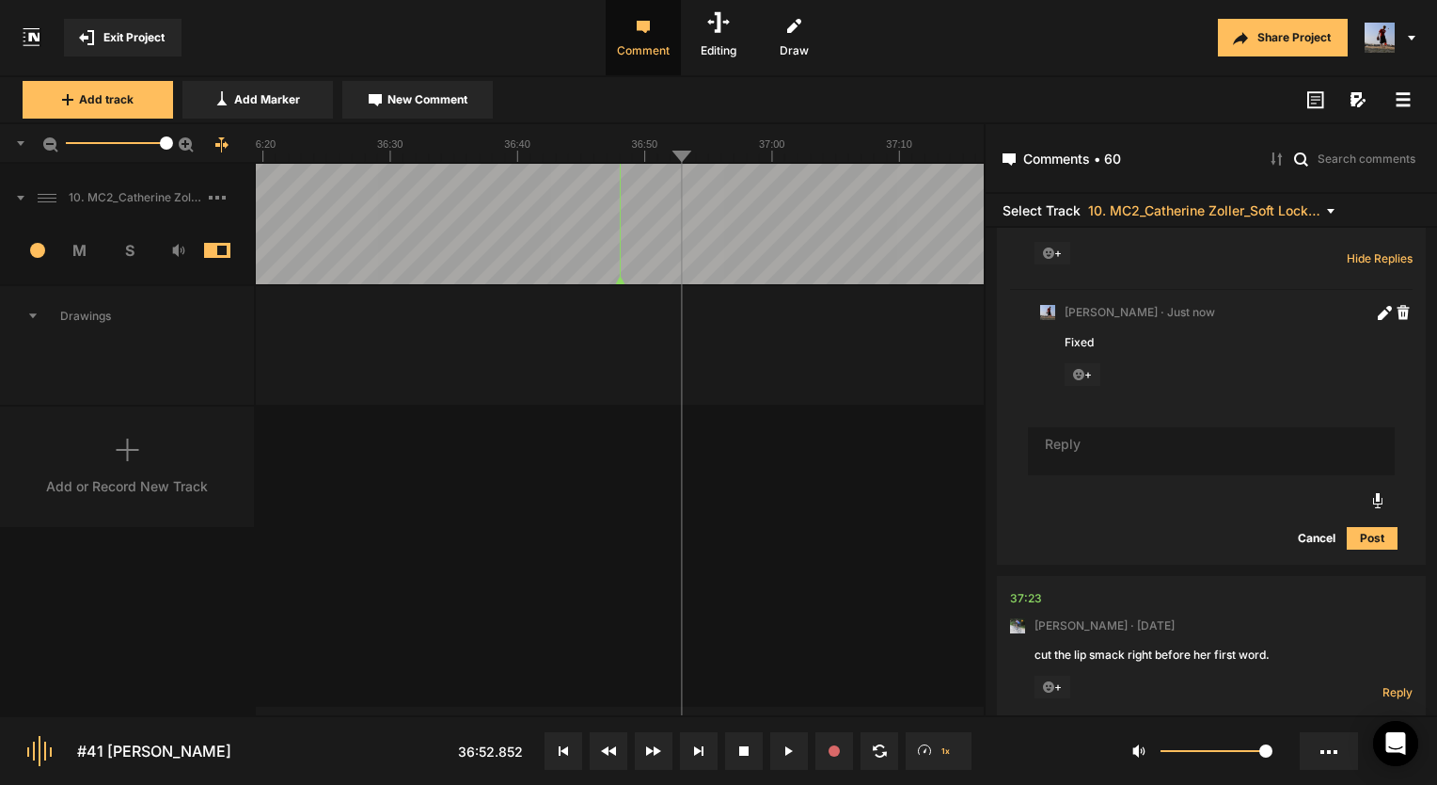
scroll to position [26318, 0]
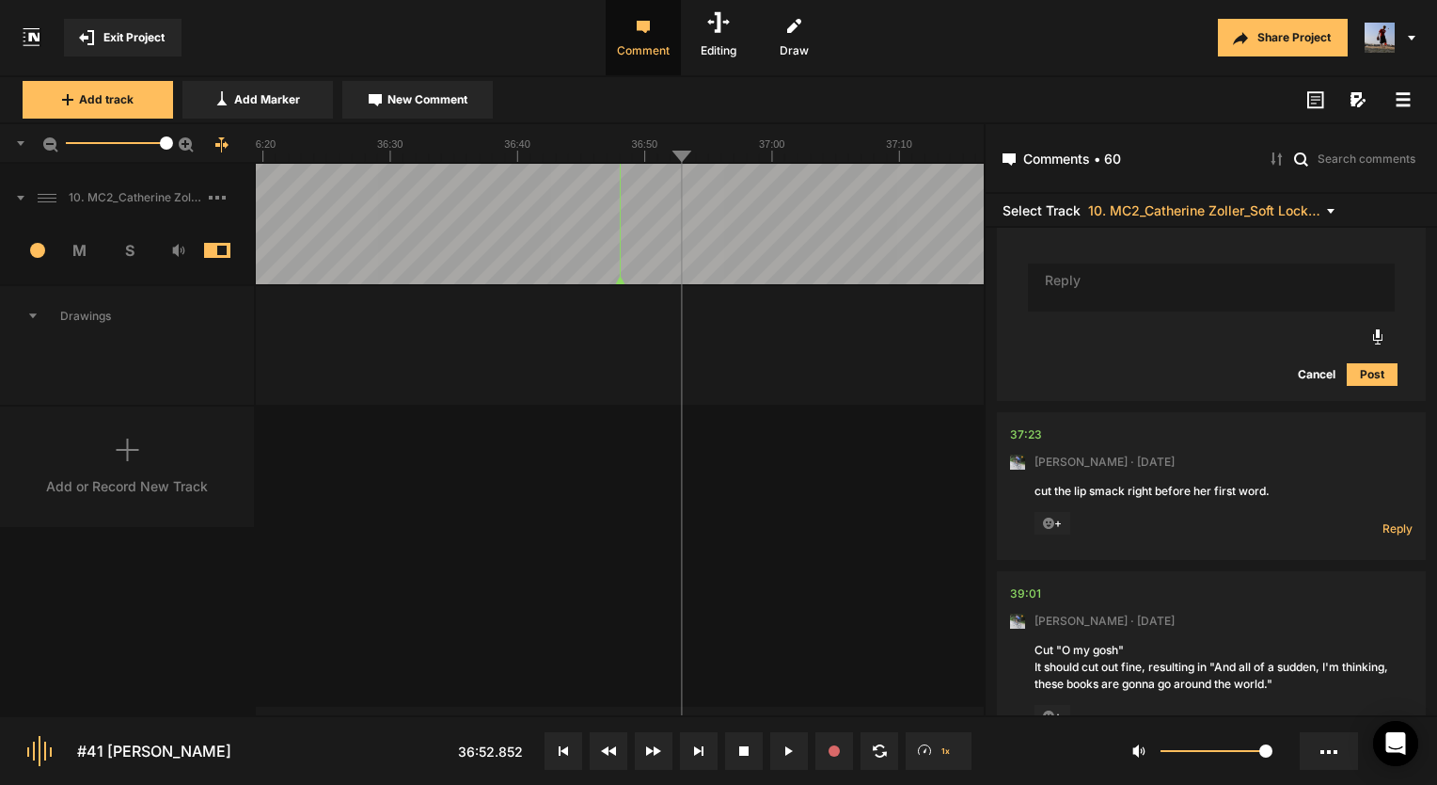
click at [1026, 435] on nt-comment "37:23 [PERSON_NAME] · [DATE] cut the lip smack right before her first word. + R…" at bounding box center [1211, 486] width 403 height 148
click at [1025, 439] on div "37:23" at bounding box center [1026, 434] width 32 height 19
click at [1398, 533] on span "Reply" at bounding box center [1398, 528] width 30 height 16
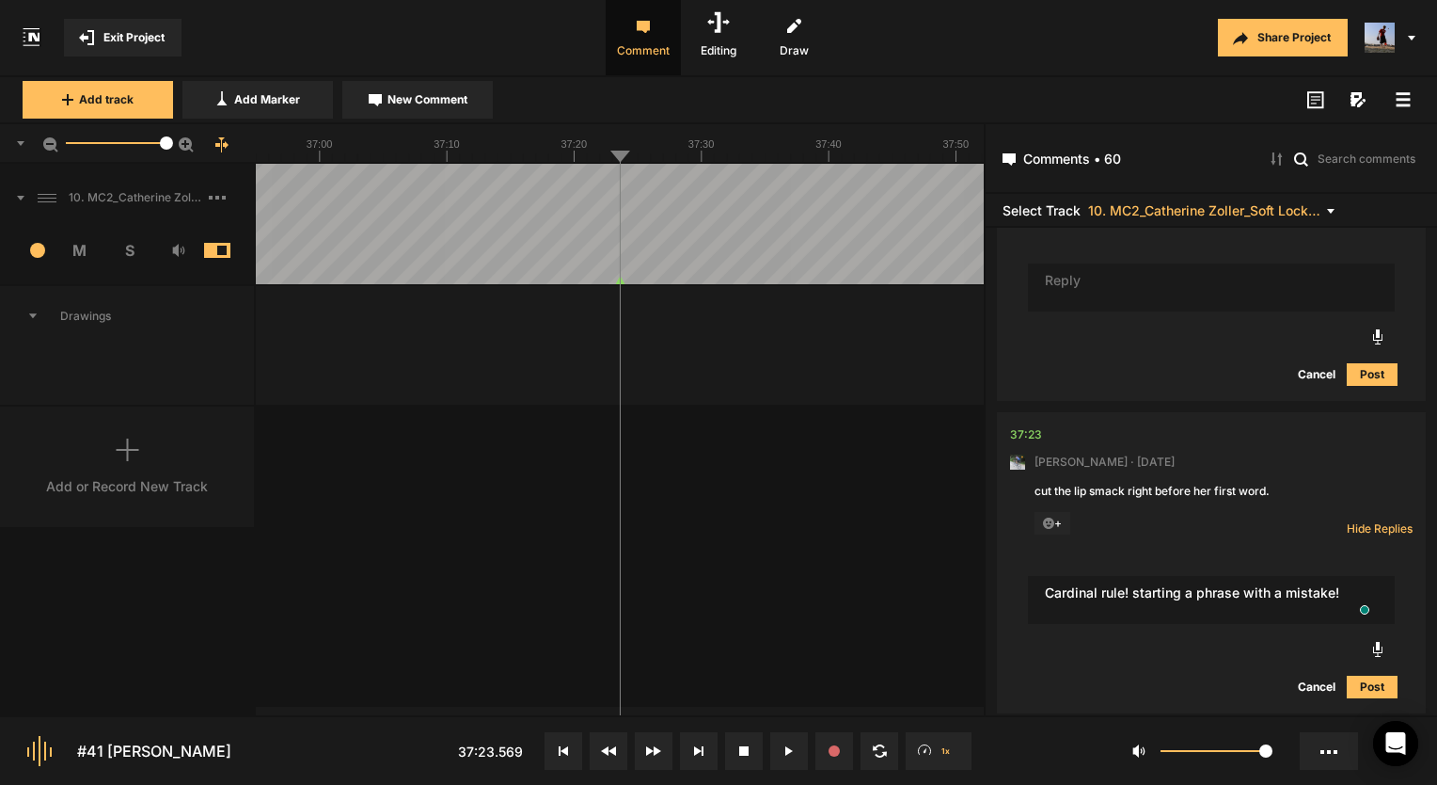
type textarea "Cardinal rule! starting a phrase with a mistake!"
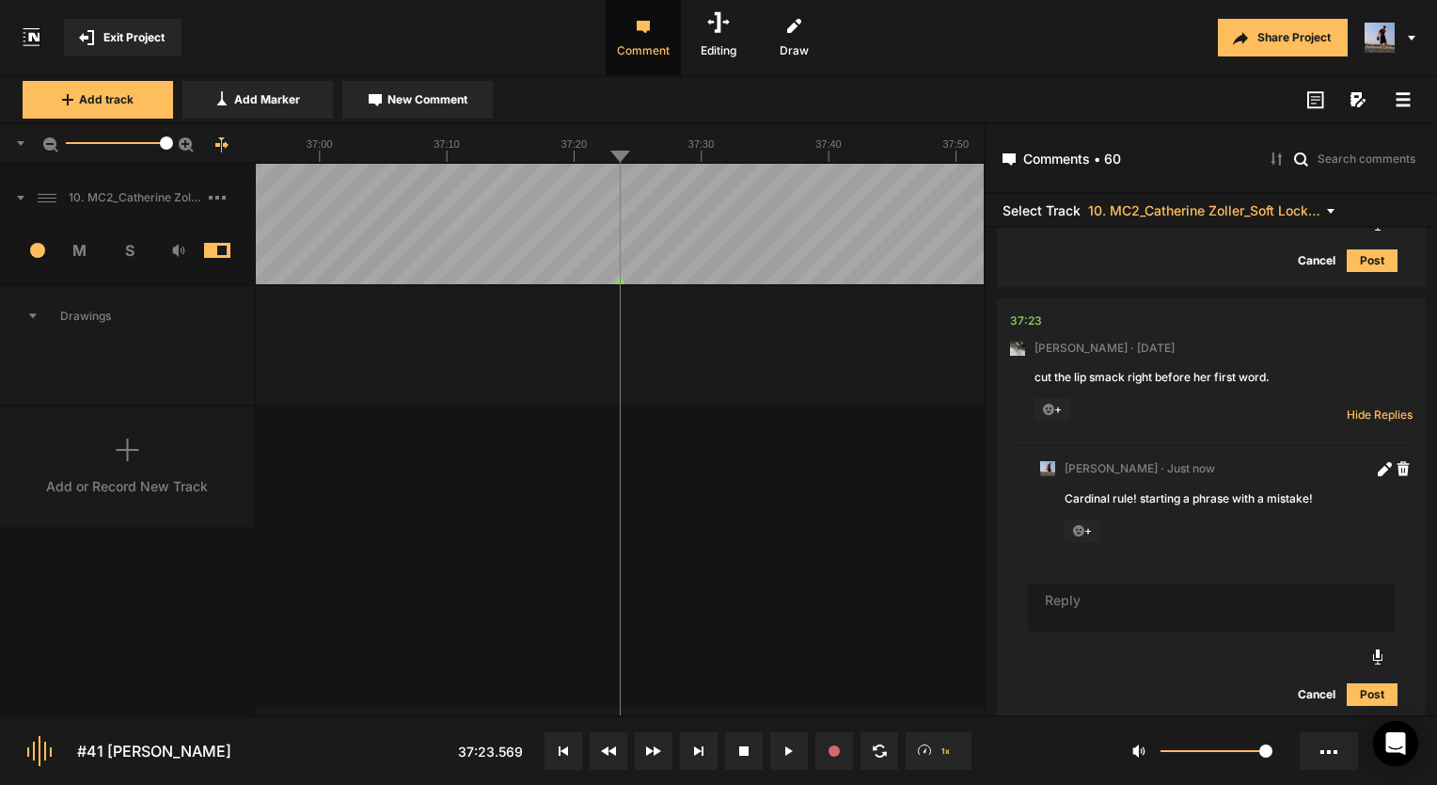
scroll to position [26499, 0]
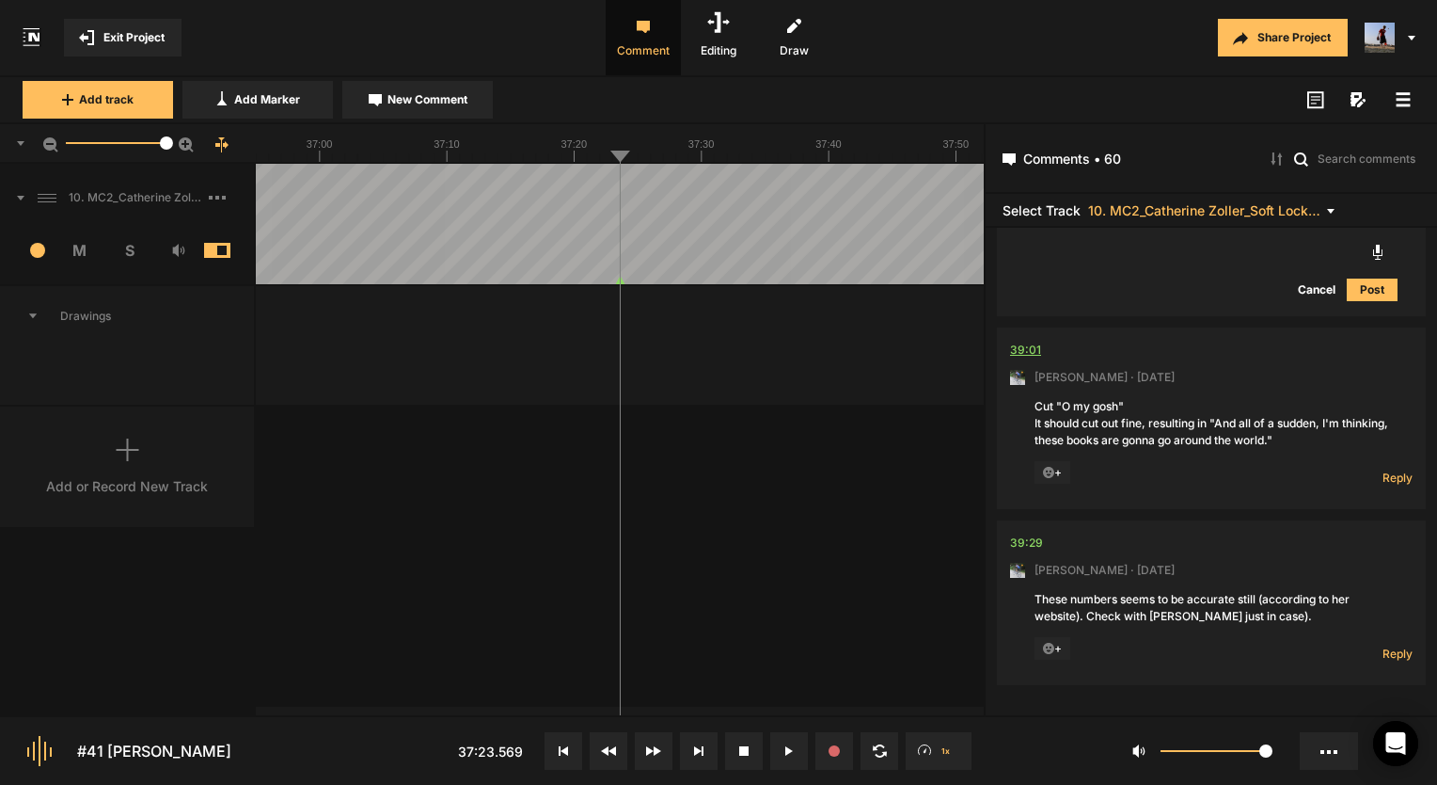
click at [1026, 348] on div "39:01" at bounding box center [1025, 350] width 31 height 19
click at [1394, 470] on span "Reply" at bounding box center [1398, 477] width 30 height 16
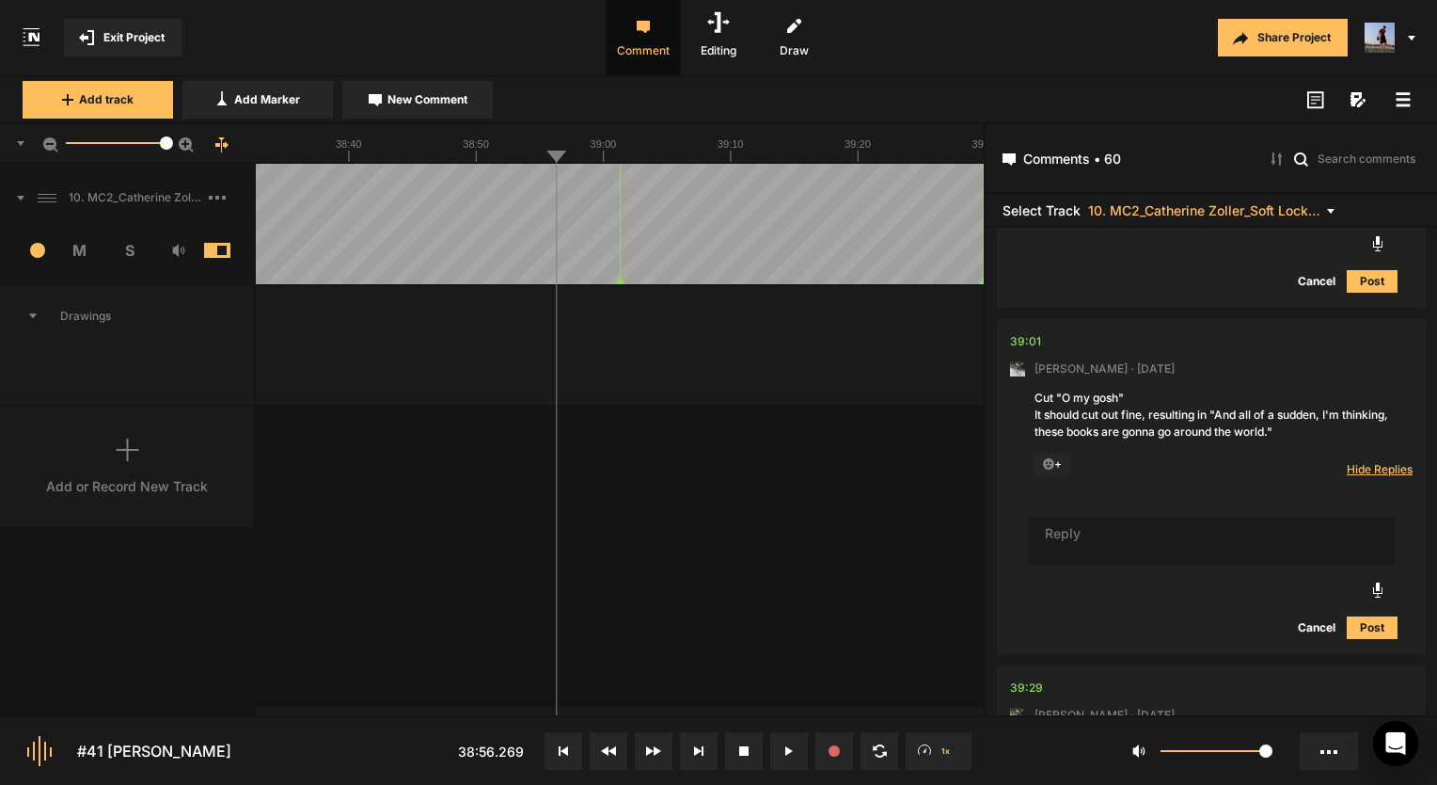
scroll to position [26844, 0]
type textarea "Done!"
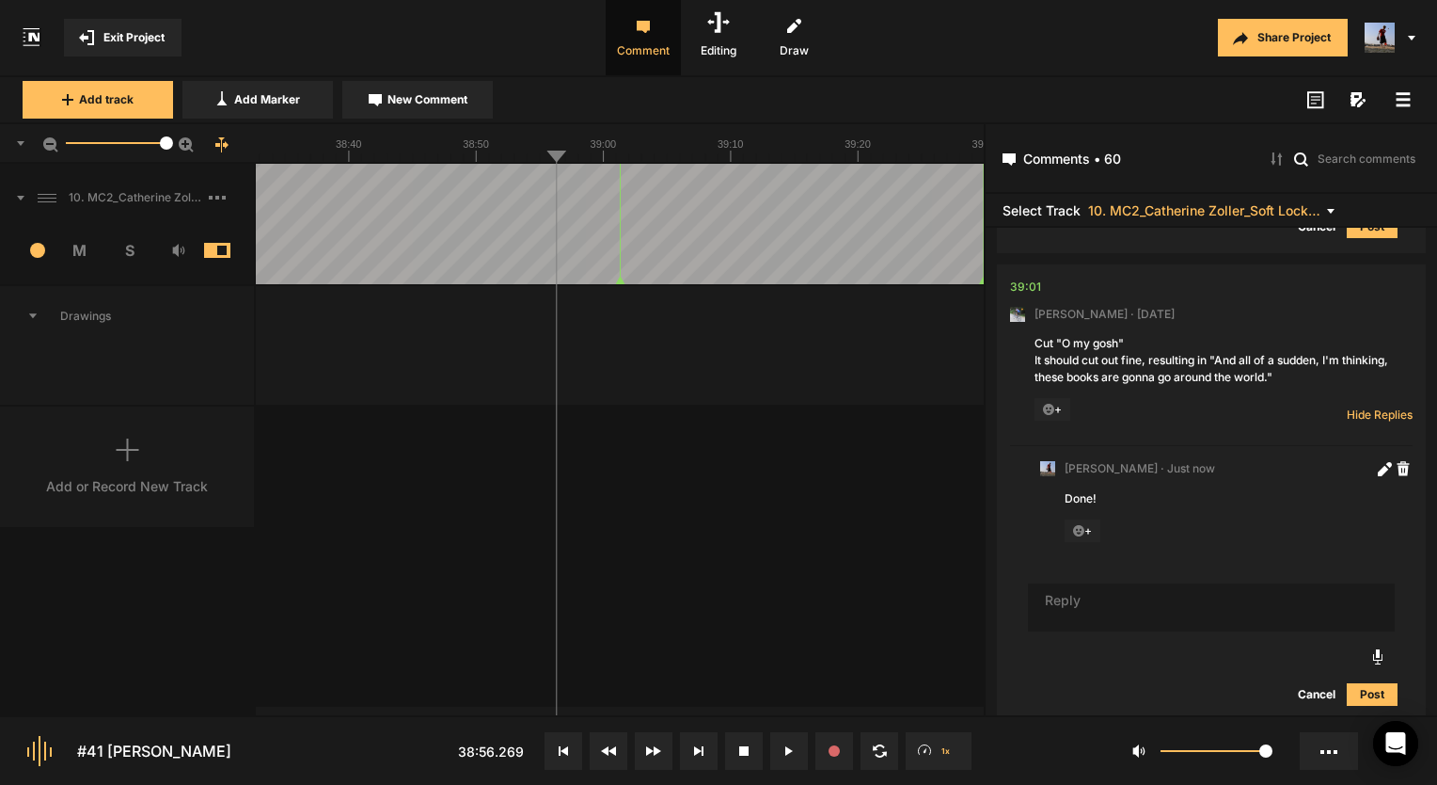
scroll to position [27087, 0]
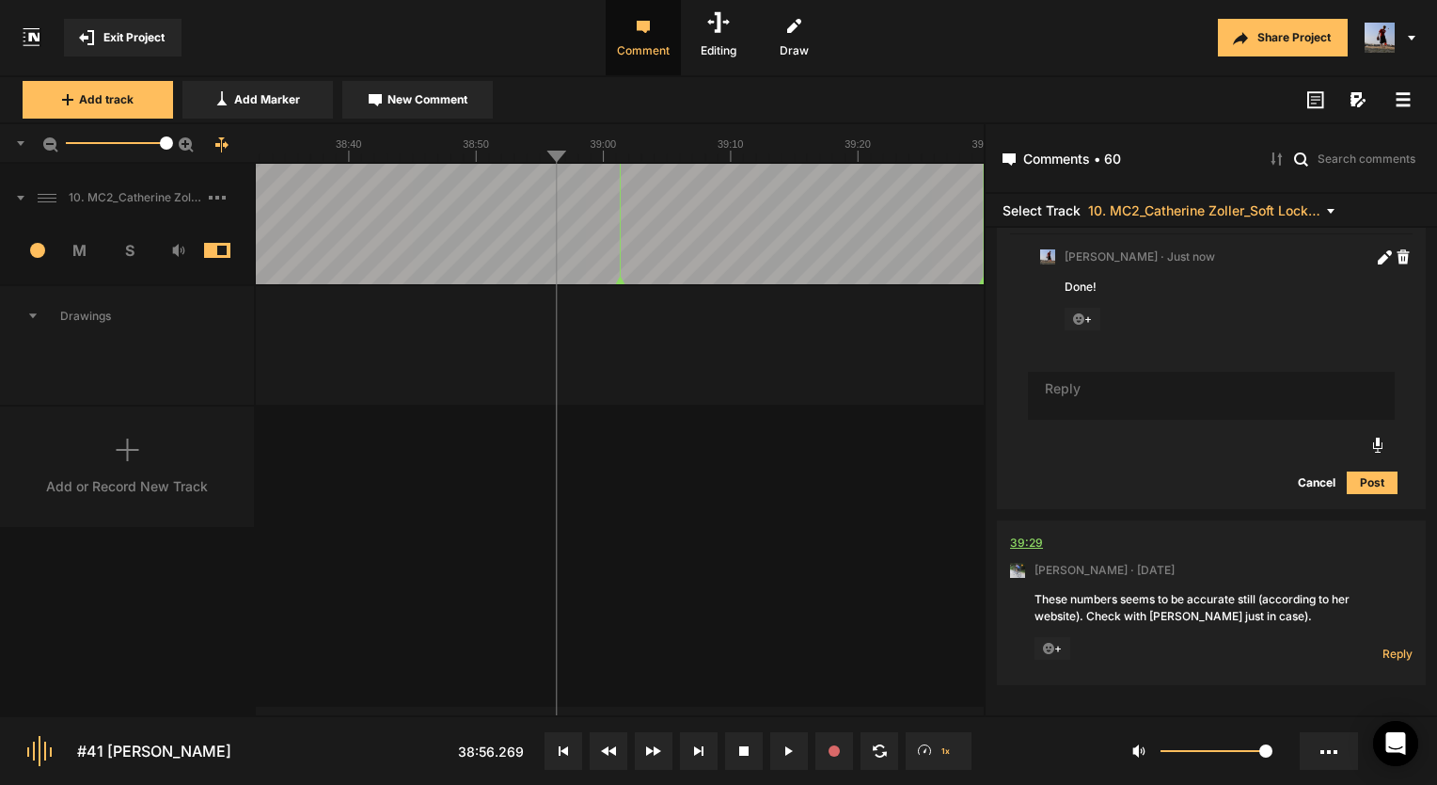
click at [1024, 534] on div "39:29" at bounding box center [1026, 542] width 33 height 19
click at [786, 740] on button at bounding box center [789, 751] width 38 height 38
click at [1373, 647] on div "Reply Hide Replies" at bounding box center [1375, 649] width 75 height 24
click at [1388, 652] on span "Reply" at bounding box center [1398, 653] width 30 height 16
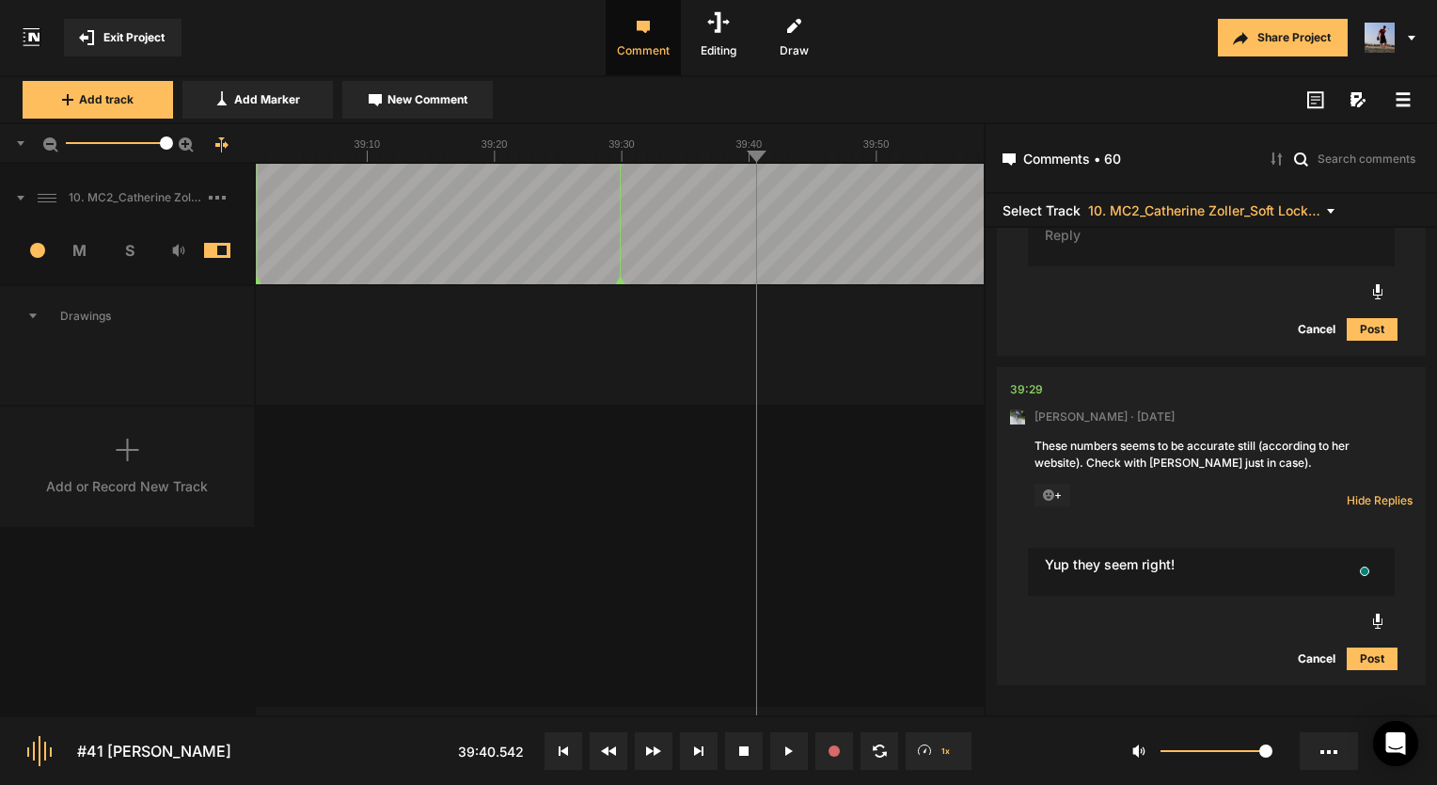
type textarea "Yup they seem right!"
